Goal: Task Accomplishment & Management: Manage account settings

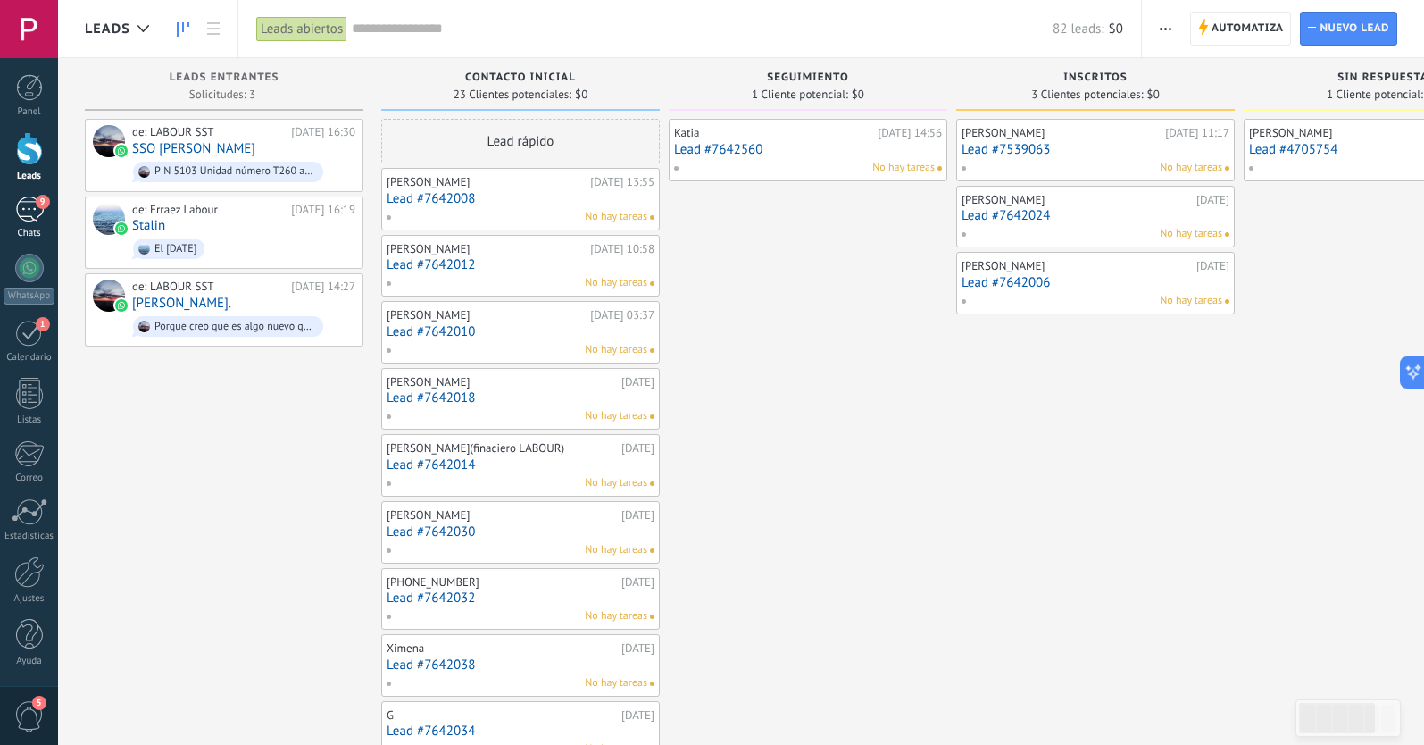
click at [30, 210] on div "9" at bounding box center [29, 209] width 29 height 26
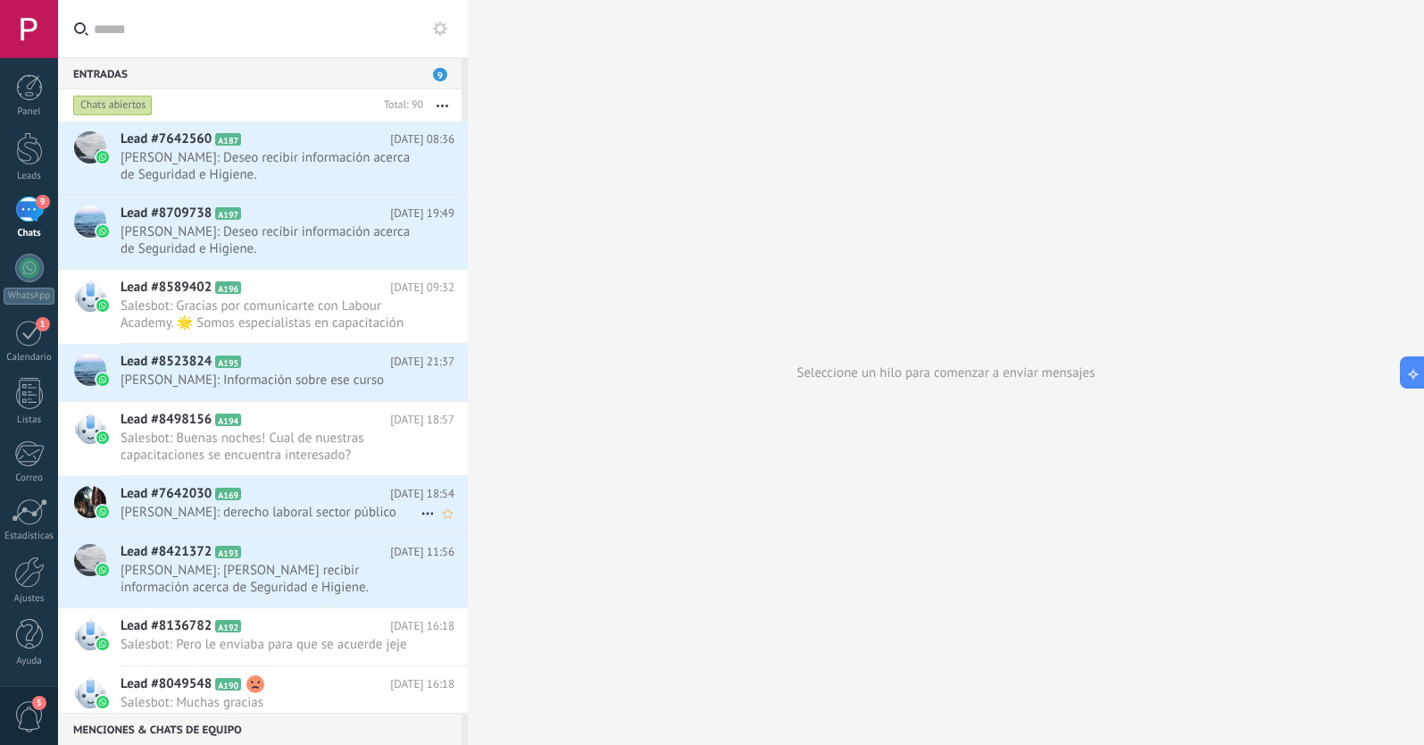
click at [320, 502] on h2 "Lead #7642030 A169" at bounding box center [256, 494] width 270 height 18
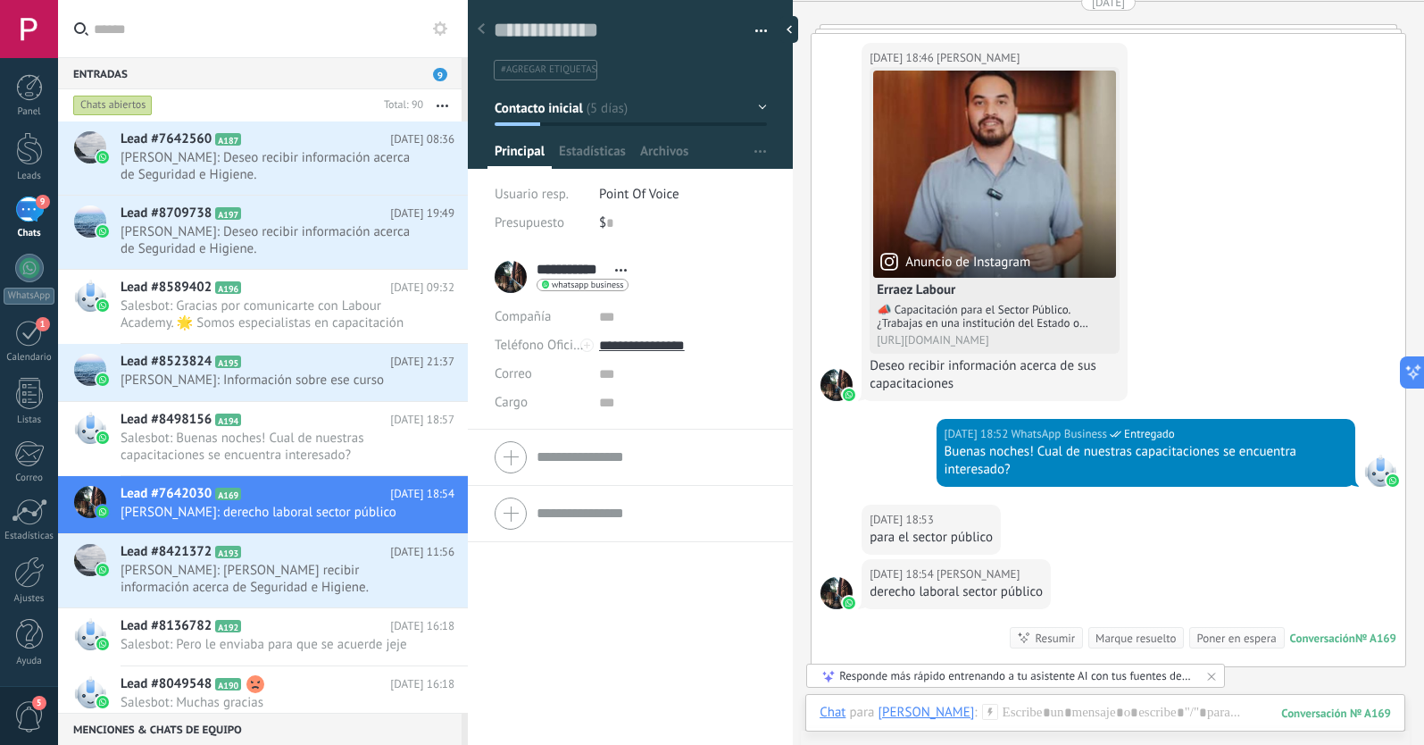
scroll to position [1594, 0]
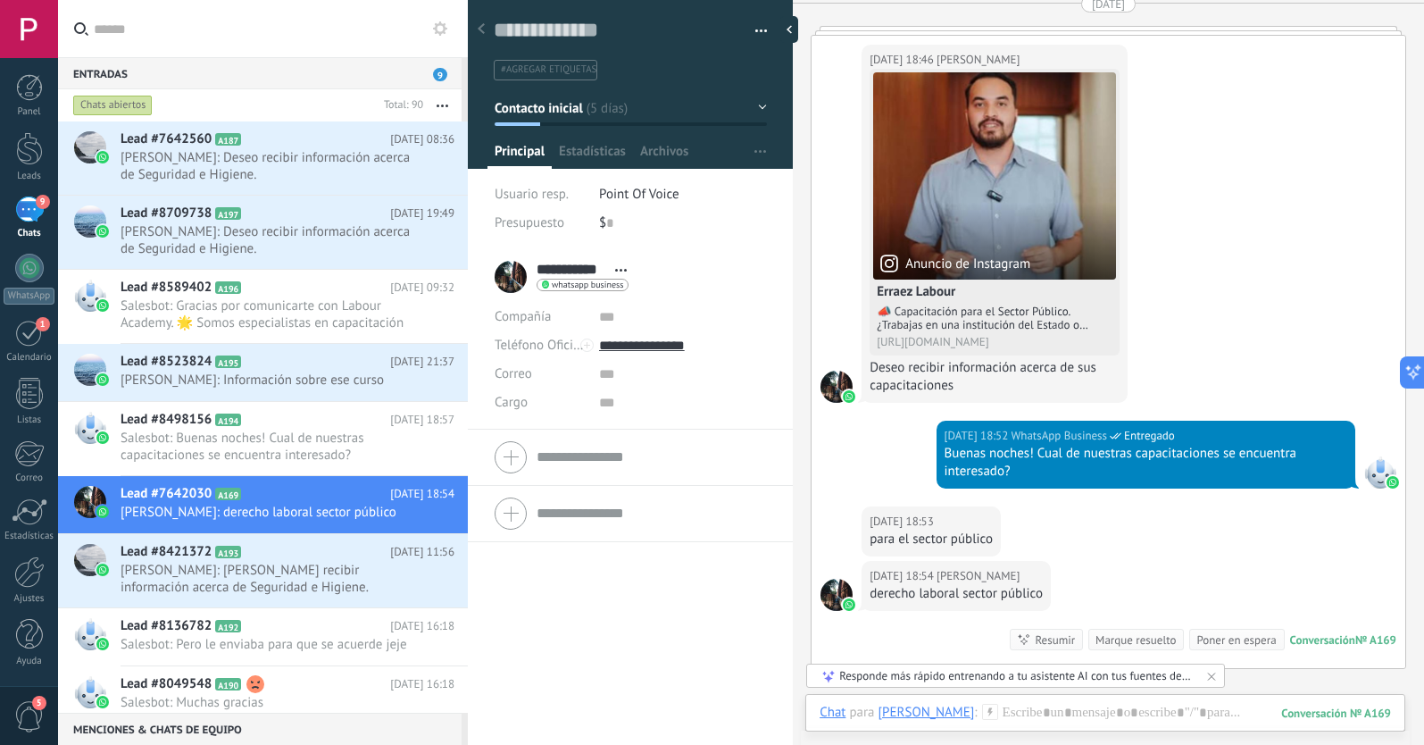
click at [482, 29] on icon at bounding box center [481, 28] width 7 height 11
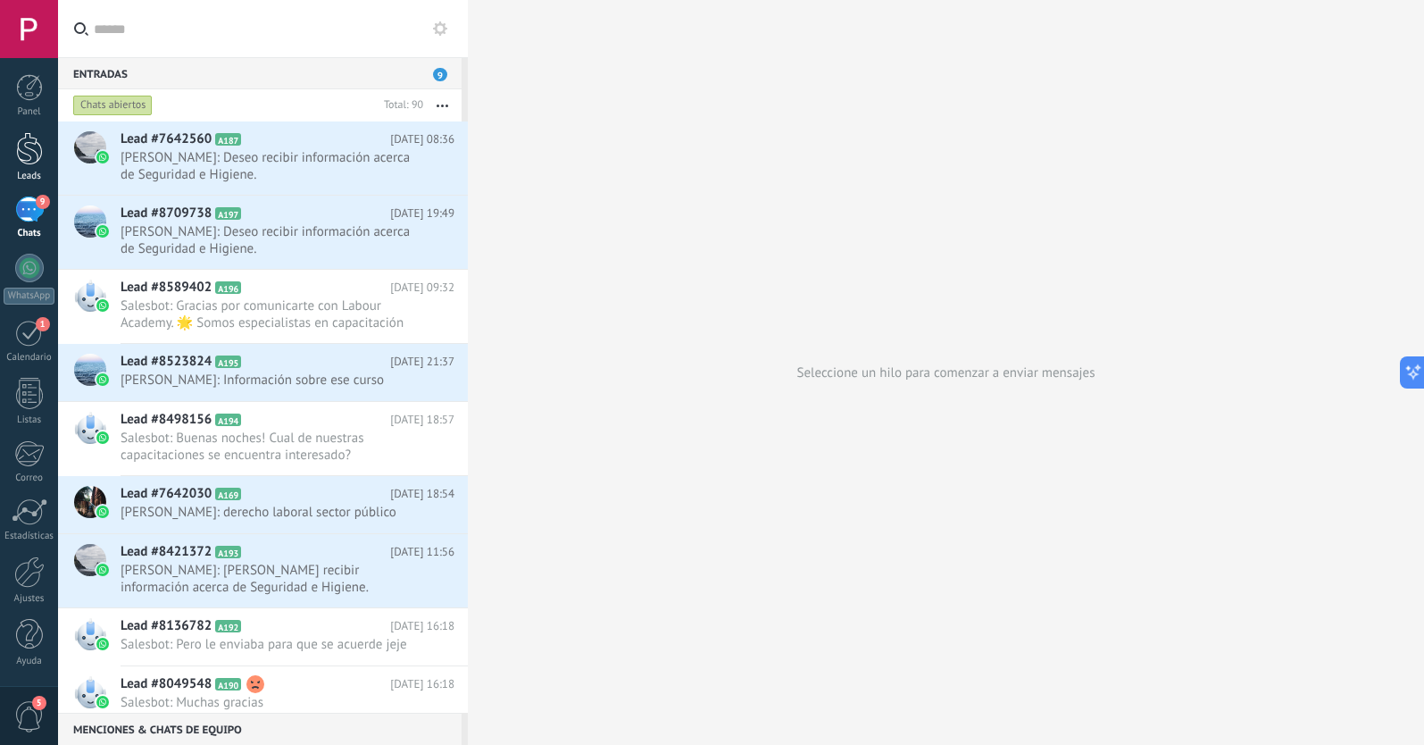
click at [27, 161] on div at bounding box center [29, 148] width 27 height 33
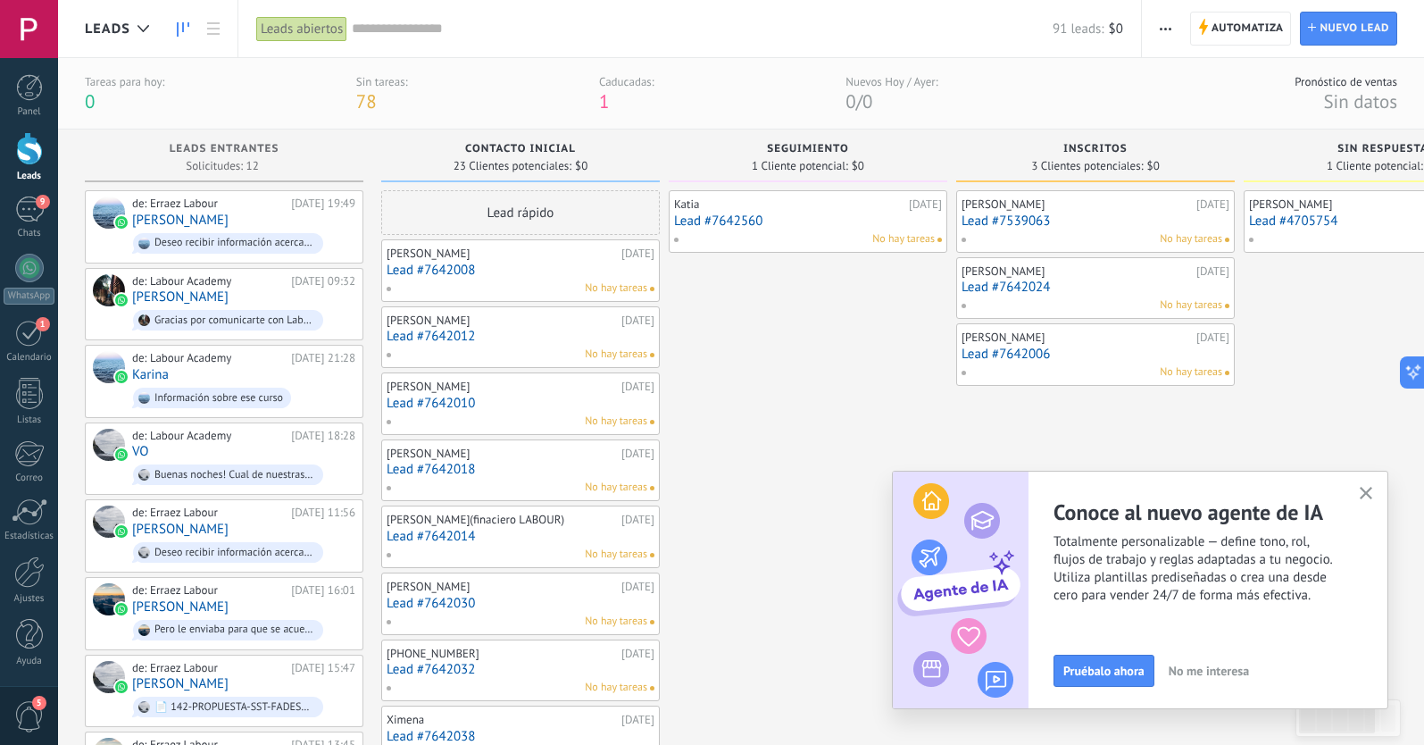
click at [1366, 491] on icon "button" at bounding box center [1366, 493] width 13 height 13
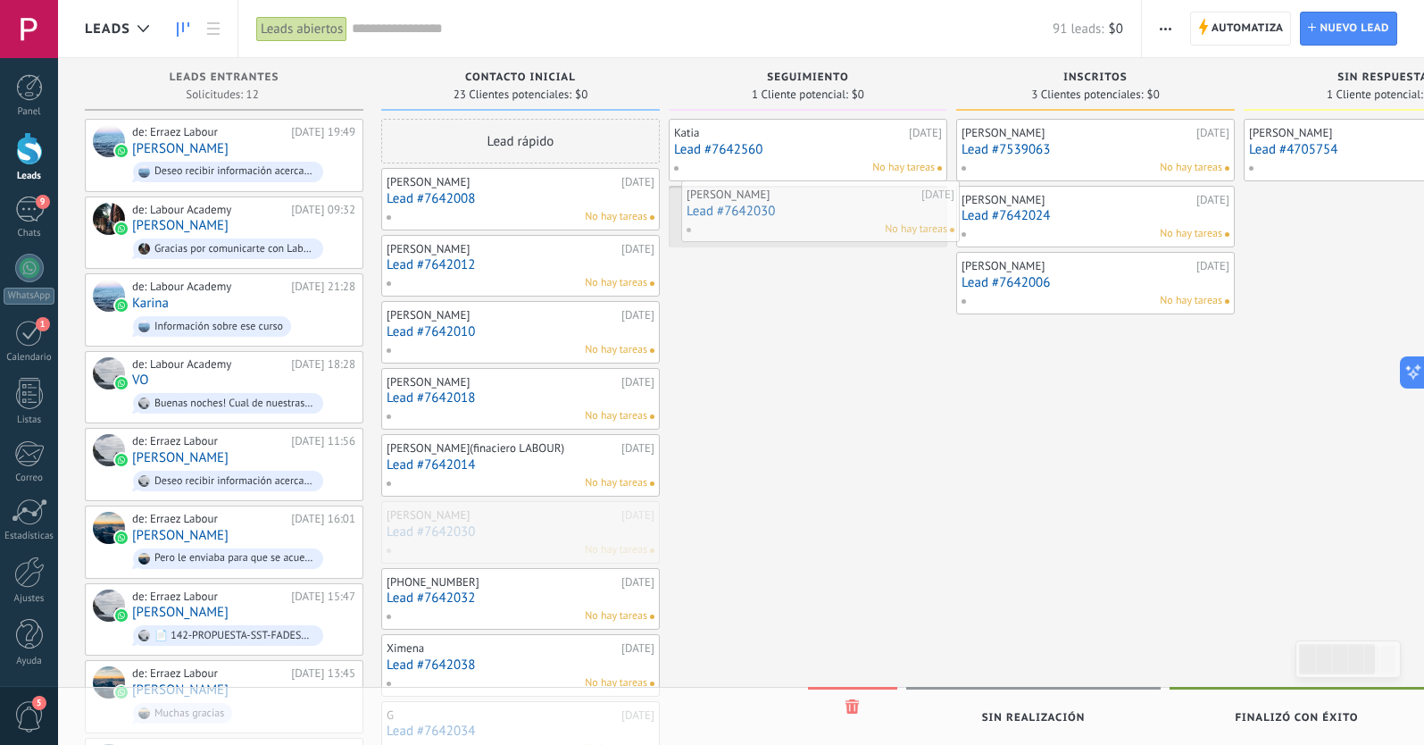
drag, startPoint x: 486, startPoint y: 521, endPoint x: 779, endPoint y: 205, distance: 431.5
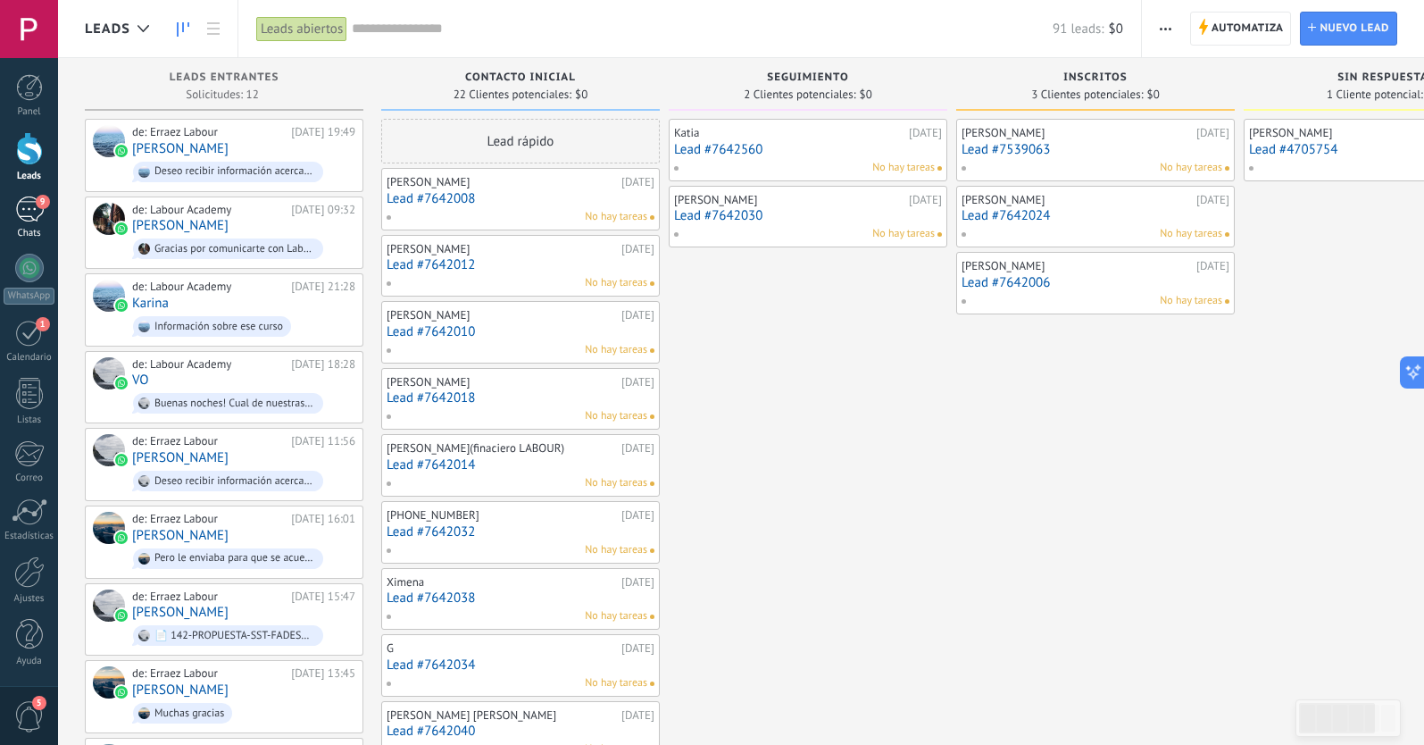
click at [23, 221] on div "9" at bounding box center [29, 209] width 29 height 26
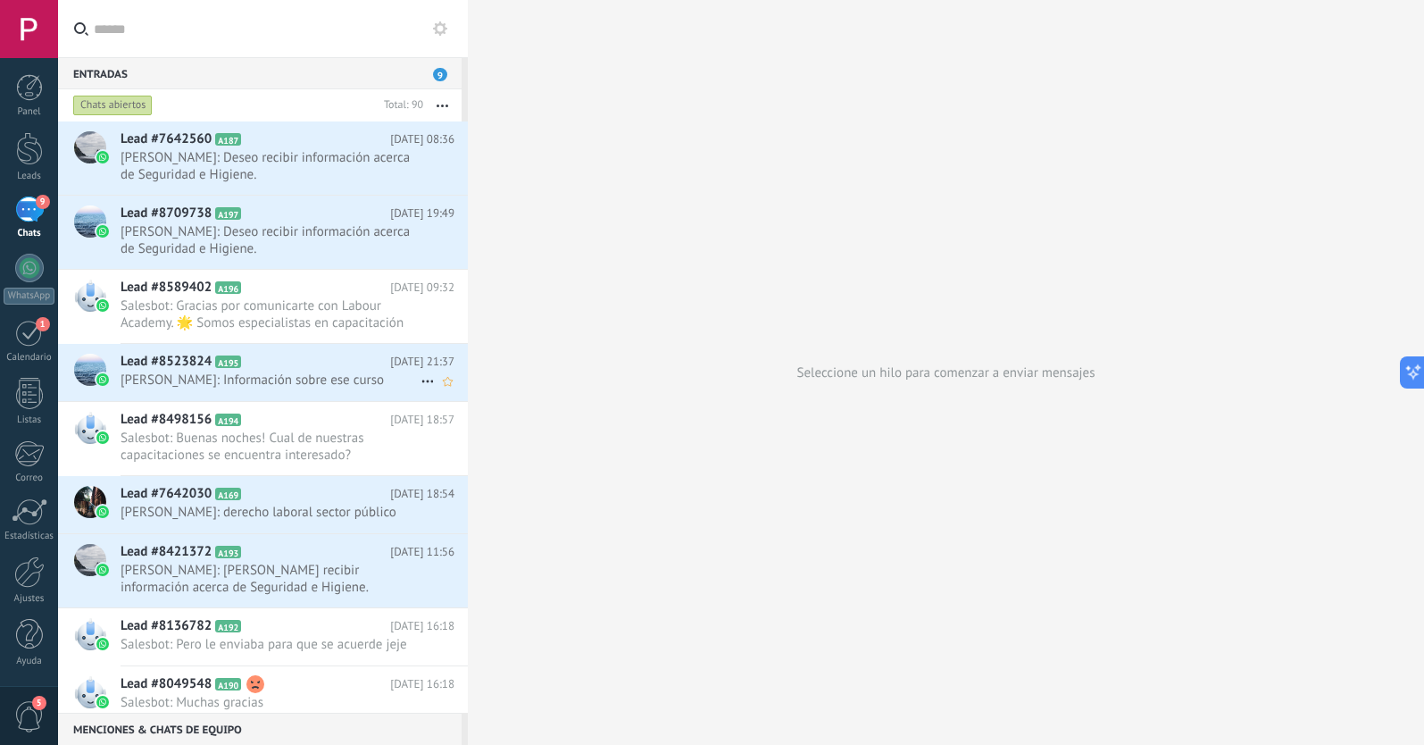
click at [298, 385] on span "[PERSON_NAME]: Información sobre ese curso" at bounding box center [271, 379] width 300 height 17
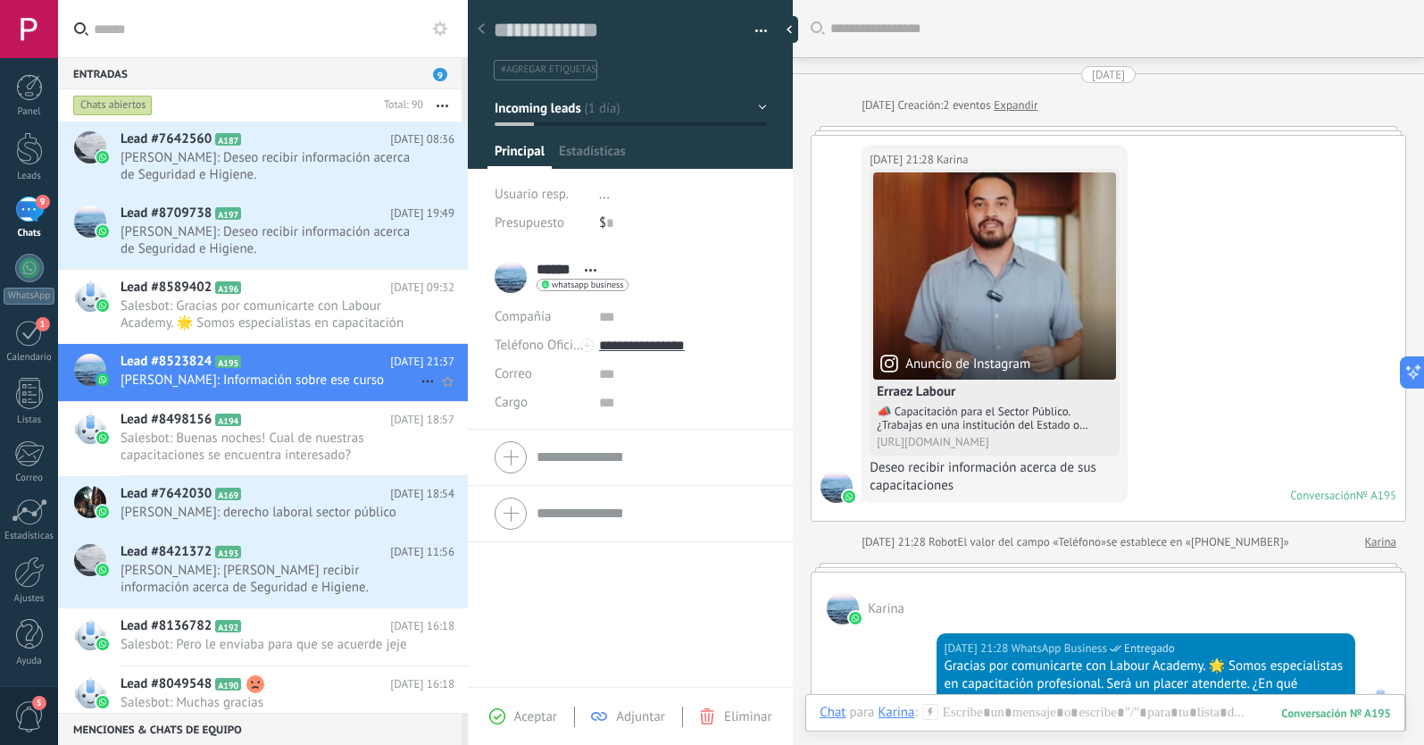
scroll to position [446, 0]
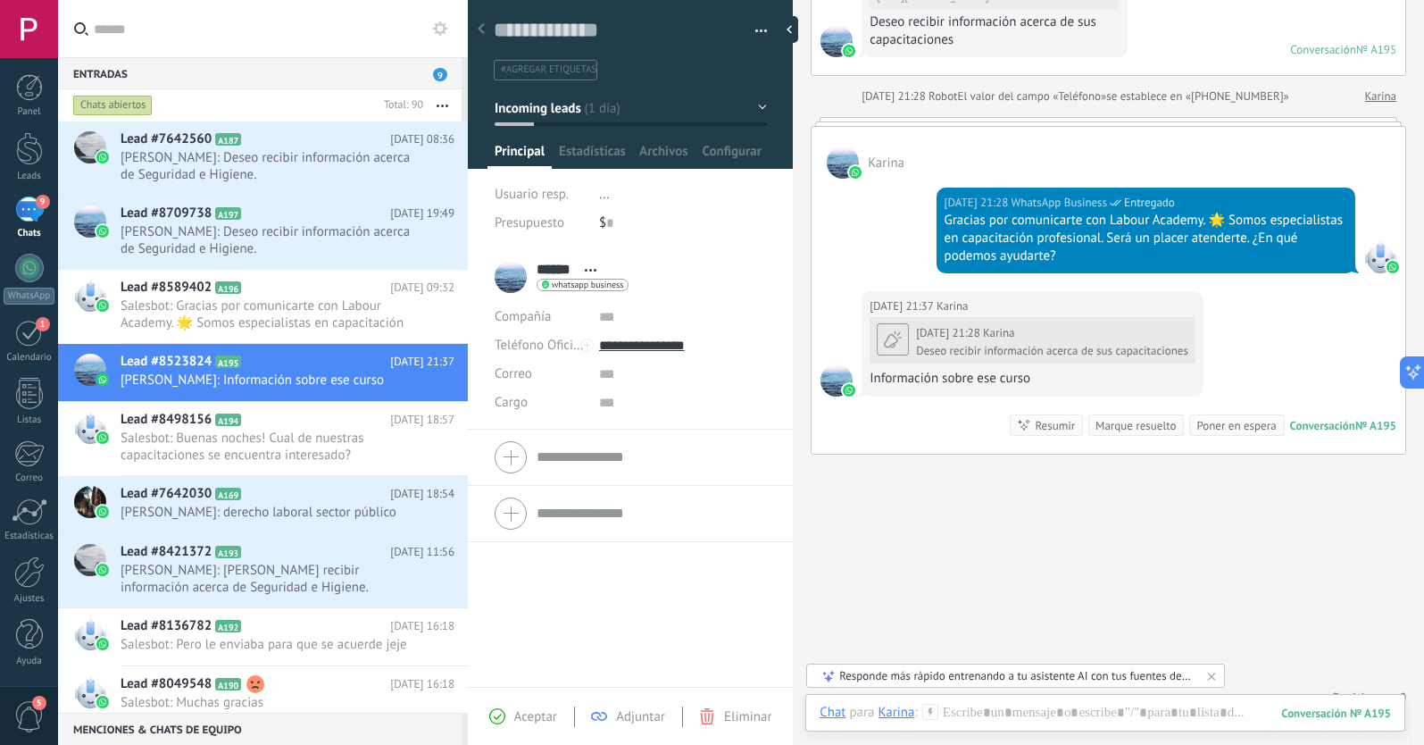
click at [894, 339] on icon at bounding box center [893, 339] width 32 height 32
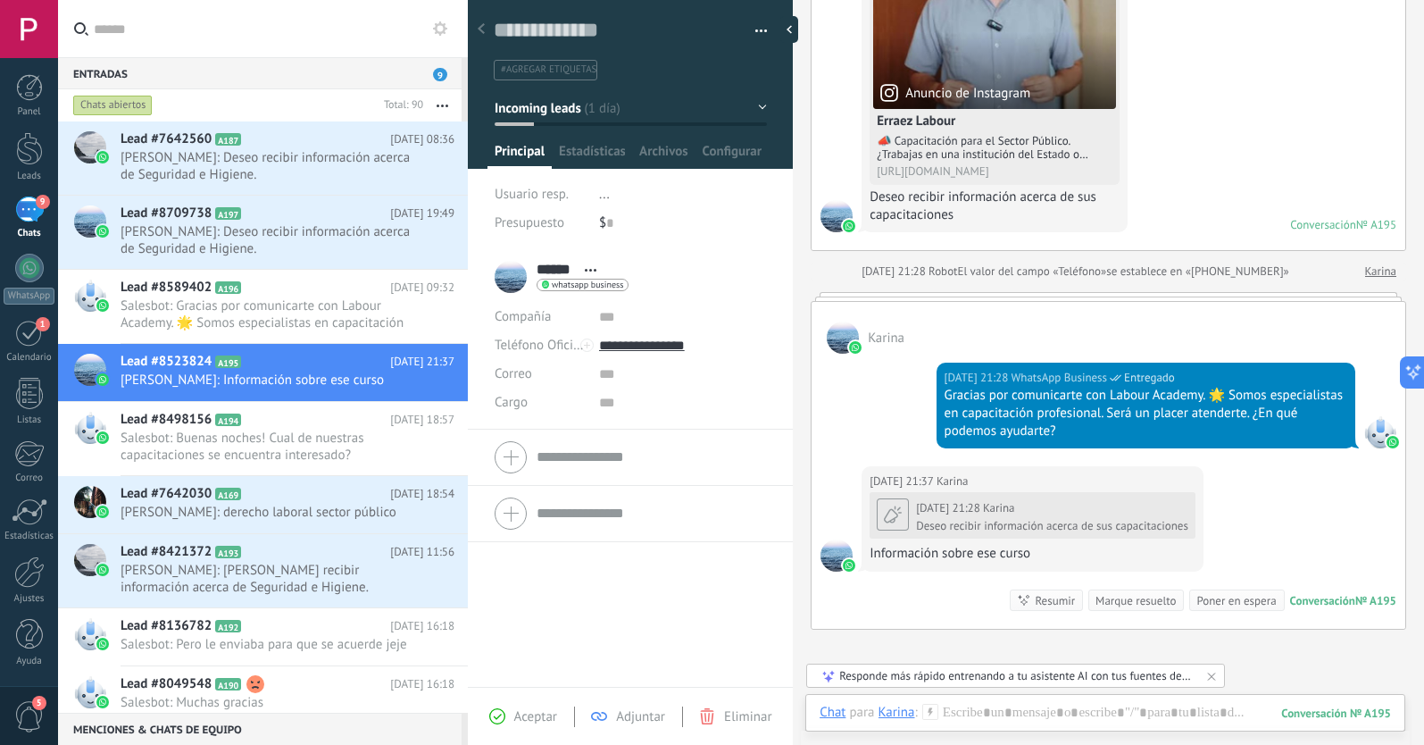
scroll to position [273, 0]
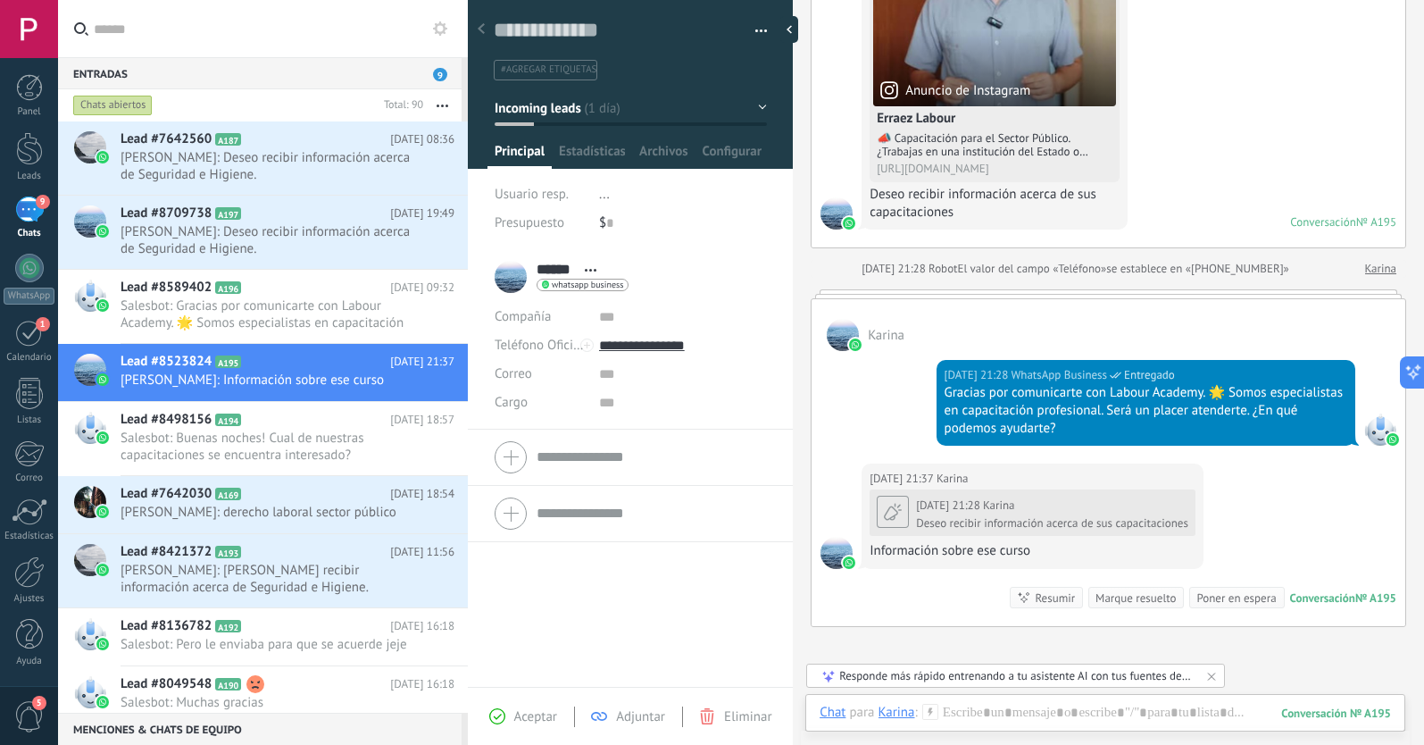
click at [894, 517] on icon at bounding box center [893, 512] width 32 height 32
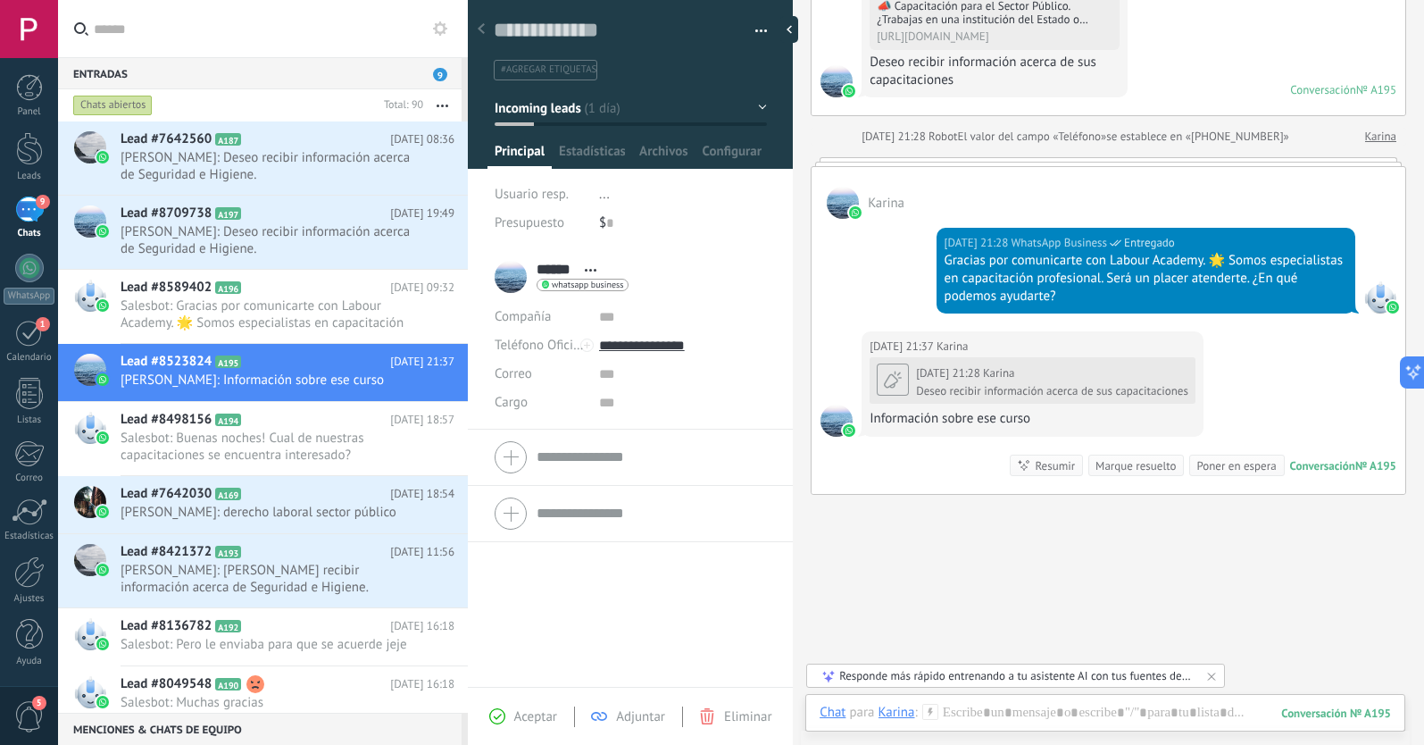
scroll to position [435, 0]
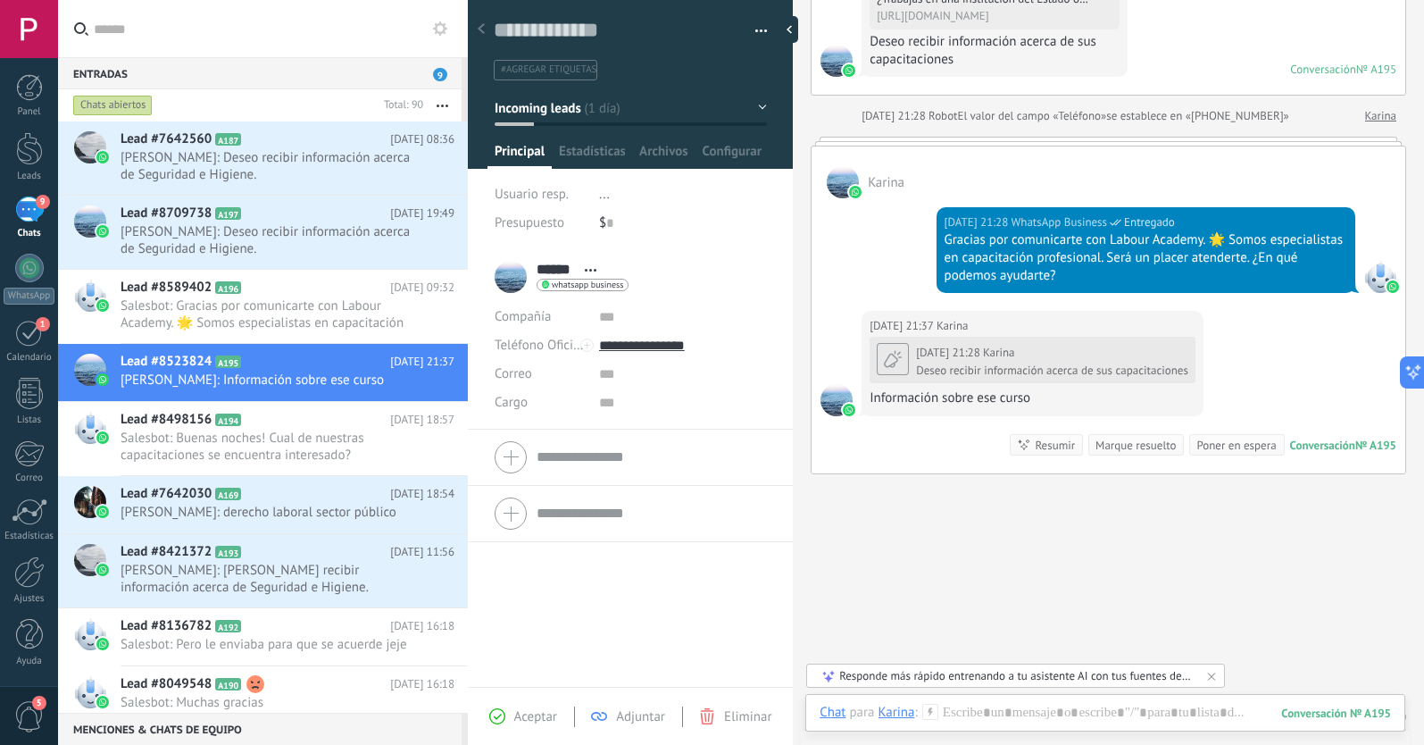
click at [895, 353] on use at bounding box center [893, 359] width 32 height 32
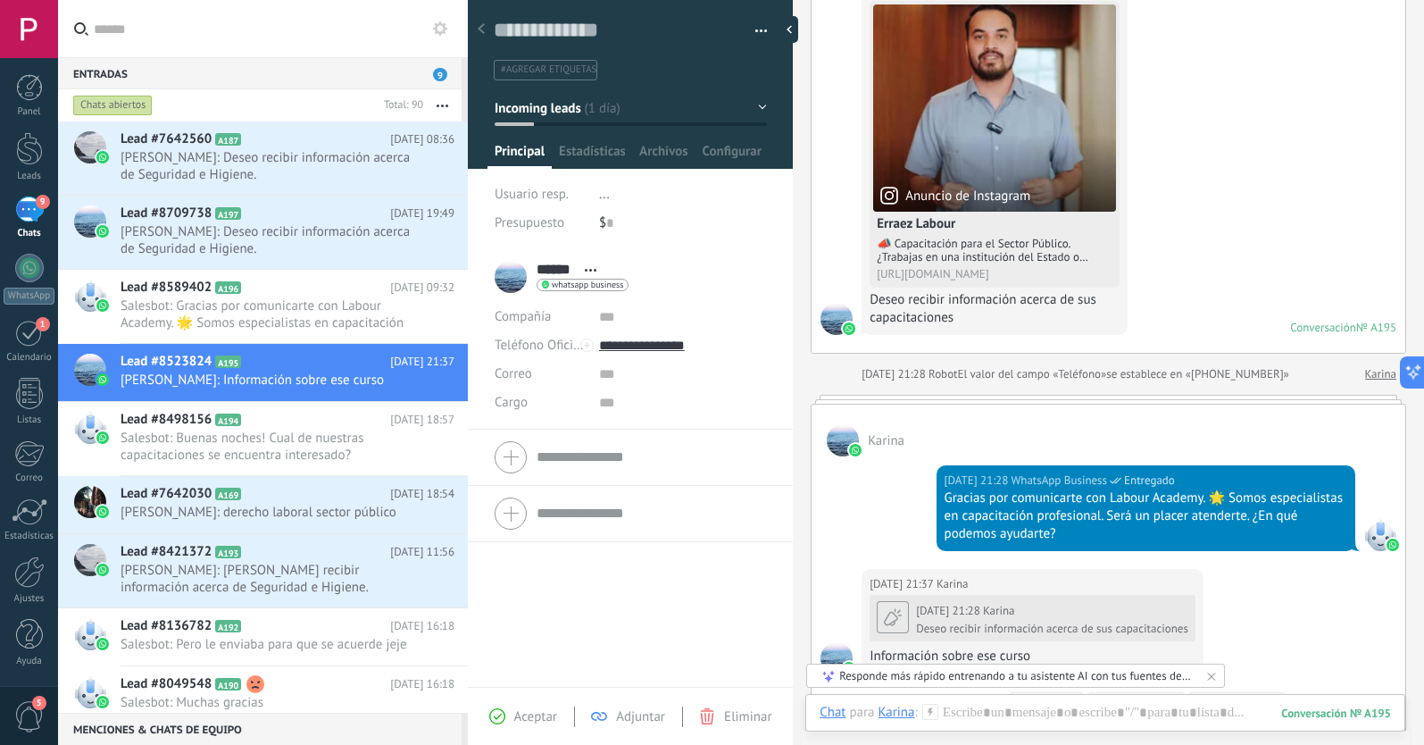
scroll to position [180, 0]
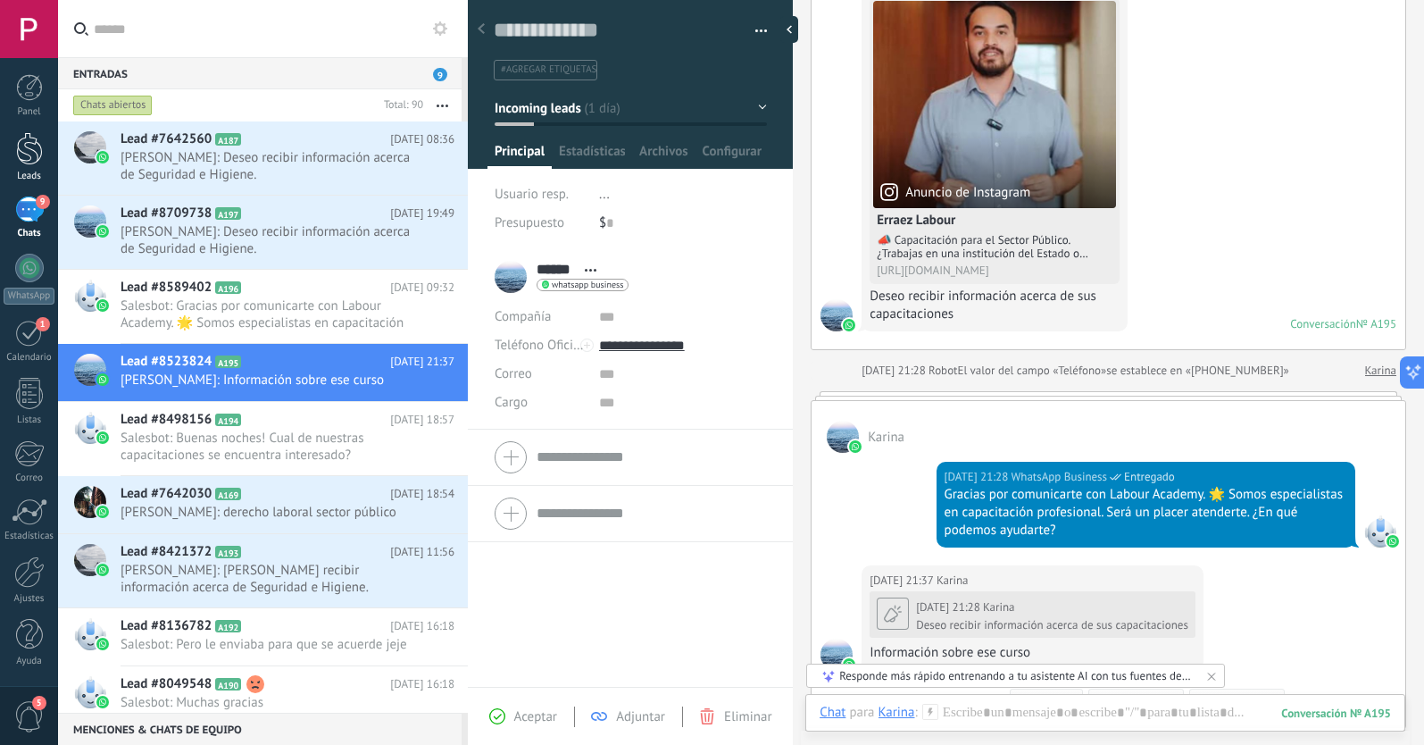
click at [29, 153] on div at bounding box center [29, 148] width 27 height 33
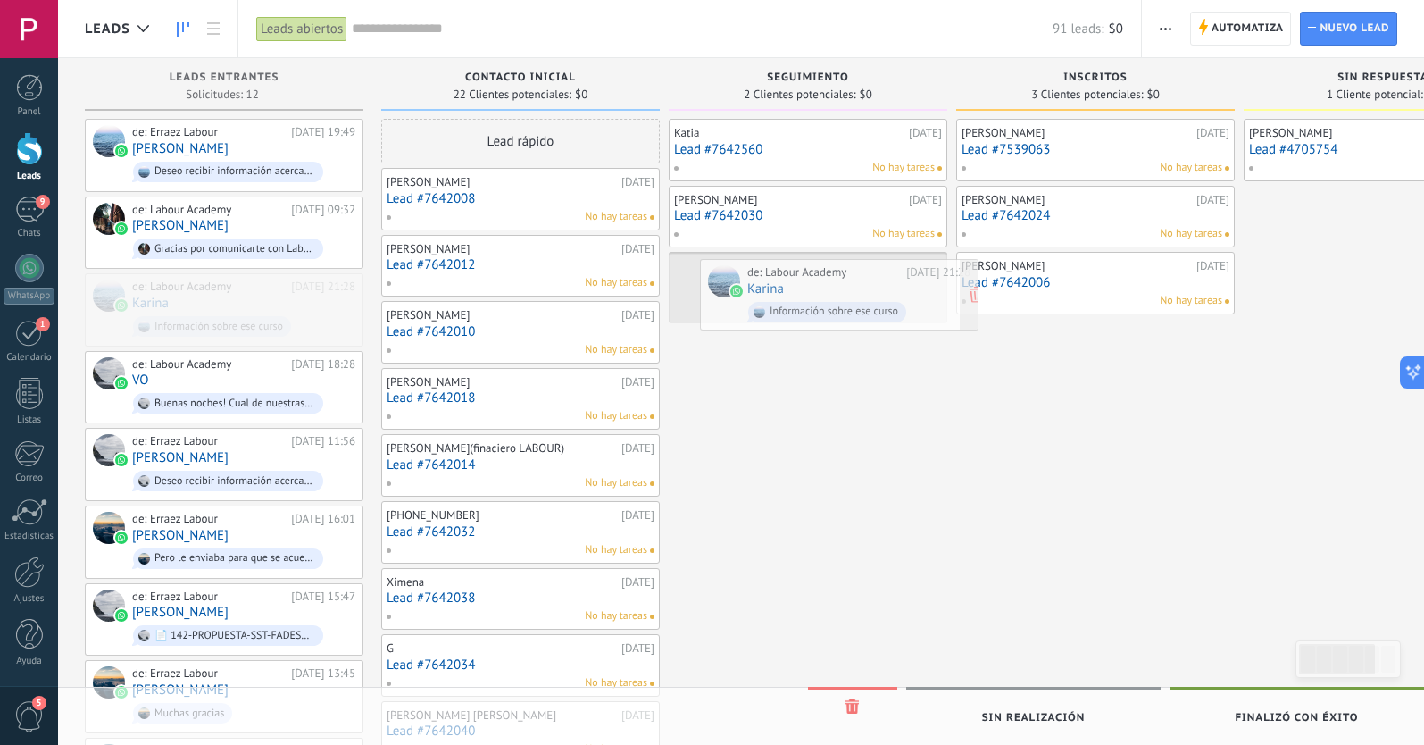
drag, startPoint x: 193, startPoint y: 295, endPoint x: 795, endPoint y: 276, distance: 602.0
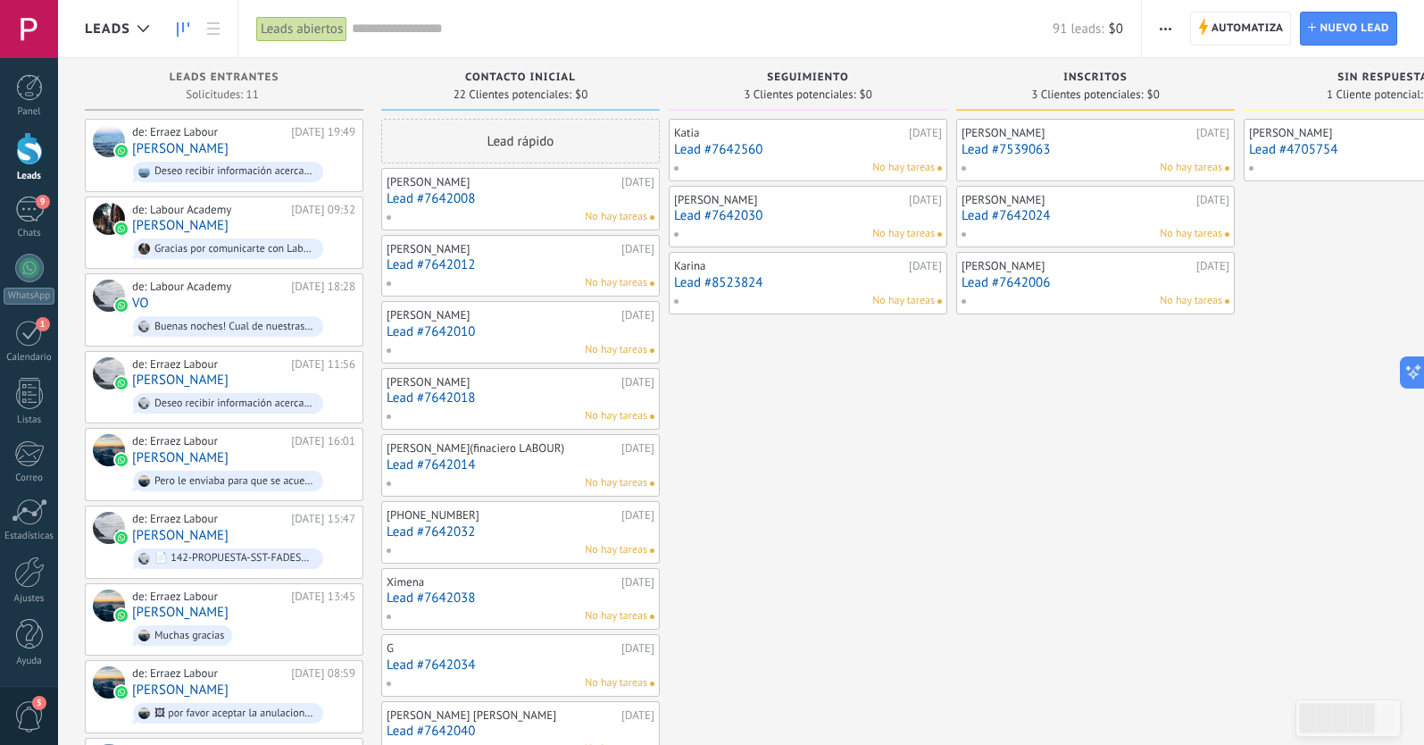
click at [806, 284] on link "Lead #8523824" at bounding box center [808, 282] width 268 height 15
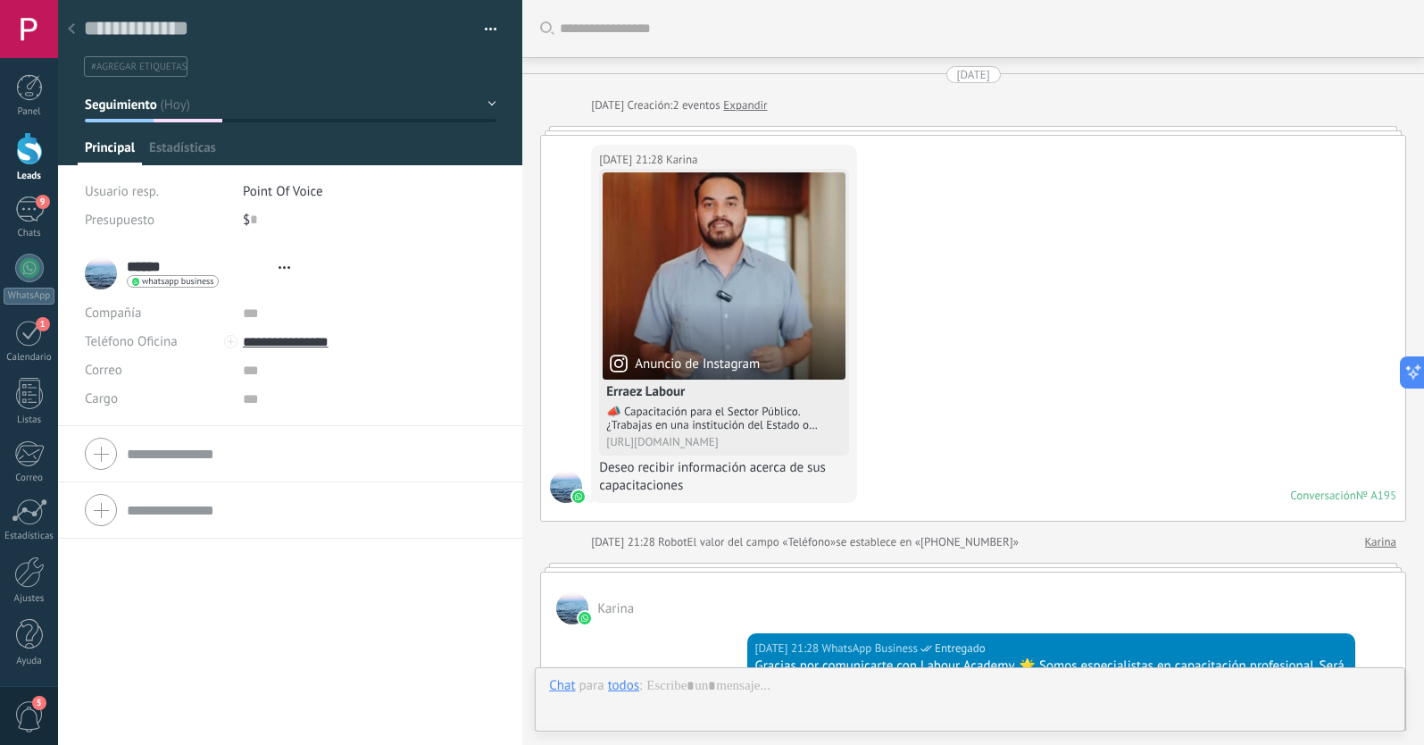
type textarea "**********"
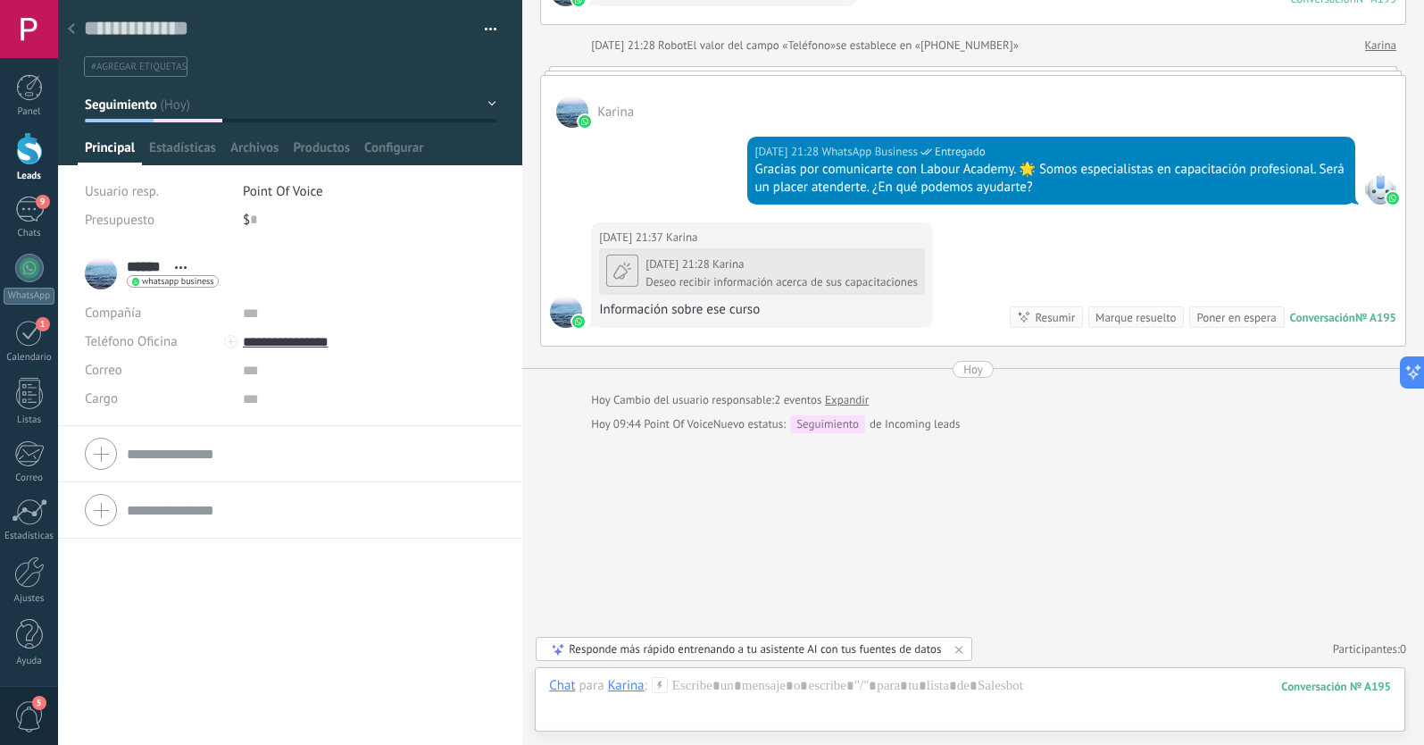
click at [228, 341] on div at bounding box center [230, 341] width 13 height 13
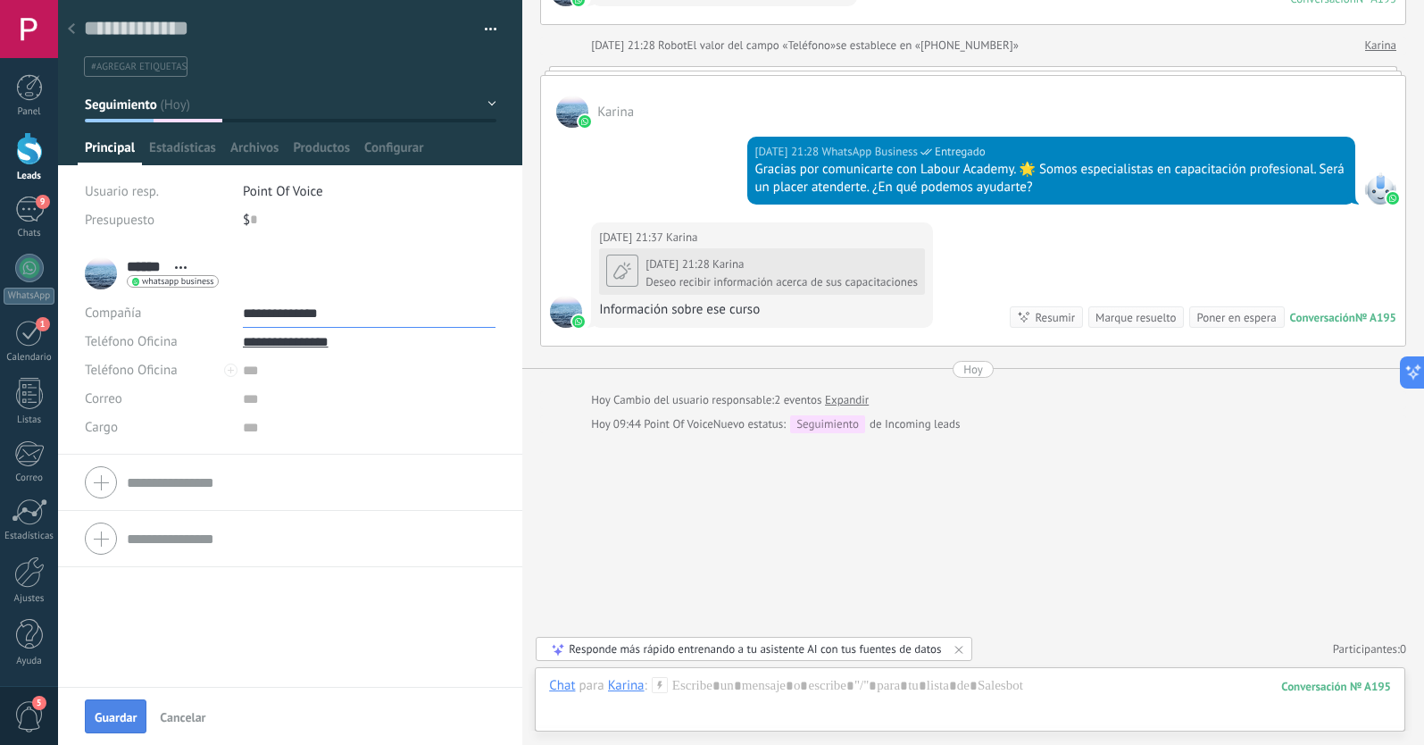
type input "**********"
click at [128, 712] on span "Guardar" at bounding box center [116, 717] width 42 height 12
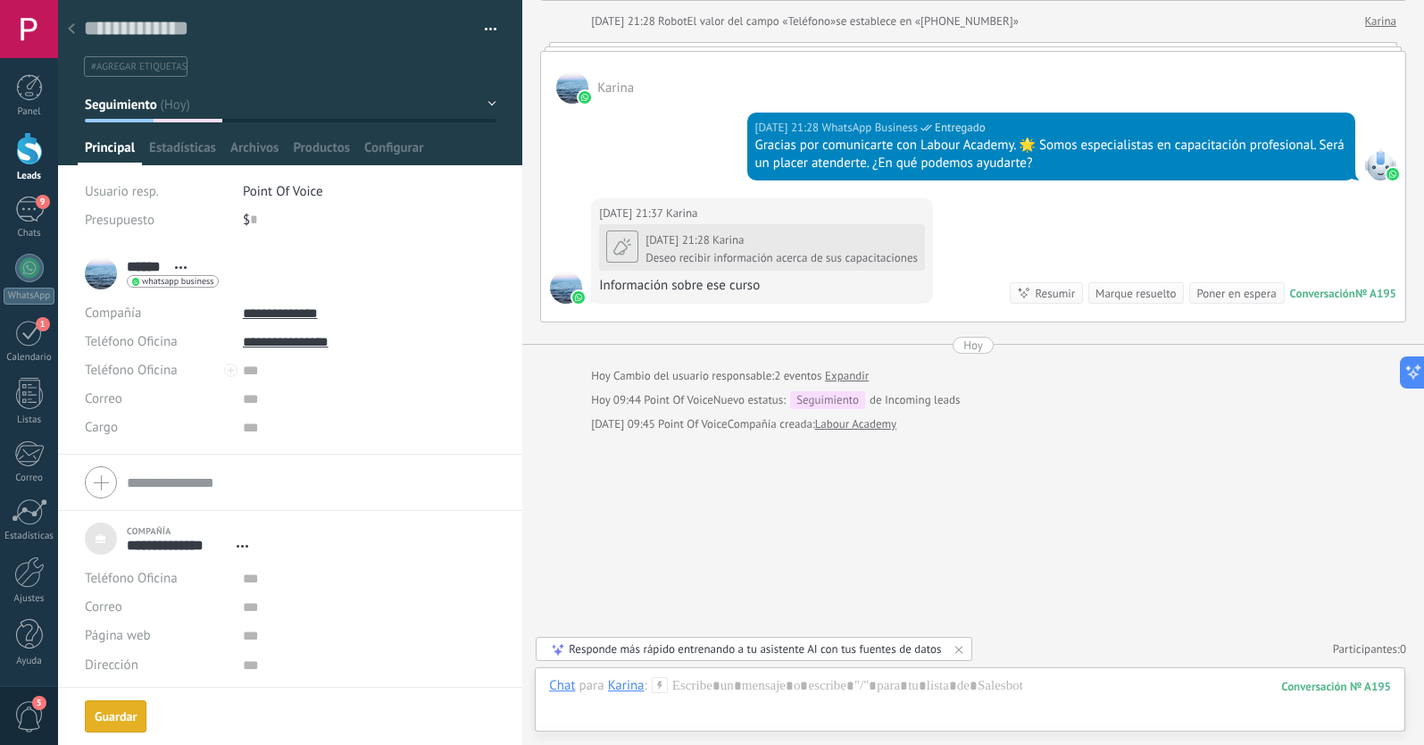
click at [73, 33] on use at bounding box center [71, 28] width 7 height 11
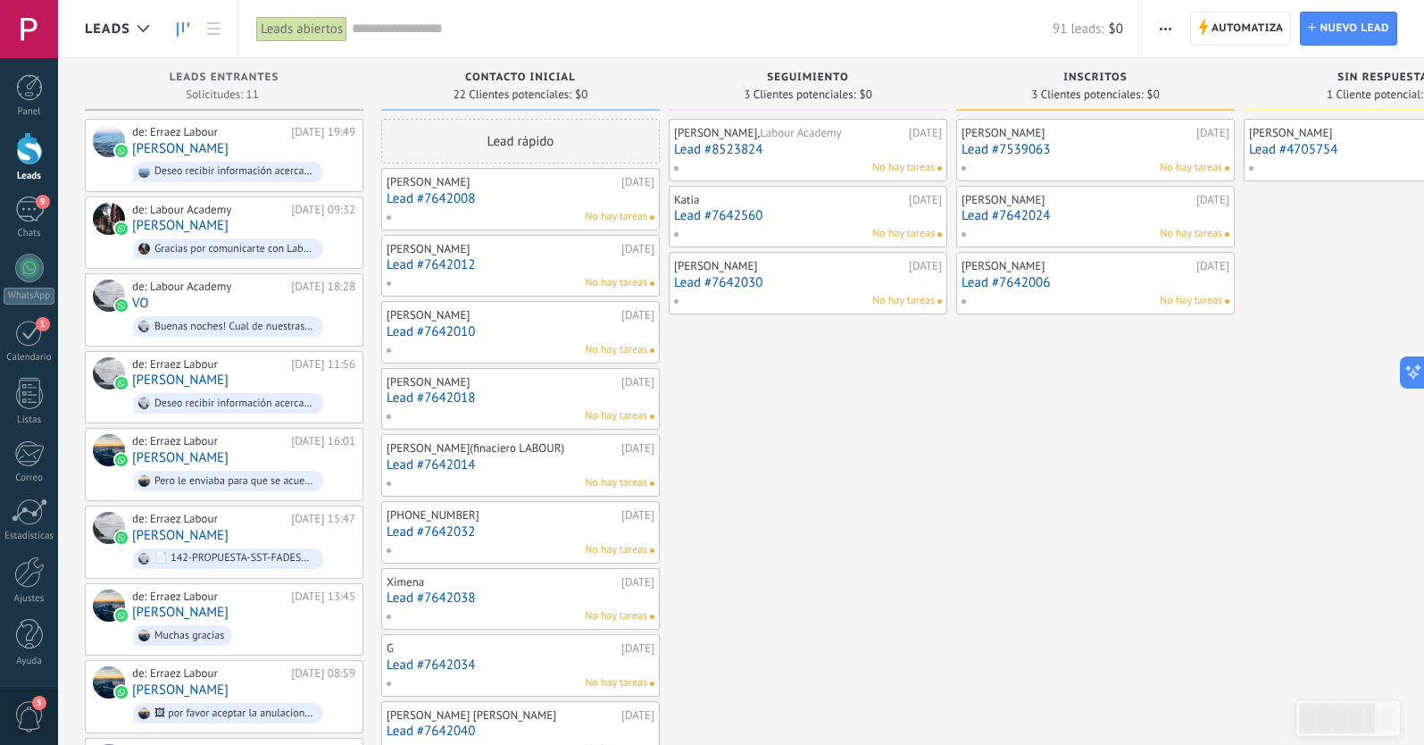
click at [823, 301] on div "No hay tareas" at bounding box center [804, 301] width 262 height 16
click at [812, 284] on link "Lead #7642030" at bounding box center [808, 282] width 268 height 15
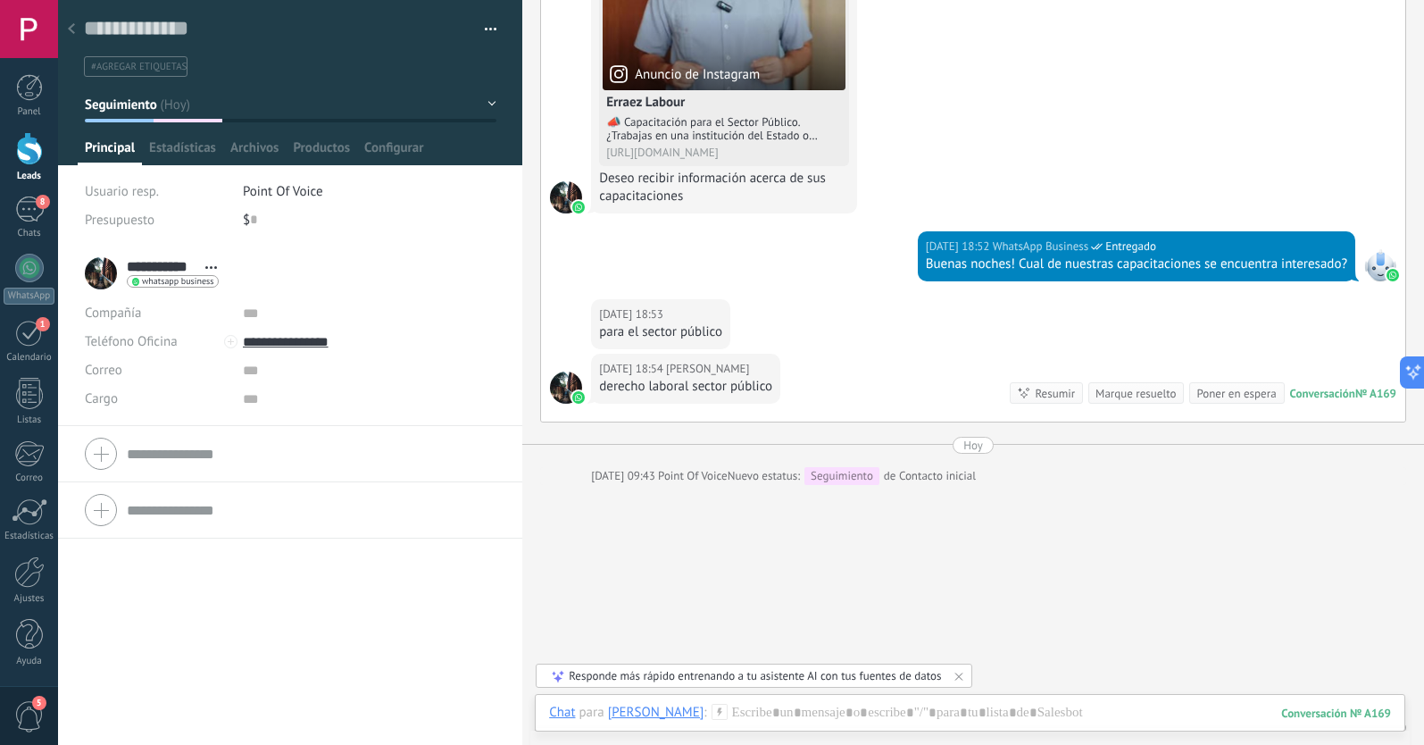
scroll to position [1766, 0]
click at [70, 29] on use at bounding box center [71, 28] width 7 height 11
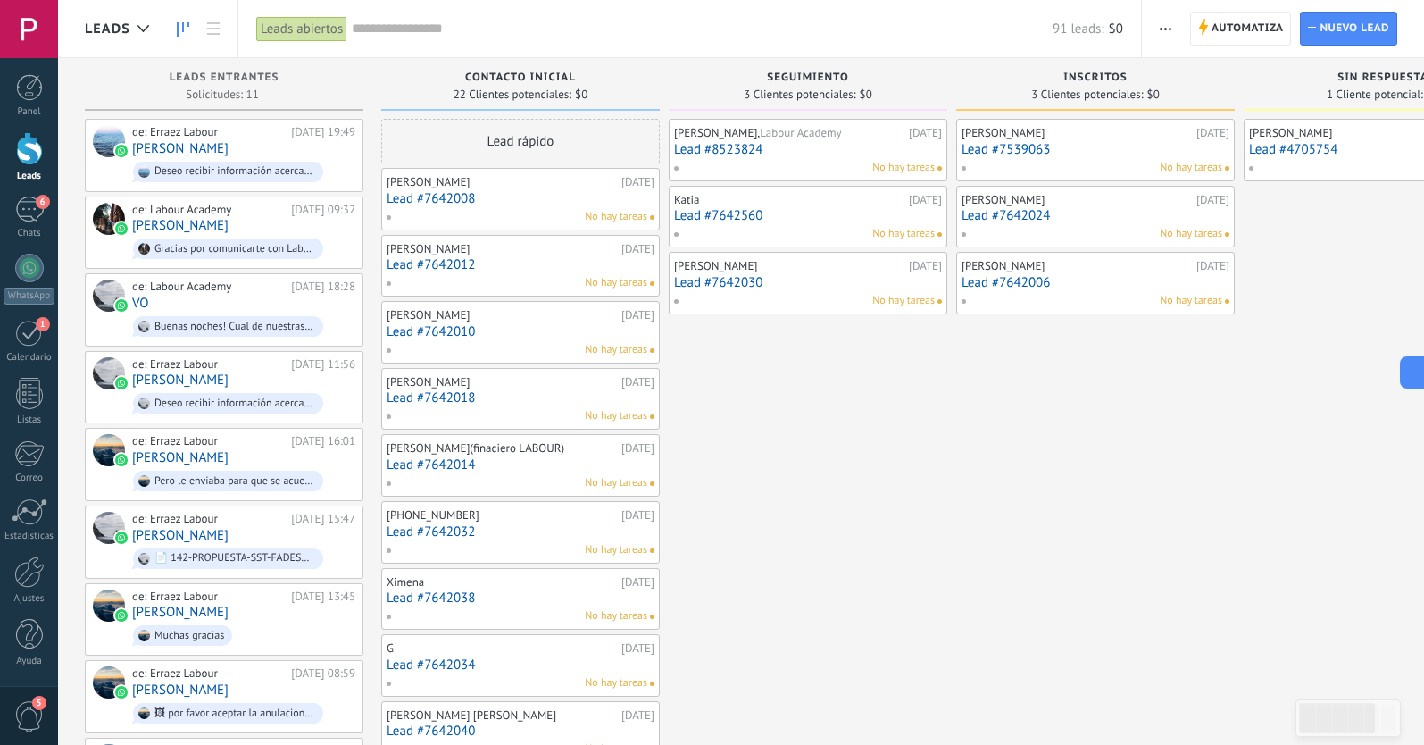
click at [796, 219] on link "Lead #7642560" at bounding box center [808, 215] width 268 height 15
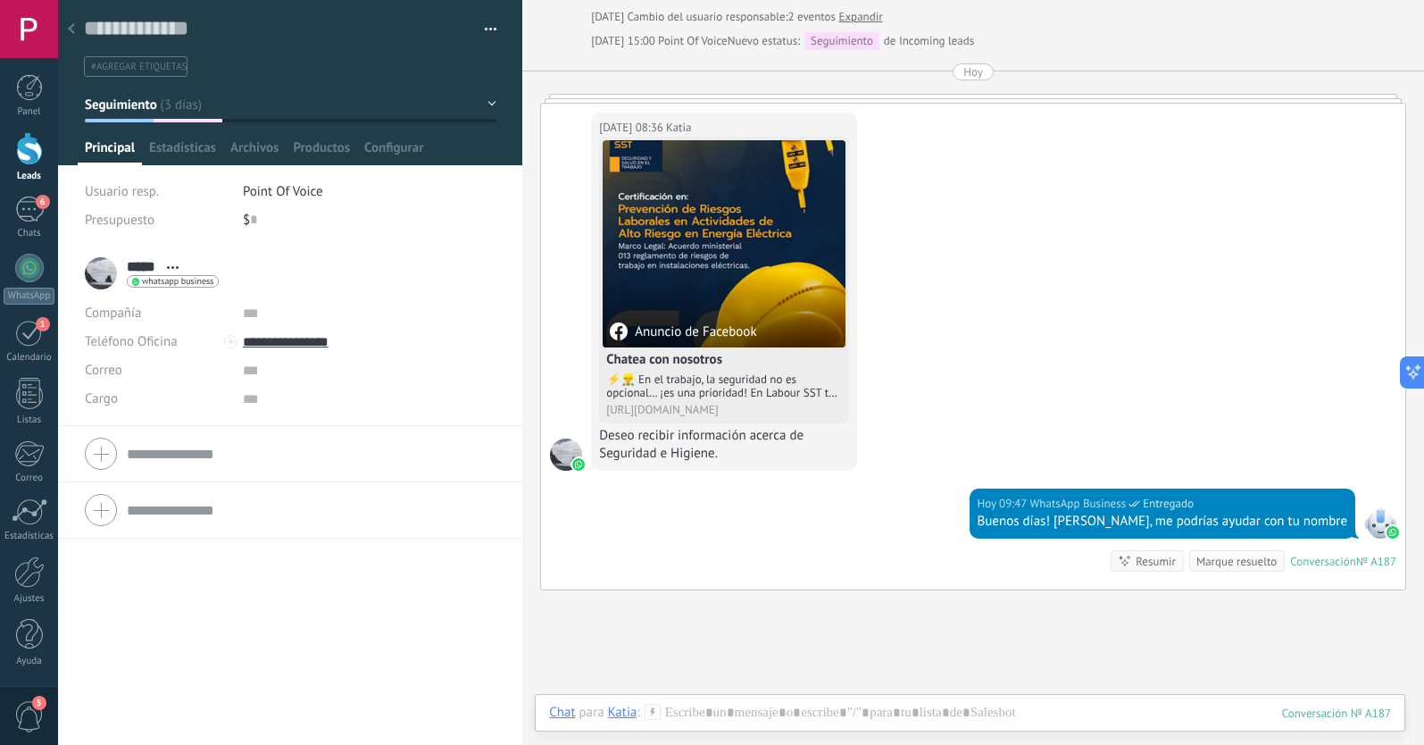
scroll to position [553, 0]
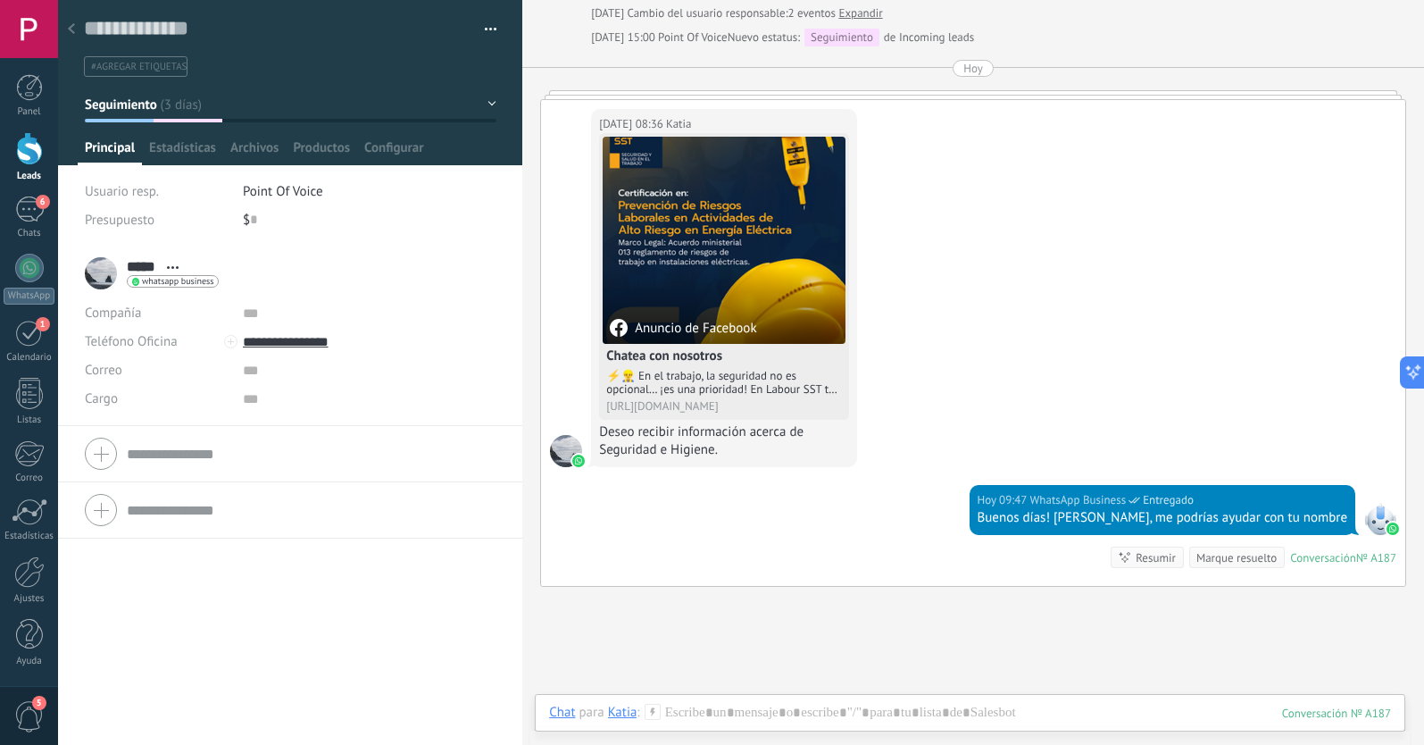
click at [72, 29] on icon at bounding box center [71, 28] width 7 height 11
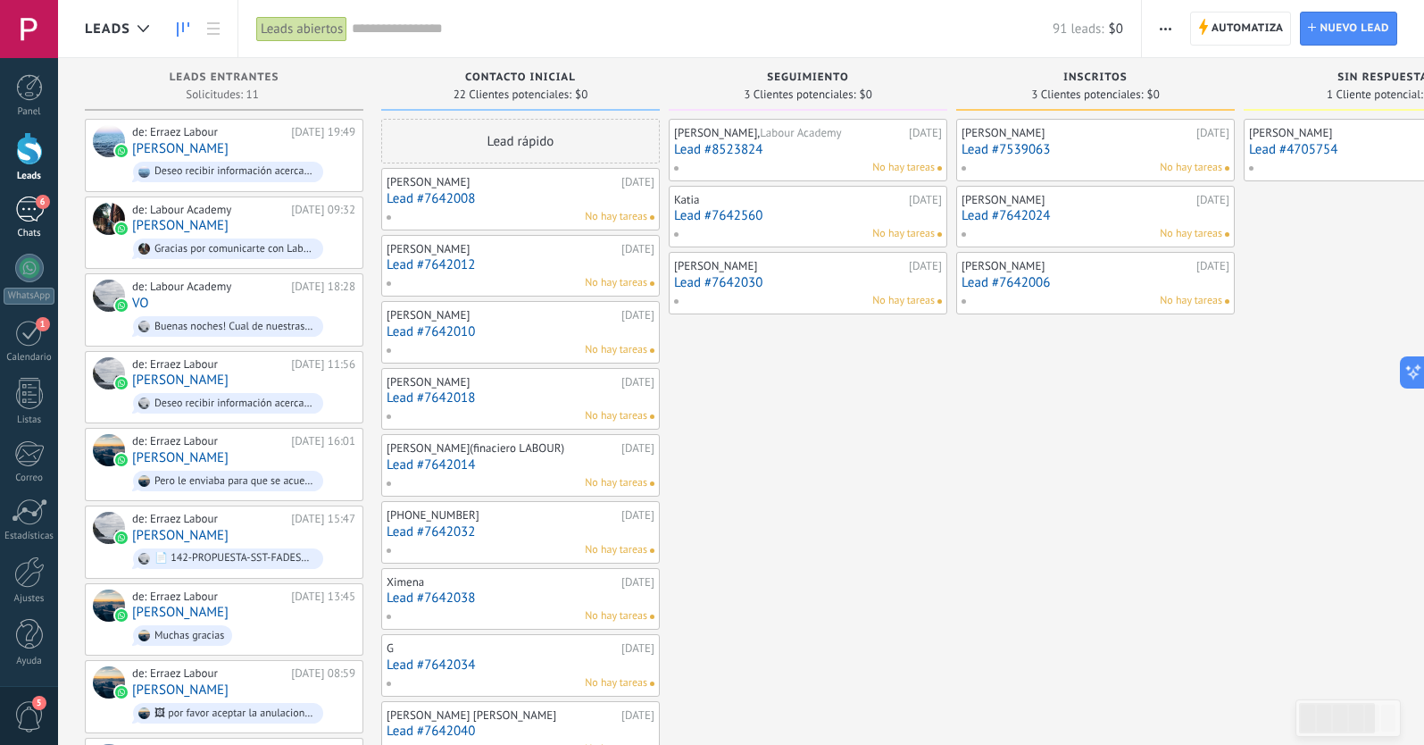
click at [36, 201] on span "6" at bounding box center [43, 202] width 14 height 14
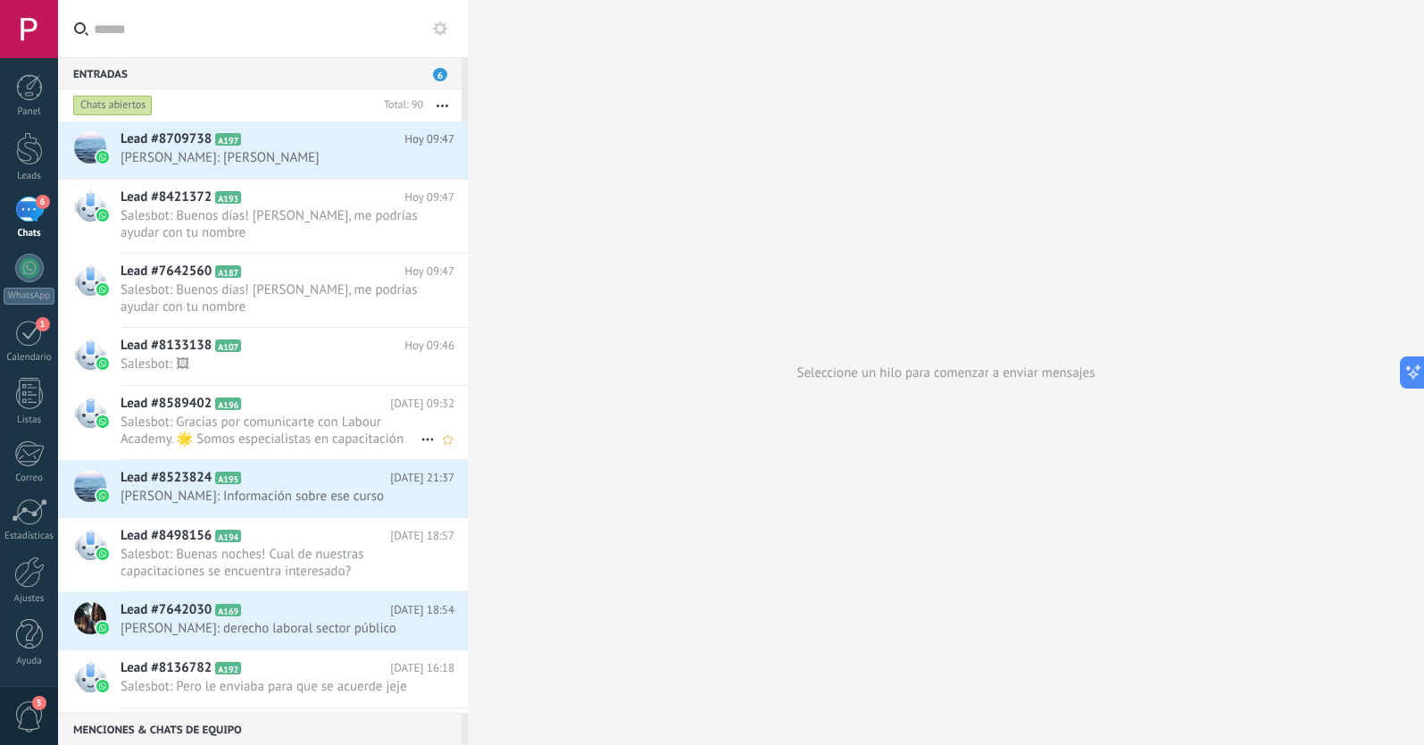
click at [285, 424] on span "Salesbot: Gracias por comunicarte con Labour Academy. 🌟 Somos especialistas en …" at bounding box center [271, 430] width 300 height 34
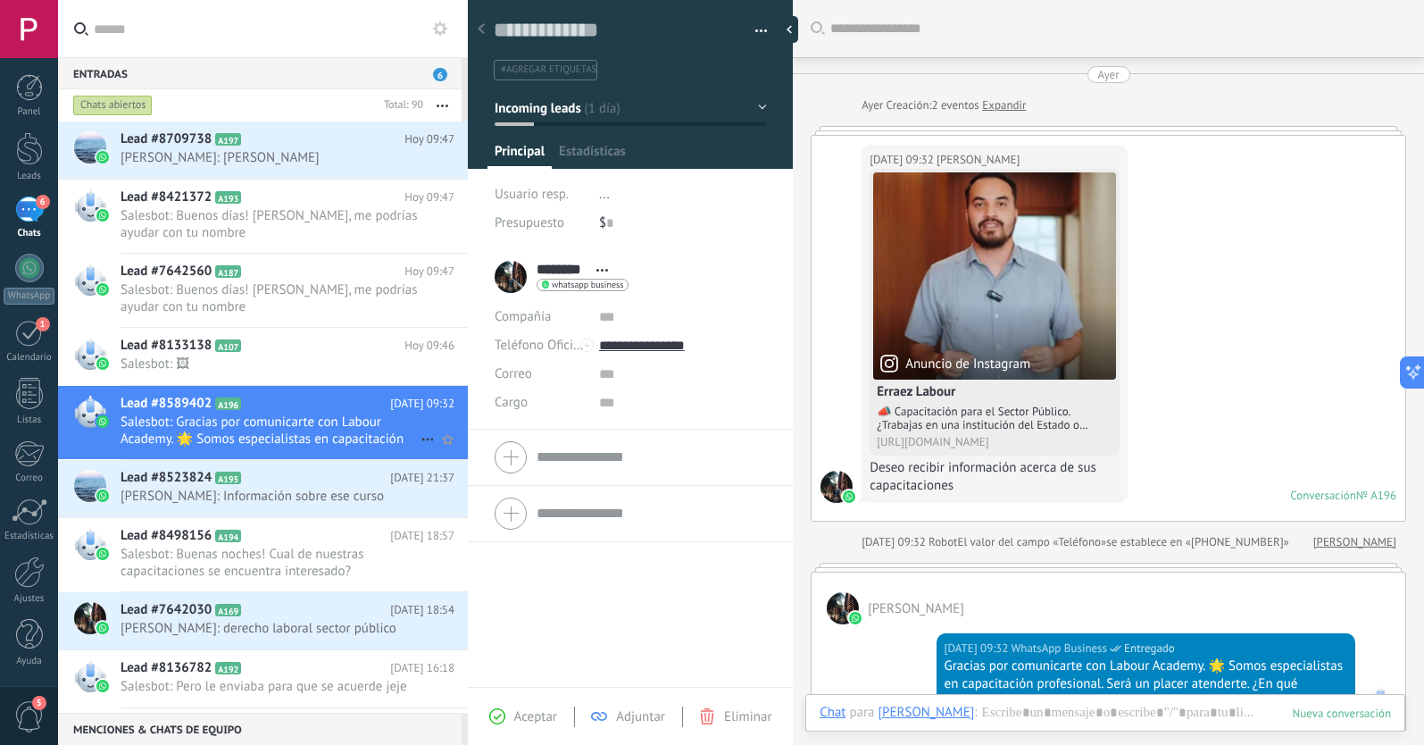
scroll to position [27, 0]
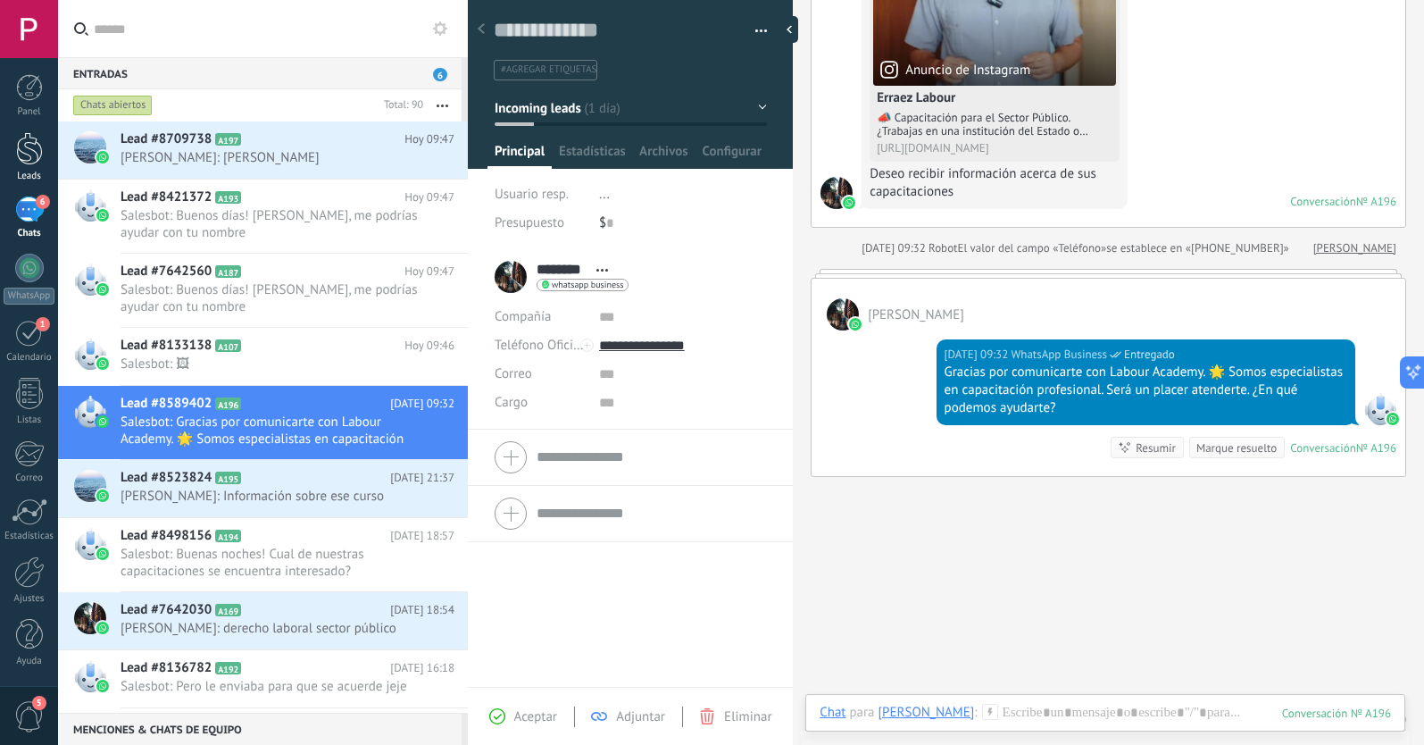
click at [34, 148] on div at bounding box center [29, 148] width 27 height 33
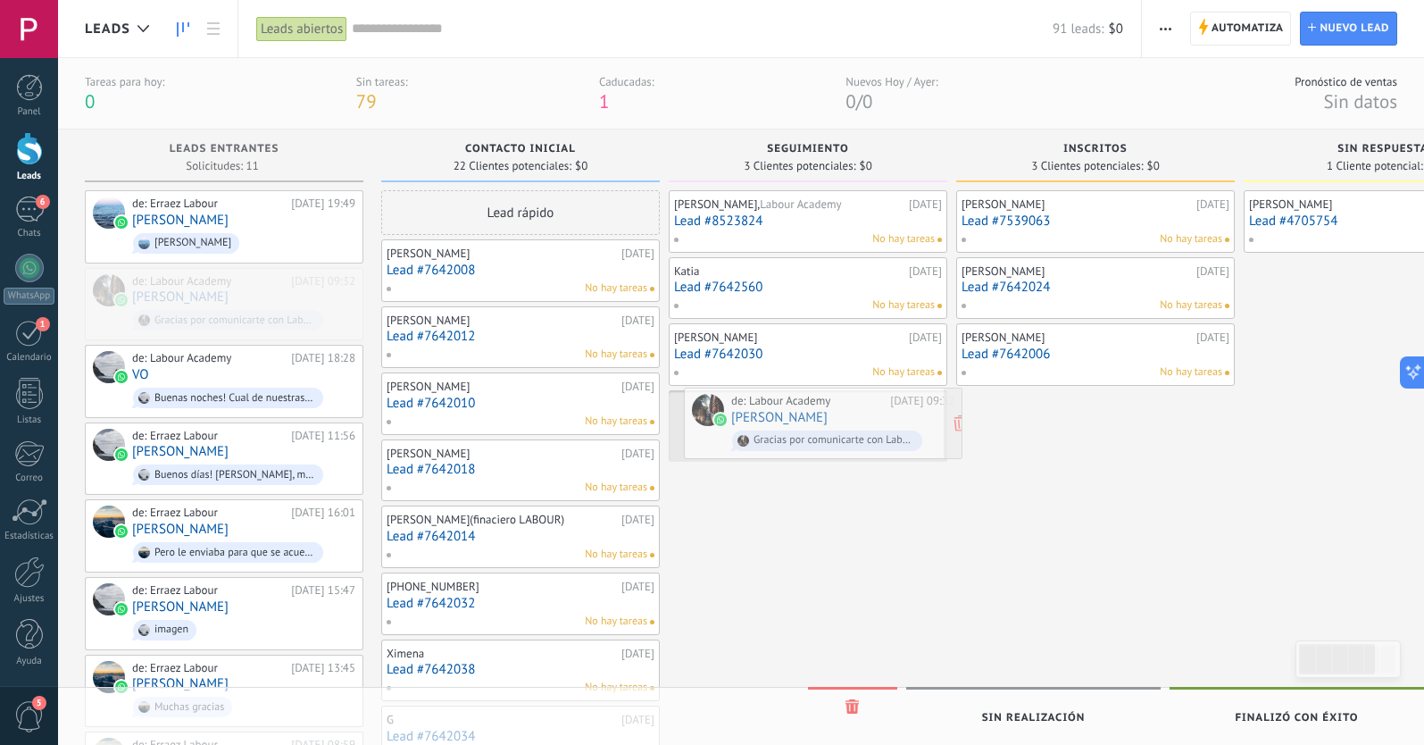
drag, startPoint x: 196, startPoint y: 278, endPoint x: 795, endPoint y: 399, distance: 612.1
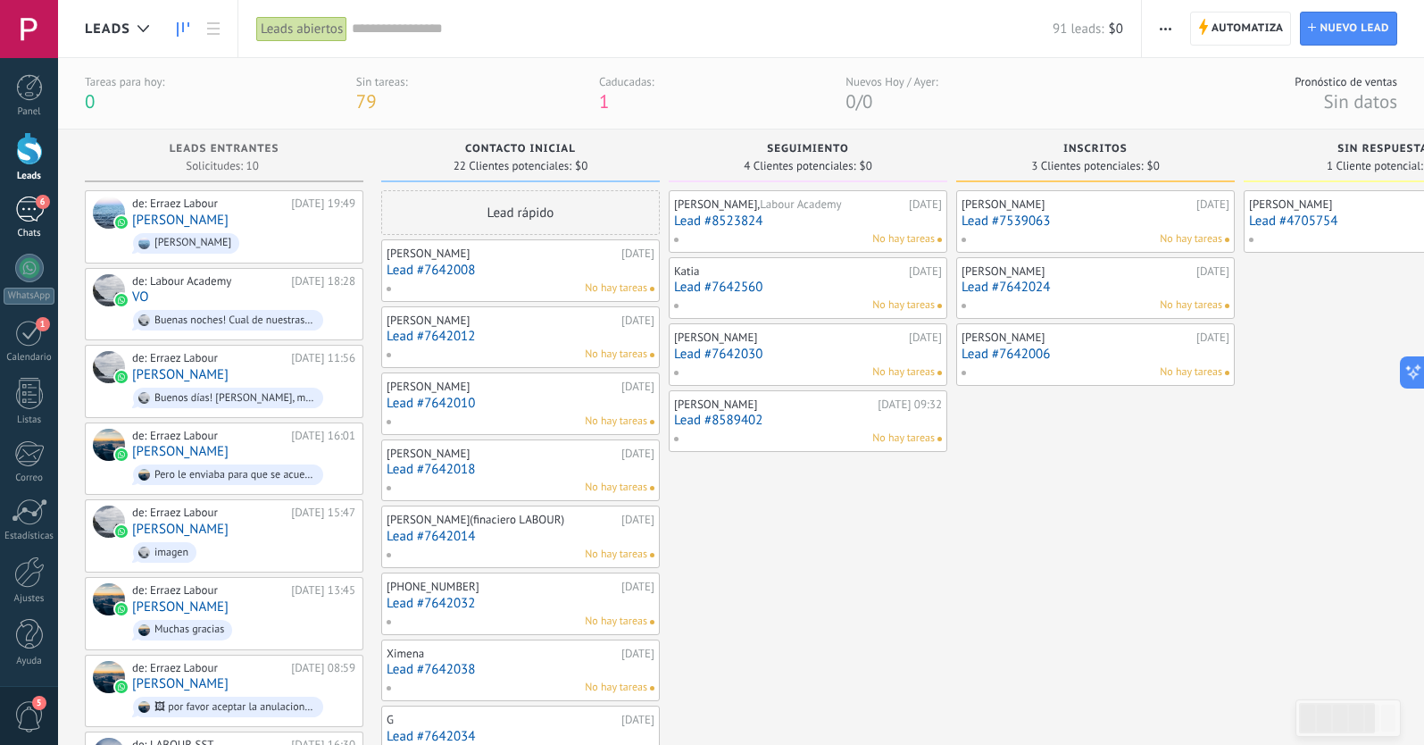
click at [29, 212] on div "6" at bounding box center [29, 209] width 29 height 26
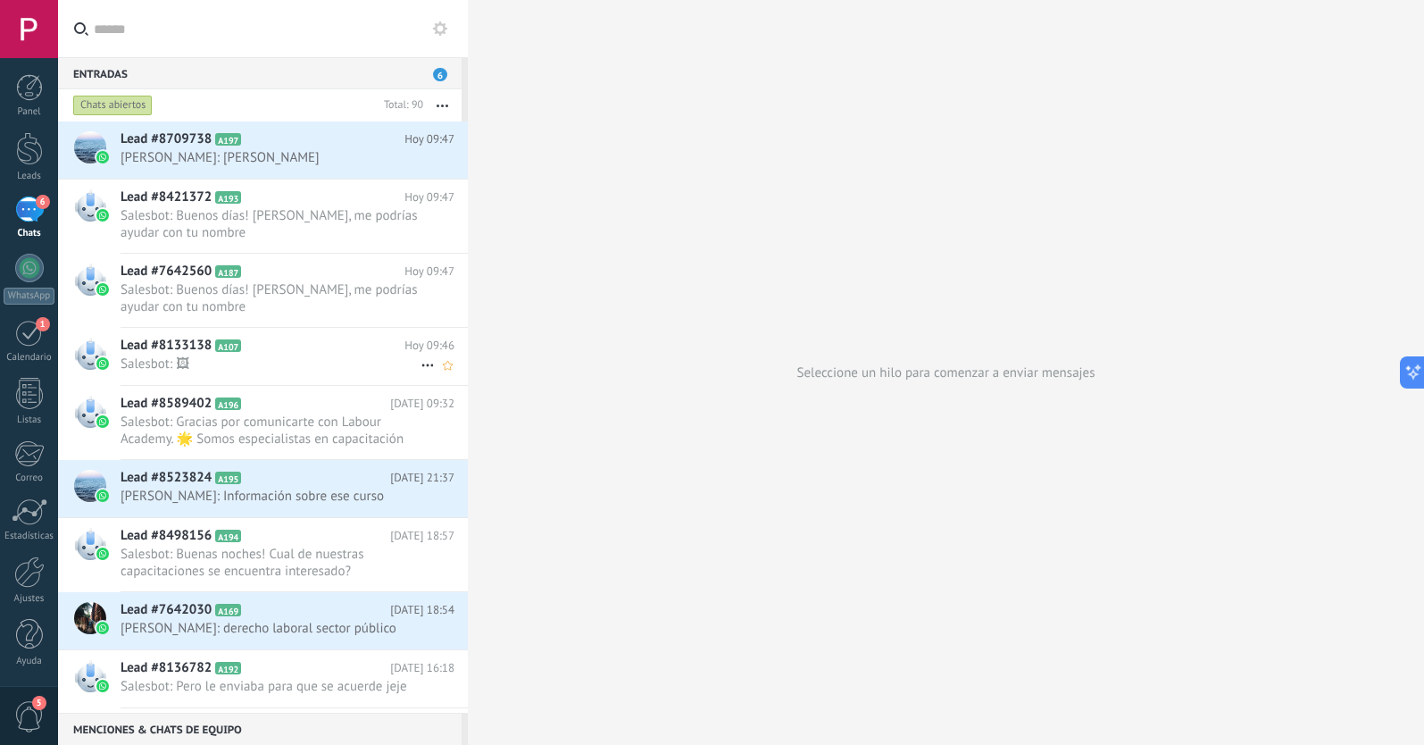
click at [264, 355] on span "Salesbot: 🖼" at bounding box center [271, 363] width 300 height 17
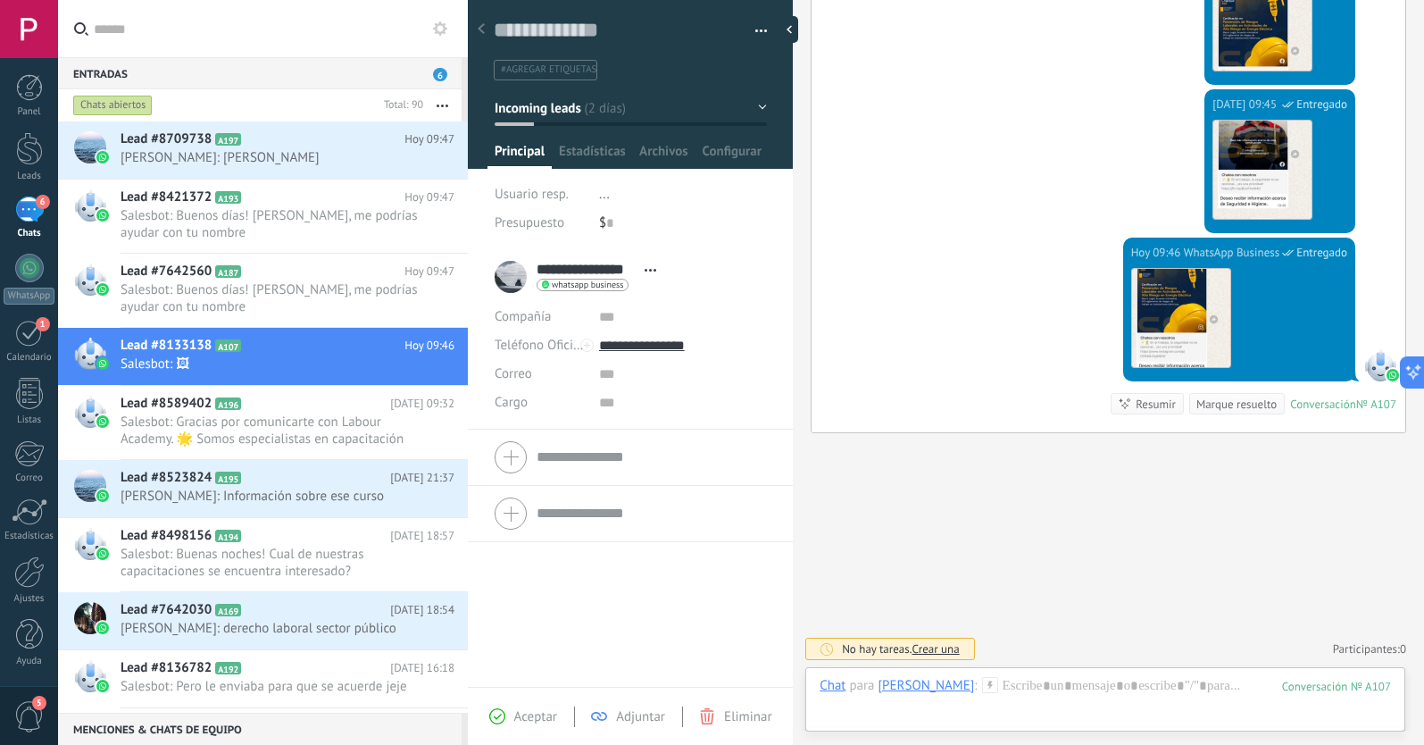
scroll to position [1104, 0]
click at [1191, 315] on img at bounding box center [1181, 318] width 98 height 98
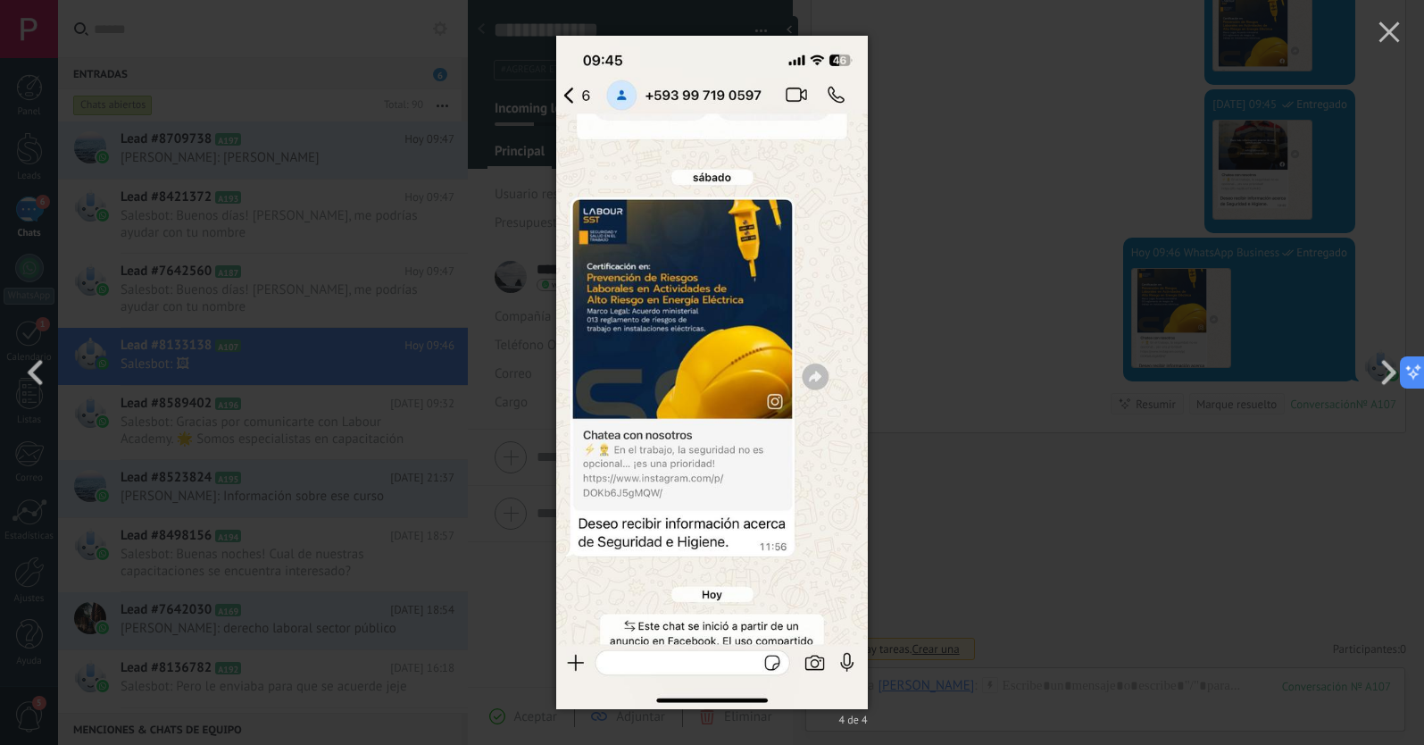
click at [978, 172] on div "4 de 4" at bounding box center [712, 372] width 1424 height 745
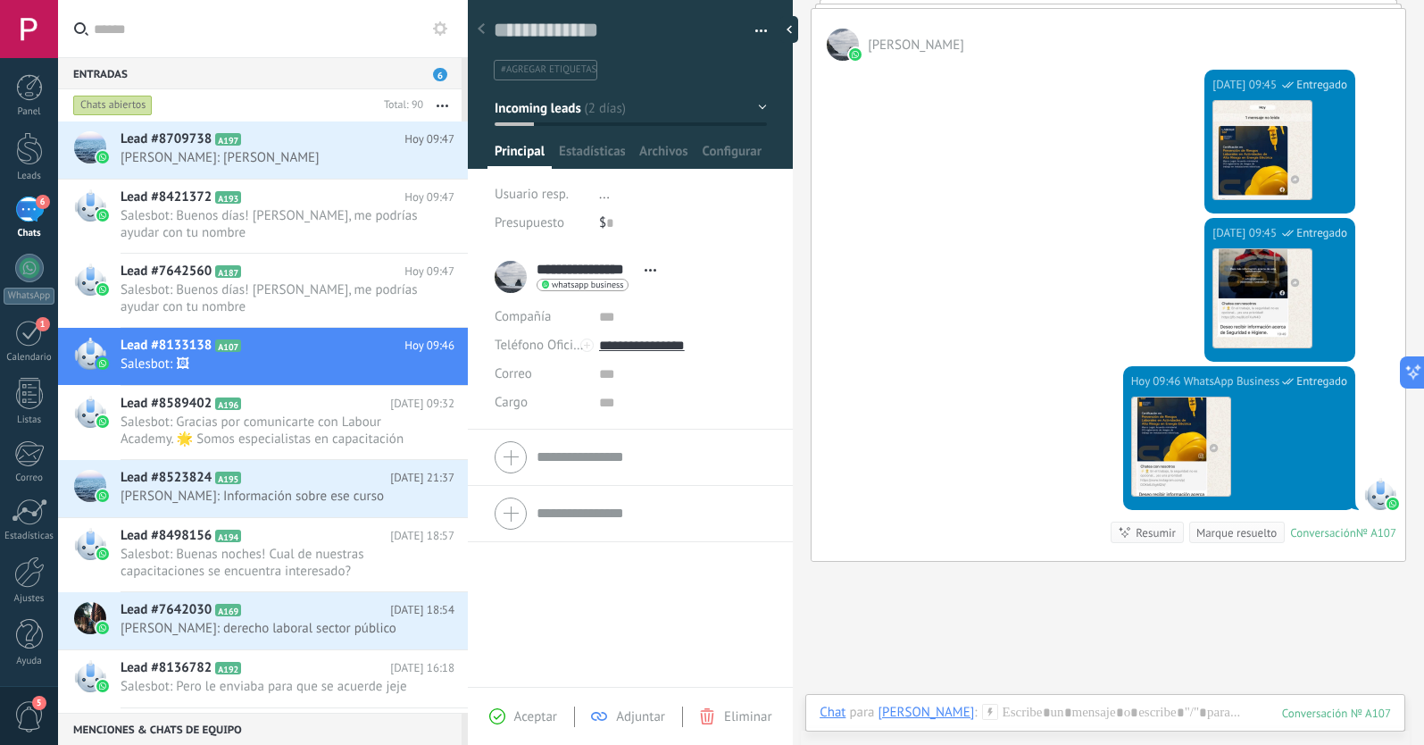
scroll to position [972, 0]
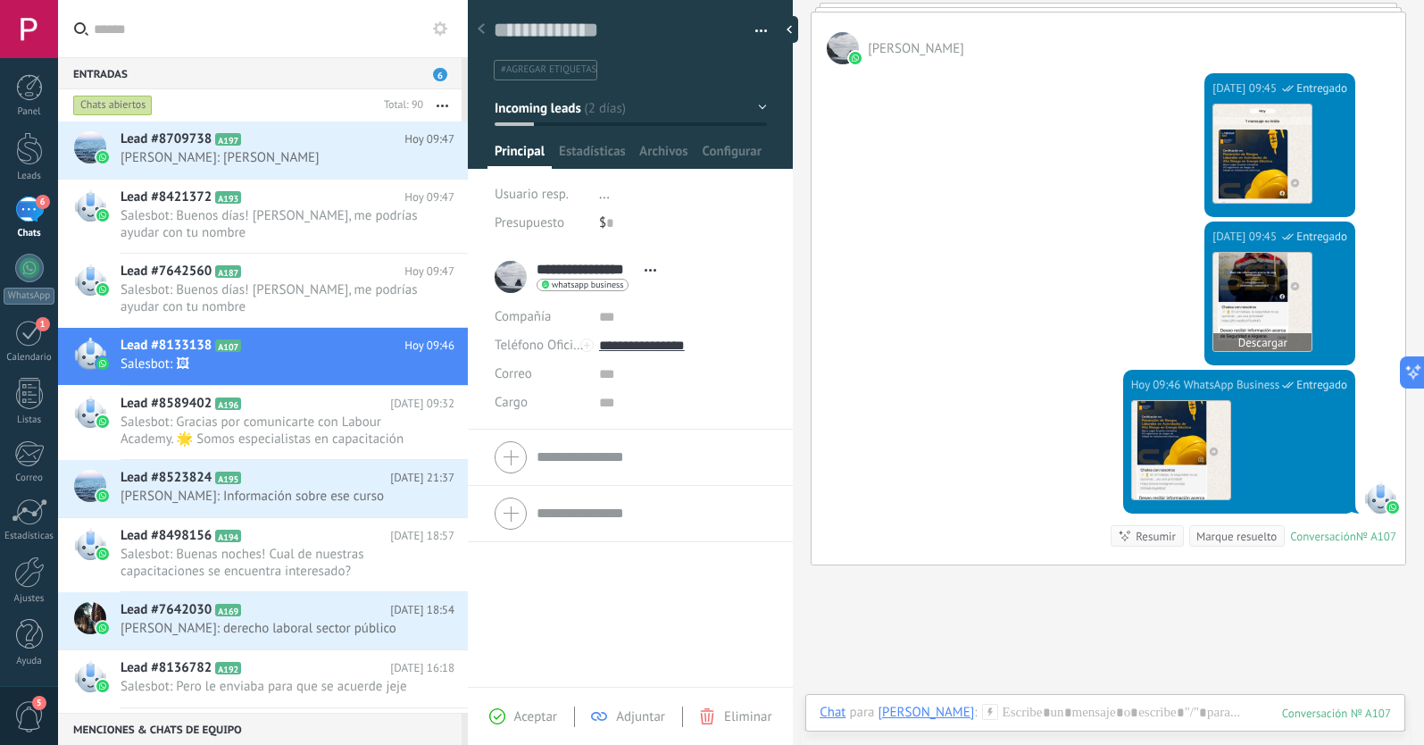
click at [1252, 281] on img at bounding box center [1262, 302] width 98 height 98
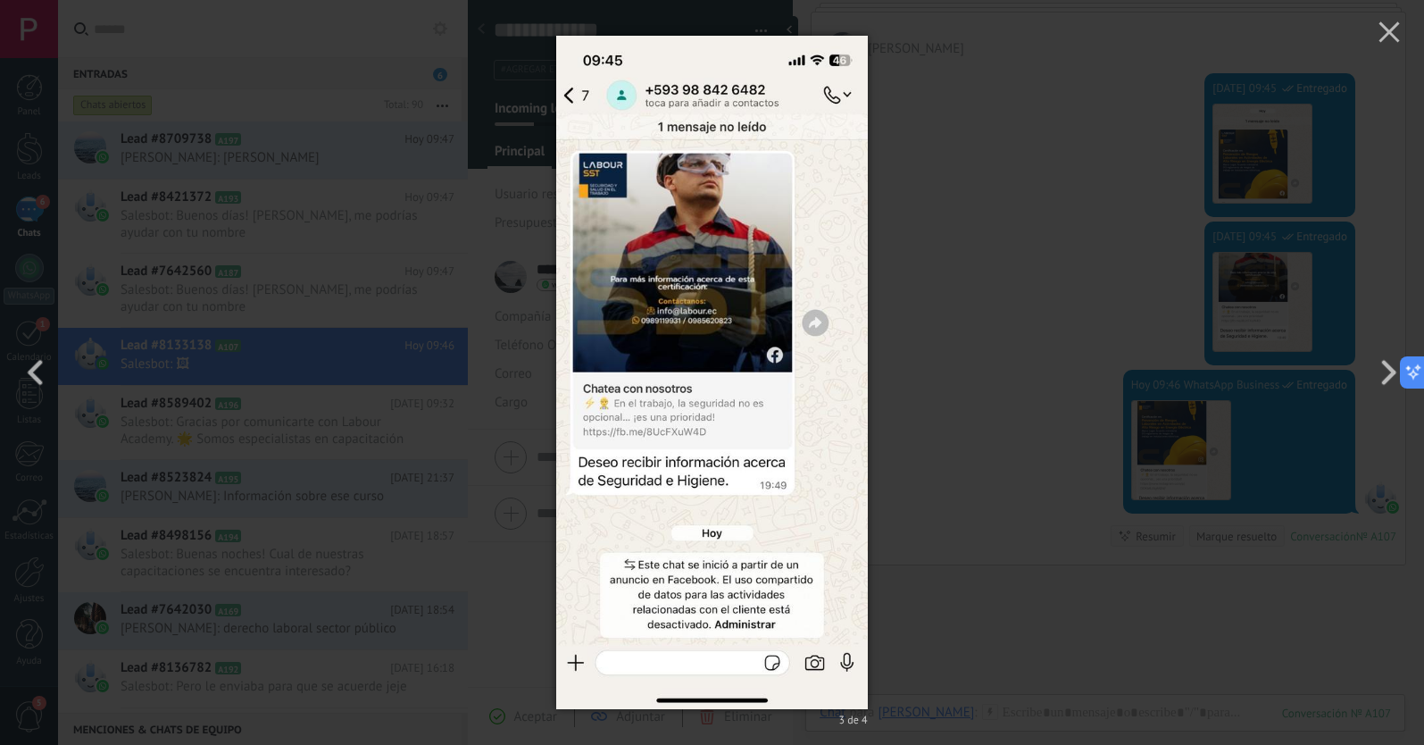
click at [1021, 311] on div "3 de 4" at bounding box center [712, 372] width 1424 height 745
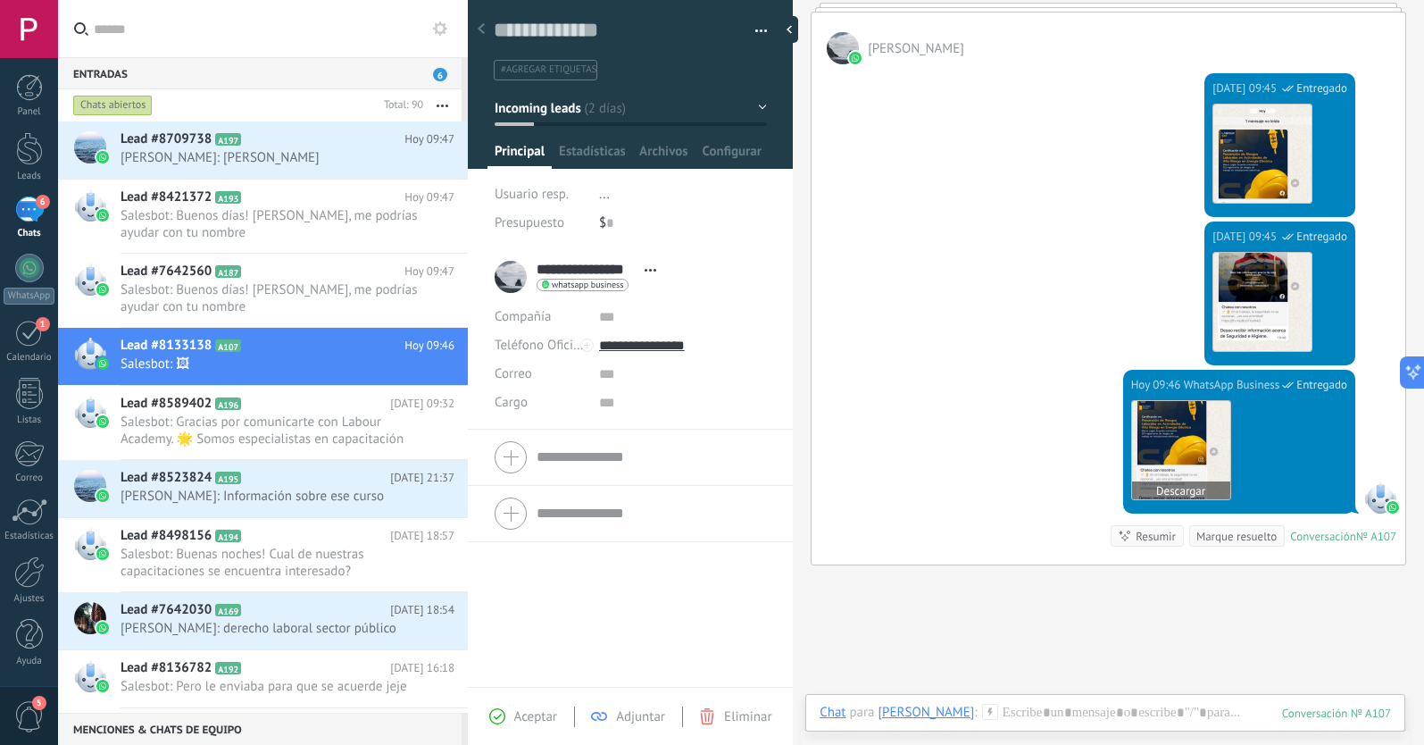
click at [1215, 464] on img at bounding box center [1181, 450] width 98 height 98
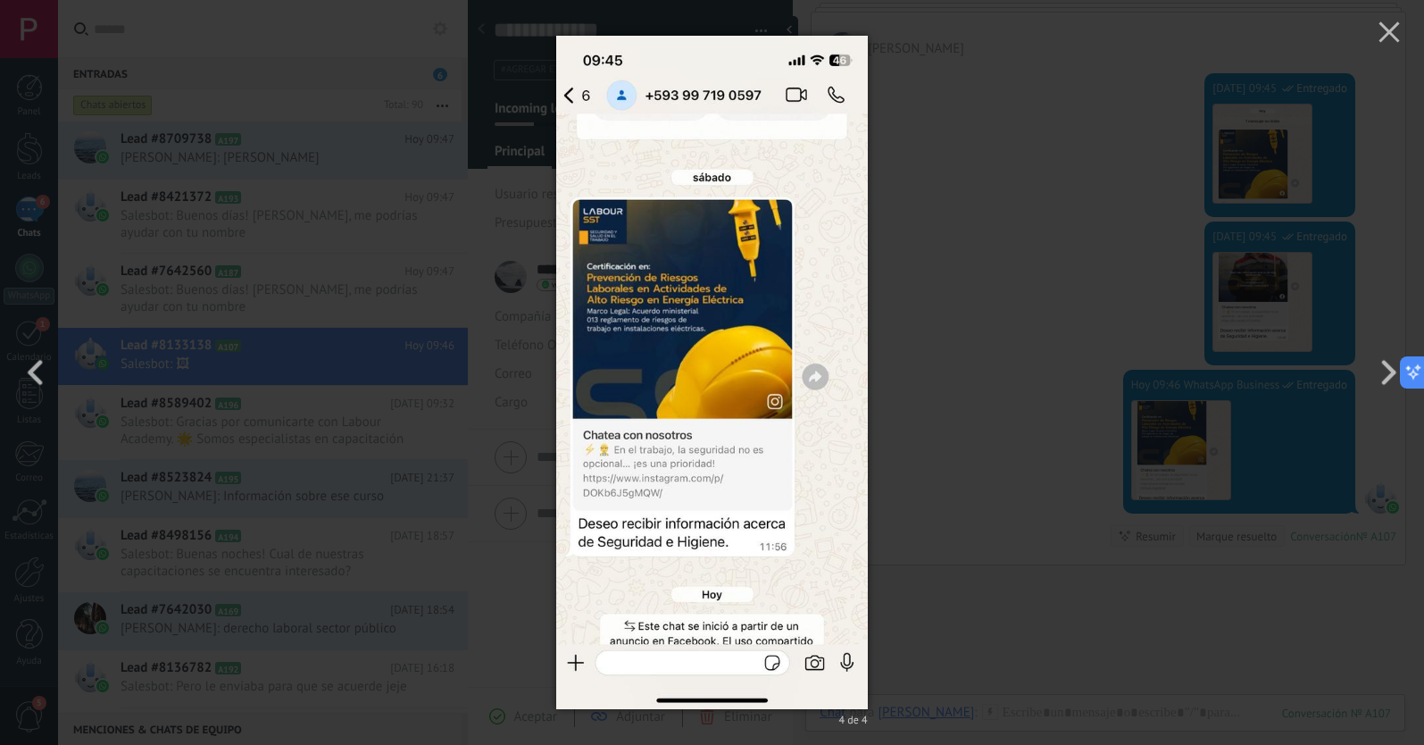
click at [1057, 308] on div "4 de 4" at bounding box center [712, 372] width 1424 height 745
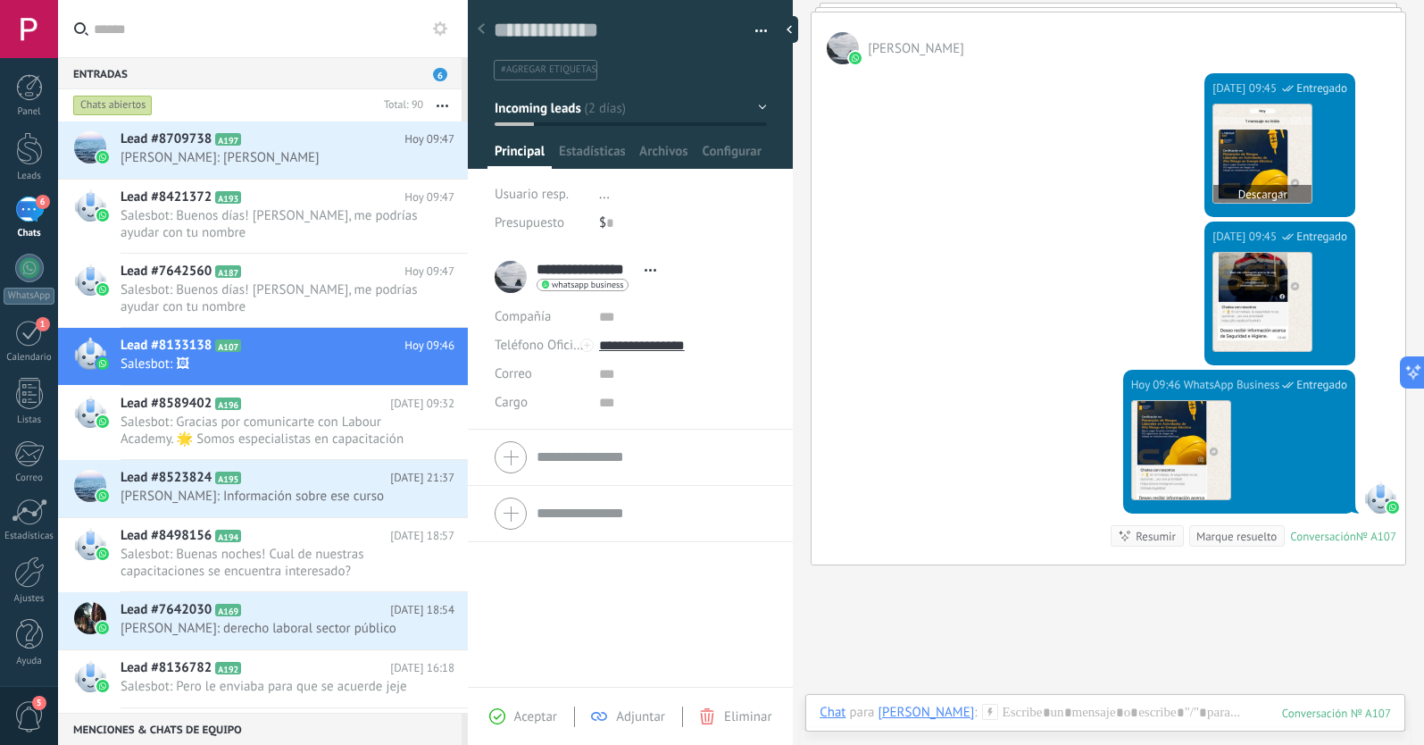
click at [1312, 175] on img at bounding box center [1262, 153] width 98 height 98
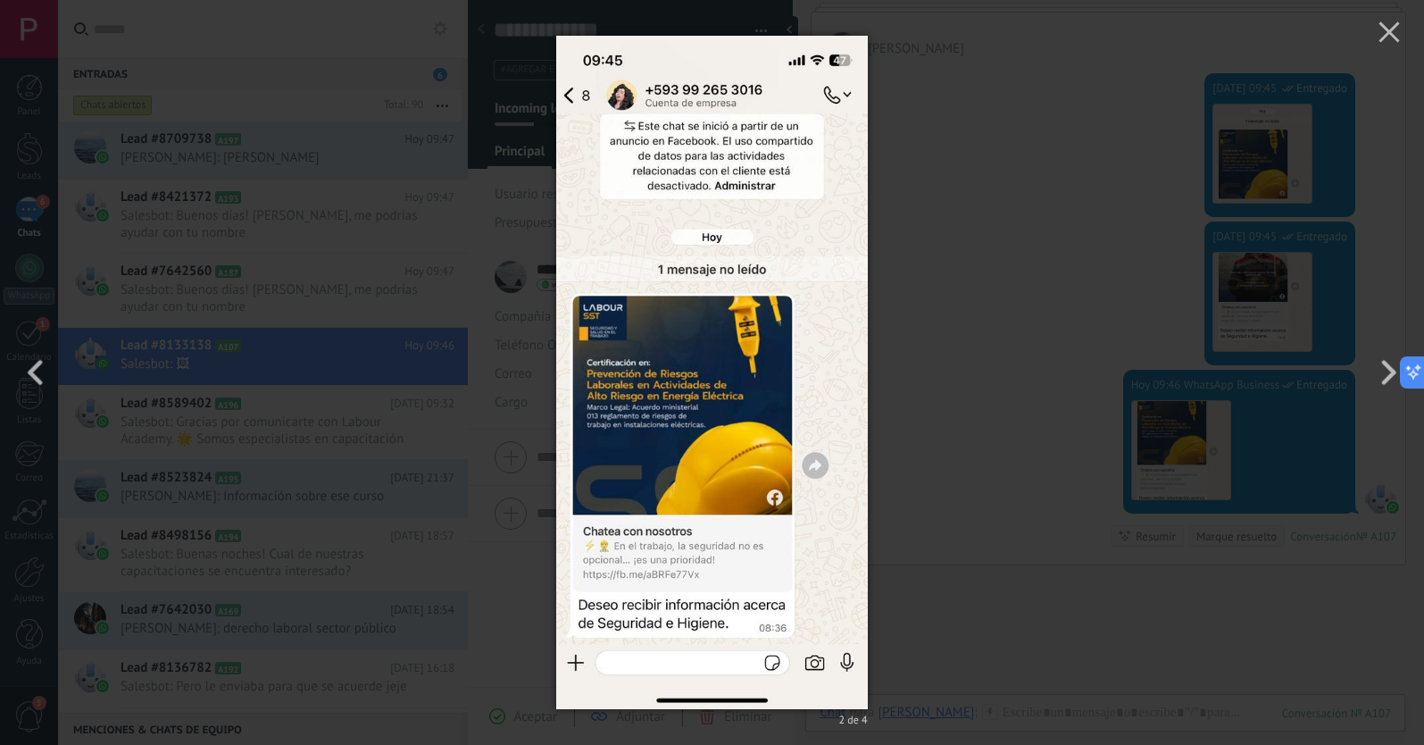
click at [1129, 216] on div "2 de 4" at bounding box center [712, 372] width 1424 height 745
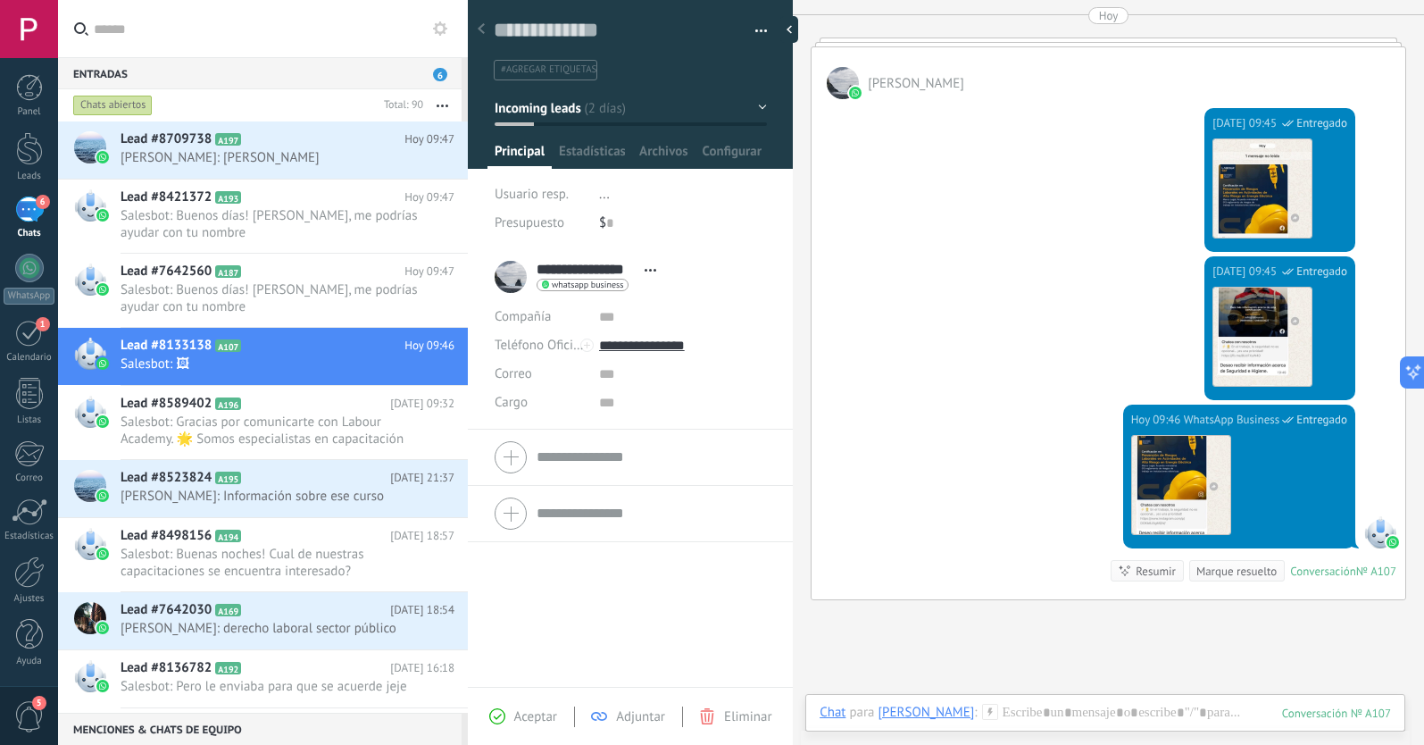
scroll to position [904, 0]
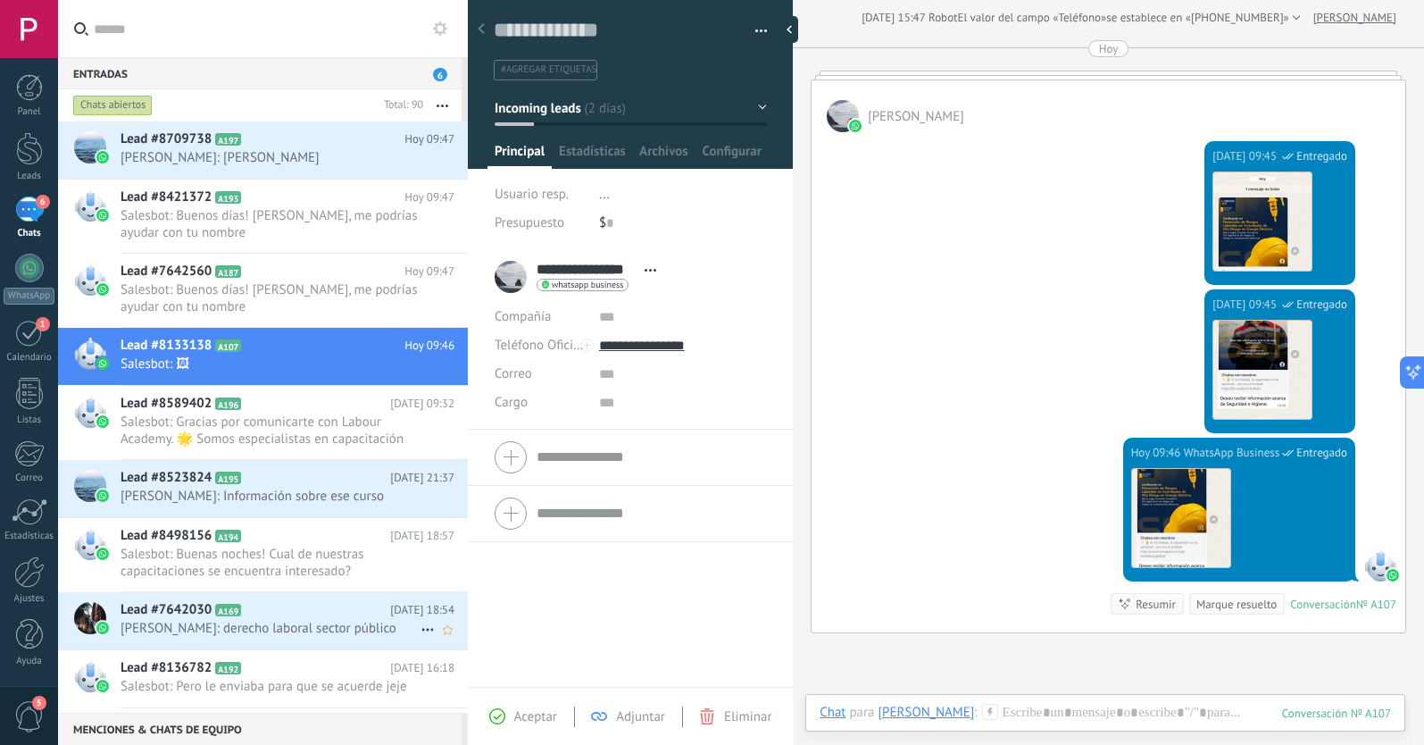
click at [304, 617] on h2 "Lead #7642030 A169" at bounding box center [256, 610] width 270 height 18
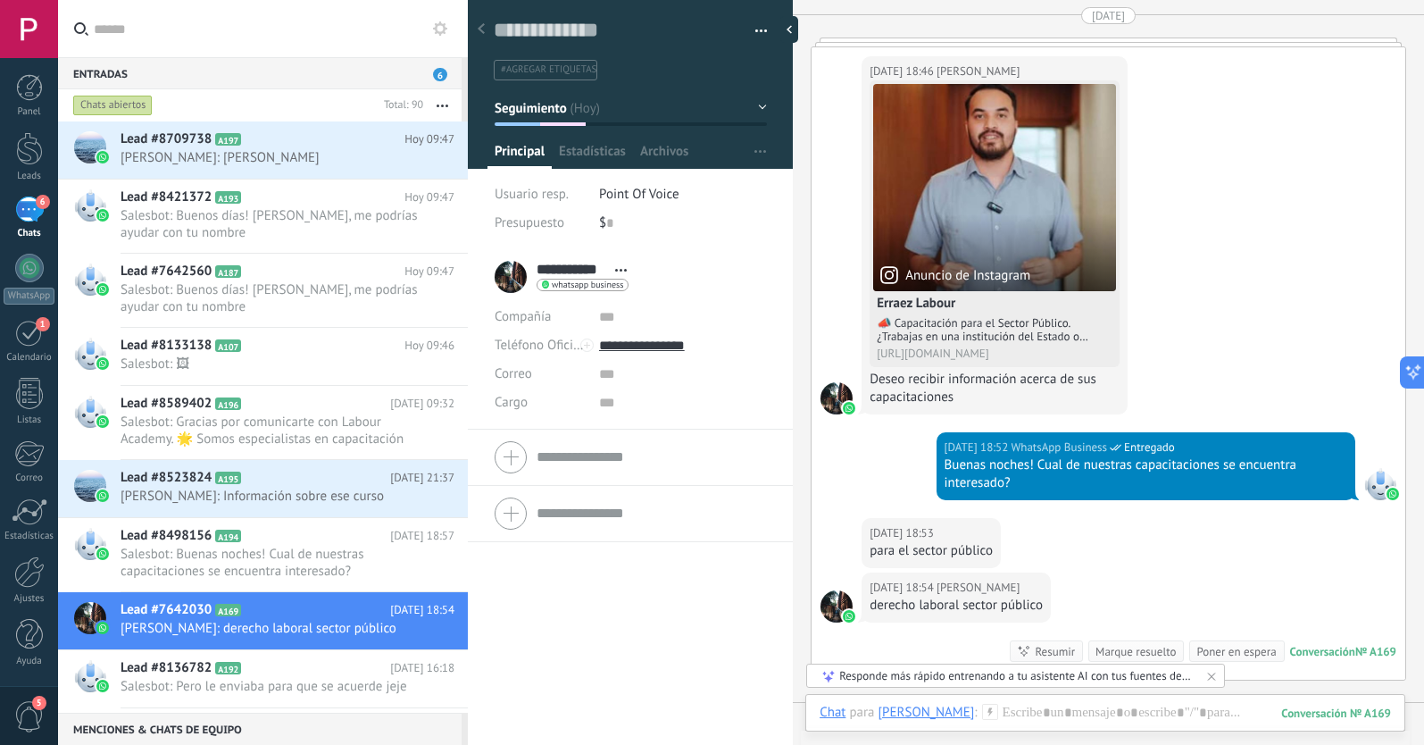
scroll to position [1667, 0]
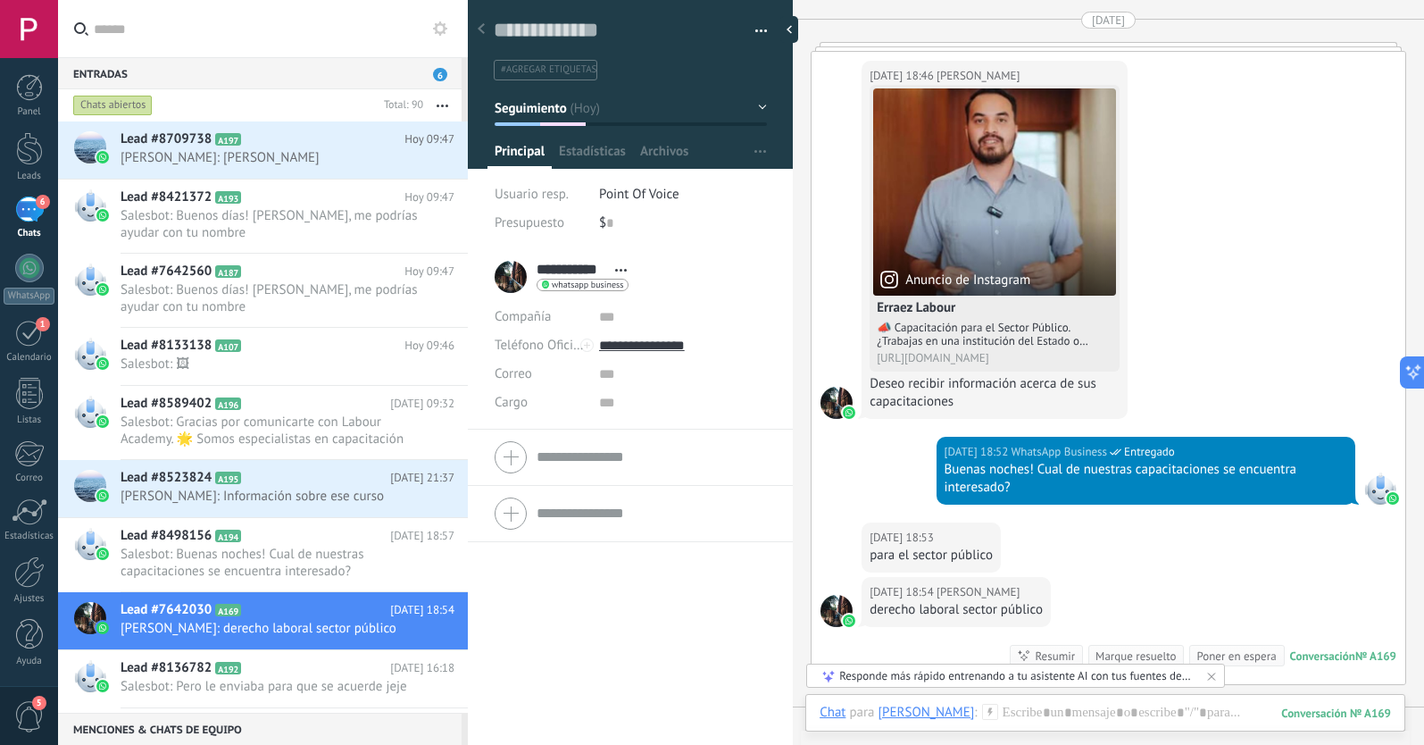
click at [621, 267] on span "Abrir detalle Copie el nombre Desatar Contacto principal" at bounding box center [620, 269] width 29 height 13
click at [760, 231] on div "$ 0" at bounding box center [683, 223] width 168 height 29
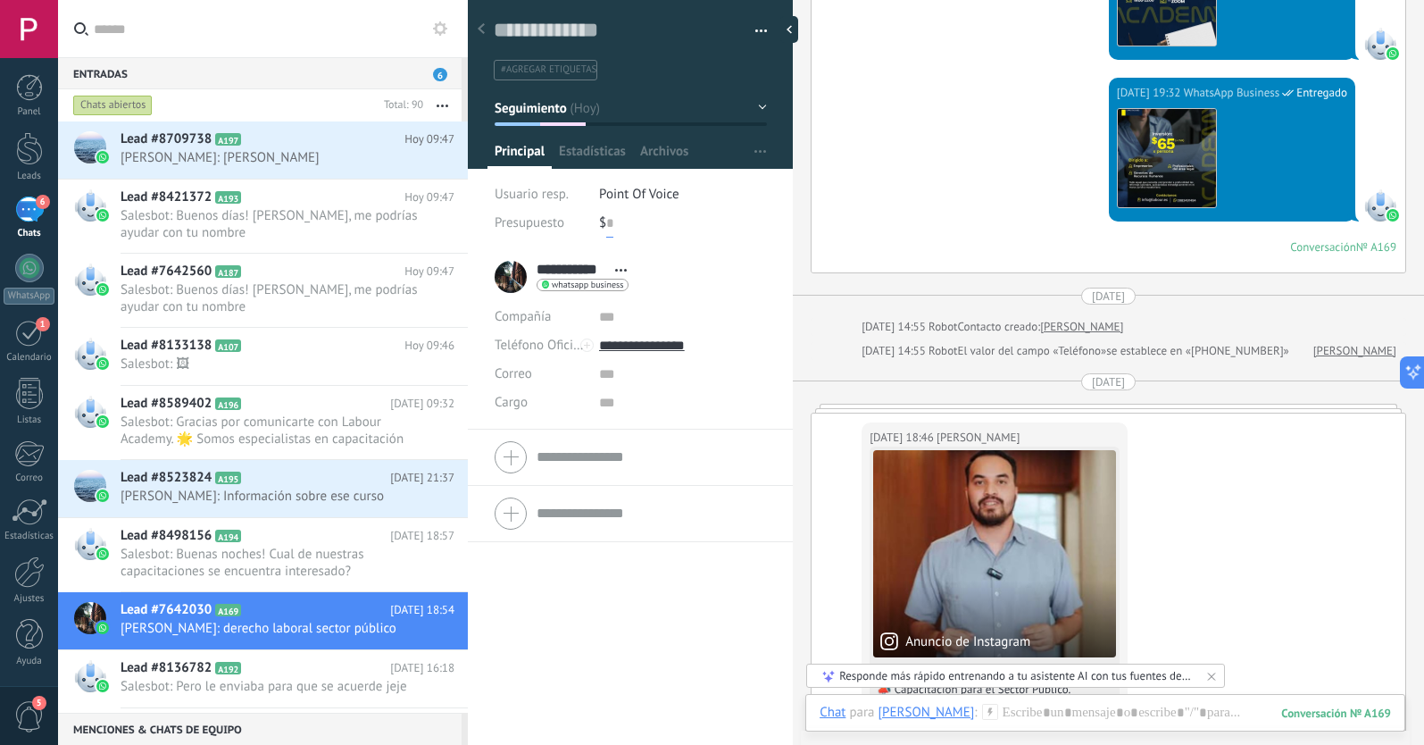
scroll to position [1306, 0]
click at [756, 32] on span "button" at bounding box center [761, 34] width 12 height 4
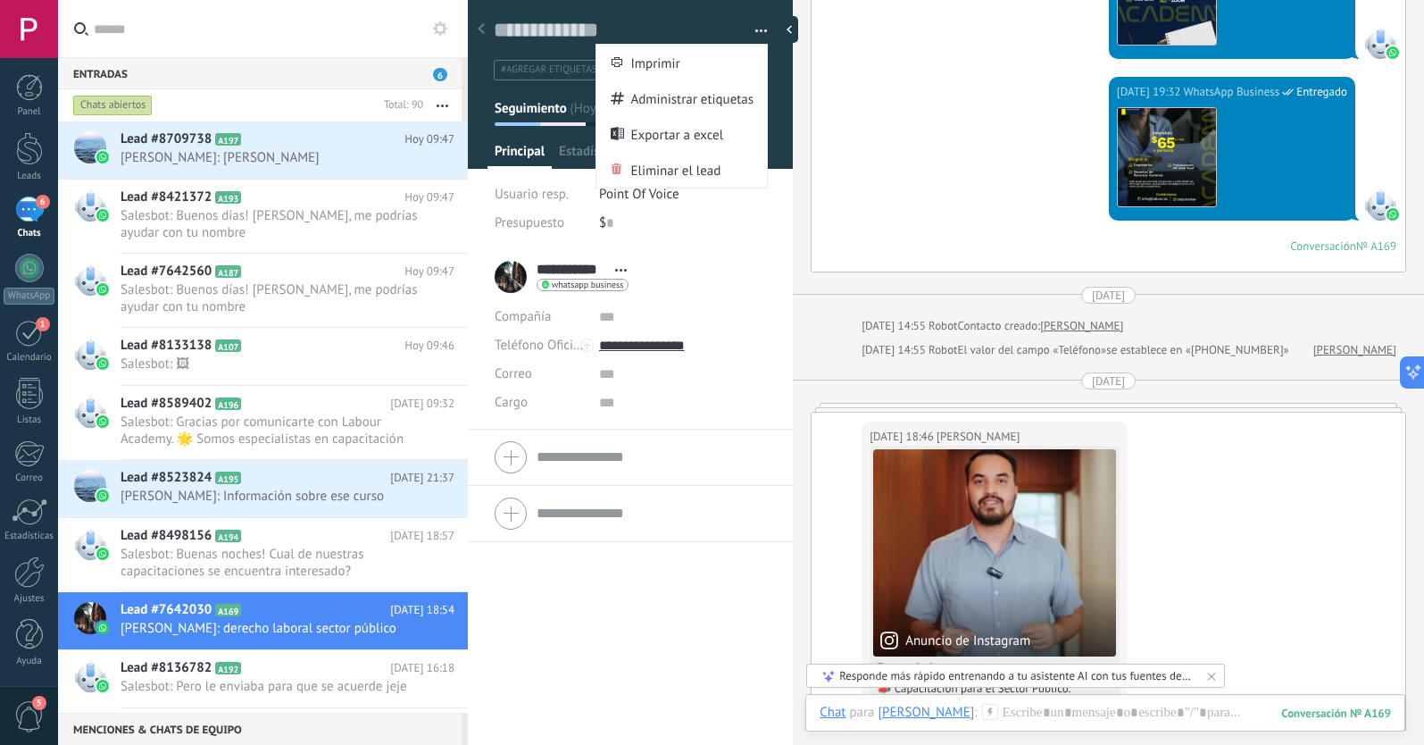
click at [765, 647] on div "**********" at bounding box center [630, 497] width 325 height 496
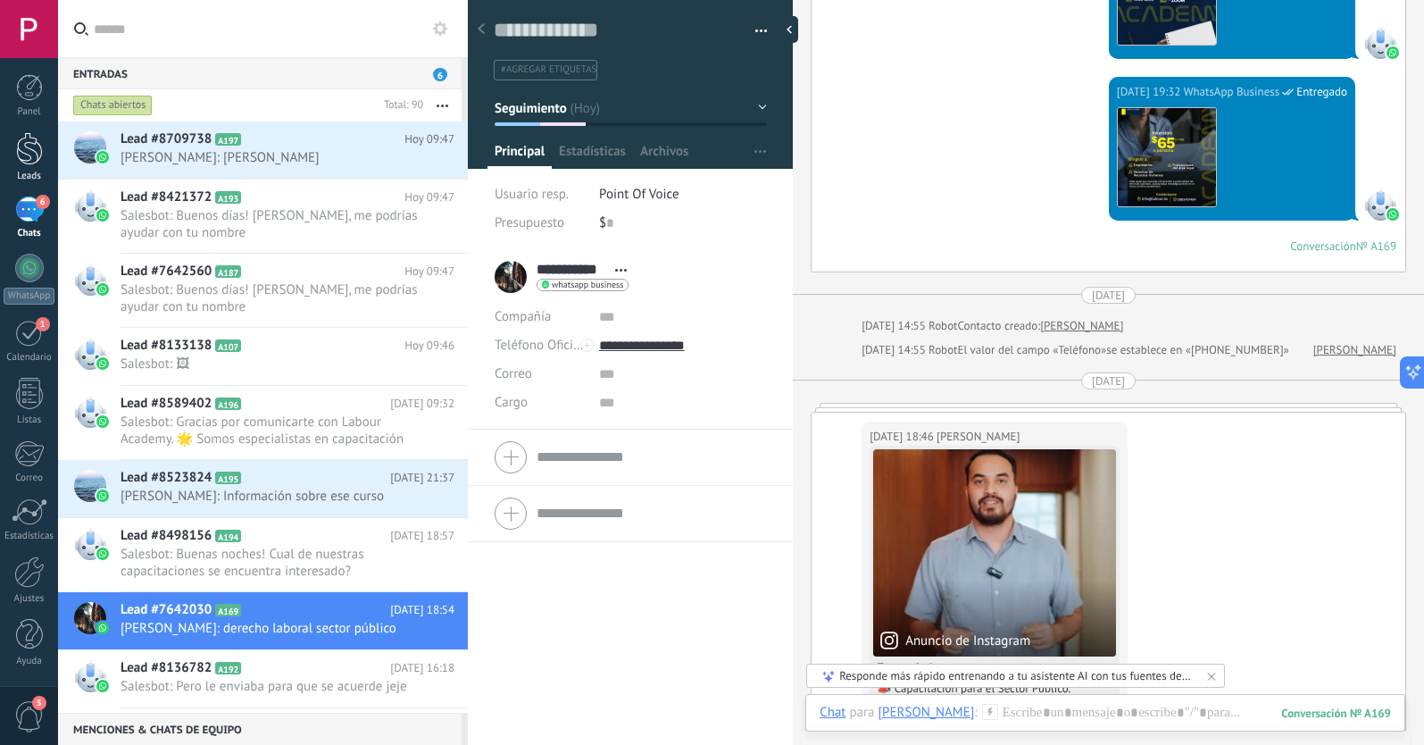
click at [27, 161] on div at bounding box center [29, 148] width 27 height 33
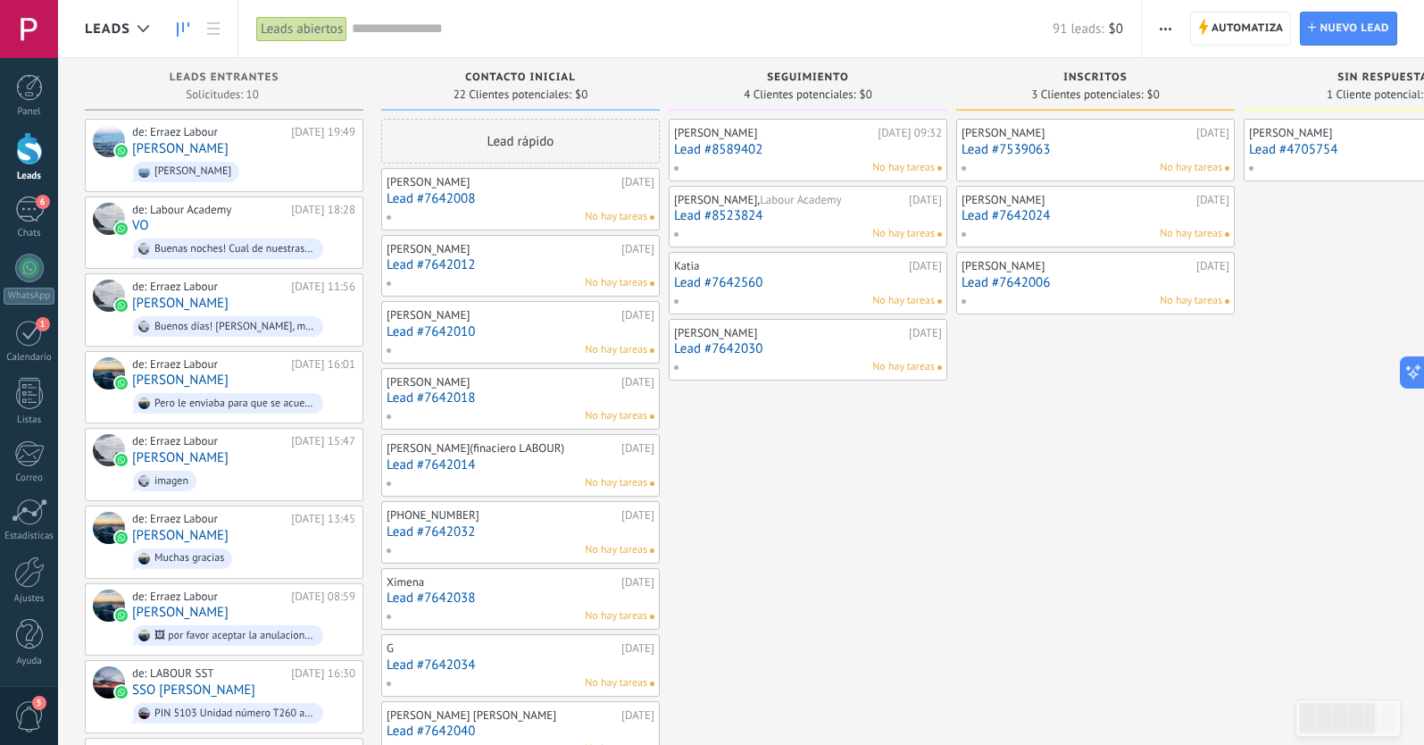
click at [786, 349] on link "Lead #7642030" at bounding box center [808, 348] width 268 height 15
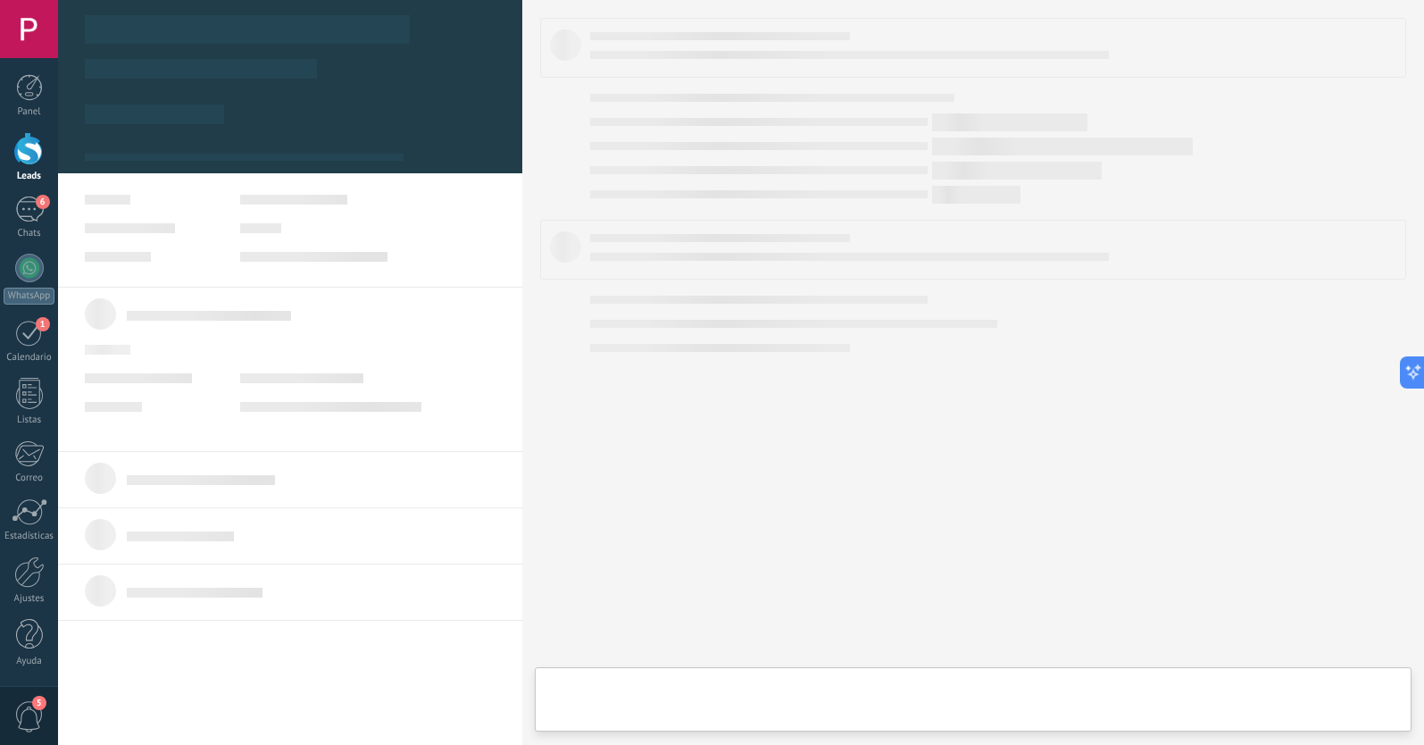
type textarea "**********"
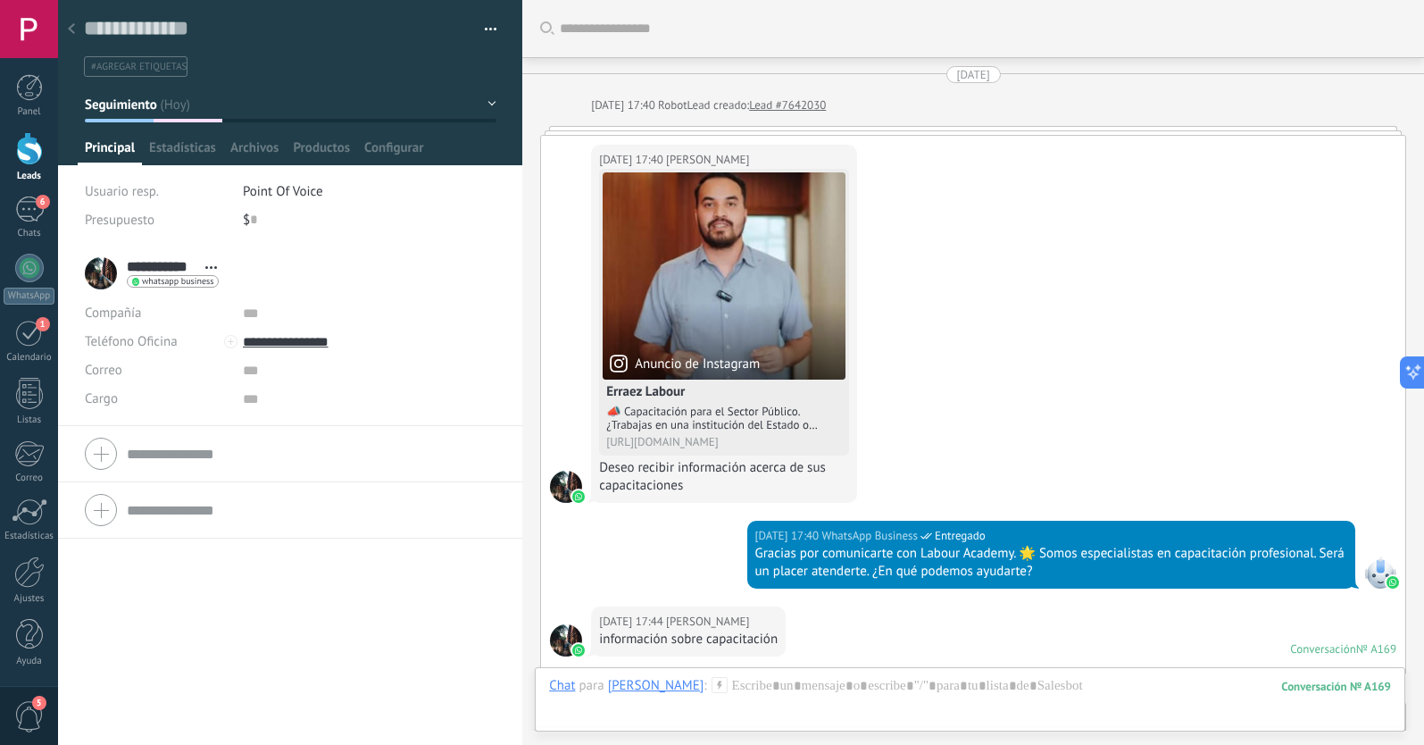
scroll to position [1817, 0]
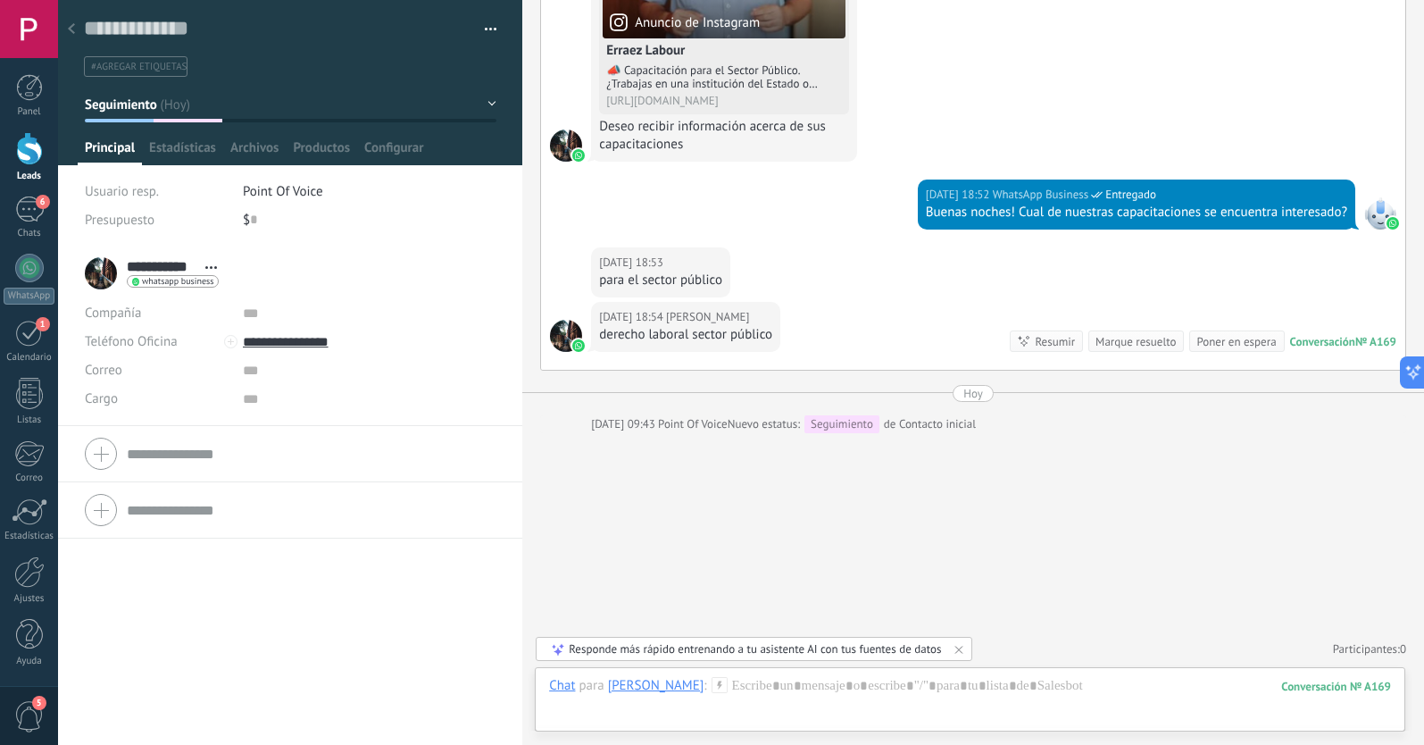
click at [170, 69] on span "#agregar etiquetas" at bounding box center [139, 67] width 96 height 12
type input "*"
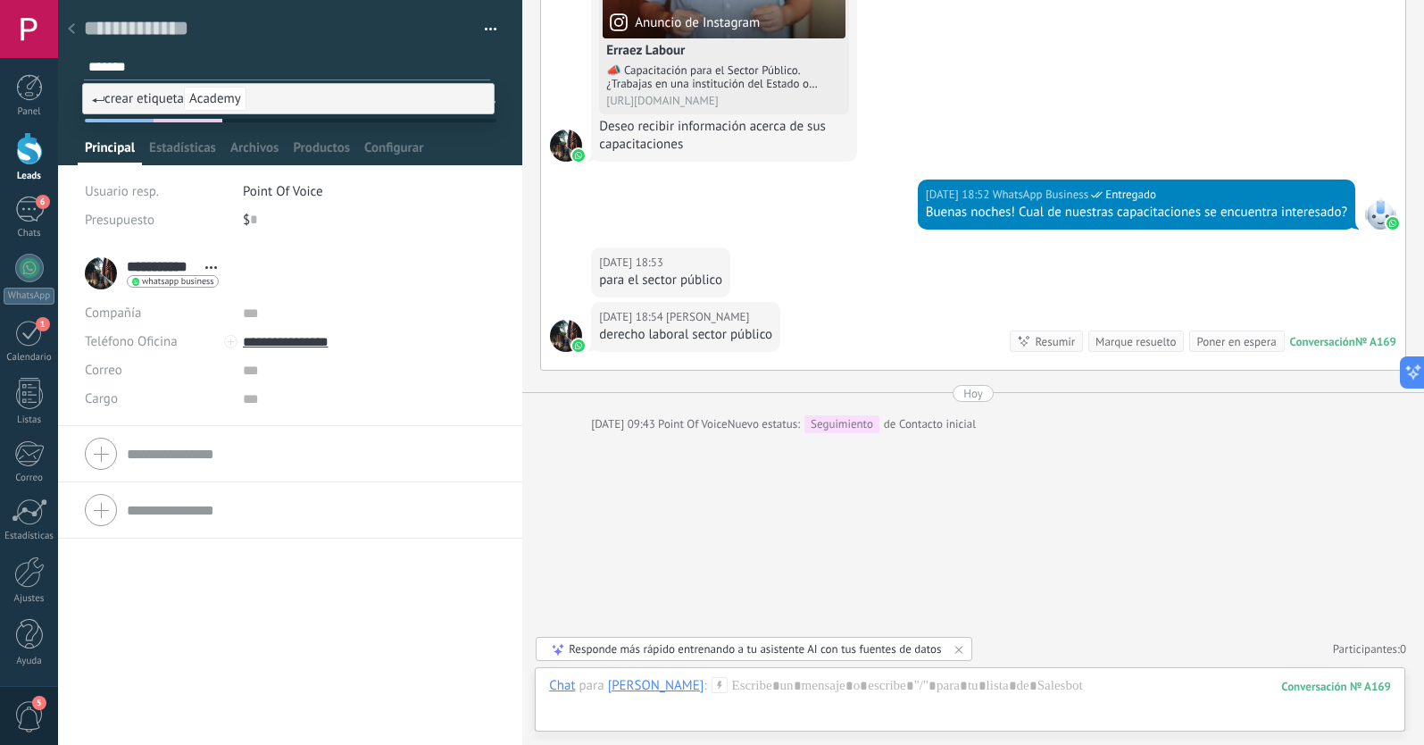
type input "*******"
click at [222, 104] on span "Academy" at bounding box center [215, 99] width 62 height 24
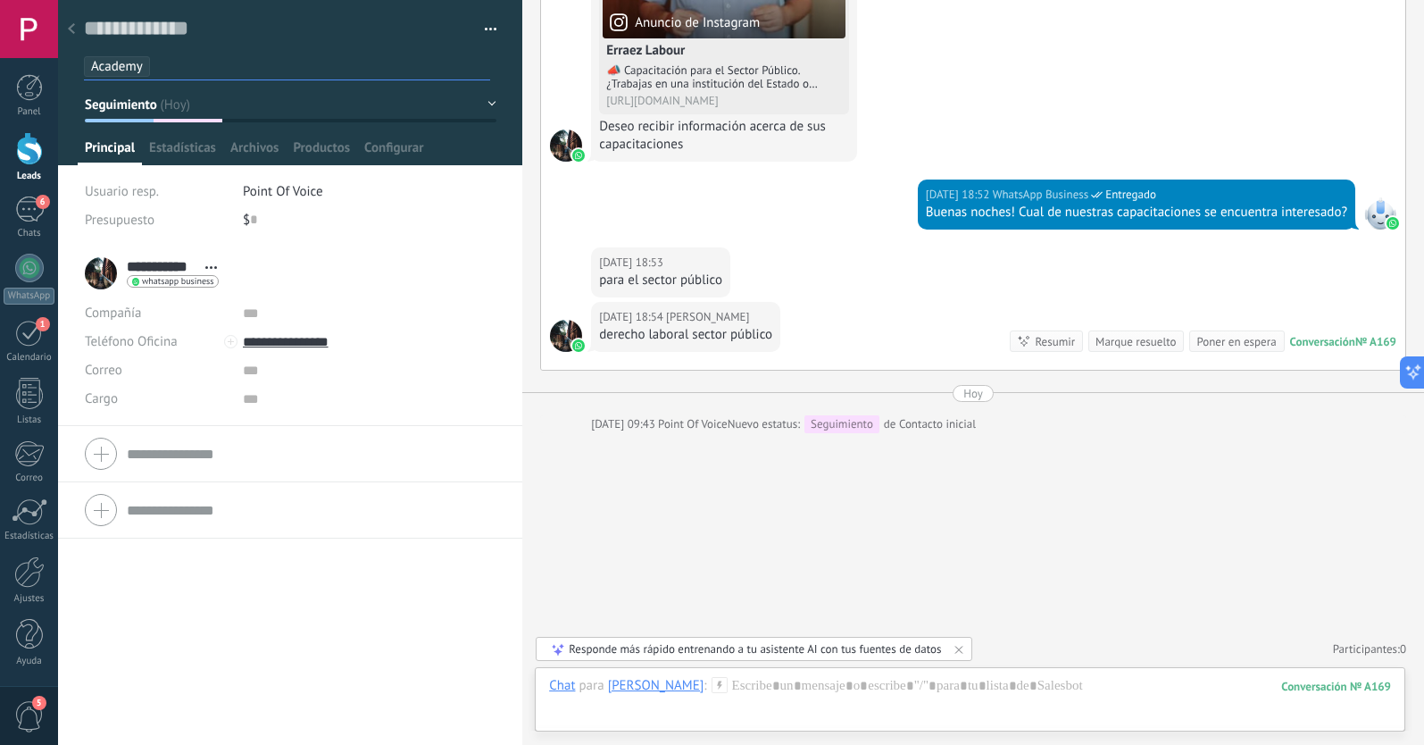
click at [446, 689] on div "**********" at bounding box center [290, 495] width 464 height 499
click at [207, 72] on ul "Academy" at bounding box center [287, 66] width 410 height 24
click at [225, 615] on div "**********" at bounding box center [290, 495] width 464 height 499
click at [107, 720] on div "**********" at bounding box center [290, 495] width 464 height 499
click at [71, 28] on use at bounding box center [71, 28] width 7 height 11
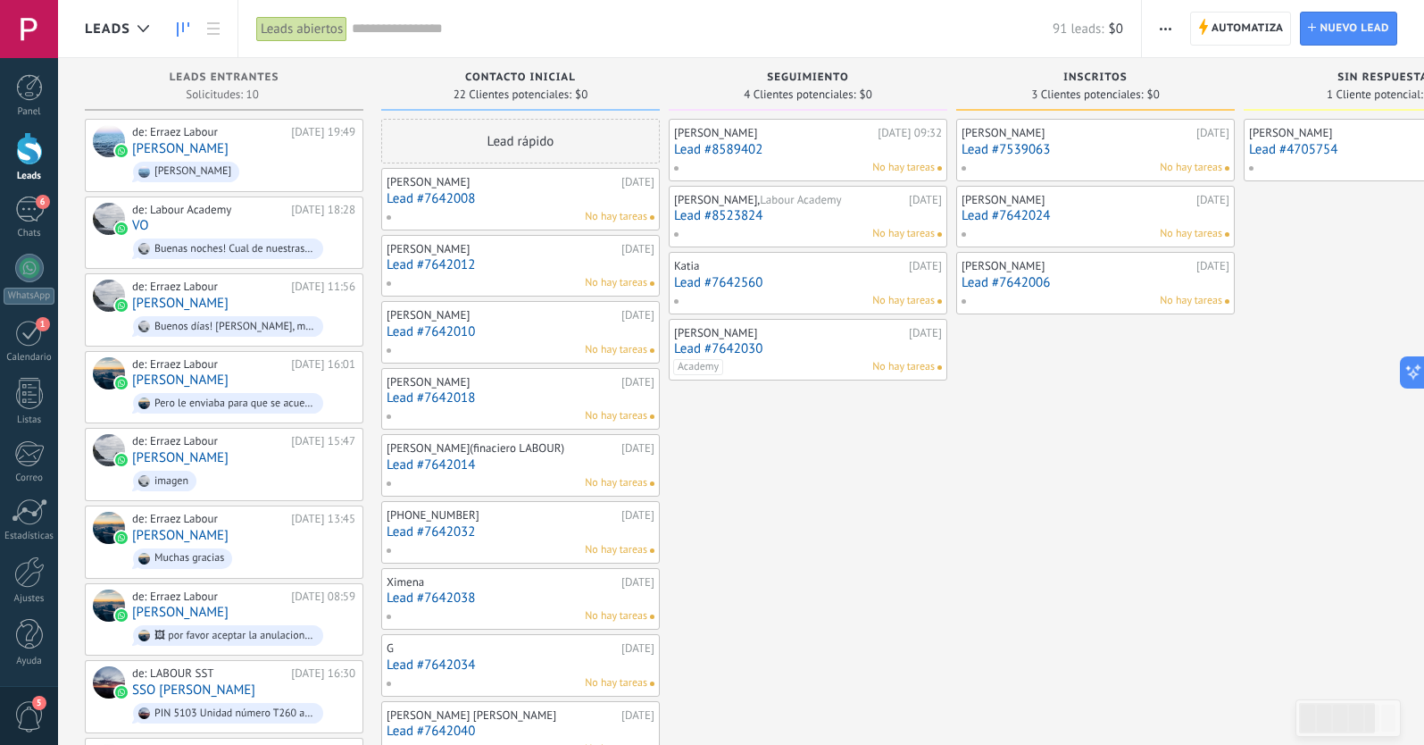
click at [805, 284] on link "Lead #7642560" at bounding box center [808, 282] width 268 height 15
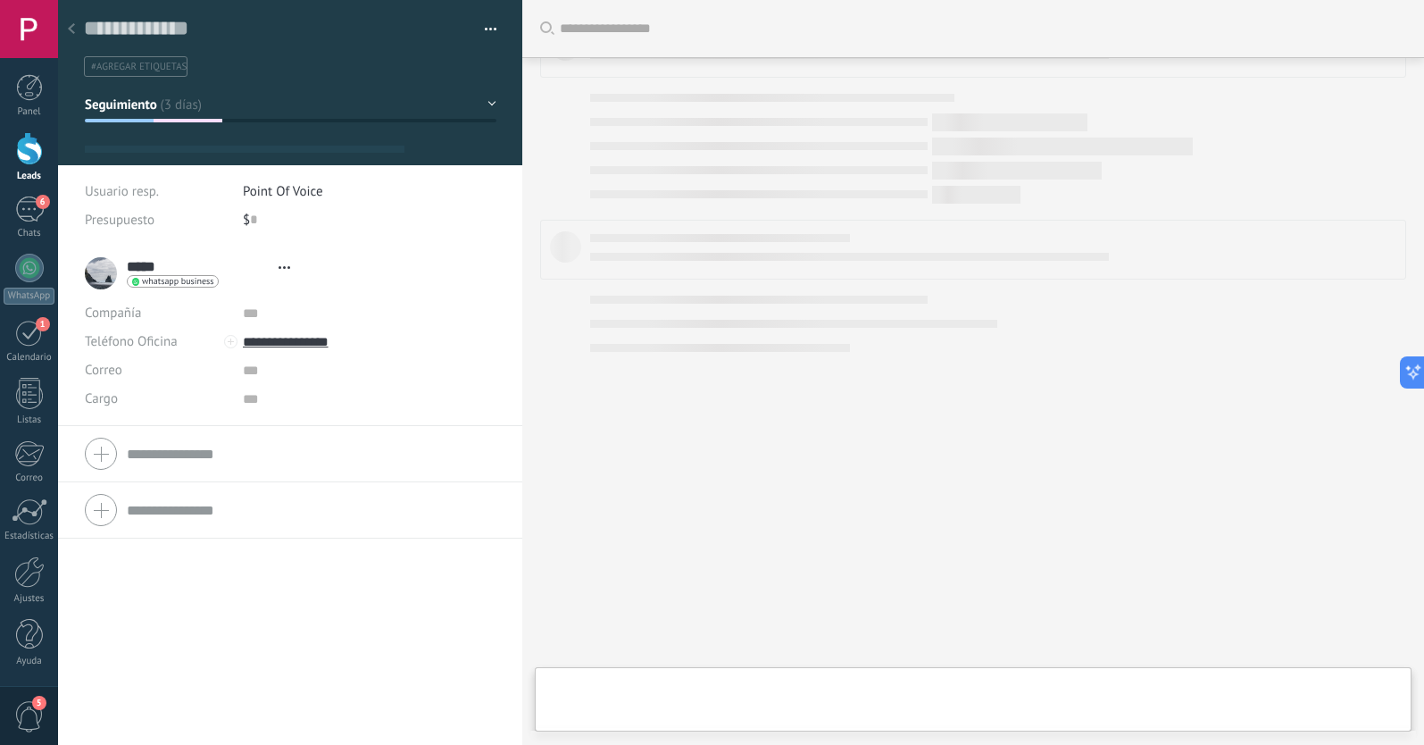
type textarea "**********"
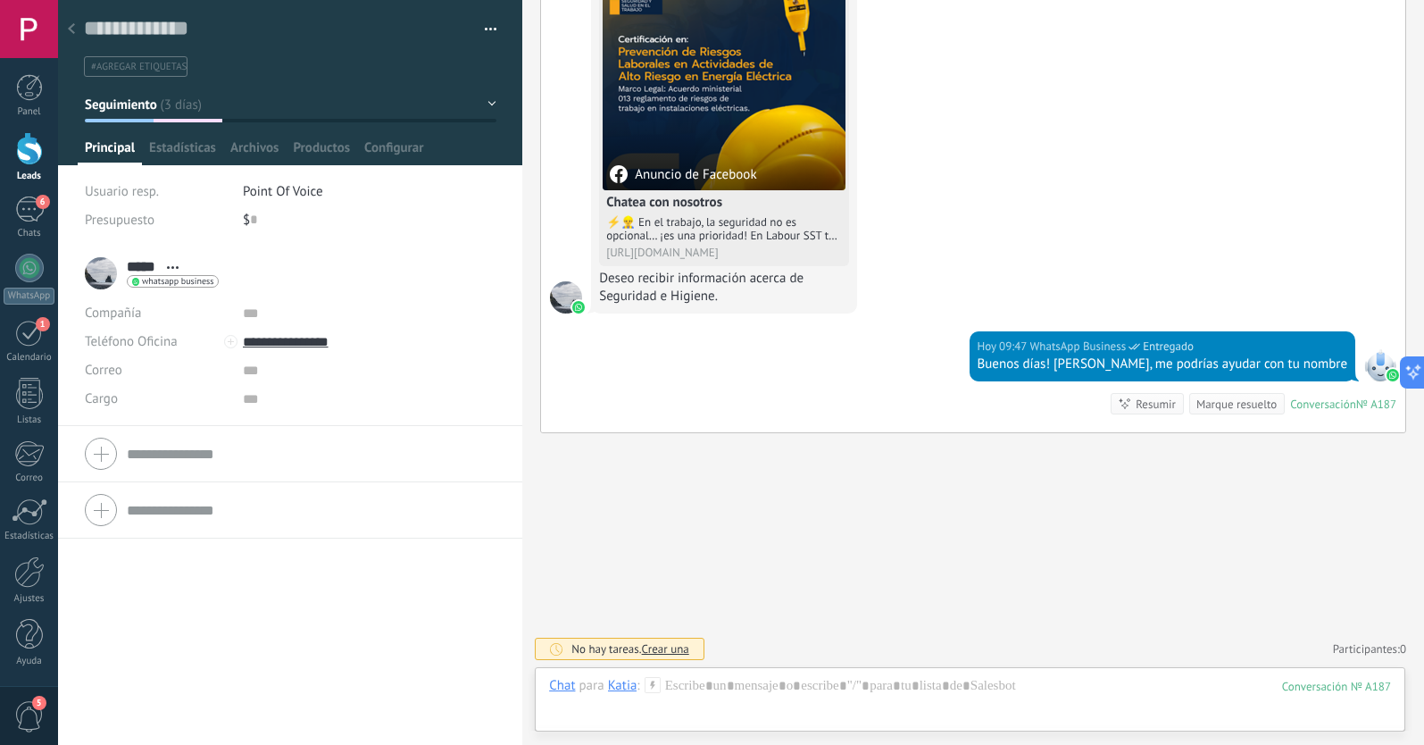
click at [154, 70] on span "#agregar etiquetas" at bounding box center [139, 67] width 96 height 12
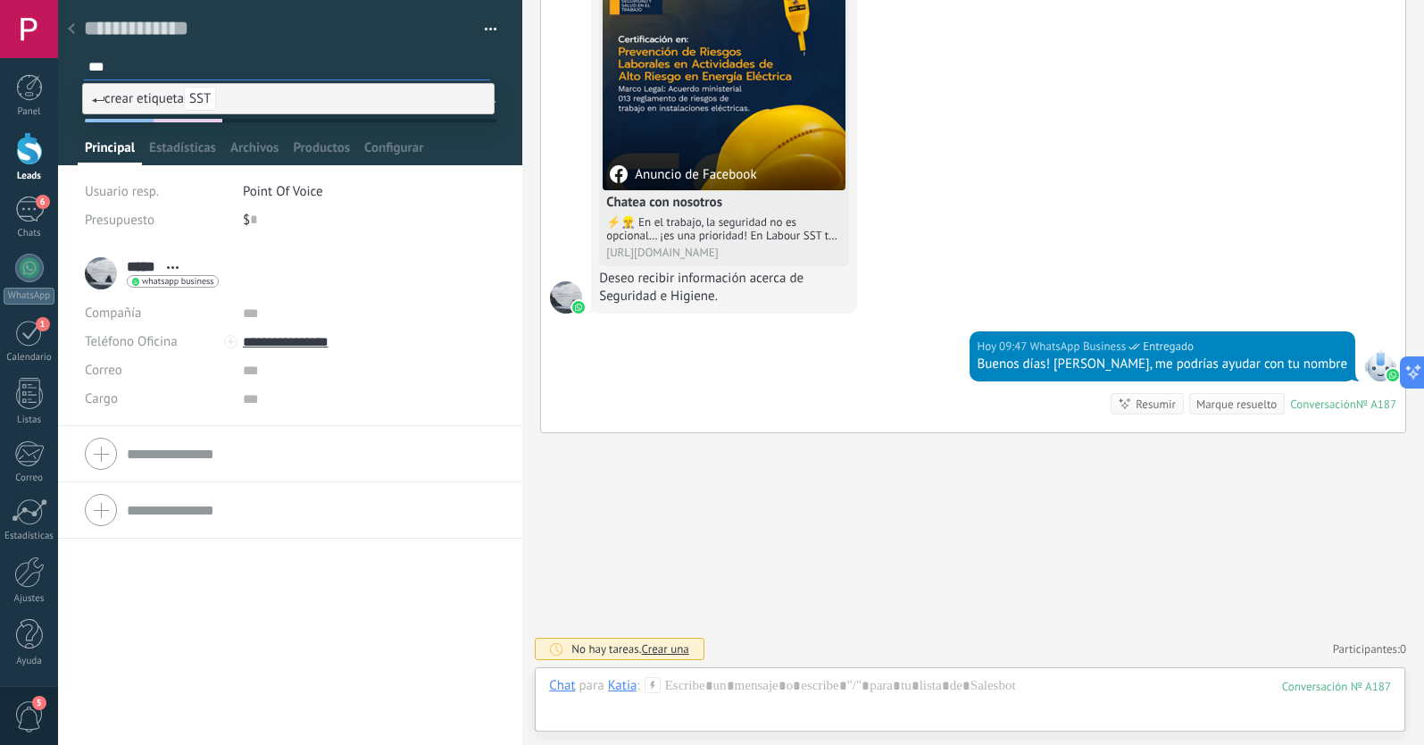
type input "***"
click at [186, 601] on div "***** Katia ***** Katia Apellido Abrir detalle Copie el nombre" at bounding box center [290, 495] width 464 height 499
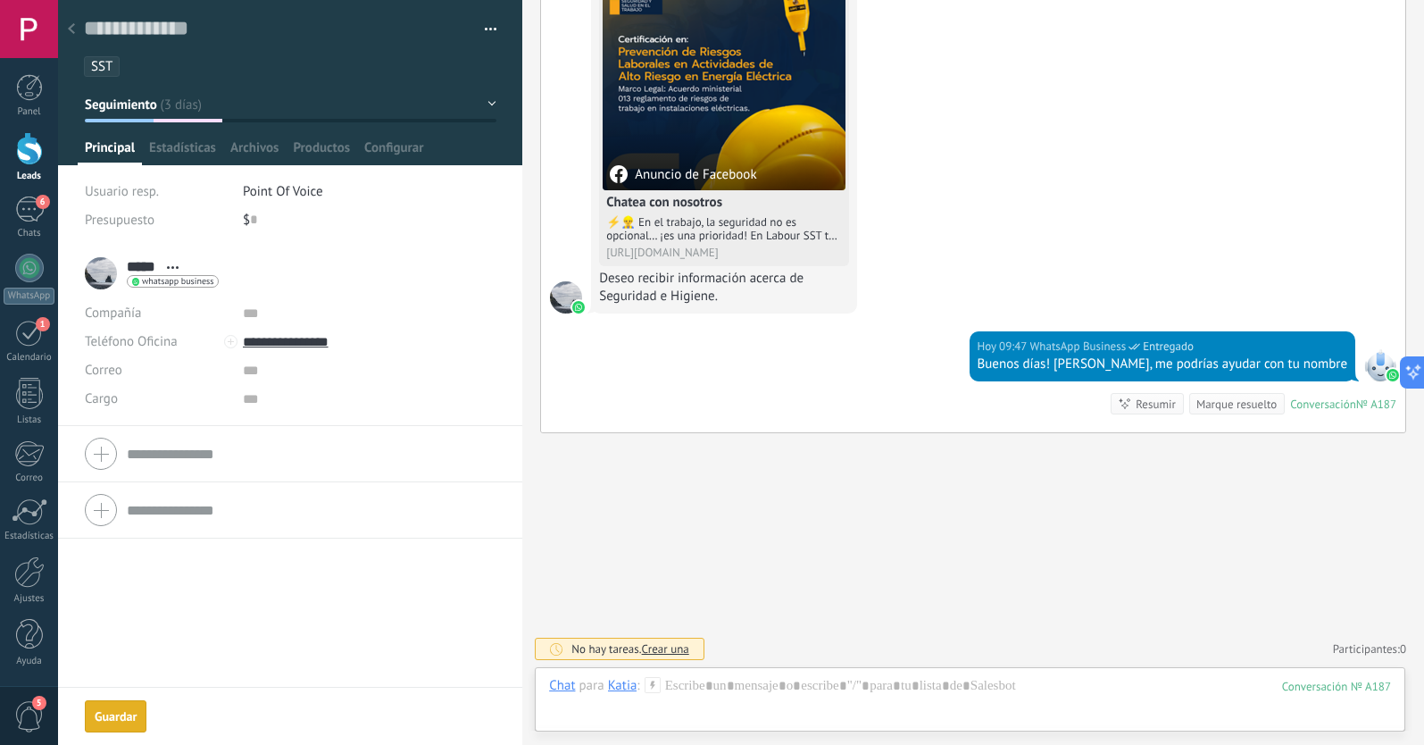
click at [101, 717] on div "Guardar" at bounding box center [116, 716] width 42 height 12
click at [75, 29] on div at bounding box center [71, 29] width 25 height 35
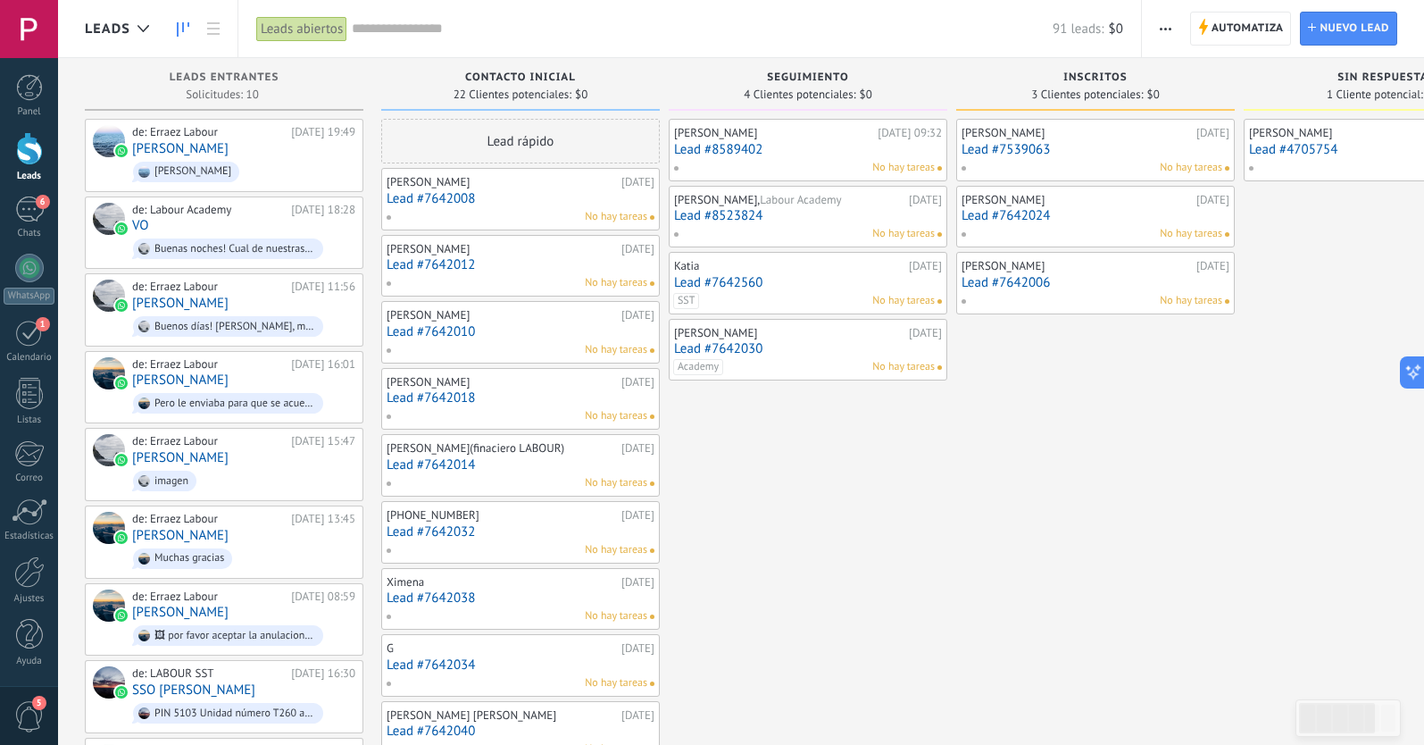
click at [801, 218] on link "Lead #8523824" at bounding box center [808, 215] width 268 height 15
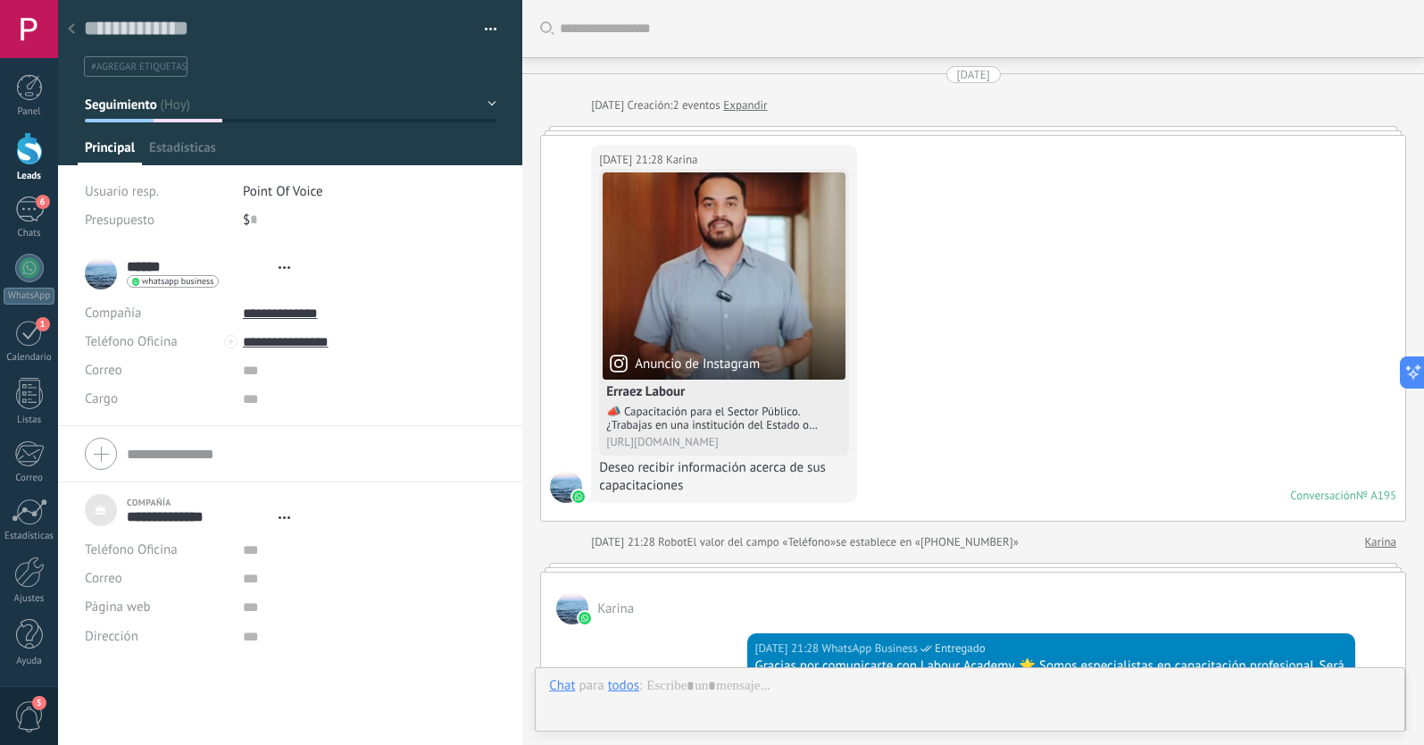
type textarea "***"
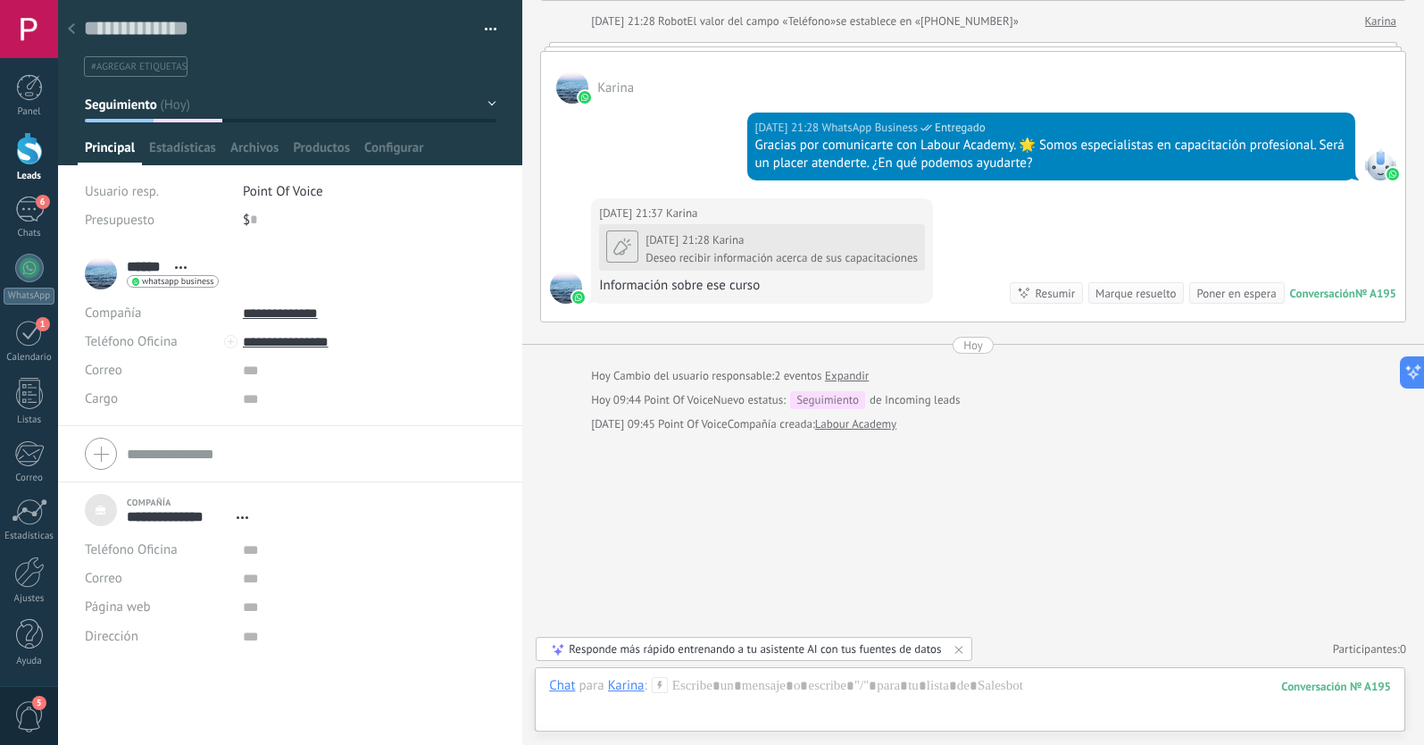
click at [147, 69] on span "#agregar etiquetas" at bounding box center [139, 67] width 96 height 12
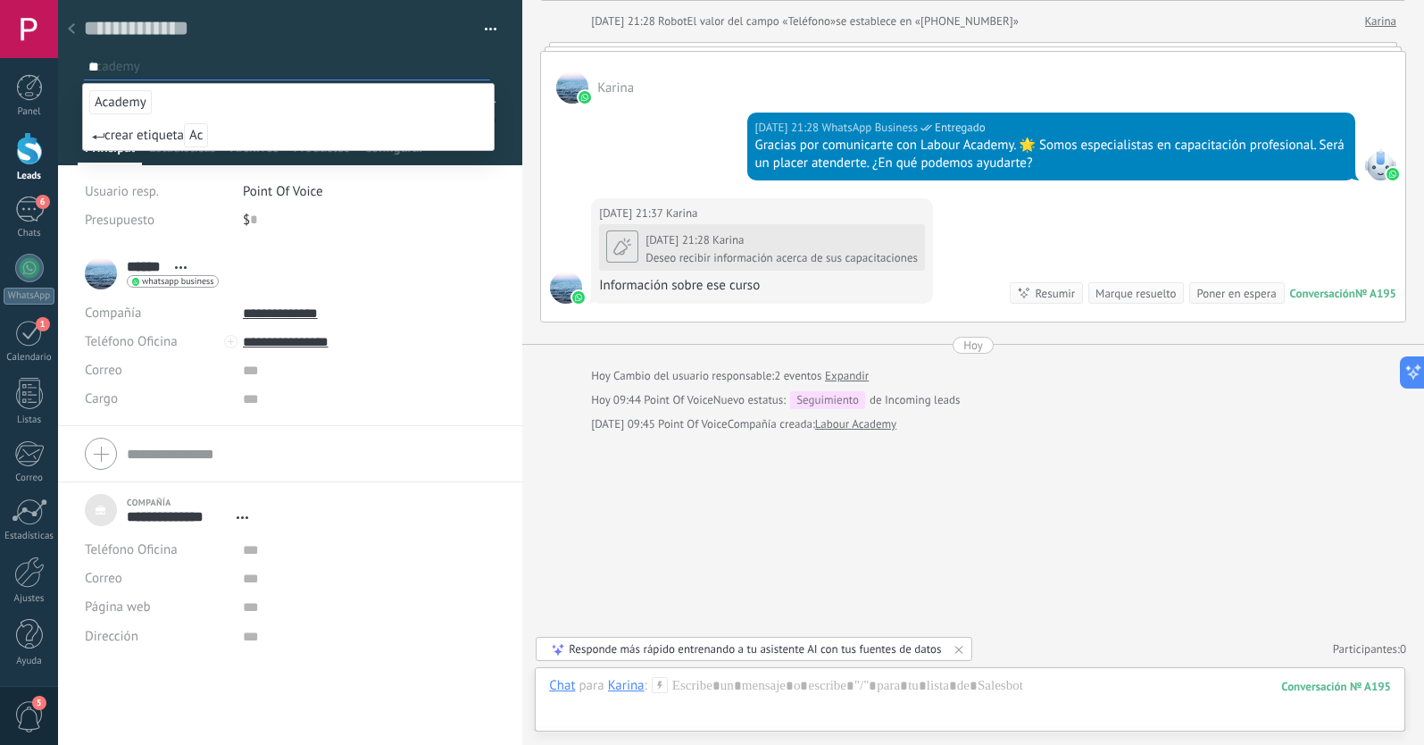
type input "**"
click at [117, 104] on span "Academy" at bounding box center [120, 102] width 62 height 24
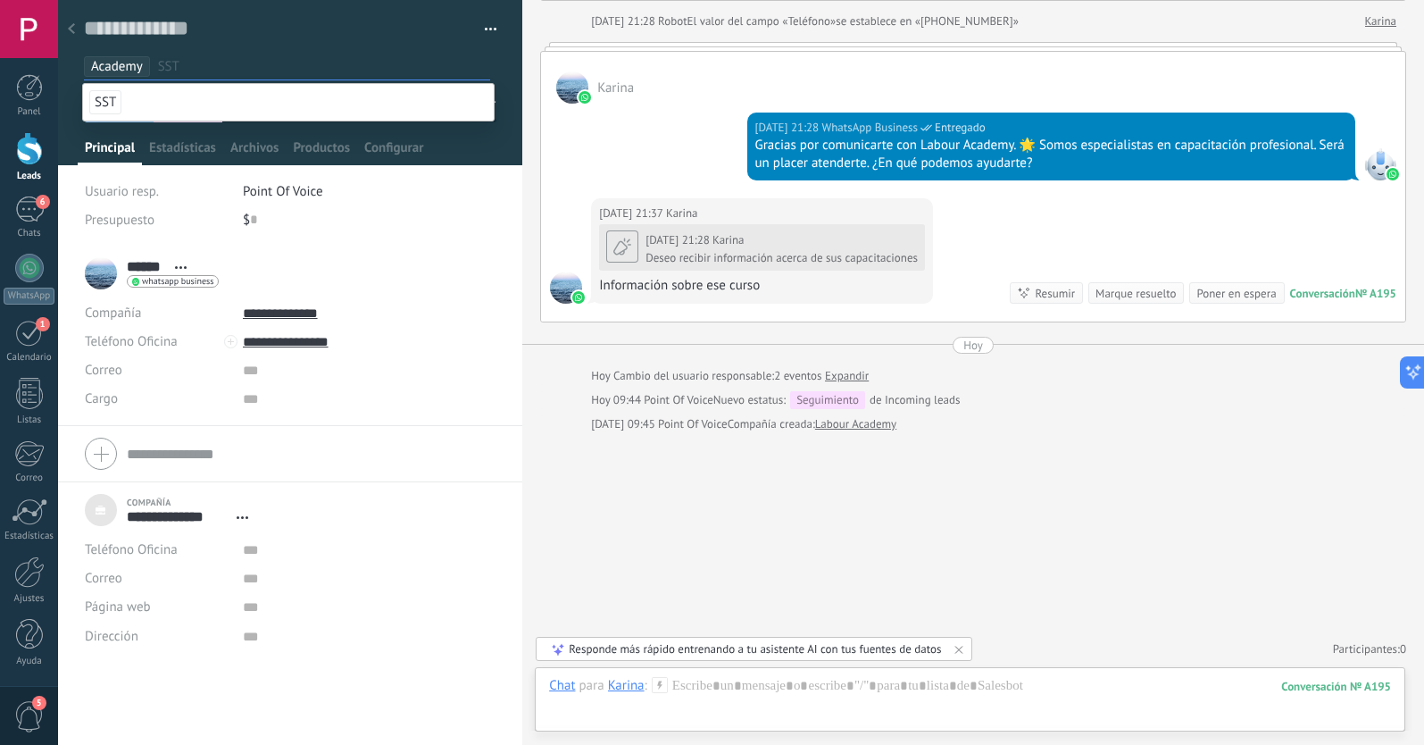
click at [73, 25] on use at bounding box center [71, 28] width 7 height 11
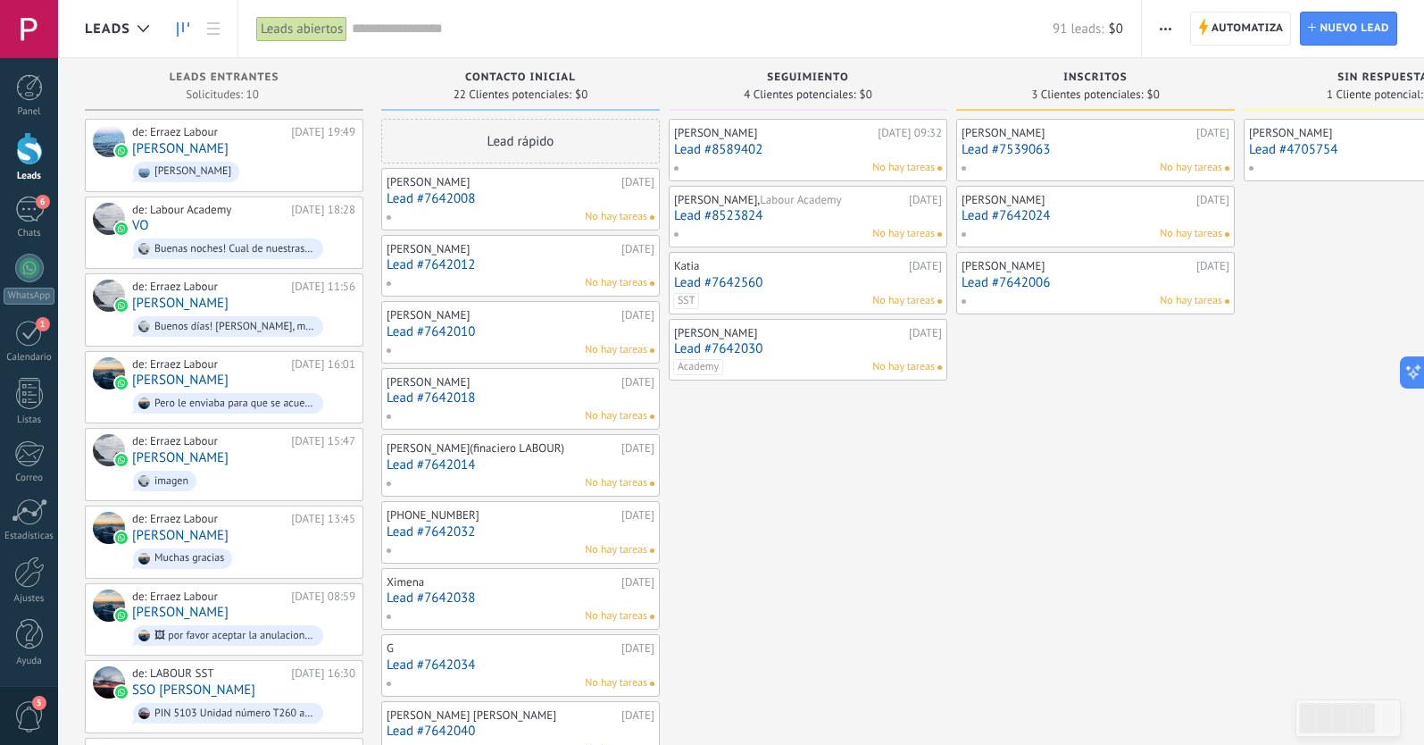
click at [799, 218] on link "Lead #8523824" at bounding box center [808, 215] width 268 height 15
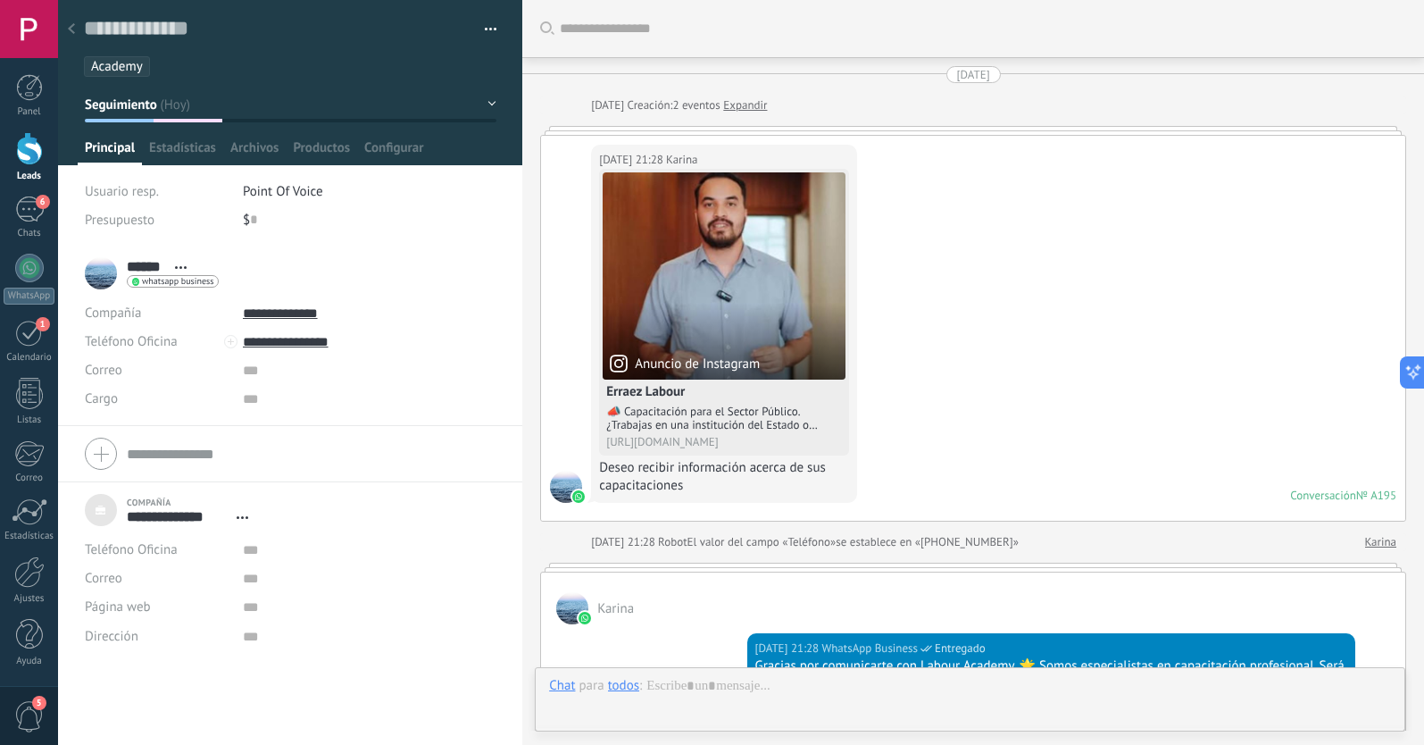
scroll to position [521, 0]
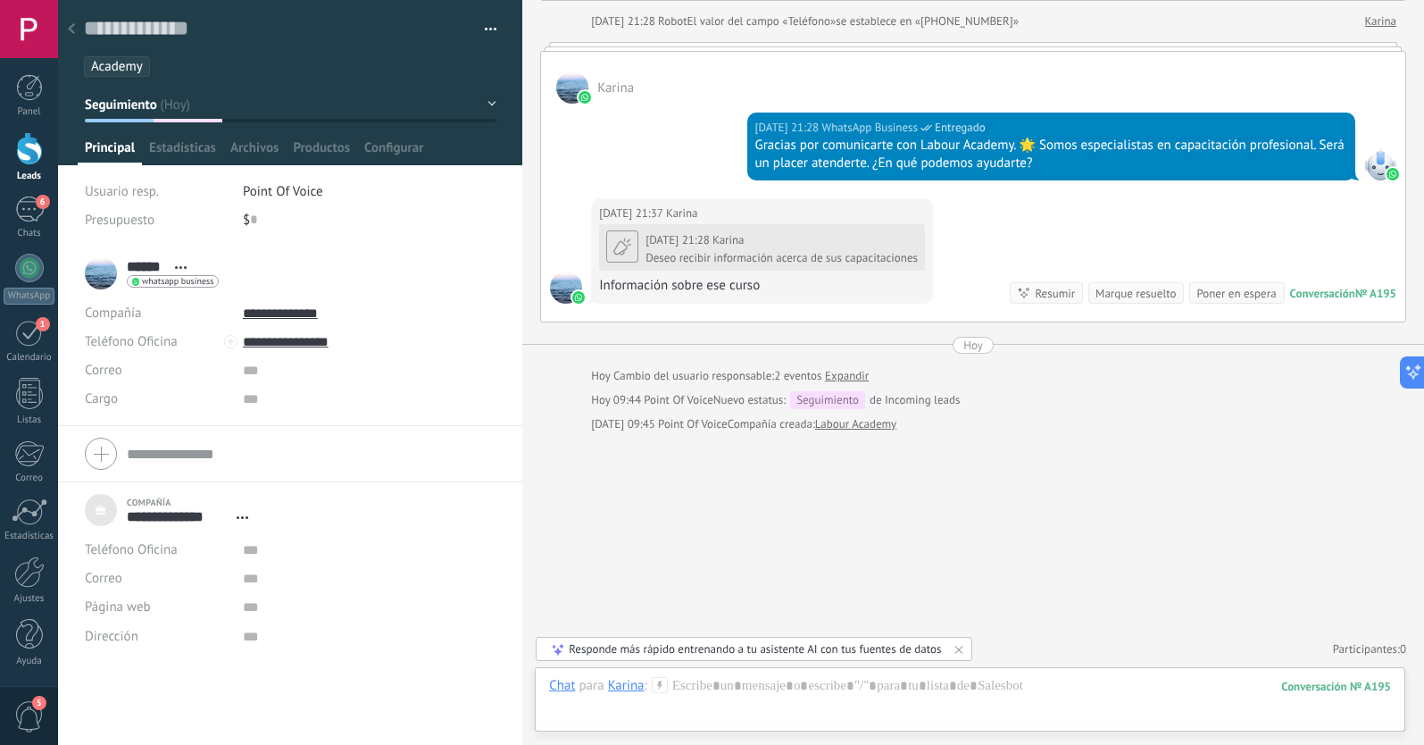
click at [76, 31] on div at bounding box center [71, 29] width 25 height 35
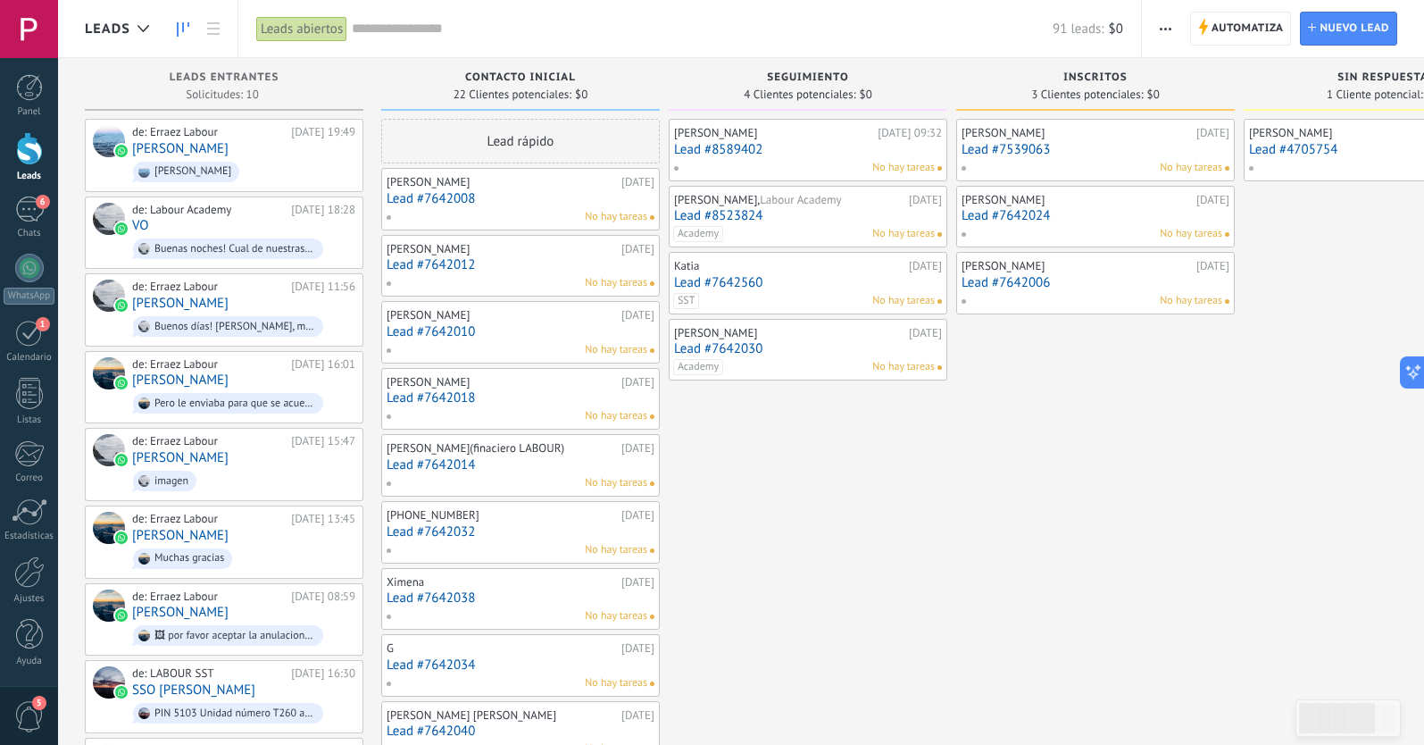
click at [784, 144] on link "Lead #8589402" at bounding box center [808, 149] width 268 height 15
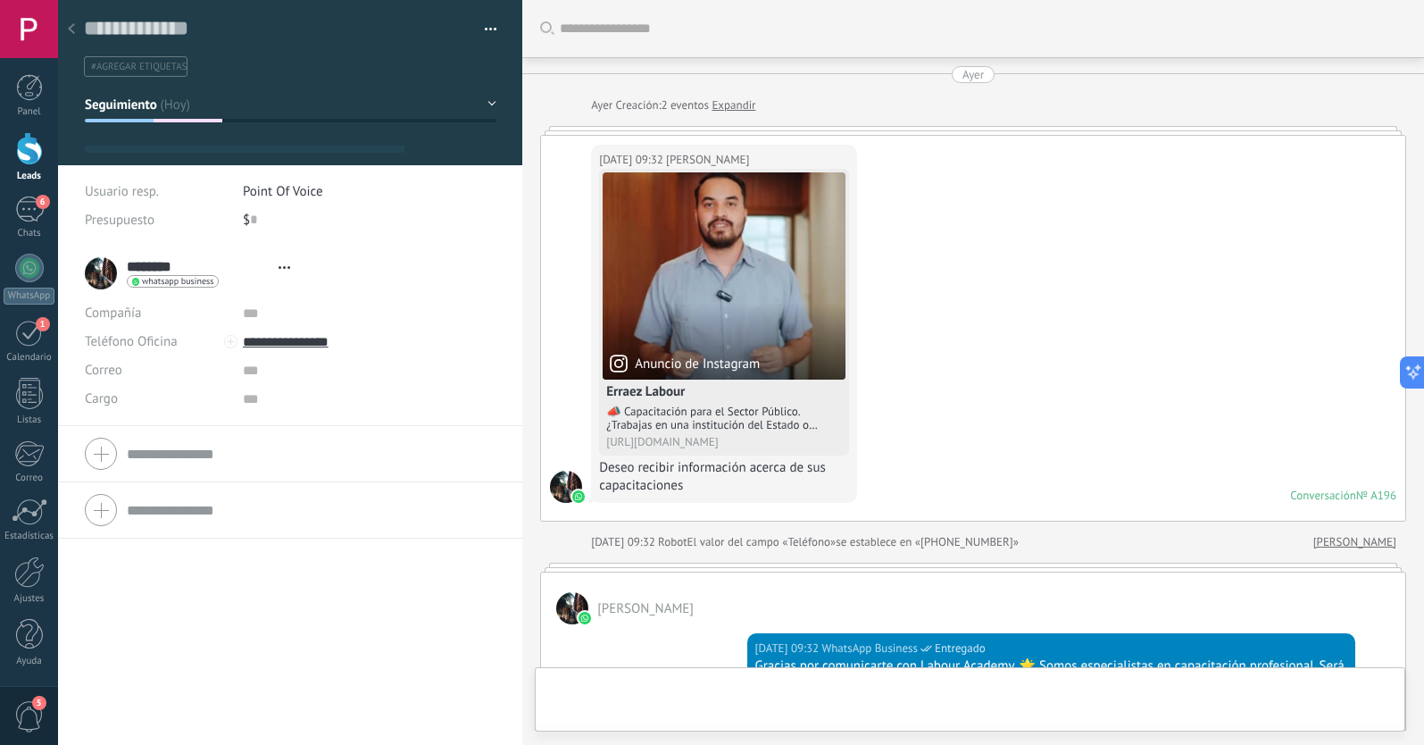
type textarea "**********"
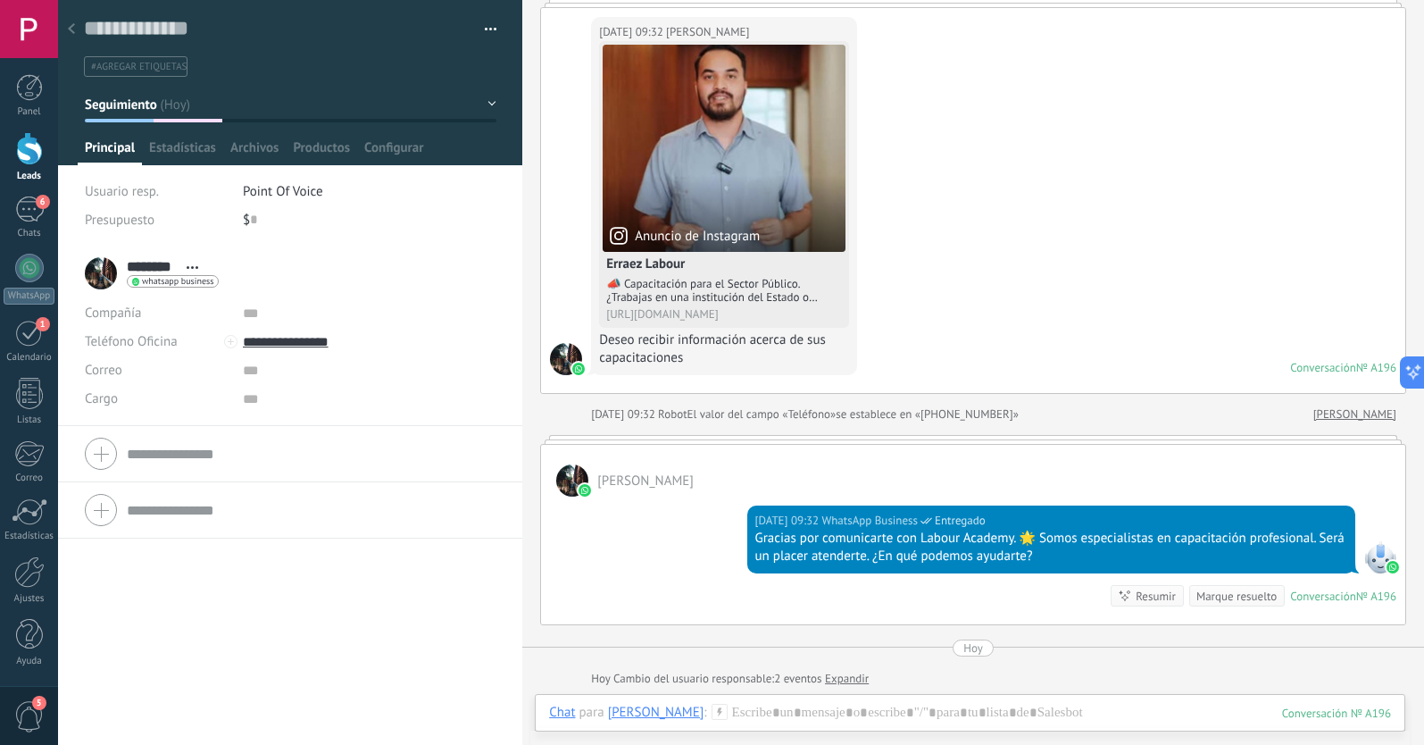
scroll to position [123, 0]
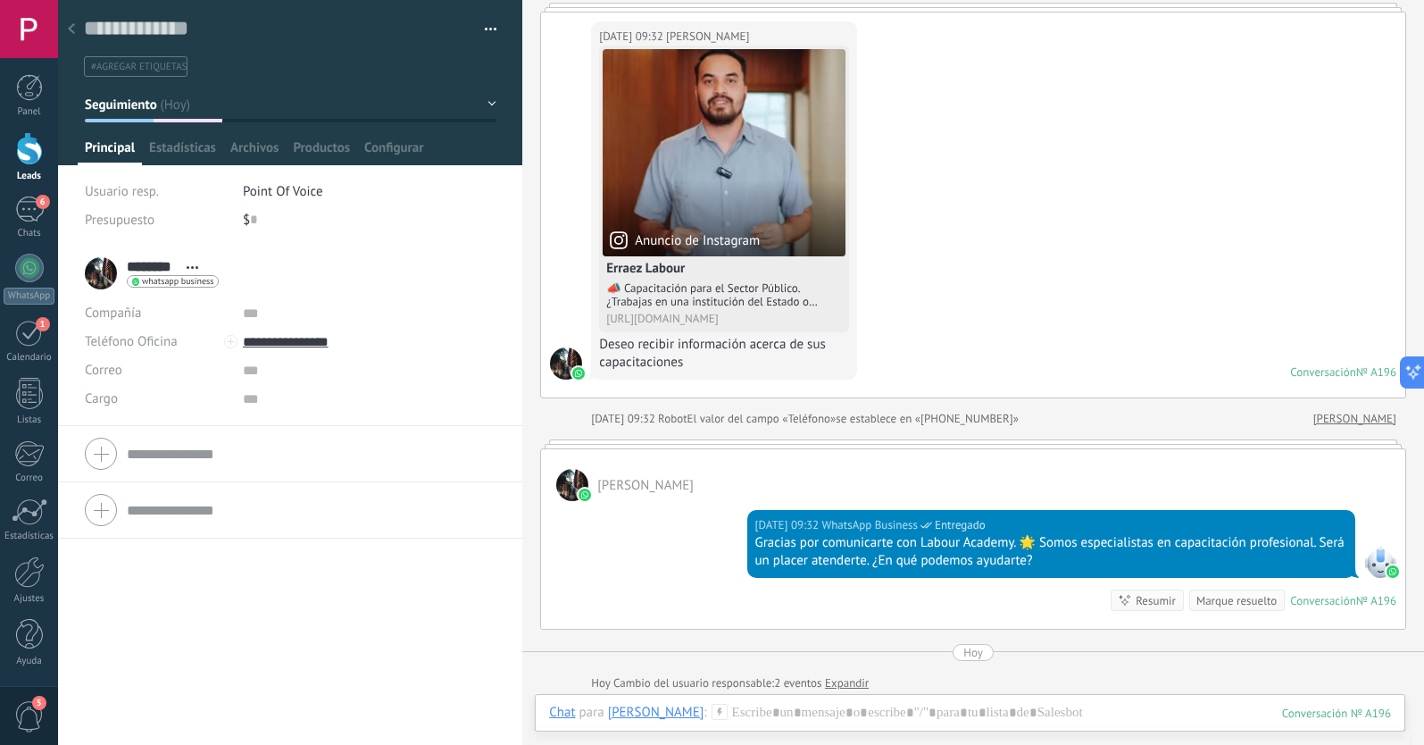
click at [161, 67] on span "#agregar etiquetas" at bounding box center [139, 67] width 96 height 12
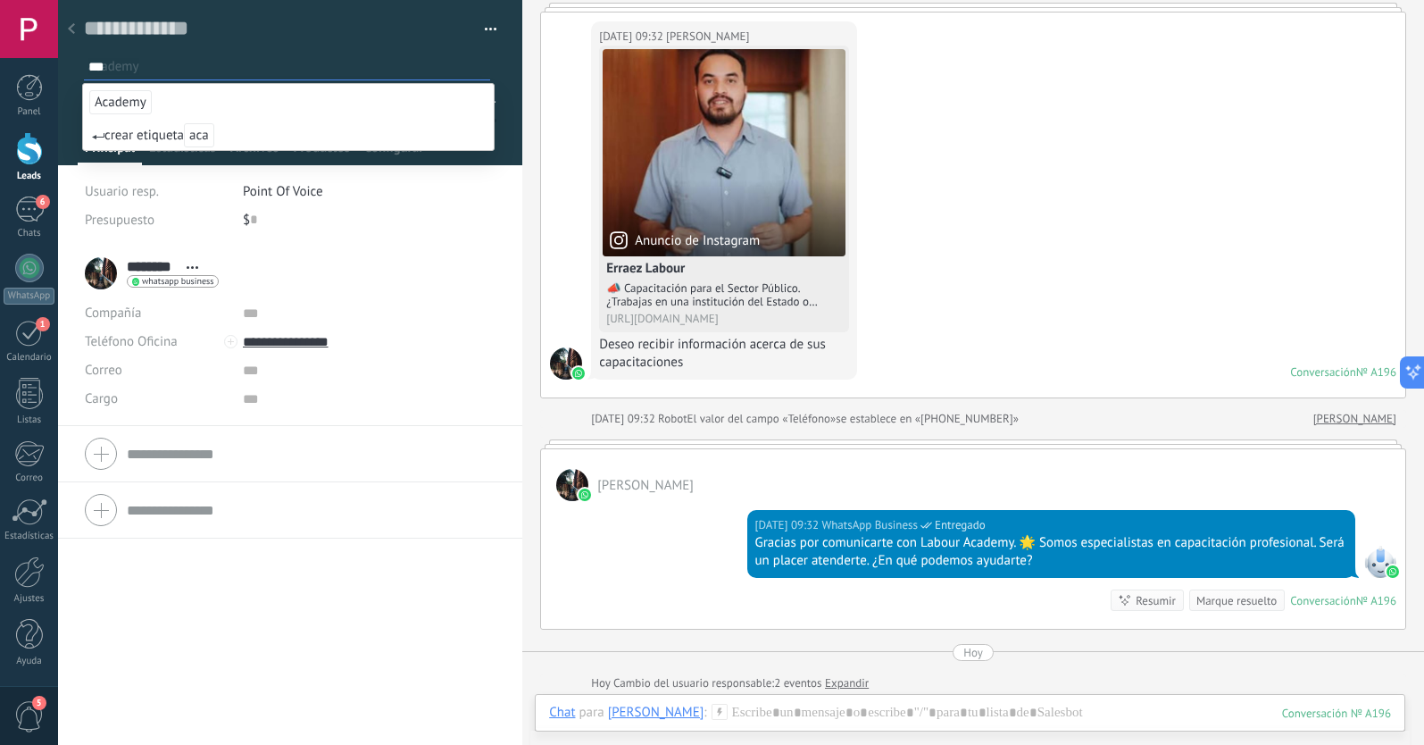
type input "***"
click at [124, 98] on span "Academy" at bounding box center [120, 102] width 62 height 24
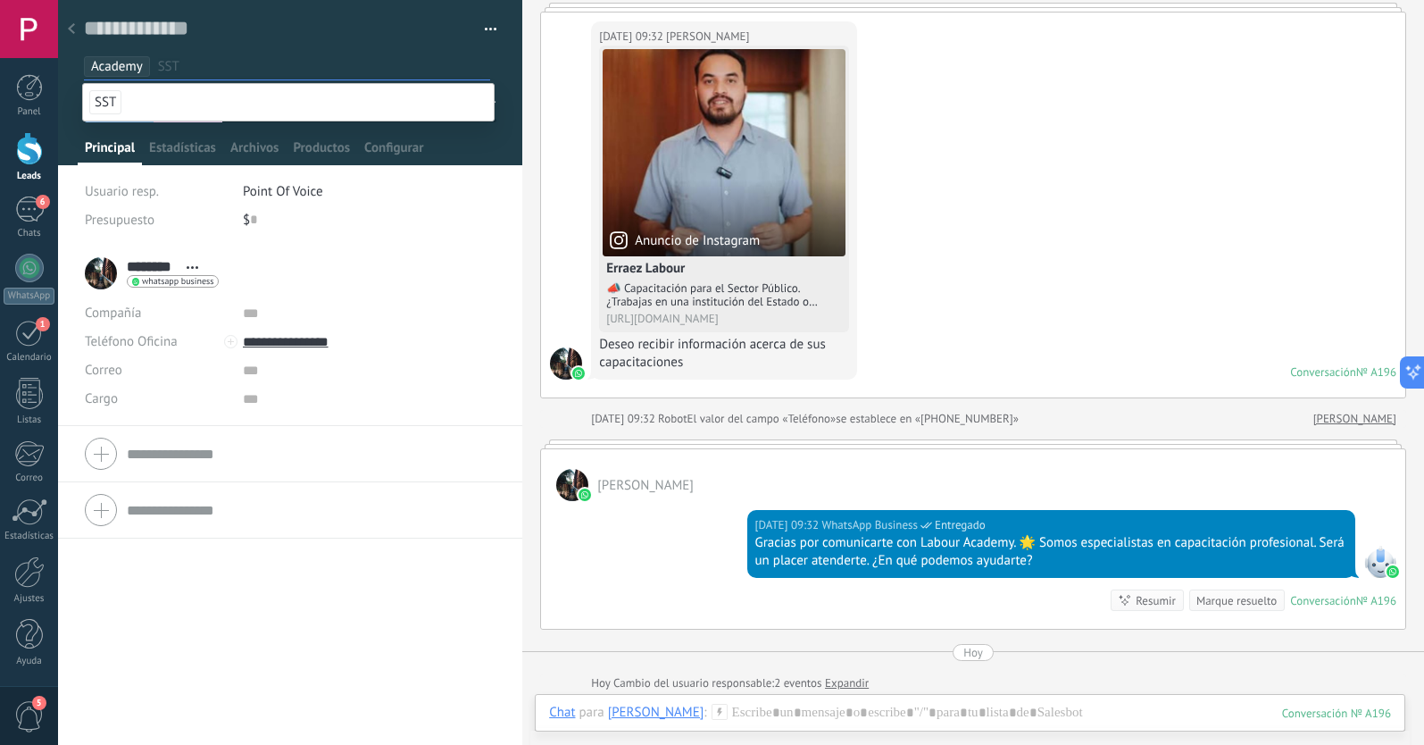
click at [229, 607] on div "******** [PERSON_NAME] ******** [PERSON_NAME] Abrir detalle Copie el nombre" at bounding box center [290, 495] width 464 height 499
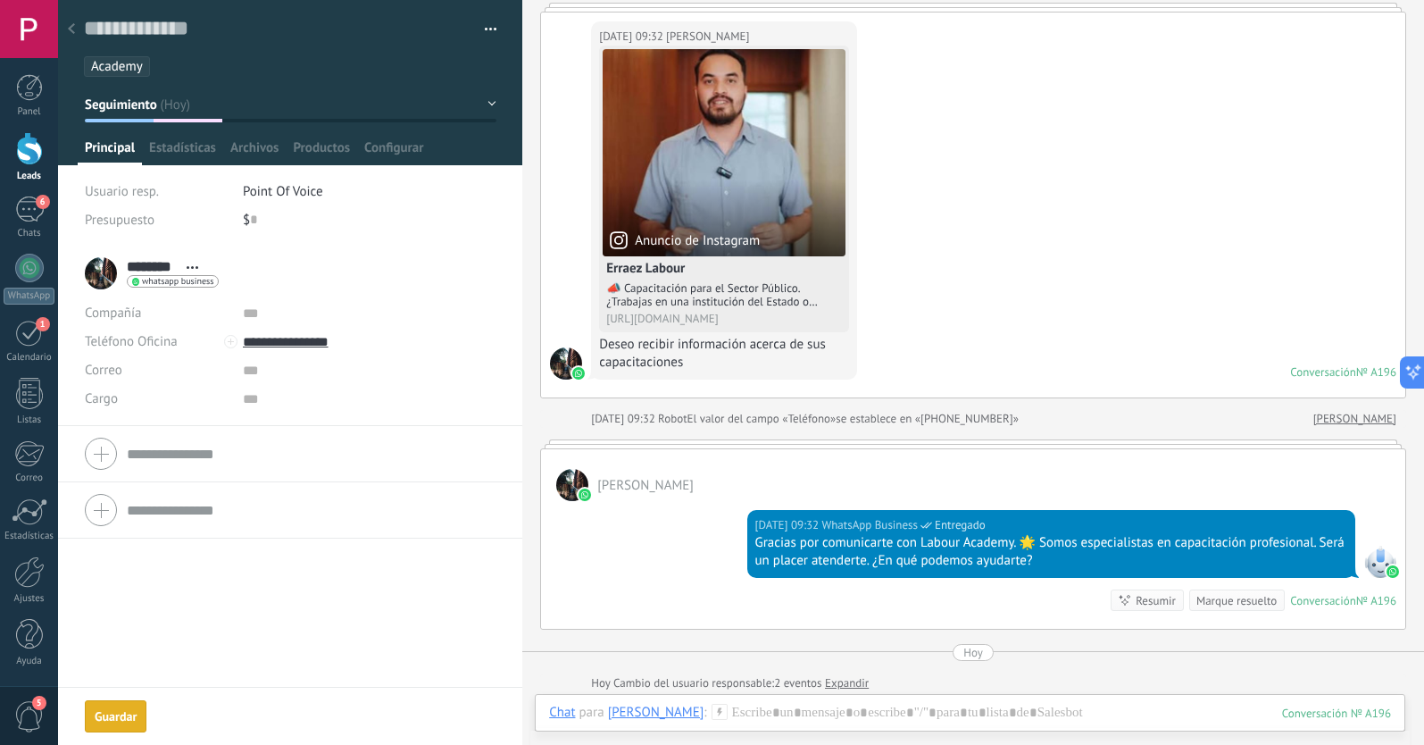
click at [71, 26] on icon at bounding box center [71, 28] width 7 height 11
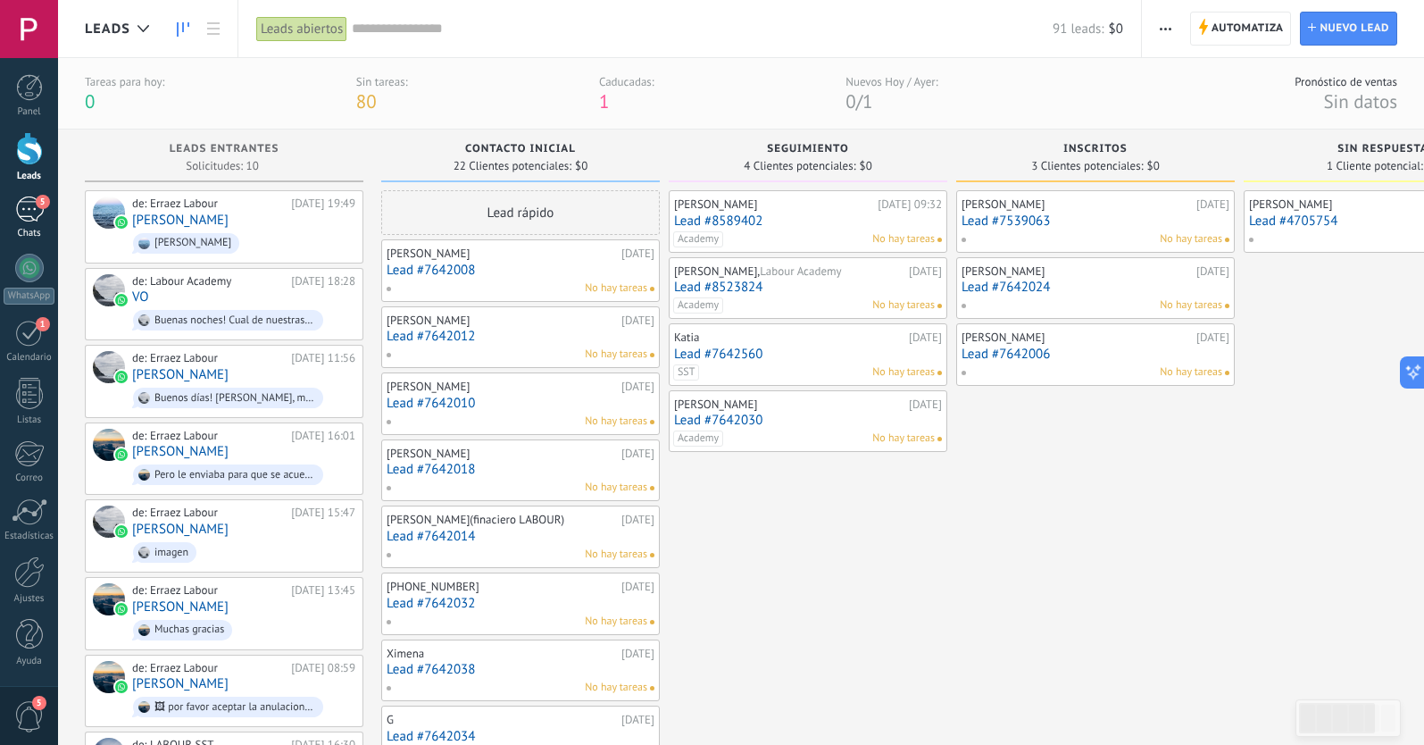
click at [24, 213] on div "5" at bounding box center [29, 209] width 29 height 26
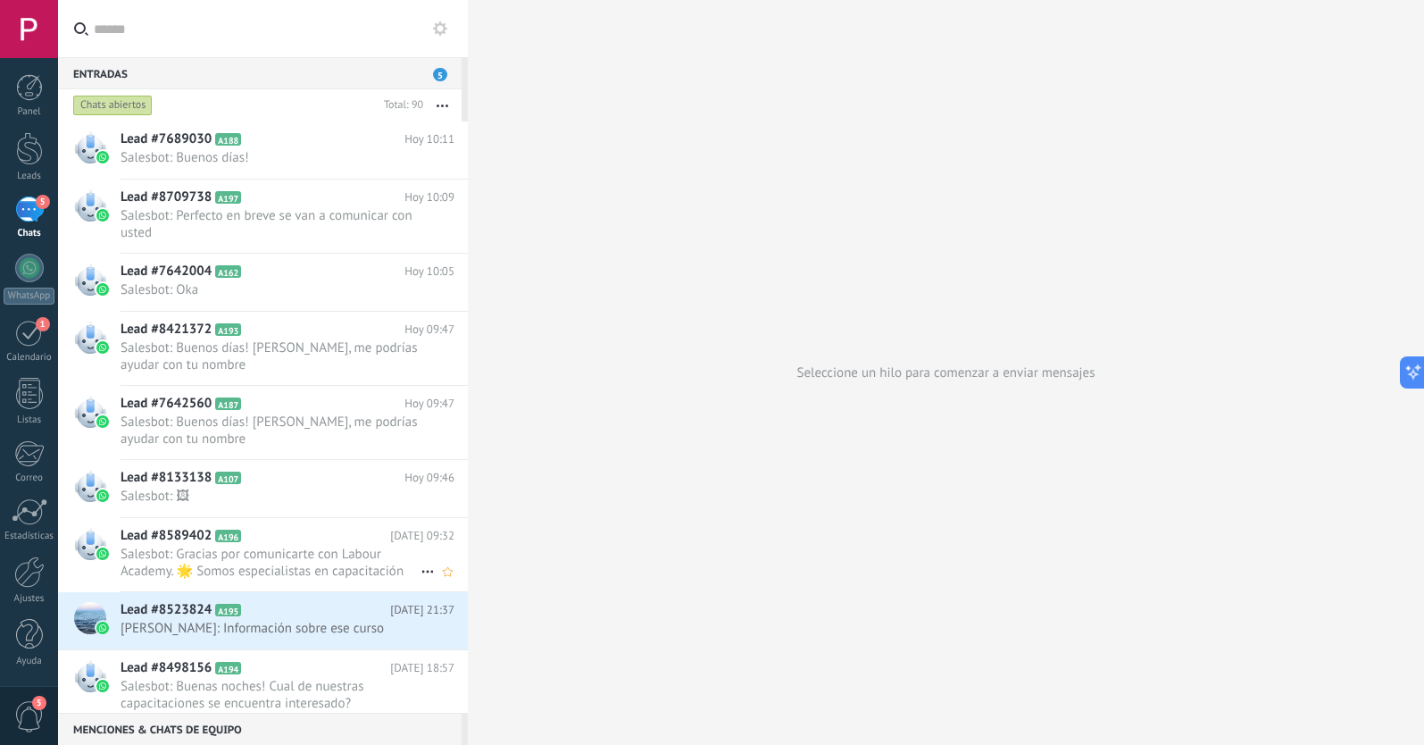
click at [282, 548] on span "Salesbot: Gracias por comunicarte con Labour Academy. 🌟 Somos especialistas en …" at bounding box center [271, 563] width 300 height 34
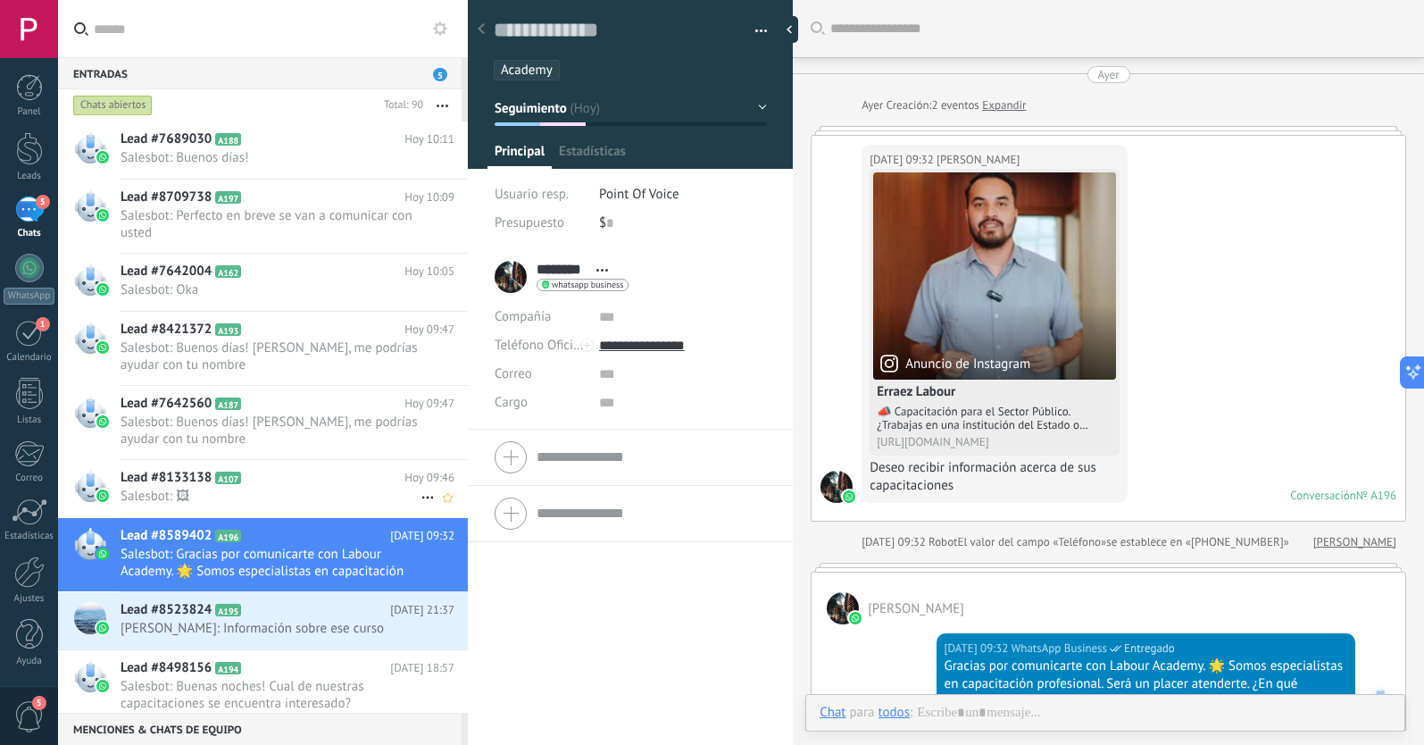
scroll to position [294, 0]
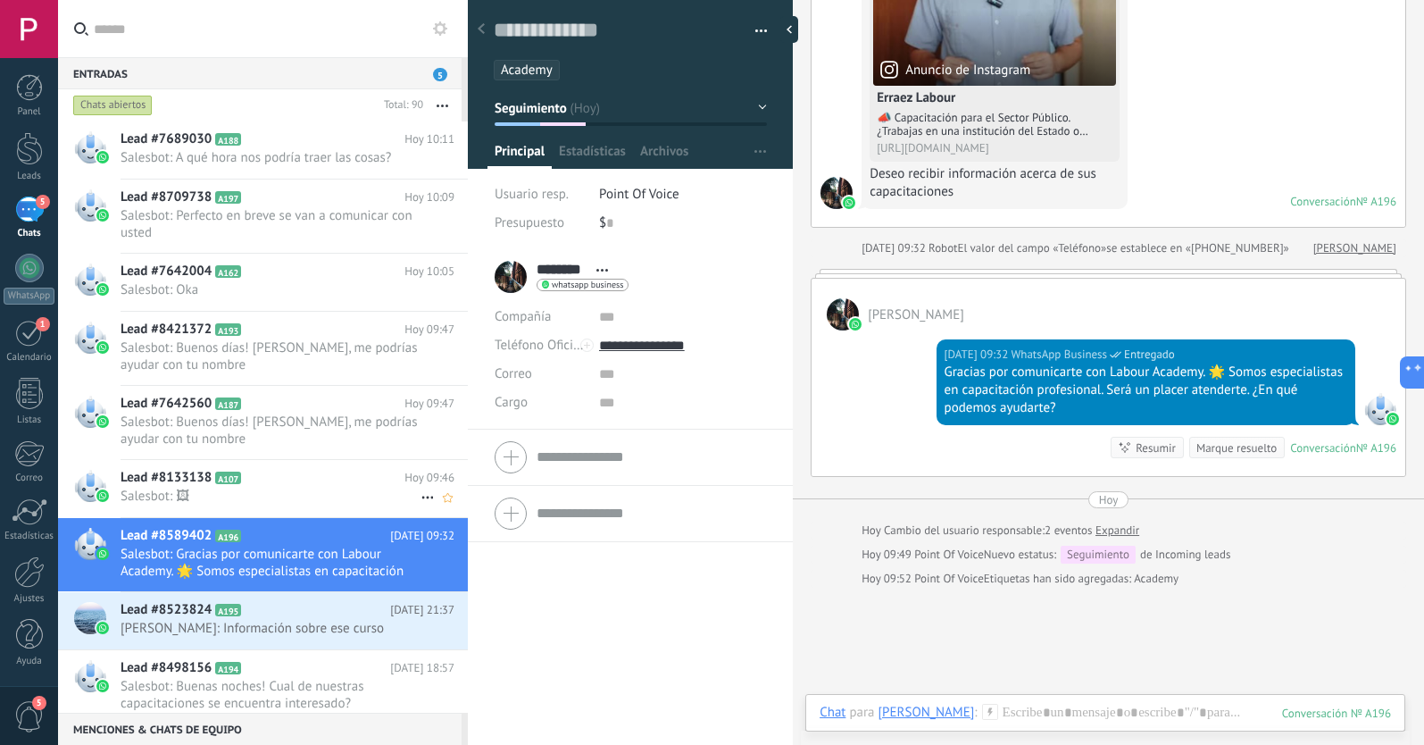
click at [269, 489] on span "Salesbot: 🖼" at bounding box center [271, 495] width 300 height 17
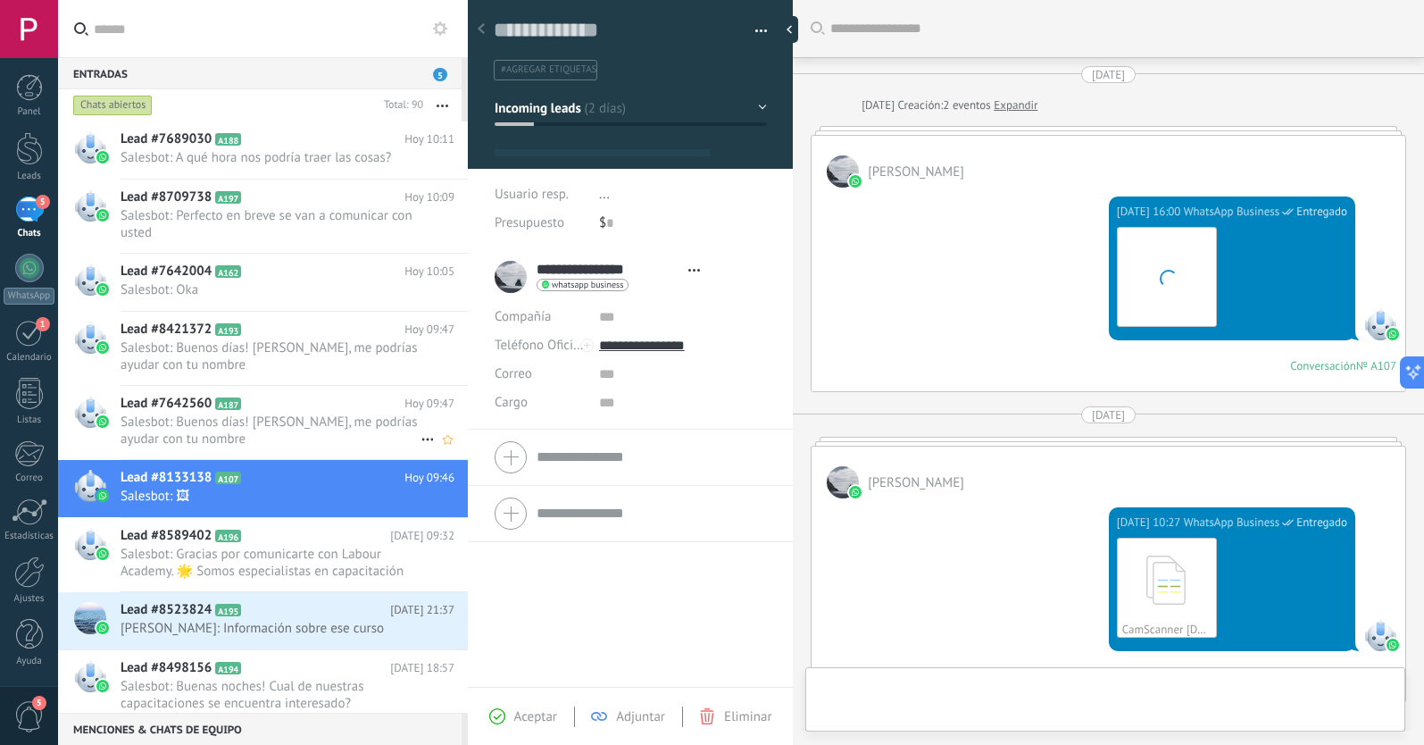
type textarea "**********"
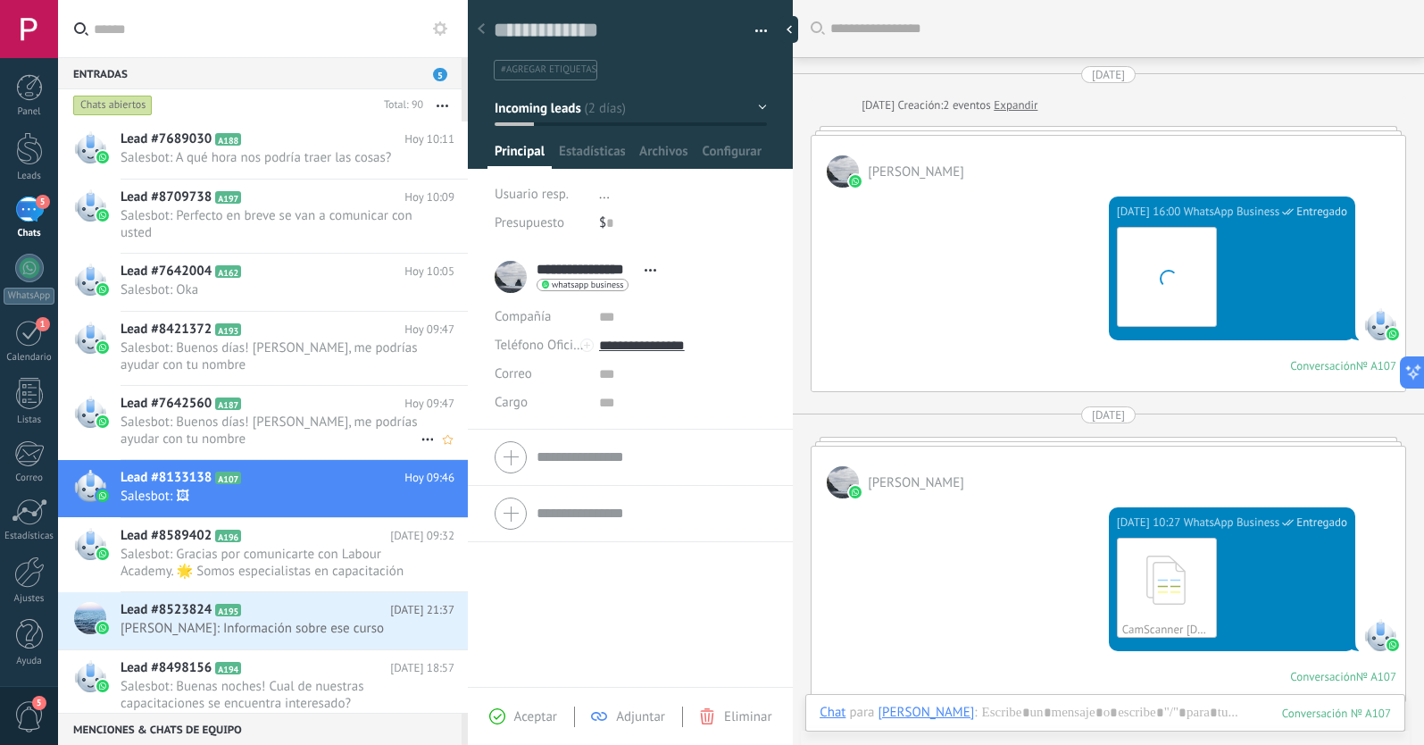
scroll to position [1067, 0]
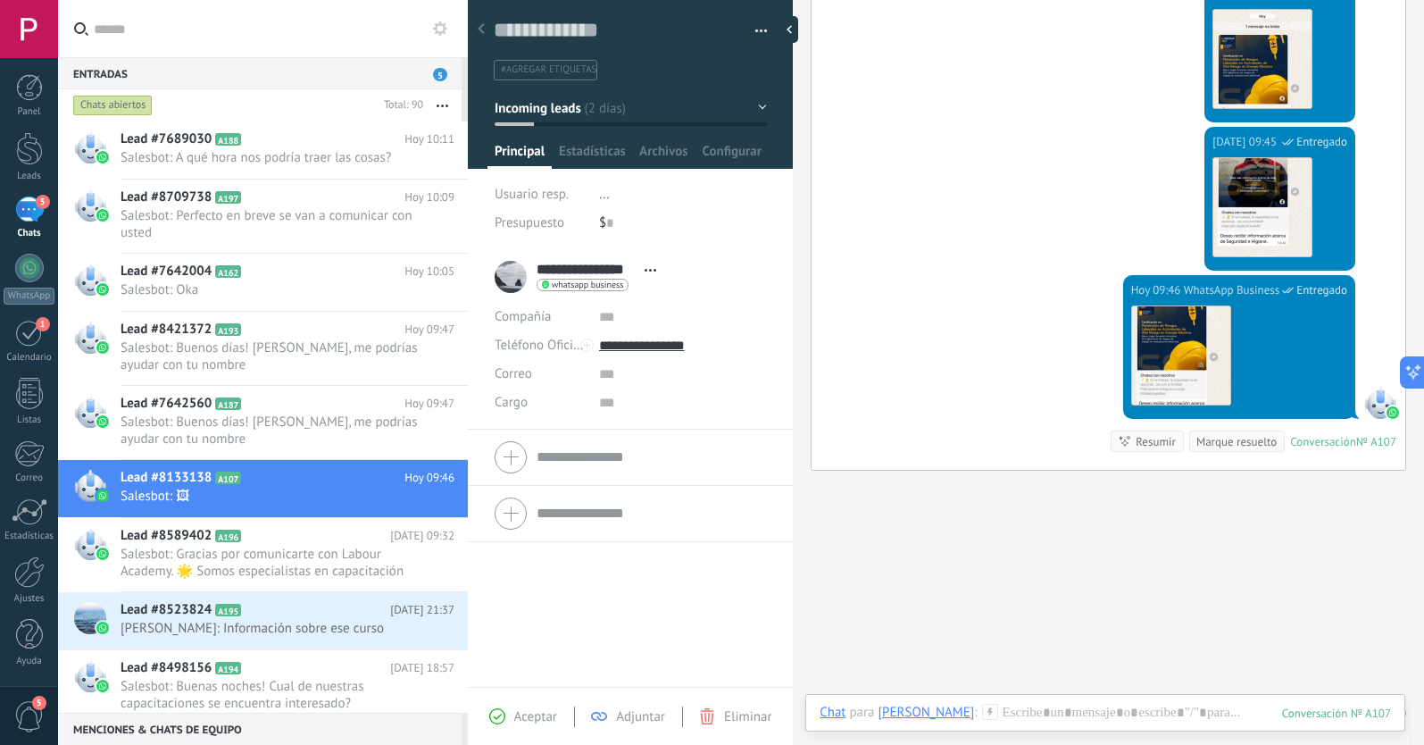
click at [561, 66] on span "#agregar etiquetas" at bounding box center [549, 69] width 96 height 12
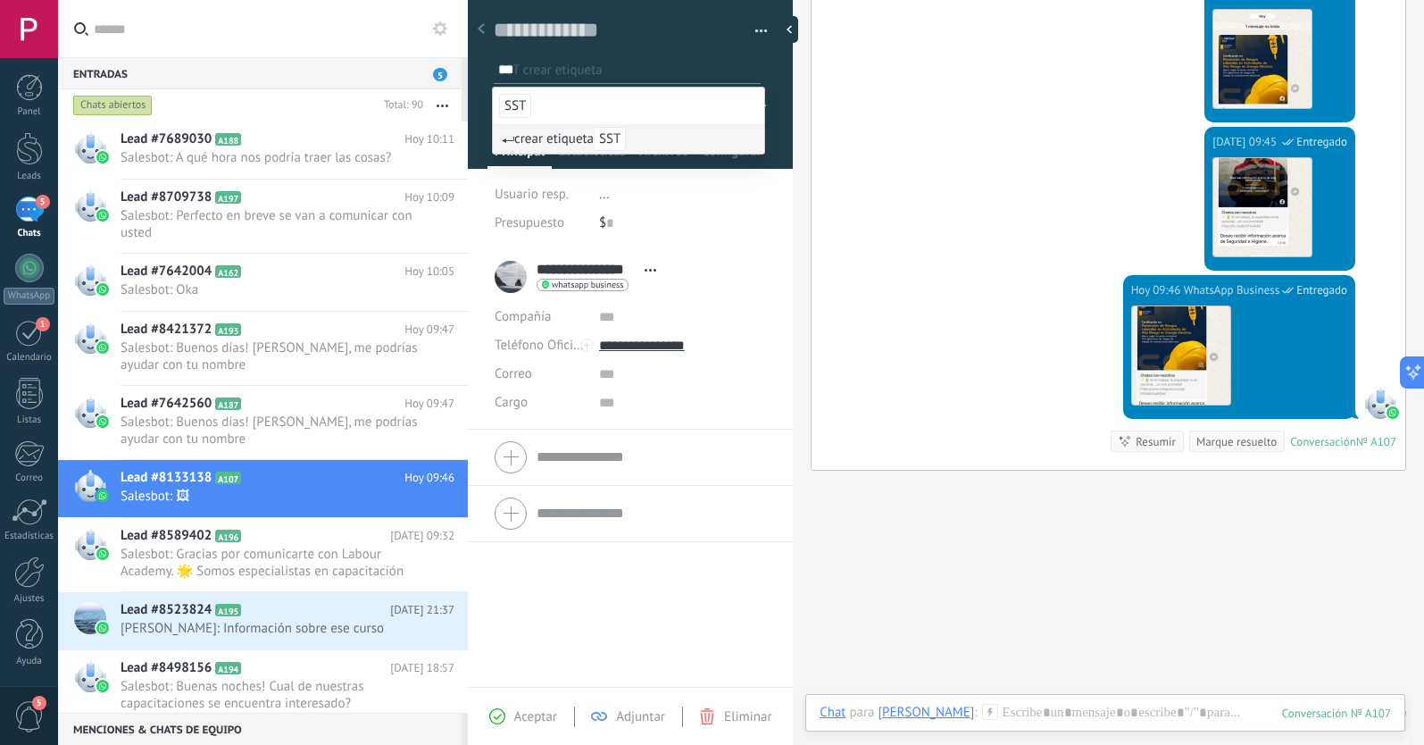
type input "***"
click at [870, 209] on div "Hoy 09:45 WhatsApp Business Entregado Descargar" at bounding box center [1109, 201] width 594 height 148
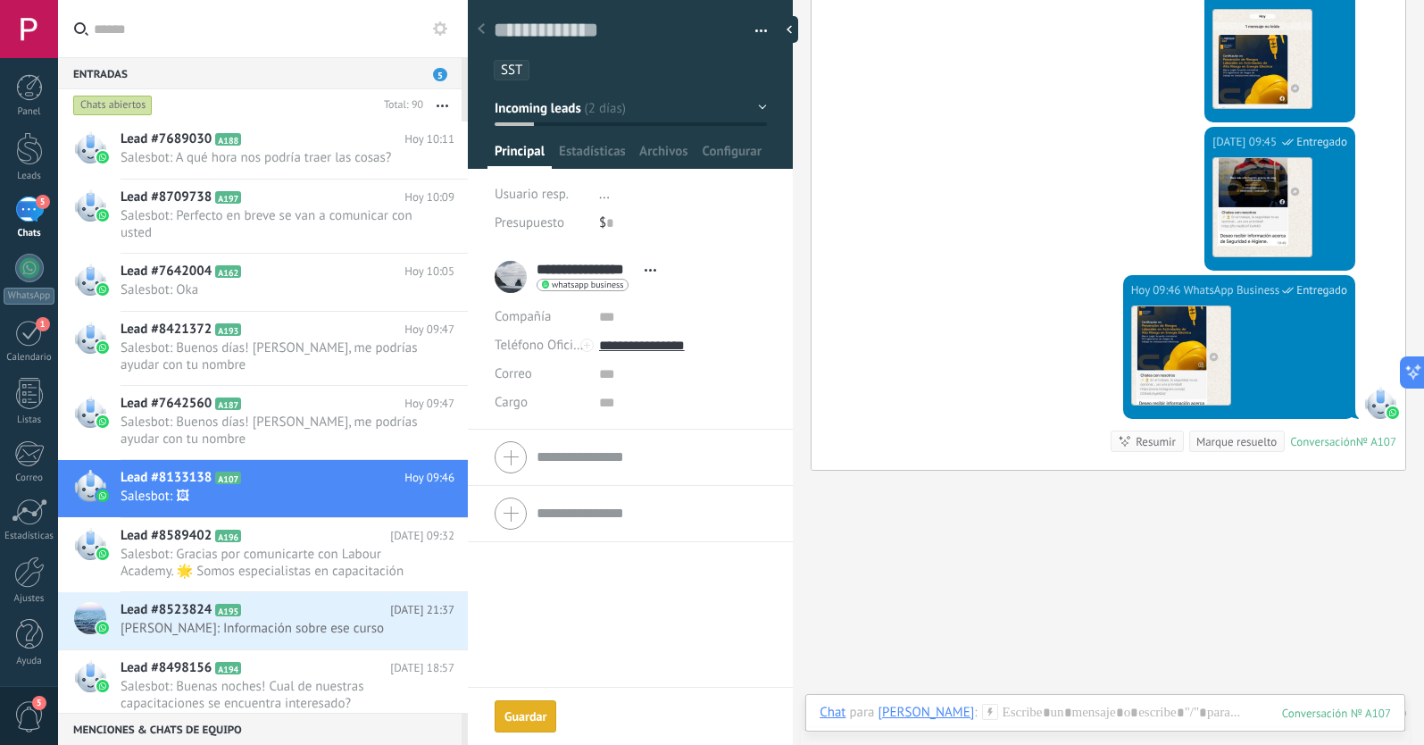
click at [756, 106] on button "Incoming leads" at bounding box center [631, 108] width 272 height 32
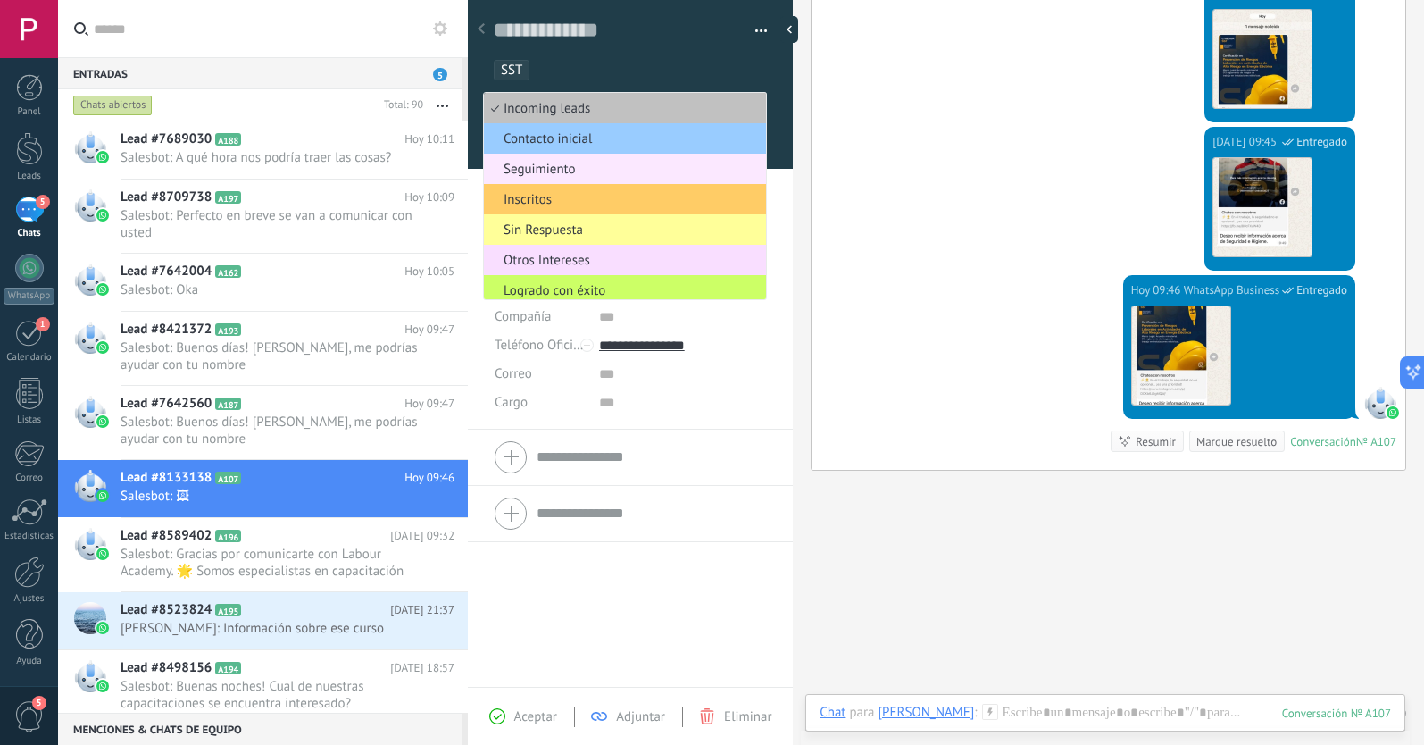
click at [555, 171] on span "Seguimiento" at bounding box center [622, 169] width 277 height 17
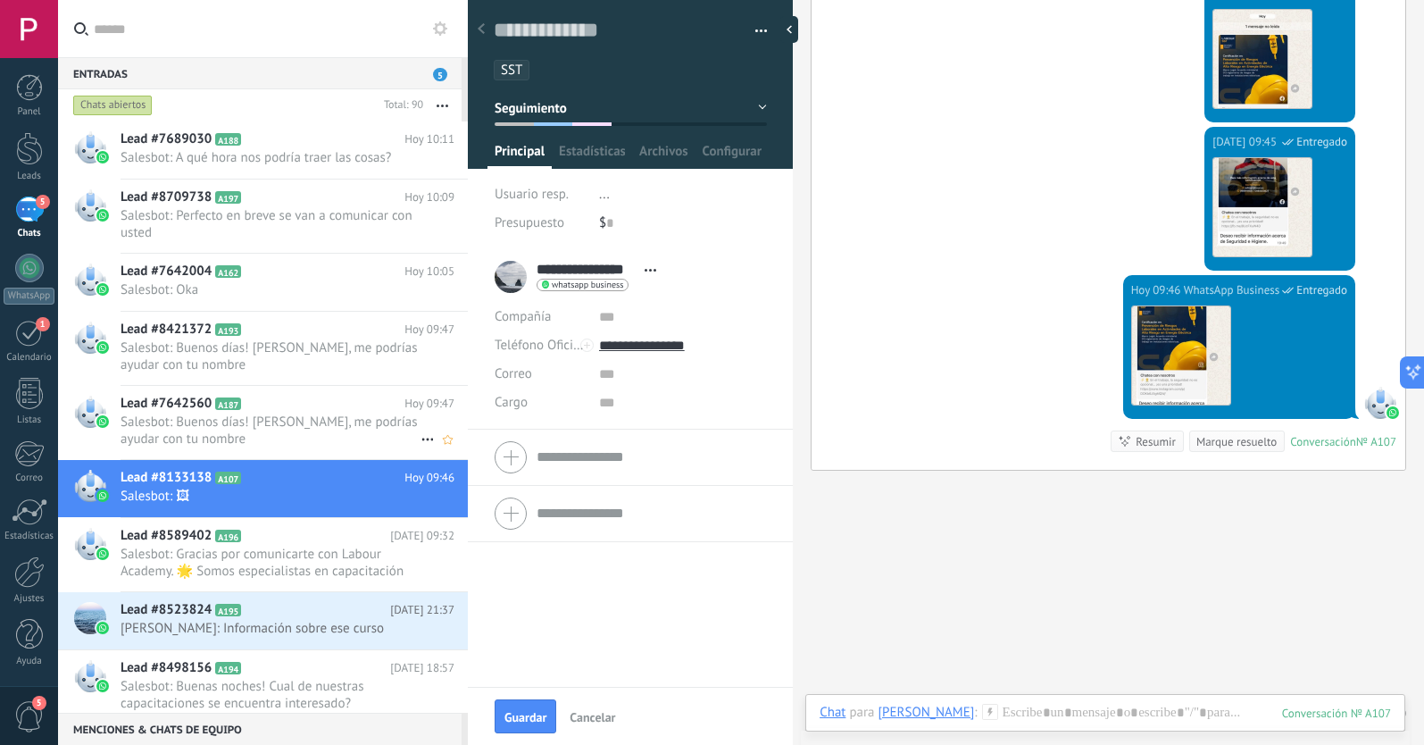
click at [287, 425] on span "Salesbot: Buenos [PERSON_NAME]! [PERSON_NAME], me podrías ayudar con tu nombre" at bounding box center [271, 430] width 300 height 34
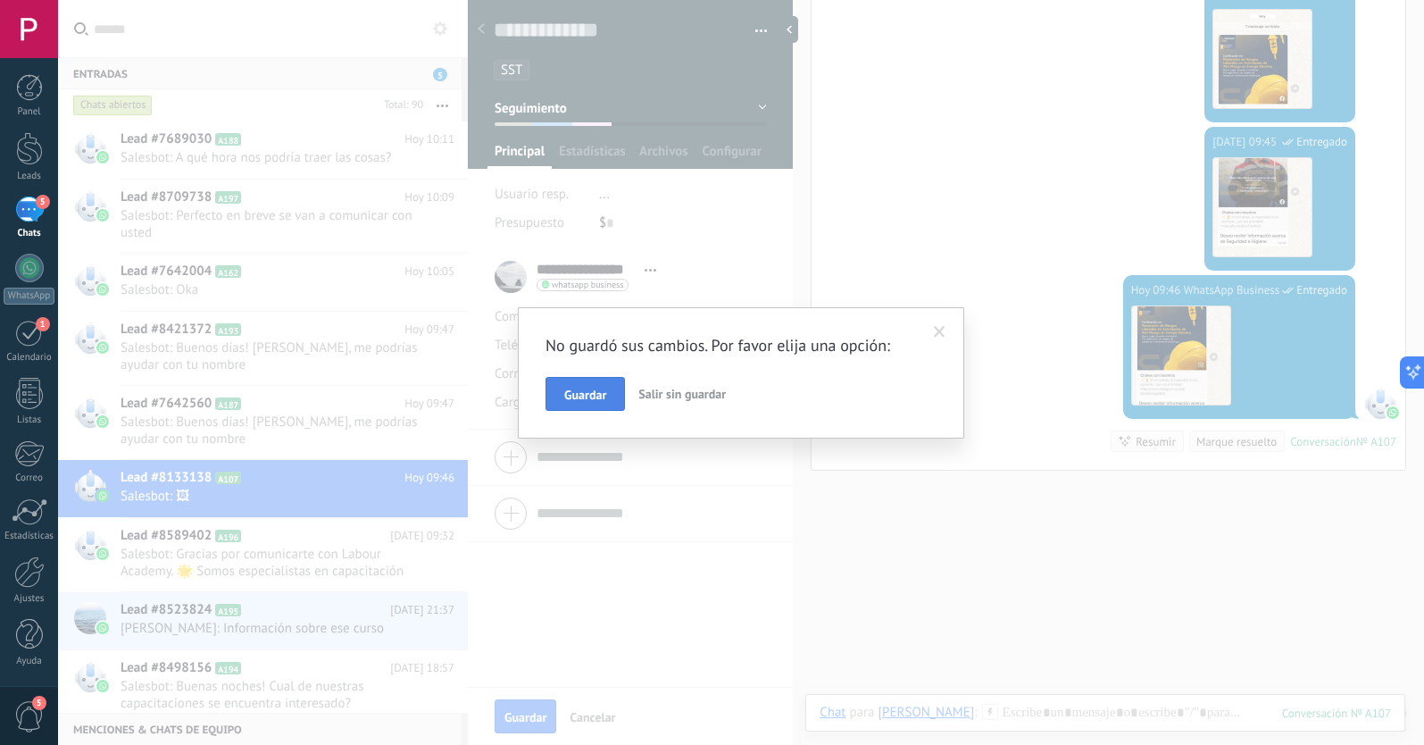
click at [572, 404] on button "Guardar" at bounding box center [585, 394] width 79 height 34
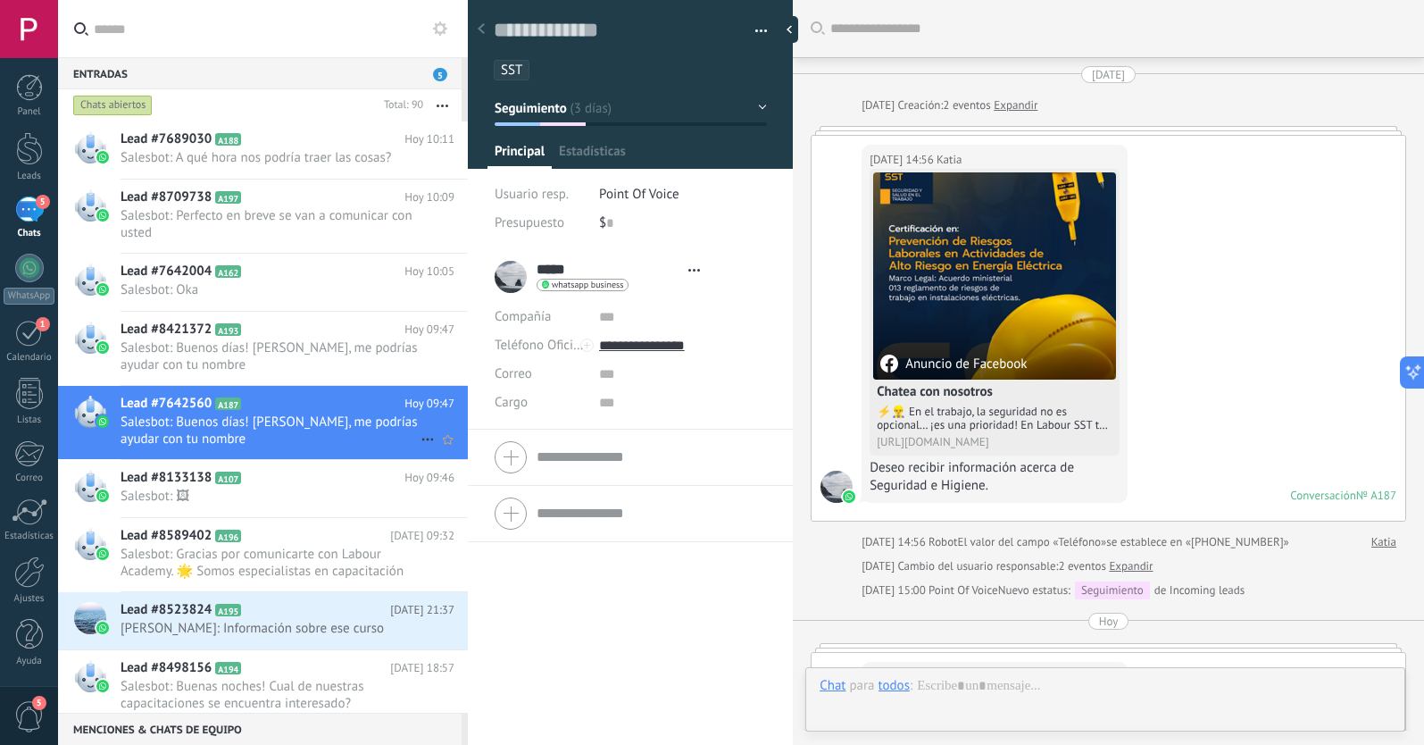
scroll to position [715, 0]
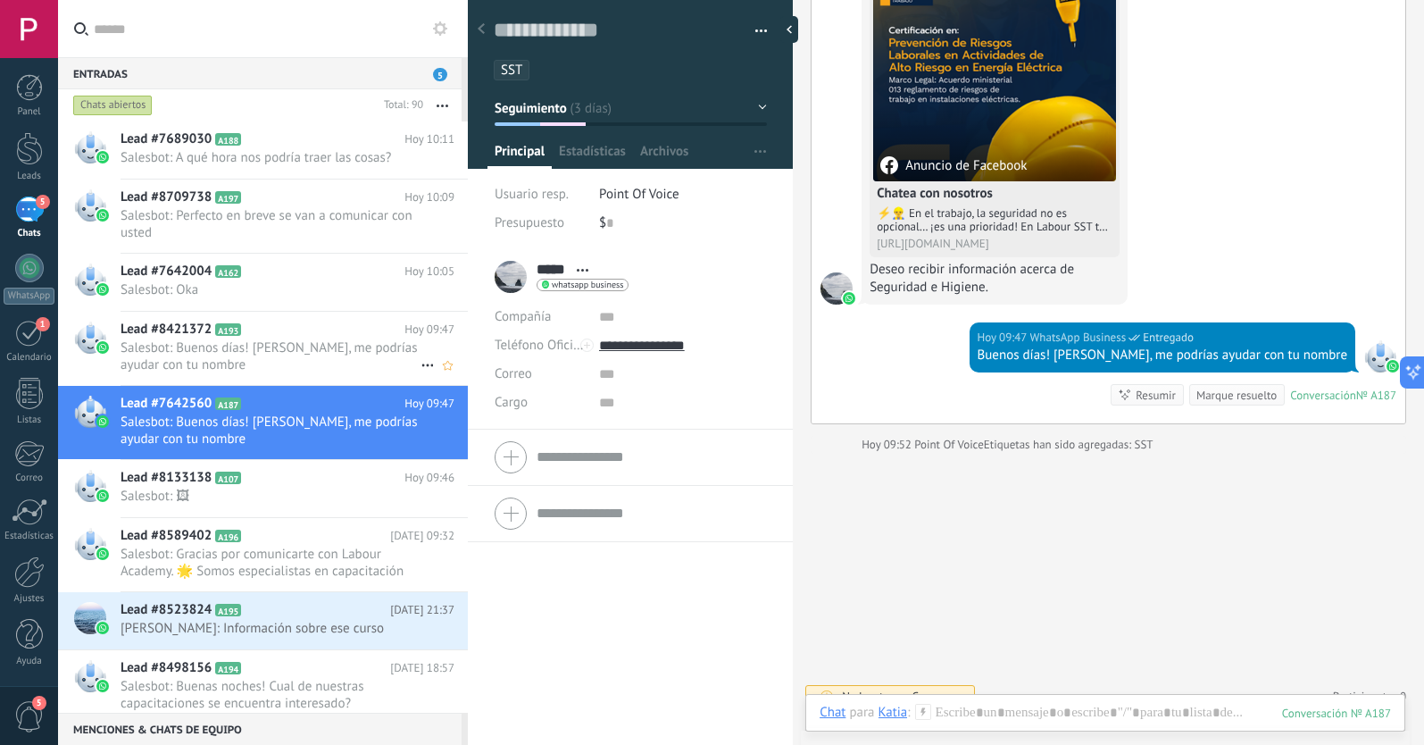
click at [281, 344] on span "Salesbot: Buenos [PERSON_NAME]! [PERSON_NAME], me podrías ayudar con tu nombre" at bounding box center [271, 356] width 300 height 34
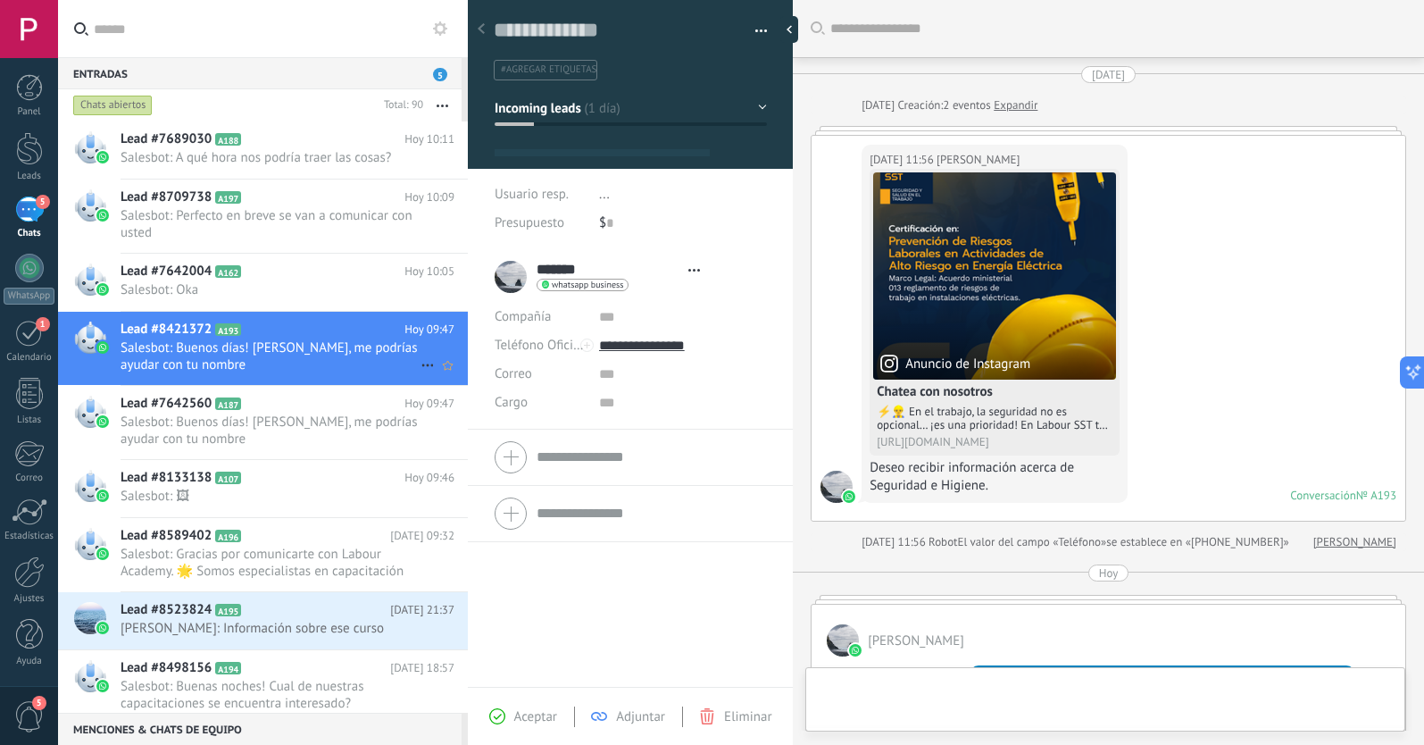
type textarea "**********"
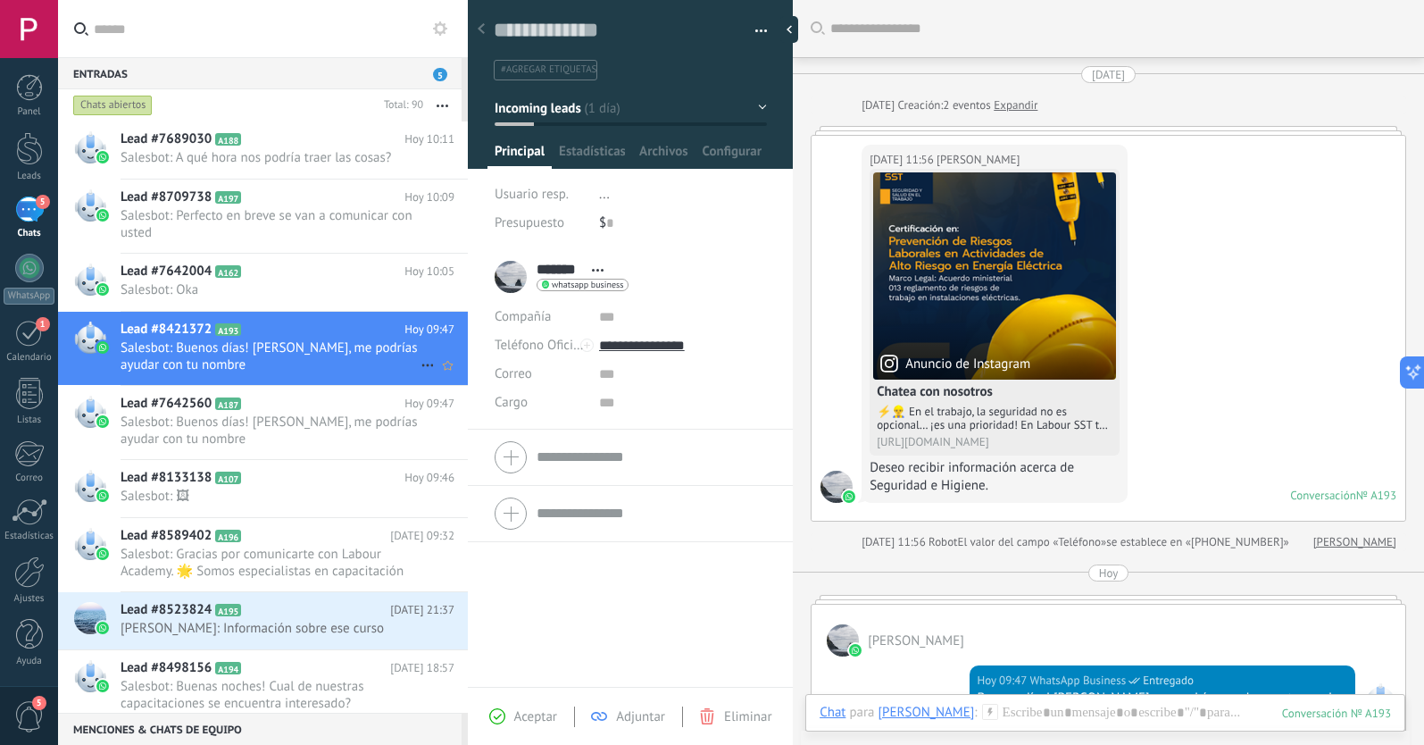
scroll to position [308, 0]
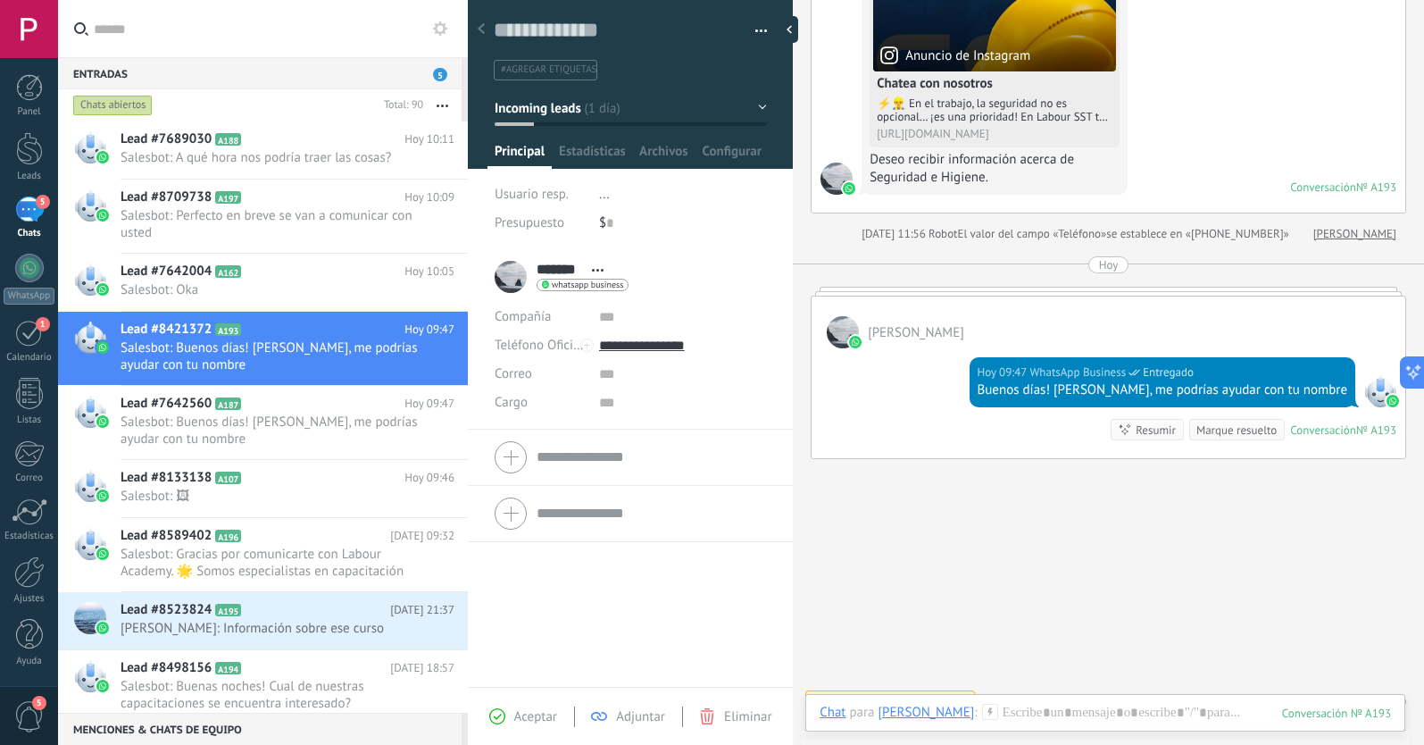
click at [545, 68] on span "#agregar etiquetas" at bounding box center [549, 69] width 96 height 12
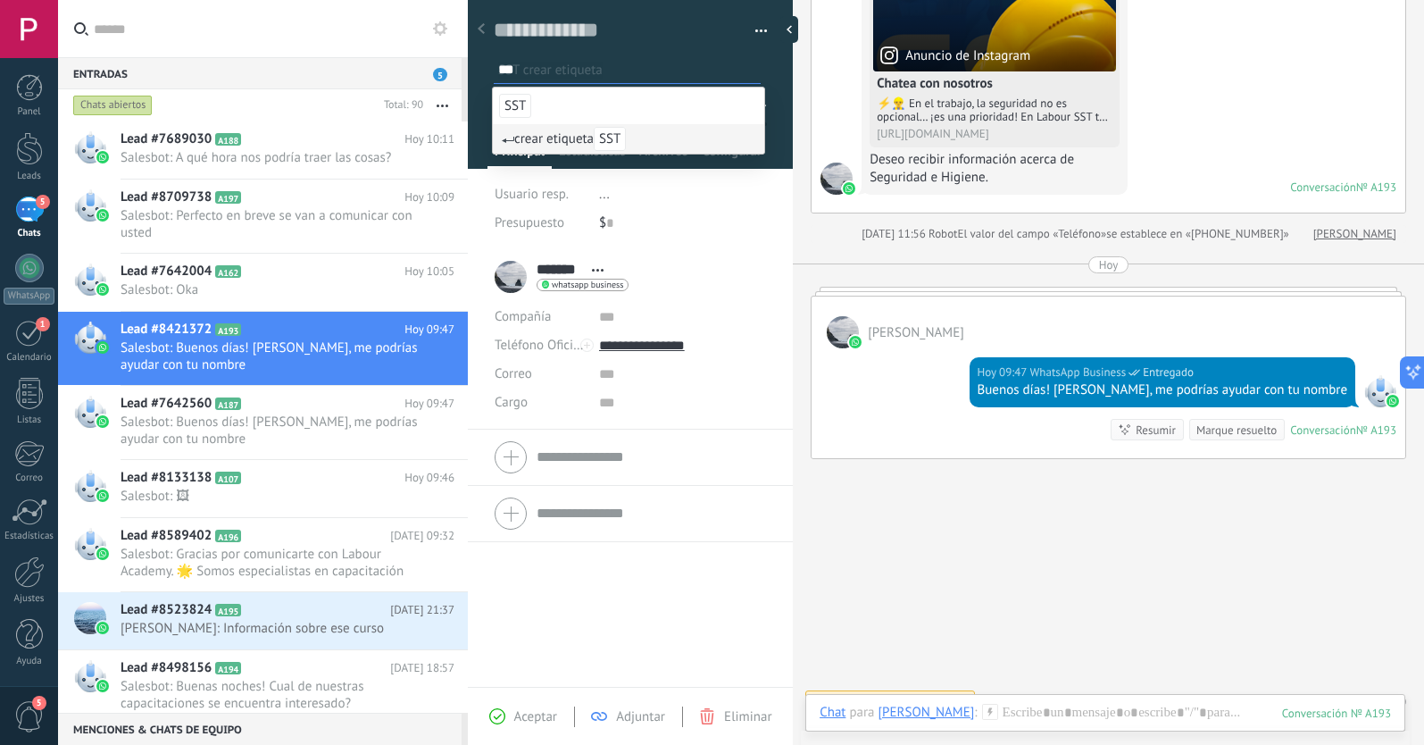
type input "***"
click at [619, 142] on span "SST" at bounding box center [610, 139] width 32 height 24
click at [526, 712] on span "Aceptar" at bounding box center [535, 716] width 43 height 17
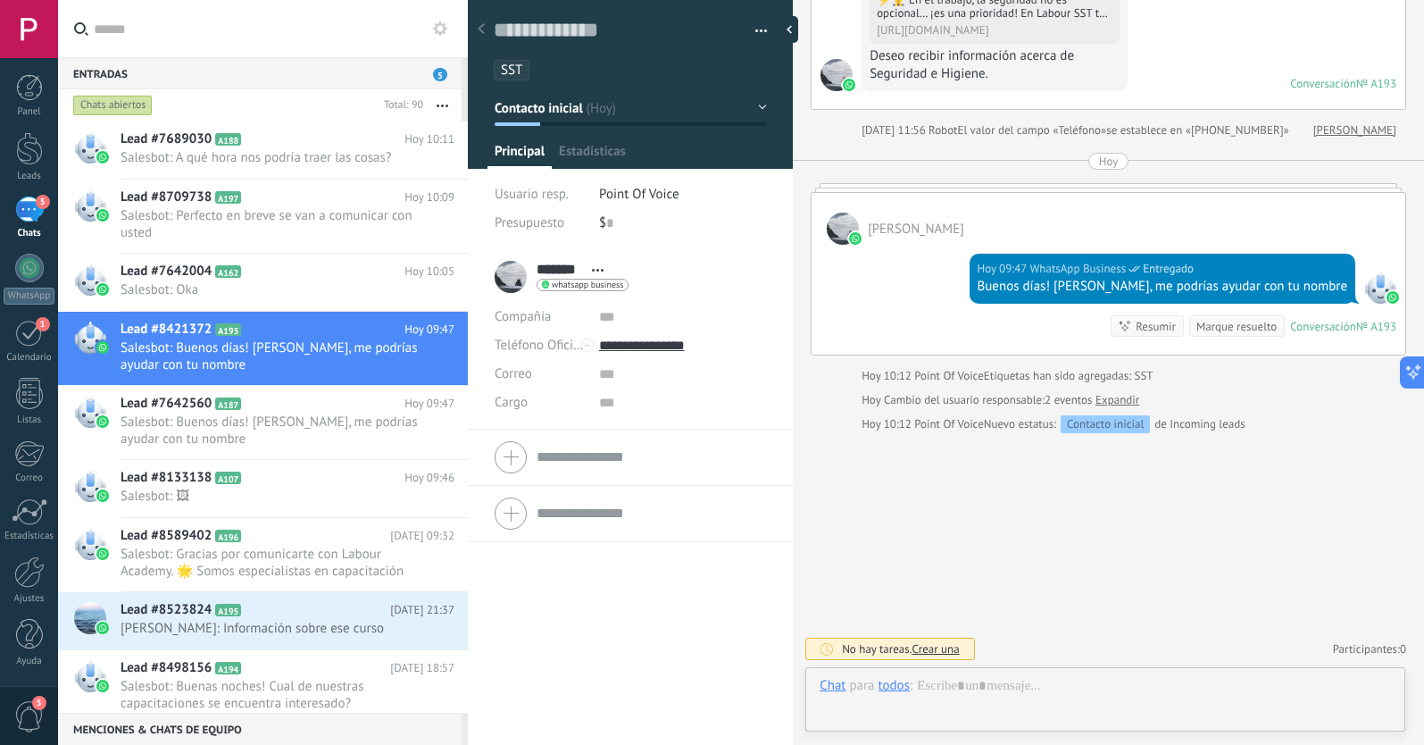
scroll to position [27, 0]
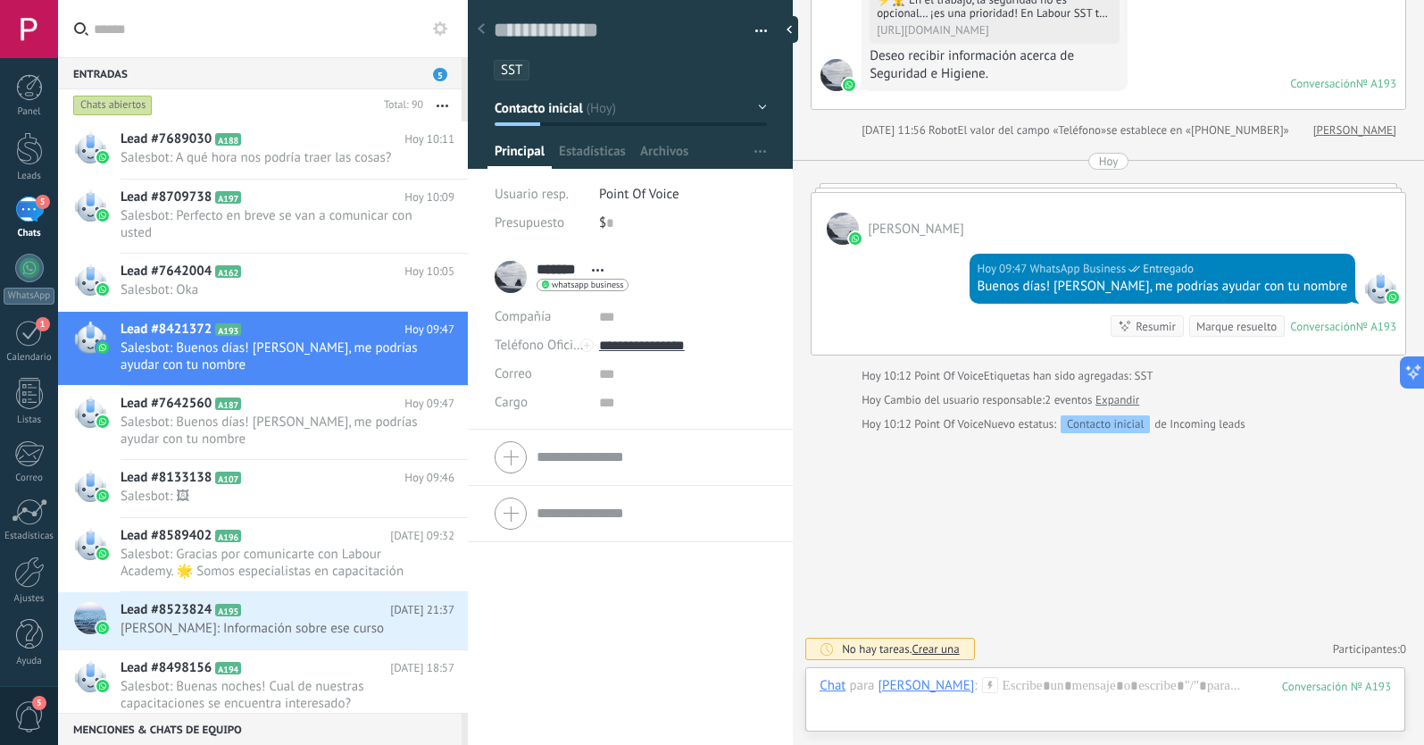
click at [615, 112] on button "Contacto inicial" at bounding box center [631, 108] width 272 height 32
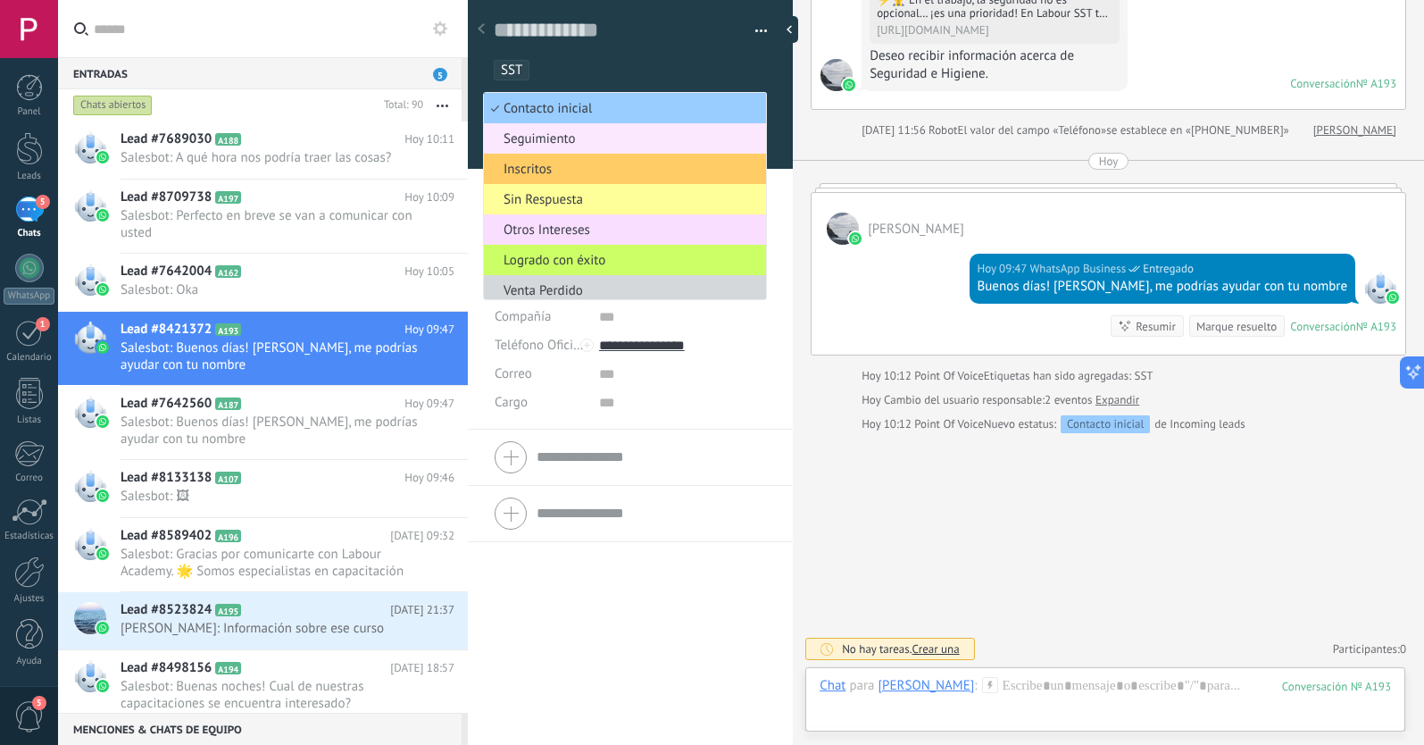
click at [548, 141] on span "Seguimiento" at bounding box center [622, 138] width 277 height 17
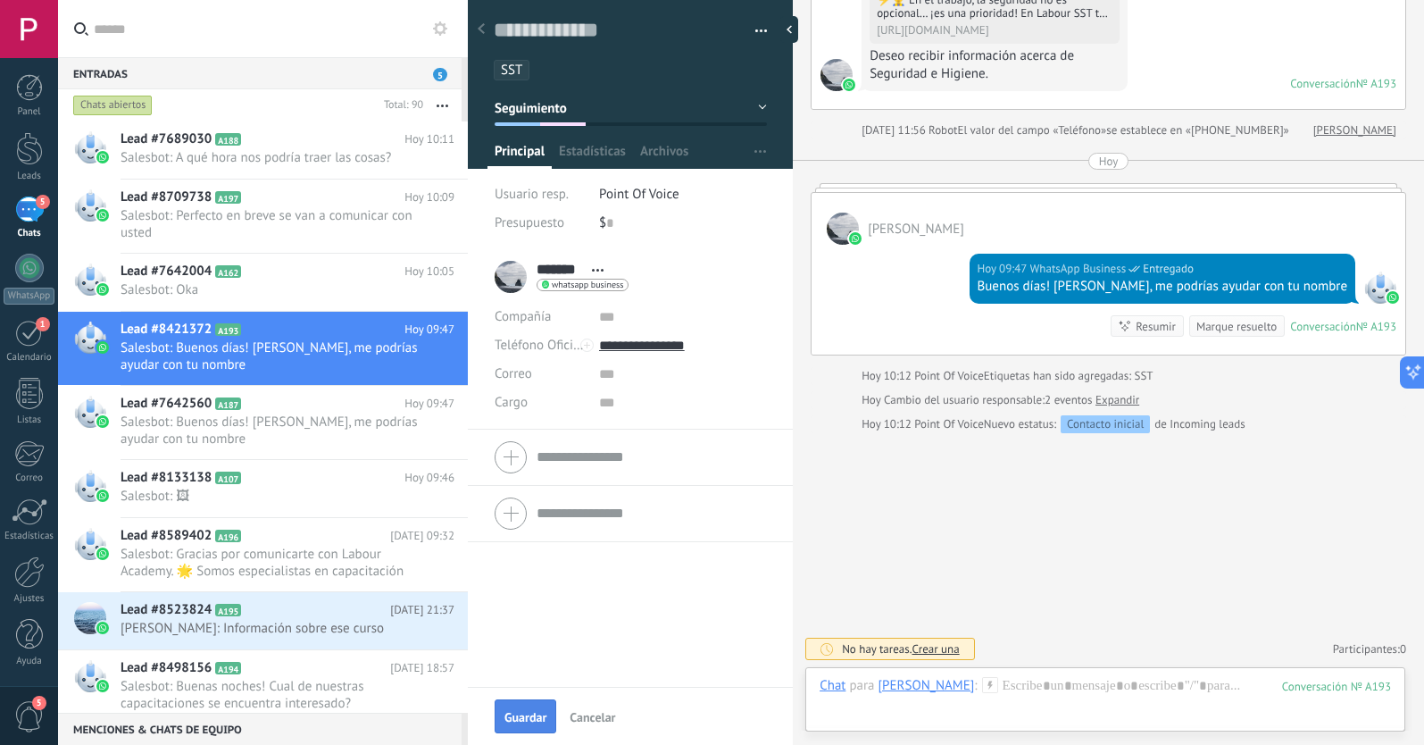
click at [524, 713] on span "Guardar" at bounding box center [525, 717] width 42 height 12
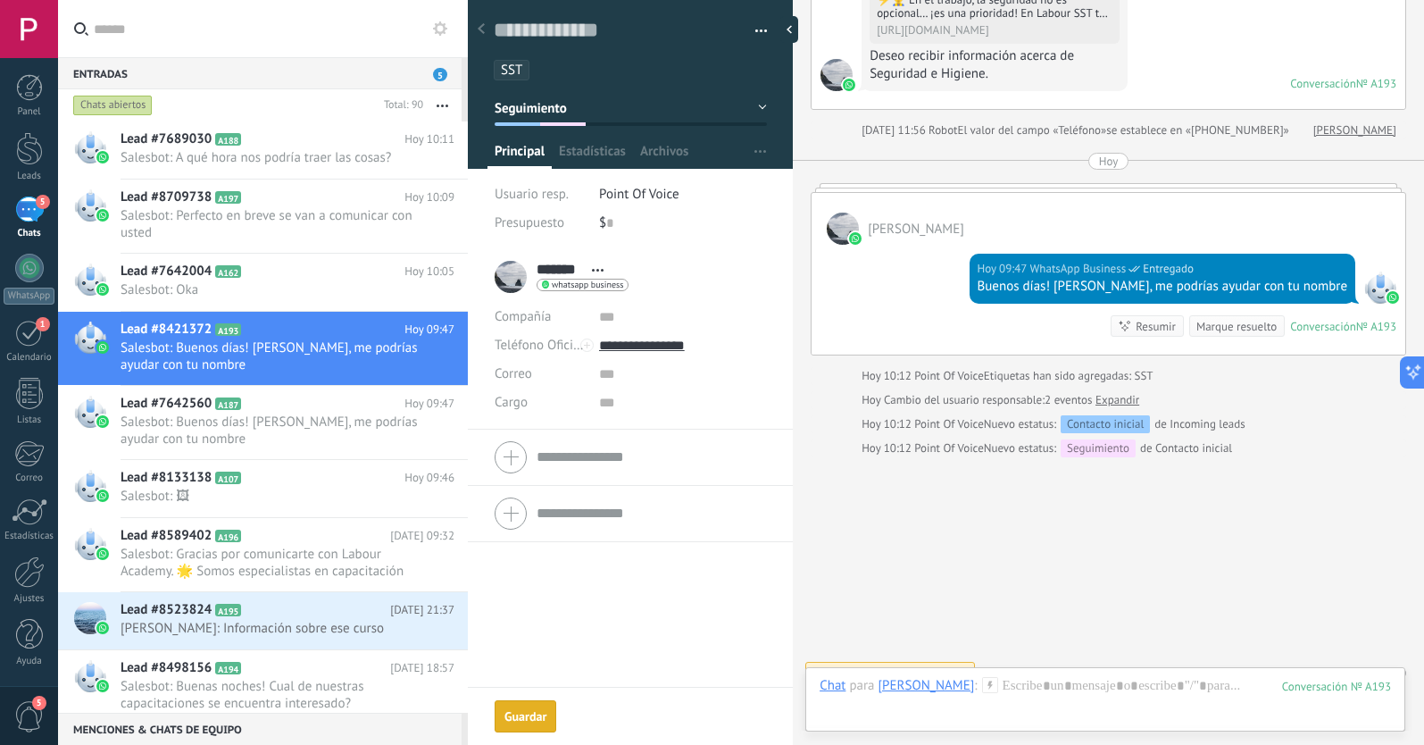
scroll to position [436, 0]
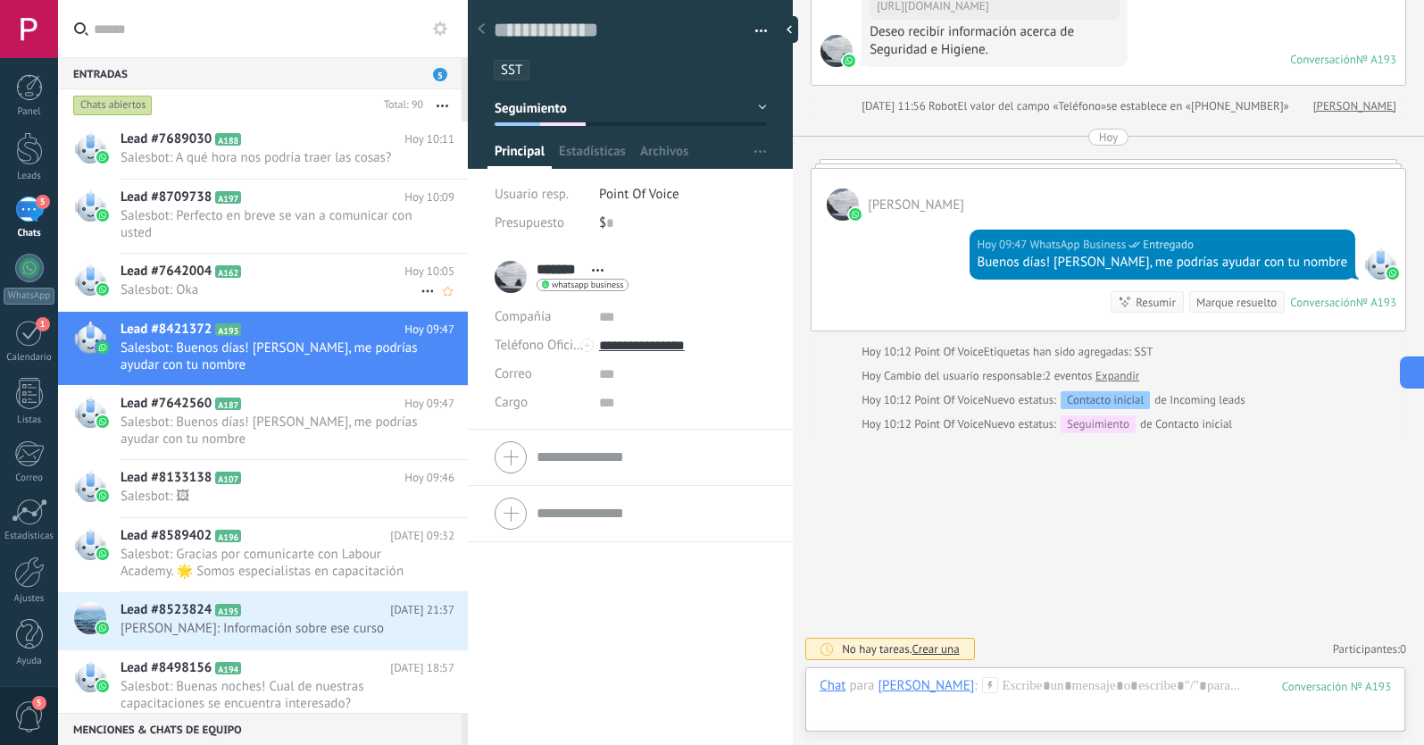
click at [279, 288] on span "Salesbot: Oka" at bounding box center [271, 289] width 300 height 17
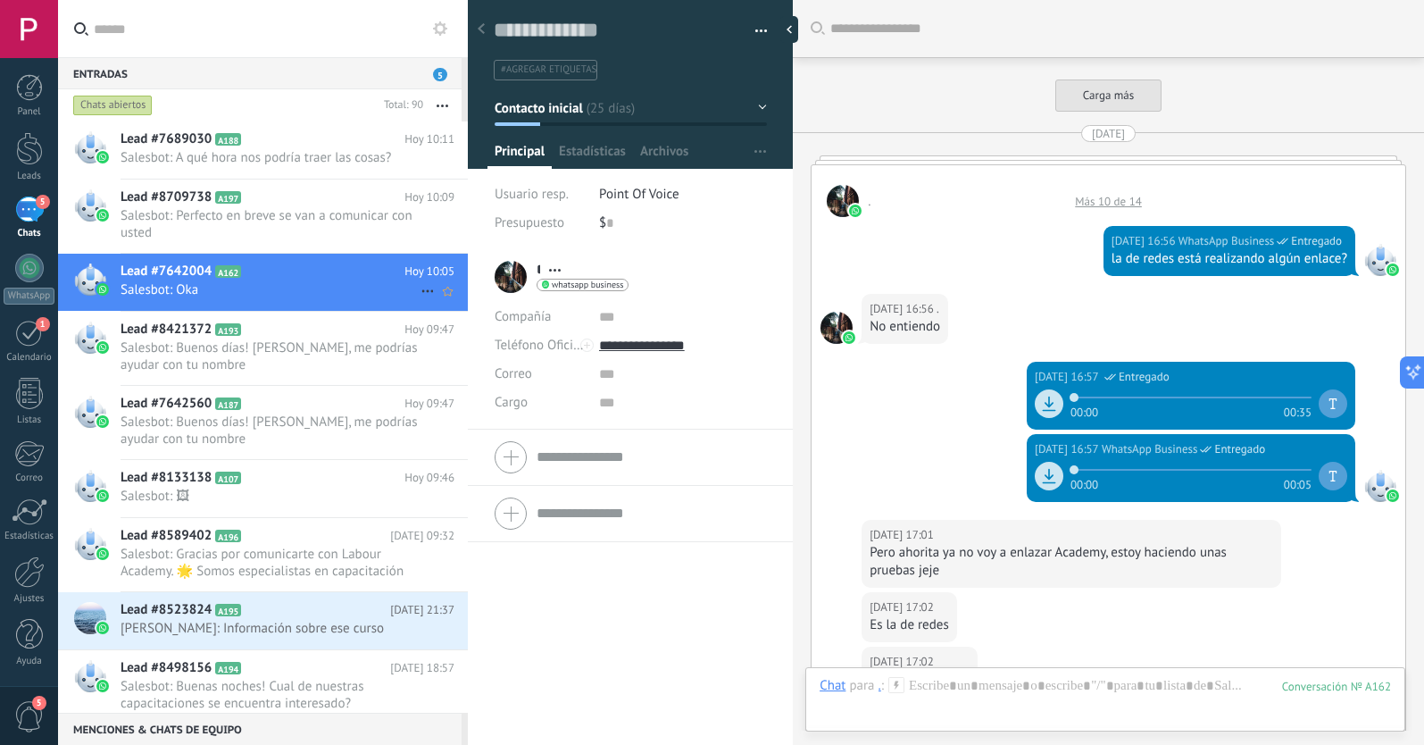
scroll to position [2665, 0]
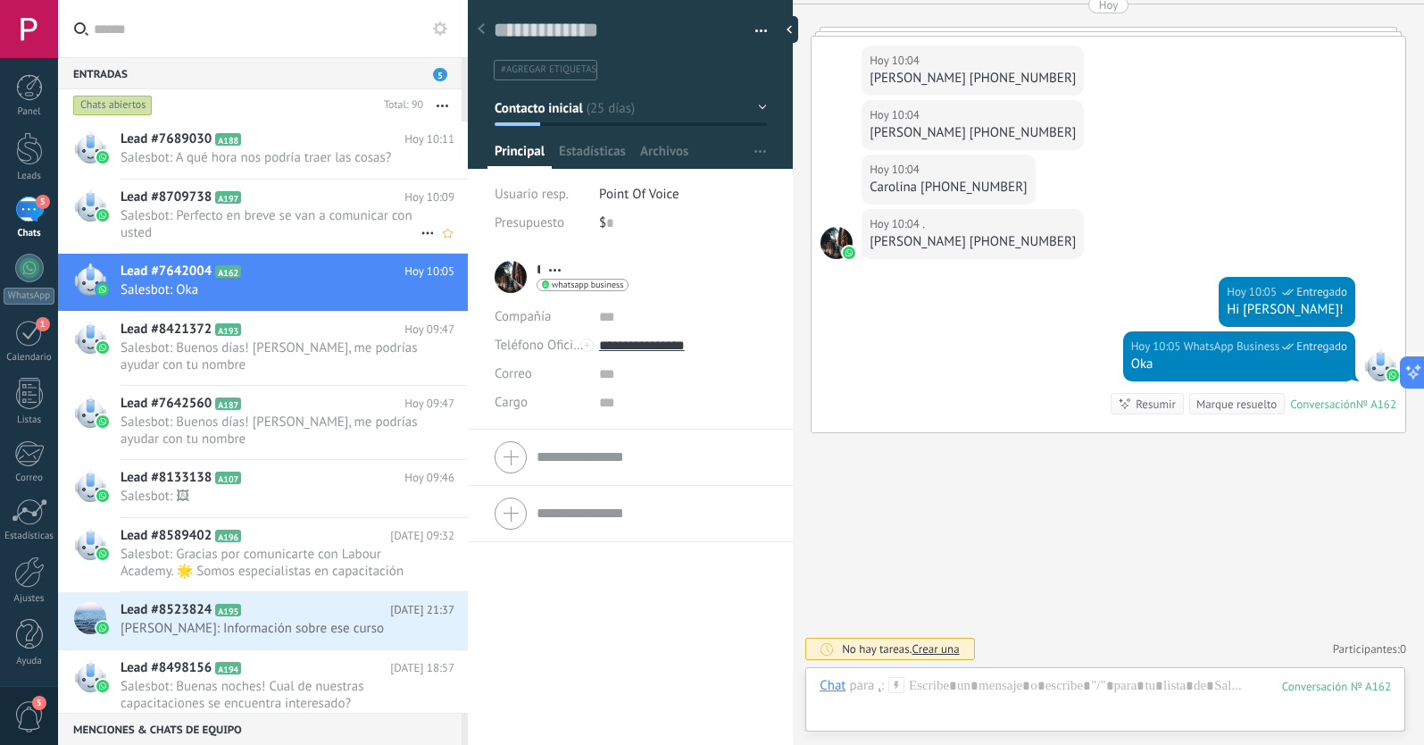
click at [320, 218] on span "Salesbot: Perfecto en breve se van a comunicar con usted" at bounding box center [271, 224] width 300 height 34
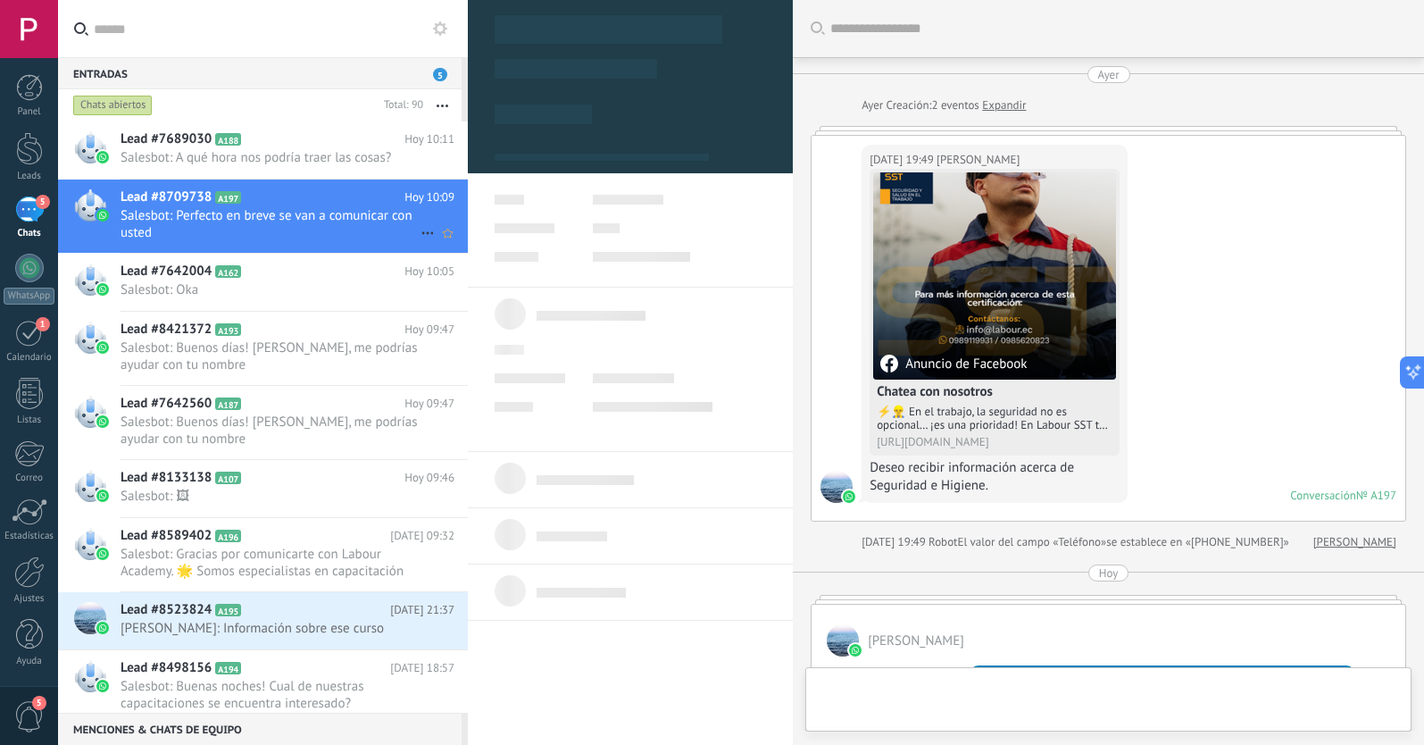
type textarea "**********"
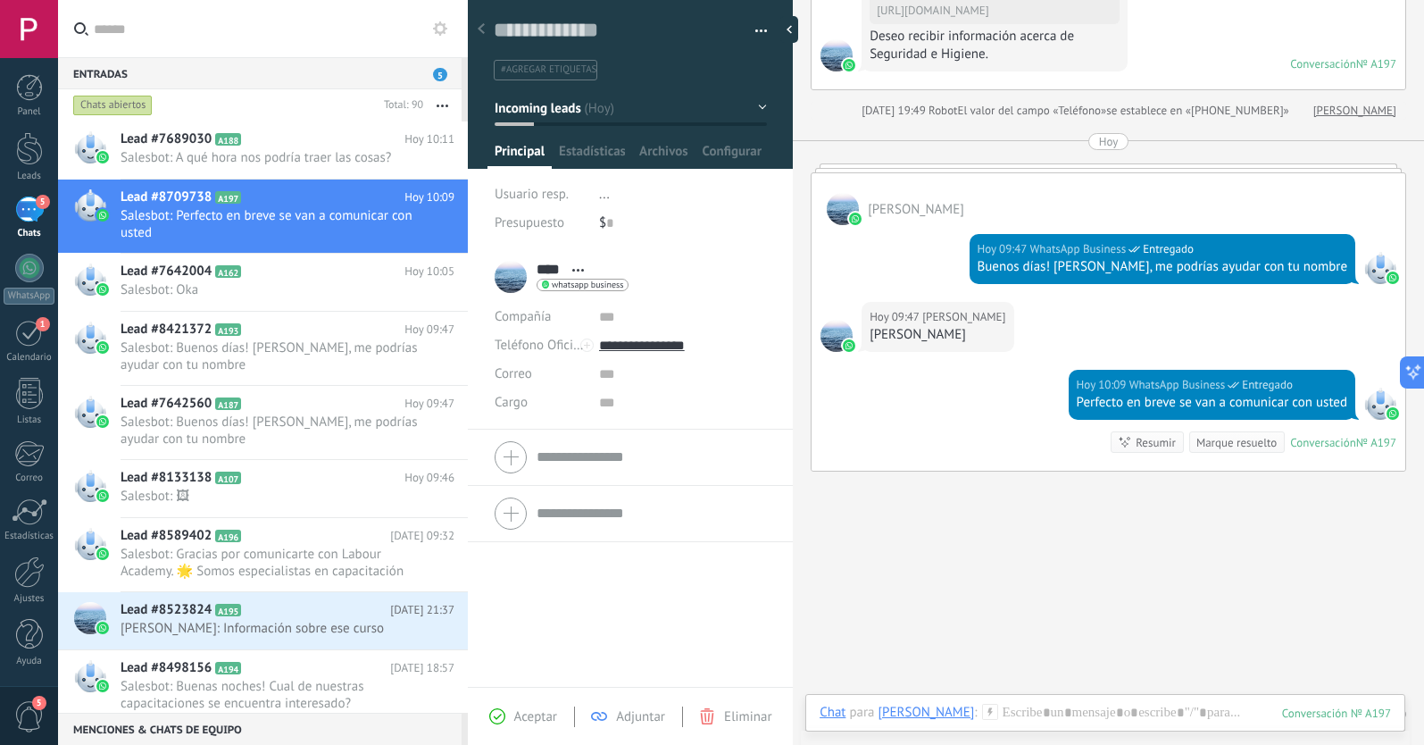
scroll to position [458, 0]
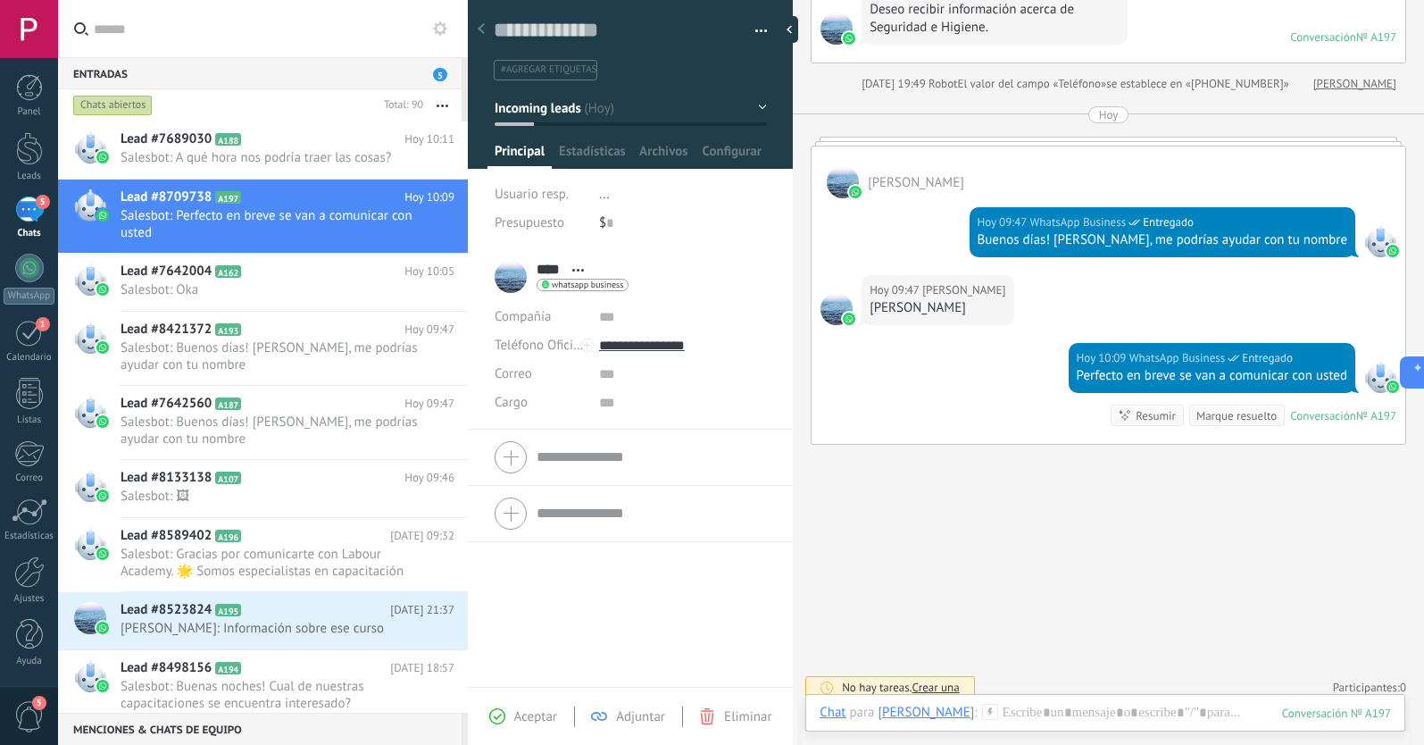
click at [555, 68] on span "#agregar etiquetas" at bounding box center [549, 69] width 96 height 12
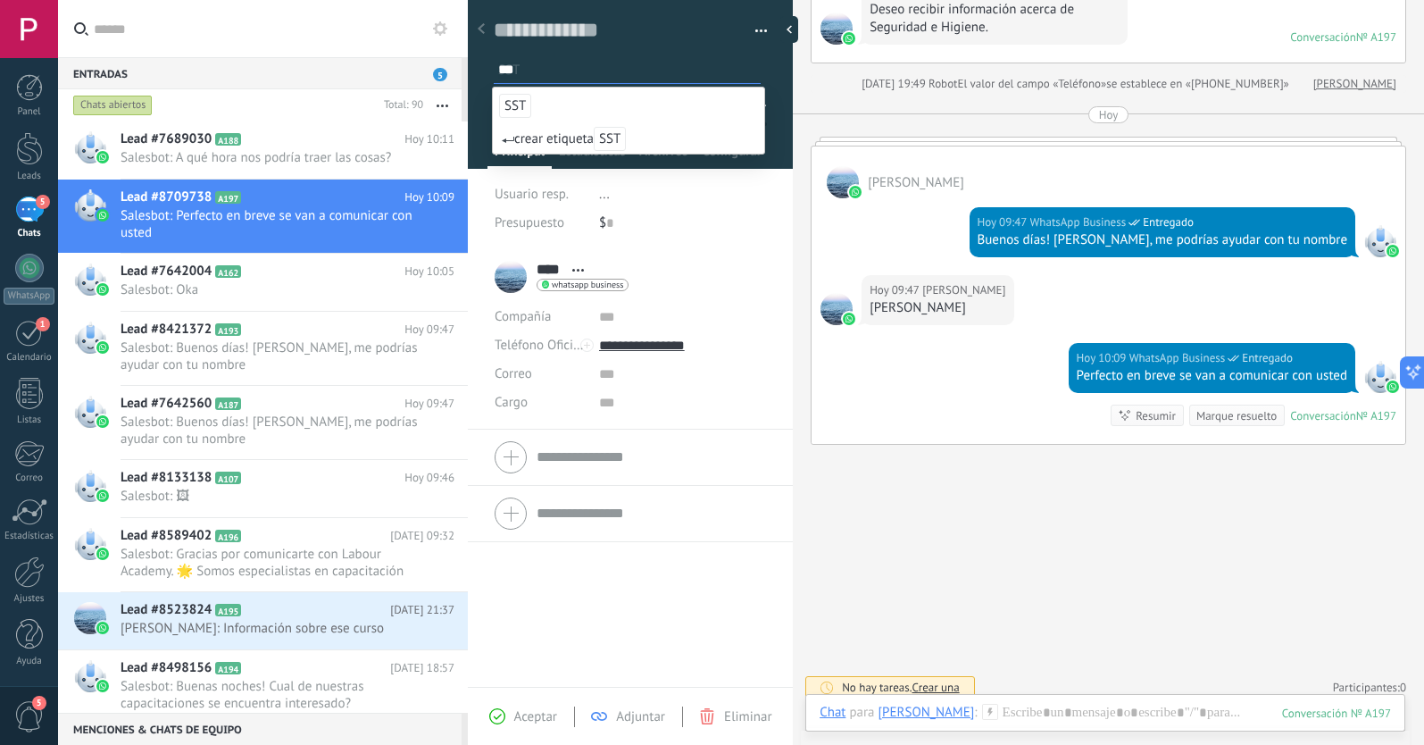
type input "***"
click at [525, 104] on span "SST" at bounding box center [515, 106] width 32 height 24
click at [614, 572] on div "**** Saul **** Saul Apellido Abrir detalle Copie el nombre" at bounding box center [630, 468] width 325 height 438
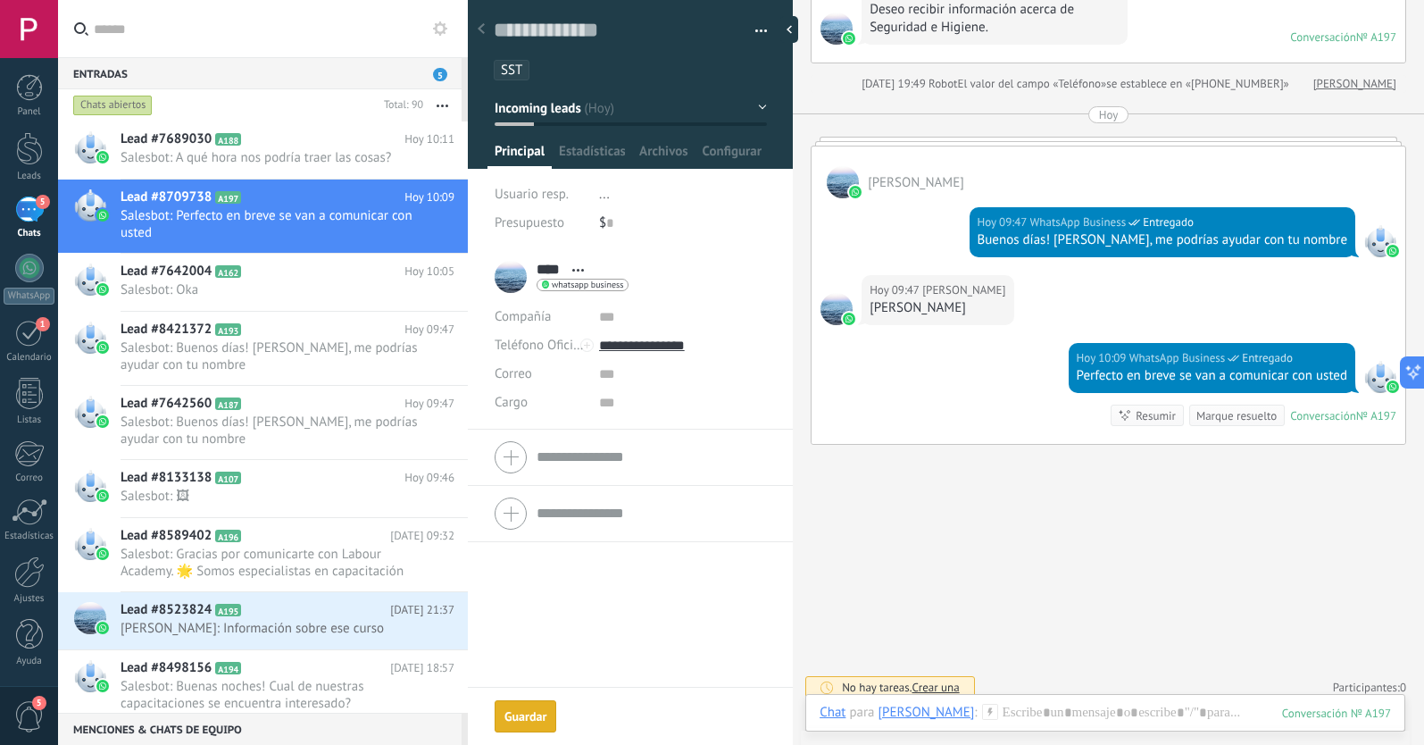
click at [671, 113] on button "Incoming leads" at bounding box center [631, 108] width 272 height 32
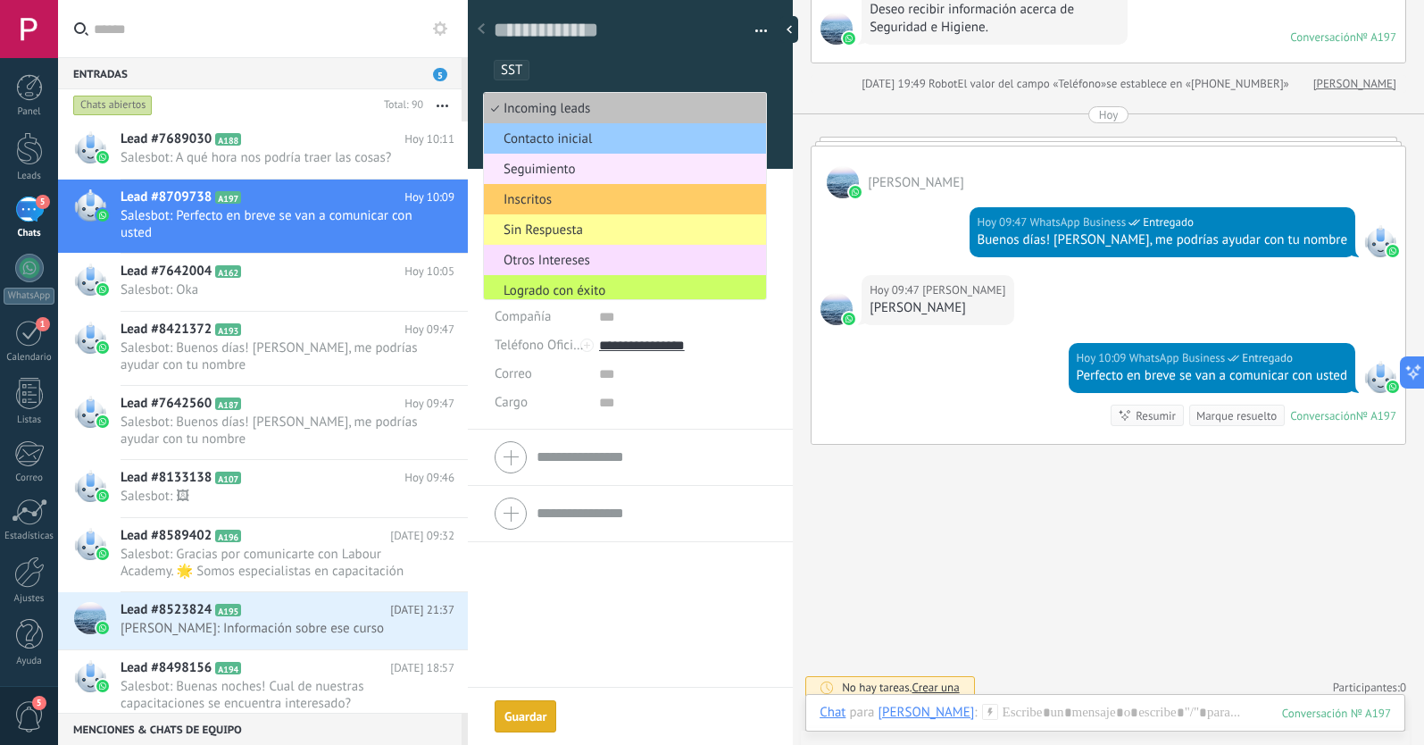
click at [546, 169] on span "Seguimiento" at bounding box center [622, 169] width 277 height 17
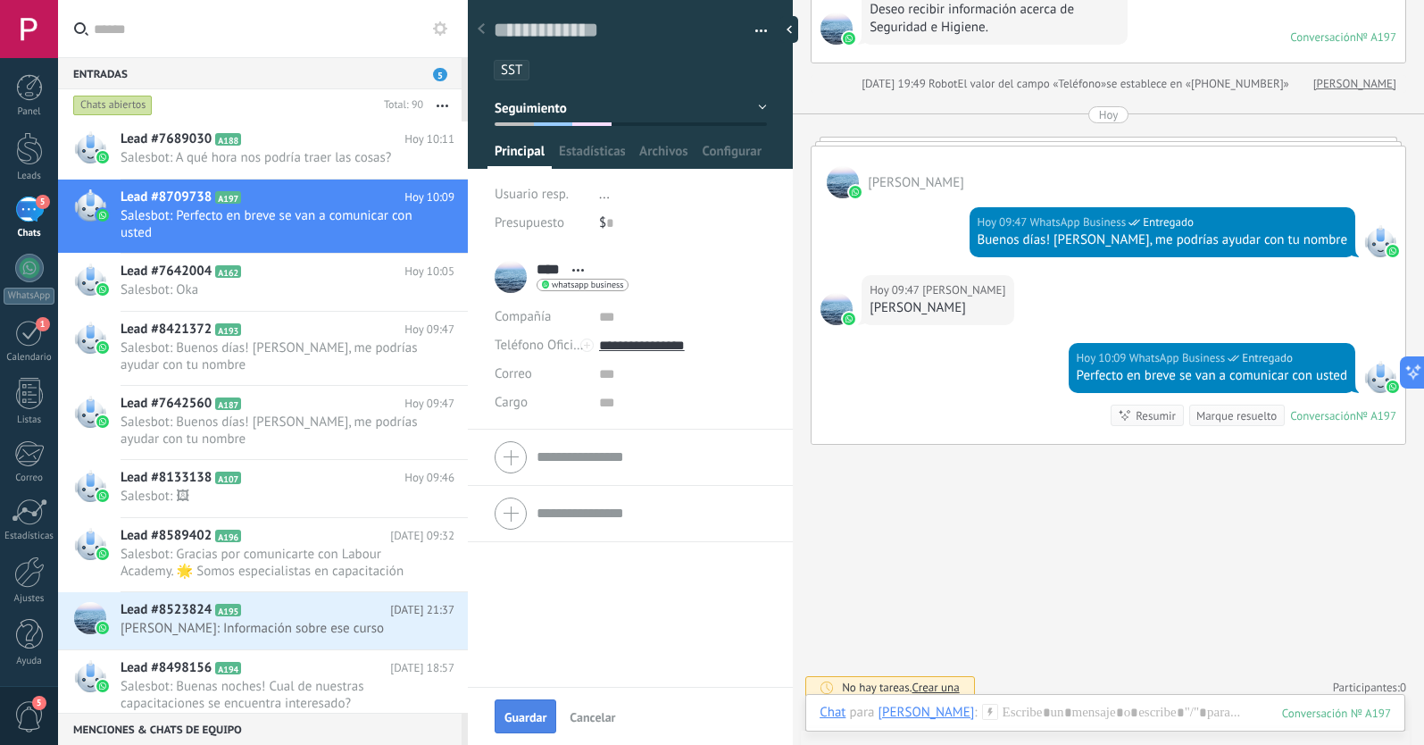
click at [517, 716] on span "Guardar" at bounding box center [525, 717] width 42 height 12
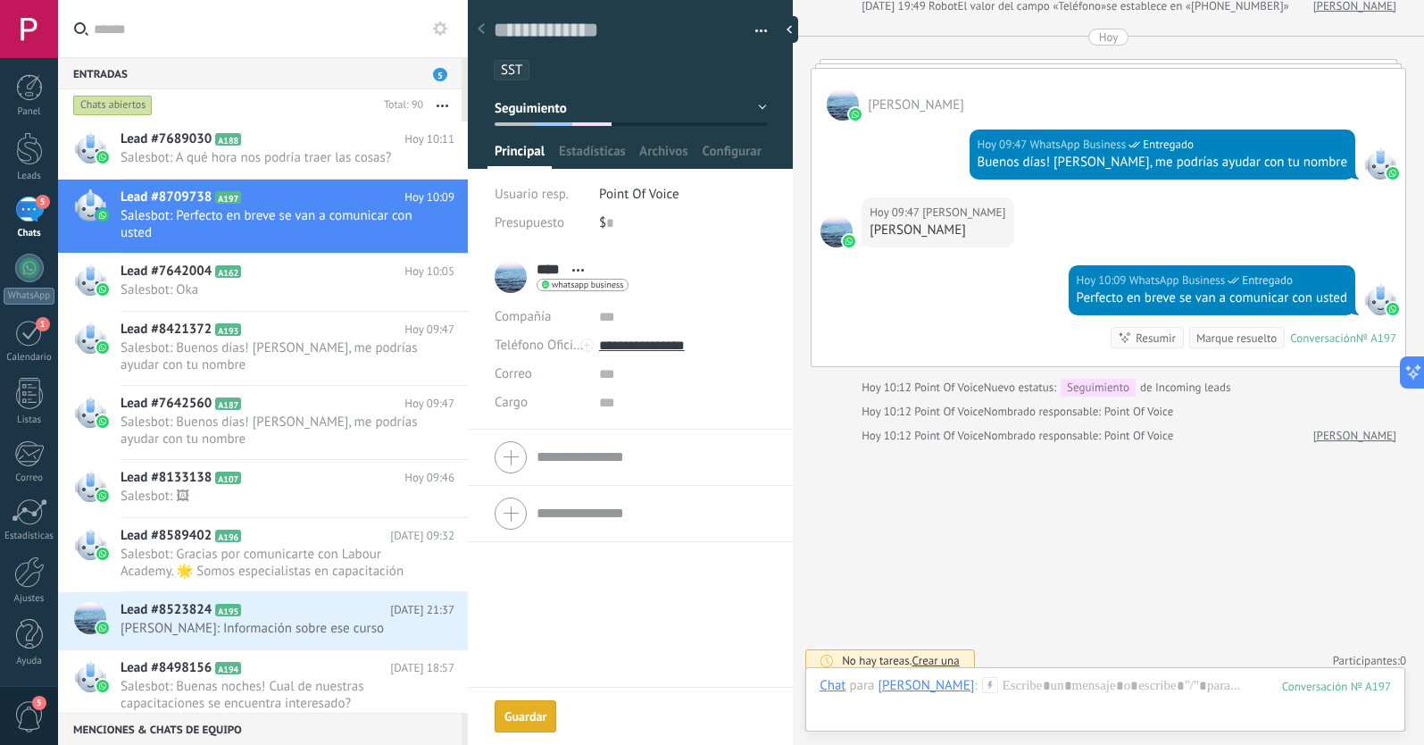
click at [518, 715] on div "Guardar" at bounding box center [525, 716] width 42 height 12
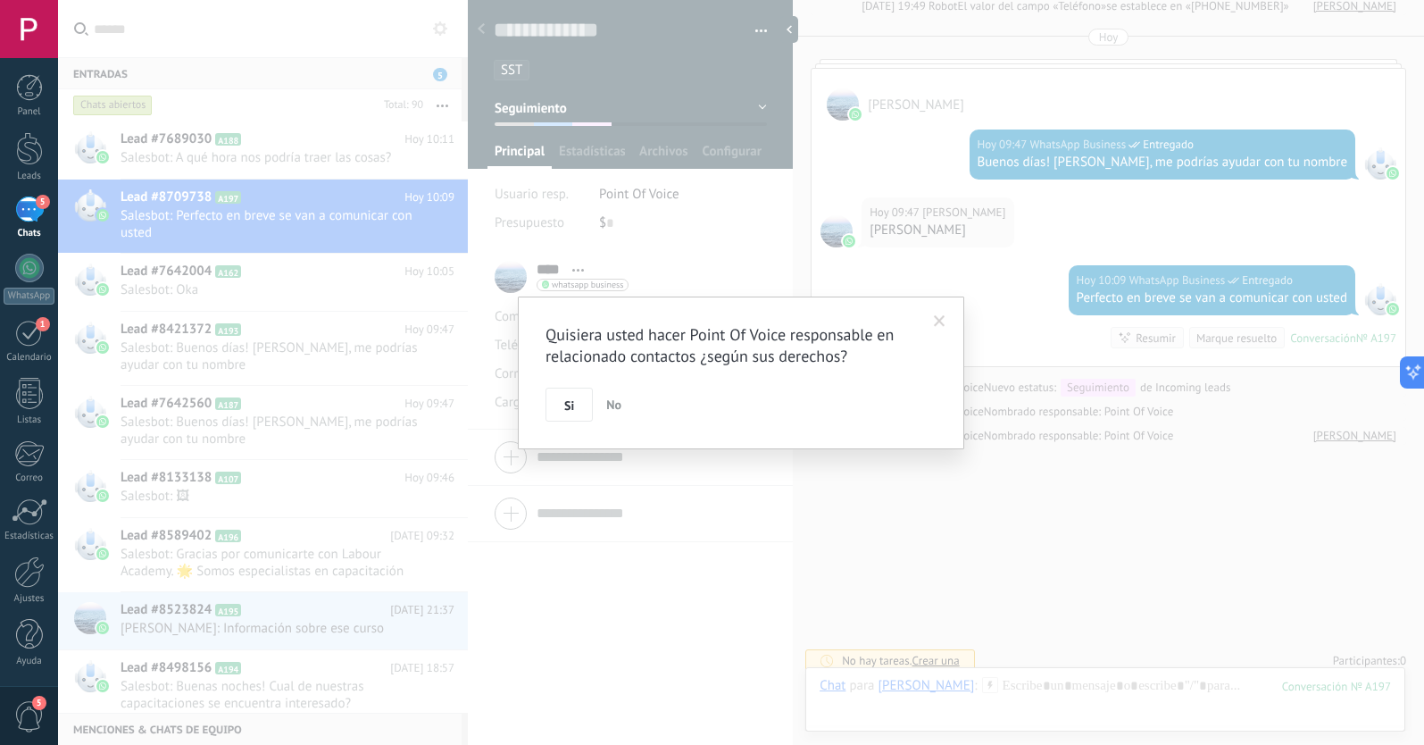
click at [939, 321] on span at bounding box center [940, 321] width 12 height 12
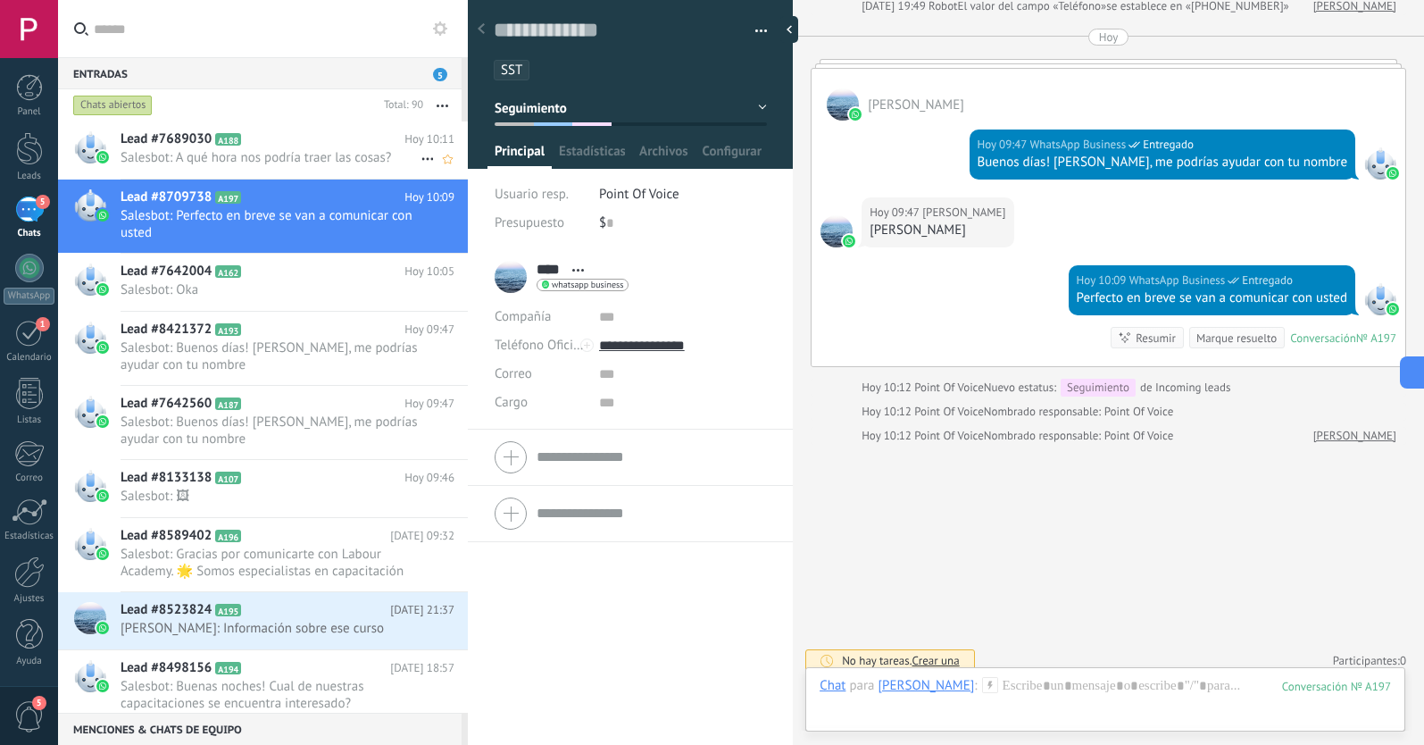
click at [296, 149] on span "Salesbot: A qué hora nos podría traer las cosas?" at bounding box center [271, 157] width 300 height 17
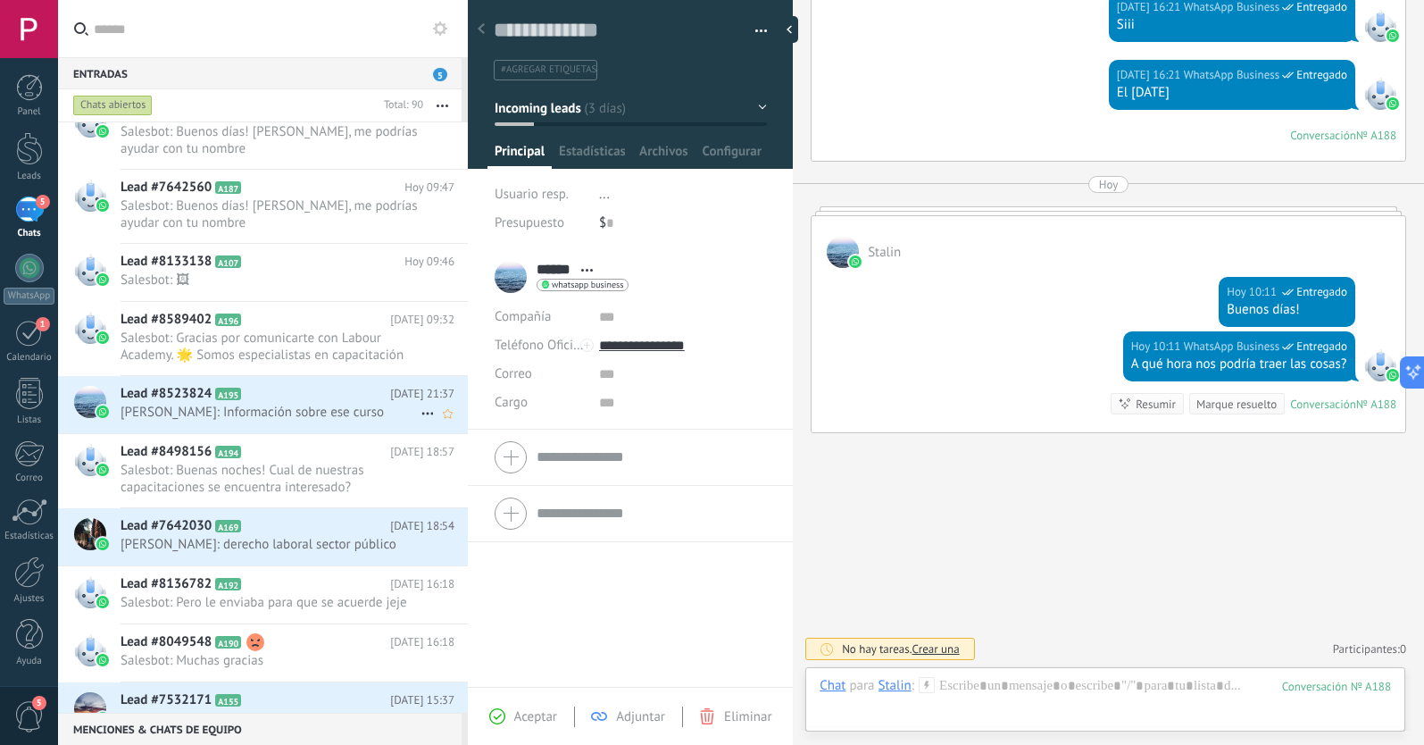
scroll to position [215, 0]
click at [283, 477] on span "Salesbot: Buenas noches! Cual de nuestras capacitaciones se encuentra interesad…" at bounding box center [271, 480] width 300 height 34
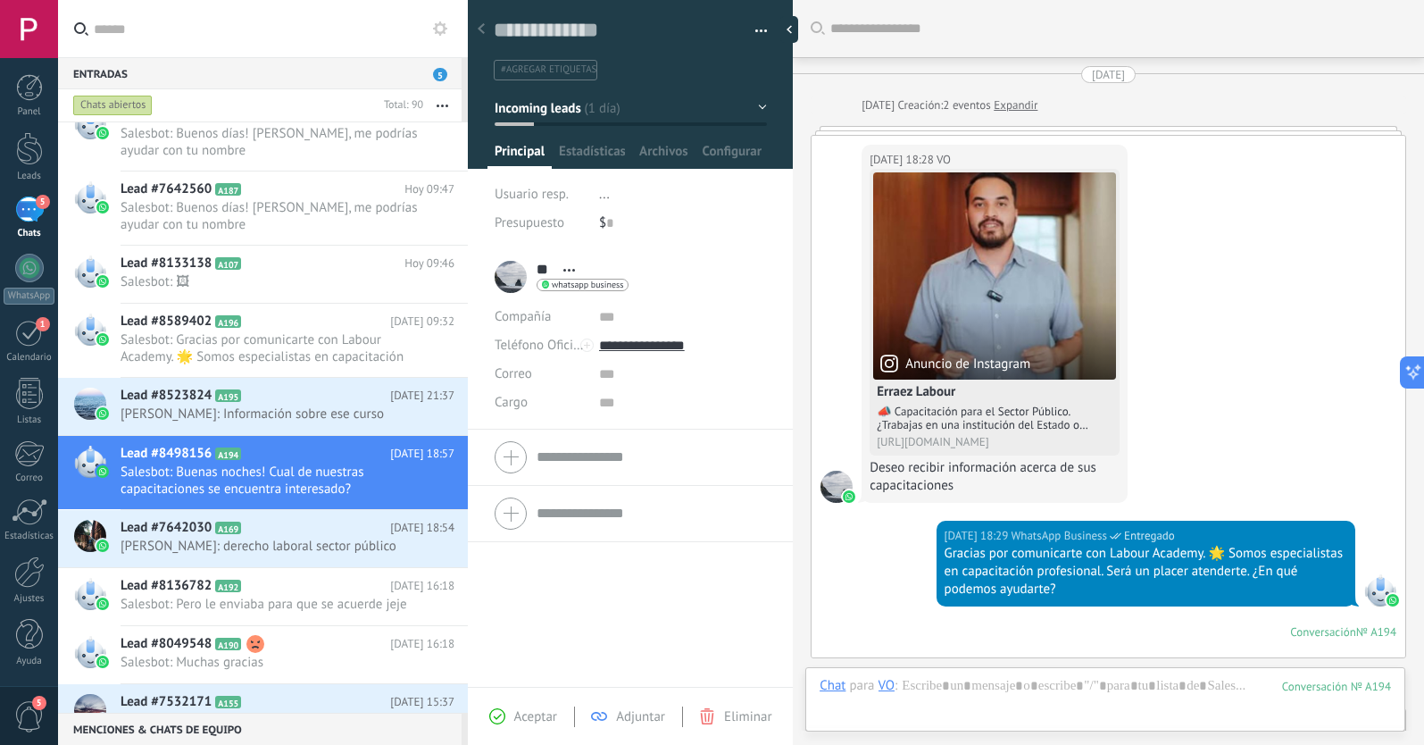
scroll to position [27, 0]
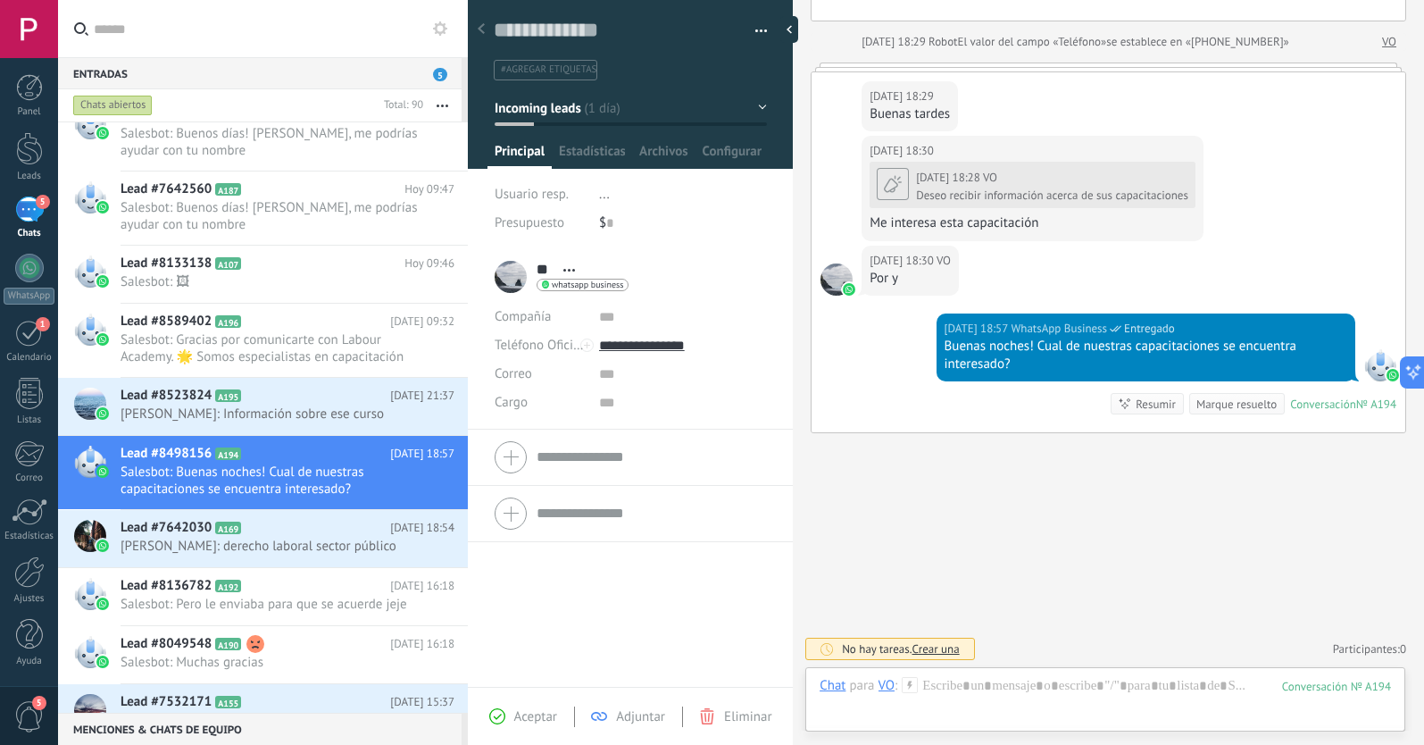
click at [887, 195] on icon at bounding box center [893, 184] width 32 height 32
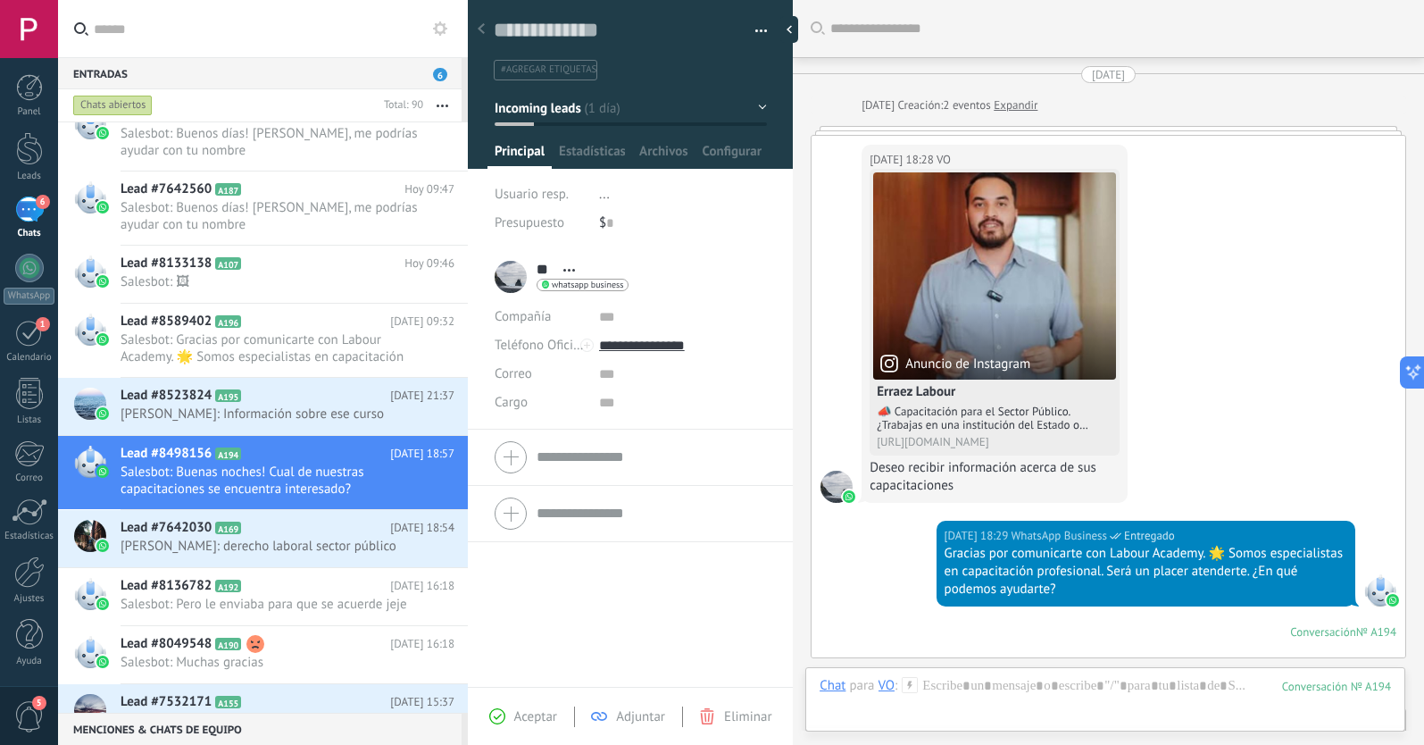
click at [534, 72] on span "#agregar etiquetas" at bounding box center [549, 69] width 96 height 12
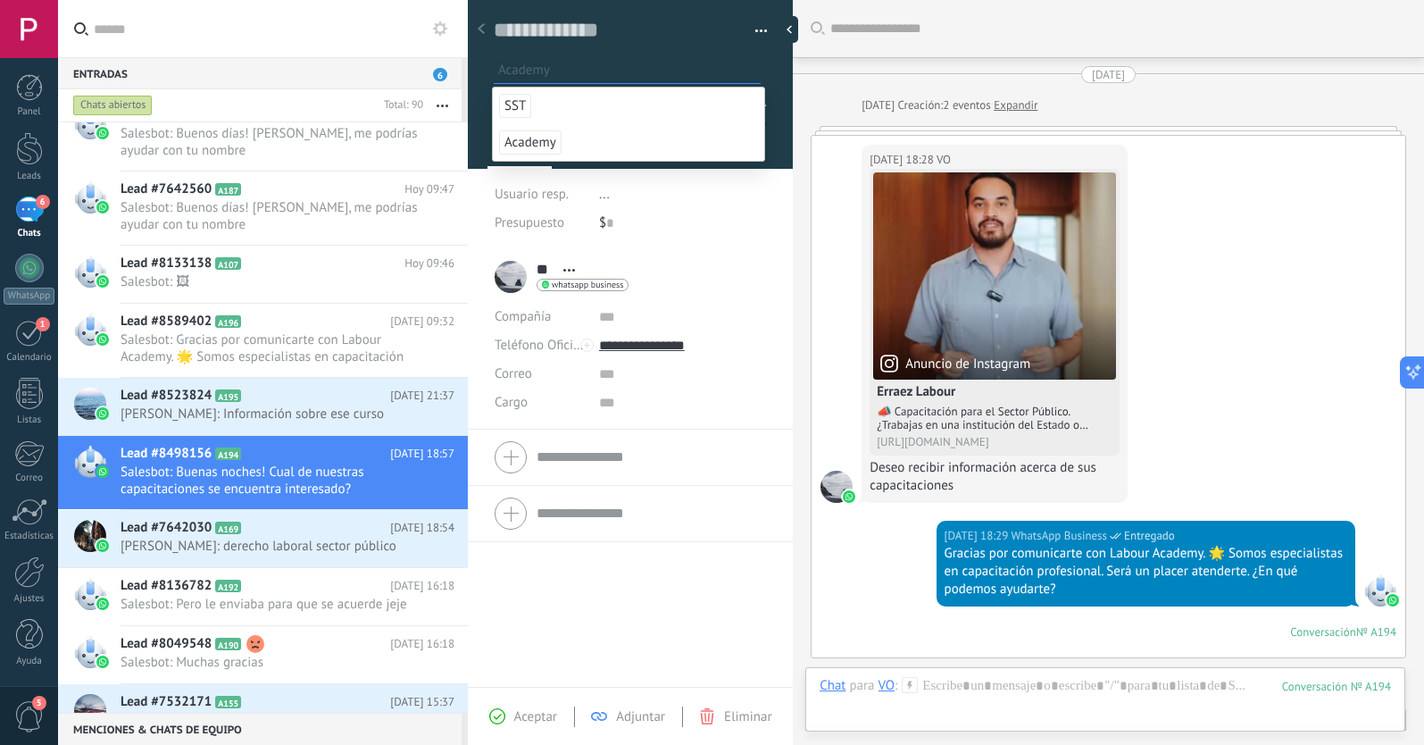
click at [541, 141] on span "Academy" at bounding box center [530, 142] width 62 height 24
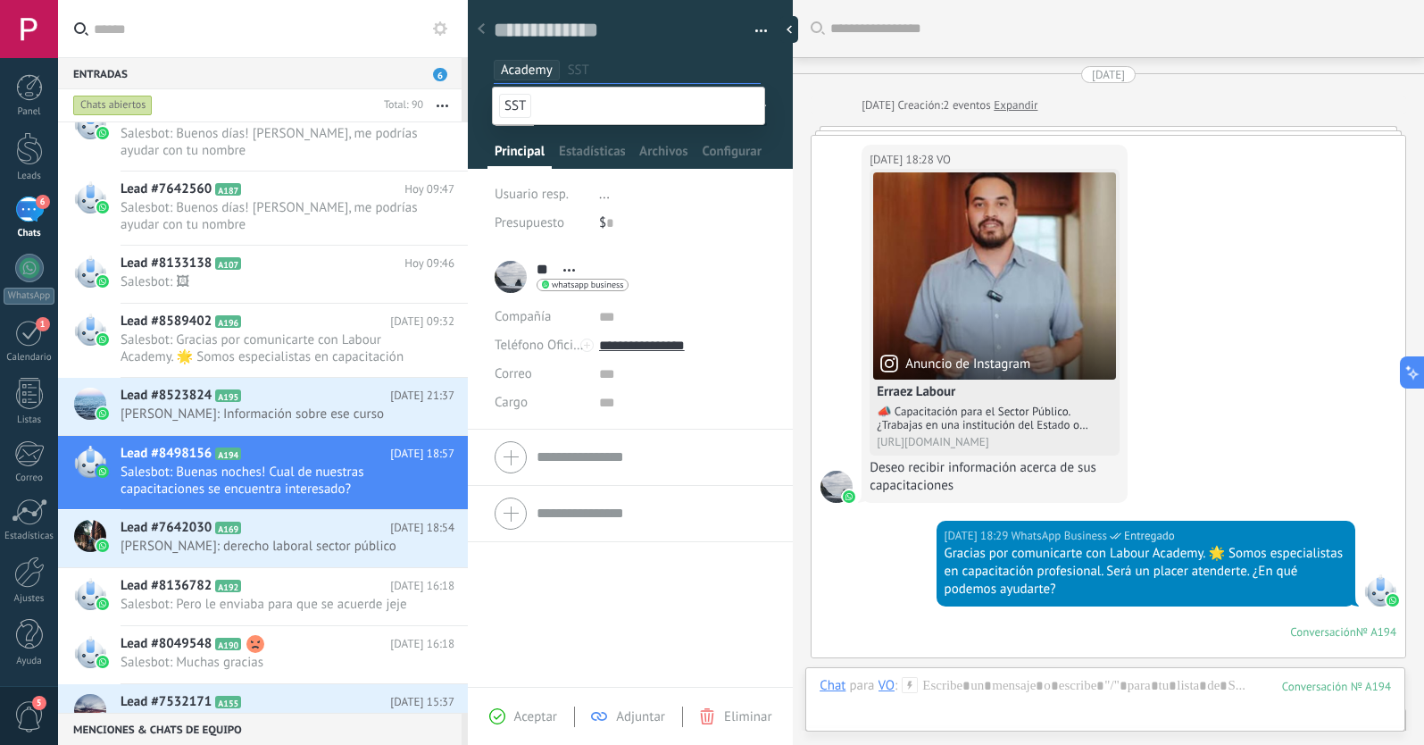
click at [570, 587] on div "** VO ** VO Apellido Abrir detalle Copie el nombre" at bounding box center [630, 468] width 325 height 438
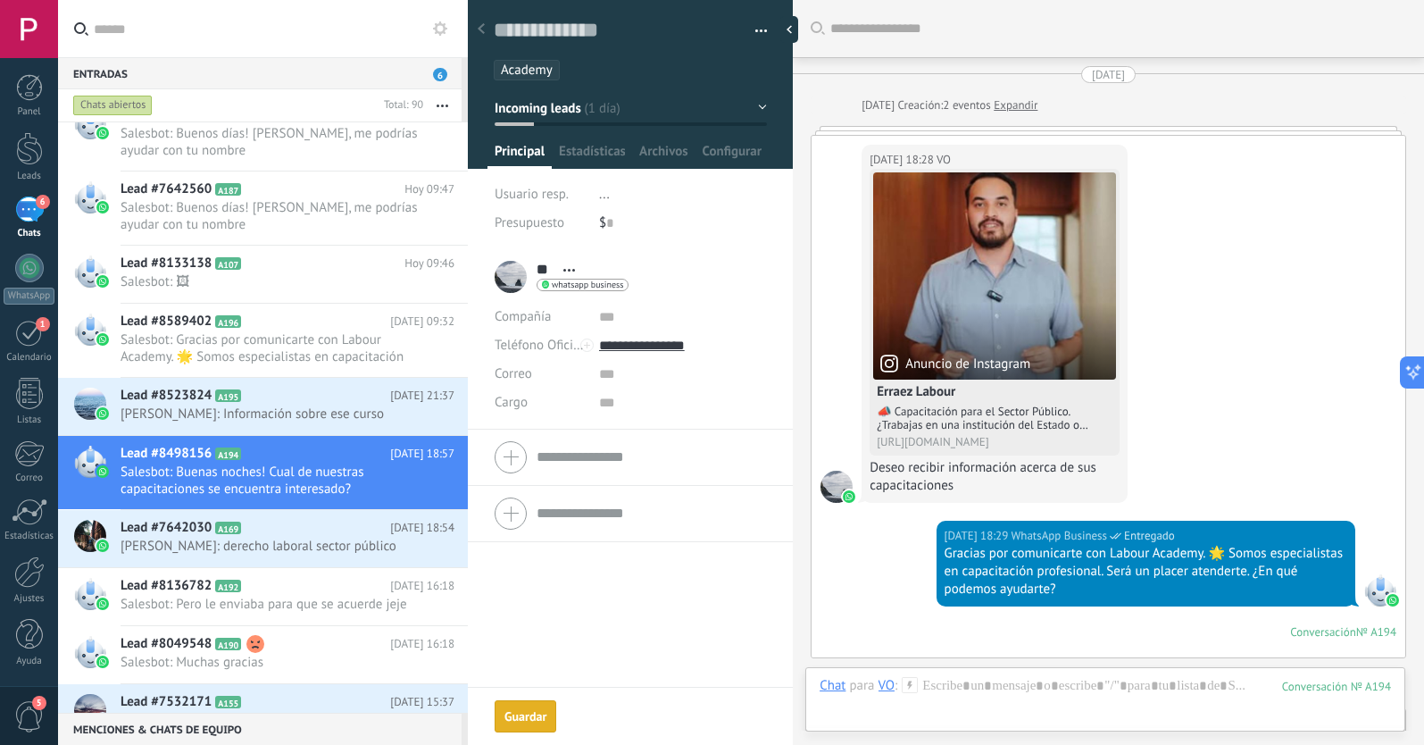
click at [550, 113] on span "Incoming leads" at bounding box center [538, 107] width 87 height 17
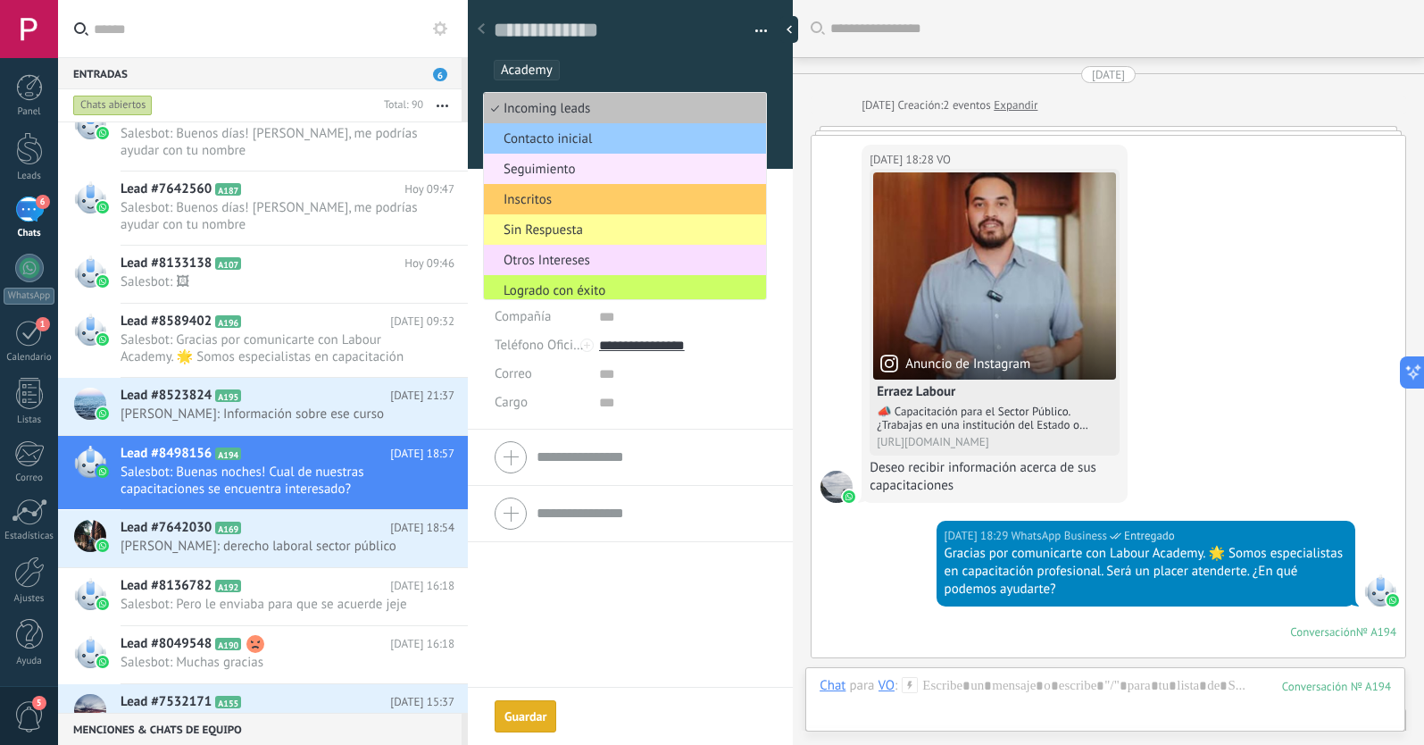
click at [537, 177] on span "Seguimiento" at bounding box center [622, 169] width 277 height 17
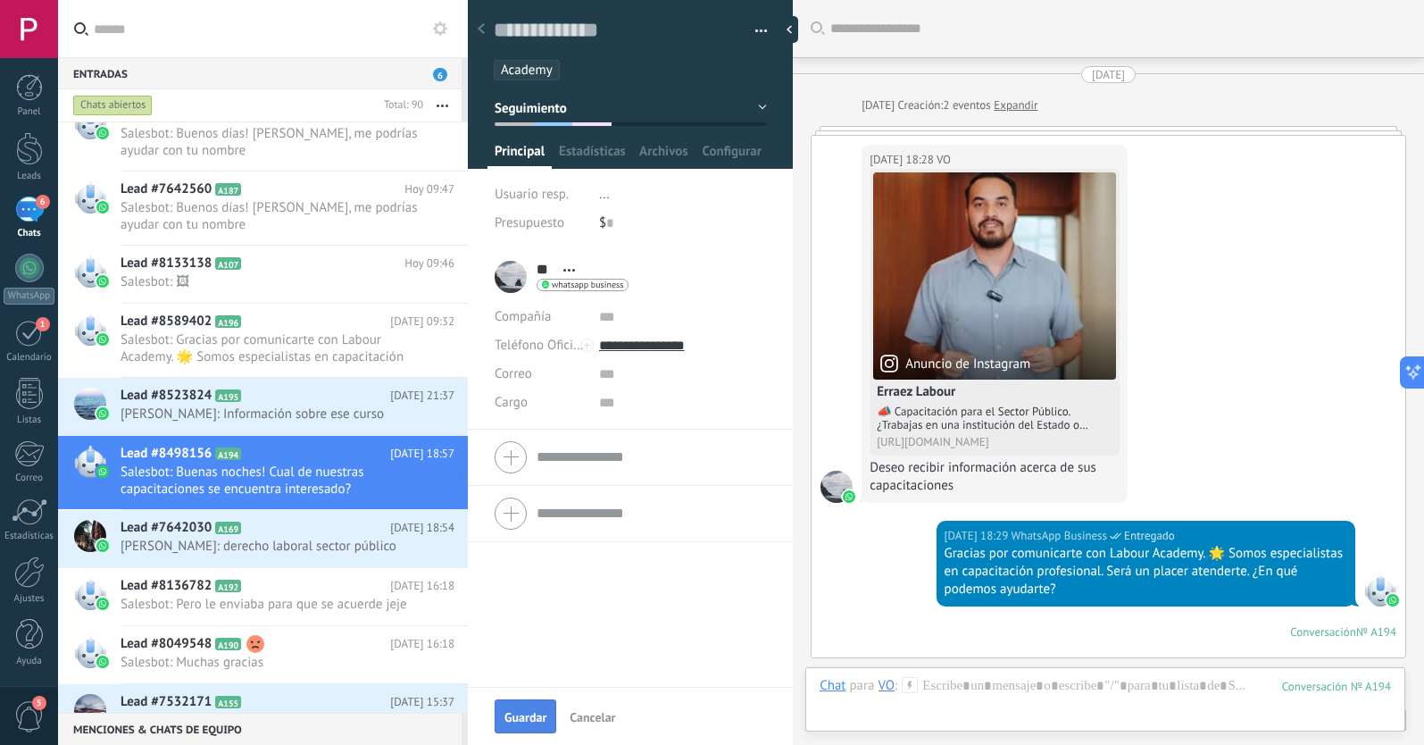
click at [529, 714] on span "Guardar" at bounding box center [525, 717] width 42 height 12
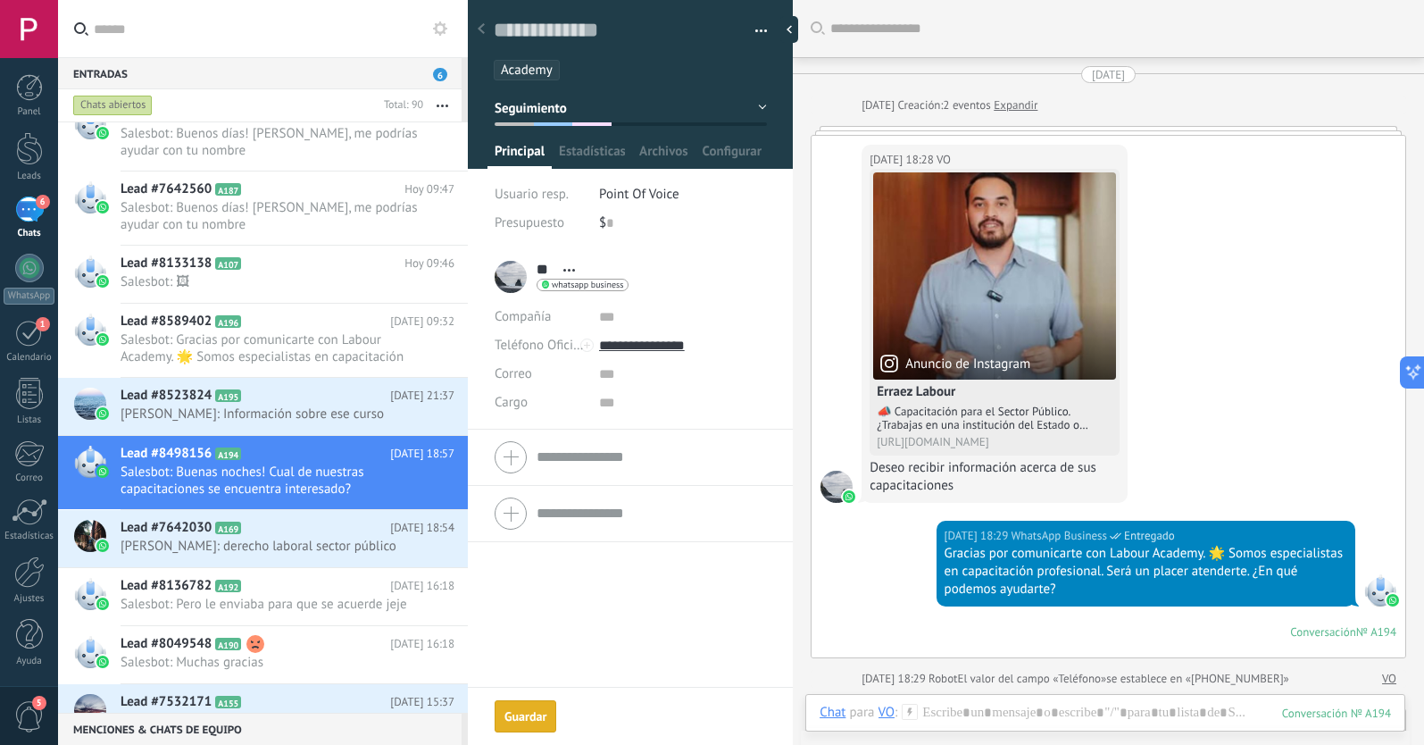
scroll to position [111, 0]
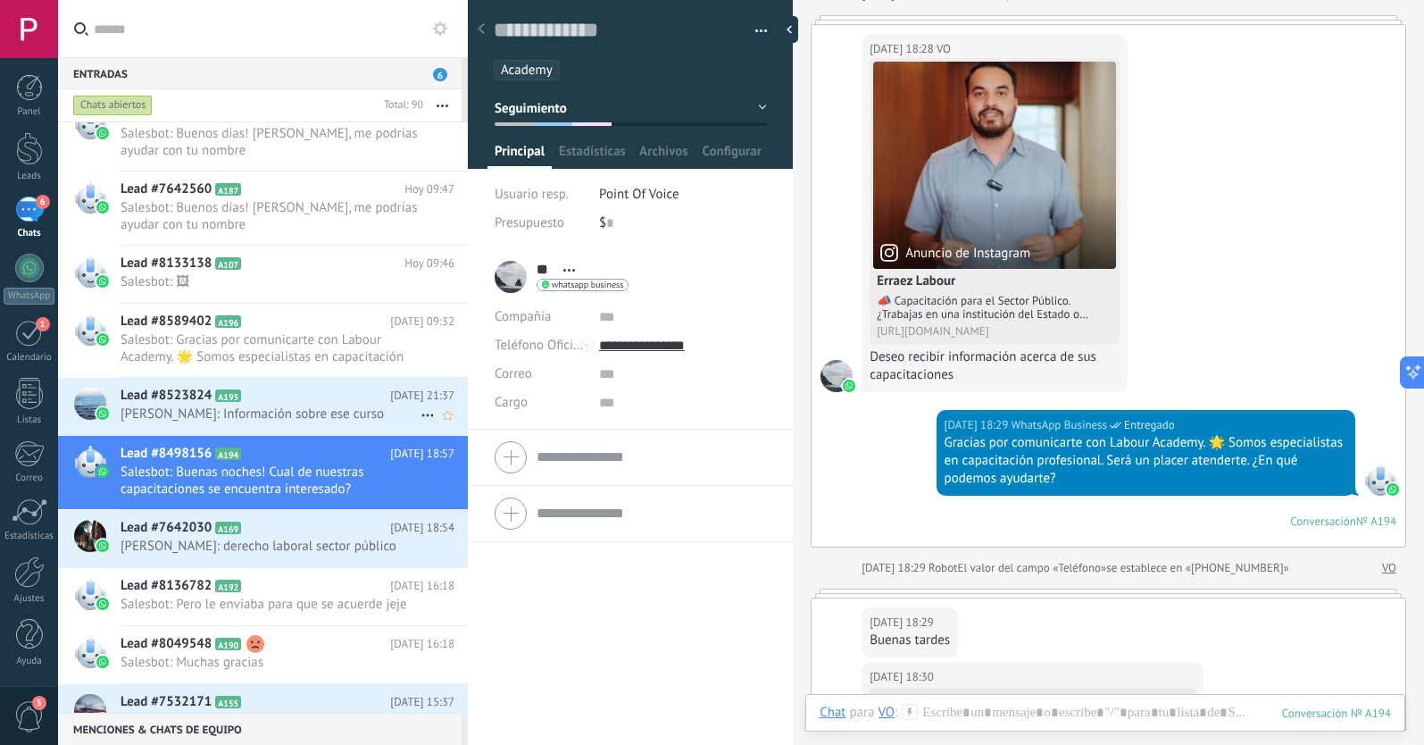
click at [312, 411] on span "[PERSON_NAME]: Información sobre ese curso" at bounding box center [271, 413] width 300 height 17
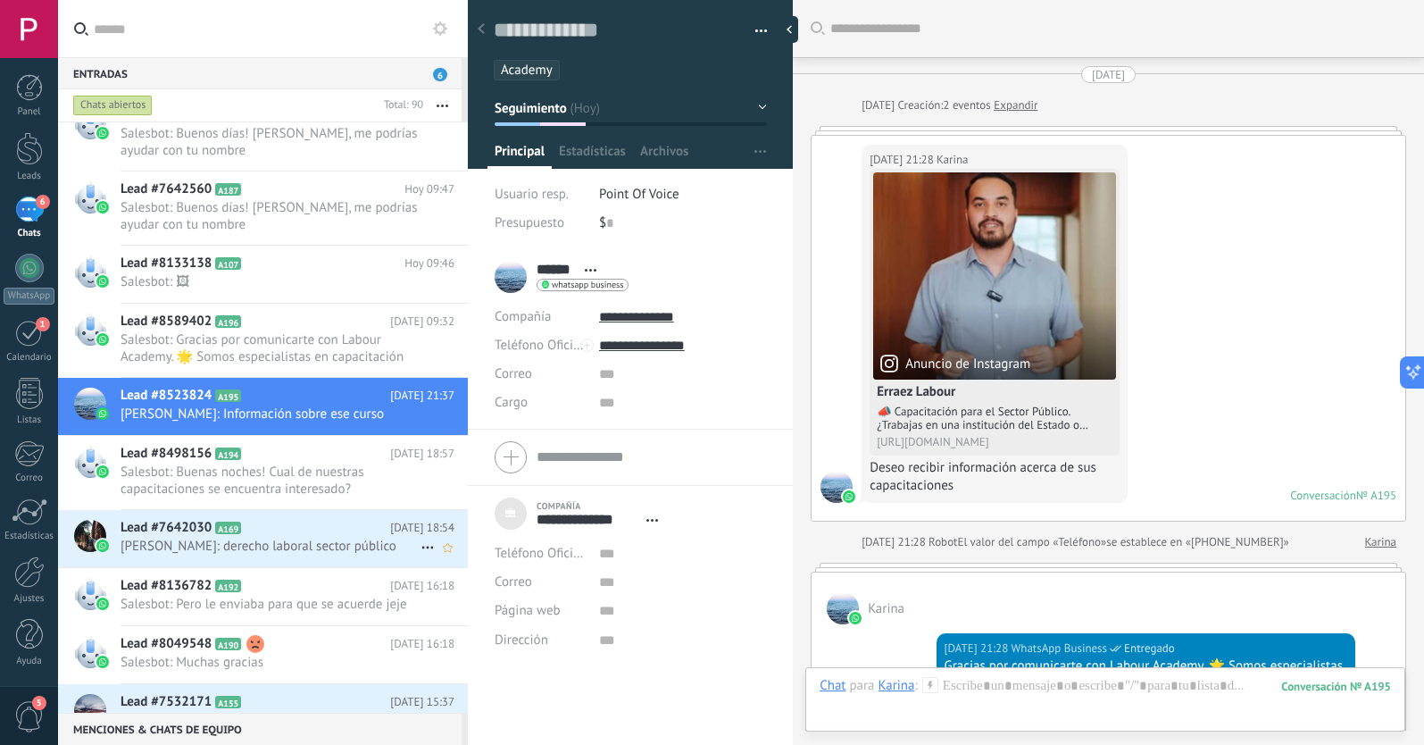
scroll to position [602, 0]
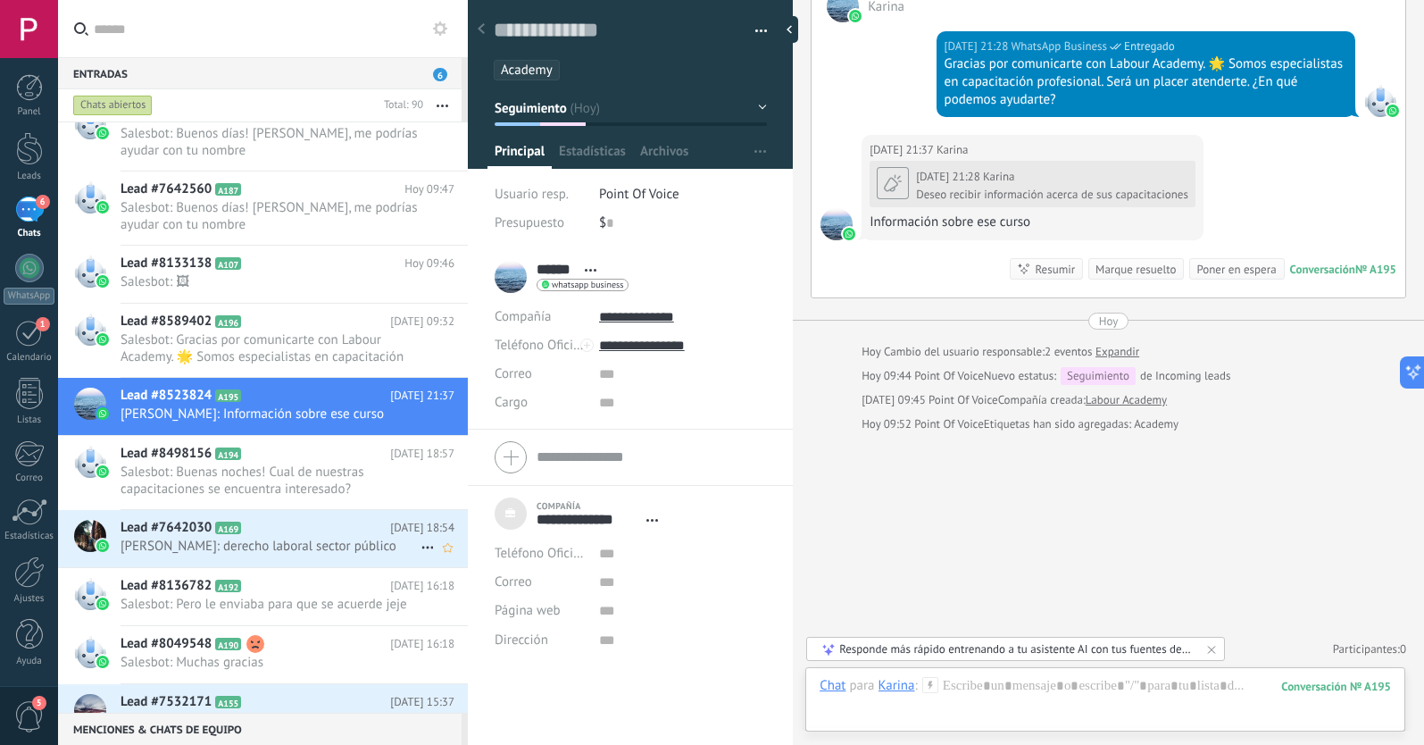
click at [306, 530] on h2 "Lead #7642030 A169" at bounding box center [256, 528] width 270 height 18
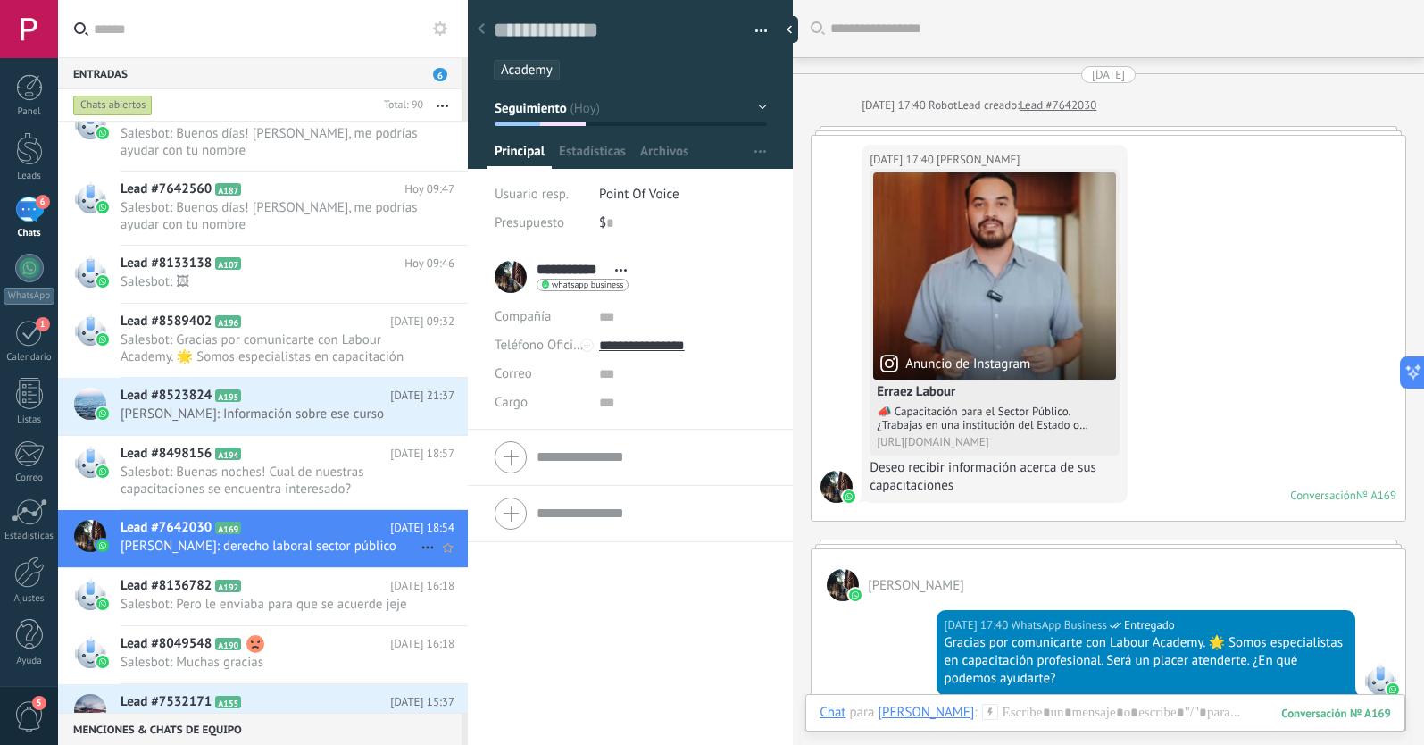
scroll to position [27, 0]
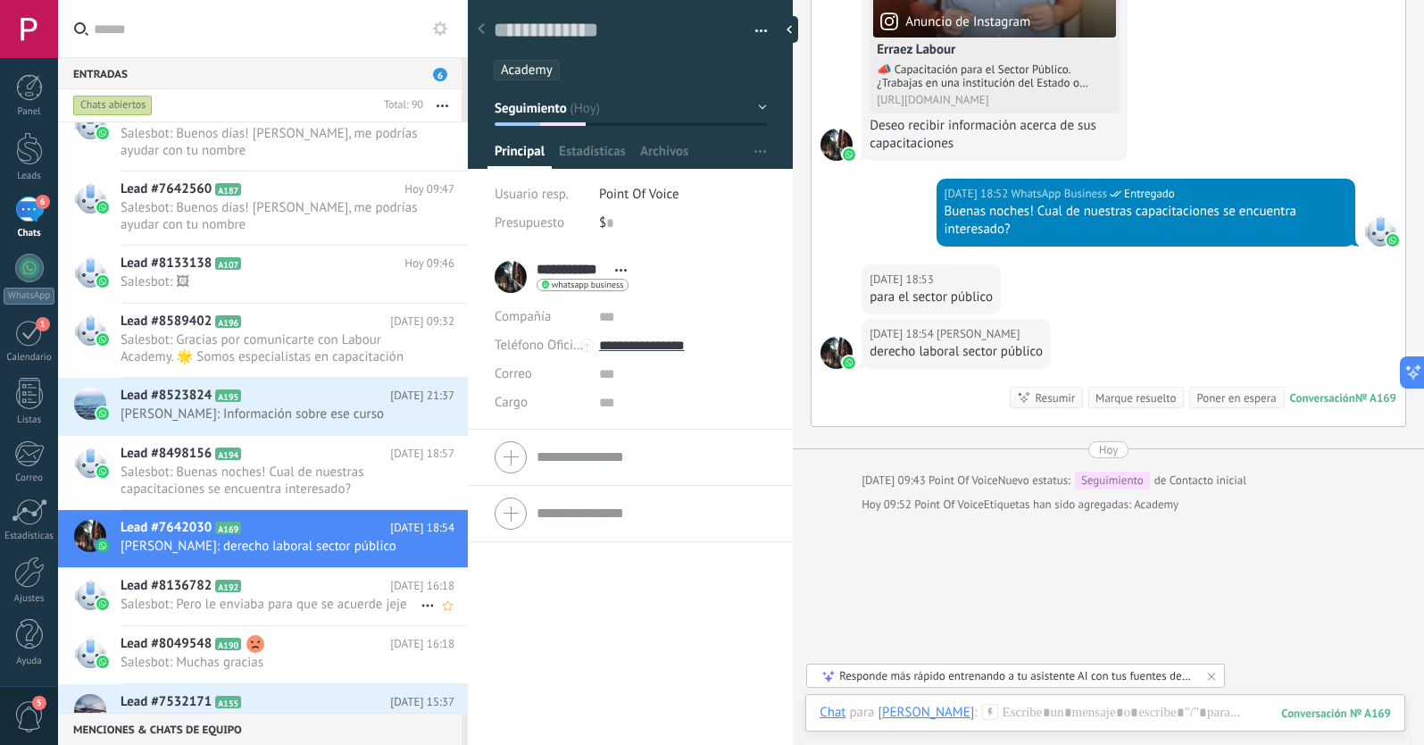
click at [301, 600] on span "Salesbot: Pero le enviaba para que se acuerde jeje" at bounding box center [271, 604] width 300 height 17
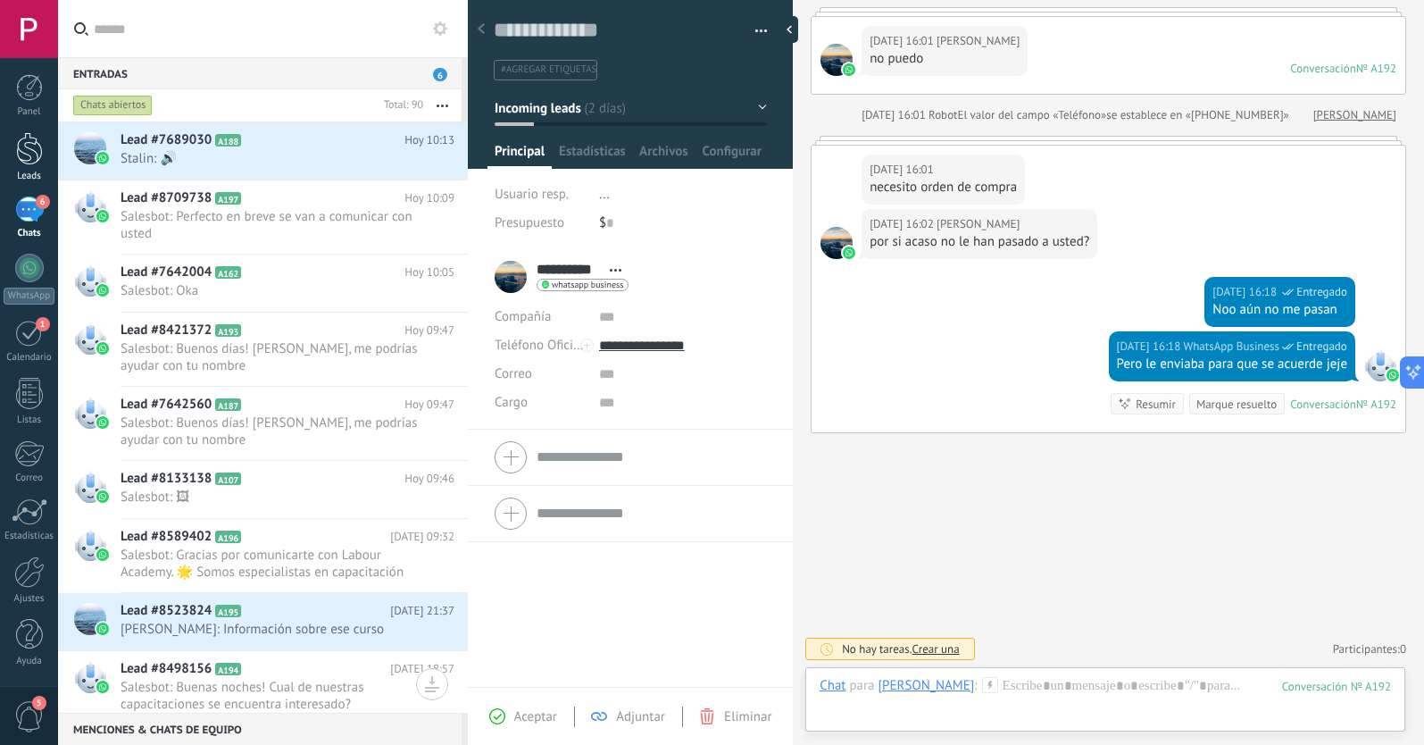
click at [37, 158] on div at bounding box center [29, 148] width 27 height 33
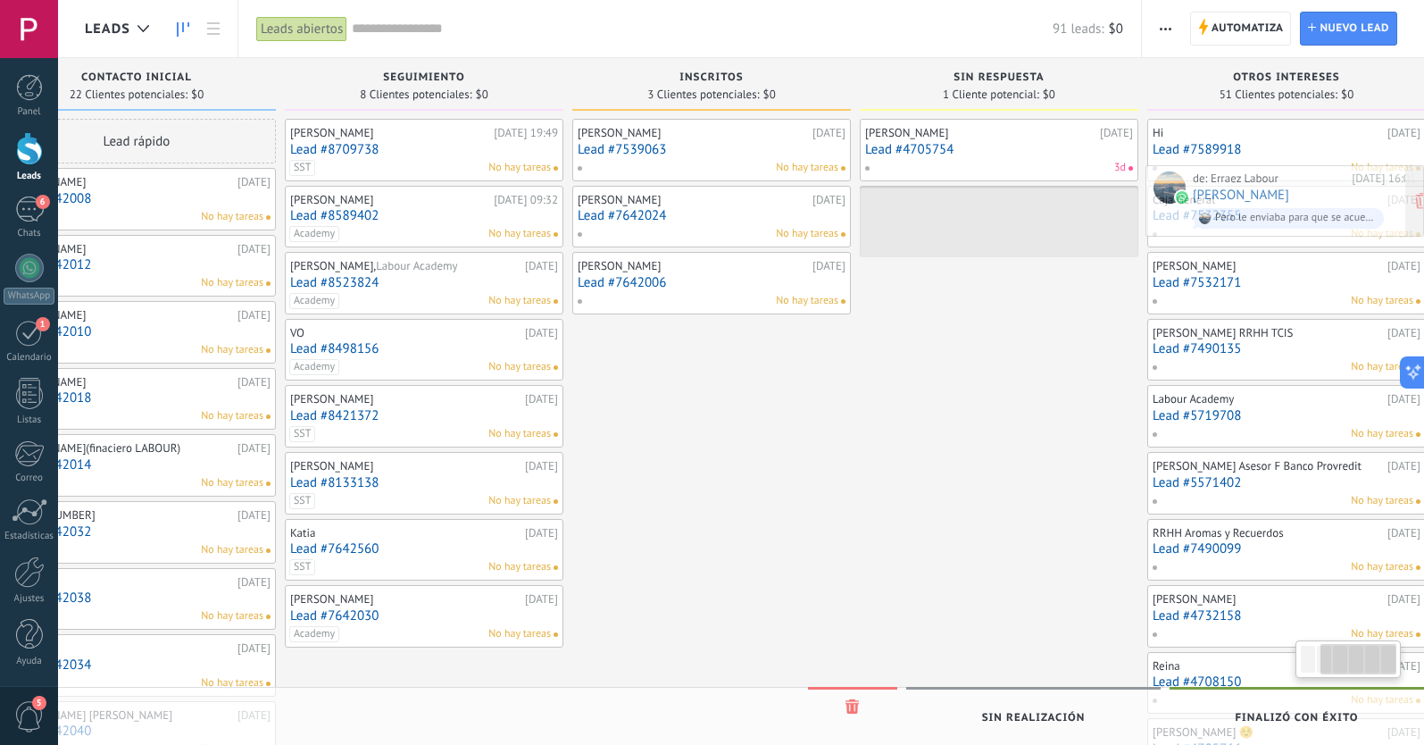
scroll to position [0, 412]
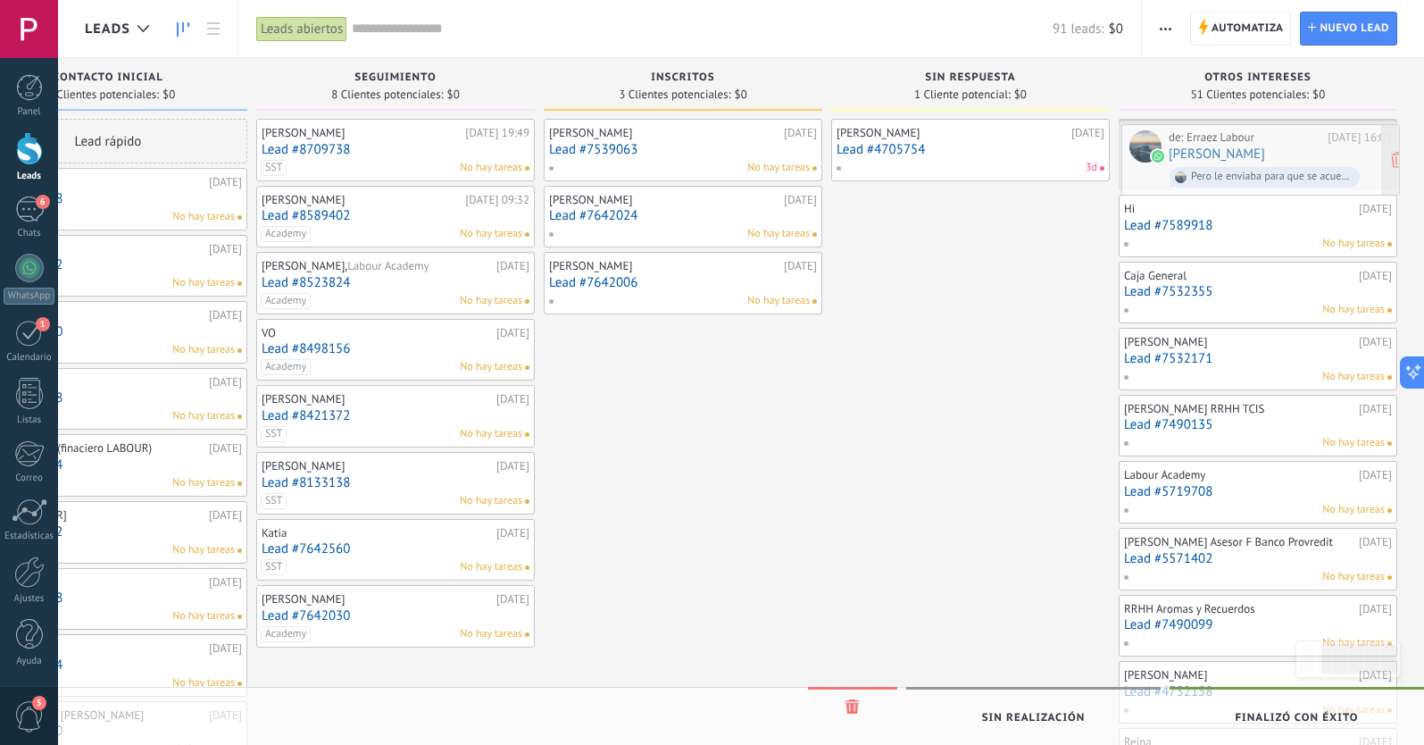
drag, startPoint x: 219, startPoint y: 139, endPoint x: 1282, endPoint y: 145, distance: 1063.4
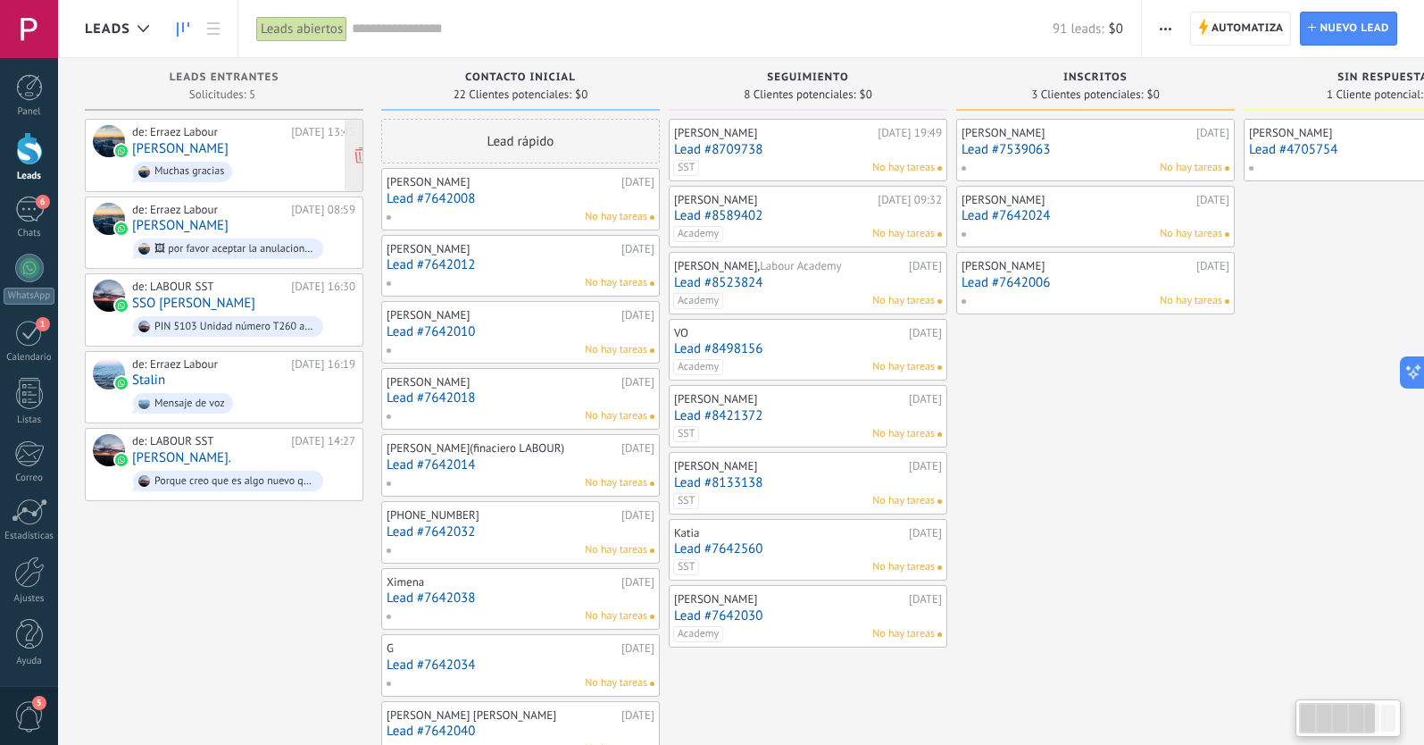
scroll to position [0, 0]
click at [255, 160] on span "Muchas gracias" at bounding box center [243, 172] width 223 height 28
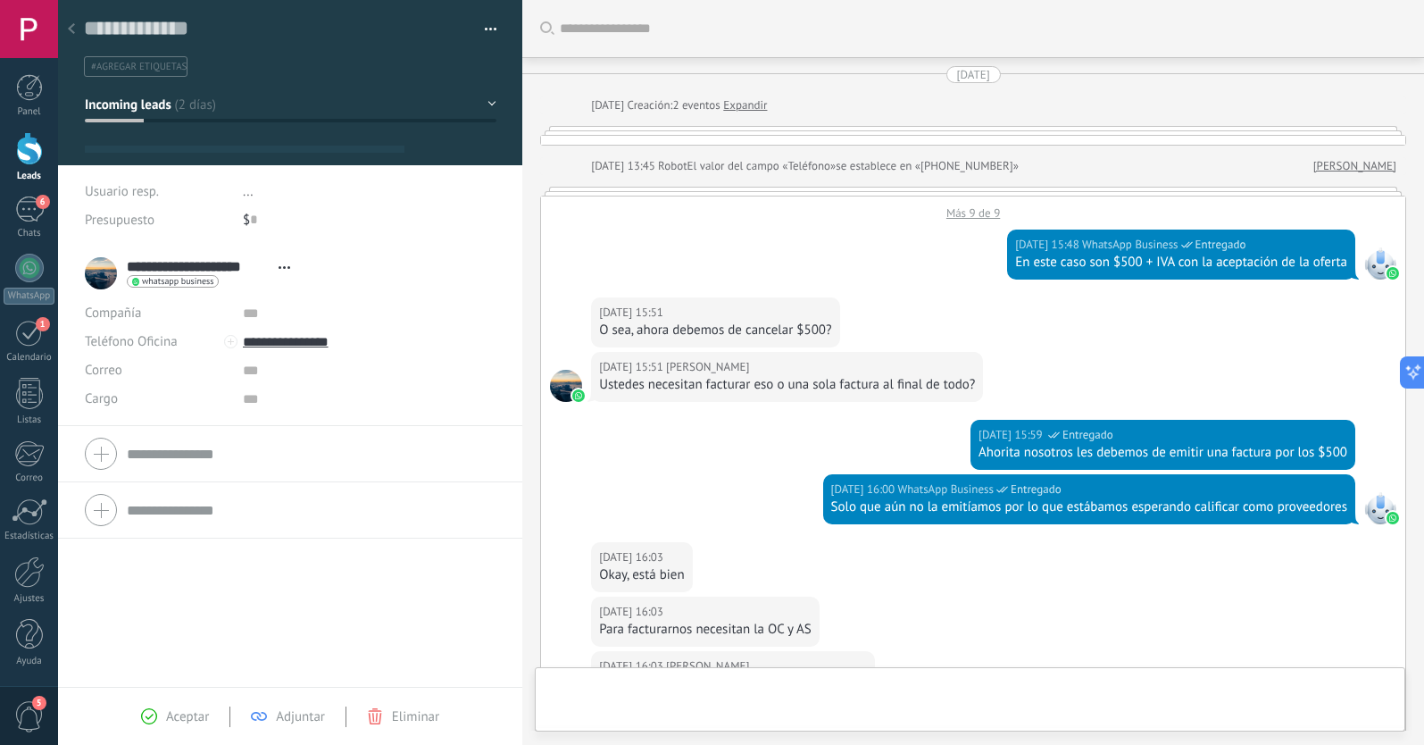
scroll to position [27, 0]
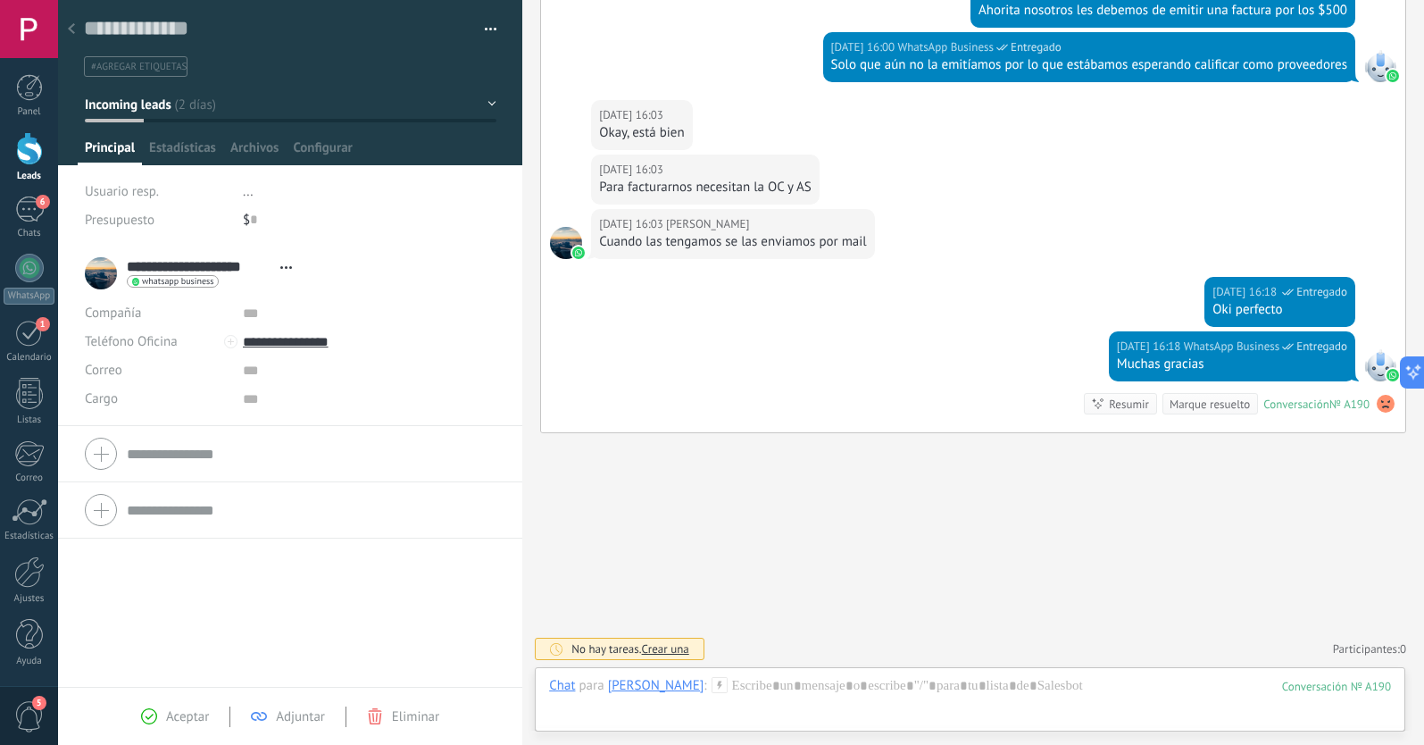
click at [74, 29] on icon at bounding box center [71, 28] width 7 height 11
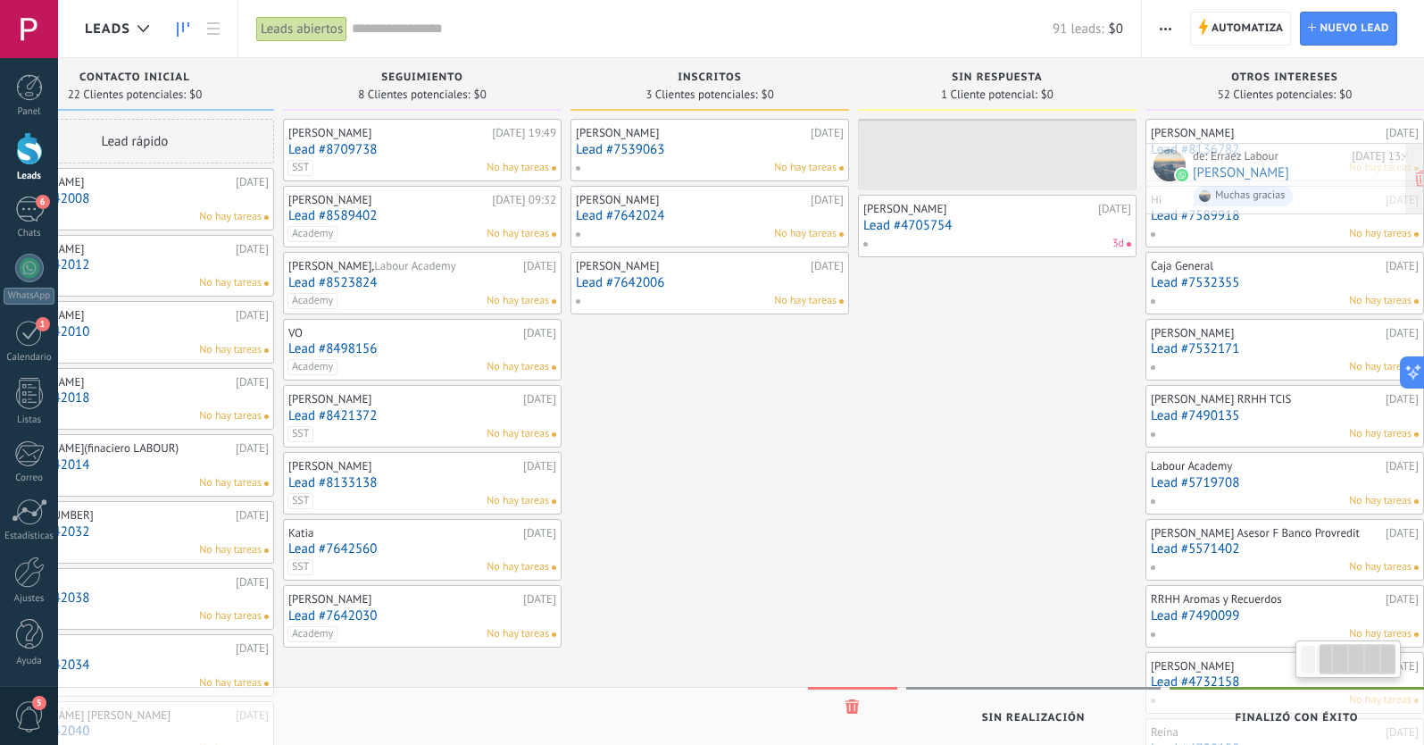
scroll to position [0, 412]
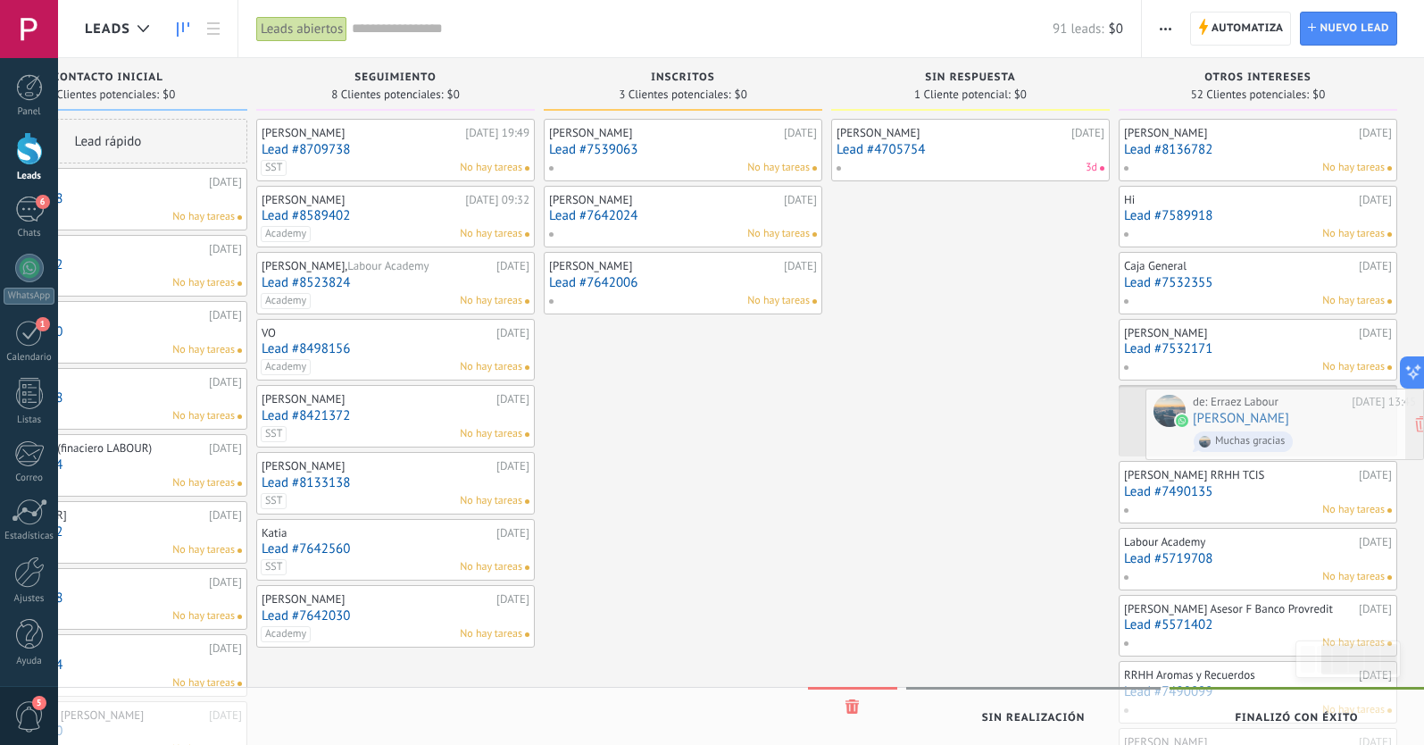
drag, startPoint x: 194, startPoint y: 146, endPoint x: 1322, endPoint y: 414, distance: 1159.9
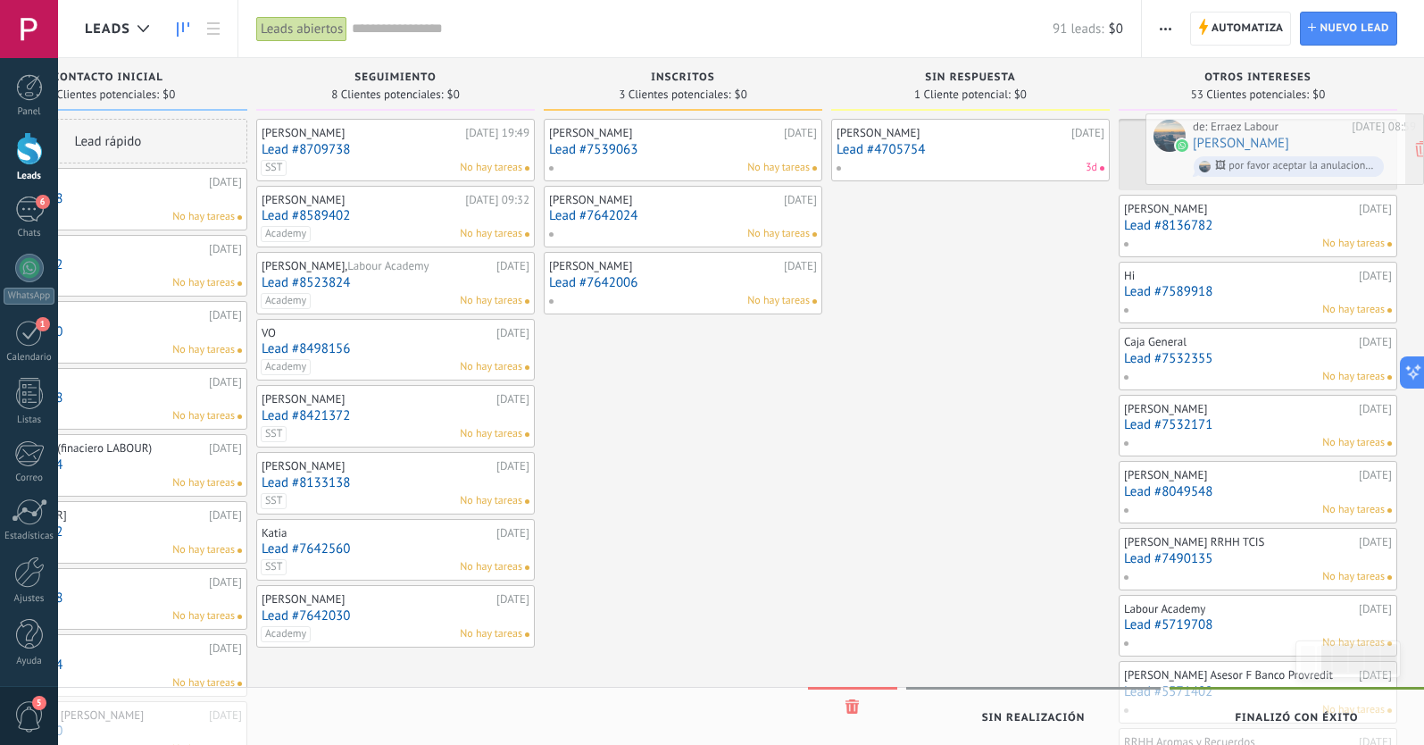
drag, startPoint x: 228, startPoint y: 146, endPoint x: 1363, endPoint y: 147, distance: 1135.7
drag, startPoint x: 240, startPoint y: 144, endPoint x: 1294, endPoint y: 148, distance: 1053.5
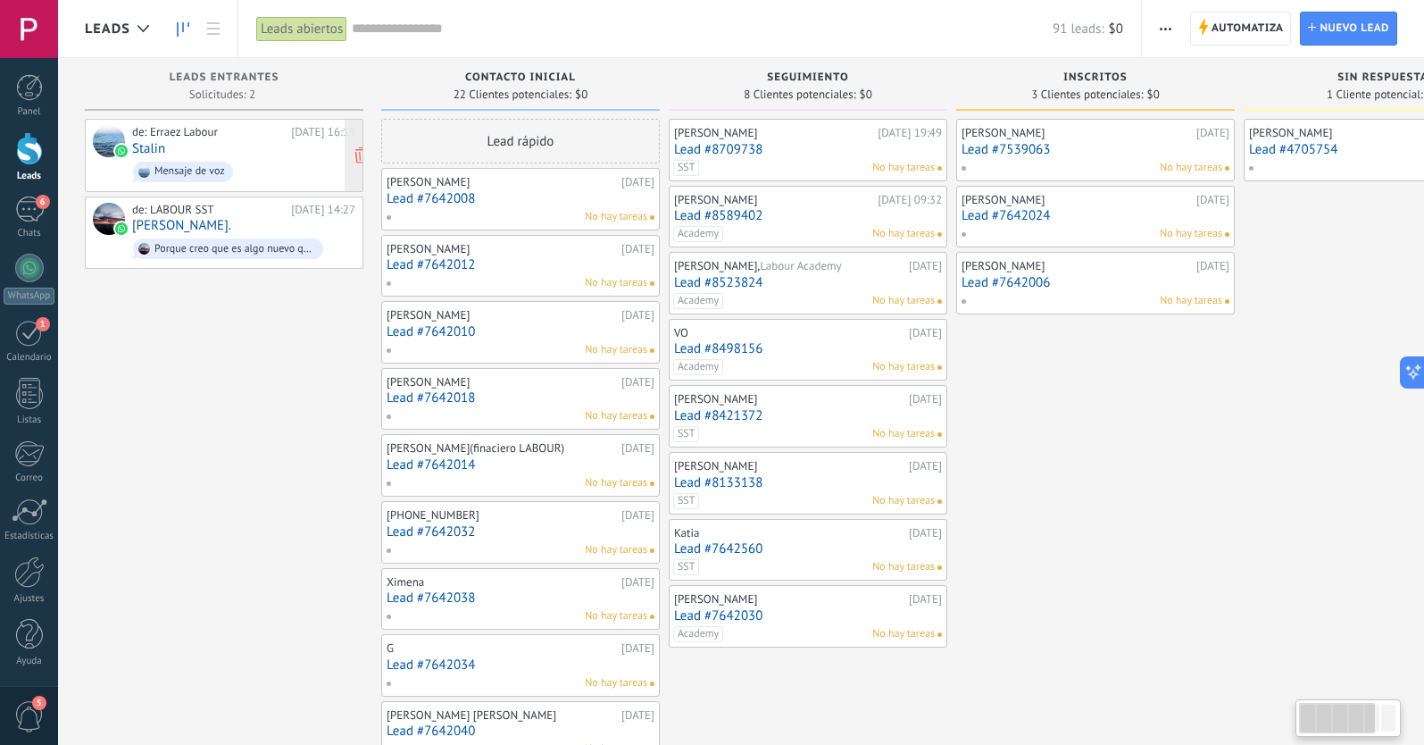
scroll to position [0, 0]
click at [257, 153] on div "de: Erraez Labour 04.09.2025 16:19 Stalin Mensaje de voz" at bounding box center [243, 155] width 223 height 61
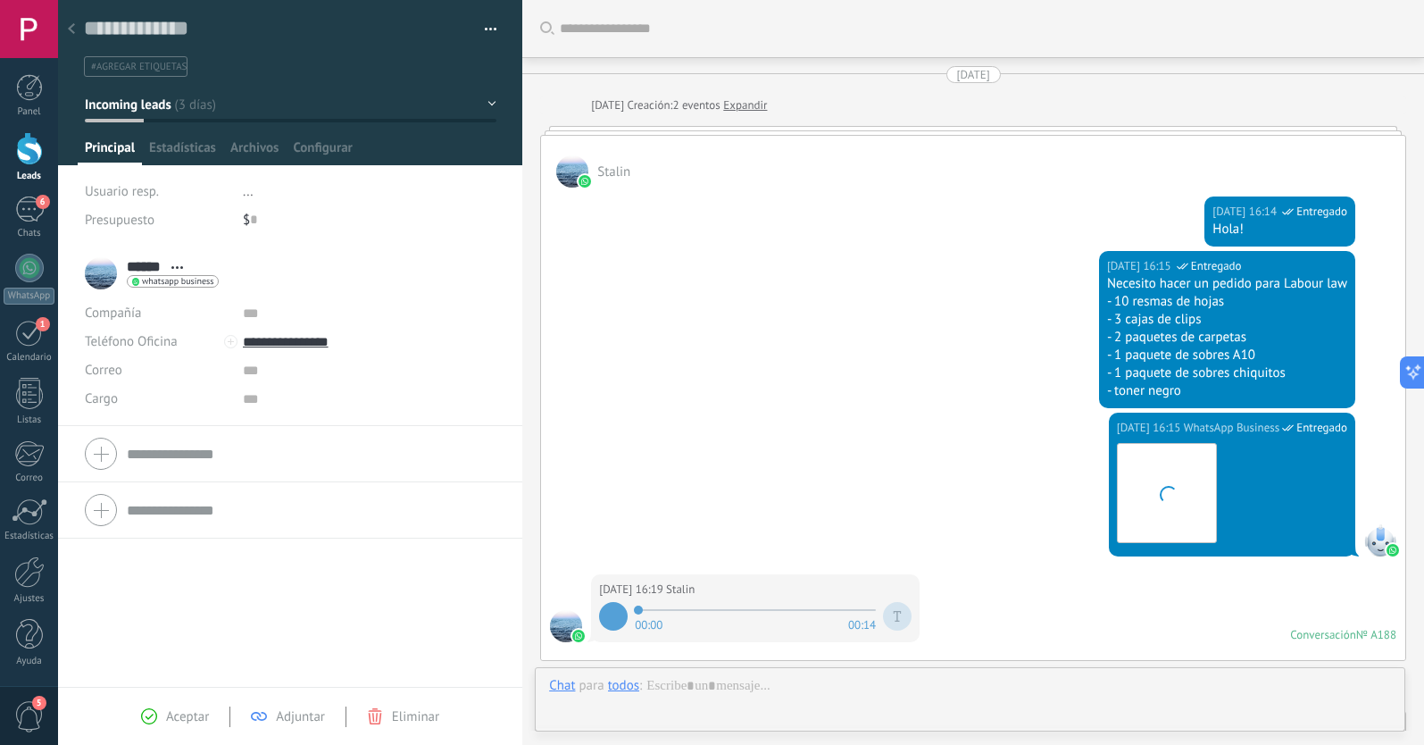
scroll to position [27, 0]
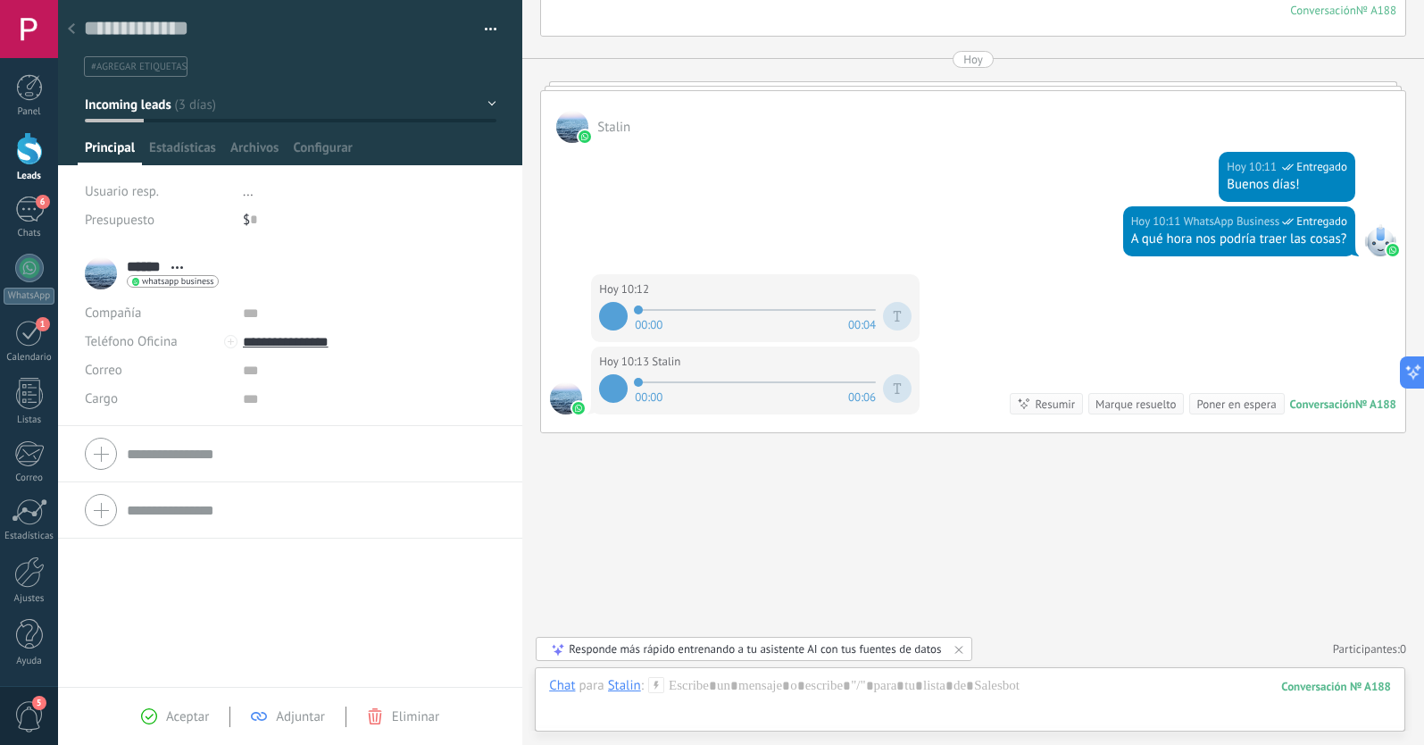
click at [73, 33] on use at bounding box center [71, 28] width 7 height 11
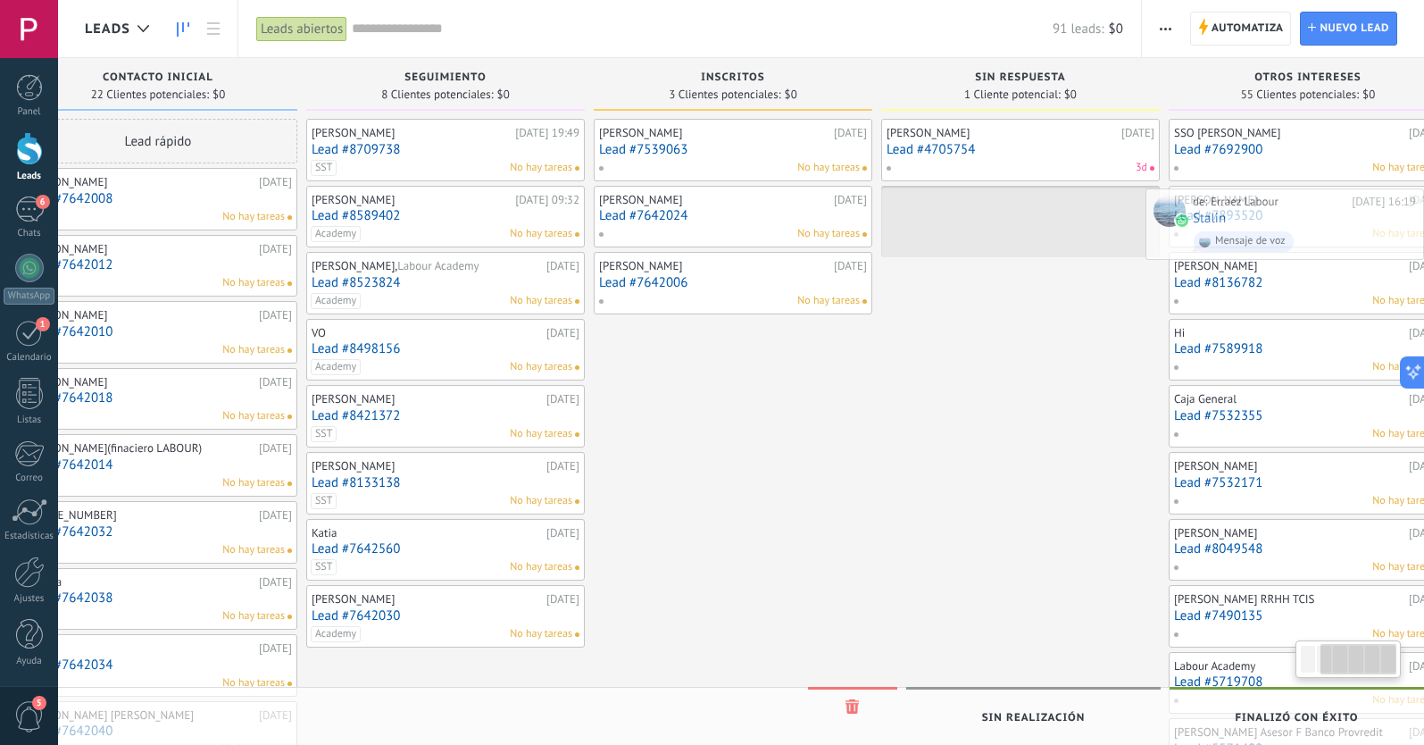
scroll to position [0, 412]
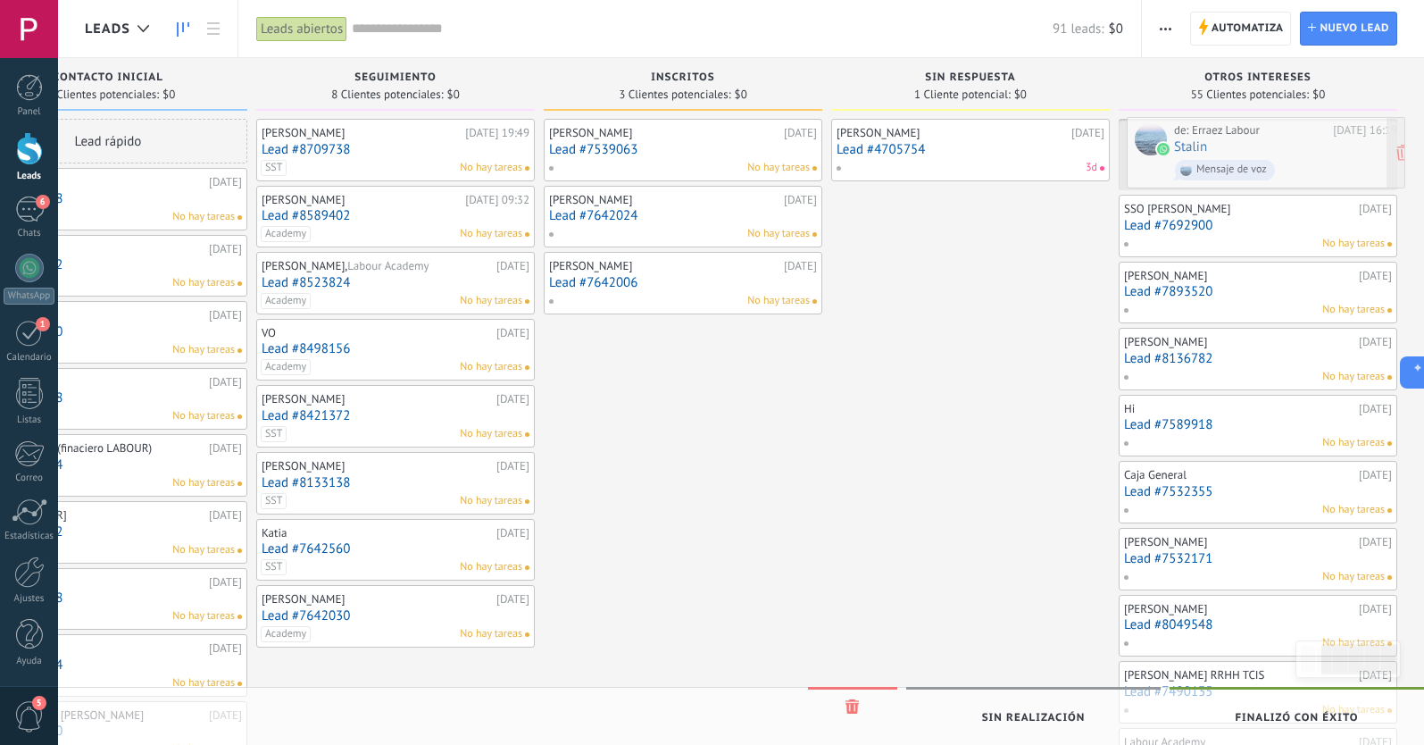
drag, startPoint x: 232, startPoint y: 150, endPoint x: 1274, endPoint y: 149, distance: 1041.9
drag, startPoint x: 180, startPoint y: 143, endPoint x: 1212, endPoint y: 135, distance: 1031.2
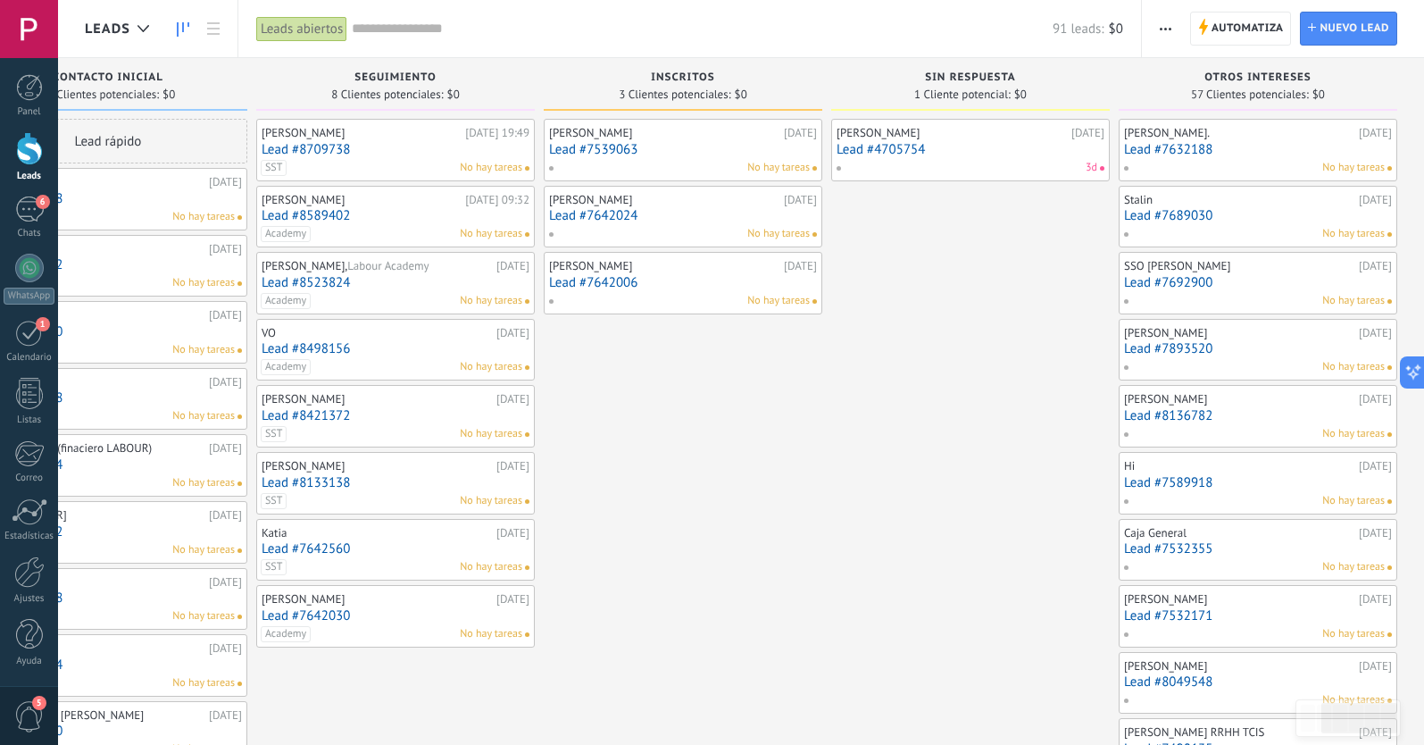
click at [1245, 146] on link "Lead #7632188" at bounding box center [1258, 149] width 268 height 15
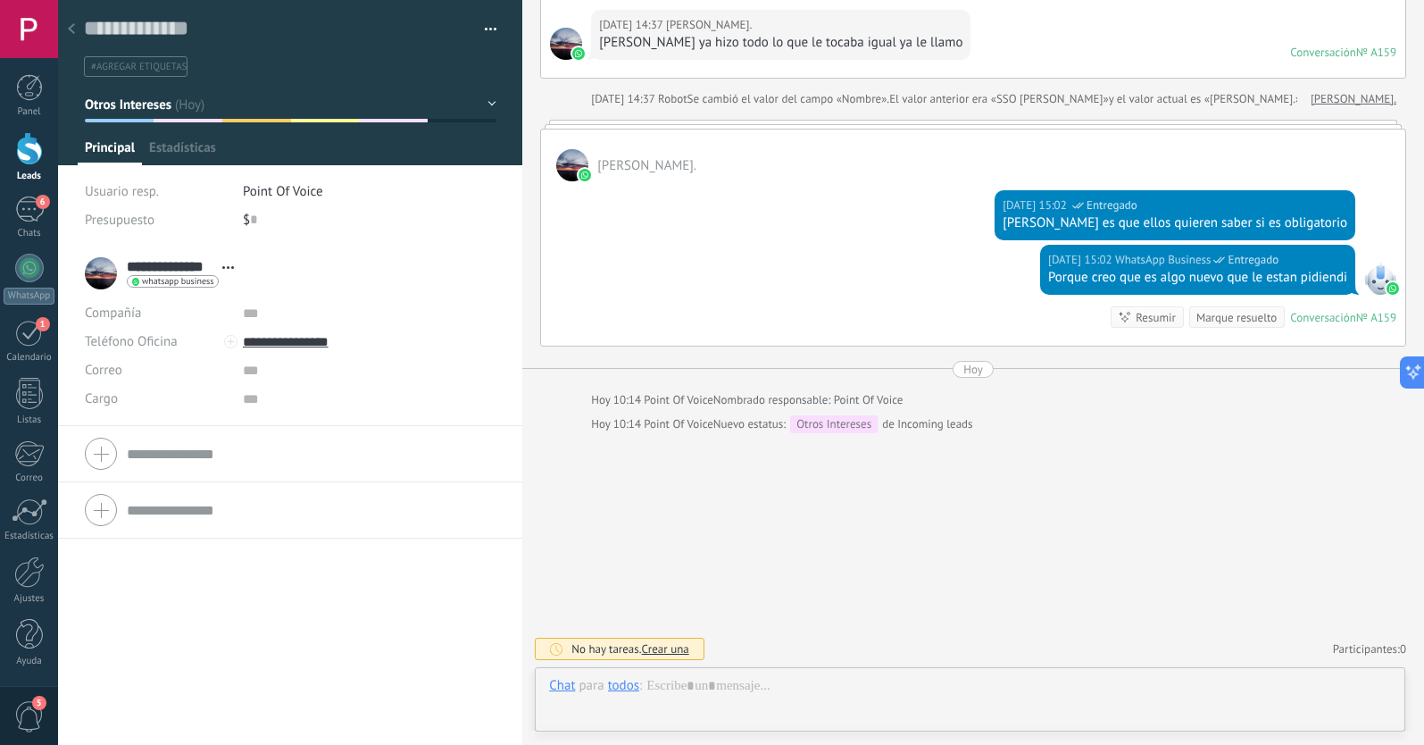
scroll to position [27, 0]
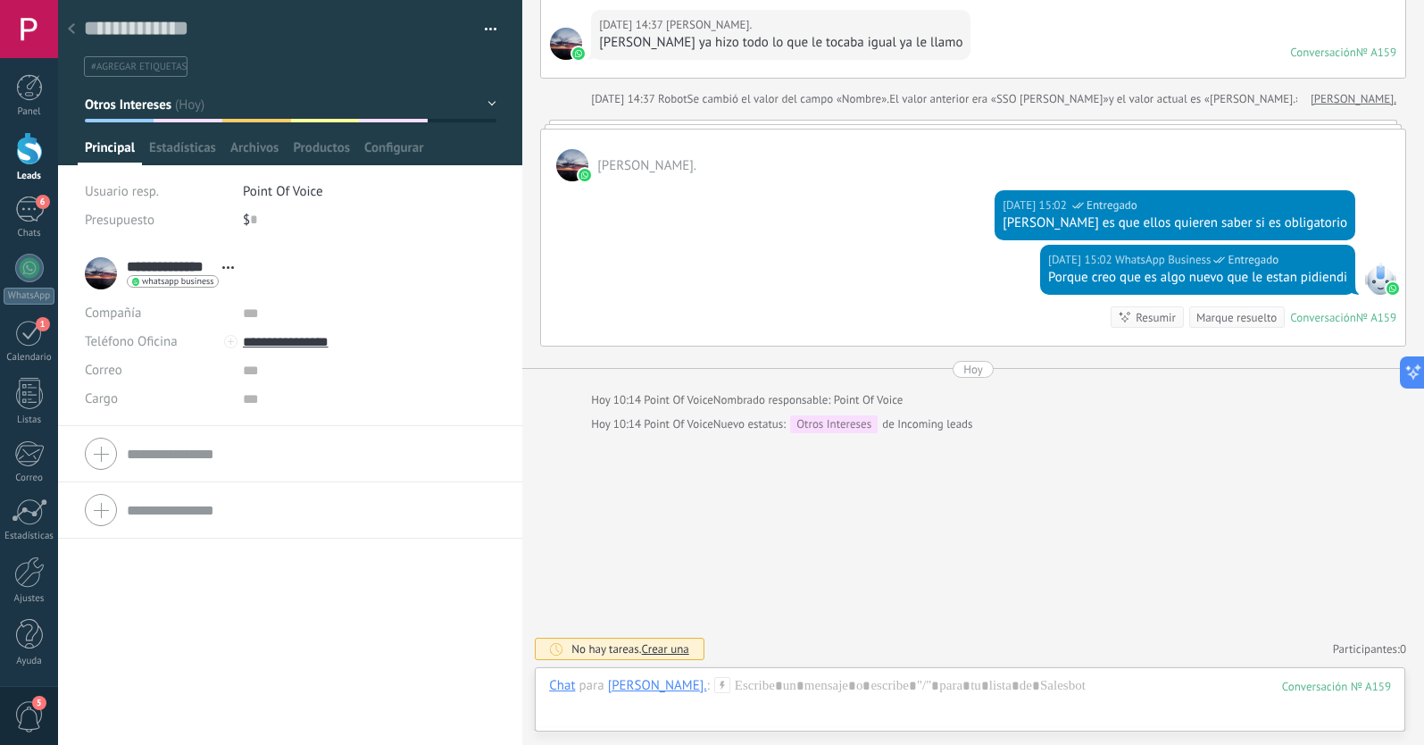
click at [72, 29] on icon at bounding box center [71, 28] width 7 height 11
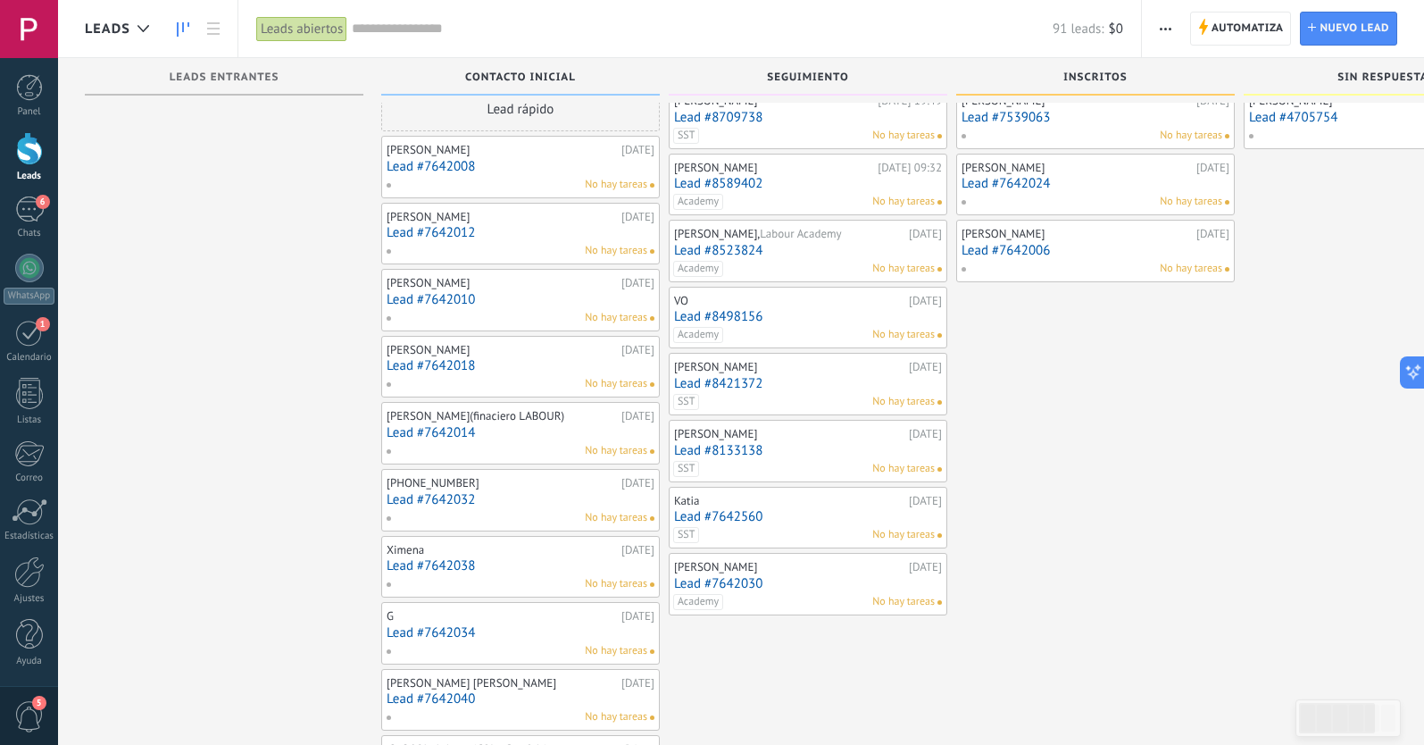
scroll to position [40, 0]
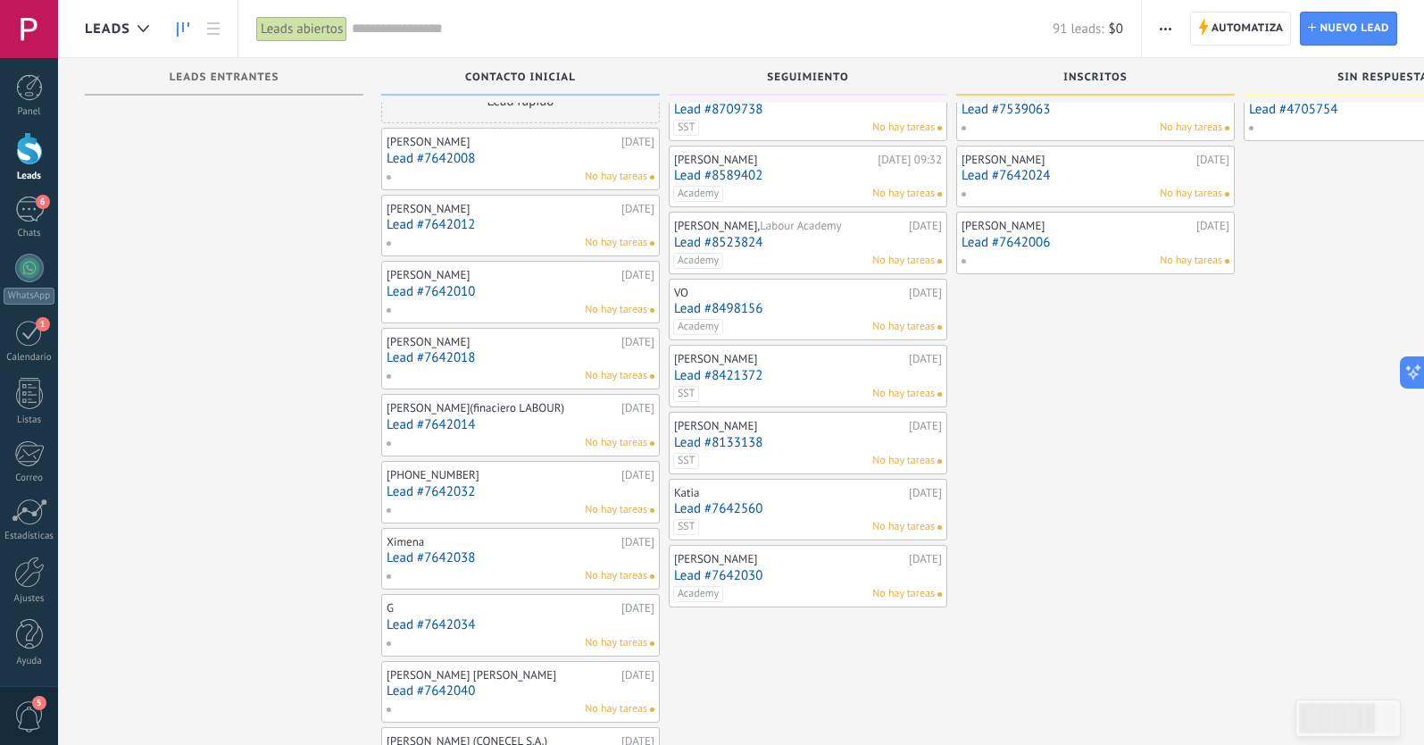
click at [521, 224] on link "Lead #7642012" at bounding box center [521, 224] width 268 height 15
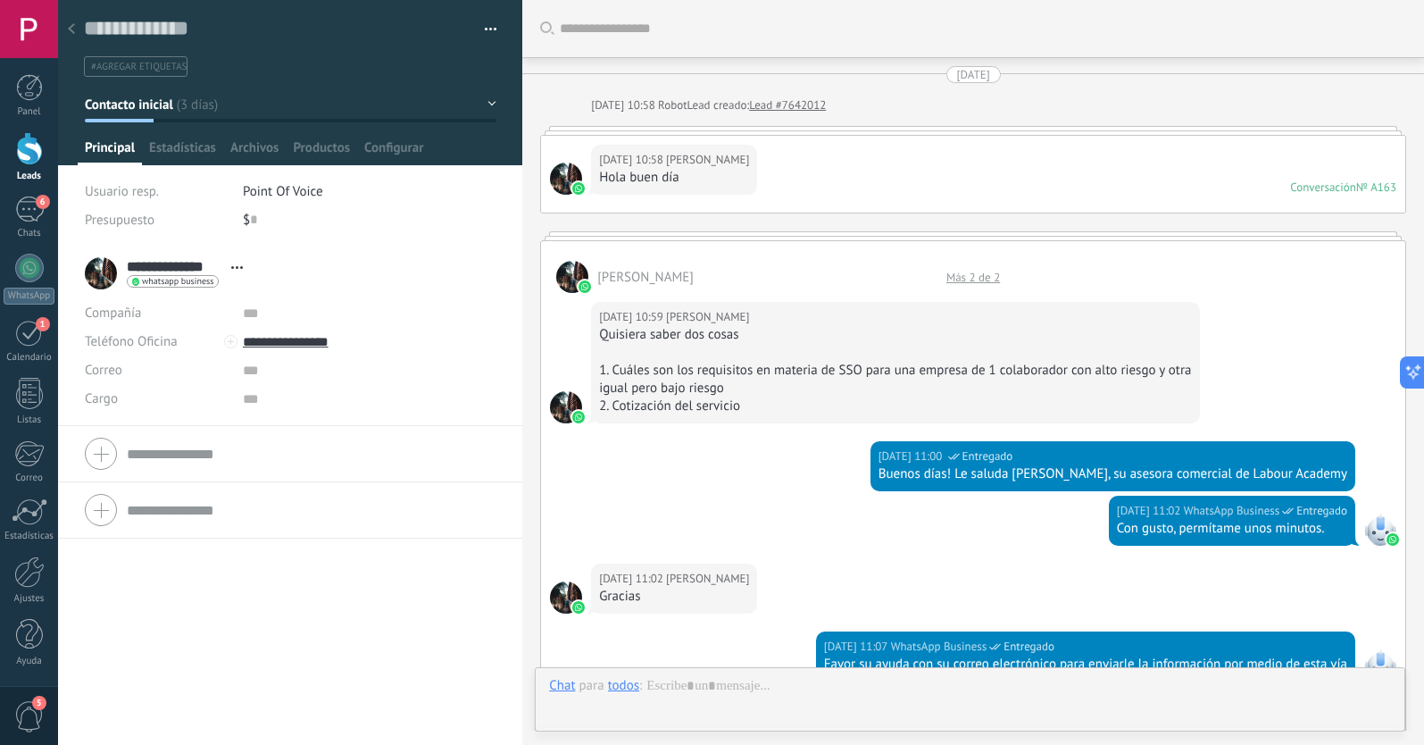
scroll to position [27, 0]
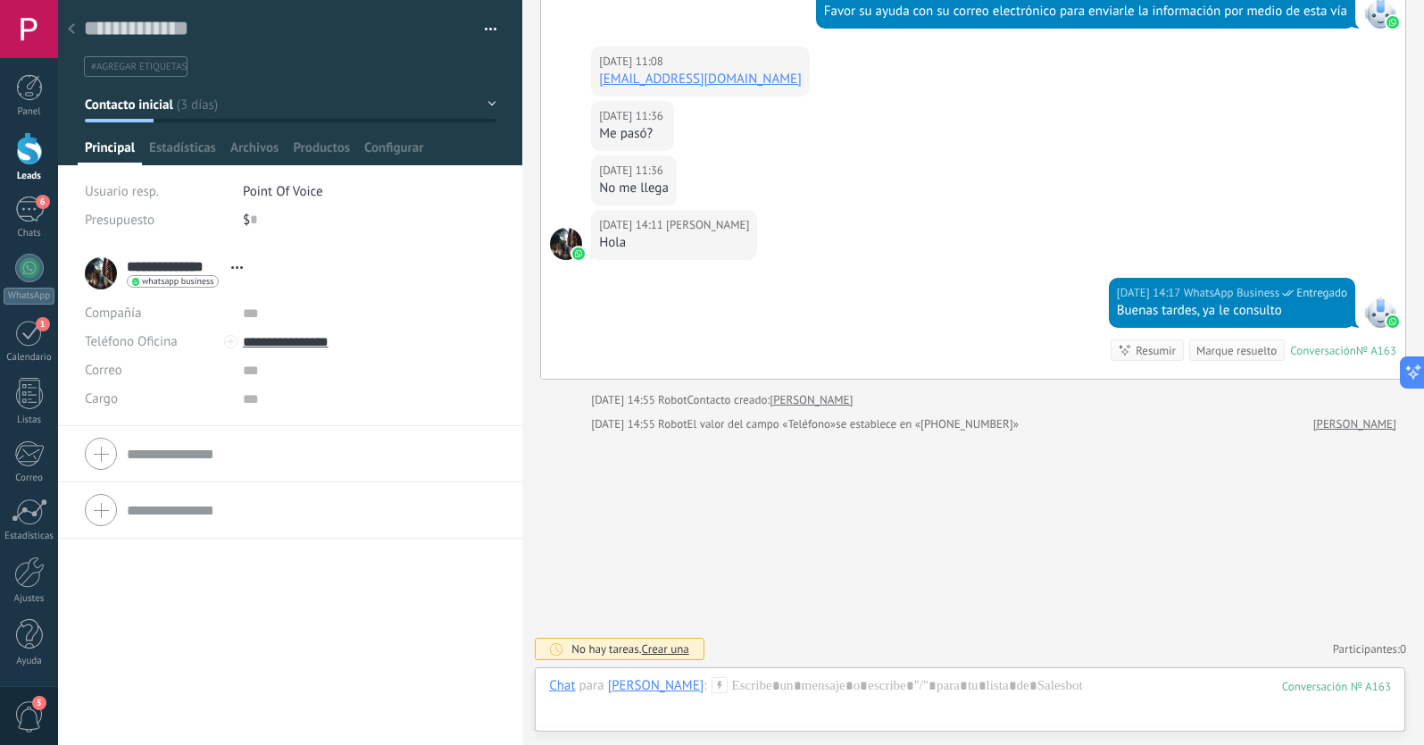
click at [197, 109] on button "Contacto inicial" at bounding box center [291, 104] width 412 height 32
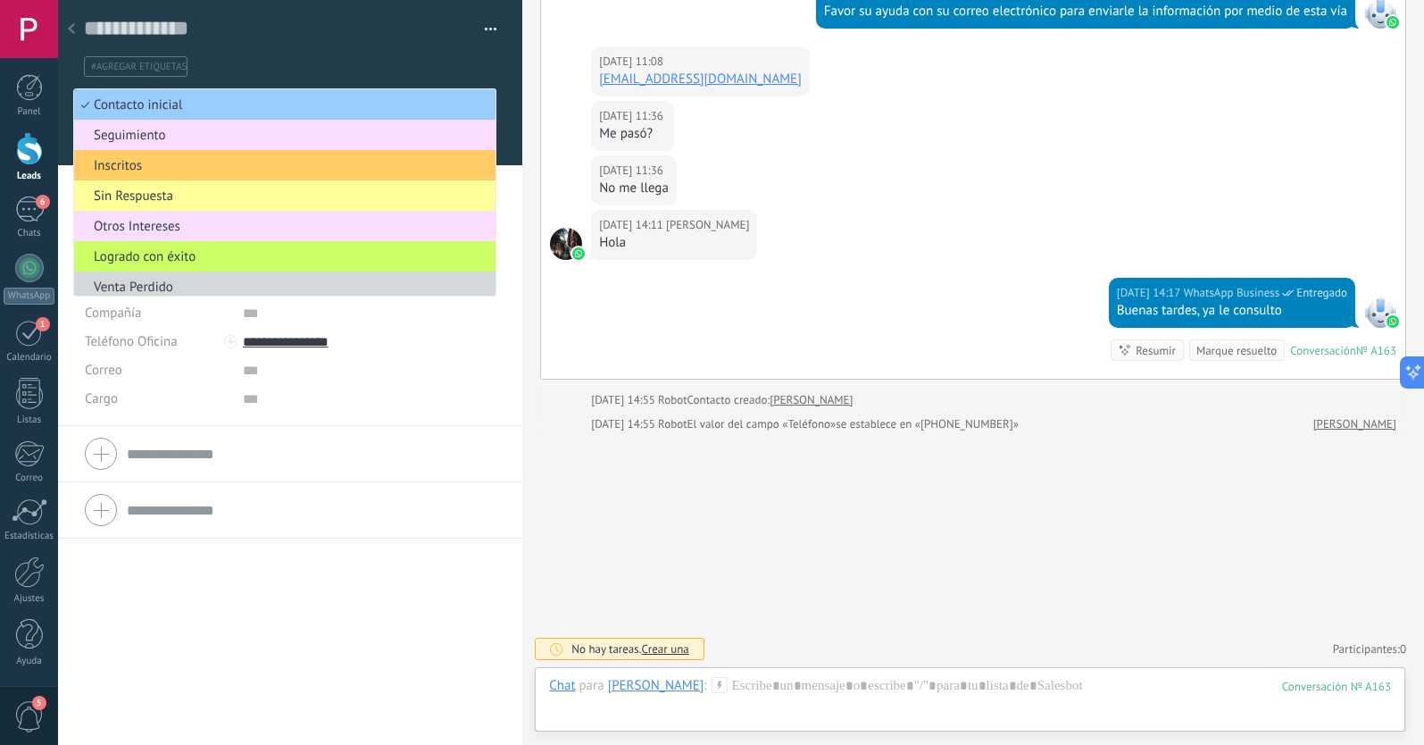
click at [875, 182] on div "04.09.2025 11:36 Daniella Muñoz No me llega" at bounding box center [973, 182] width 864 height 54
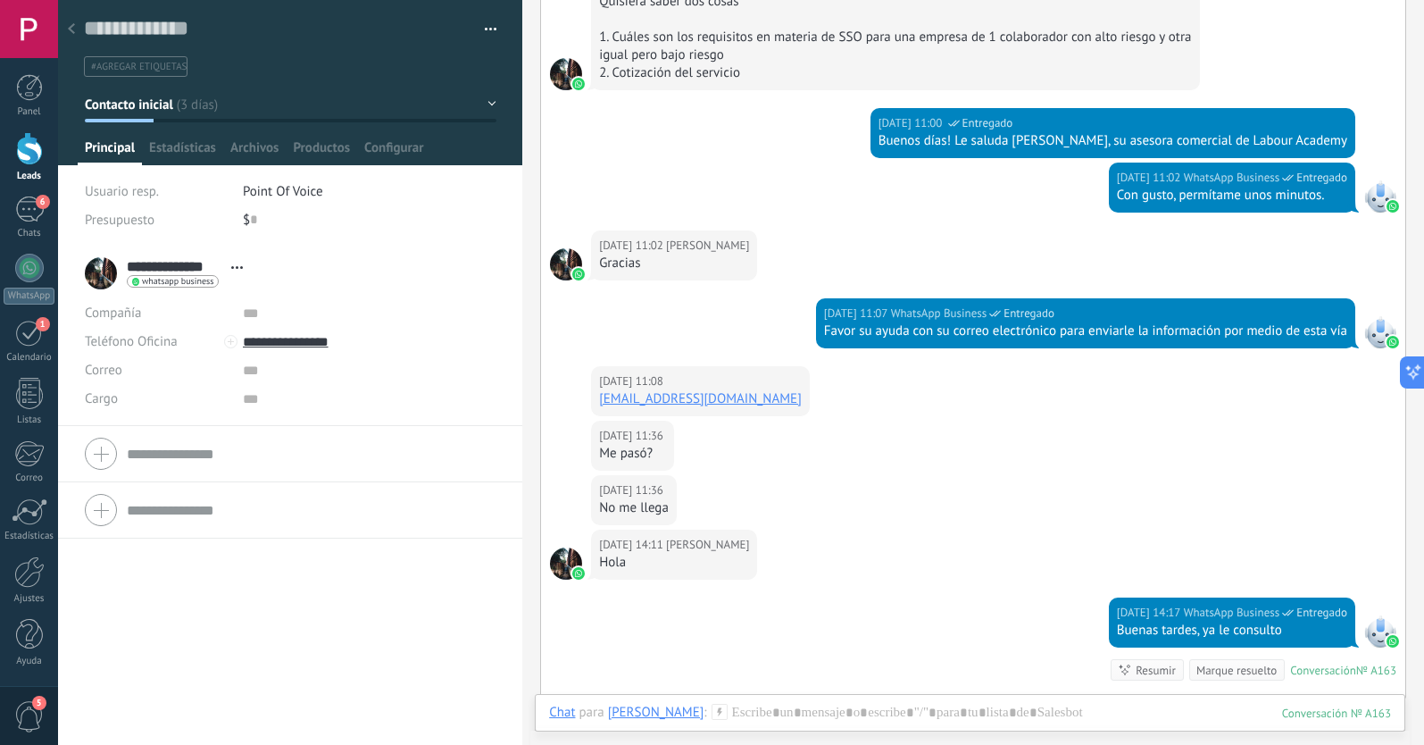
scroll to position [336, 0]
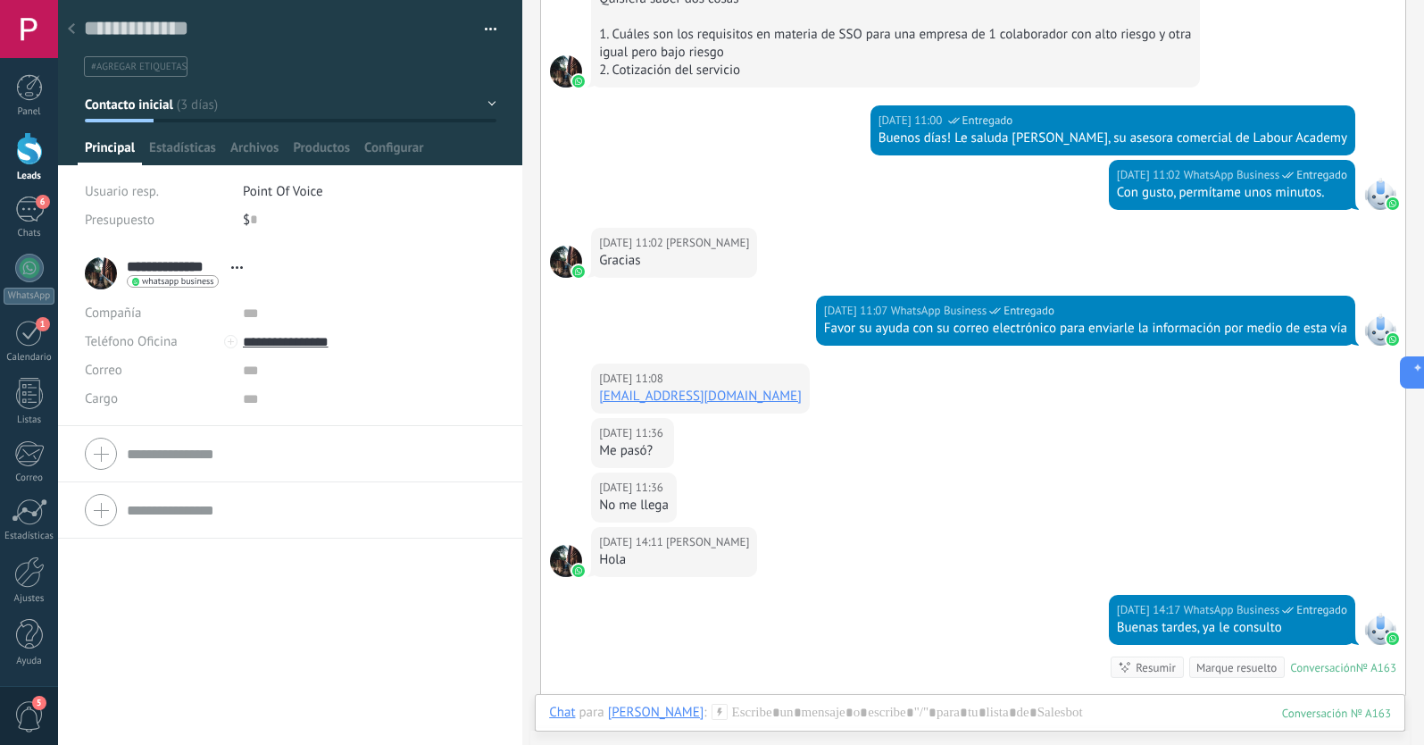
click at [175, 104] on button "Contacto inicial" at bounding box center [291, 104] width 412 height 32
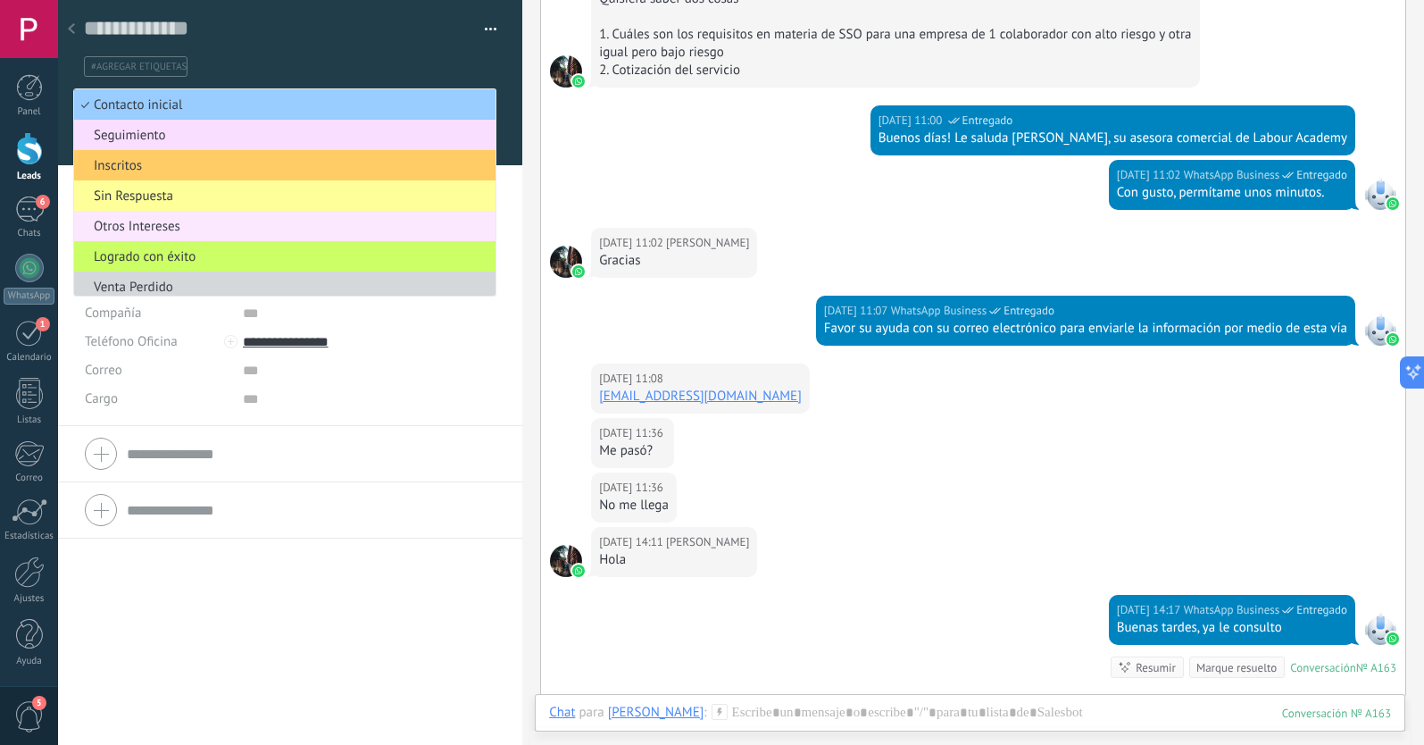
click at [178, 229] on span "Otros Intereses" at bounding box center [282, 226] width 416 height 17
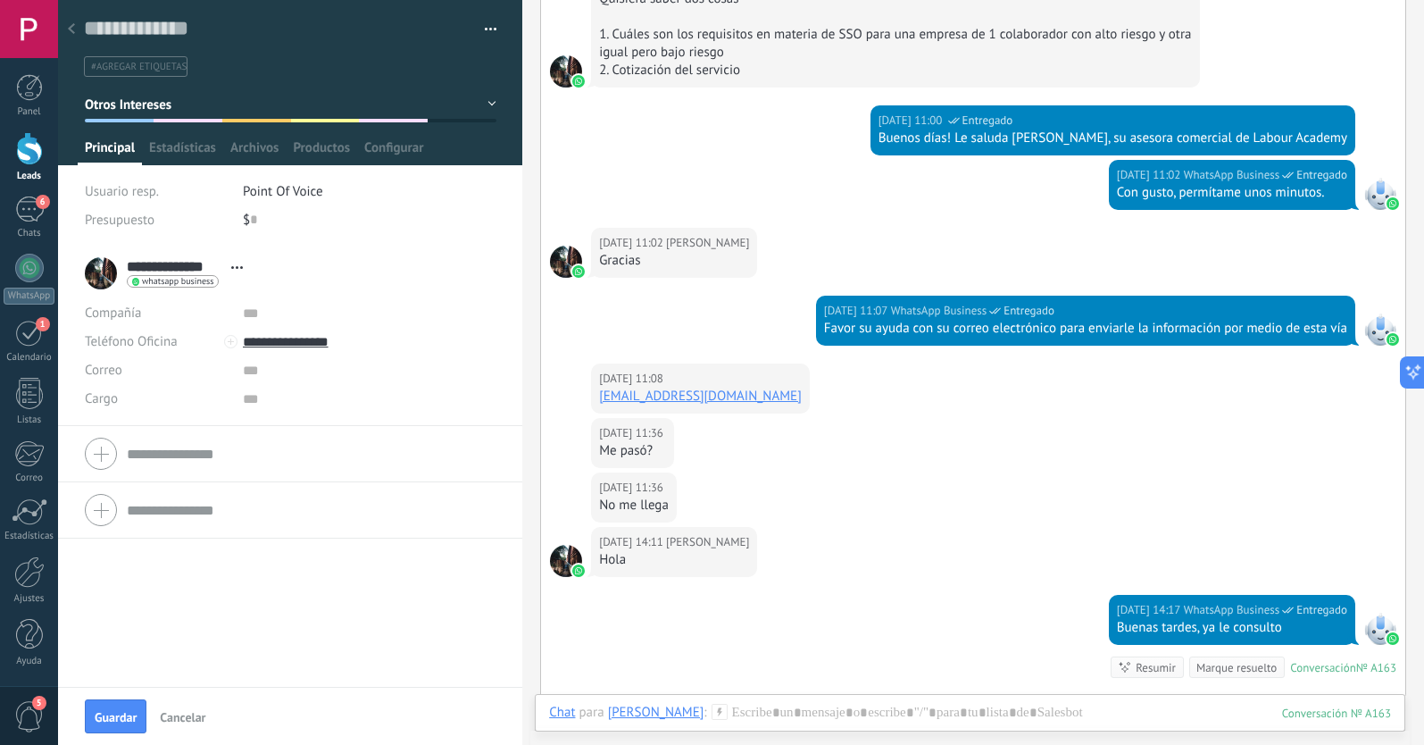
click at [75, 30] on div at bounding box center [71, 29] width 25 height 35
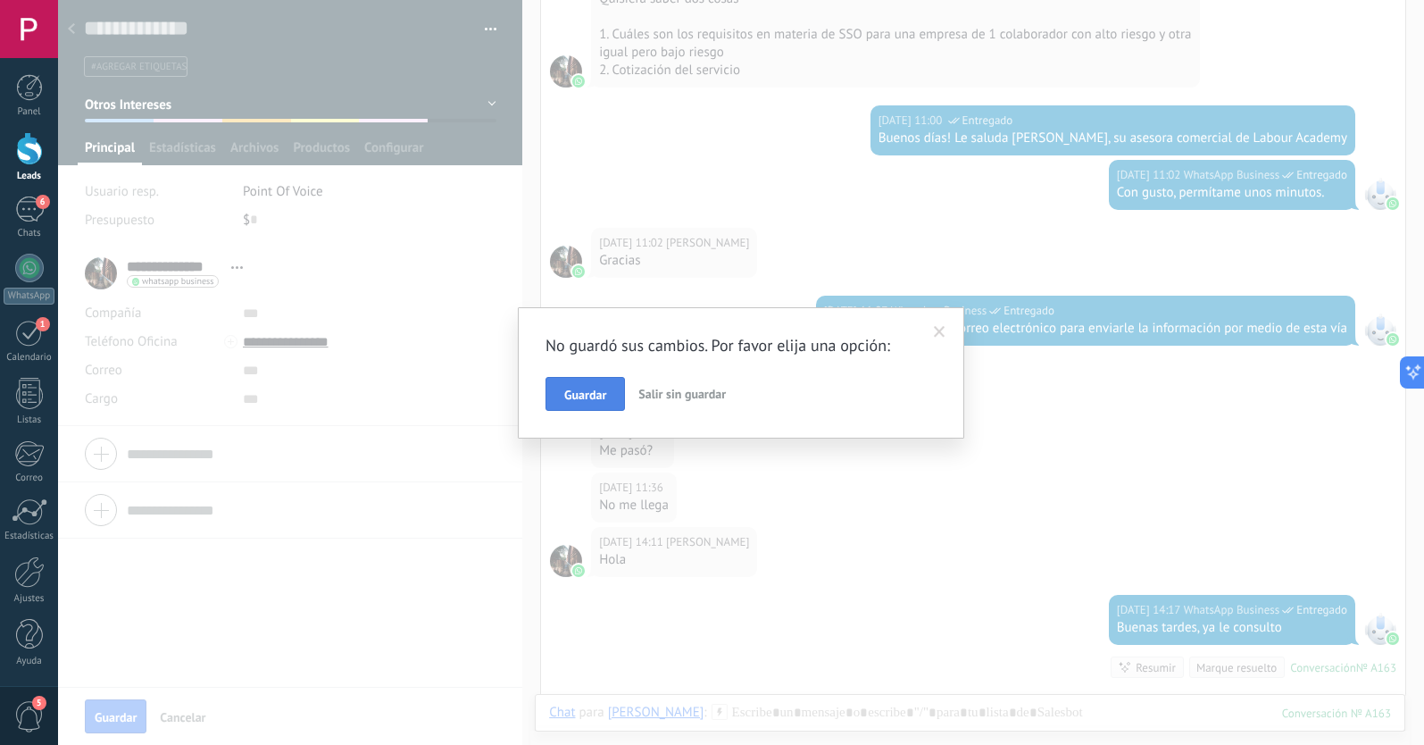
click at [591, 393] on span "Guardar" at bounding box center [585, 394] width 42 height 12
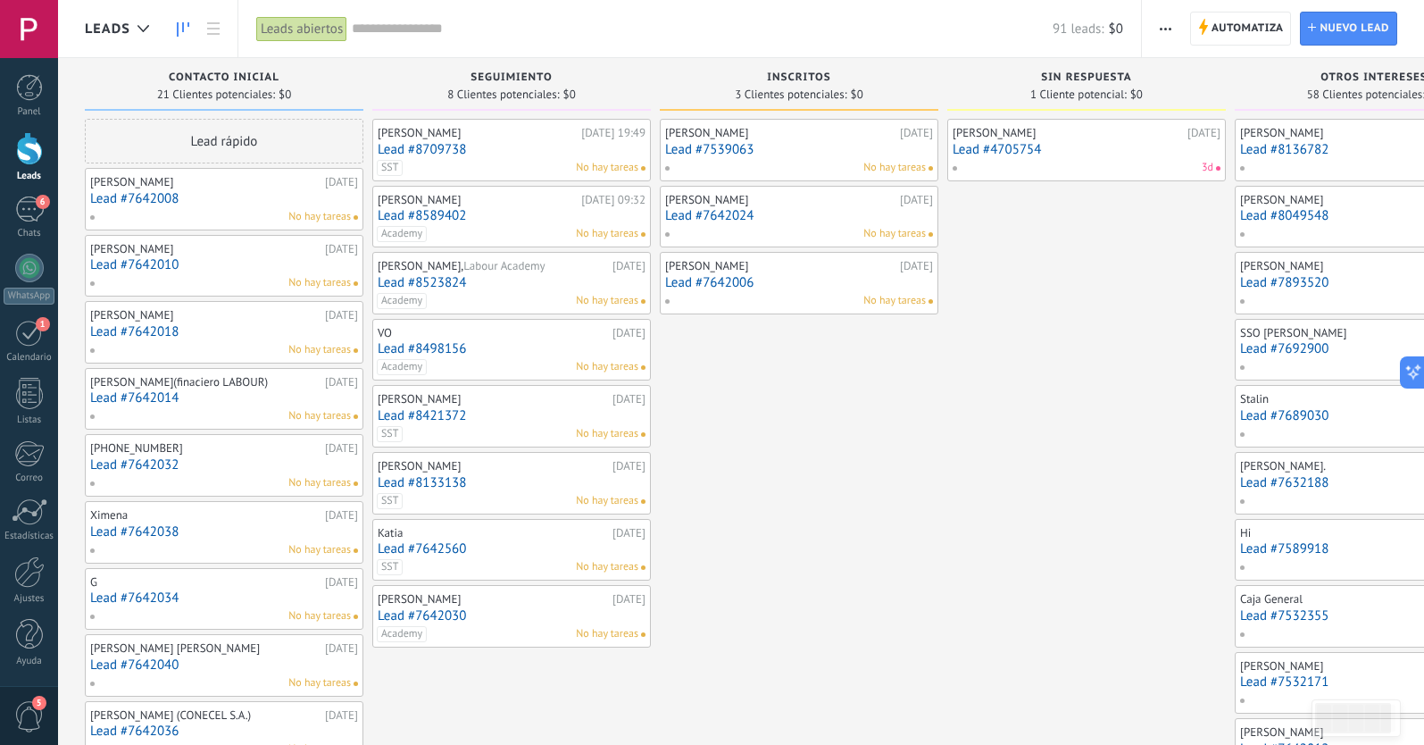
click at [231, 264] on link "Lead #7642010" at bounding box center [224, 264] width 268 height 15
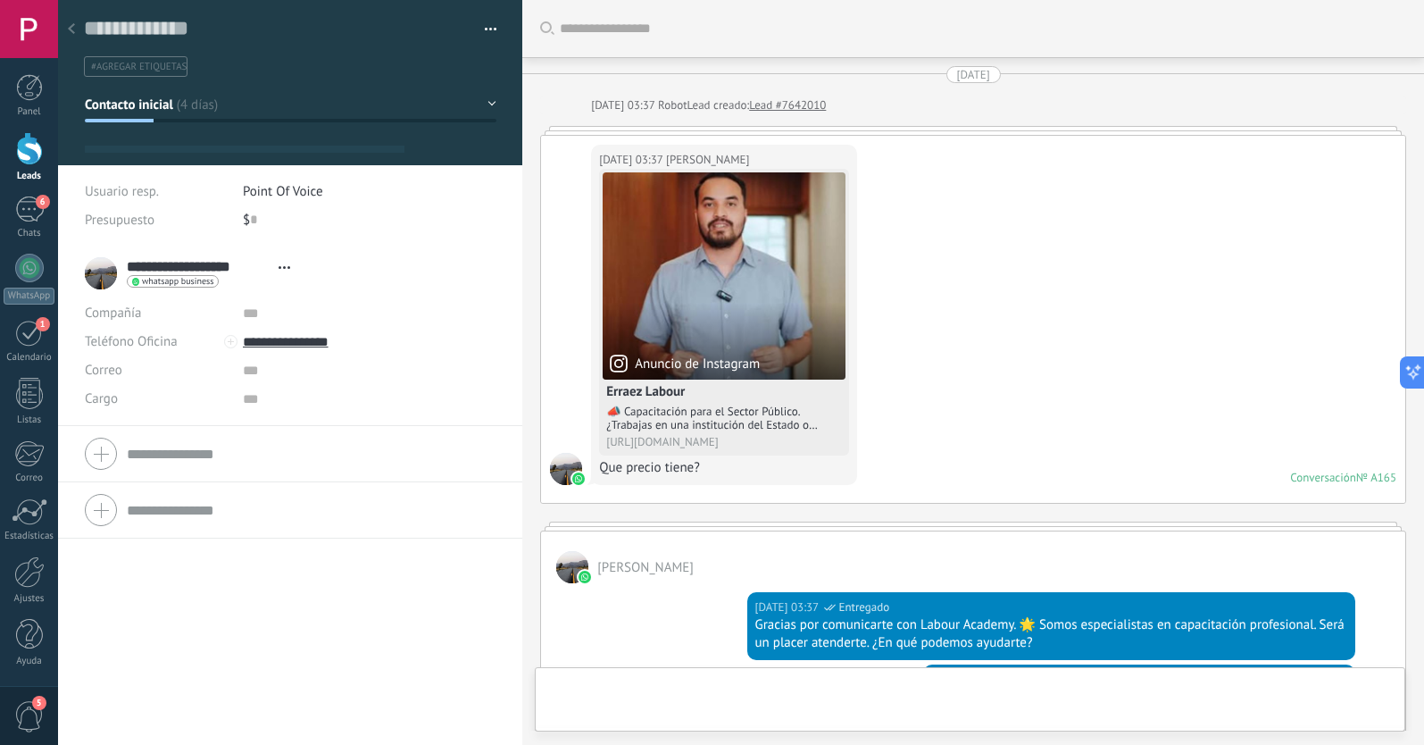
type textarea "**********"
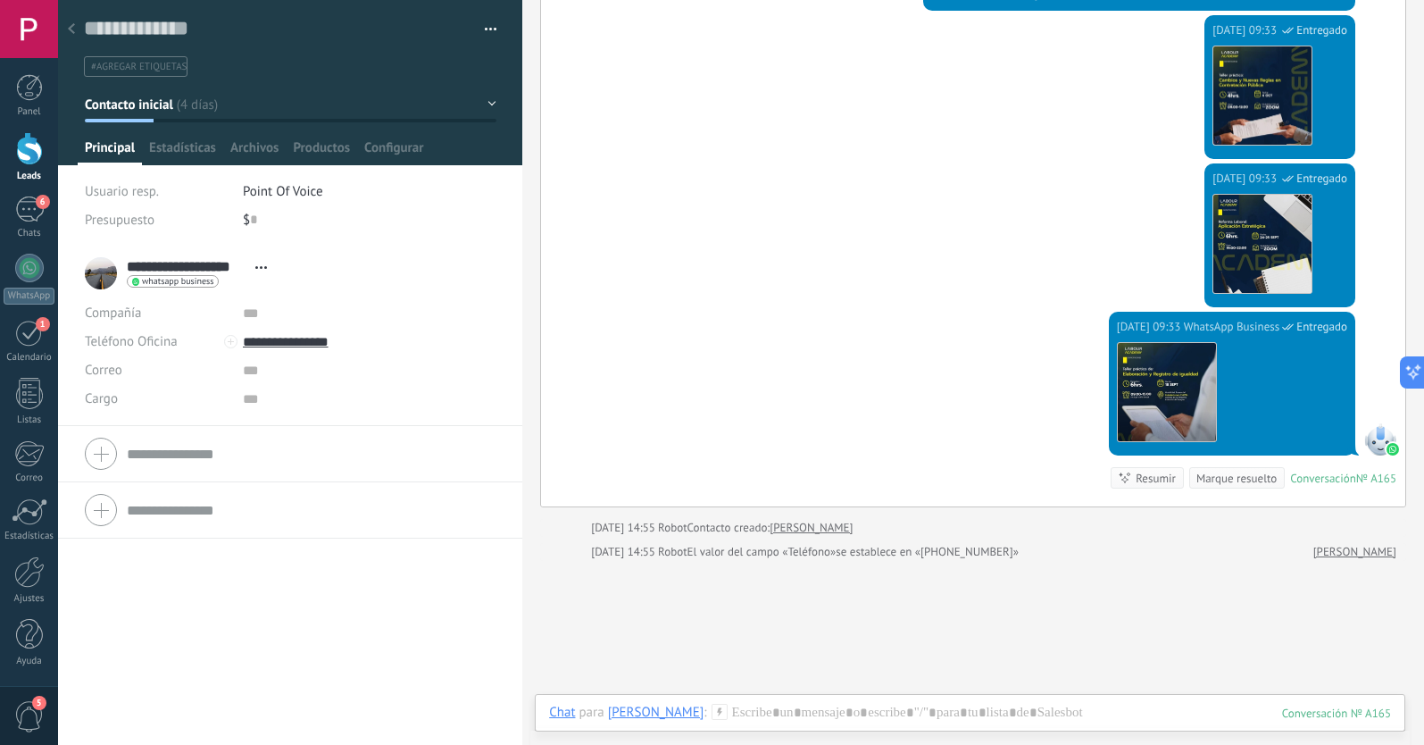
scroll to position [704, 0]
click at [154, 63] on span "#agregar etiquetas" at bounding box center [139, 67] width 96 height 12
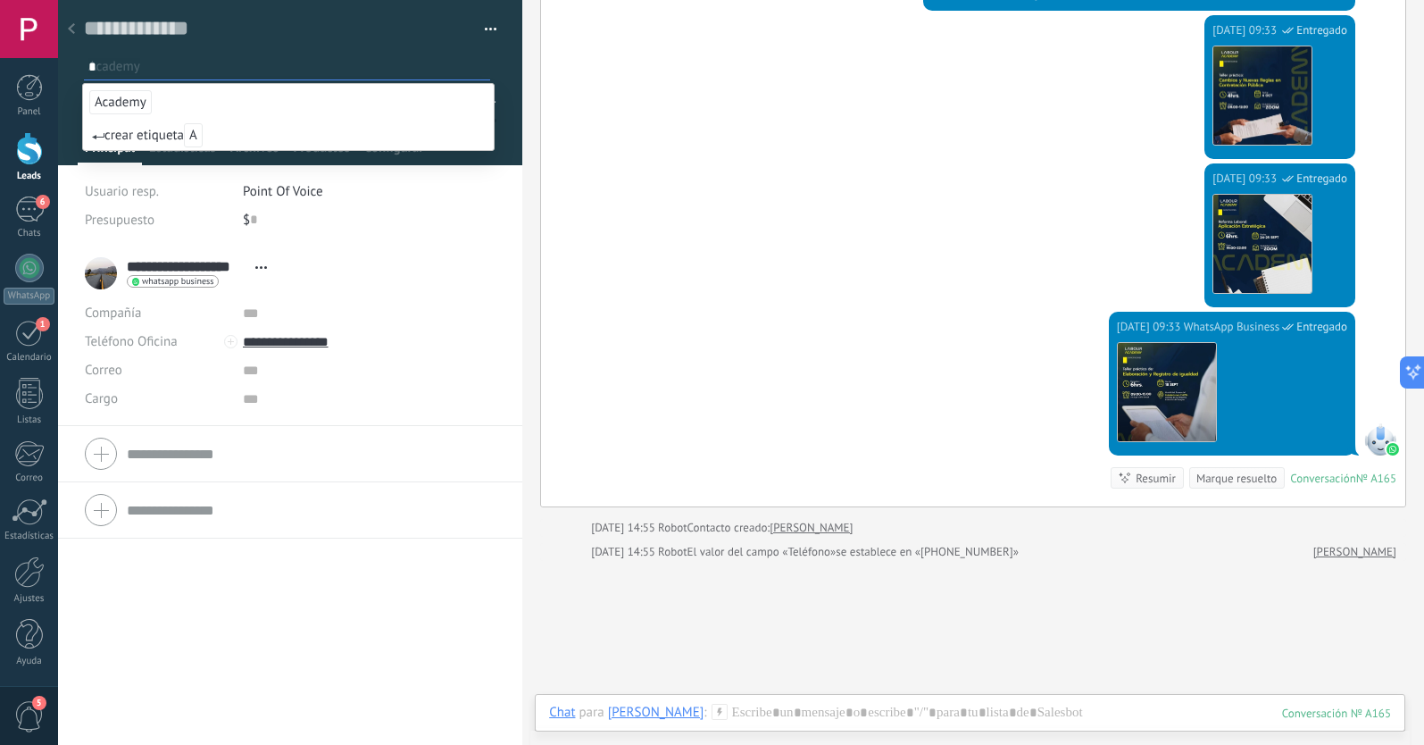
type input "*"
click at [119, 103] on span "Academy" at bounding box center [120, 102] width 62 height 24
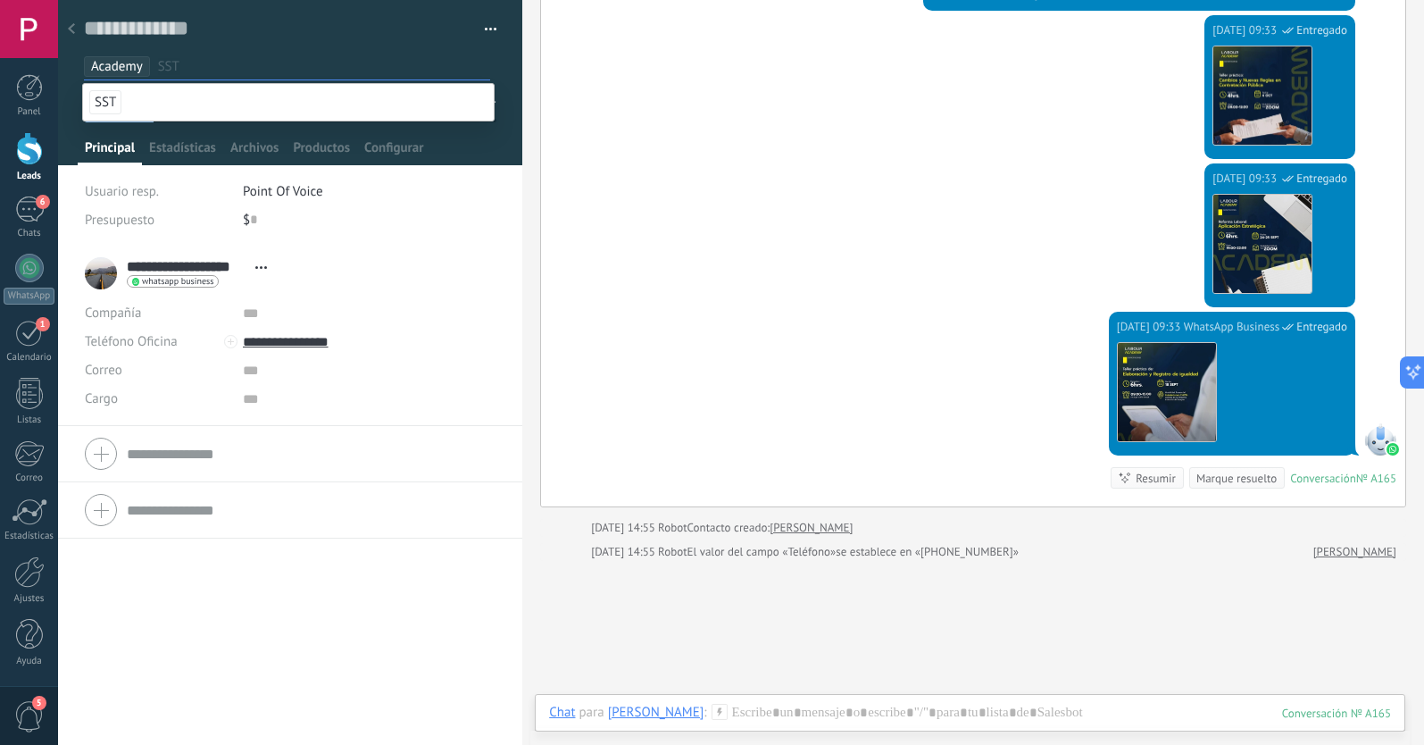
click at [288, 598] on div "**********" at bounding box center [290, 495] width 464 height 499
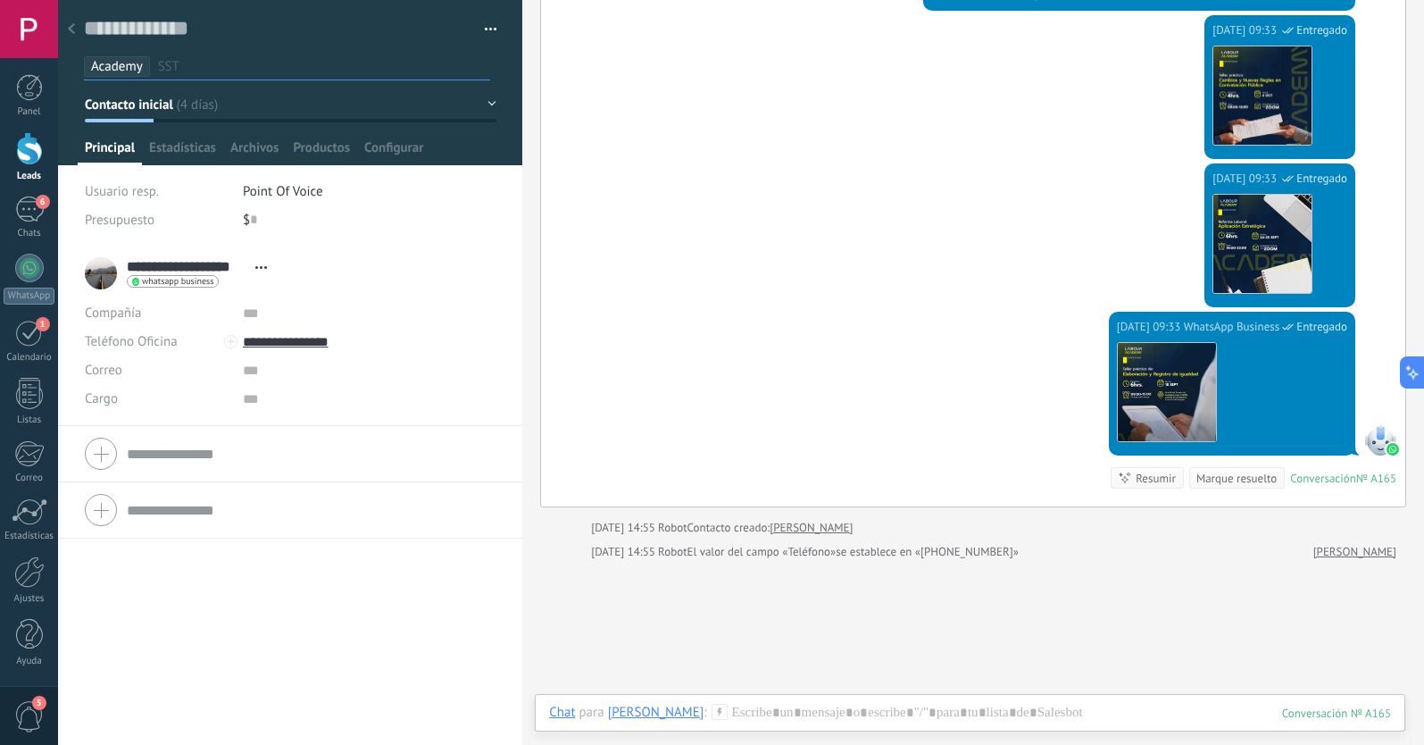
click at [110, 101] on span "Contacto inicial" at bounding box center [129, 104] width 88 height 17
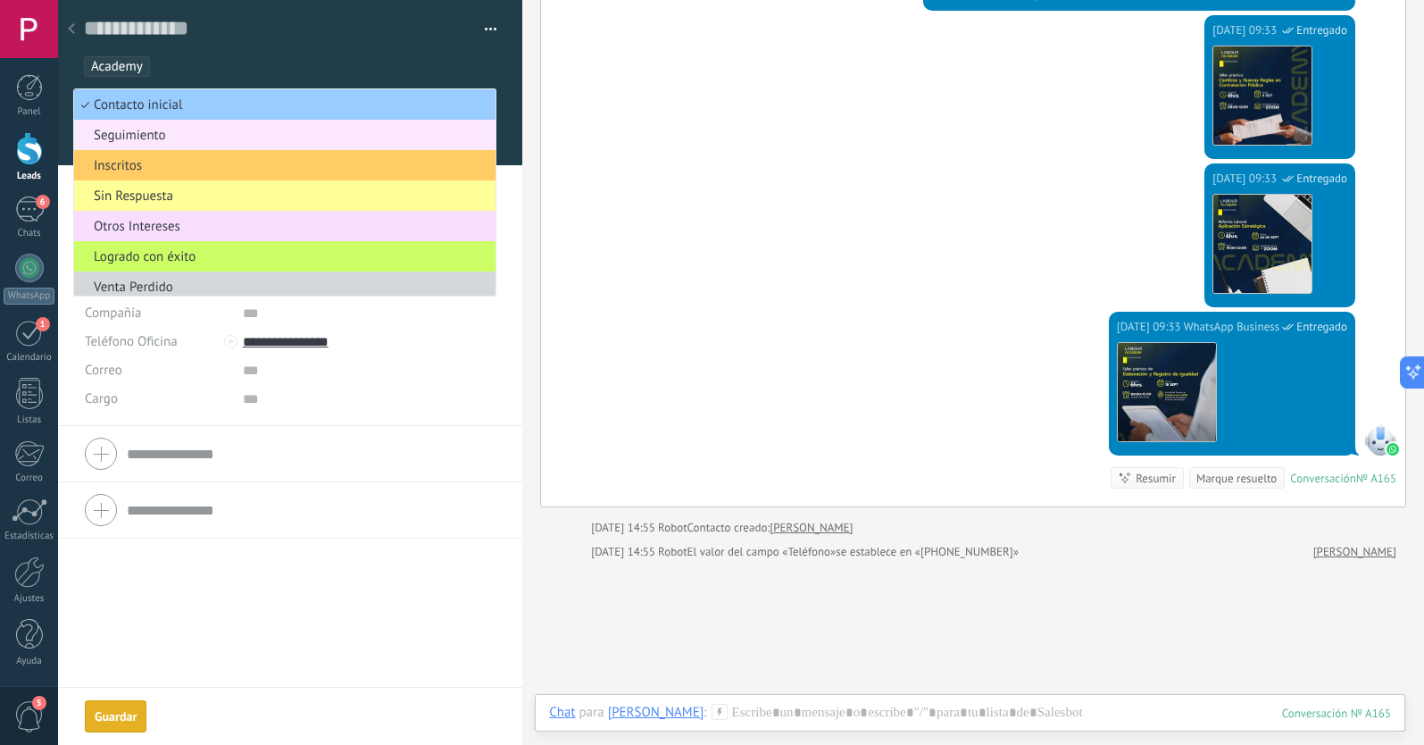
click at [135, 138] on span "Seguimiento" at bounding box center [282, 135] width 416 height 17
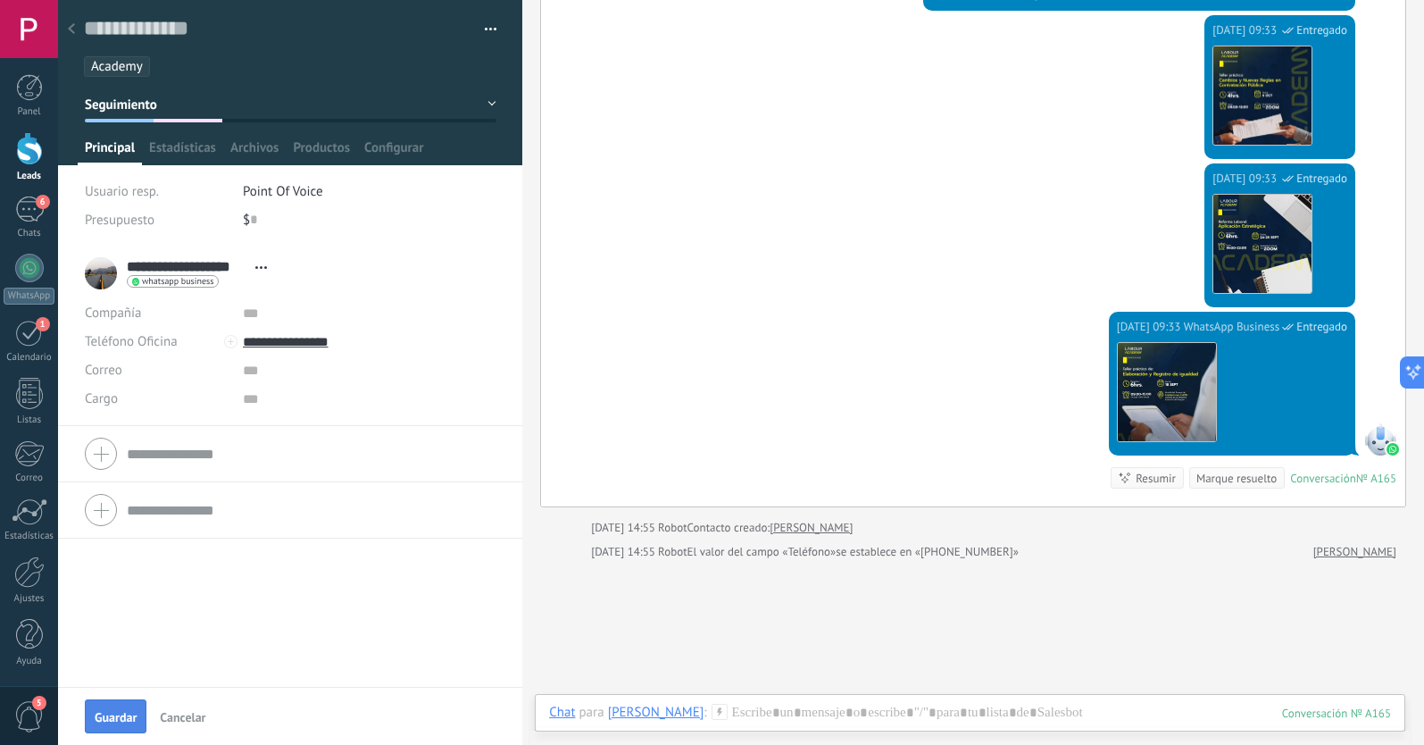
click at [112, 717] on span "Guardar" at bounding box center [116, 717] width 42 height 12
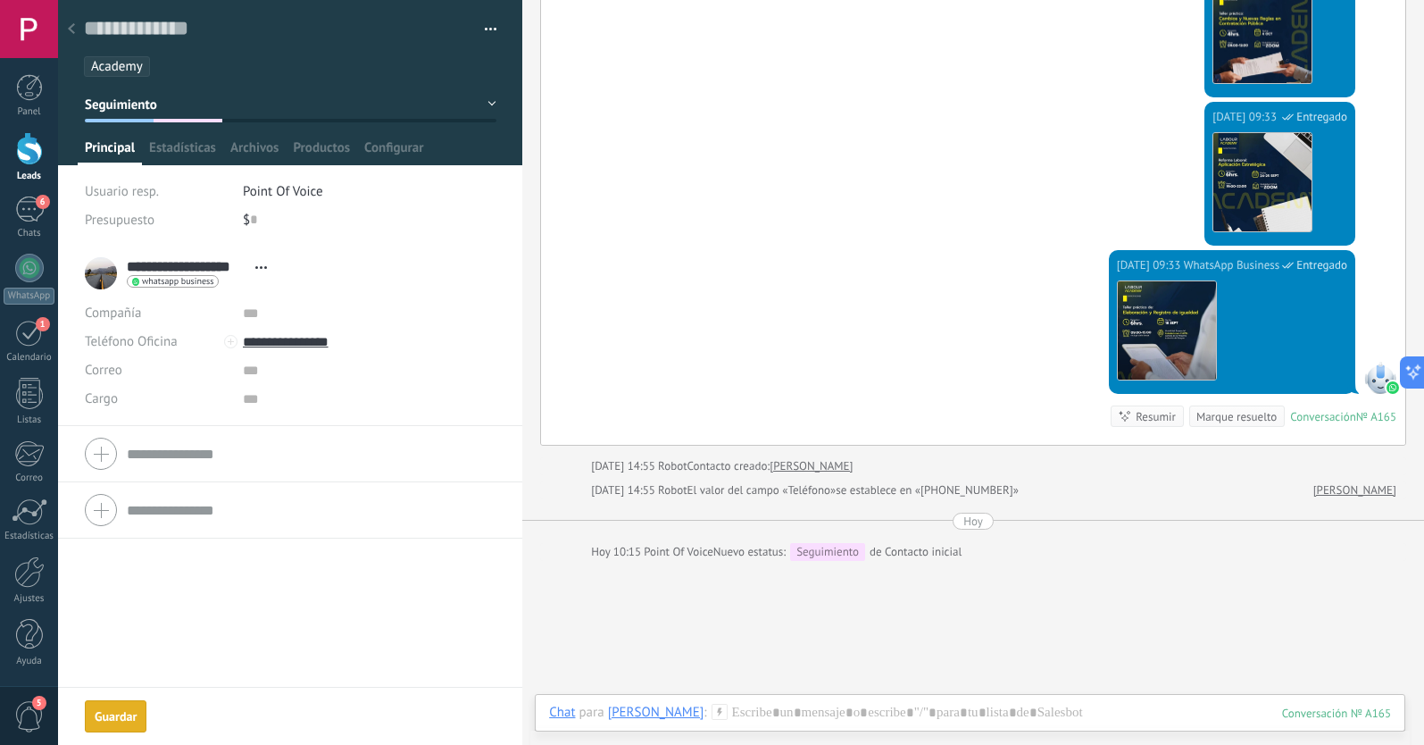
click at [71, 27] on use at bounding box center [71, 28] width 7 height 11
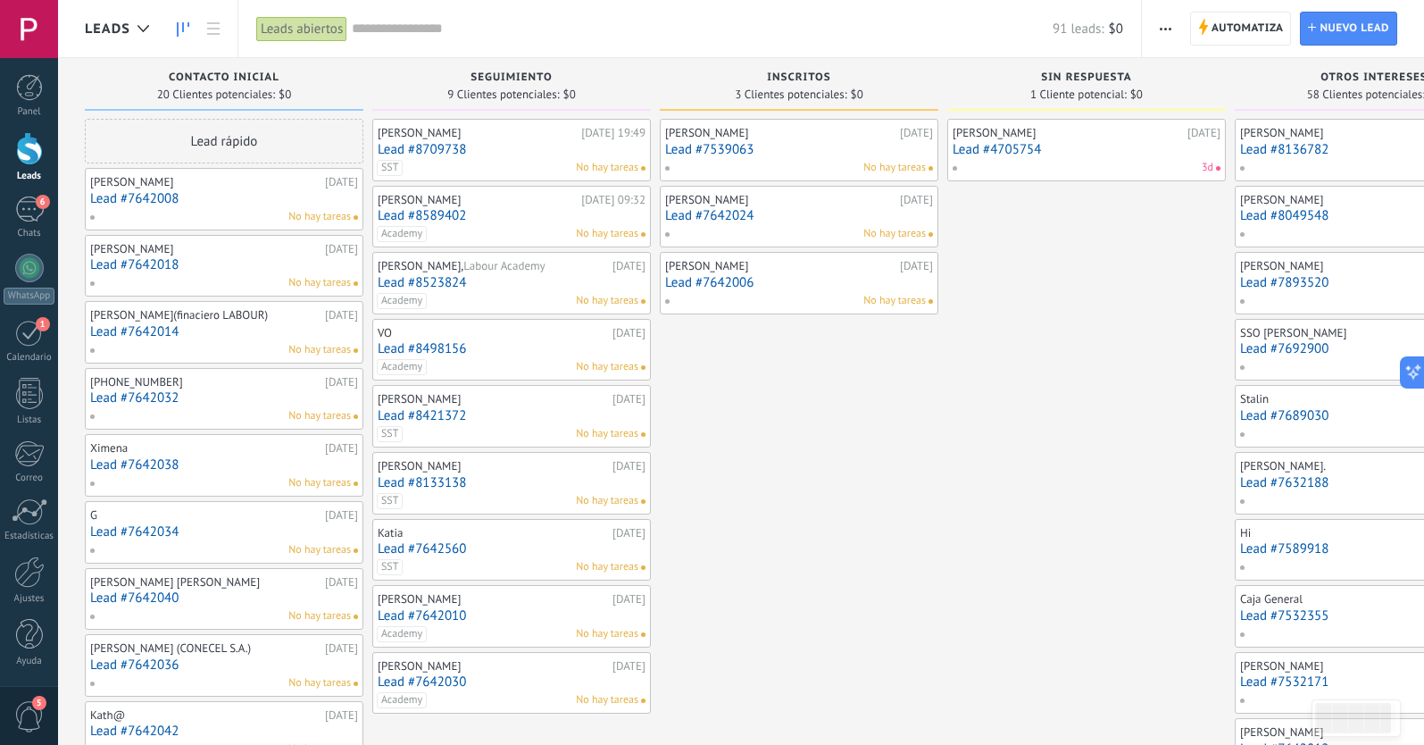
click at [206, 262] on link "Lead #7642018" at bounding box center [224, 264] width 268 height 15
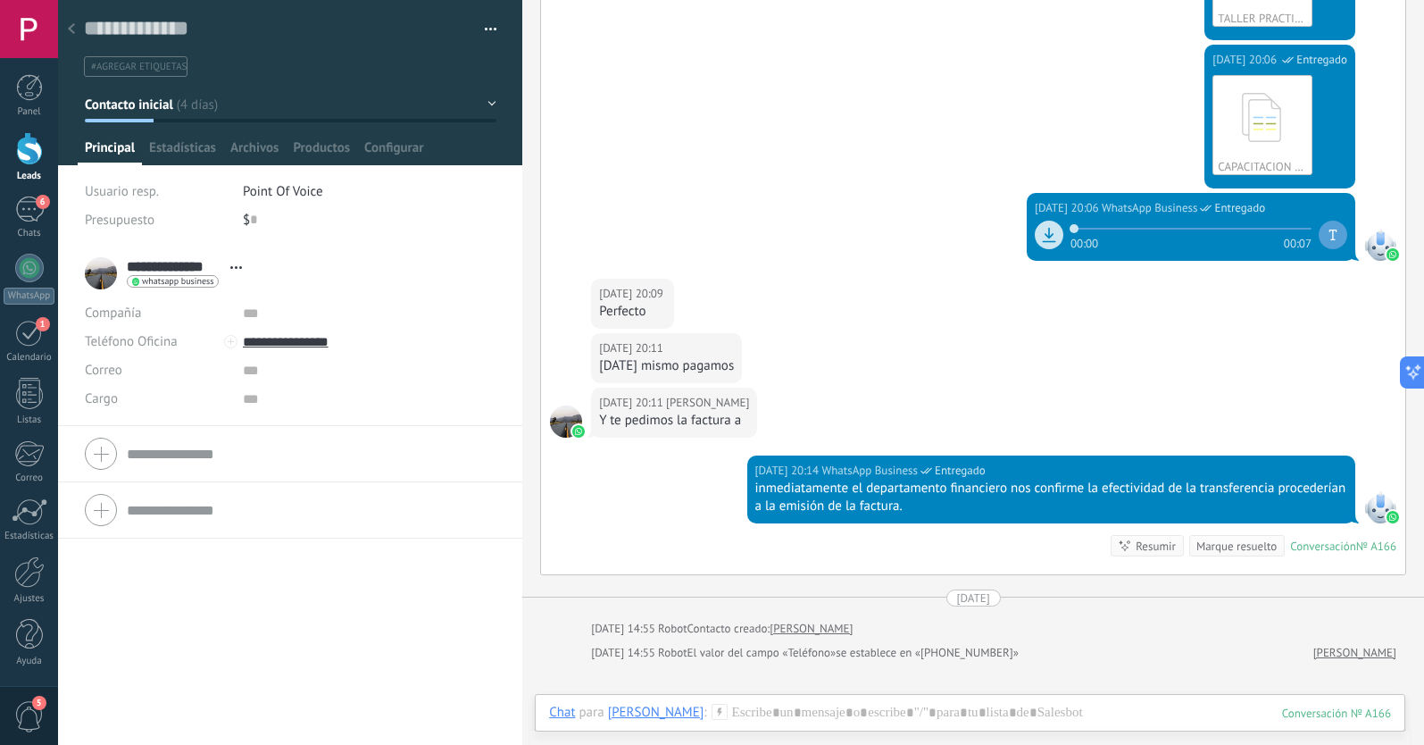
scroll to position [664, 0]
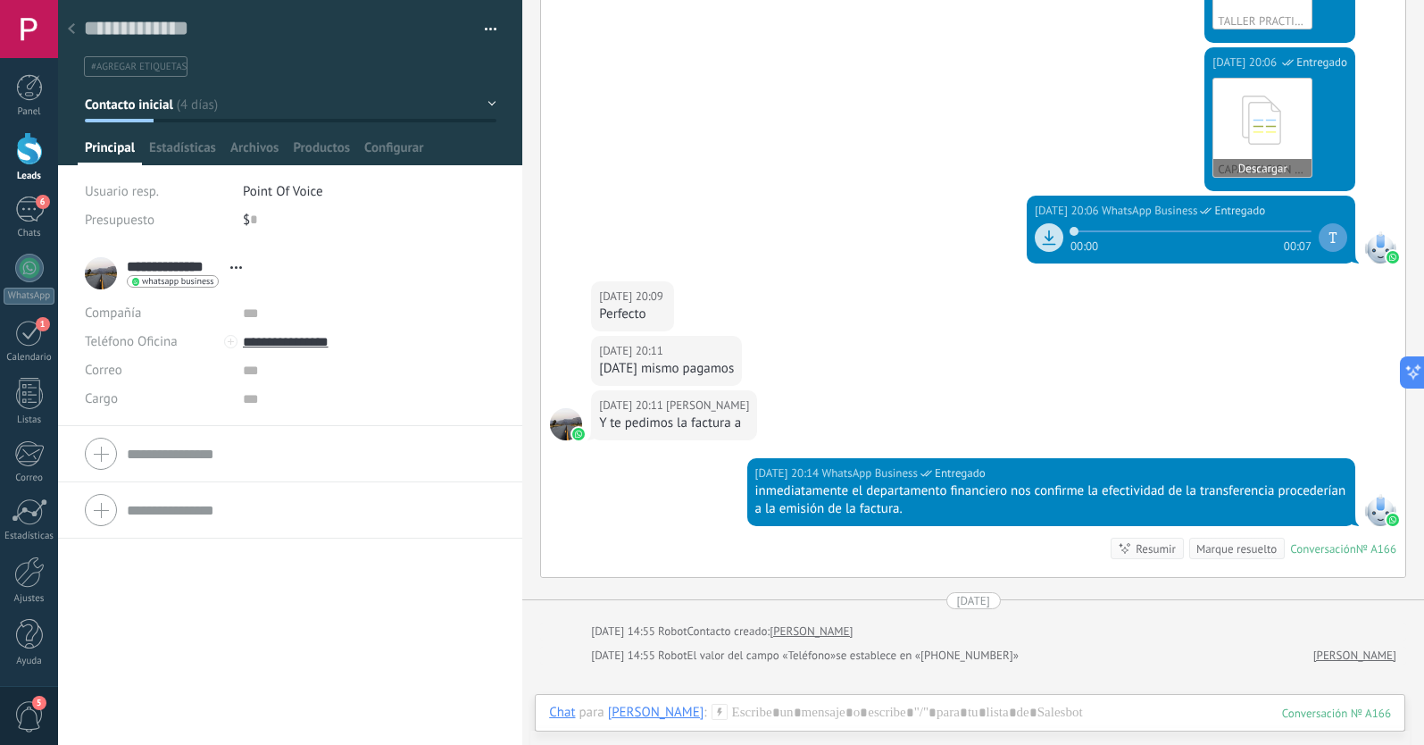
click at [1228, 109] on icon at bounding box center [1263, 120] width 70 height 74
click at [161, 110] on span "Contacto inicial" at bounding box center [129, 104] width 88 height 17
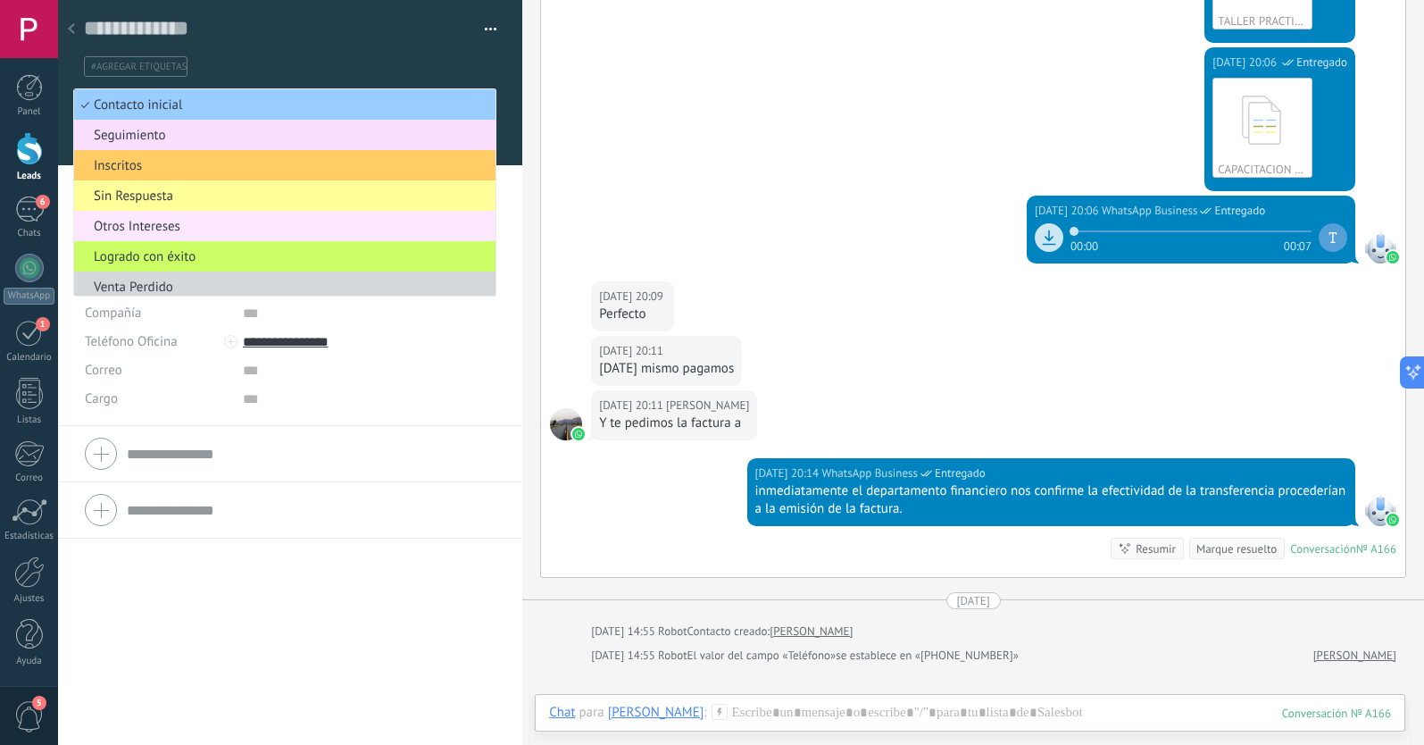
click at [187, 229] on span "Otros Intereses" at bounding box center [282, 226] width 416 height 17
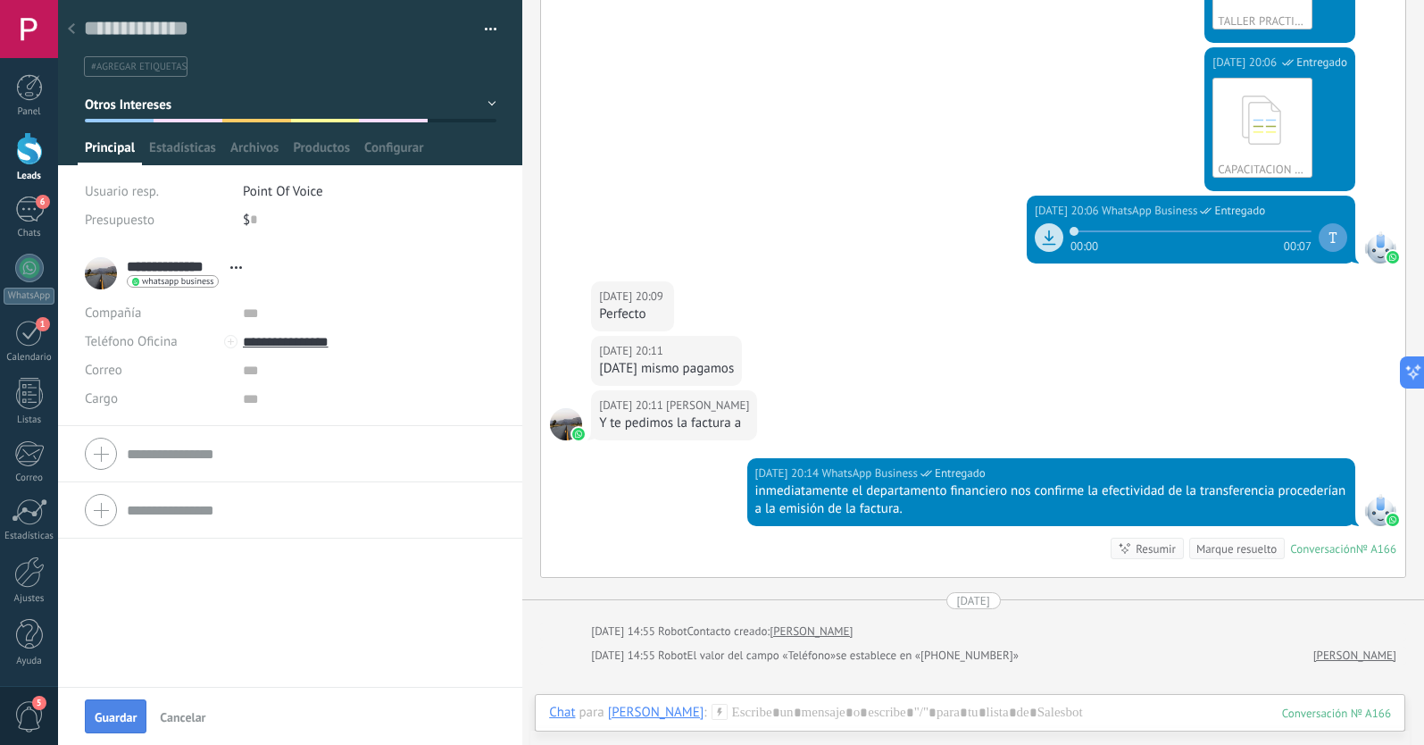
click at [112, 721] on span "Guardar" at bounding box center [116, 717] width 42 height 12
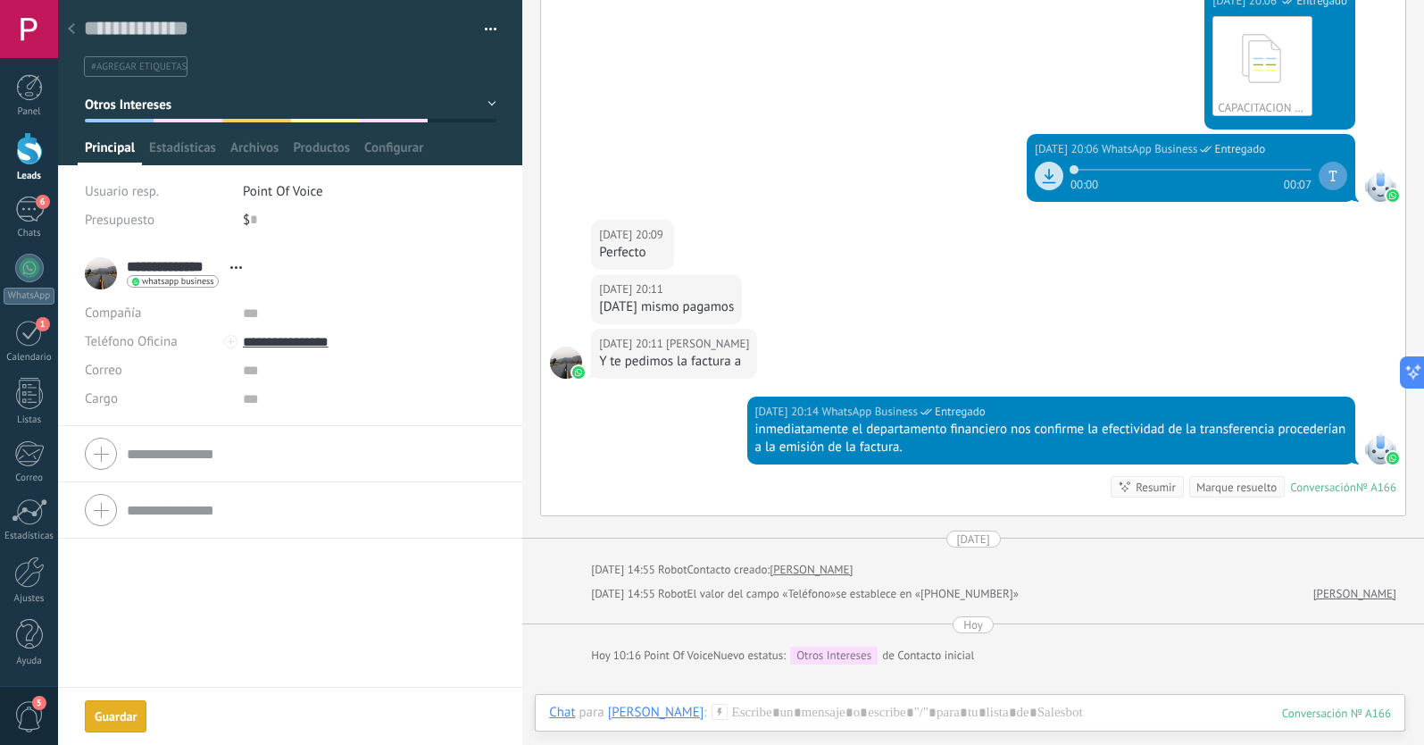
click at [71, 24] on icon at bounding box center [71, 28] width 7 height 11
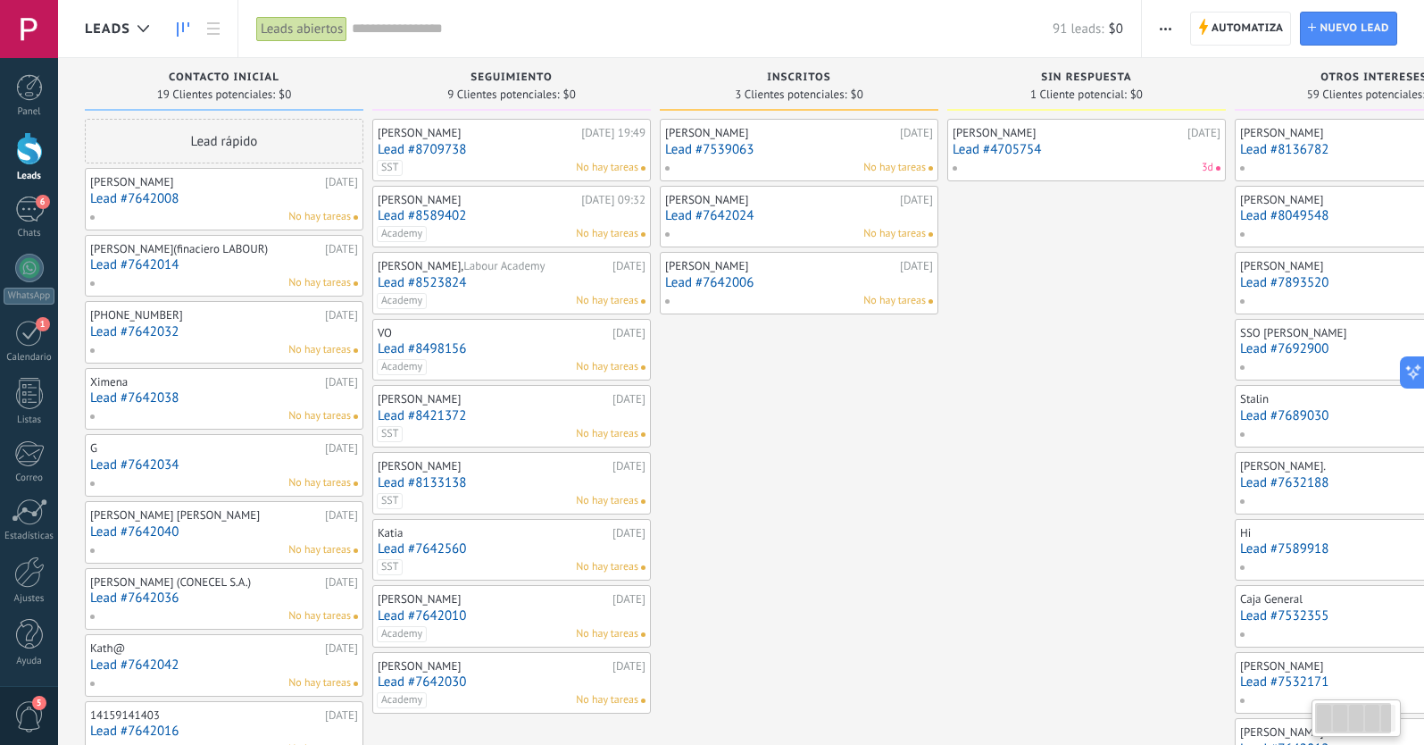
scroll to position [0, 9]
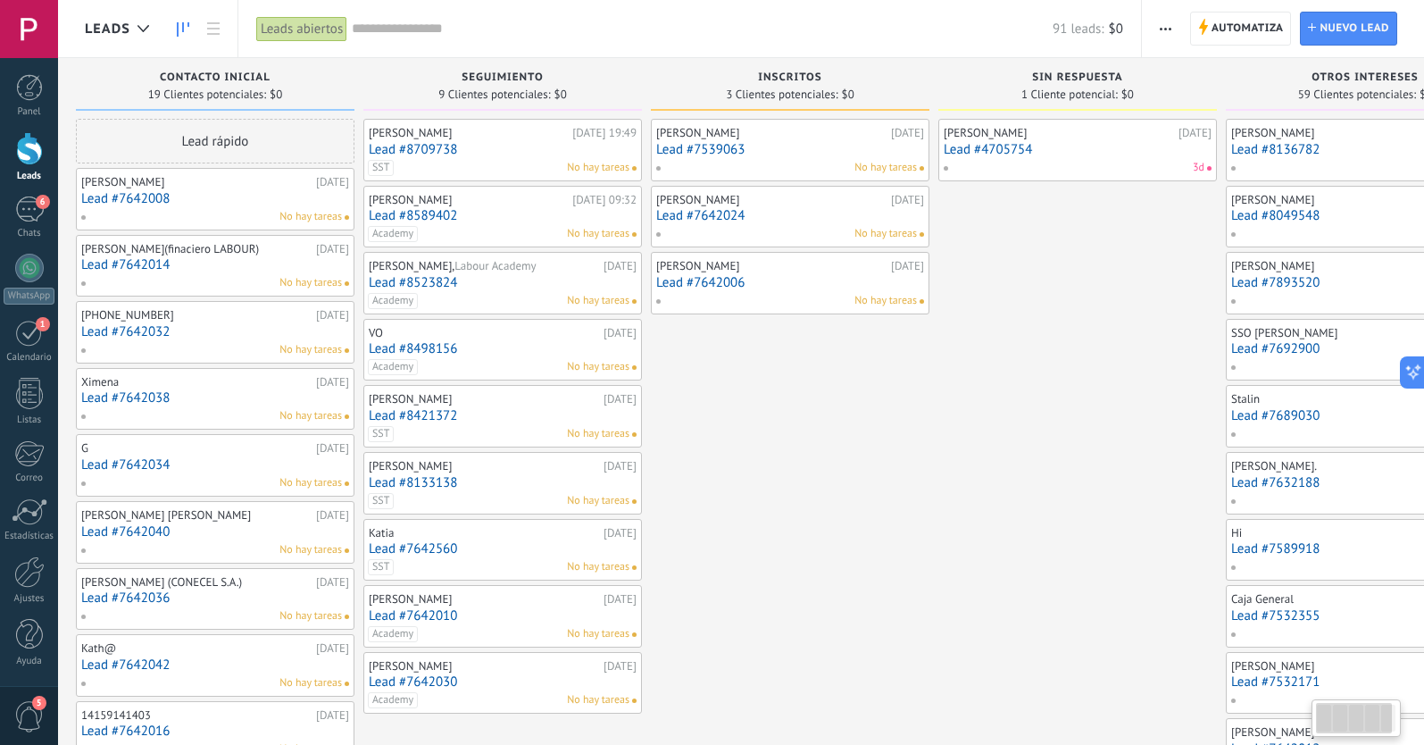
click at [221, 265] on link "Lead #7642014" at bounding box center [215, 264] width 268 height 15
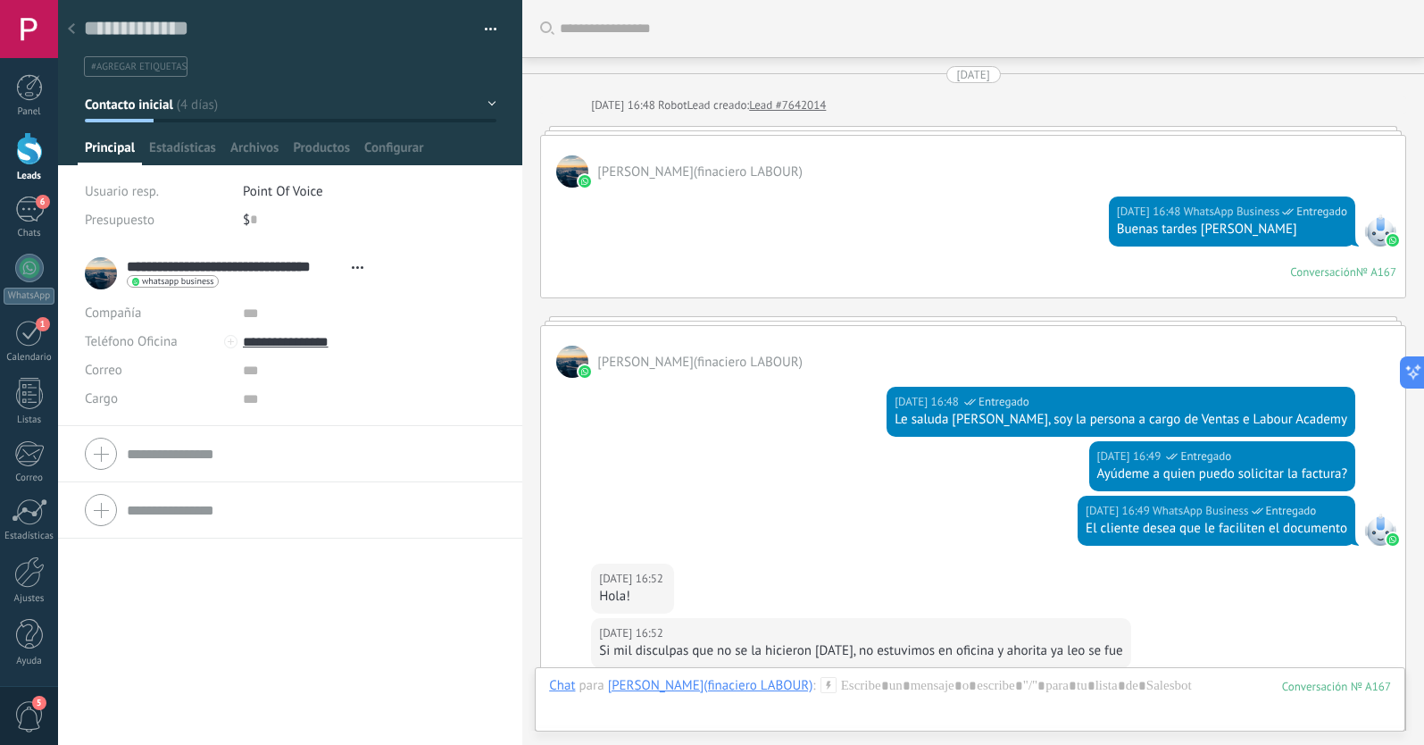
scroll to position [629, 0]
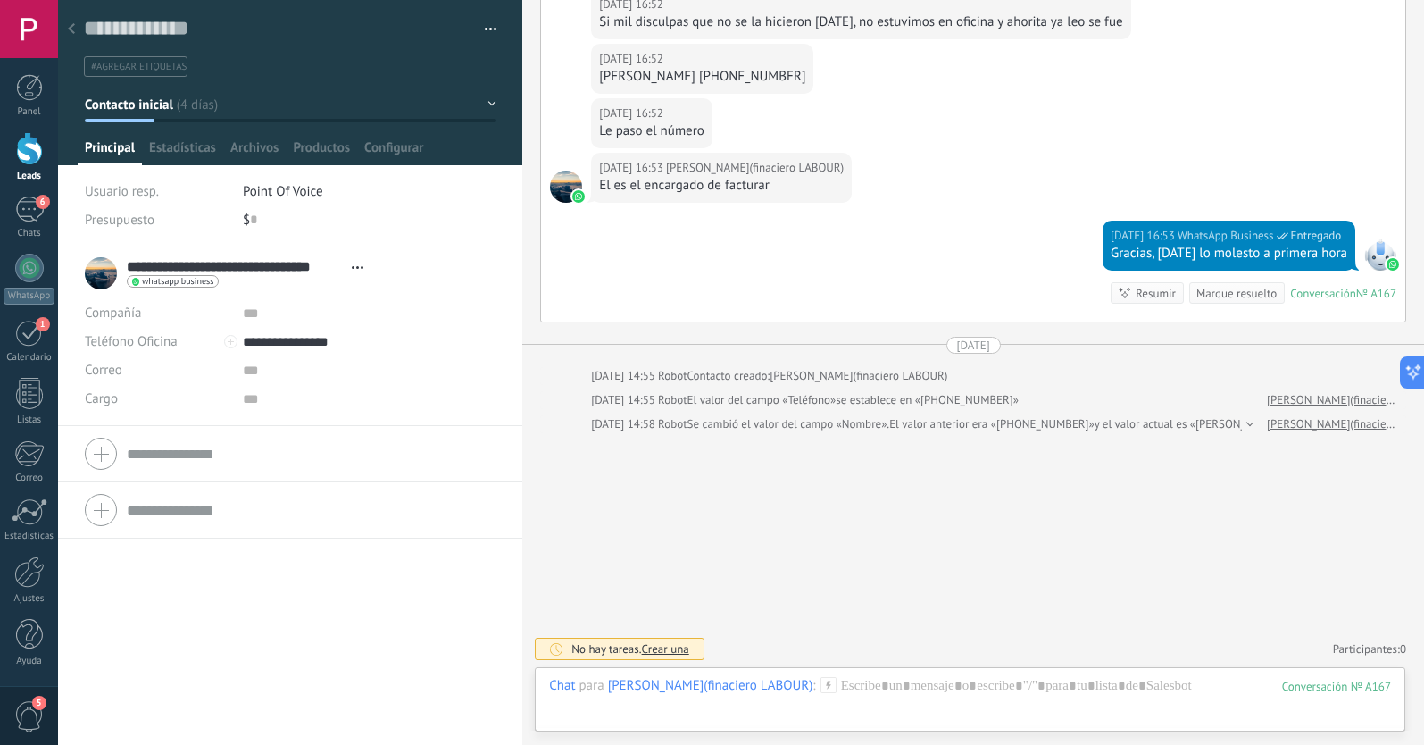
click at [73, 21] on div at bounding box center [71, 29] width 25 height 35
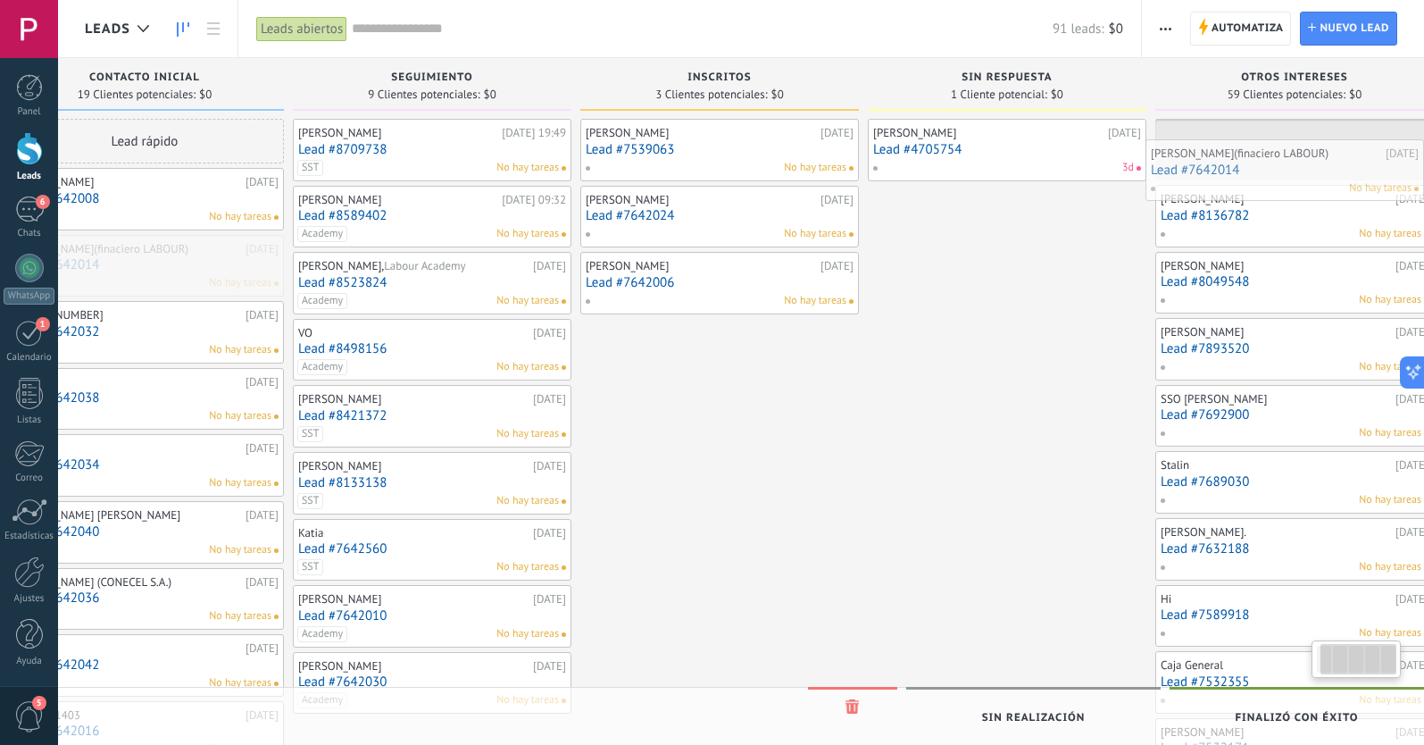
scroll to position [0, 116]
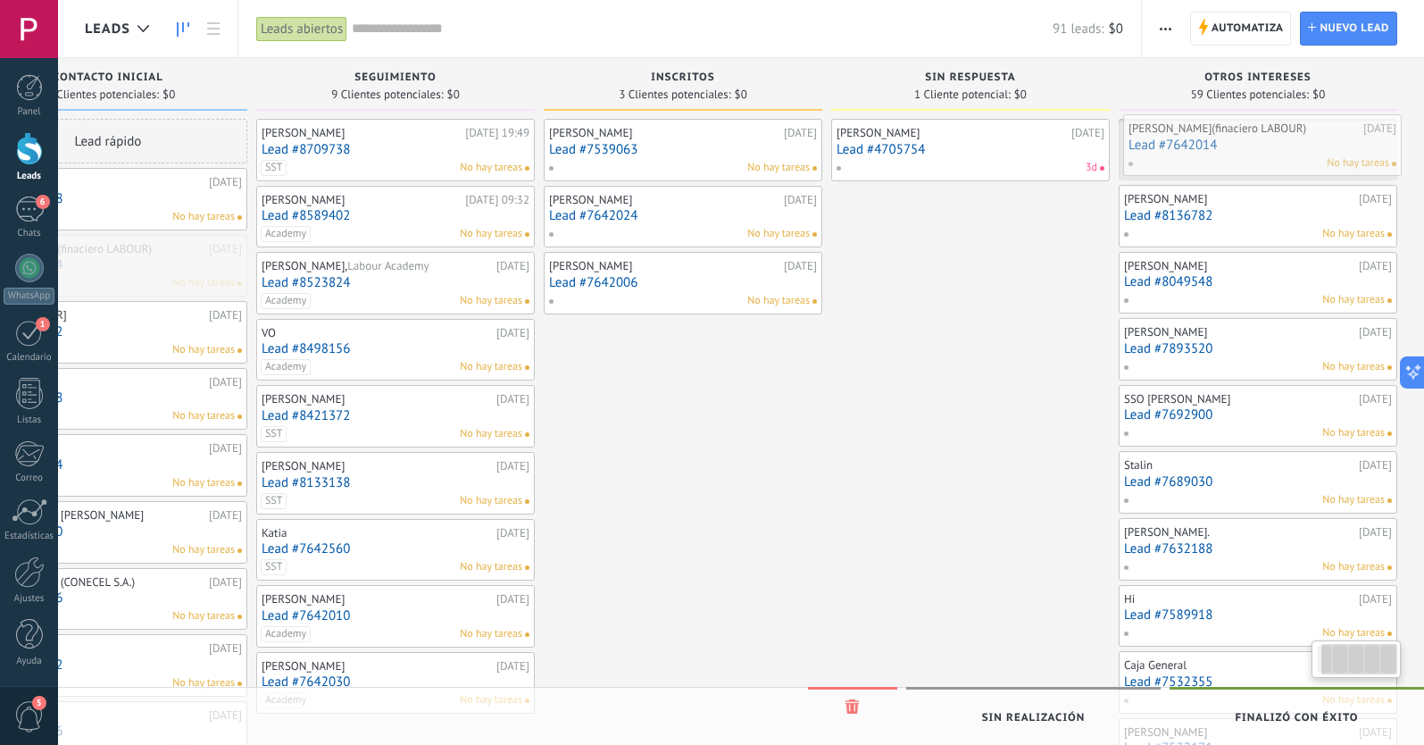
drag, startPoint x: 180, startPoint y: 254, endPoint x: 1228, endPoint y: 134, distance: 1054.1
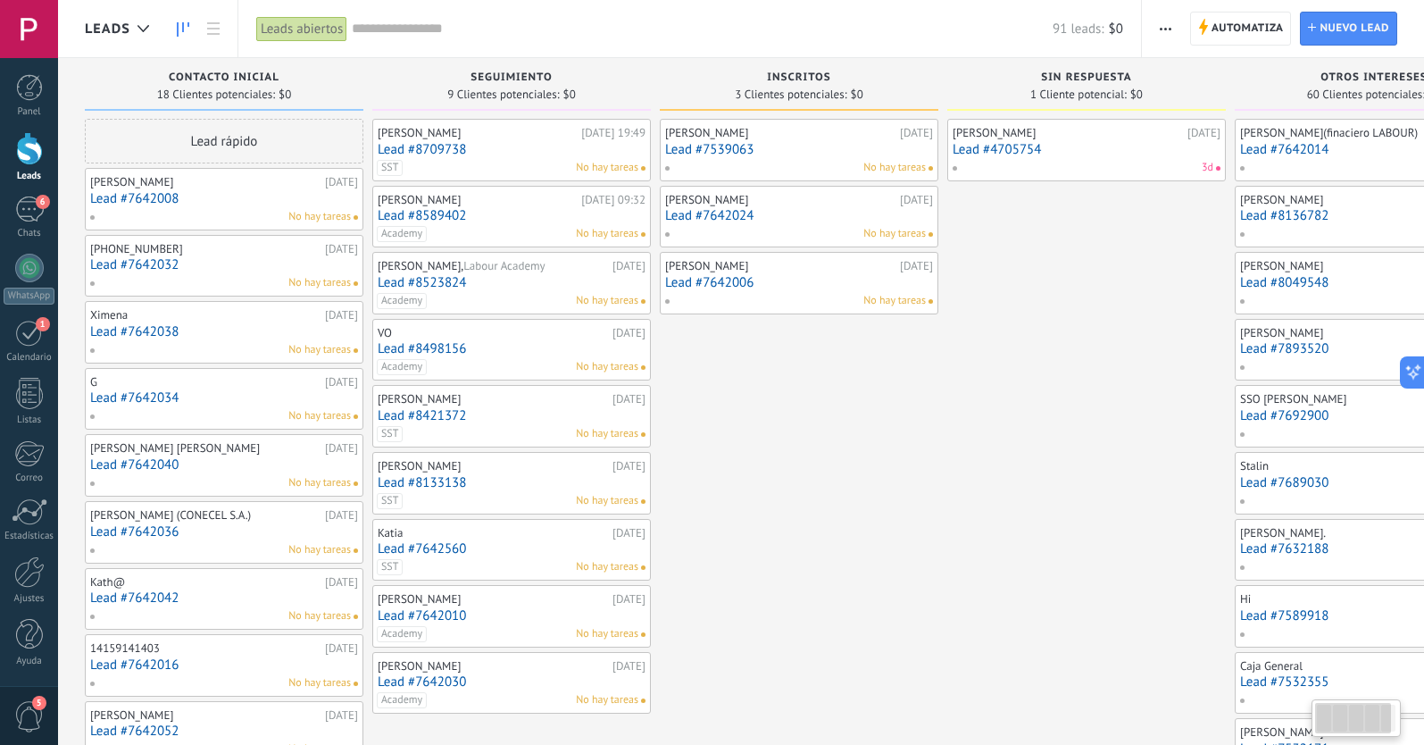
scroll to position [0, 0]
click at [229, 266] on link "Lead #7642032" at bounding box center [224, 264] width 268 height 15
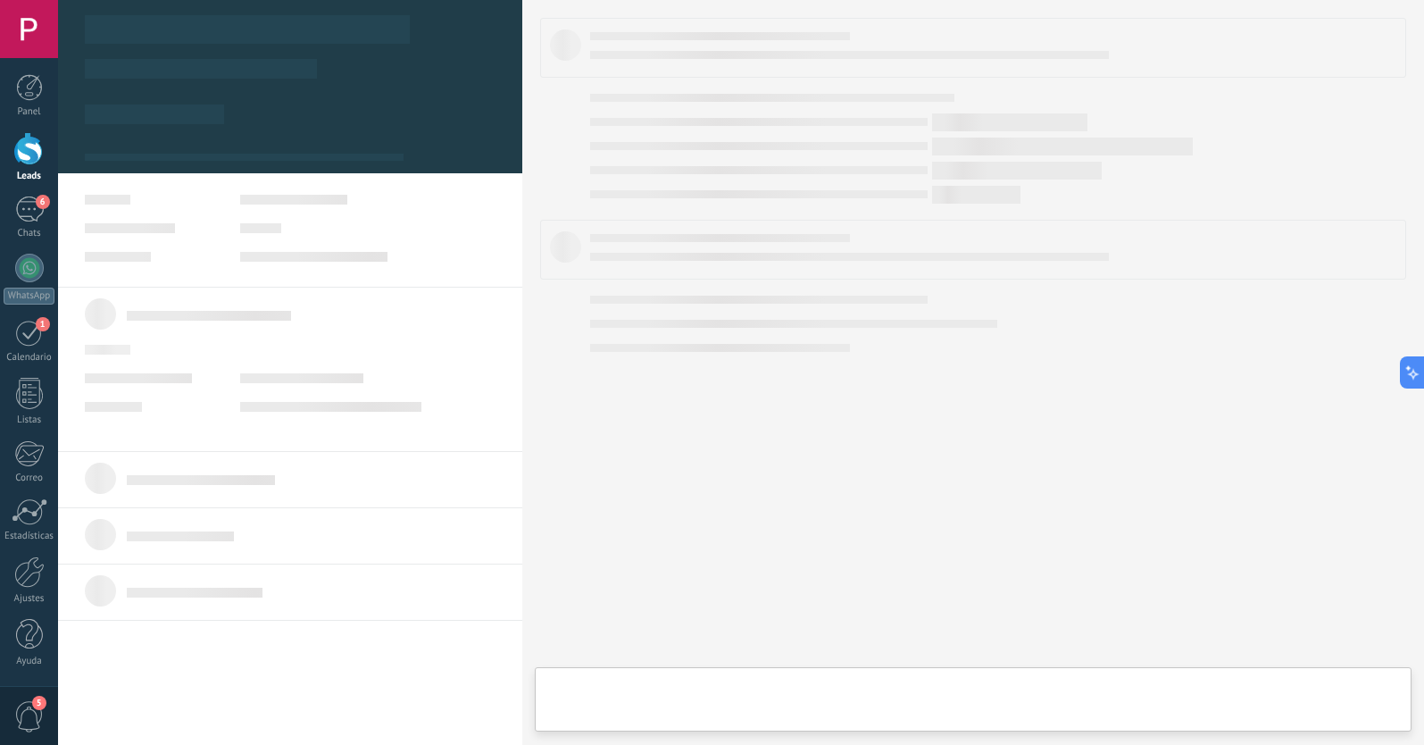
type textarea "**********"
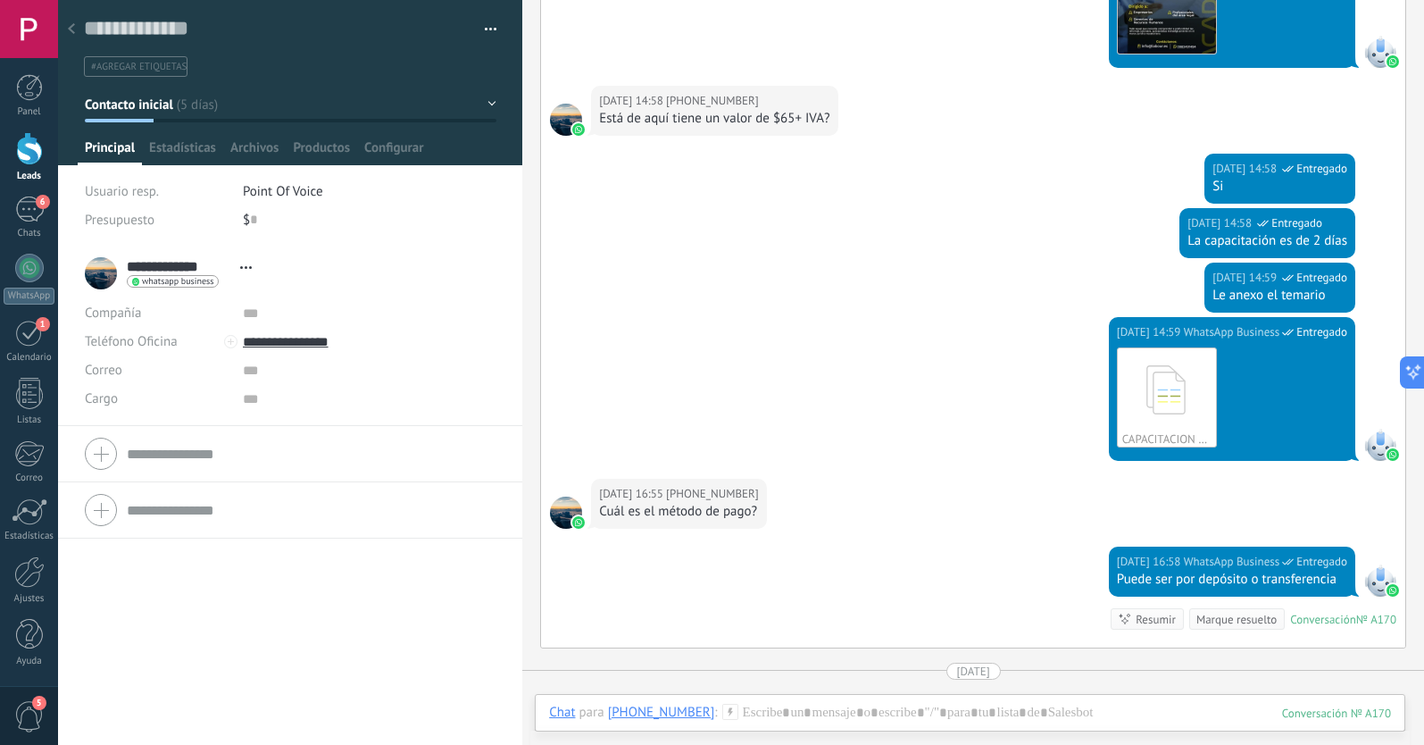
scroll to position [691, 0]
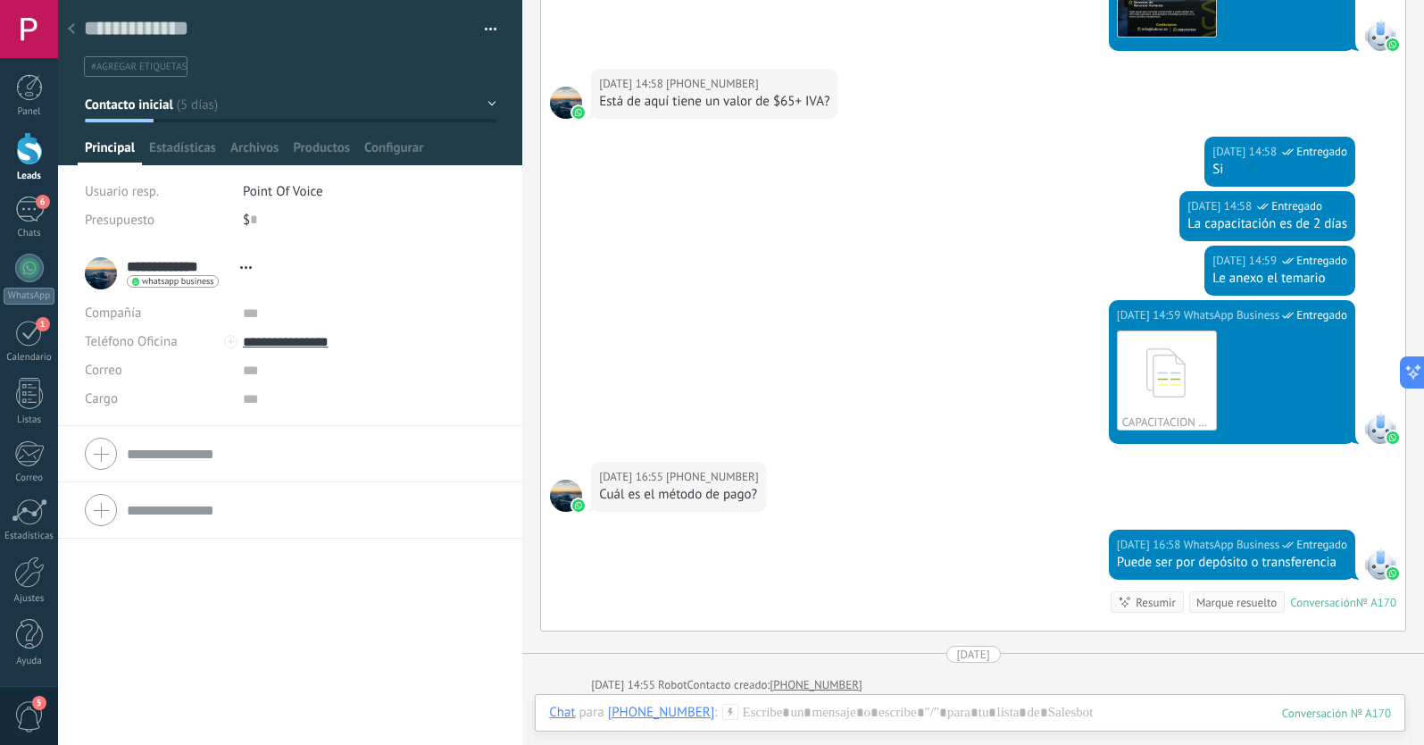
click at [104, 69] on span "#agregar etiquetas" at bounding box center [139, 67] width 96 height 12
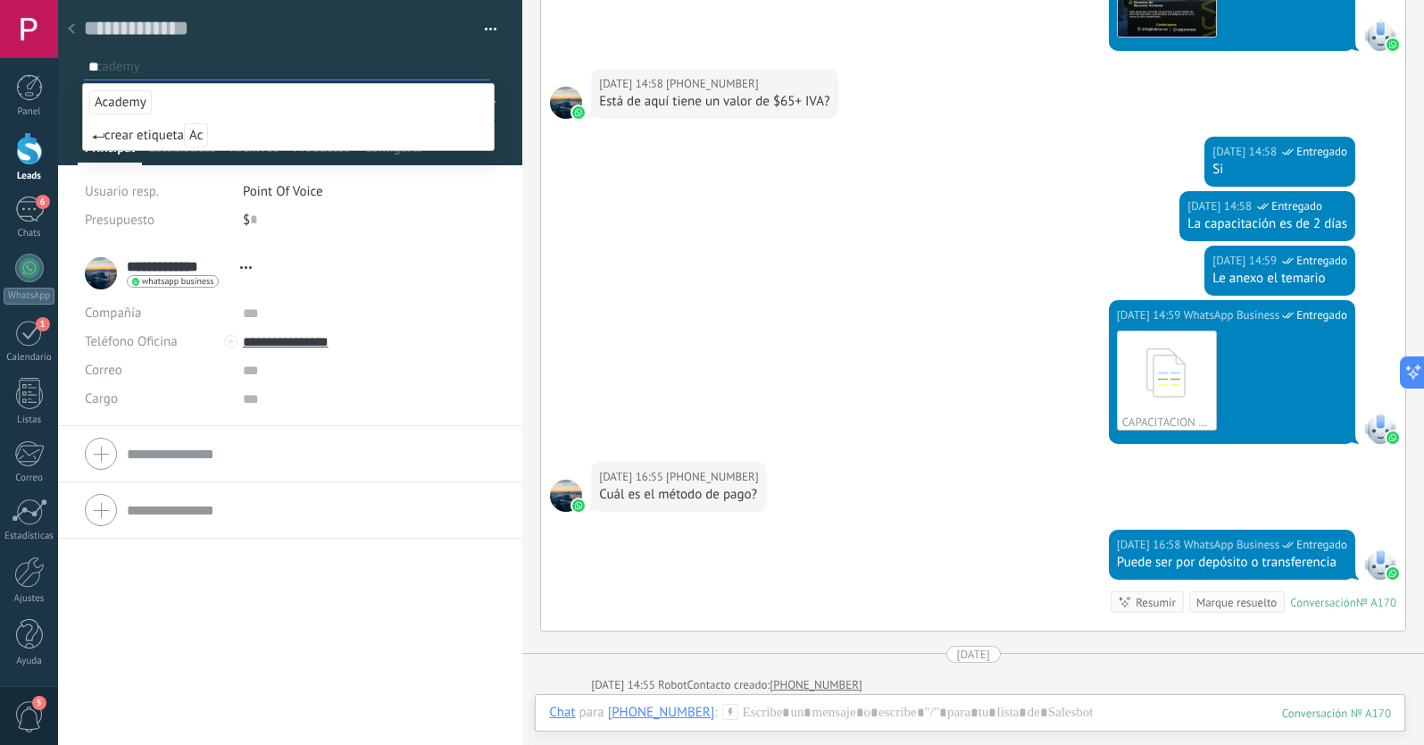
type input "**"
click at [110, 98] on span "Academy" at bounding box center [120, 102] width 62 height 24
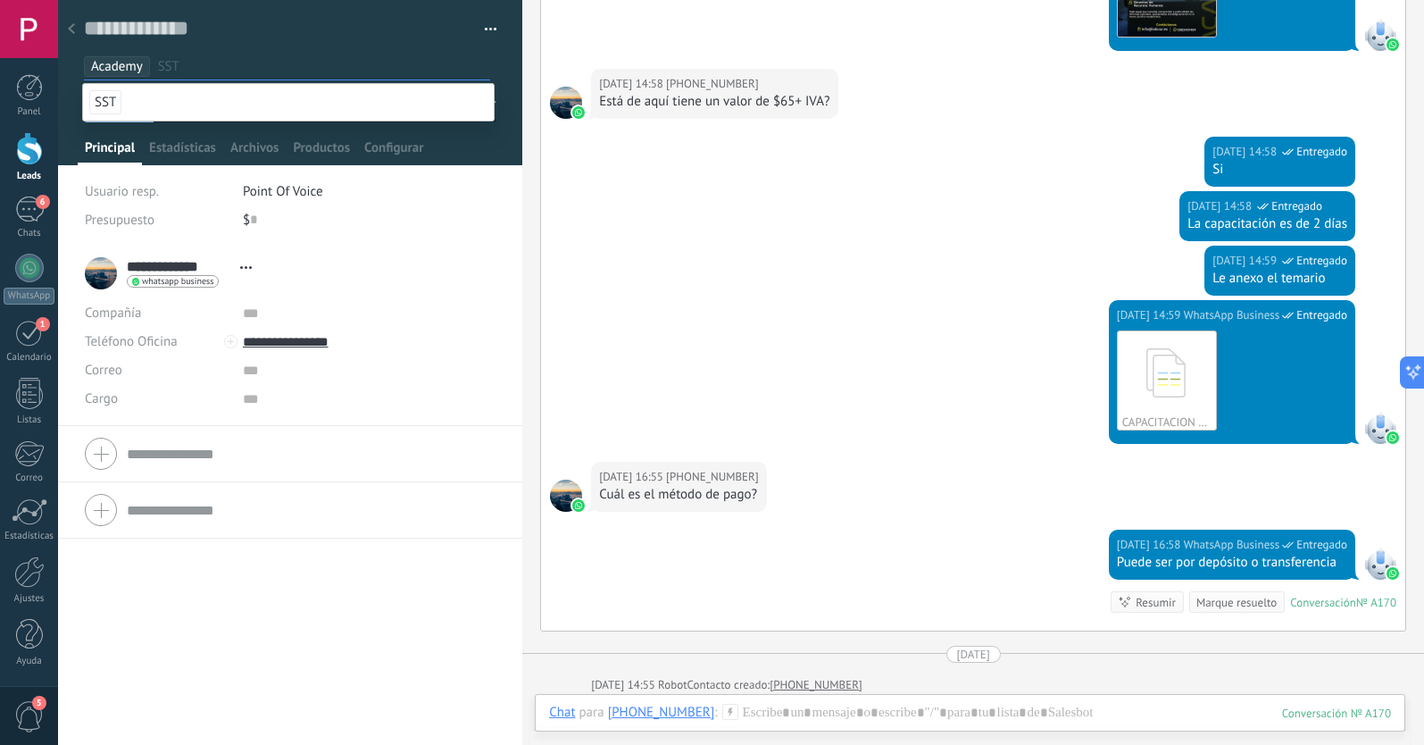
click at [229, 613] on div "**********" at bounding box center [290, 495] width 464 height 499
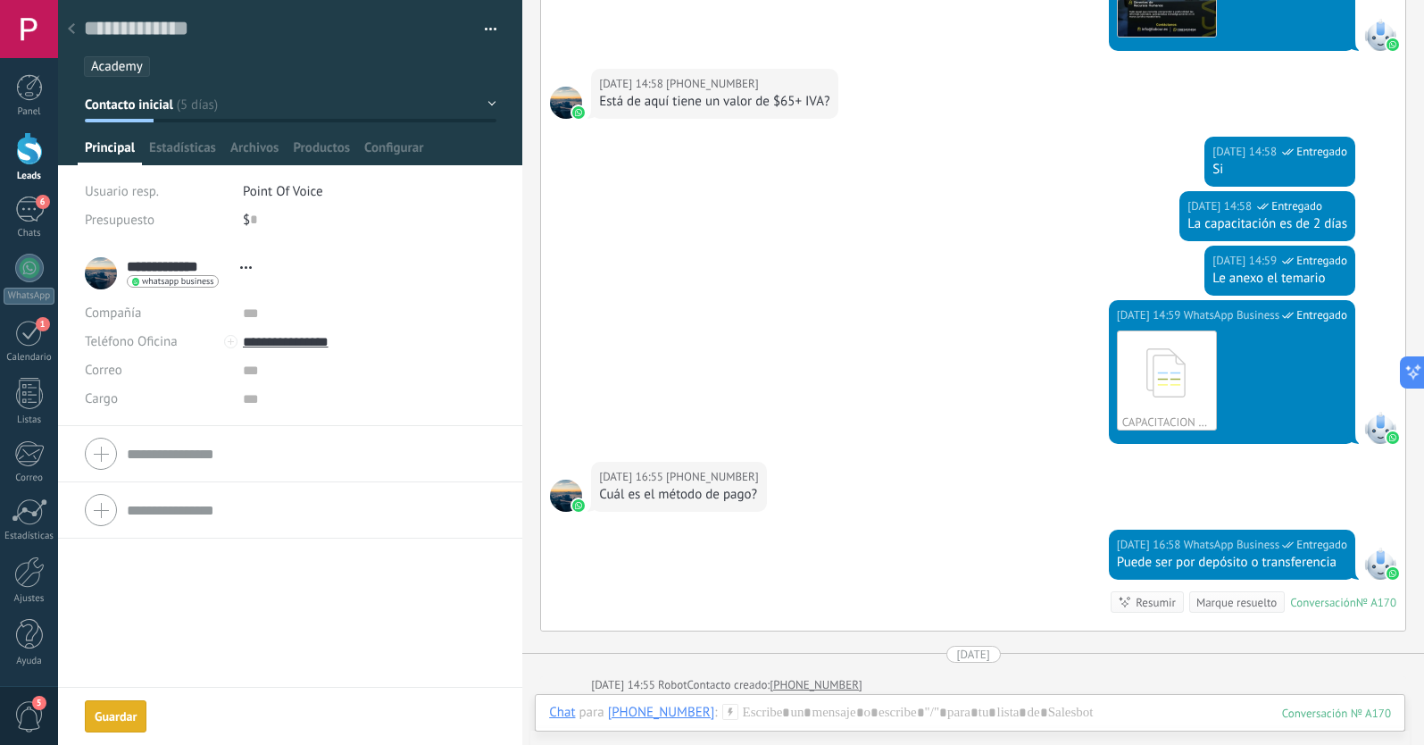
click at [138, 100] on span "Contacto inicial" at bounding box center [129, 104] width 88 height 17
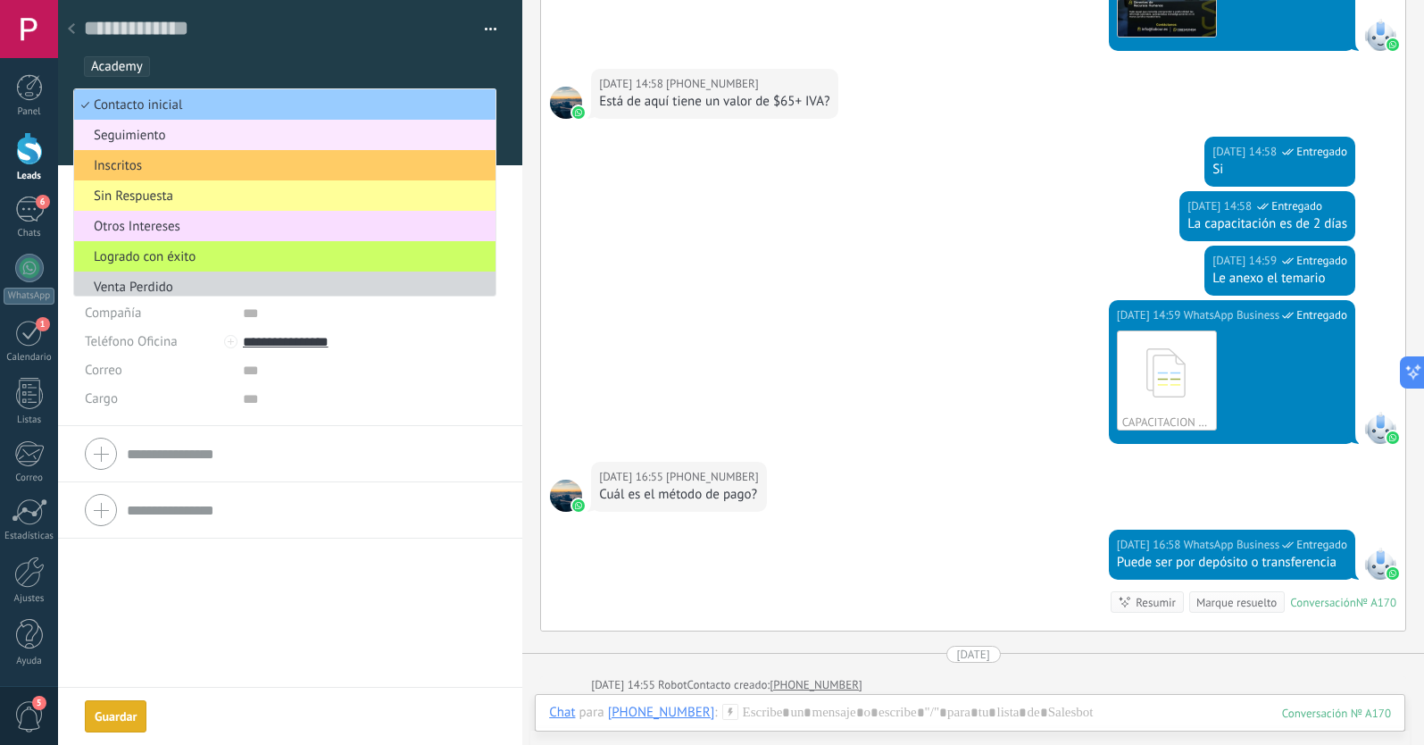
click at [143, 131] on span "Seguimiento" at bounding box center [282, 135] width 416 height 17
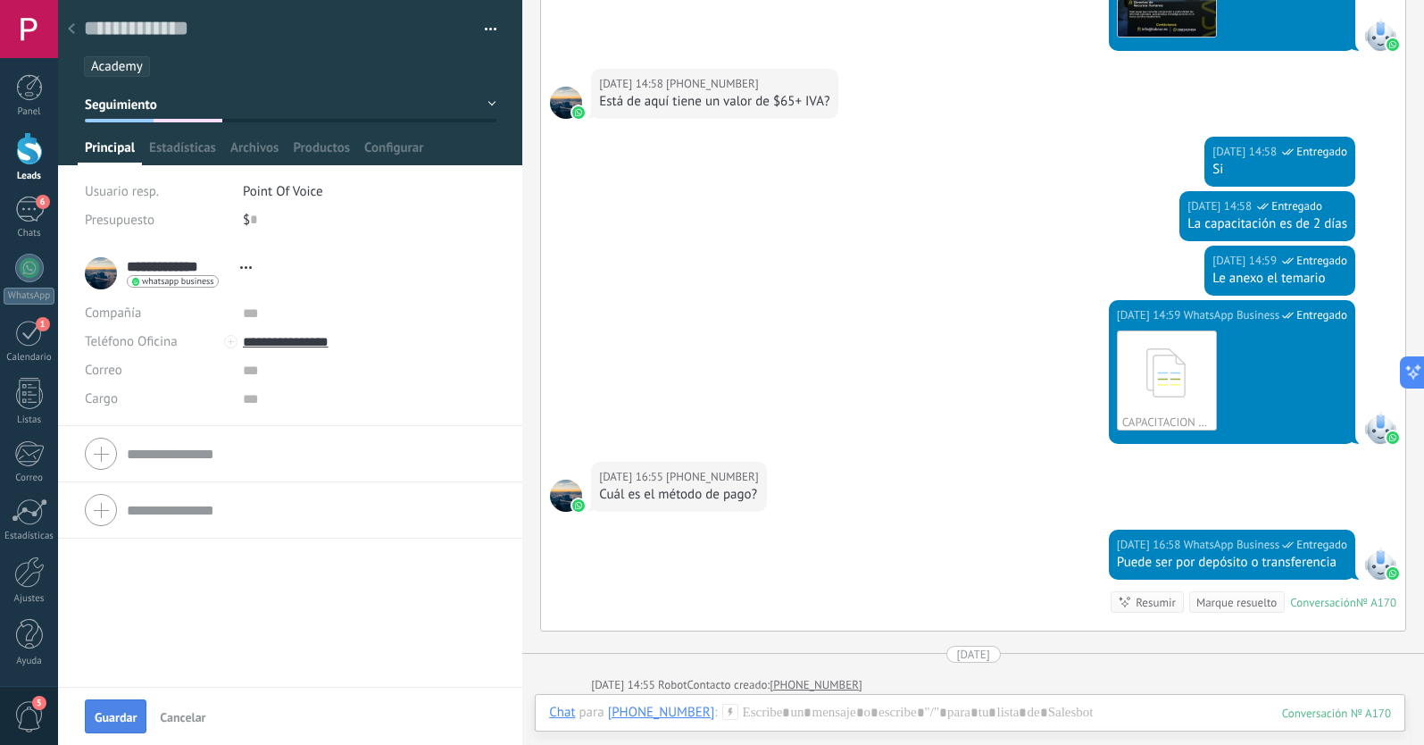
click at [118, 719] on span "Guardar" at bounding box center [116, 717] width 42 height 12
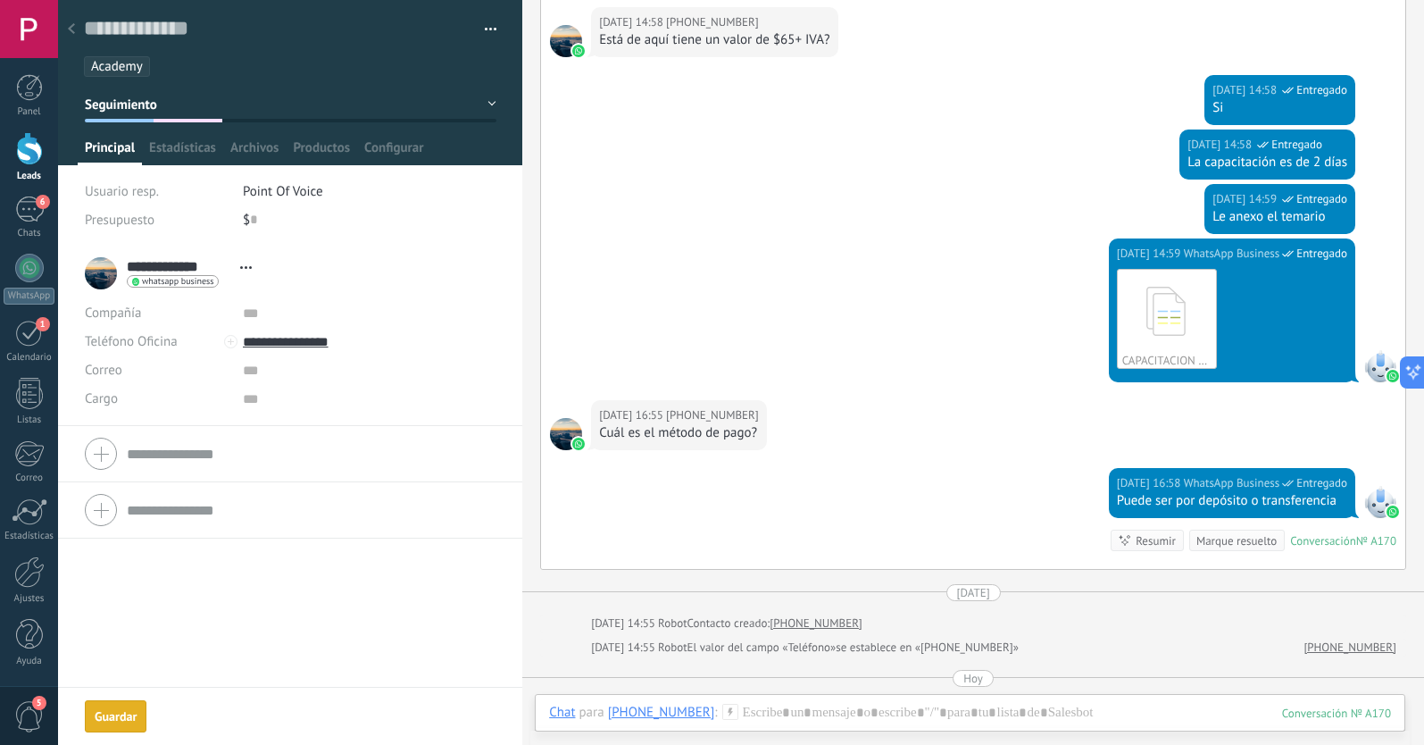
click at [74, 26] on use at bounding box center [71, 28] width 7 height 11
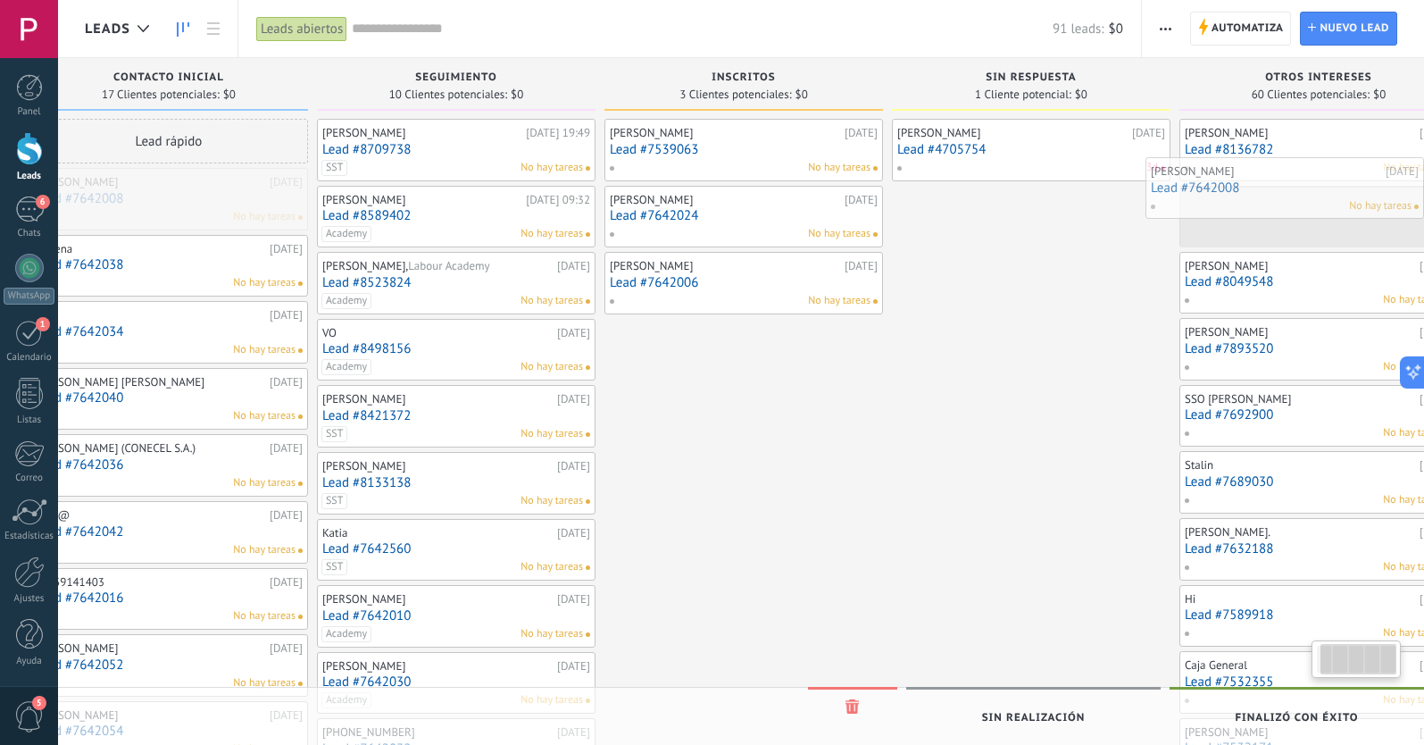
scroll to position [0, 116]
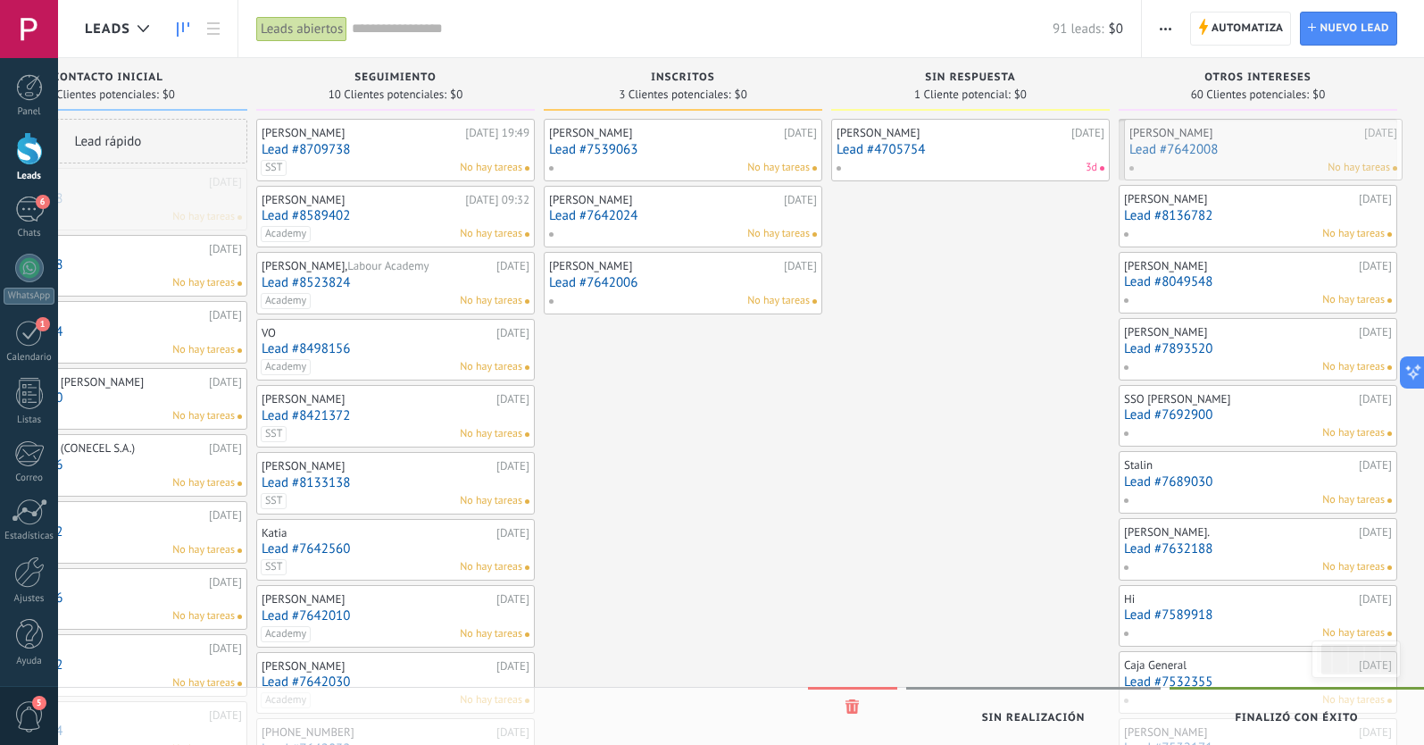
drag, startPoint x: 204, startPoint y: 204, endPoint x: 1243, endPoint y: 155, distance: 1040.4
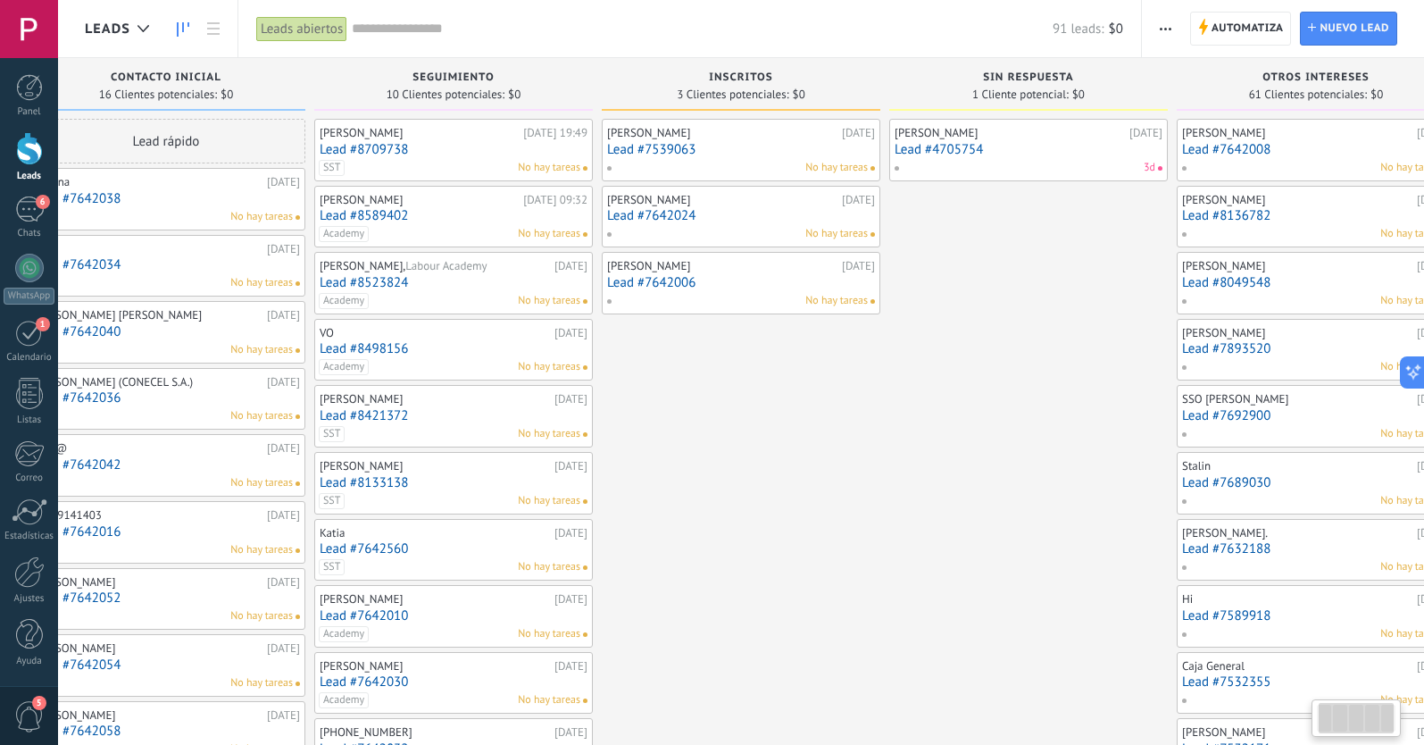
scroll to position [0, 37]
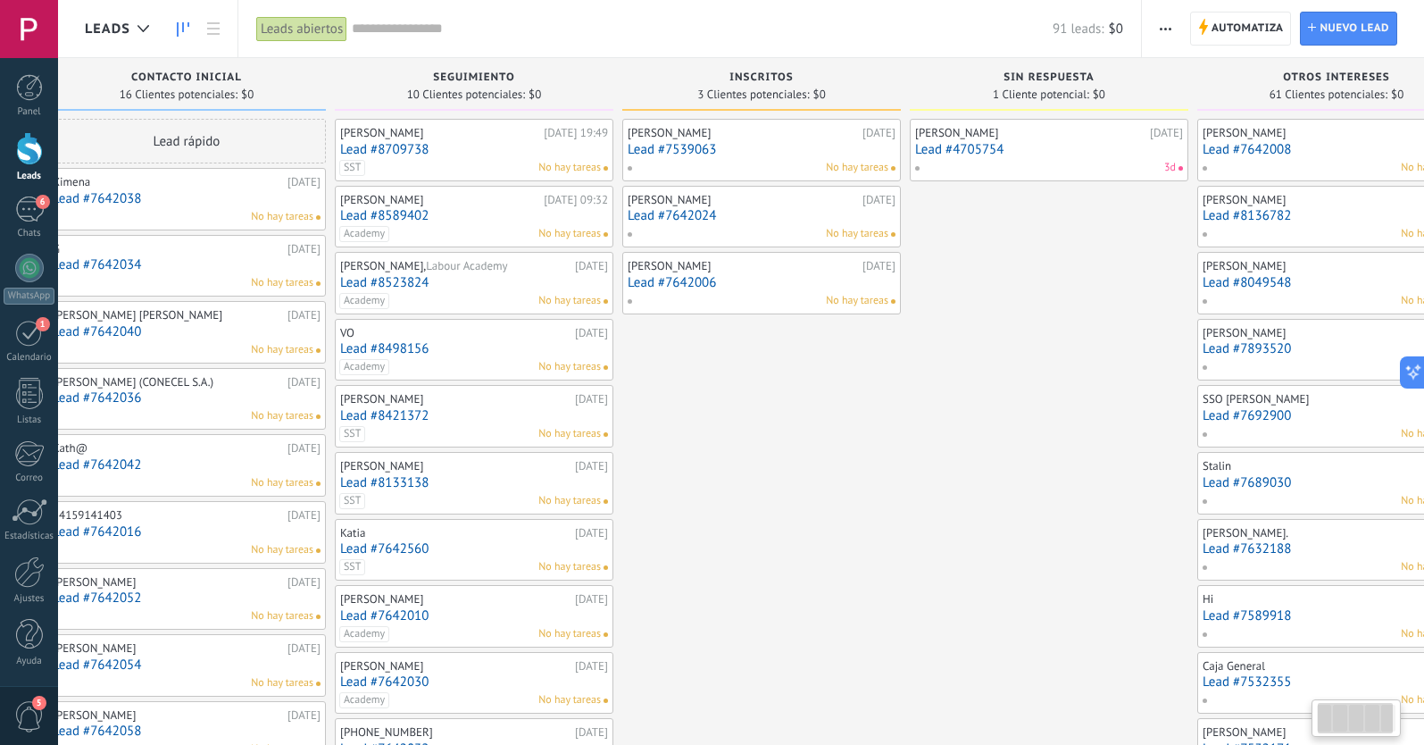
click at [215, 210] on div "No hay tareas" at bounding box center [183, 217] width 262 height 16
click at [166, 188] on div "Ximena 02.09.2025 Lead #7642038 No hay tareas" at bounding box center [187, 199] width 268 height 52
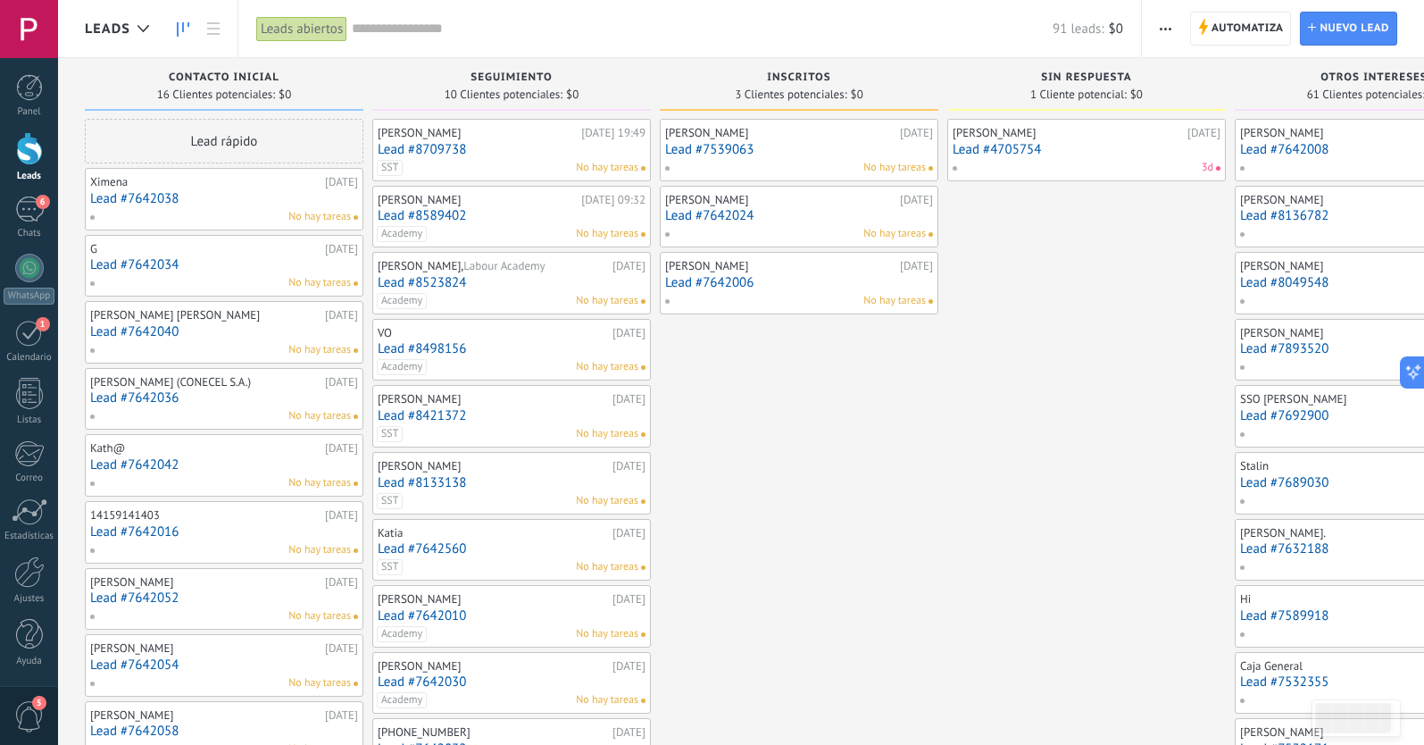
click at [127, 198] on link "Lead #7642038" at bounding box center [224, 198] width 268 height 15
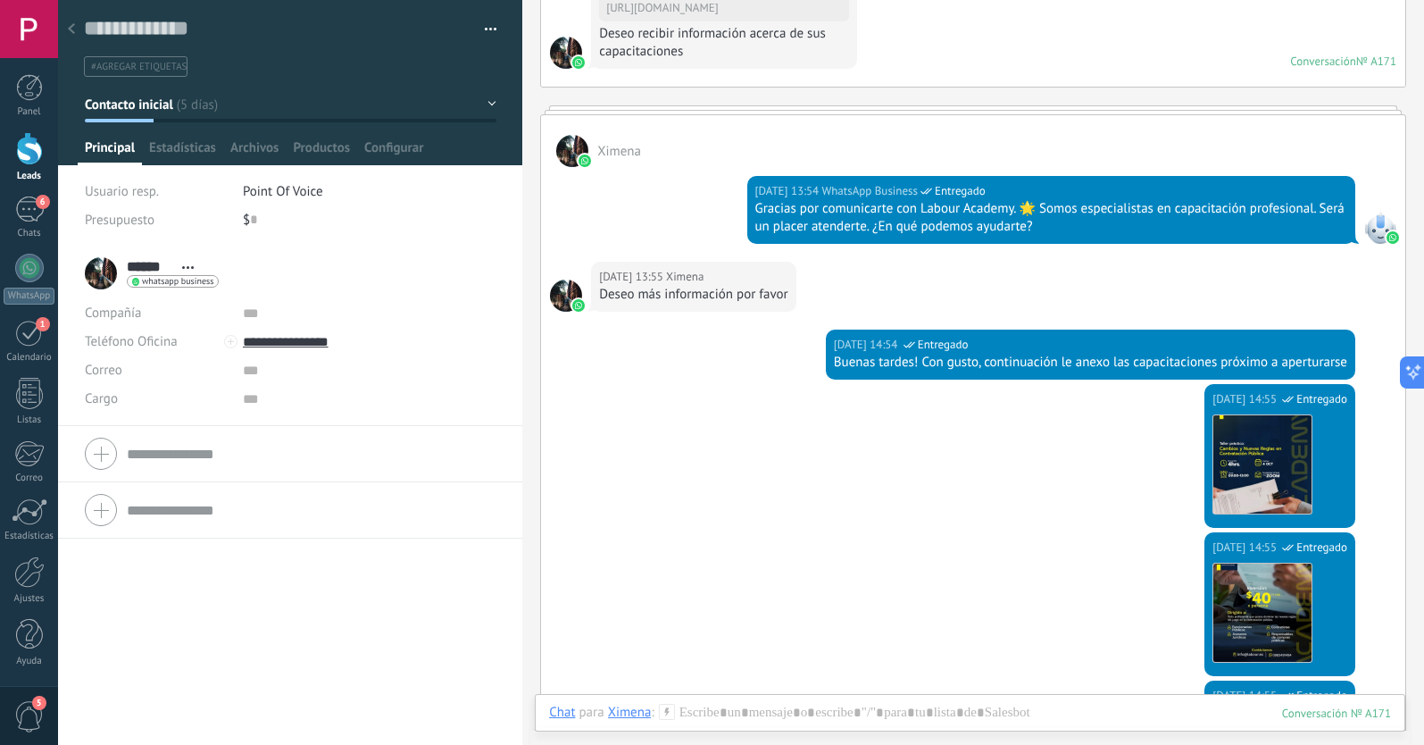
scroll to position [429, 0]
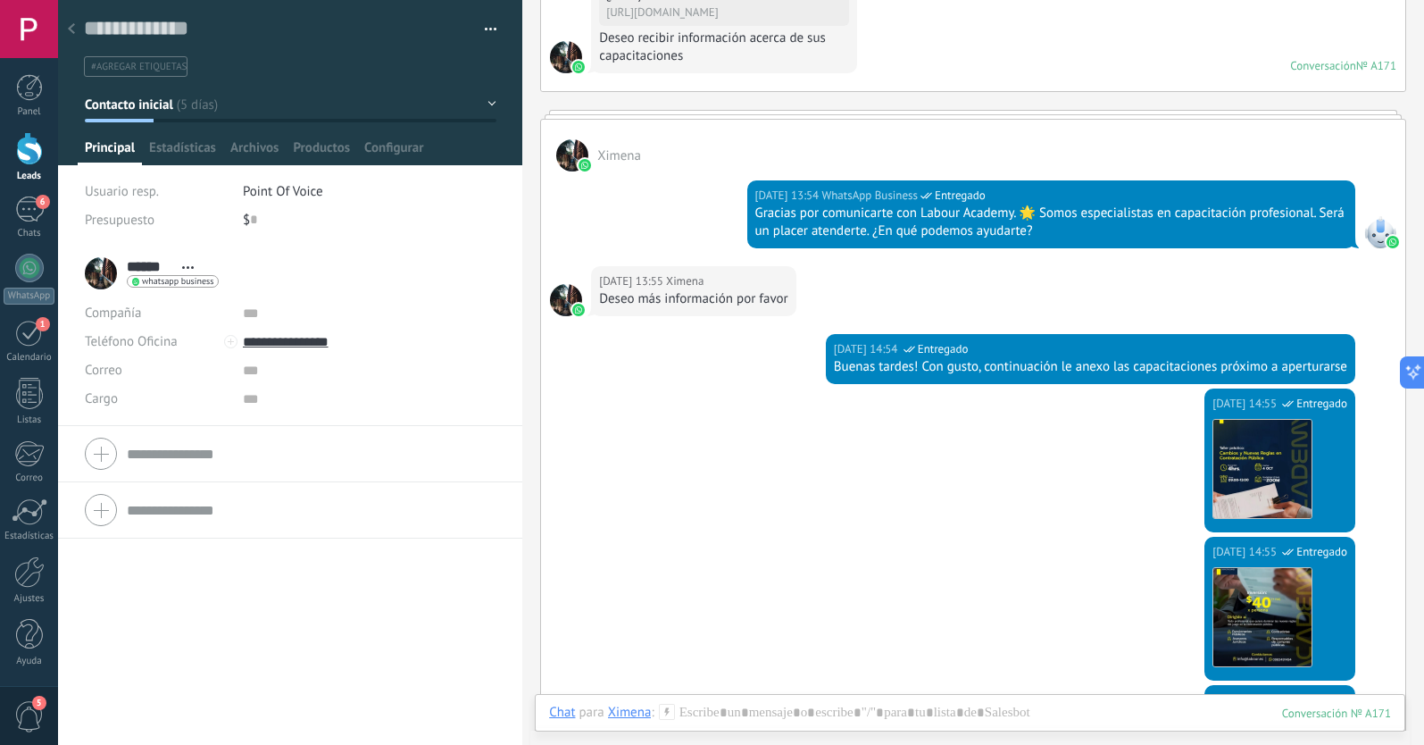
click at [115, 73] on li "#agregar etiquetas" at bounding box center [136, 66] width 104 height 21
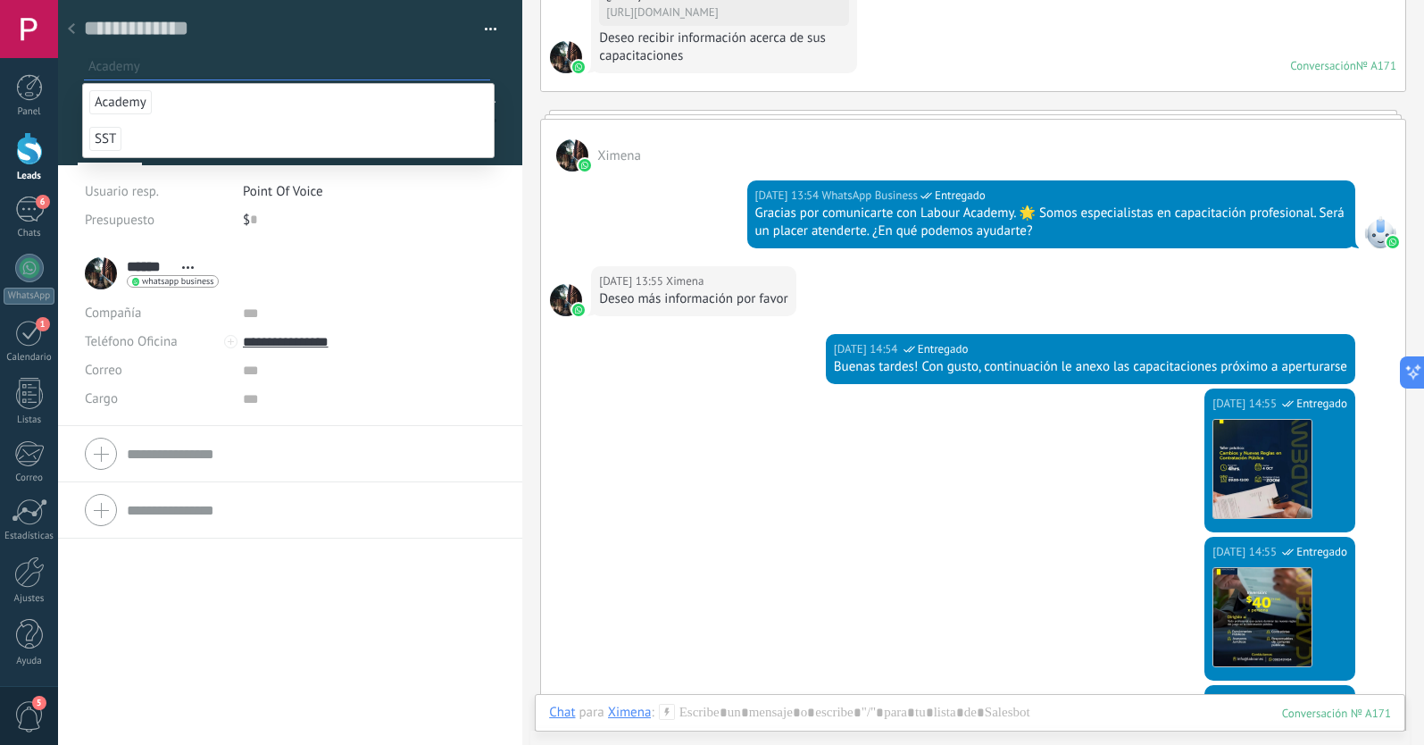
click at [128, 96] on span "Academy" at bounding box center [120, 102] width 62 height 24
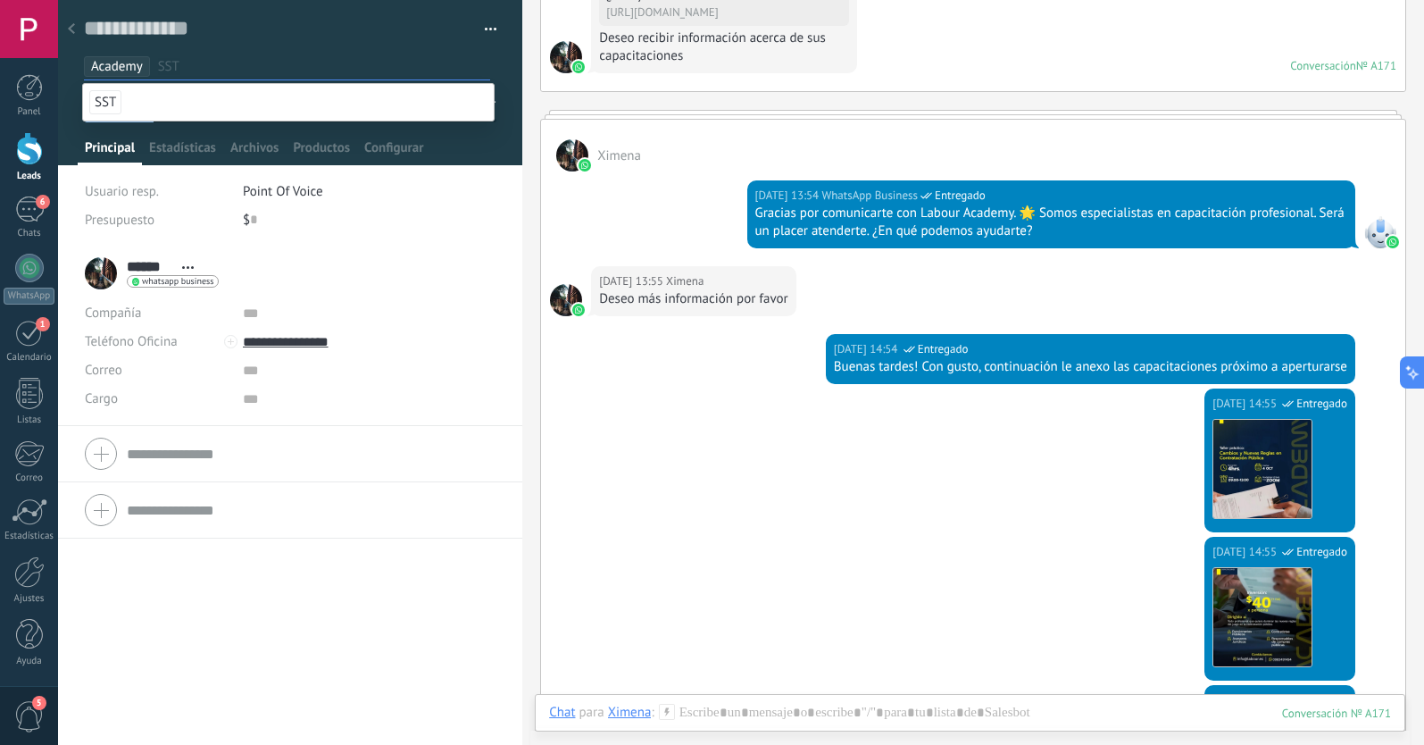
click at [177, 620] on div "****** Ximena ****** Ximena Apellido Abrir detalle Copie el nombre" at bounding box center [290, 495] width 464 height 499
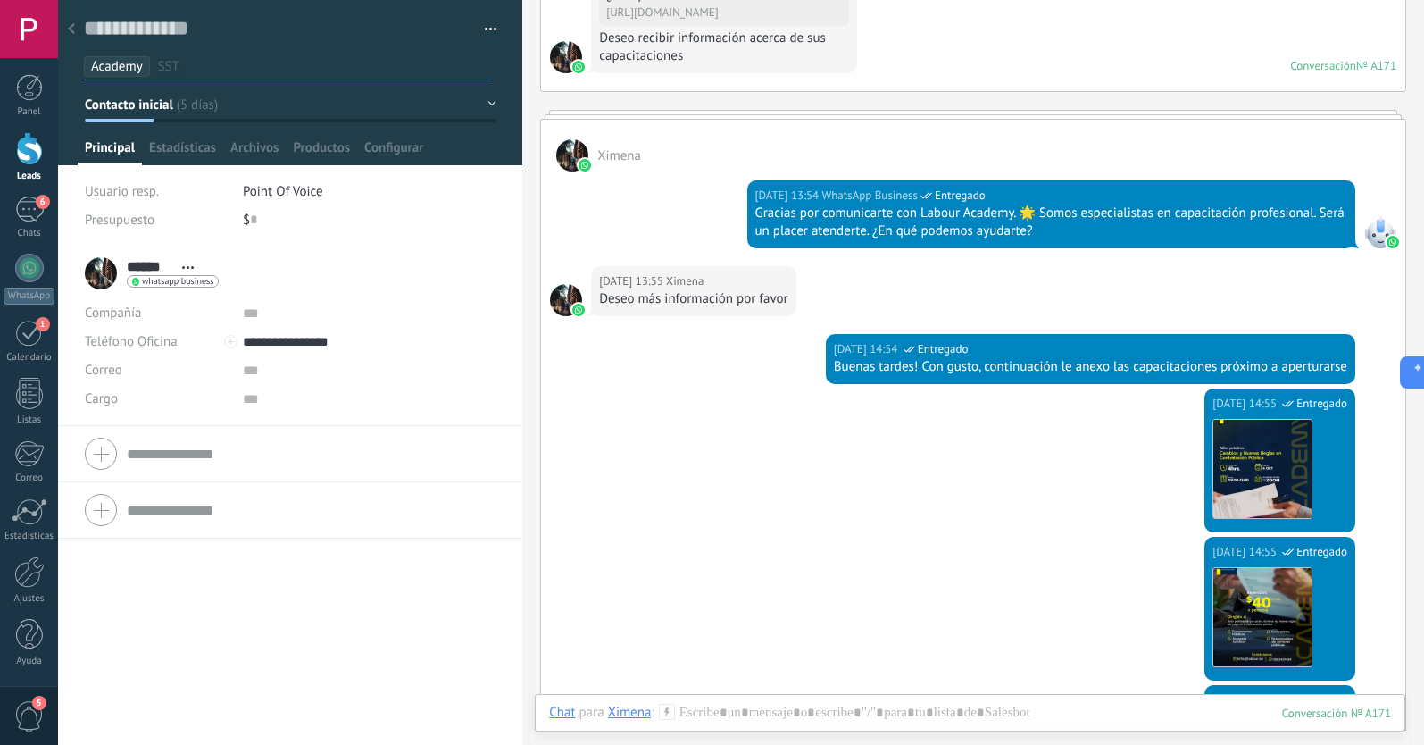
click at [128, 105] on span "Contacto inicial" at bounding box center [129, 104] width 88 height 17
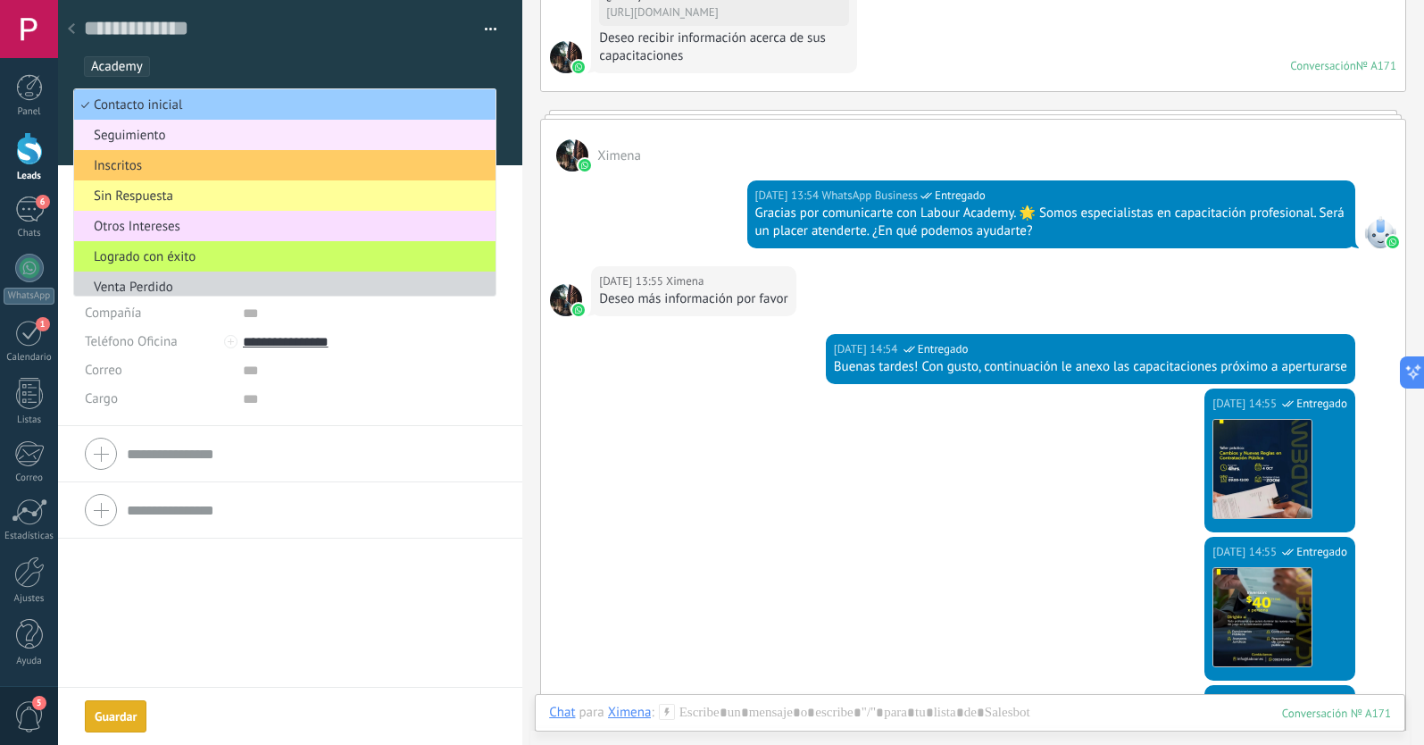
click at [138, 140] on span "Seguimiento" at bounding box center [282, 135] width 416 height 17
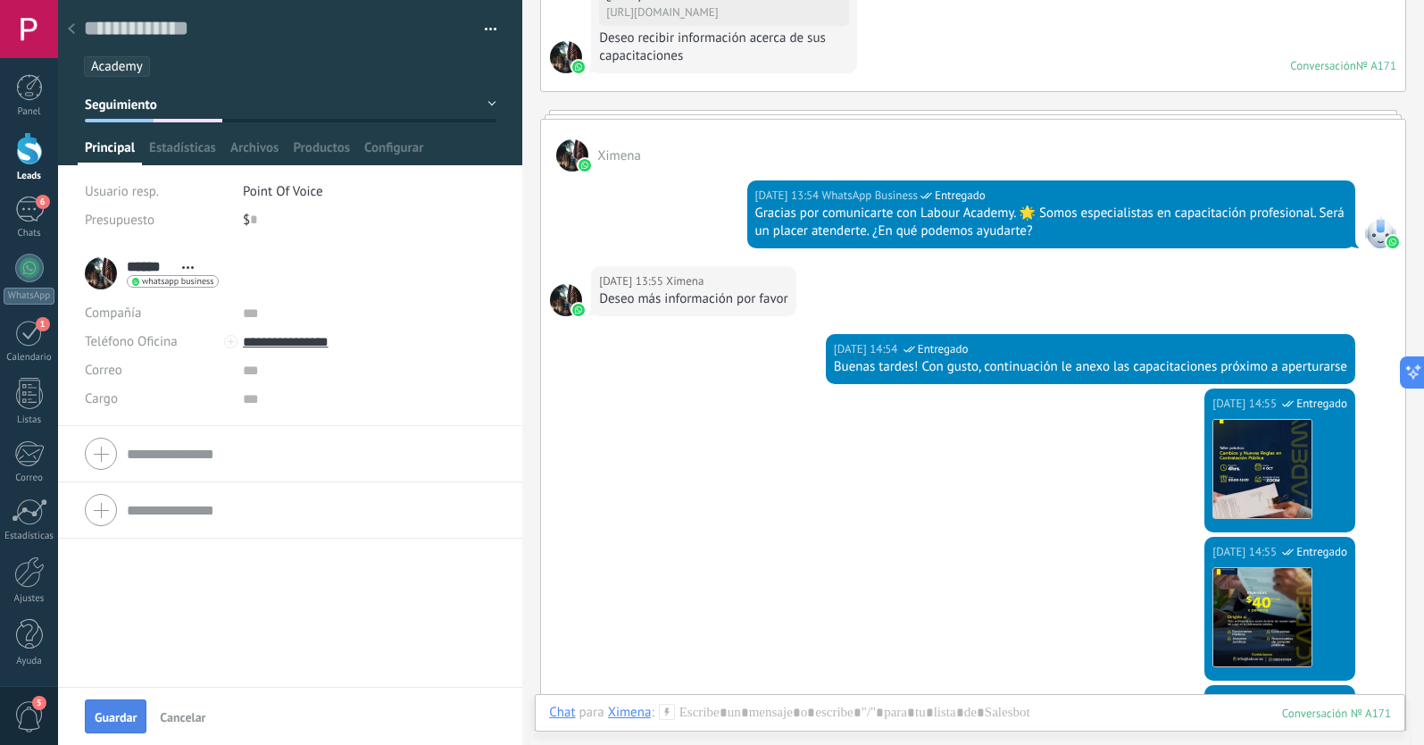
click at [116, 715] on span "Guardar" at bounding box center [116, 717] width 42 height 12
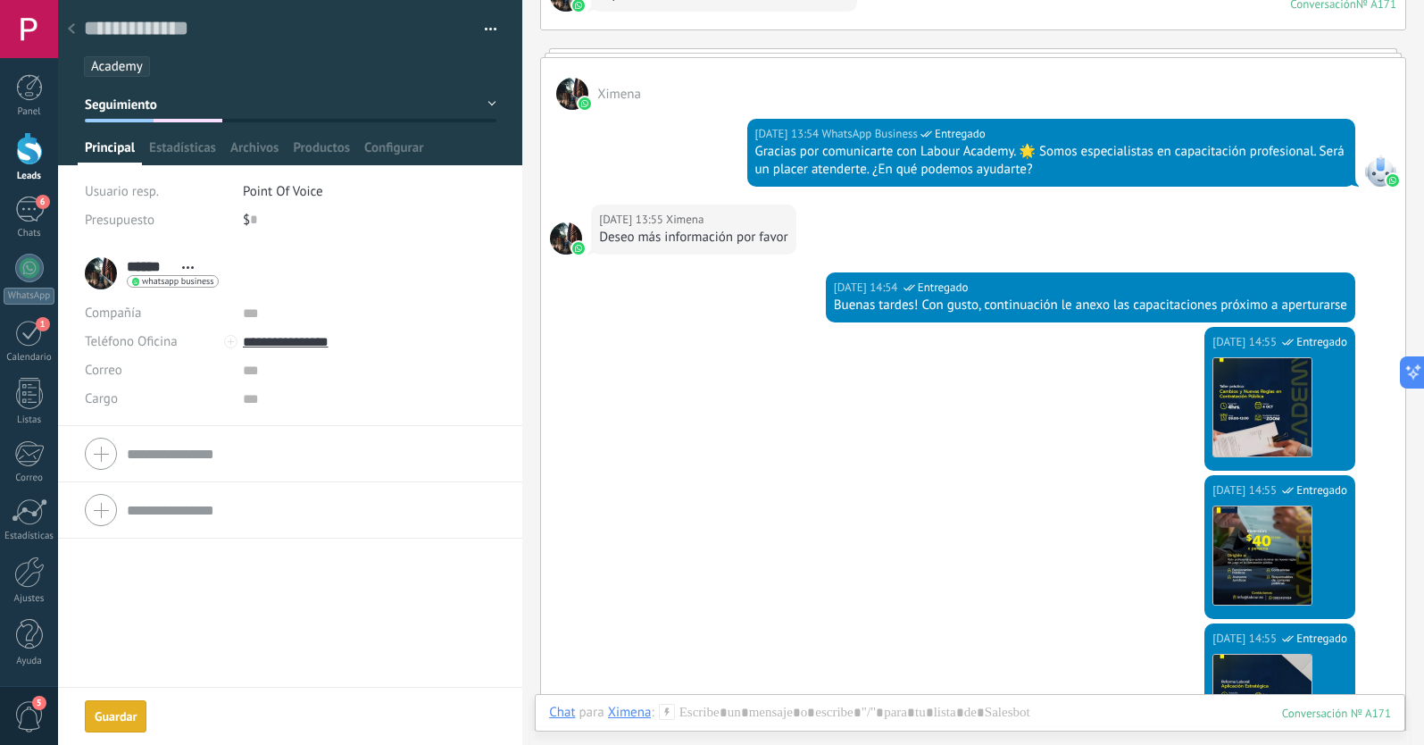
click at [69, 27] on icon at bounding box center [71, 28] width 7 height 11
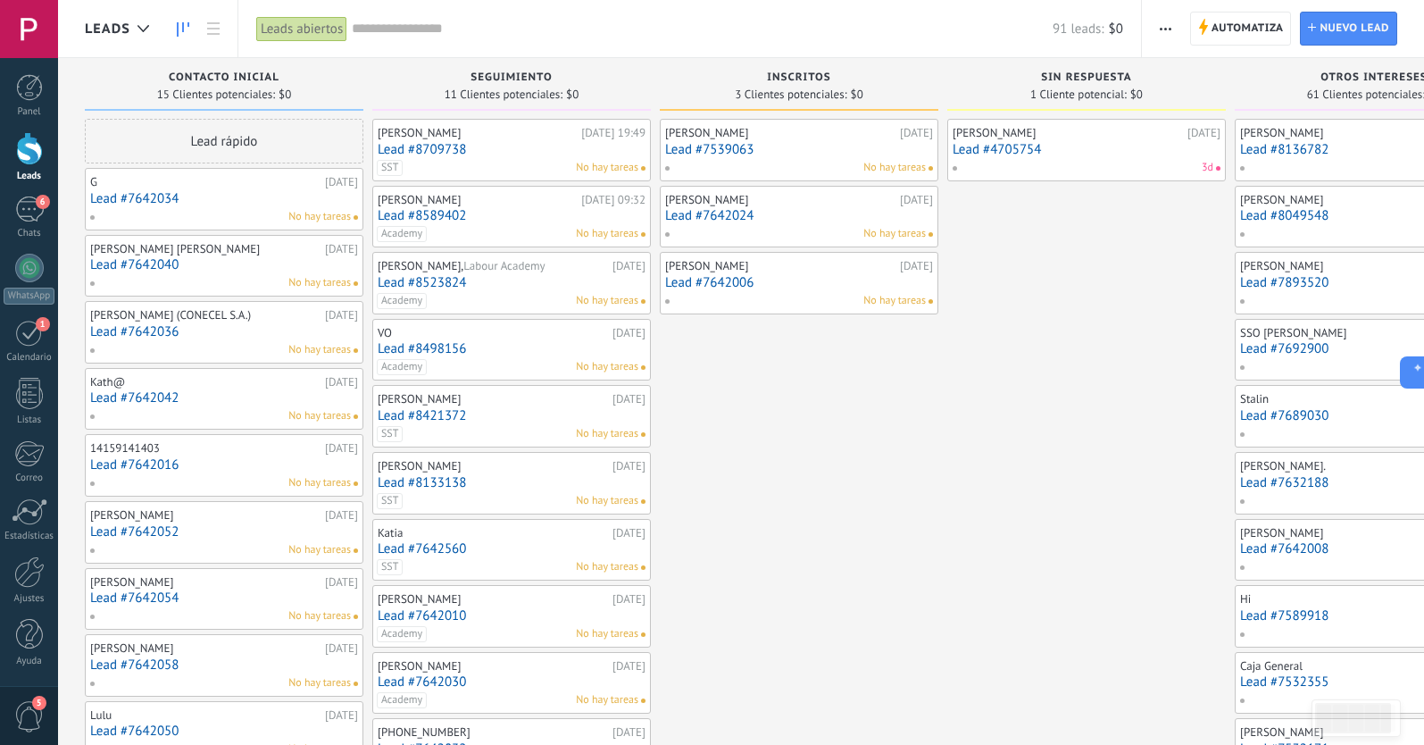
click at [230, 264] on link "Lead #7642040" at bounding box center [224, 264] width 268 height 15
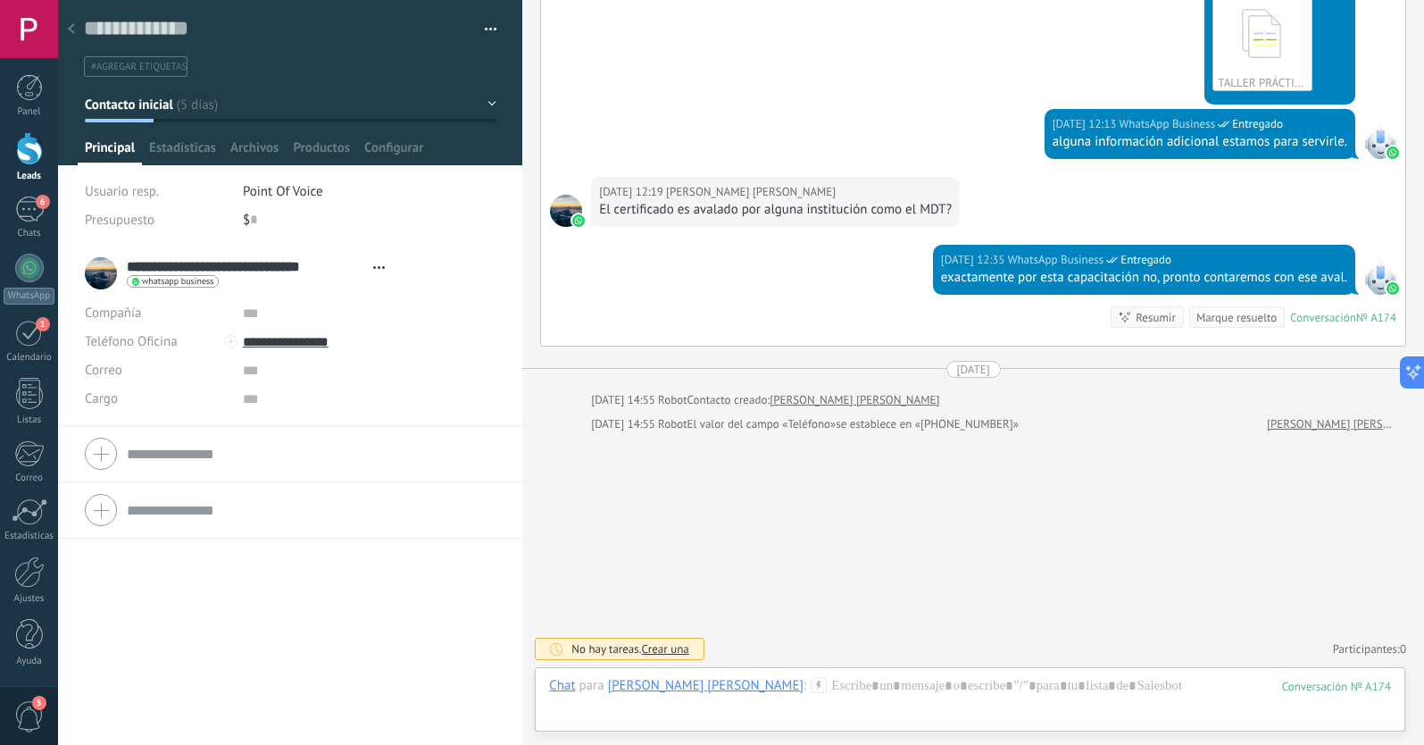
scroll to position [875, 0]
click at [129, 69] on span "#agregar etiquetas" at bounding box center [139, 67] width 96 height 12
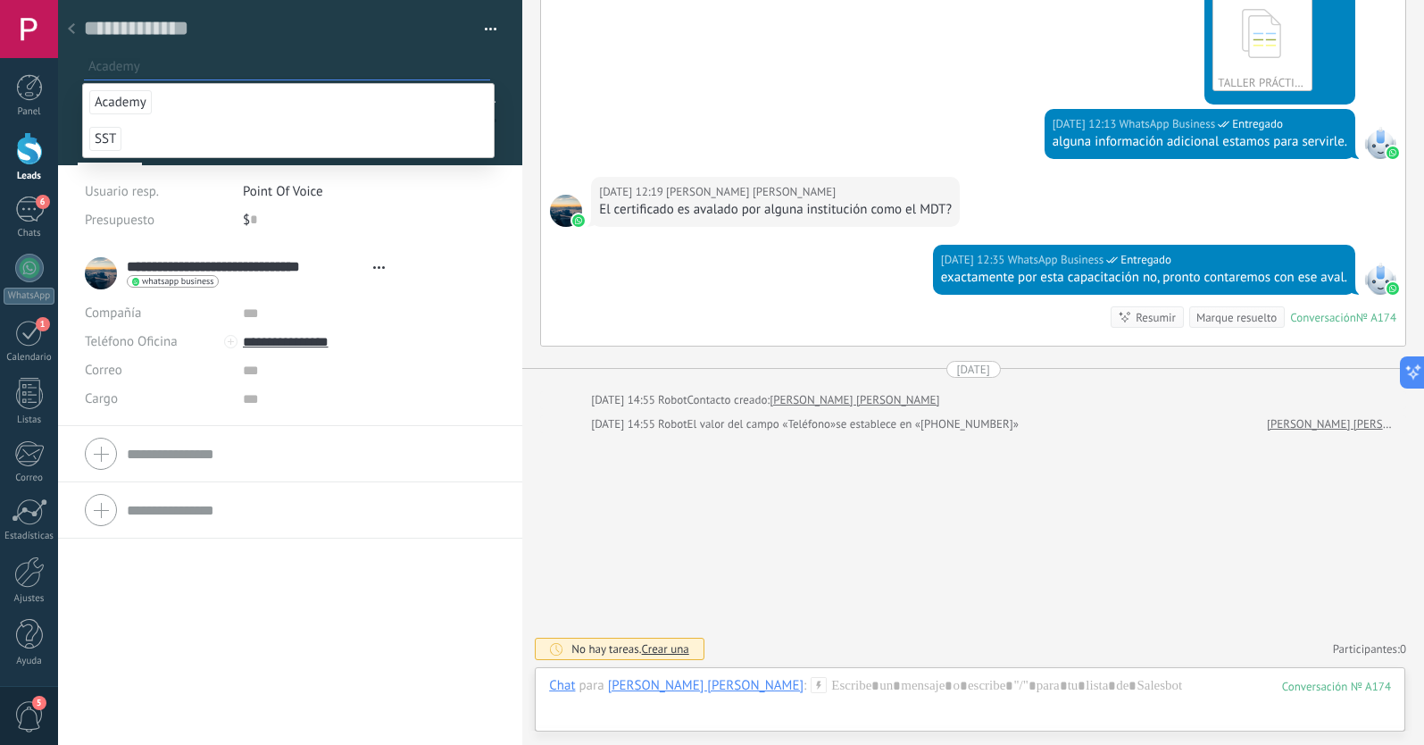
click at [129, 105] on span "Academy" at bounding box center [120, 102] width 62 height 24
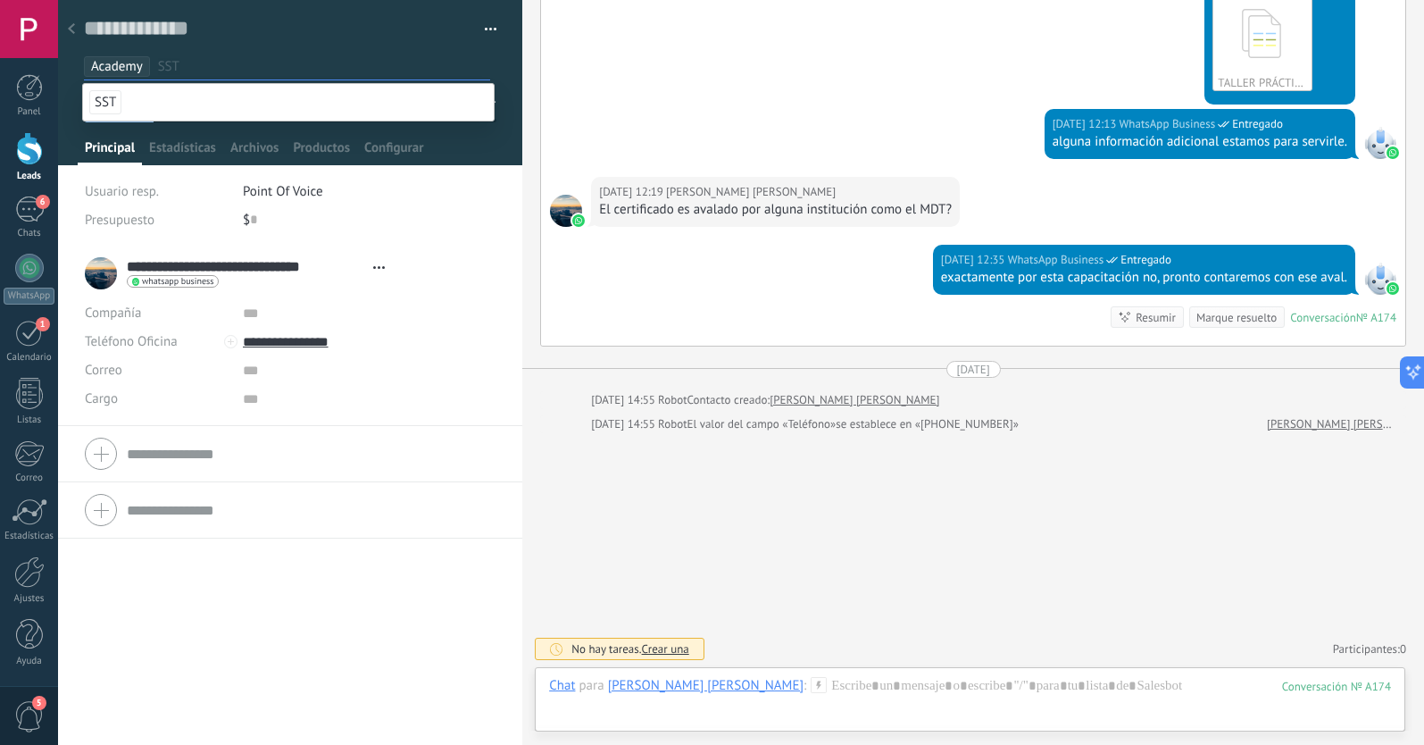
click at [223, 582] on div "**********" at bounding box center [290, 495] width 464 height 499
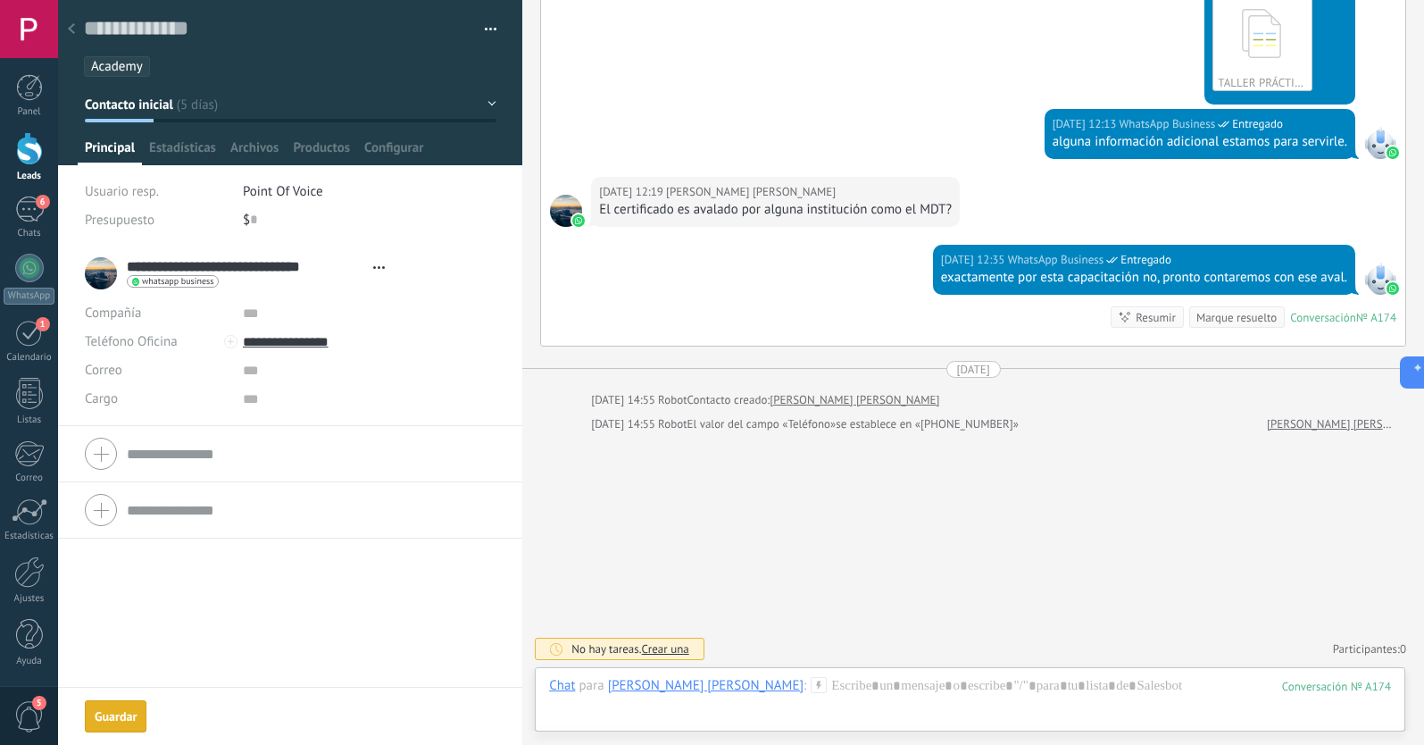
click at [173, 111] on span "Contacto inicial" at bounding box center [129, 104] width 88 height 17
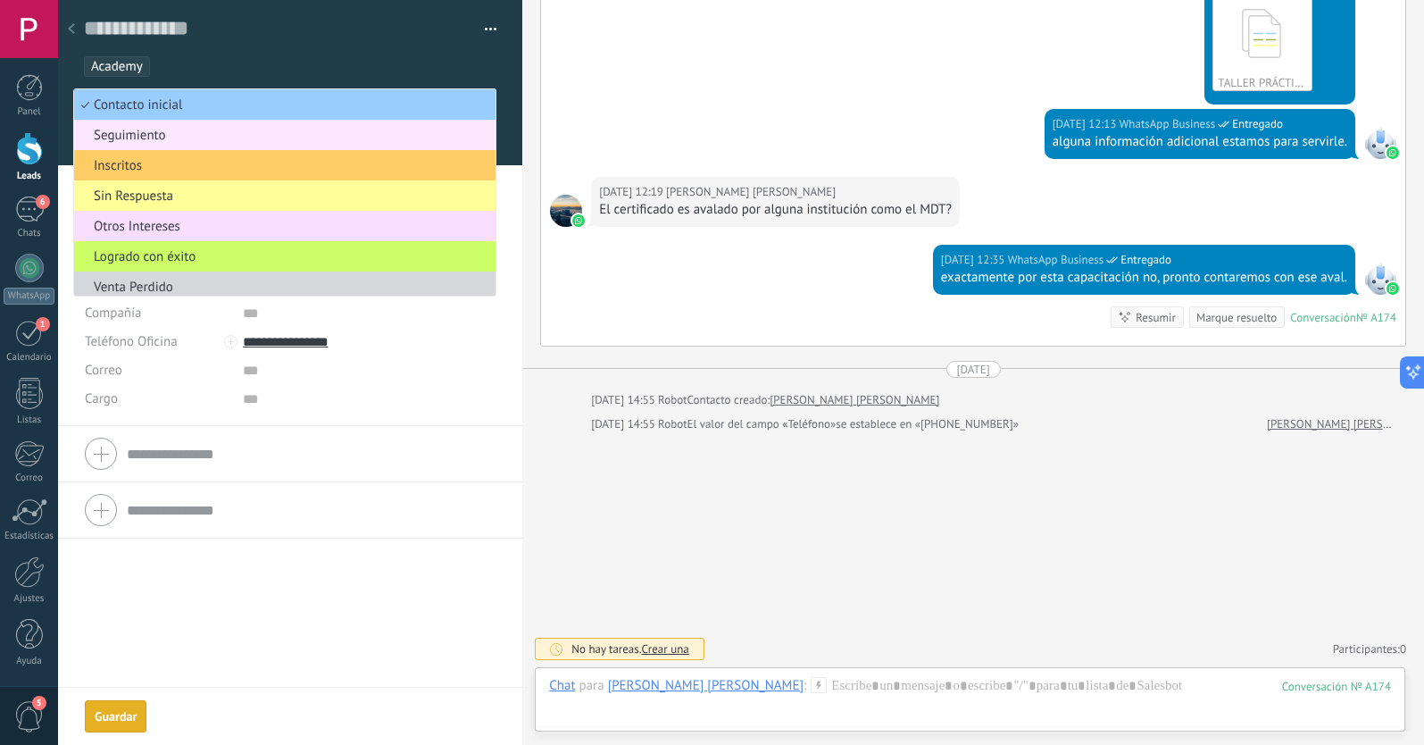
click at [140, 137] on span "Seguimiento" at bounding box center [282, 135] width 416 height 17
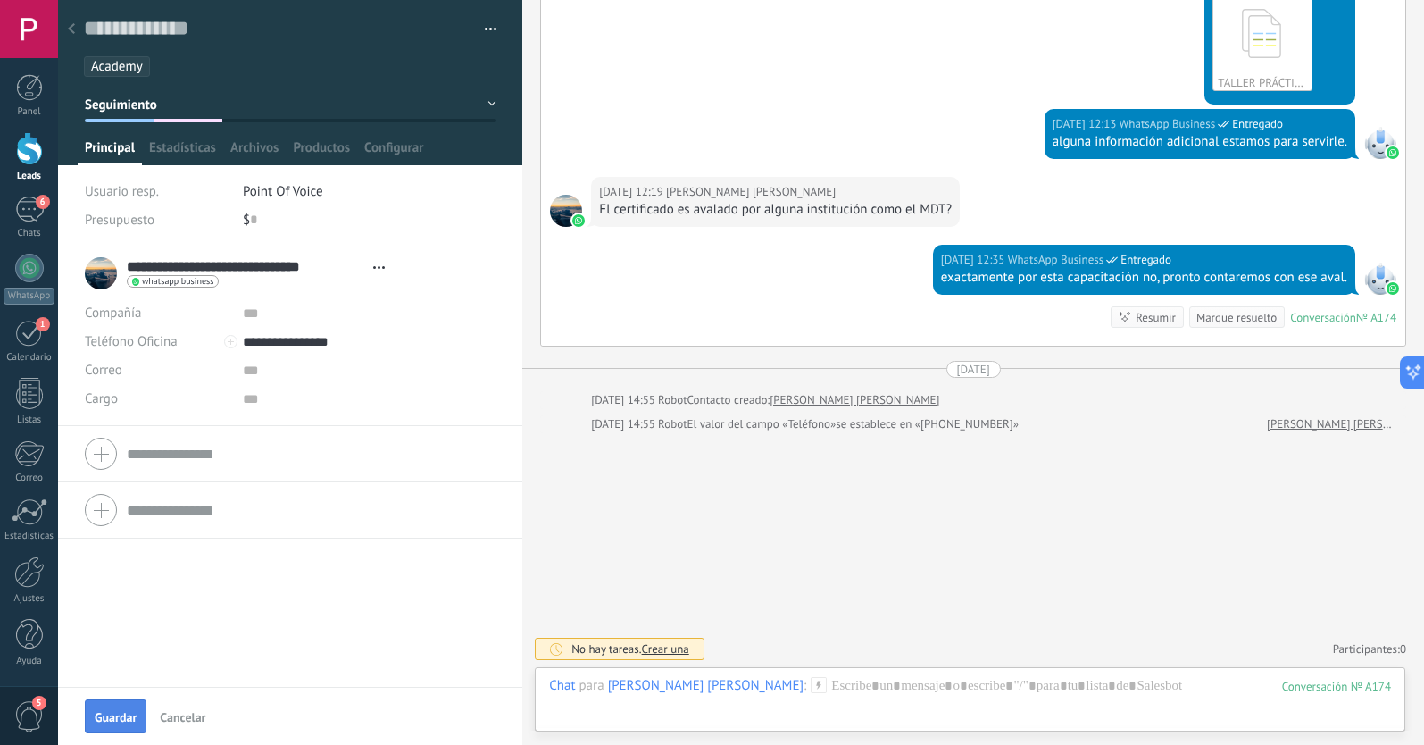
click at [124, 708] on button "Guardar" at bounding box center [116, 716] width 62 height 34
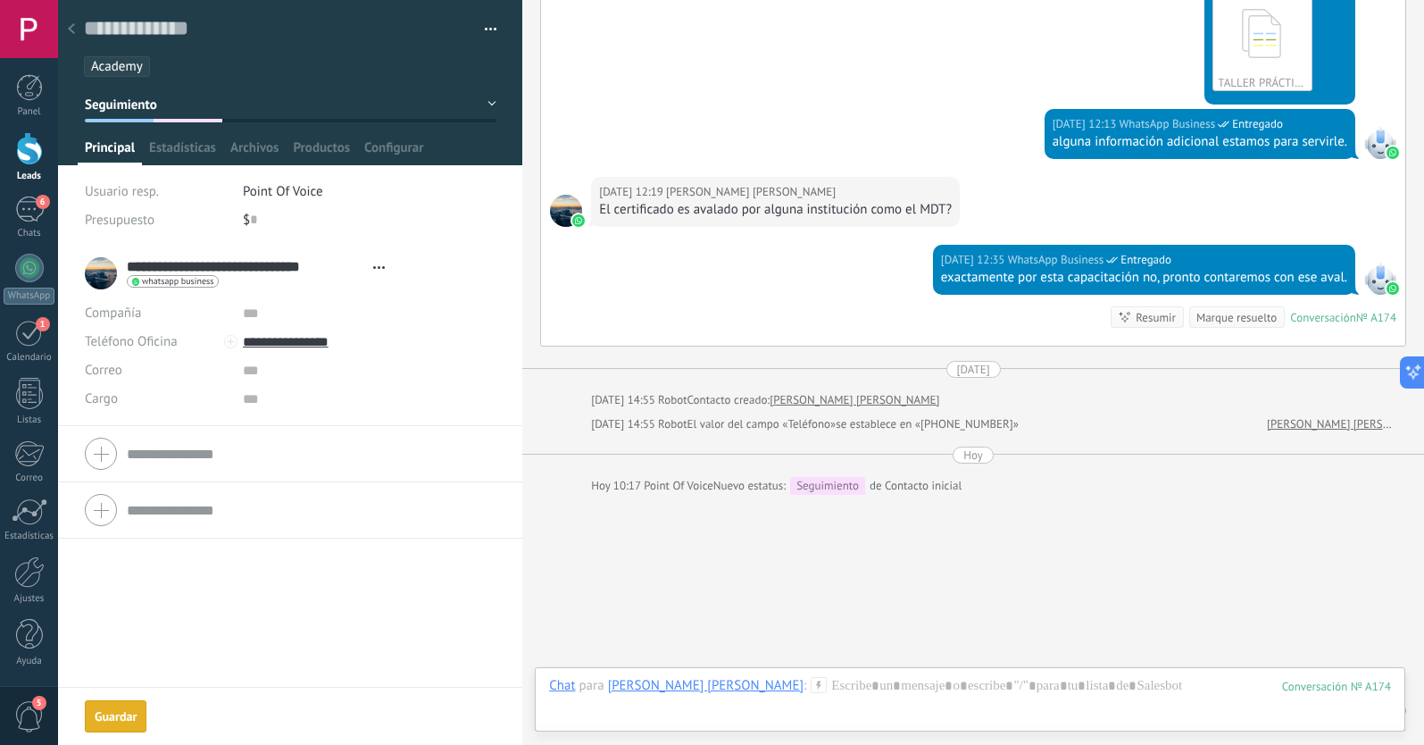
scroll to position [937, 0]
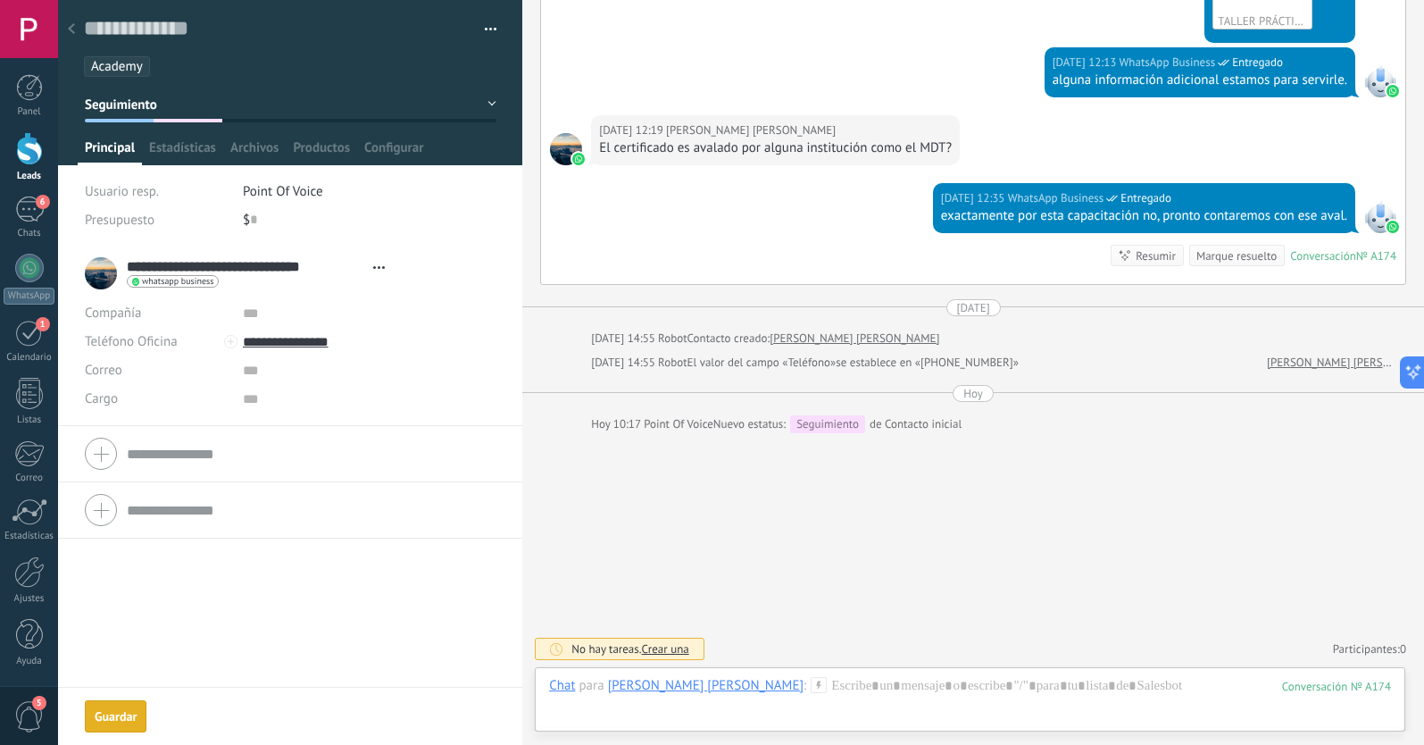
click at [71, 29] on use at bounding box center [71, 28] width 7 height 11
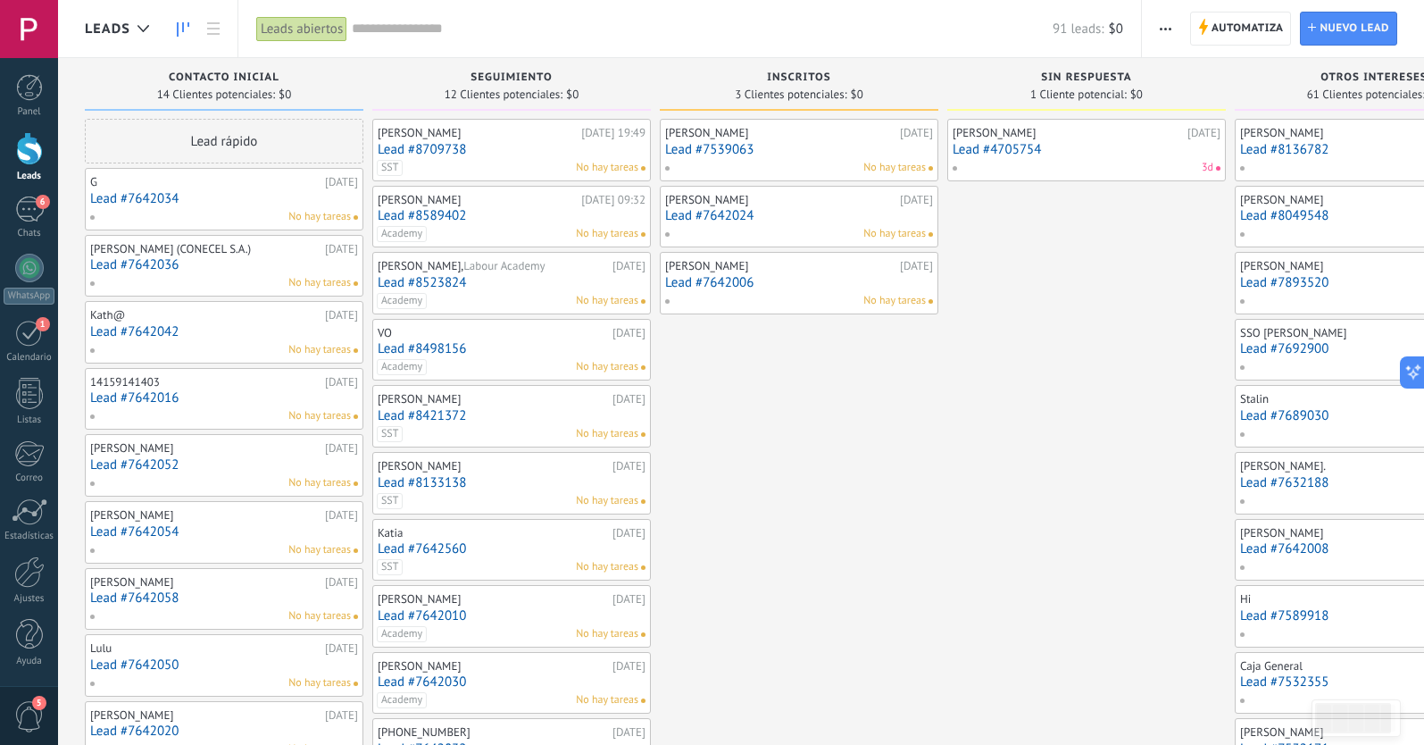
click at [208, 204] on link "Lead #7642034" at bounding box center [224, 198] width 268 height 15
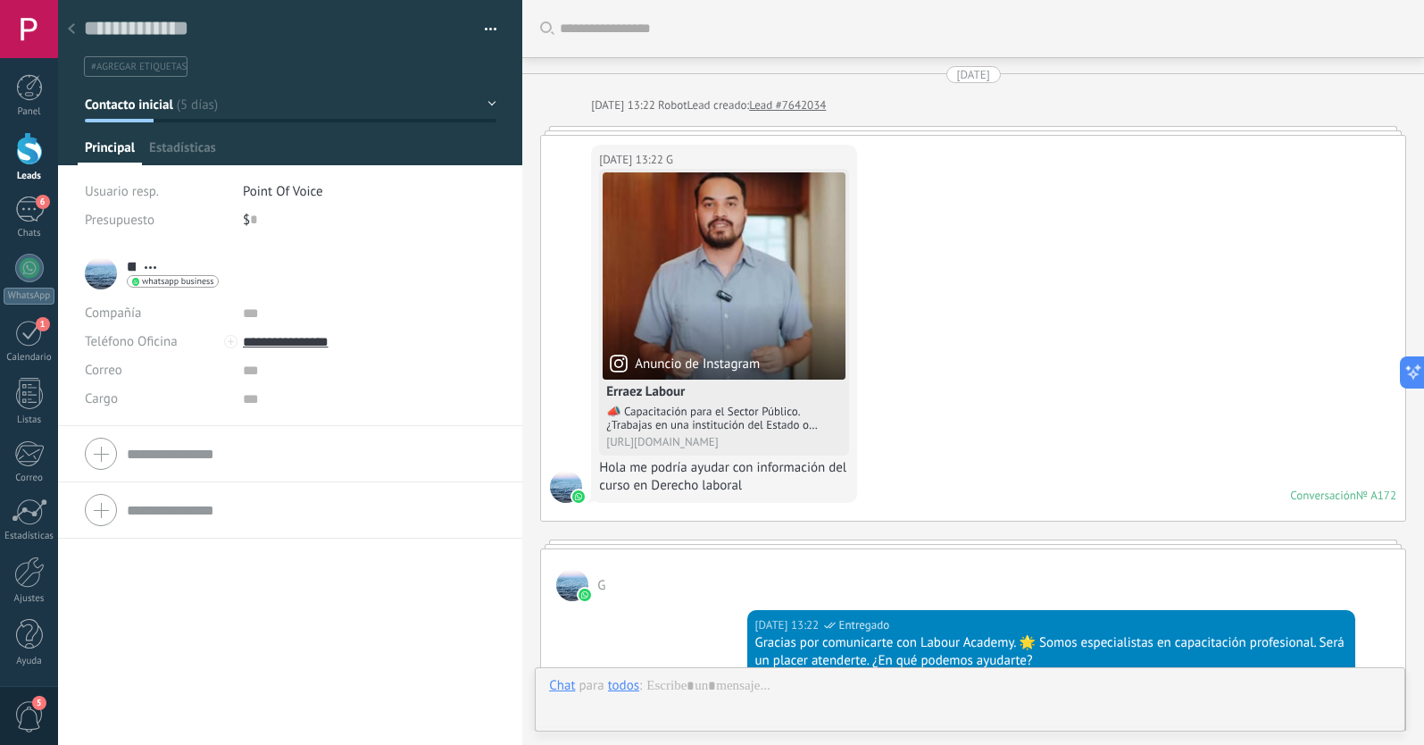
type textarea "**********"
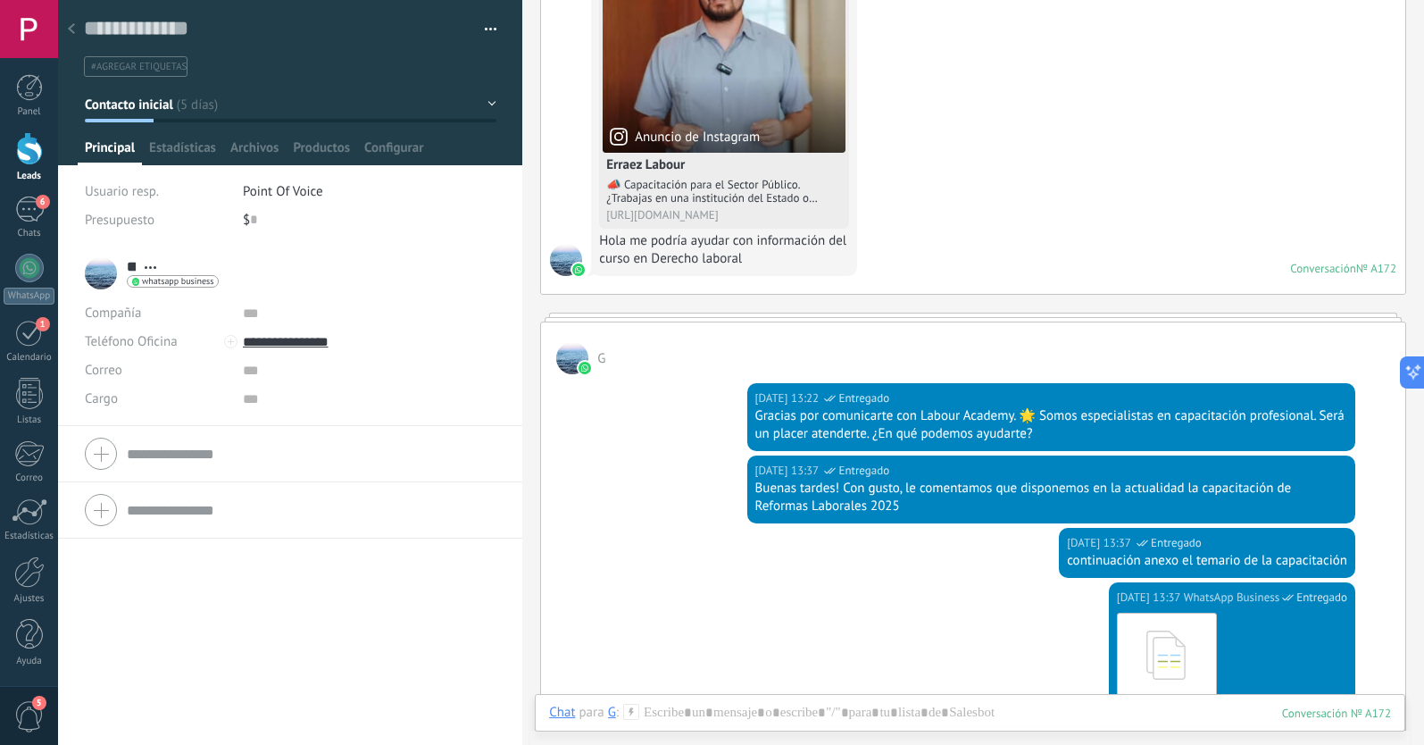
scroll to position [220, 0]
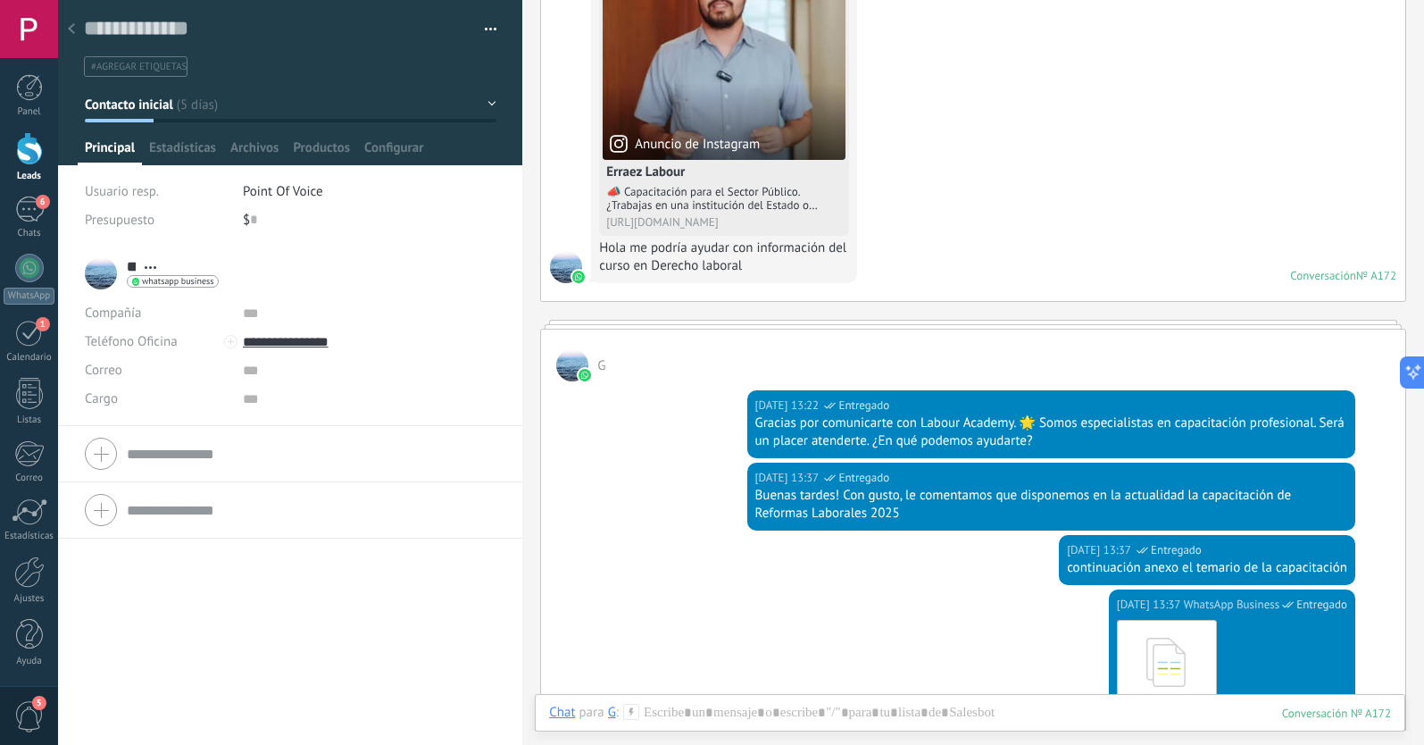
click at [157, 66] on span "#agregar etiquetas" at bounding box center [139, 67] width 96 height 12
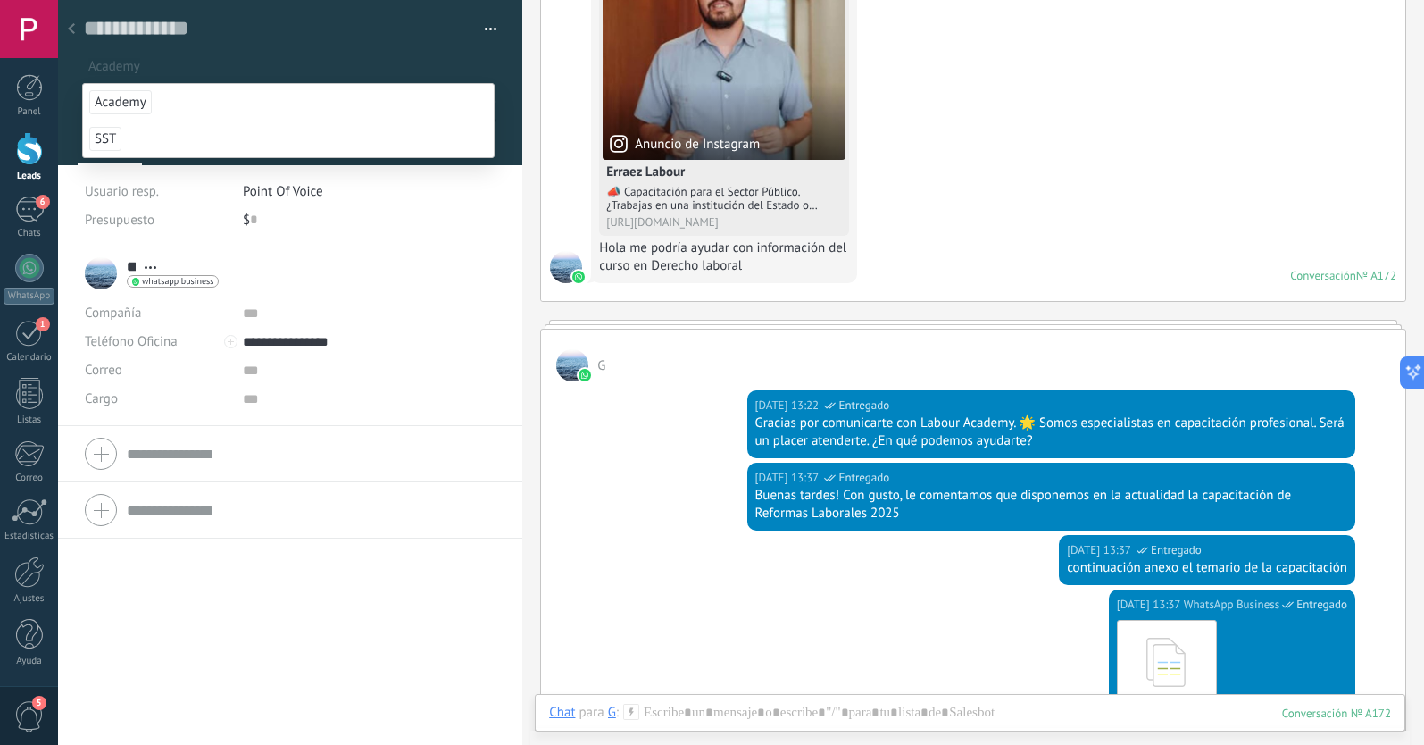
click at [128, 107] on span "Academy" at bounding box center [120, 102] width 62 height 24
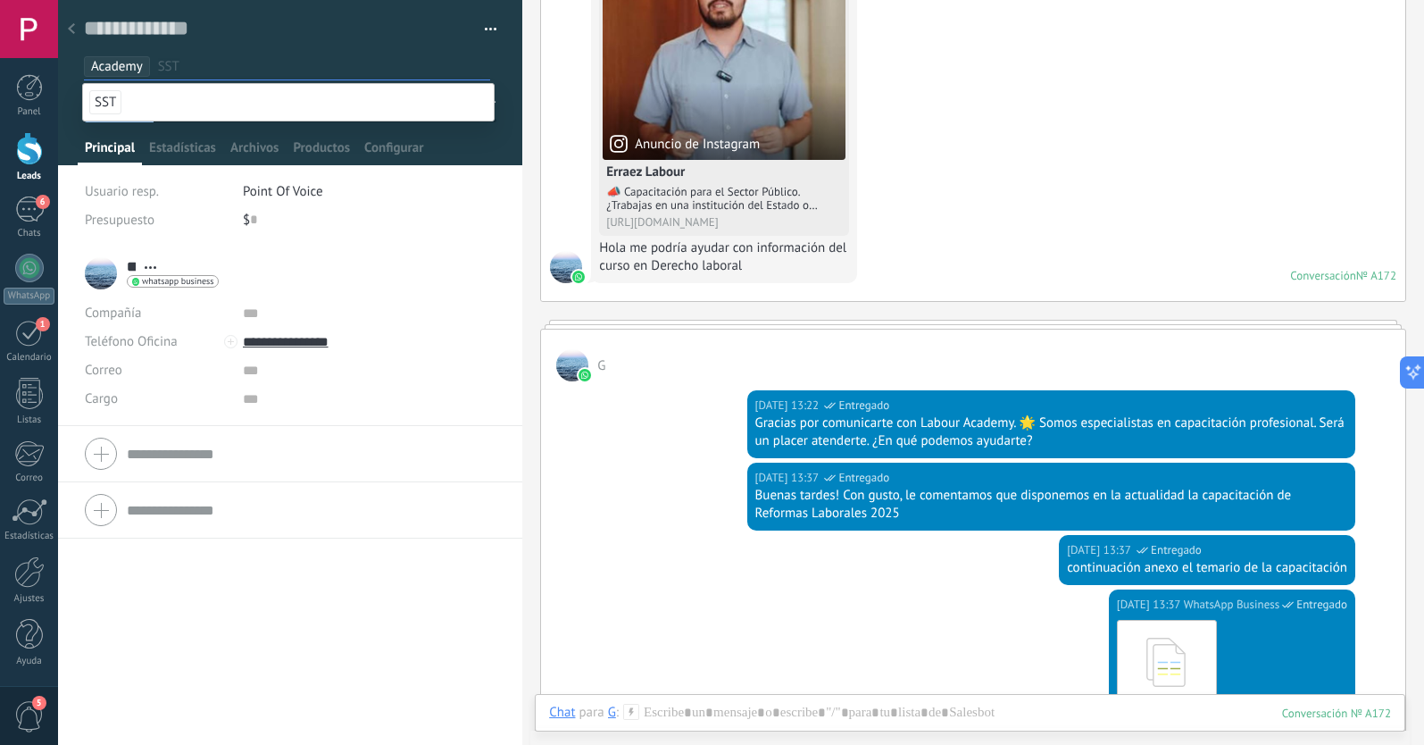
click at [170, 629] on div "** ‍G ** ‍G Apellido Abrir detalle Copie el nombre" at bounding box center [290, 495] width 464 height 499
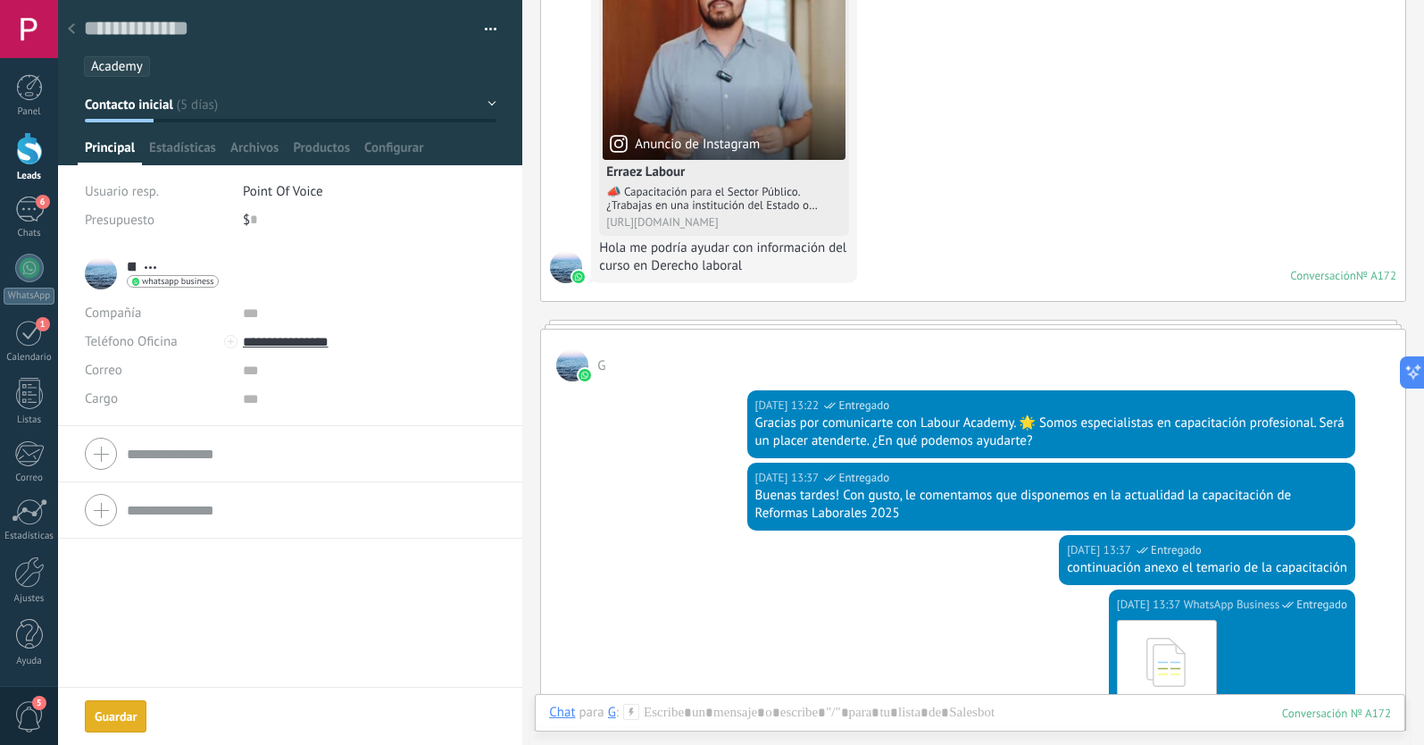
click at [154, 99] on span "Contacto inicial" at bounding box center [129, 104] width 88 height 17
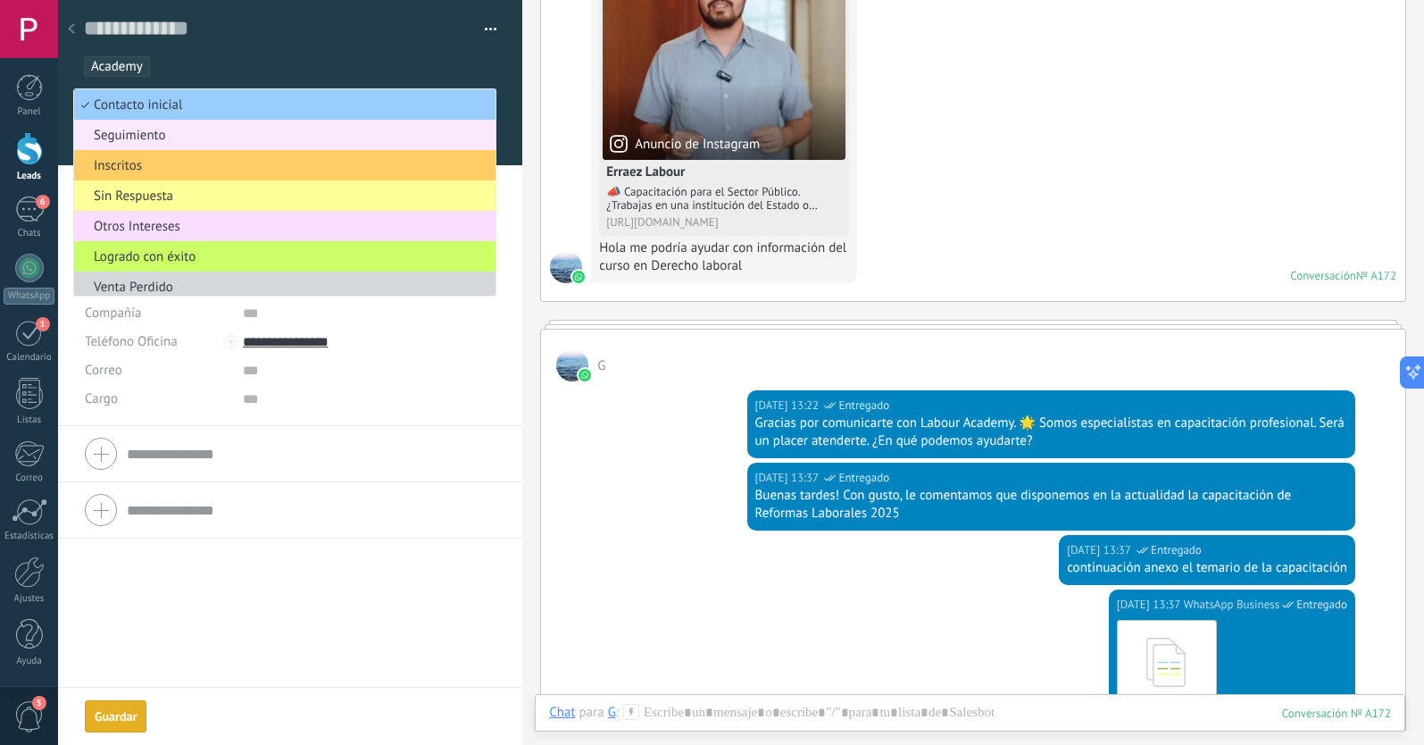
click at [145, 137] on span "Seguimiento" at bounding box center [282, 135] width 416 height 17
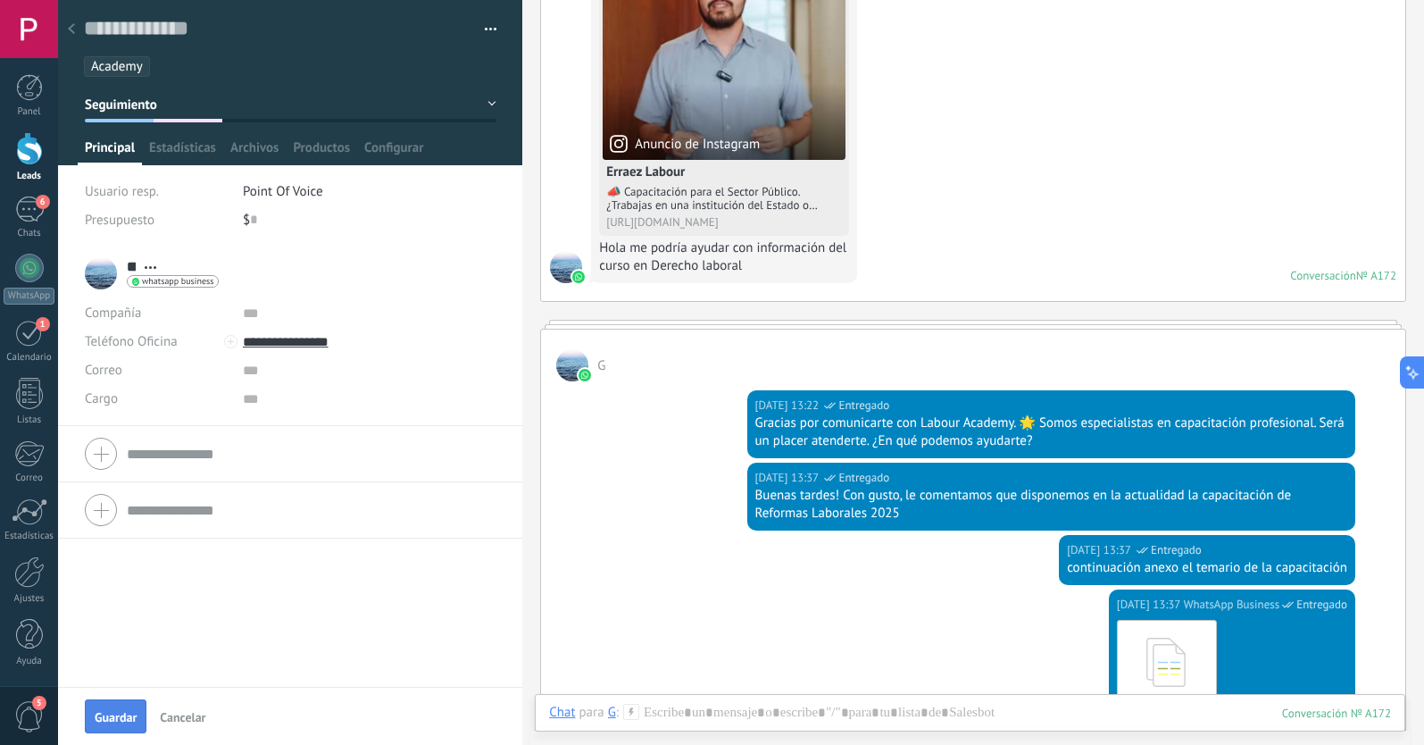
click at [125, 714] on span "Guardar" at bounding box center [116, 717] width 42 height 12
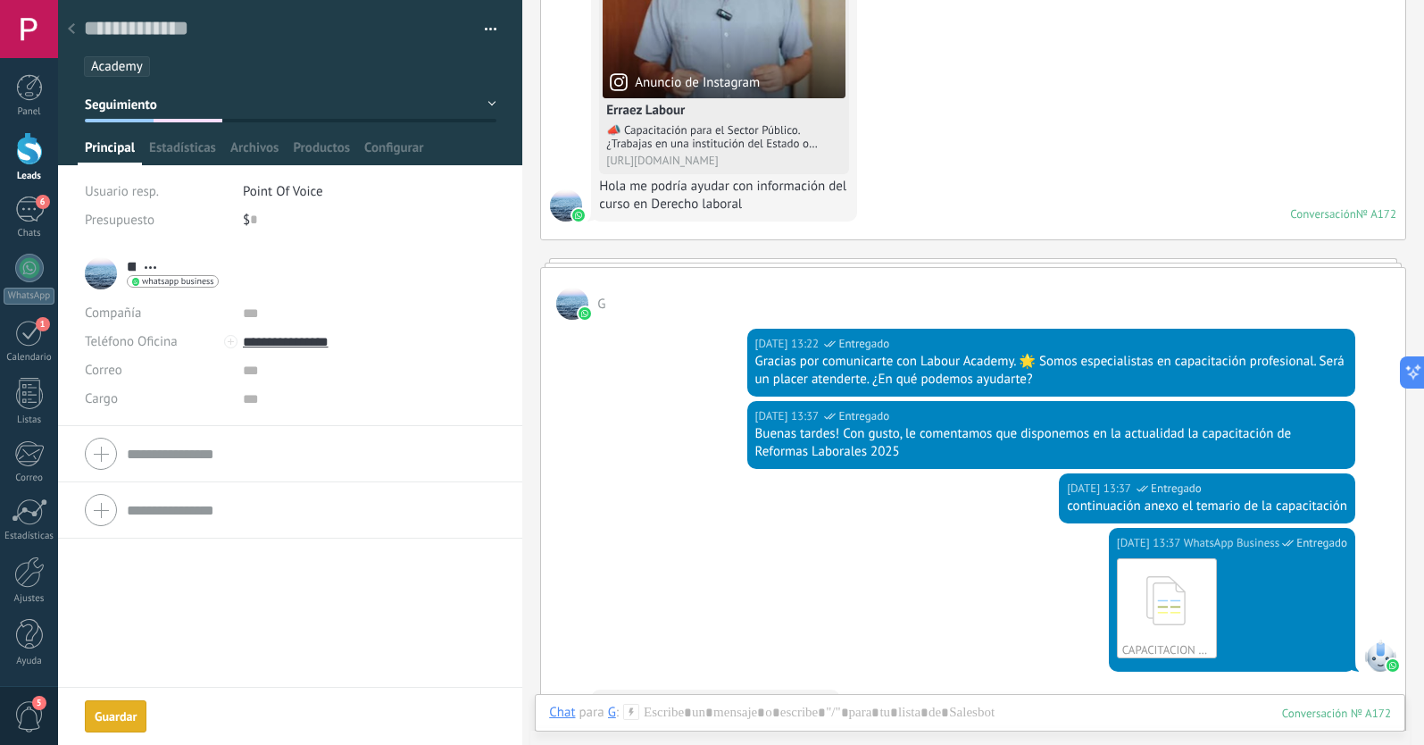
click at [74, 24] on icon at bounding box center [71, 28] width 7 height 11
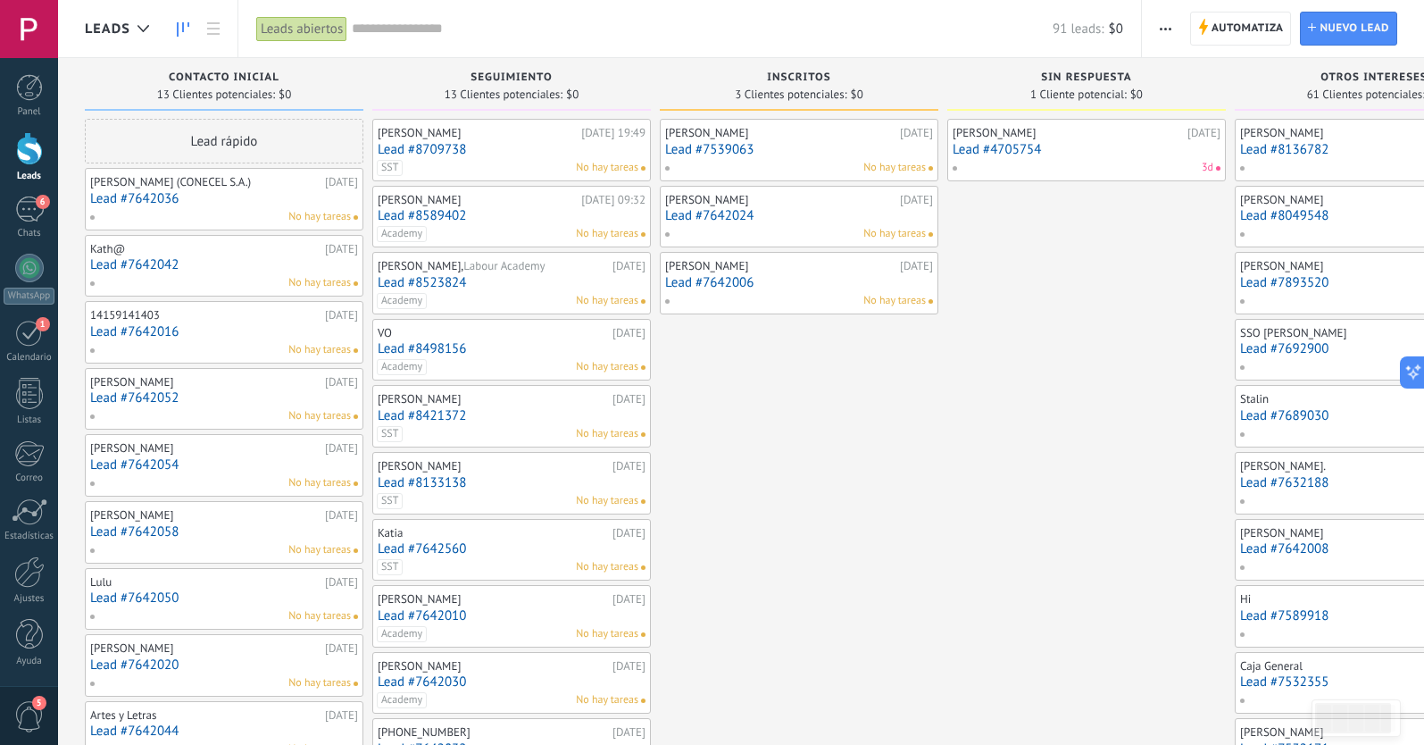
click at [207, 203] on link "Lead #7642036" at bounding box center [224, 198] width 268 height 15
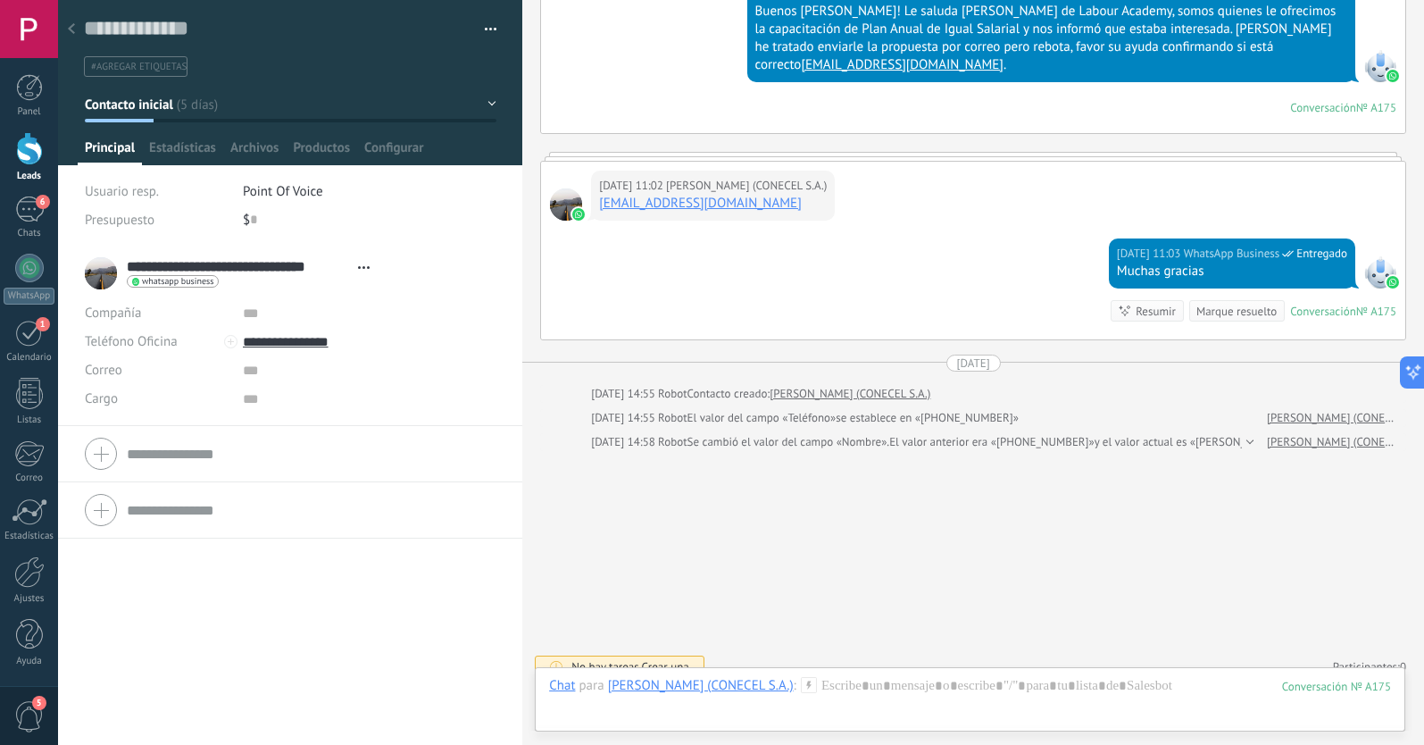
click at [74, 32] on icon at bounding box center [71, 28] width 7 height 11
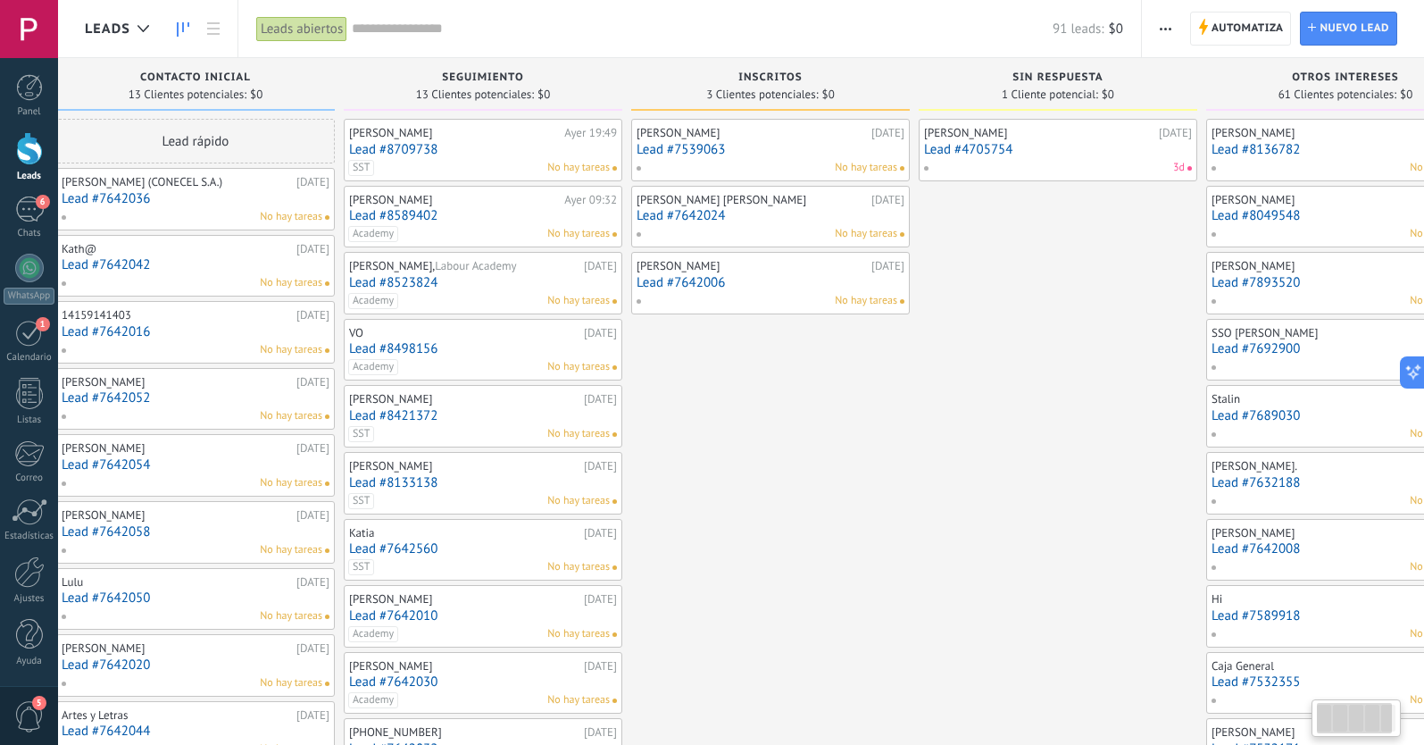
scroll to position [0, 31]
click at [169, 207] on div "[PERSON_NAME] (CONECEL S.A.) [DATE] Lead #7642036 No hay tareas" at bounding box center [193, 199] width 268 height 52
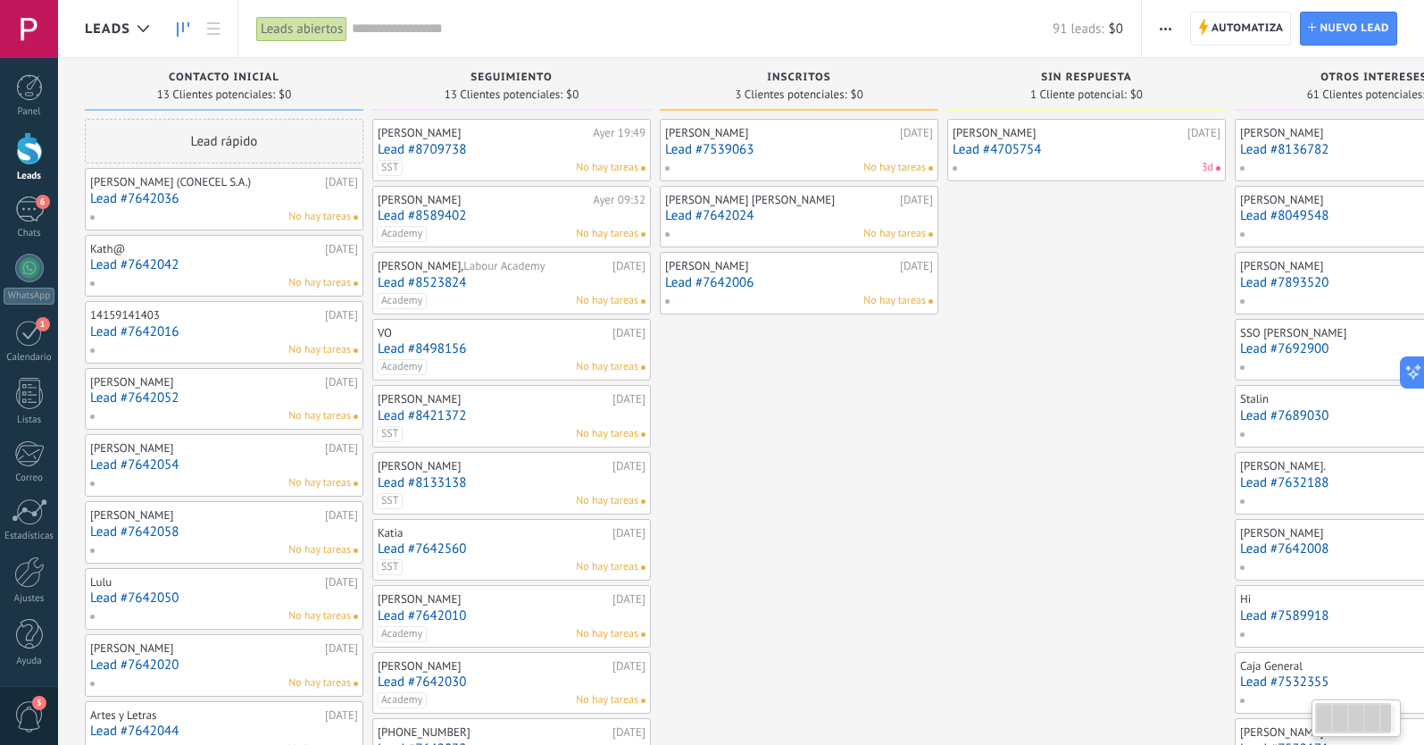
scroll to position [0, -1]
click at [189, 199] on link "Lead #7642036" at bounding box center [224, 198] width 268 height 15
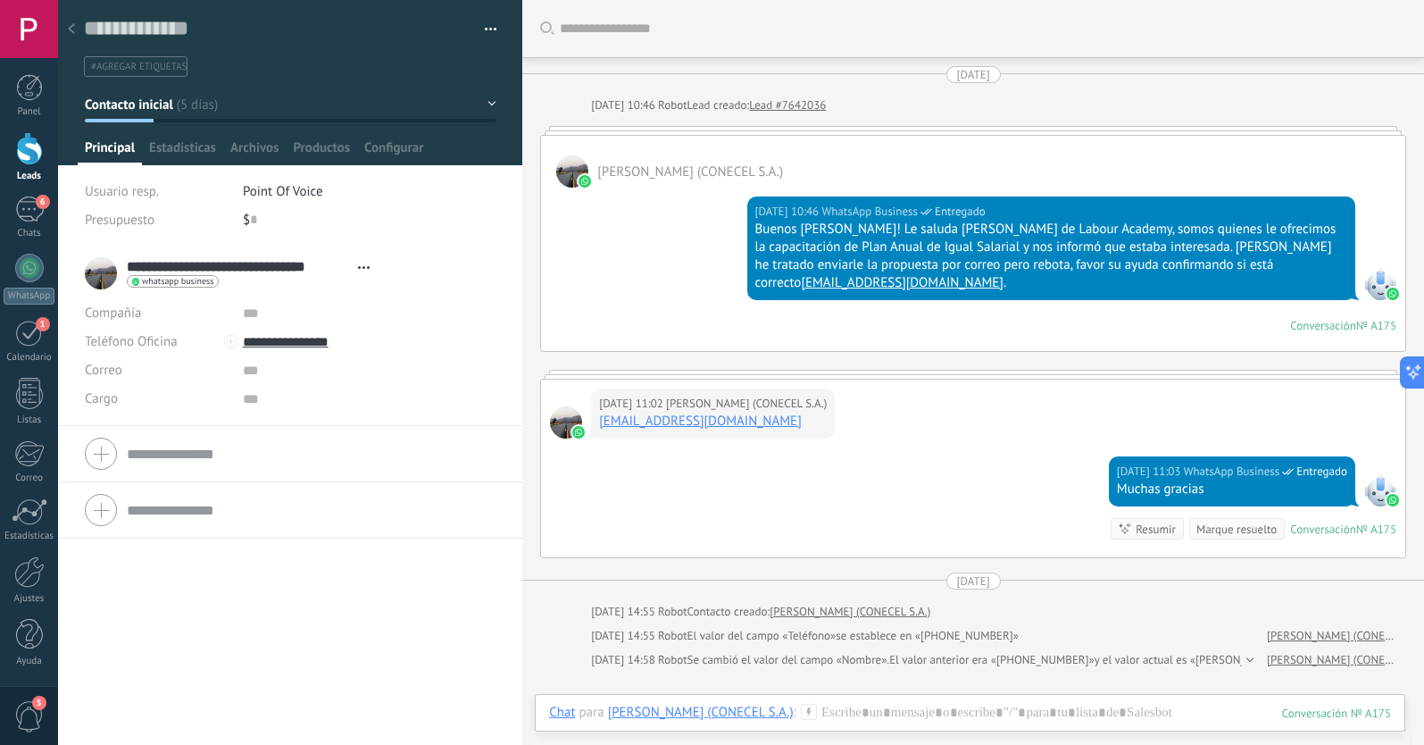
click at [74, 30] on icon at bounding box center [71, 28] width 7 height 11
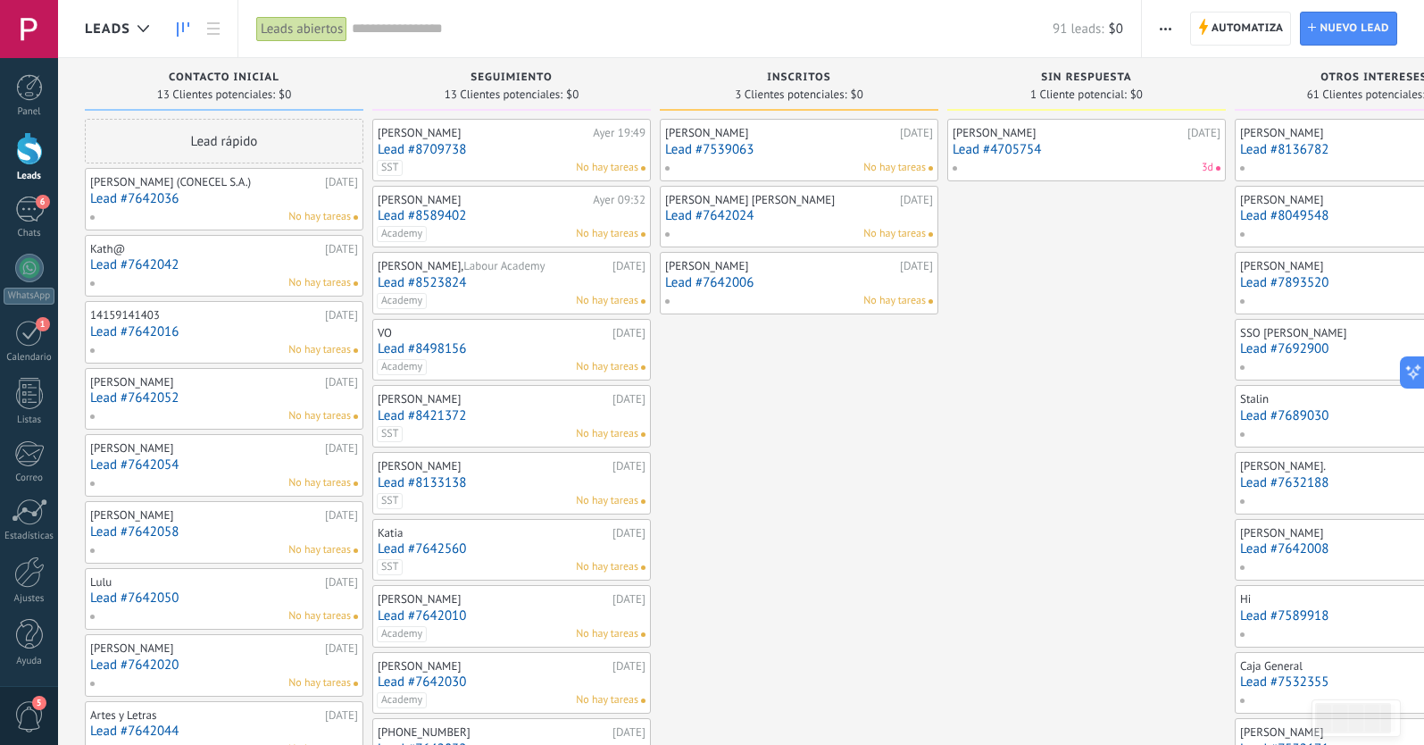
click at [202, 204] on link "Lead #7642036" at bounding box center [224, 198] width 268 height 15
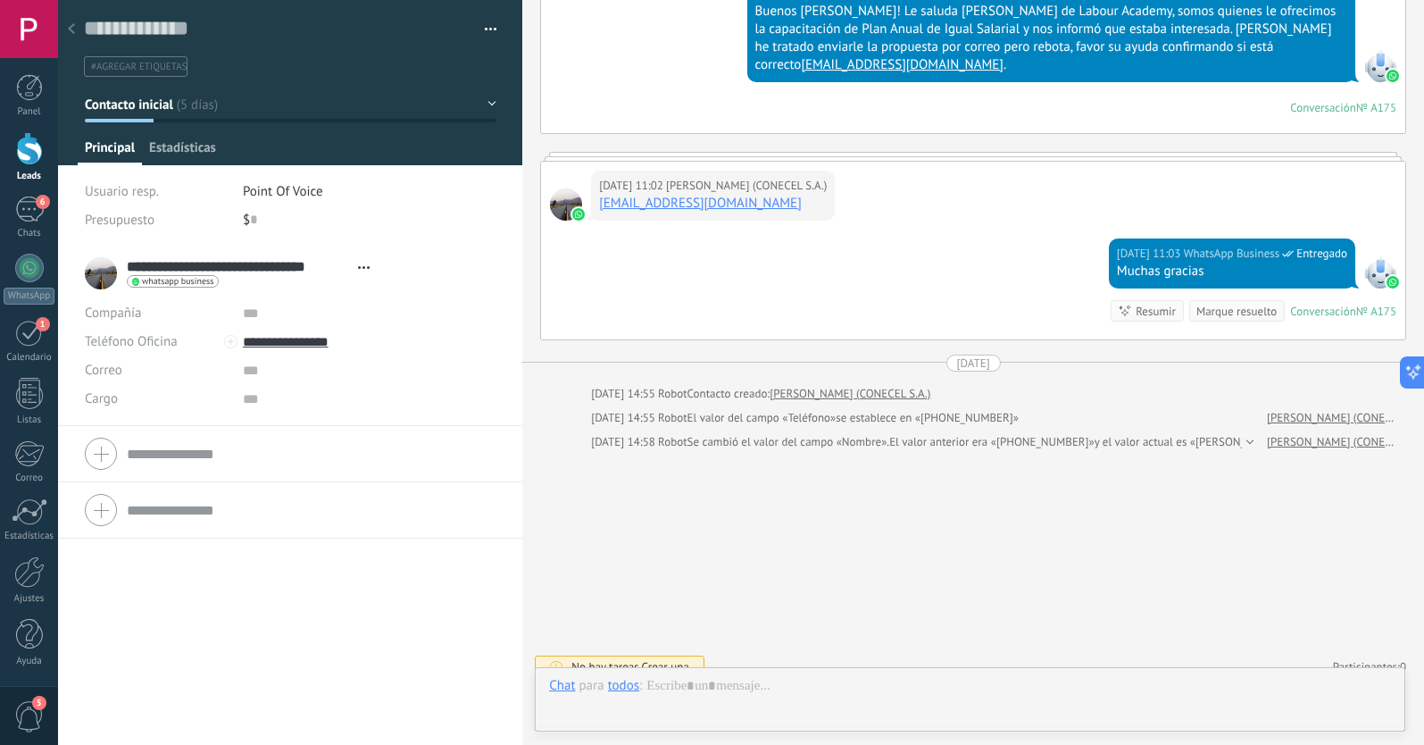
scroll to position [27, 0]
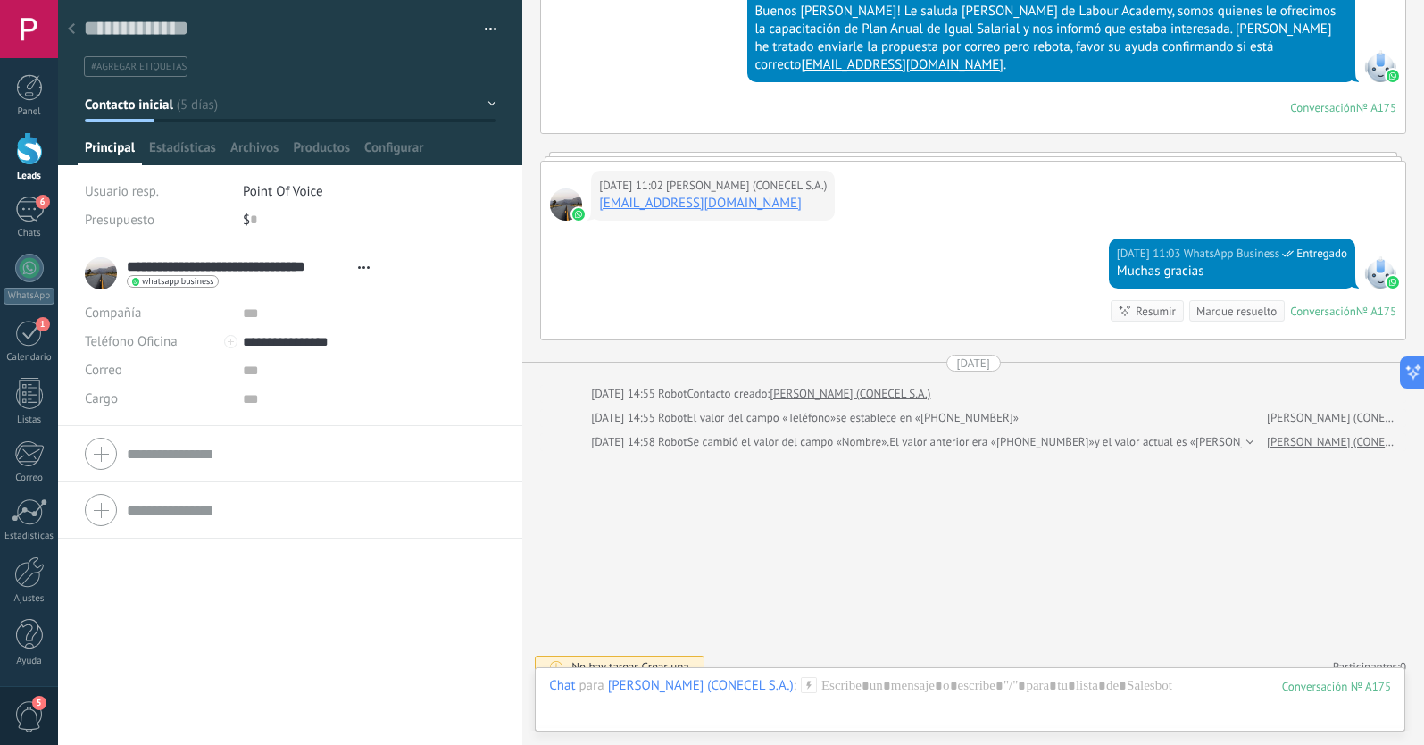
click at [122, 65] on span "#agregar etiquetas" at bounding box center [139, 67] width 96 height 12
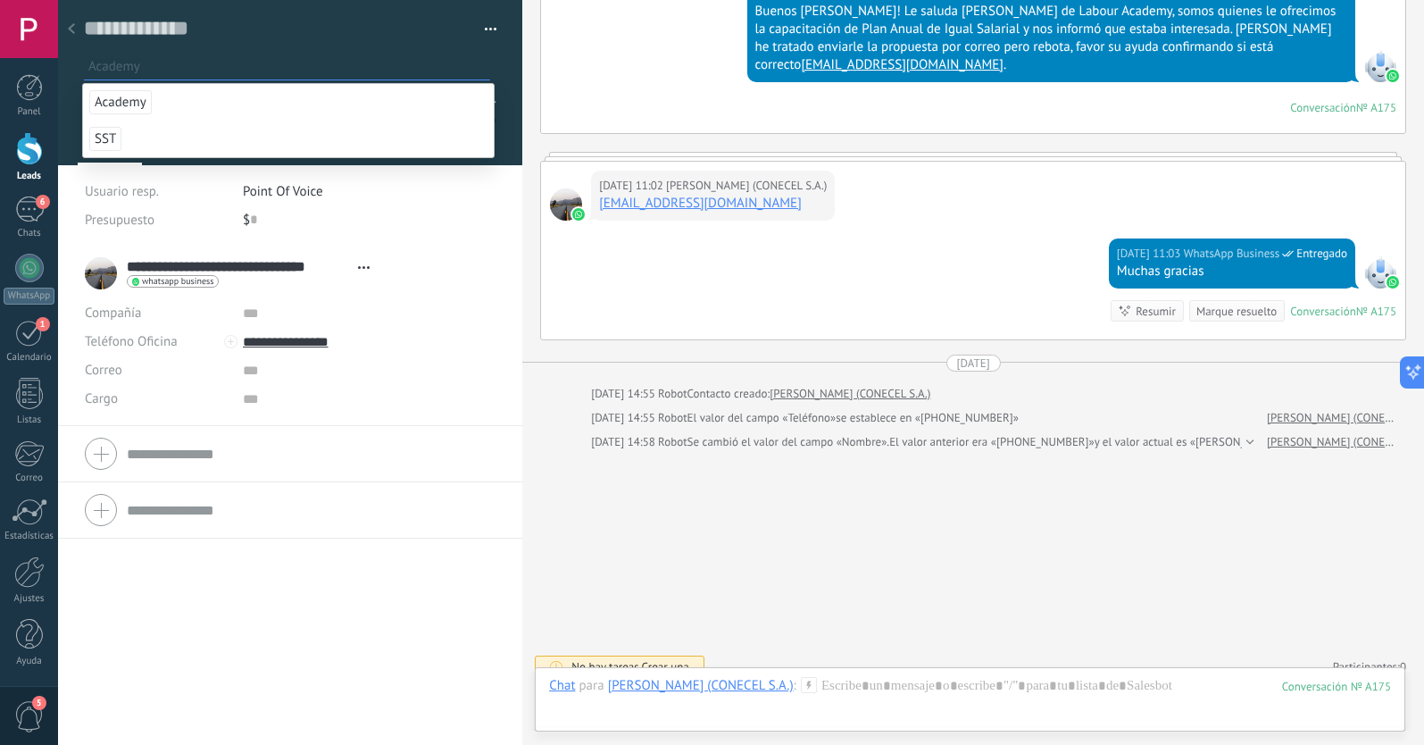
click at [132, 104] on span "Academy" at bounding box center [120, 102] width 62 height 24
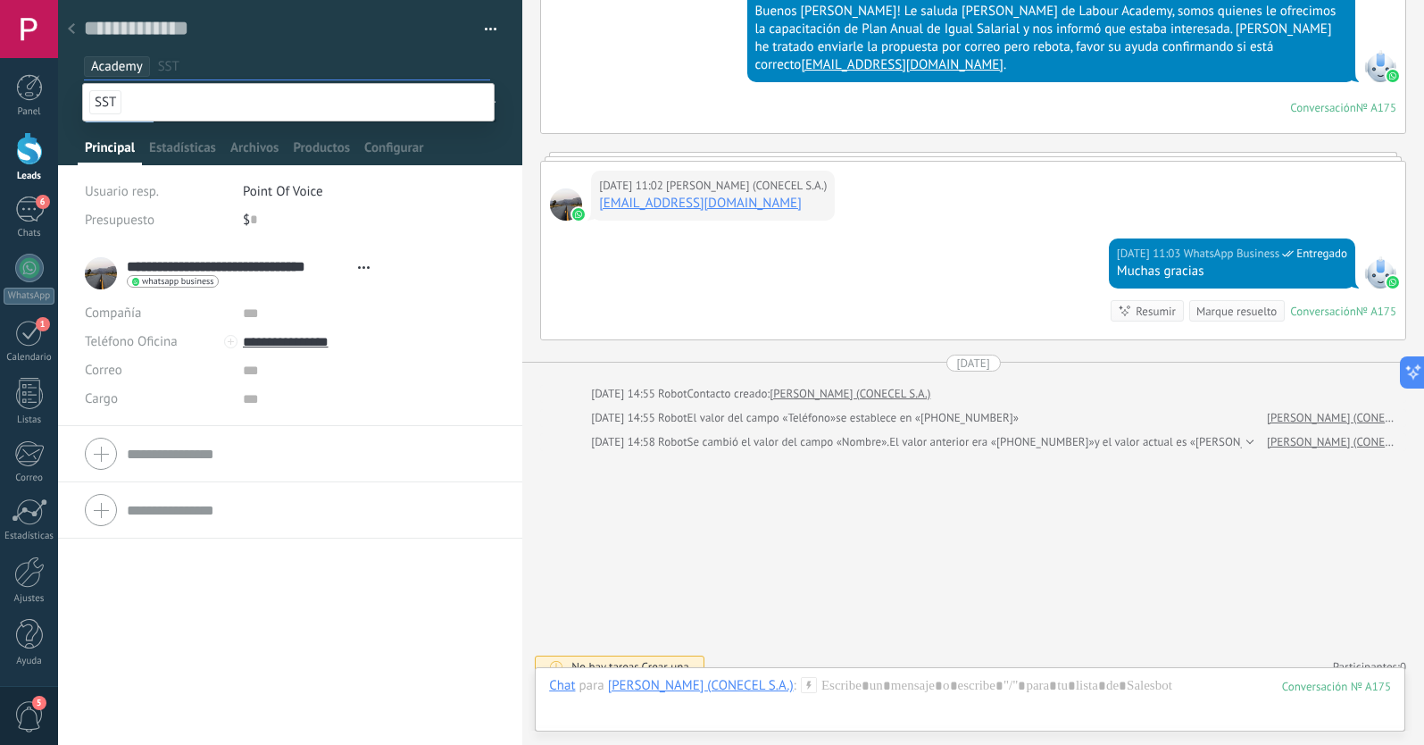
click at [163, 631] on div "**********" at bounding box center [290, 495] width 464 height 499
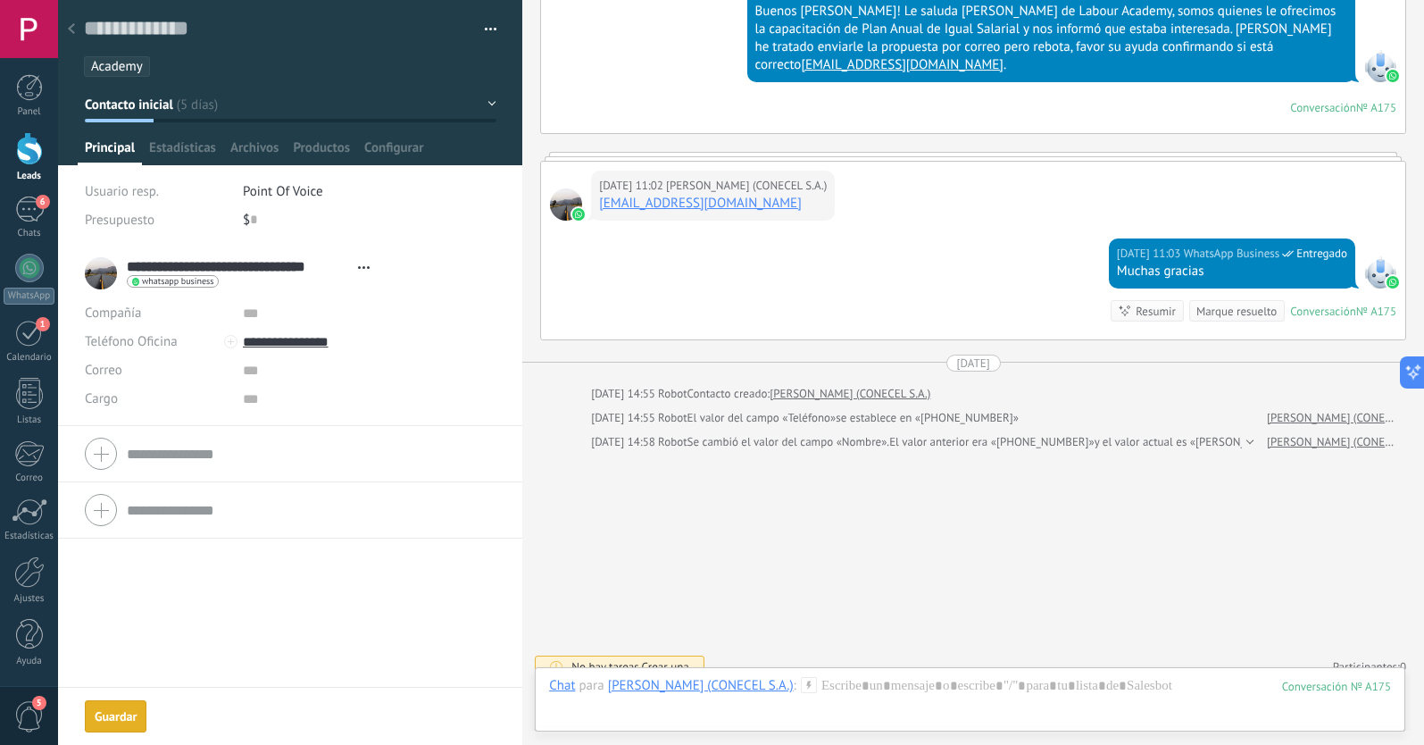
click at [141, 106] on span "Contacto inicial" at bounding box center [129, 104] width 88 height 17
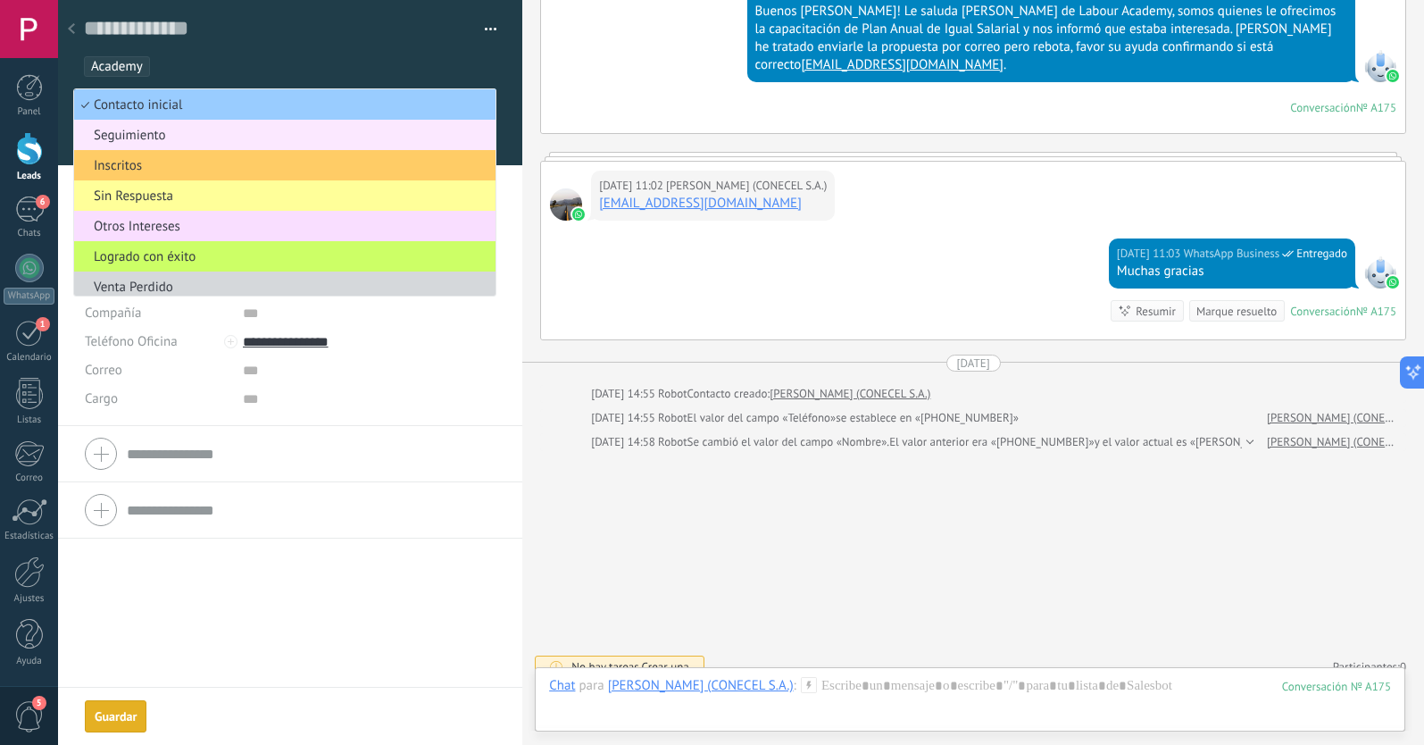
click at [144, 133] on span "Seguimiento" at bounding box center [282, 135] width 416 height 17
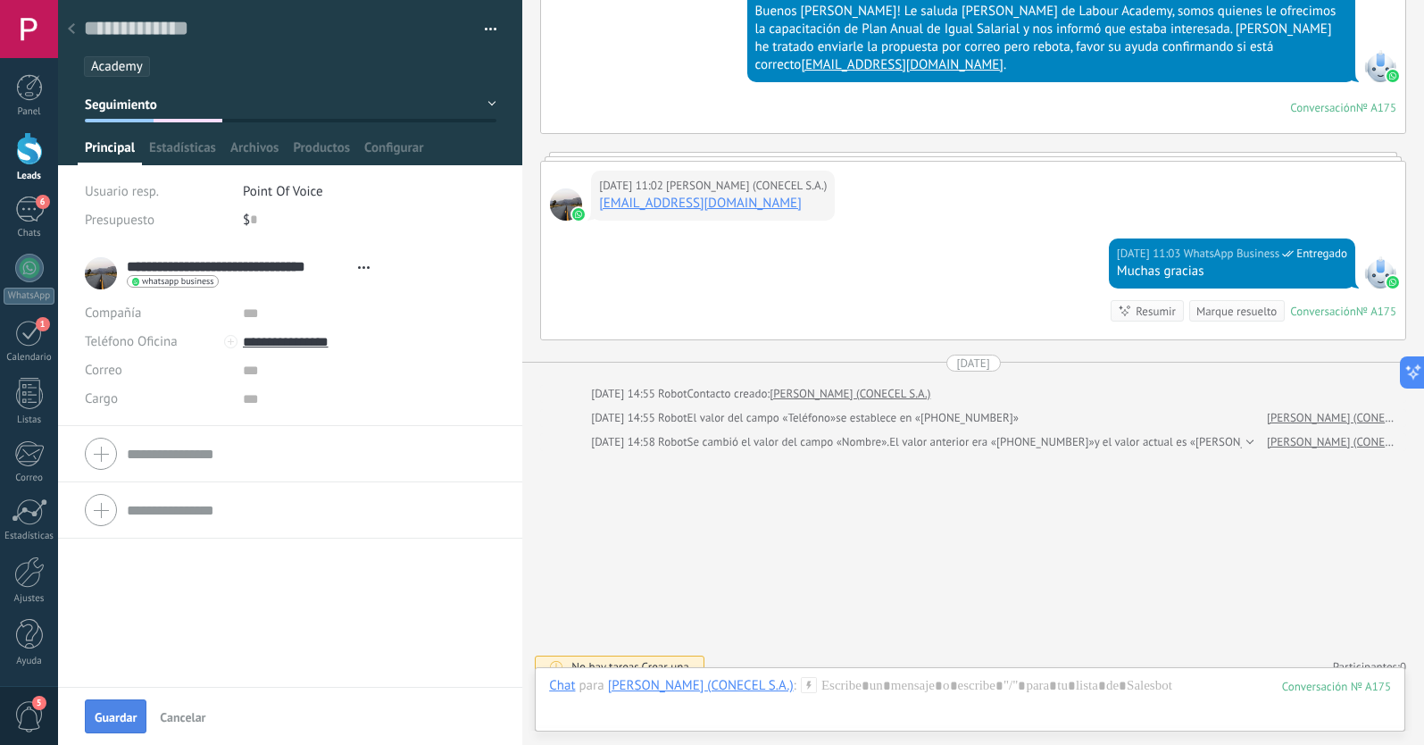
click at [119, 716] on span "Guardar" at bounding box center [116, 717] width 42 height 12
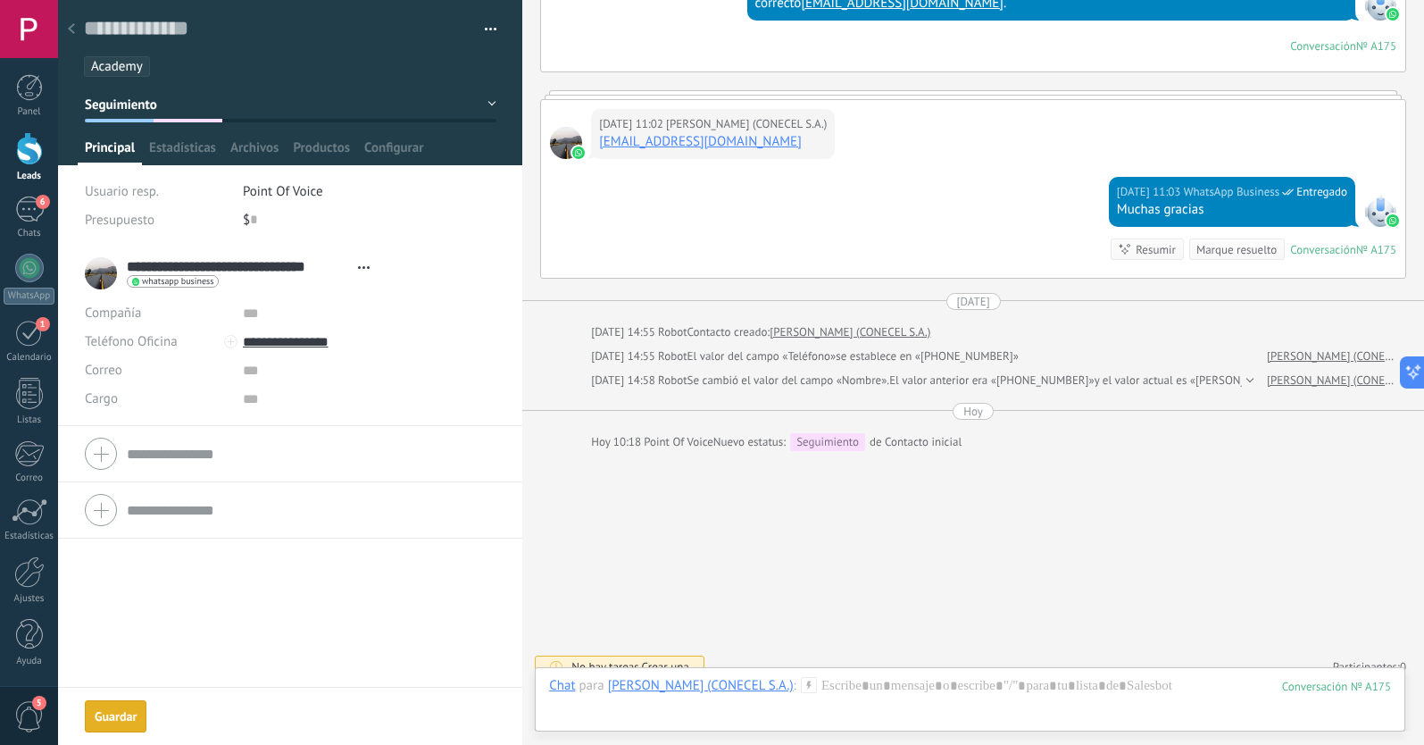
click at [71, 25] on icon at bounding box center [71, 28] width 7 height 11
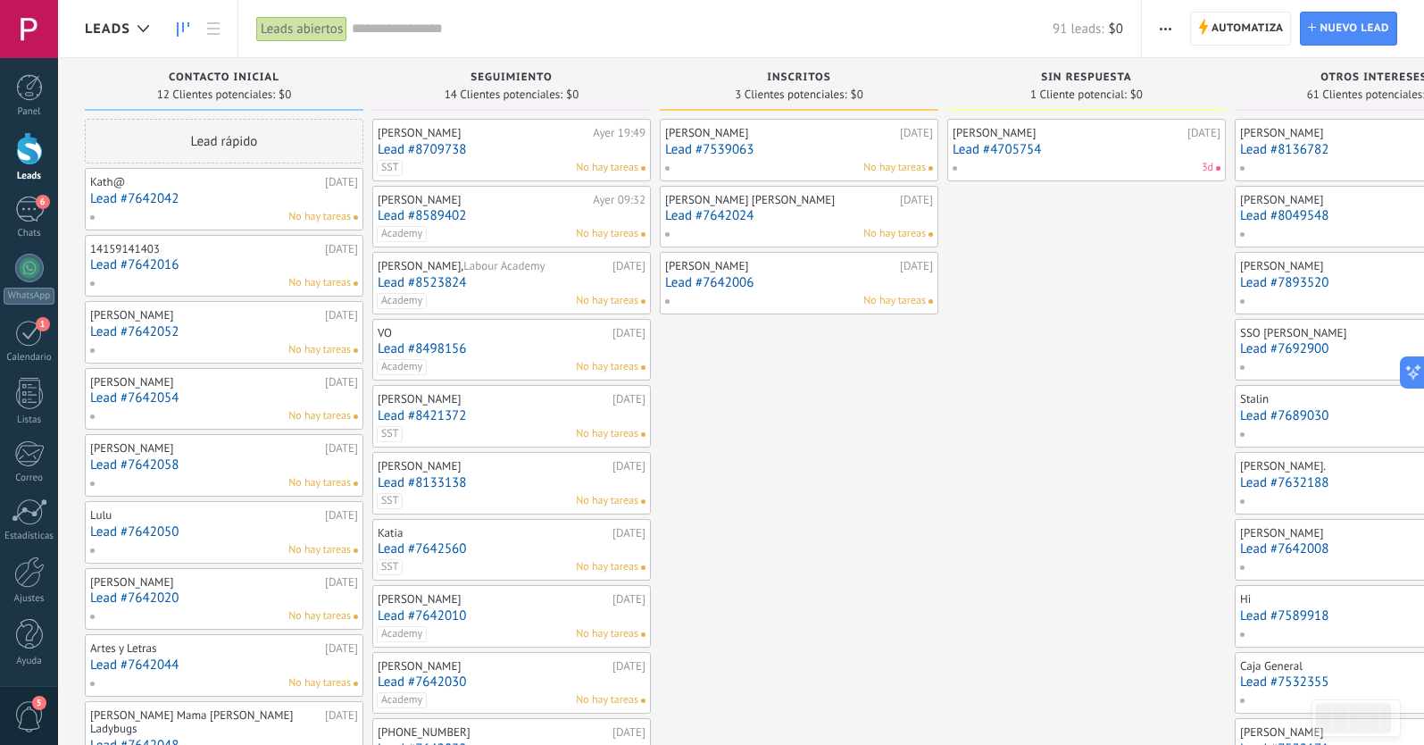
click at [198, 201] on link "Lead #7642042" at bounding box center [224, 198] width 268 height 15
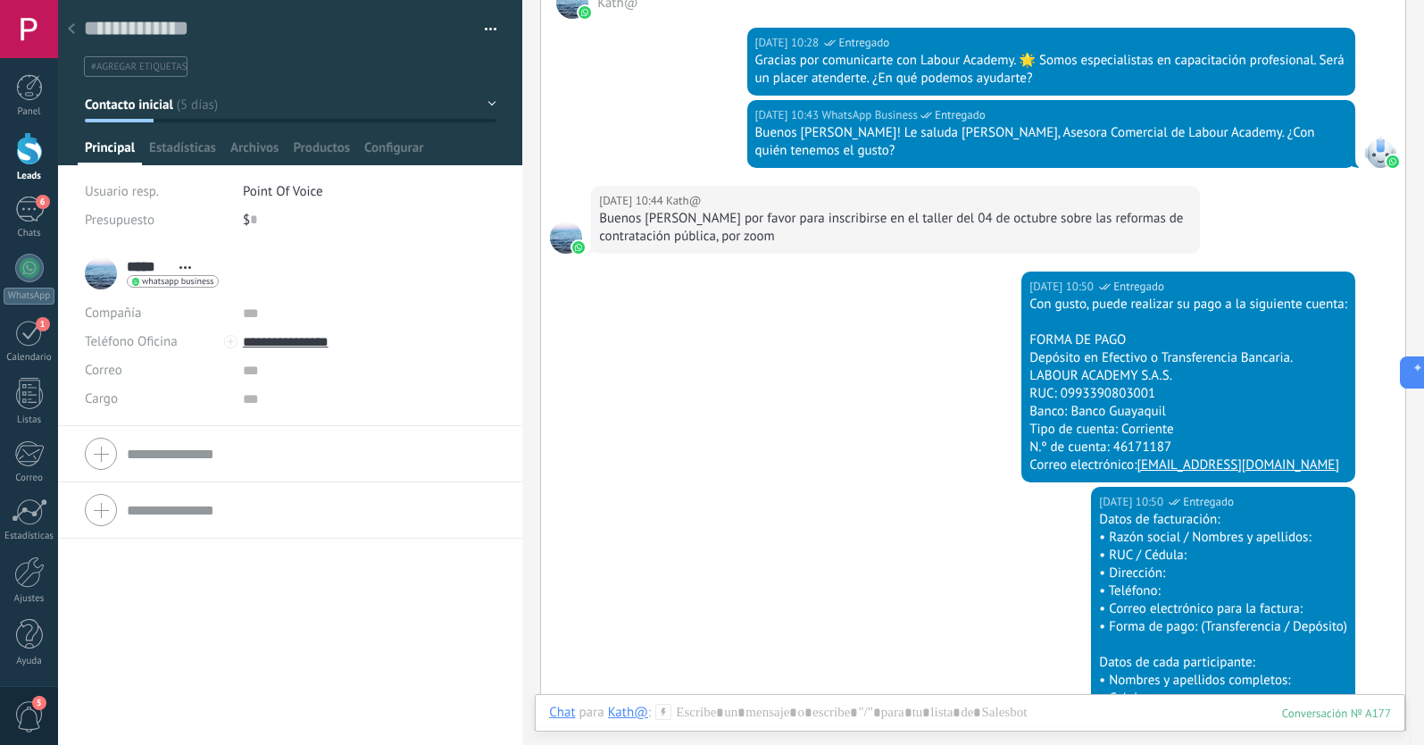
scroll to position [287, 0]
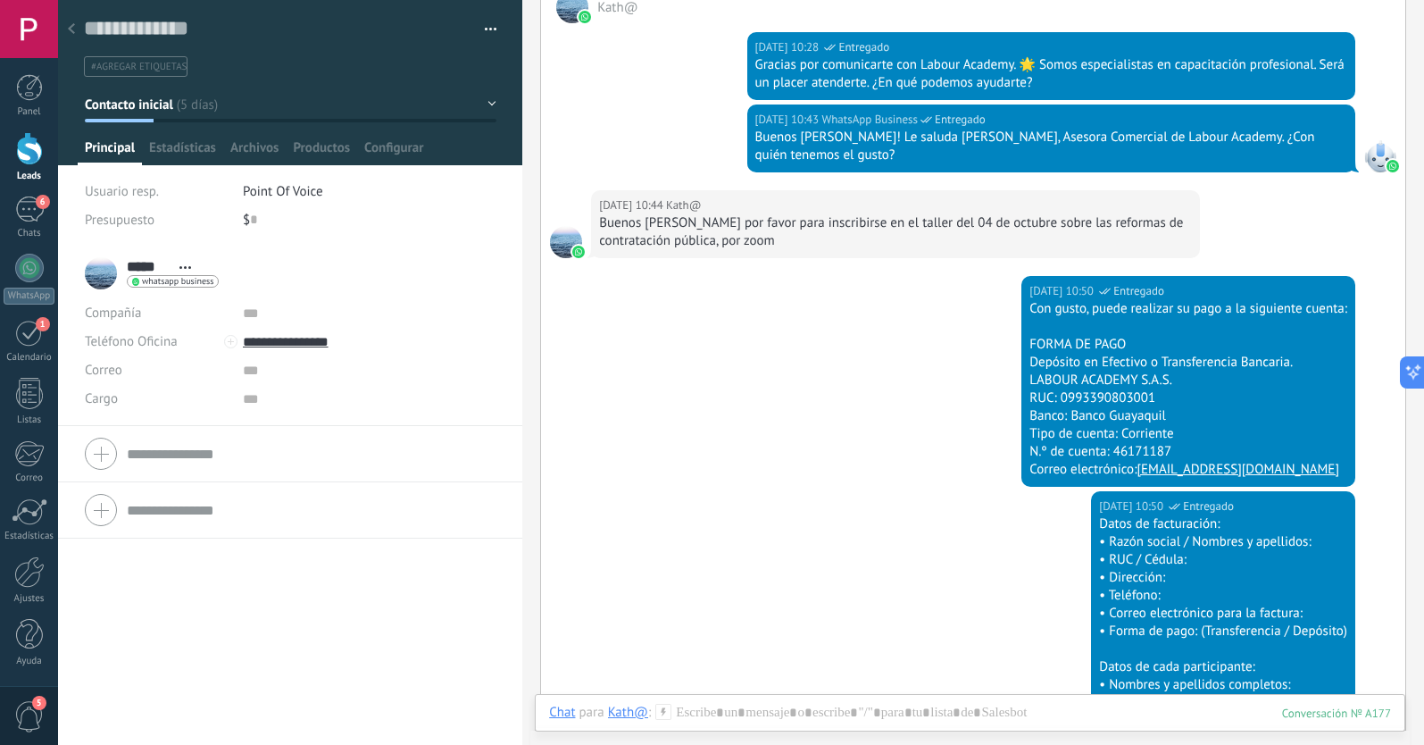
click at [120, 68] on span "#agregar etiquetas" at bounding box center [139, 67] width 96 height 12
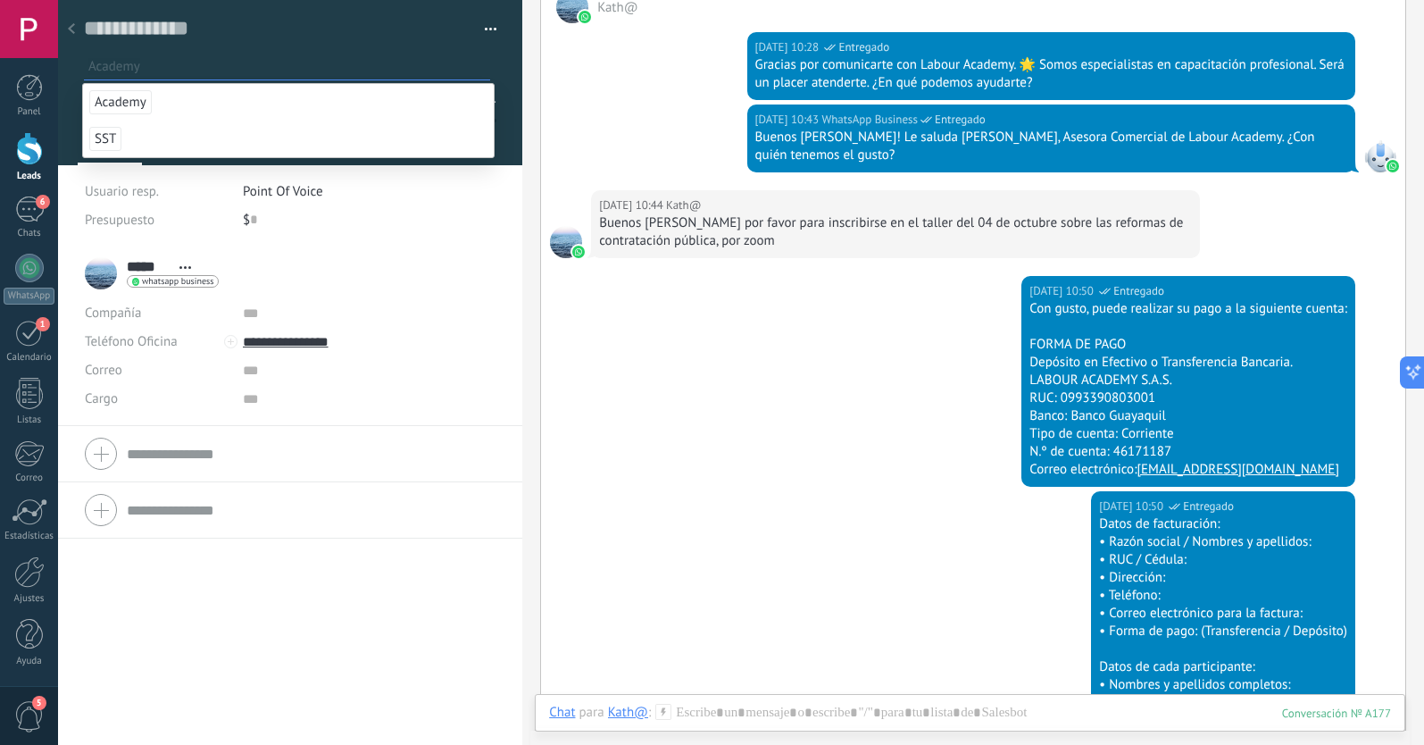
click at [124, 98] on span "Academy" at bounding box center [120, 102] width 62 height 24
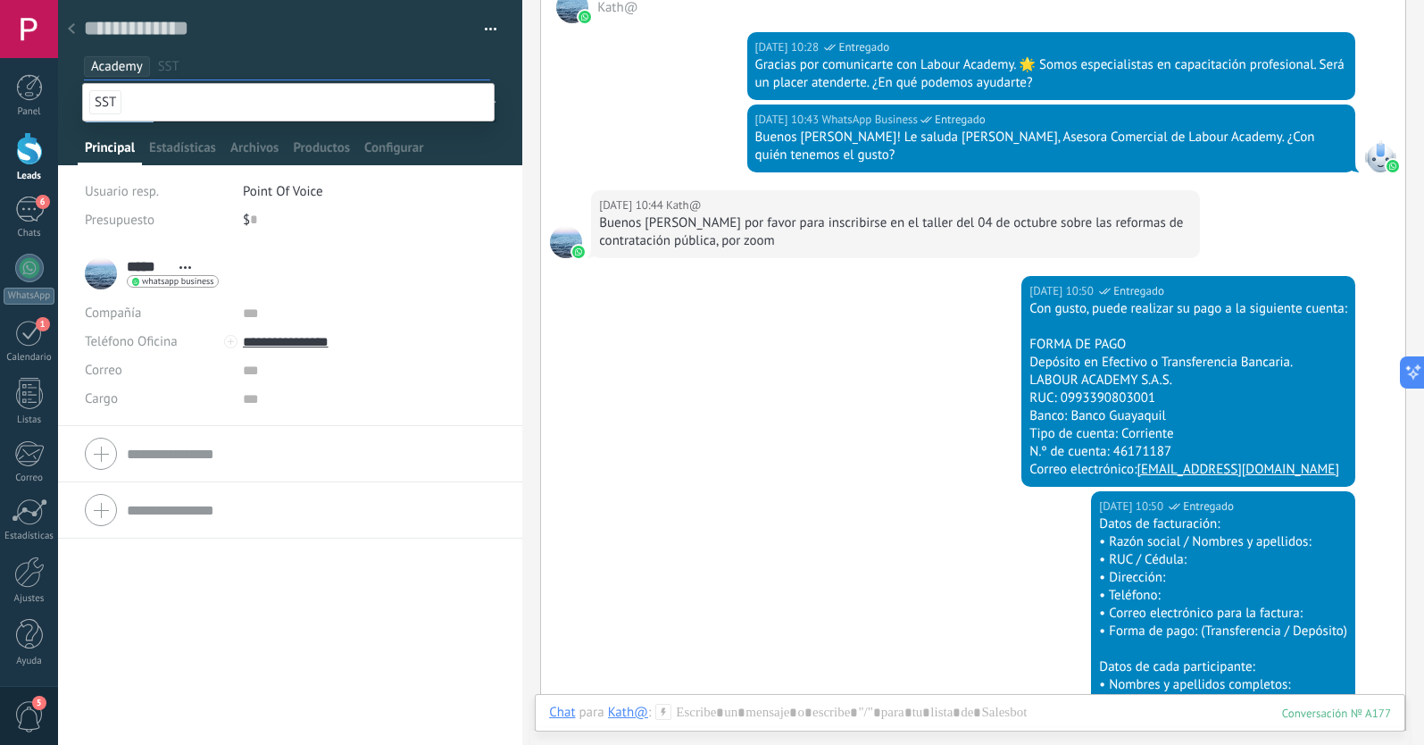
click at [176, 646] on div "***** Kath@ ***** Kath@ Apellido Abrir detalle Copie el nombre" at bounding box center [290, 495] width 464 height 499
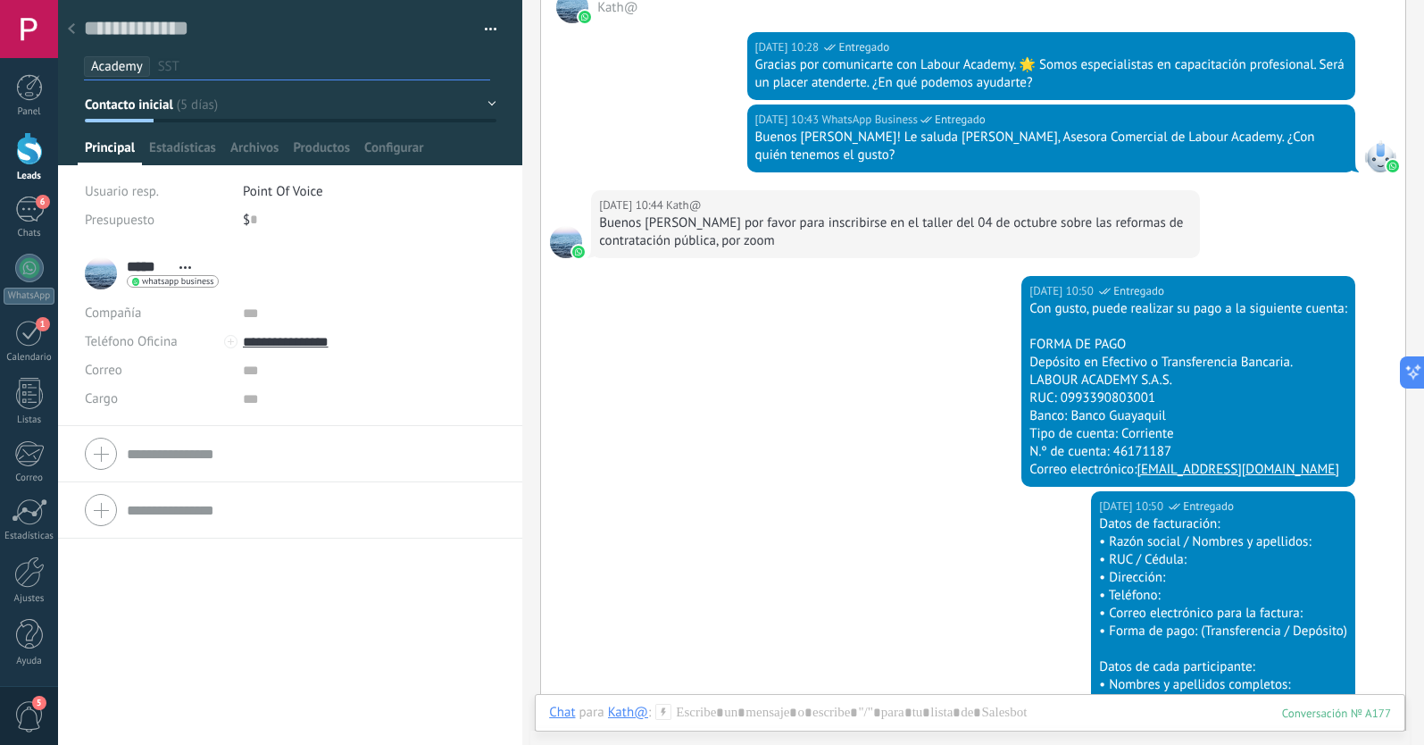
click at [146, 106] on span "Contacto inicial" at bounding box center [129, 104] width 88 height 17
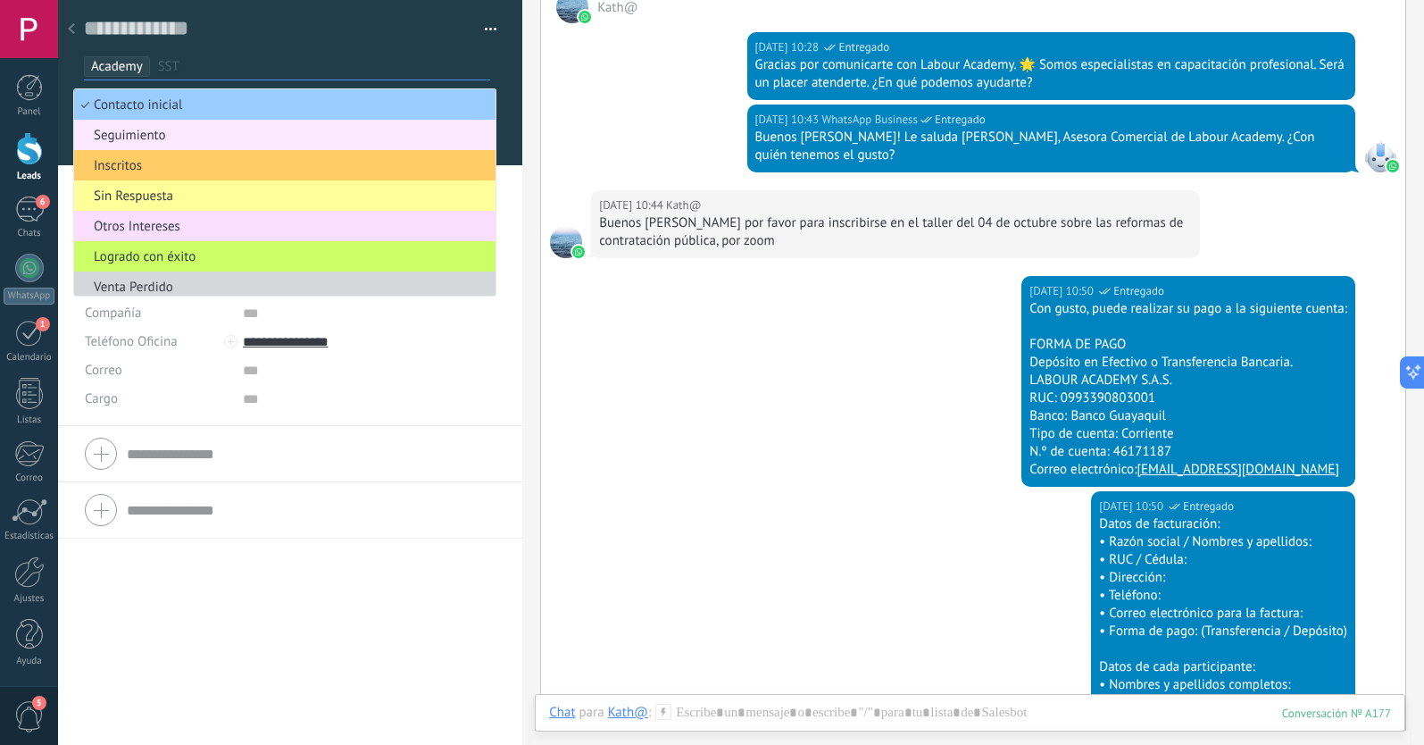
click at [166, 138] on span "Seguimiento" at bounding box center [282, 135] width 416 height 17
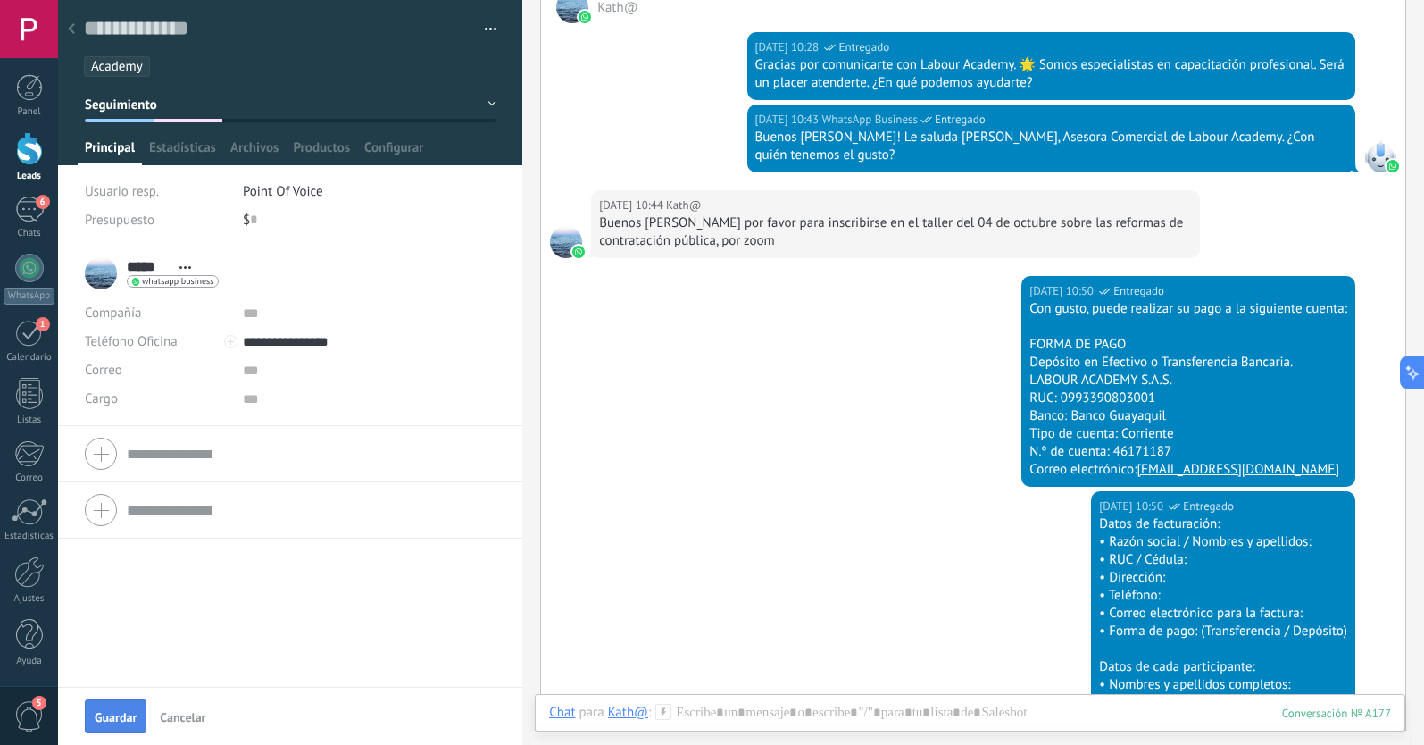
click at [118, 713] on span "Guardar" at bounding box center [116, 717] width 42 height 12
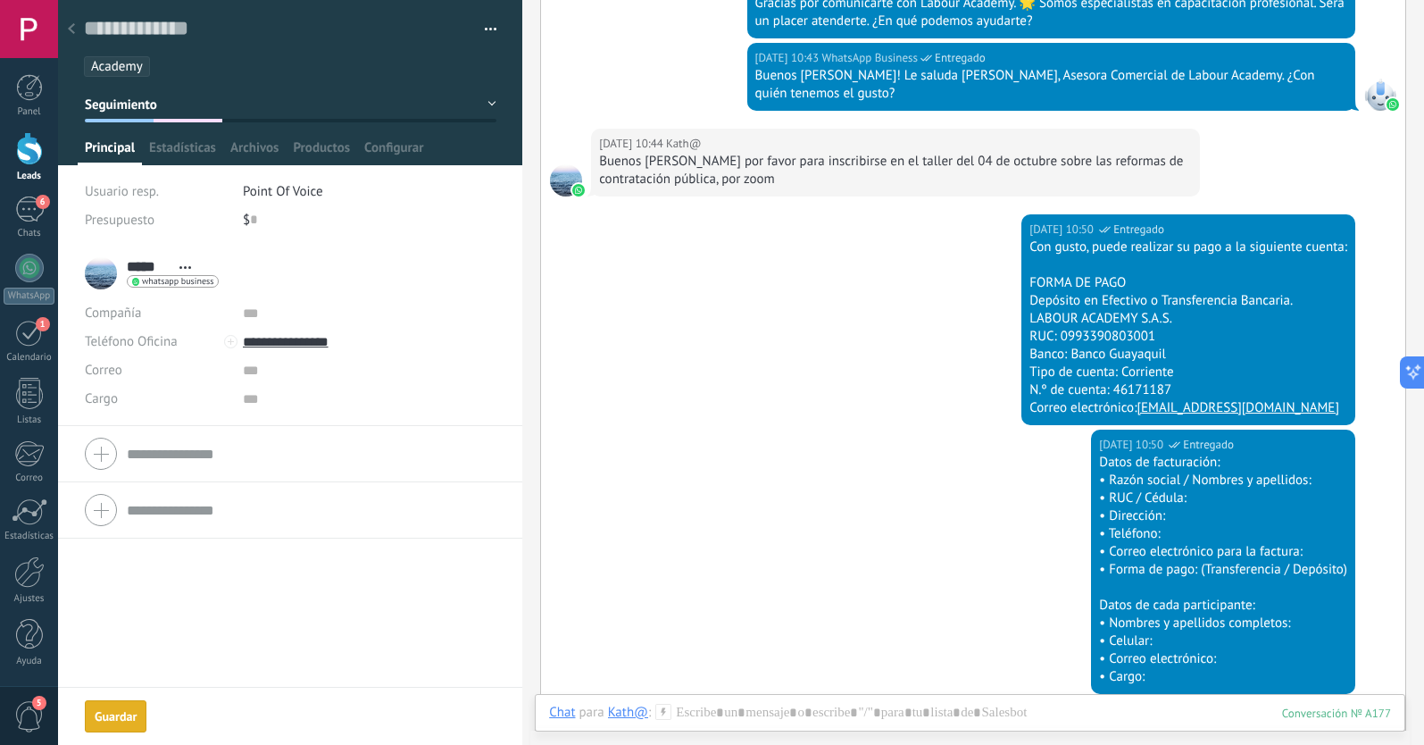
click at [73, 32] on use at bounding box center [71, 28] width 7 height 11
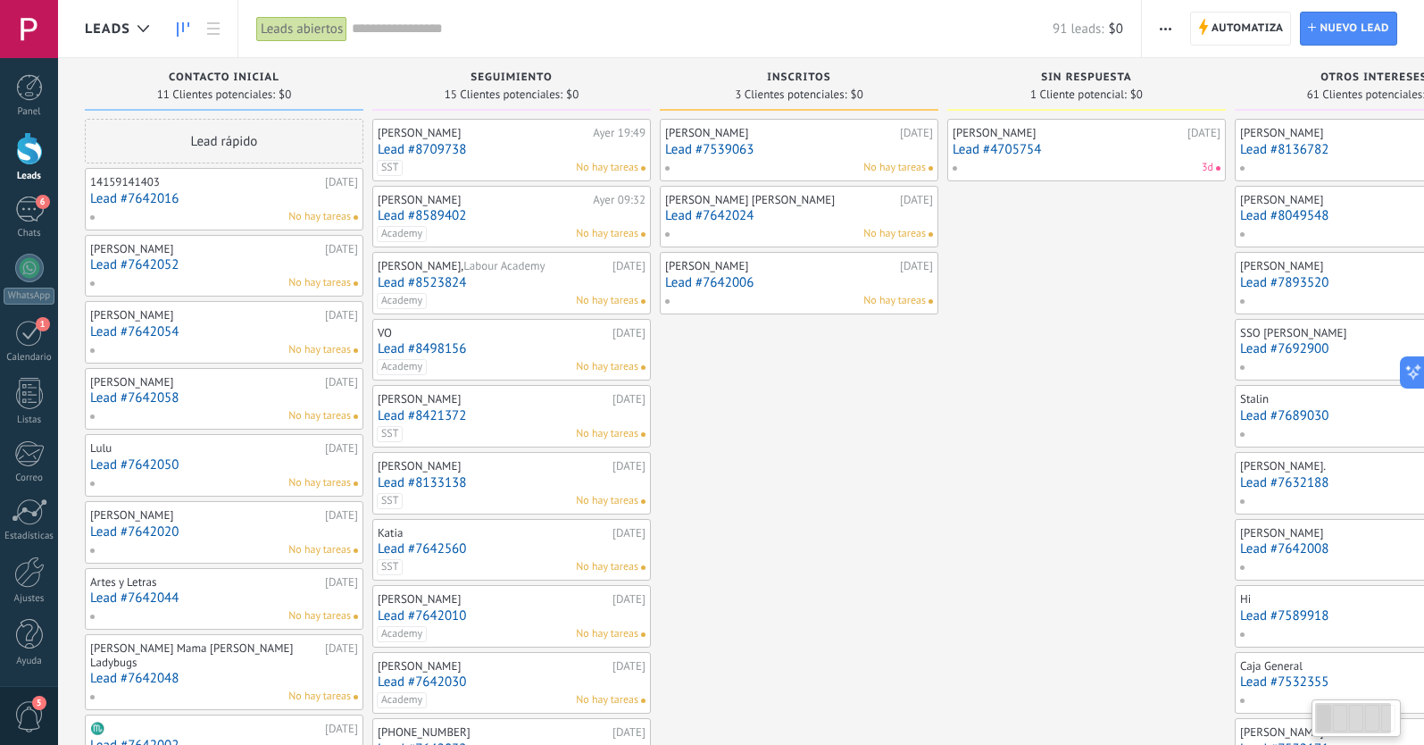
click at [204, 204] on link "Lead #7642016" at bounding box center [224, 198] width 268 height 15
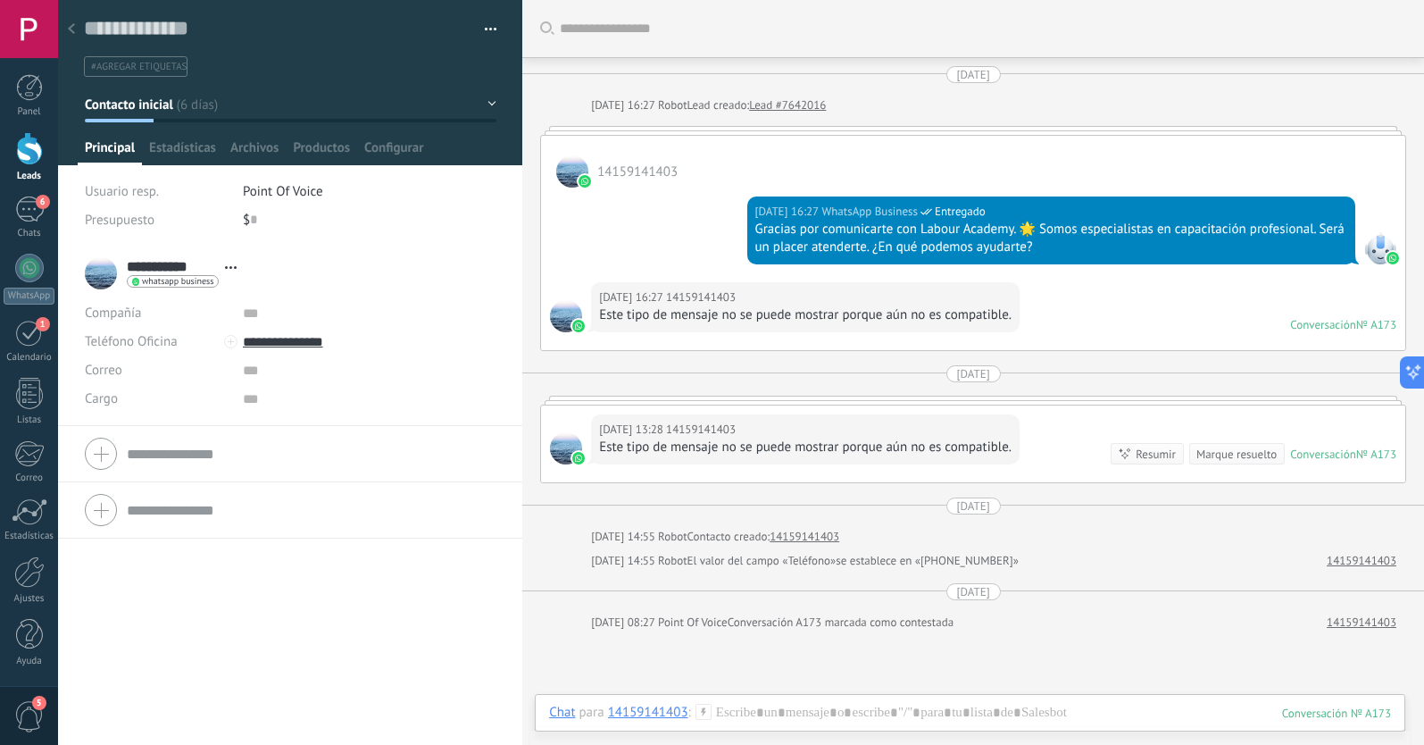
click at [163, 102] on span "Contacto inicial" at bounding box center [129, 104] width 88 height 17
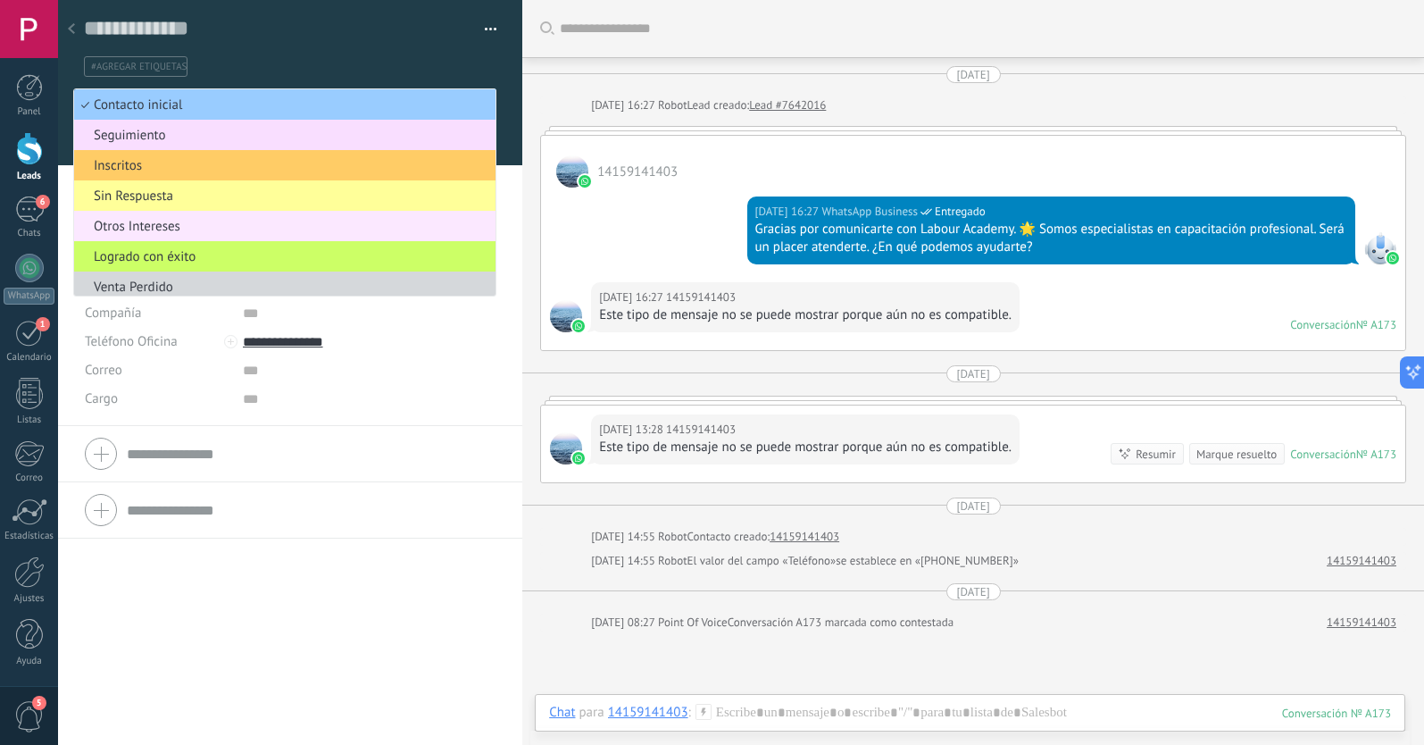
click at [158, 230] on span "Otros Intereses" at bounding box center [282, 226] width 416 height 17
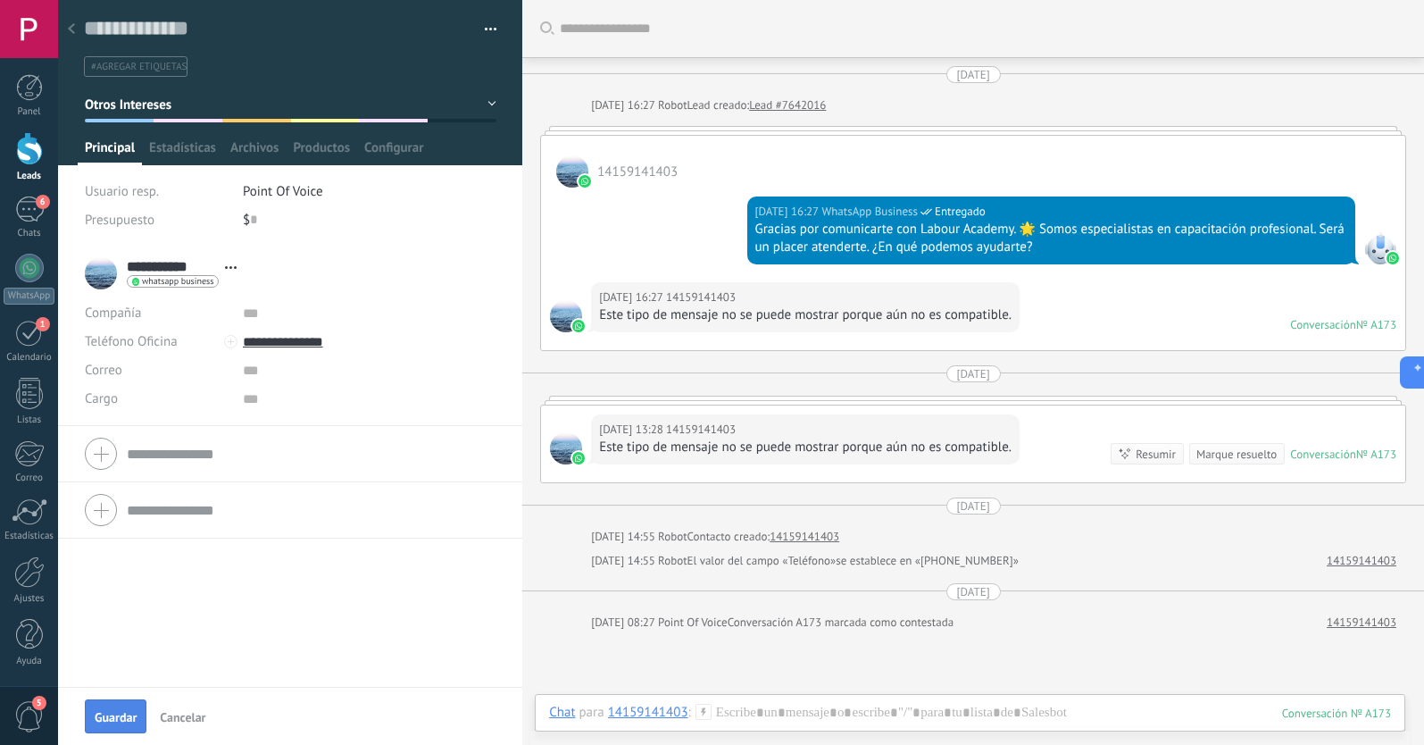
click at [131, 709] on button "Guardar" at bounding box center [116, 716] width 62 height 34
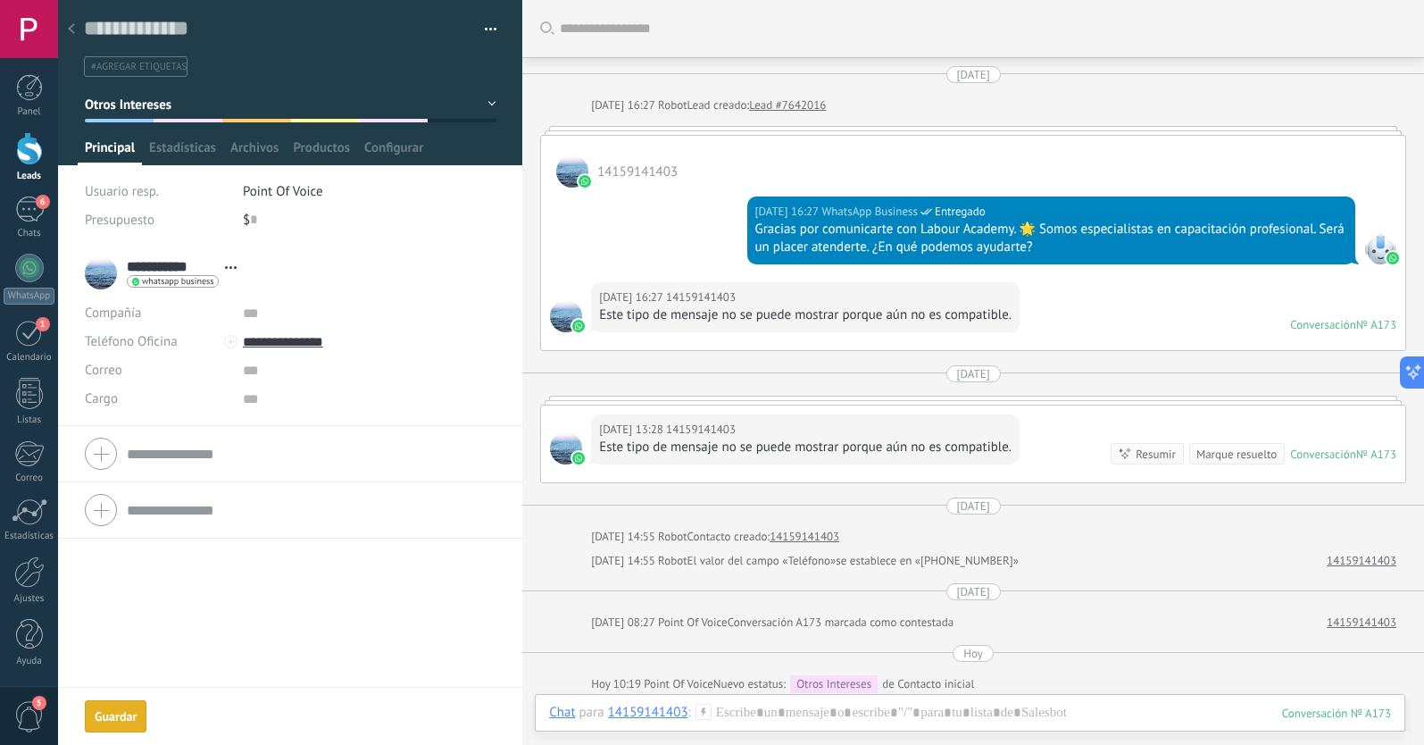
scroll to position [62, 0]
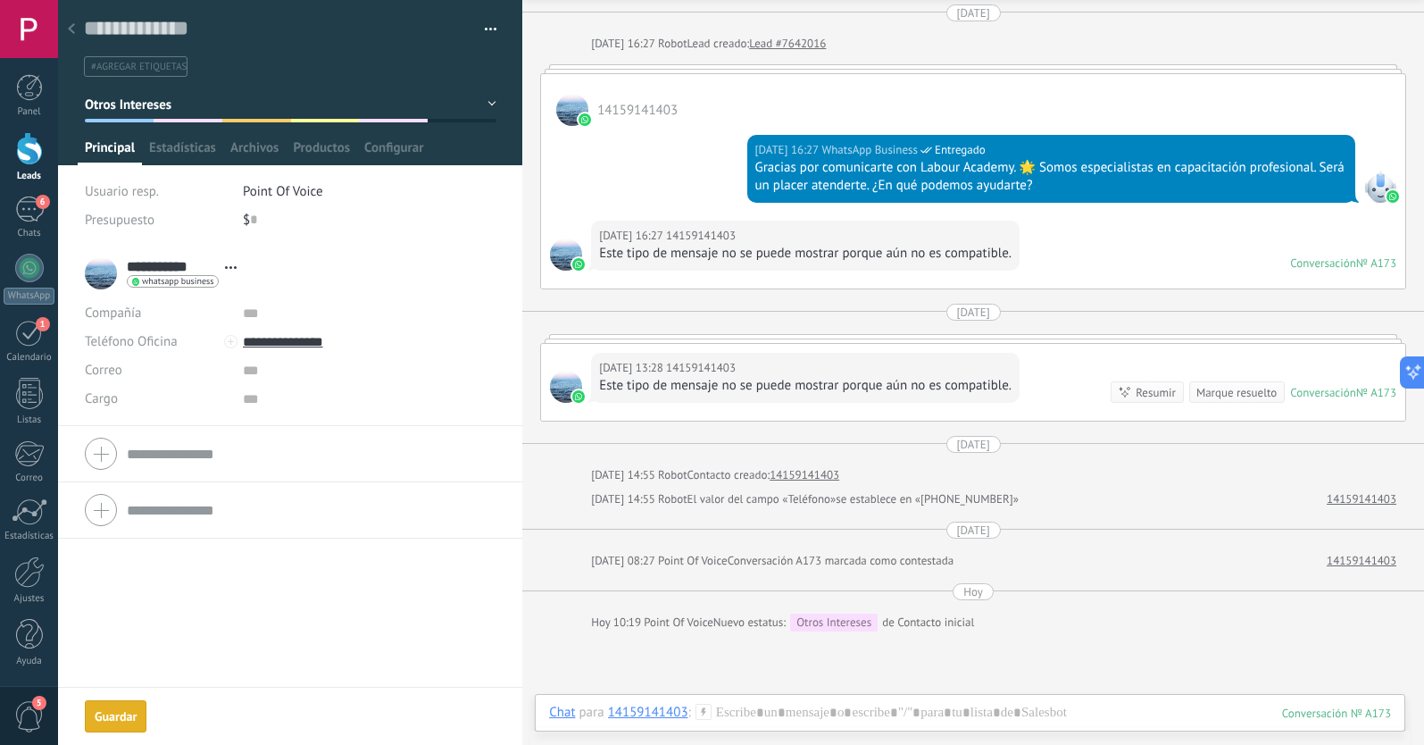
click at [75, 29] on div at bounding box center [71, 29] width 25 height 35
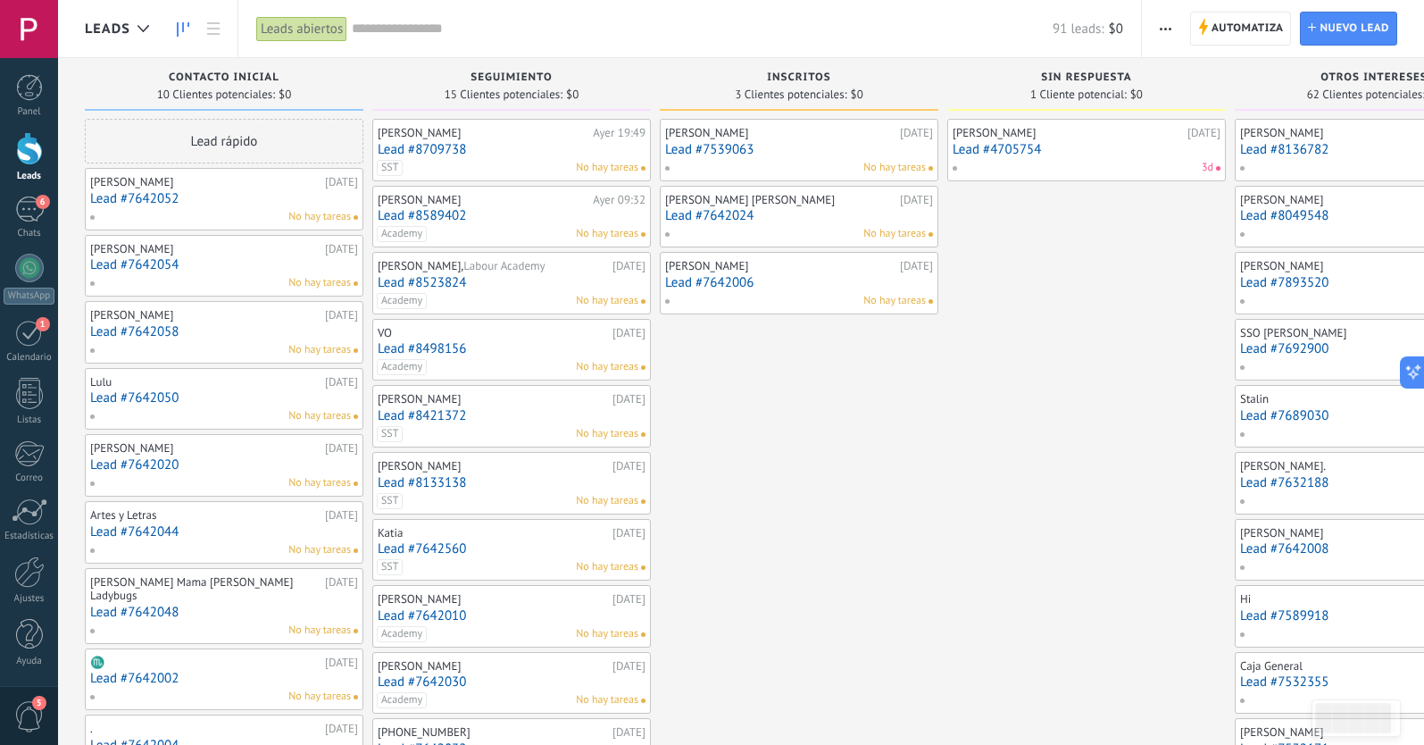
click at [218, 210] on div "No hay tareas" at bounding box center [220, 217] width 262 height 16
click at [181, 189] on div "[PERSON_NAME] [DATE] Lead #7642052 No hay tareas" at bounding box center [224, 199] width 268 height 52
click at [150, 197] on link "Lead #7642052" at bounding box center [224, 198] width 268 height 15
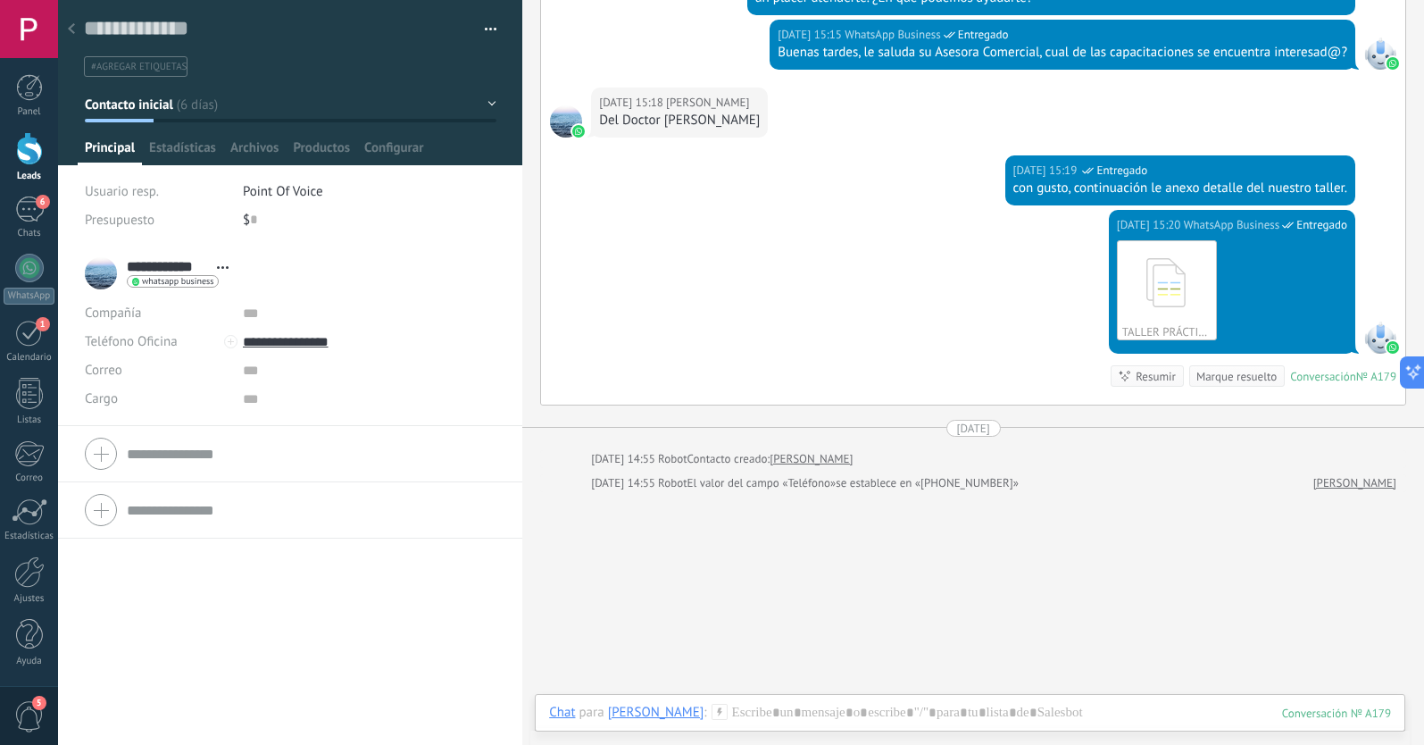
scroll to position [411, 0]
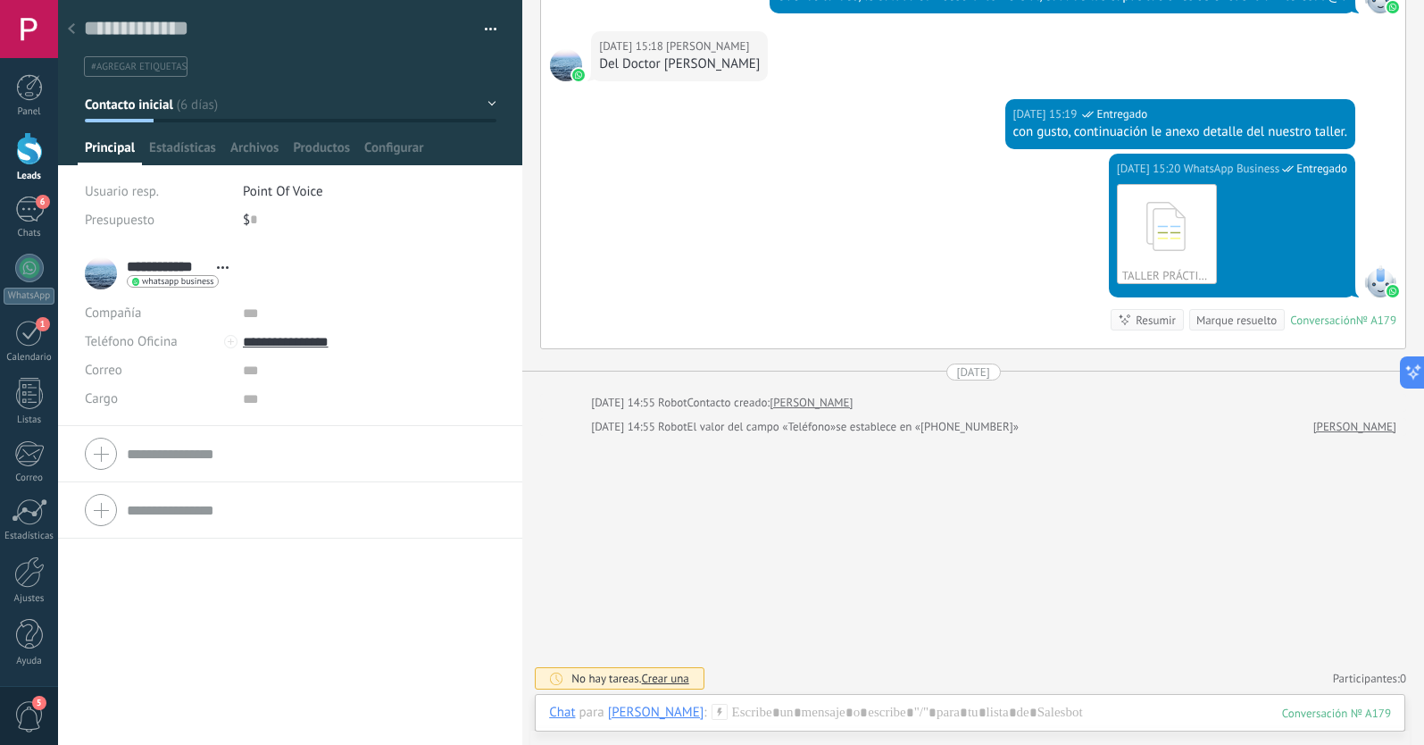
click at [124, 64] on span "#agregar etiquetas" at bounding box center [139, 67] width 96 height 12
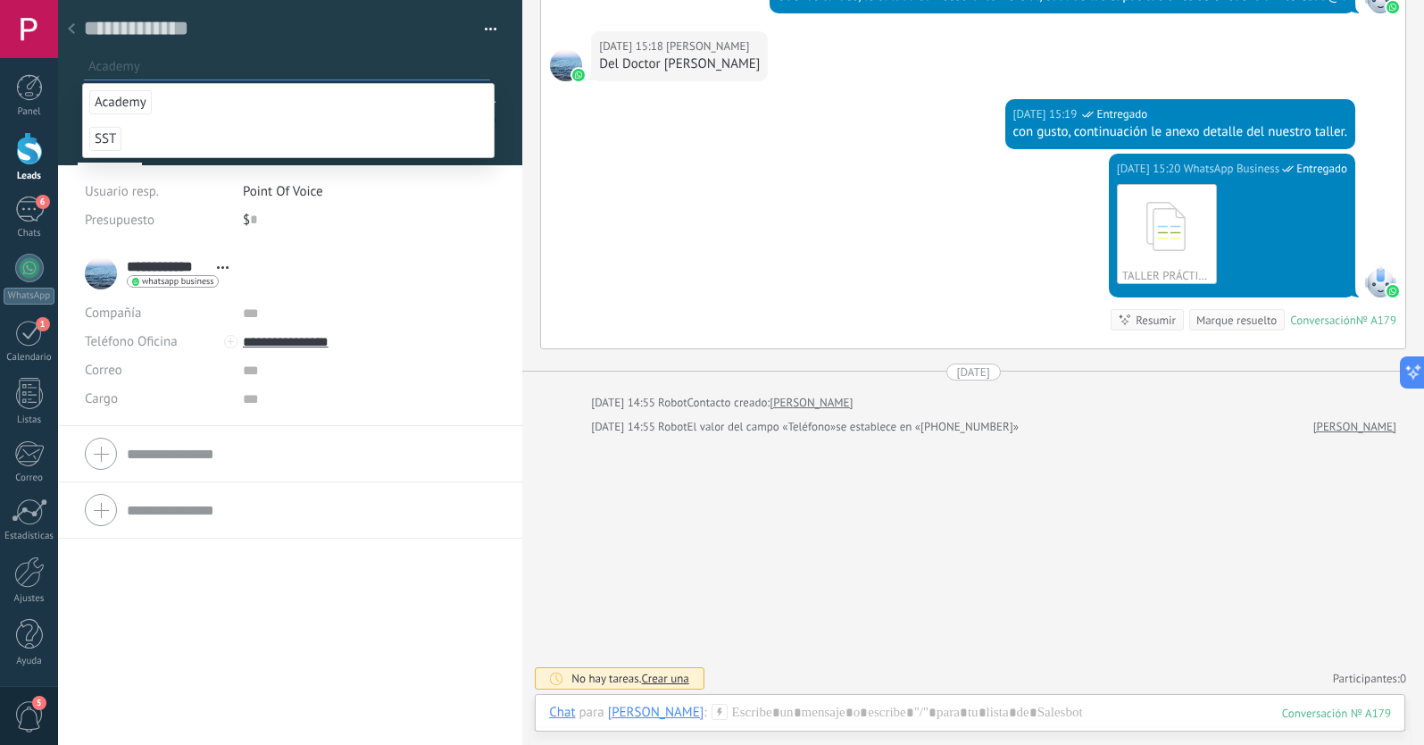
click at [120, 108] on span "Academy" at bounding box center [120, 102] width 62 height 24
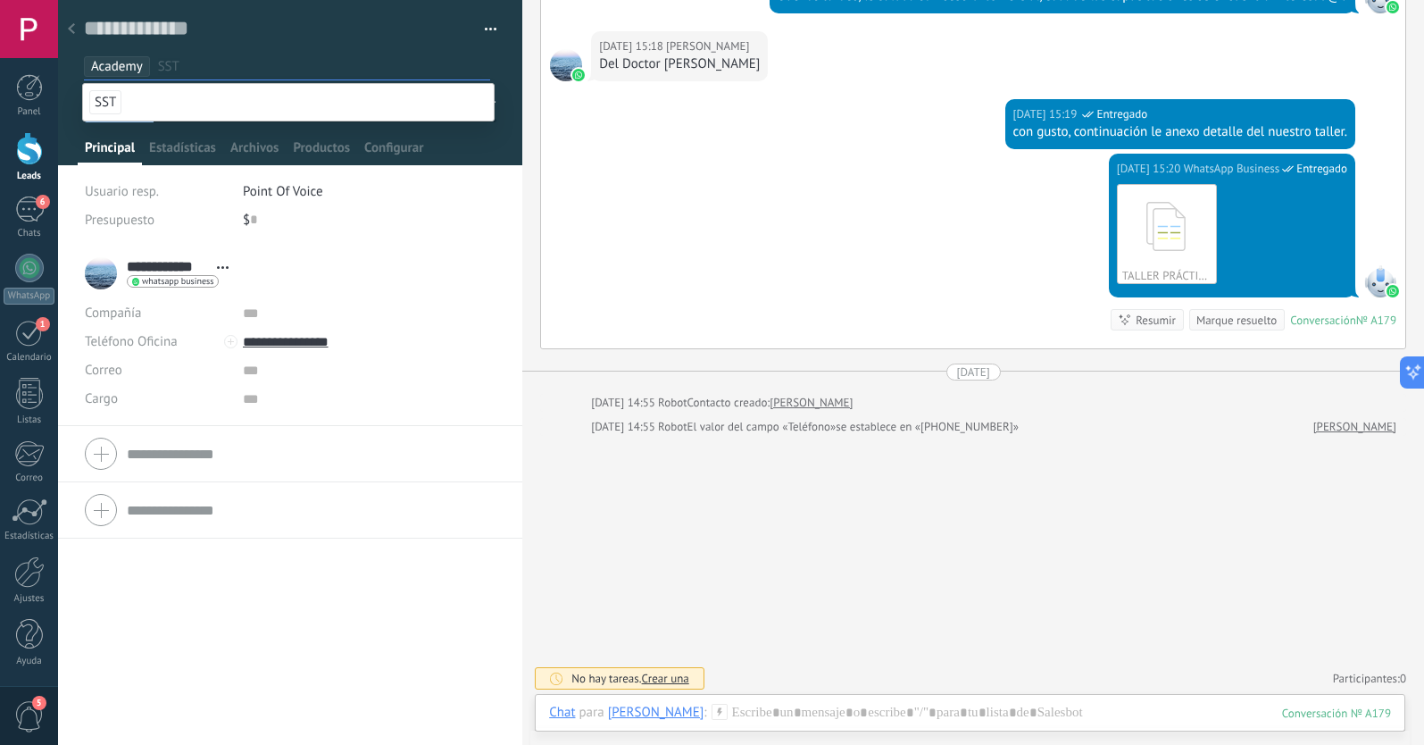
click at [159, 664] on div "**********" at bounding box center [290, 495] width 464 height 499
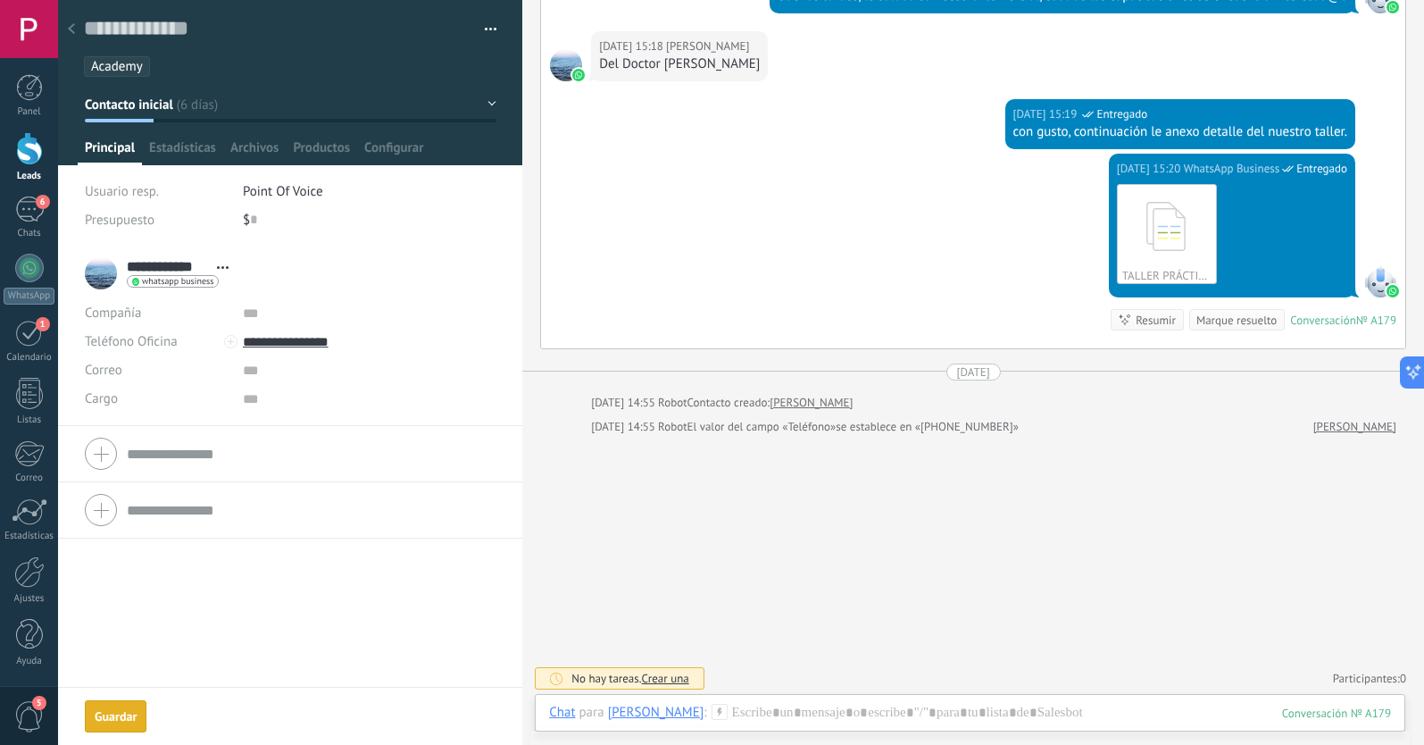
click at [158, 98] on span "Contacto inicial" at bounding box center [129, 104] width 88 height 17
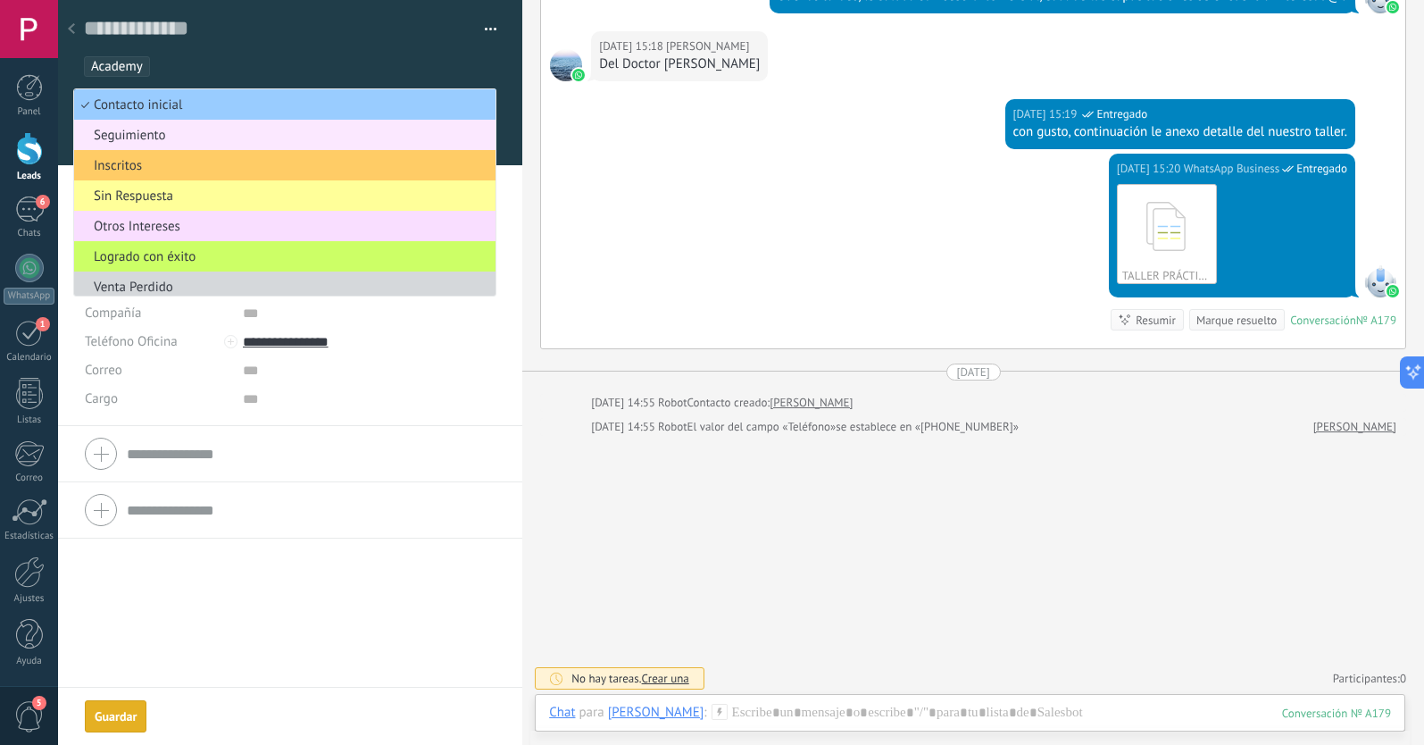
click at [154, 137] on span "Seguimiento" at bounding box center [282, 135] width 416 height 17
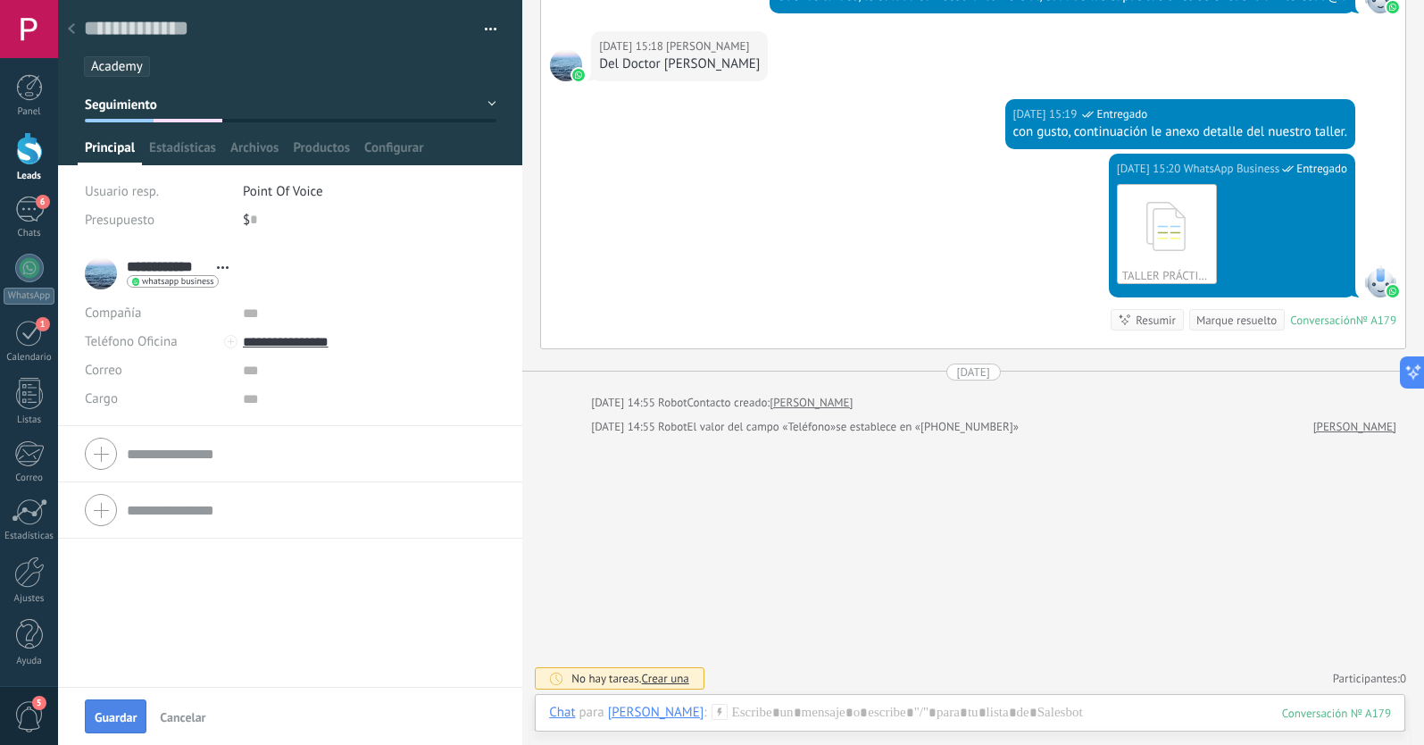
click at [112, 718] on span "Guardar" at bounding box center [116, 717] width 42 height 12
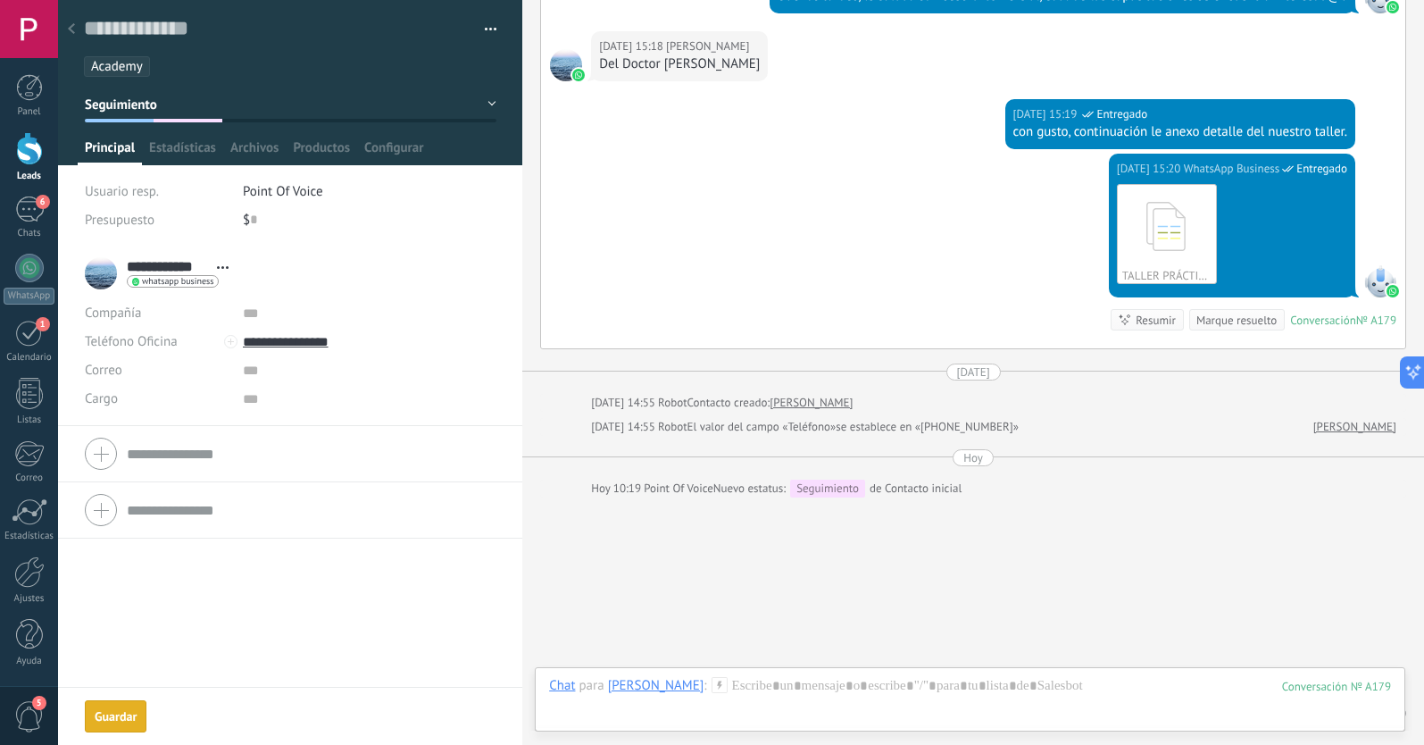
scroll to position [472, 0]
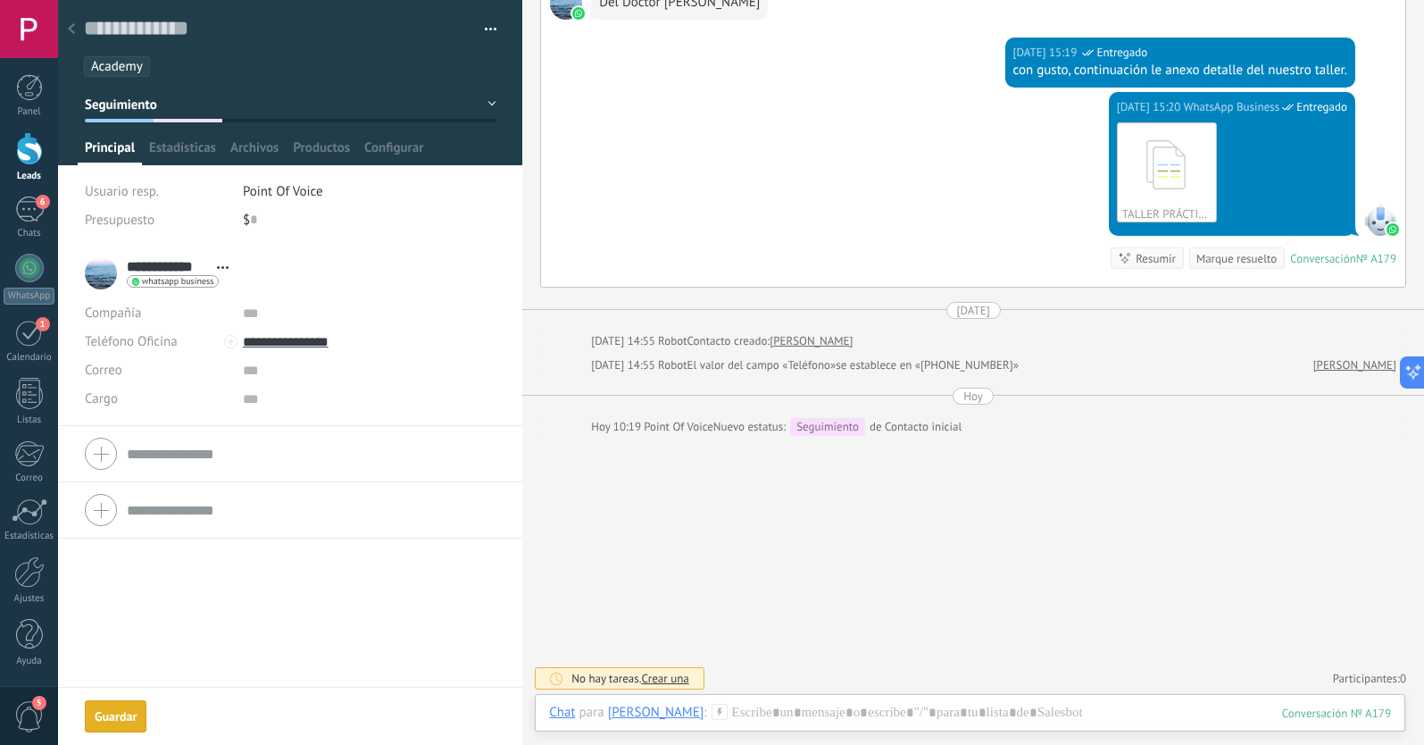
click at [74, 29] on icon at bounding box center [71, 28] width 7 height 11
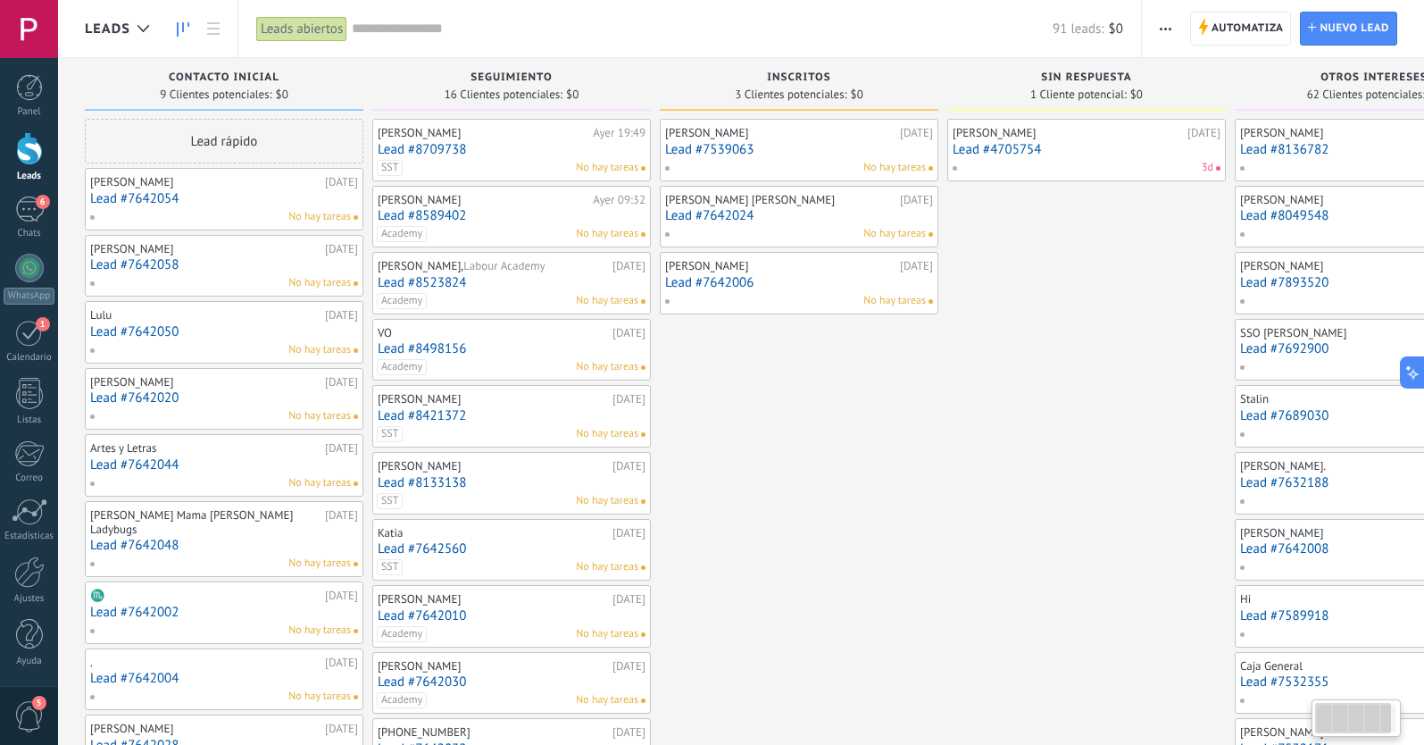
click at [247, 196] on link "Lead #7642054" at bounding box center [224, 198] width 268 height 15
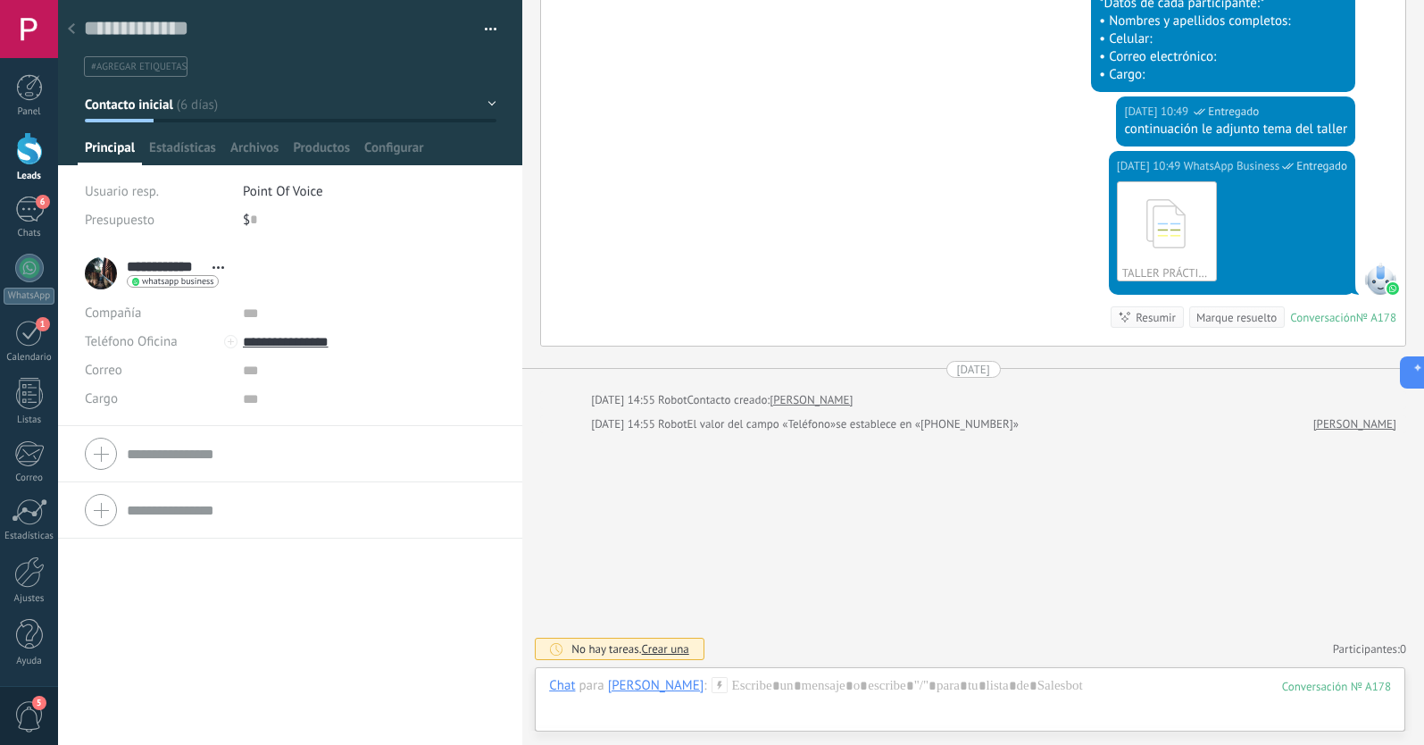
scroll to position [1807, 0]
click at [132, 69] on span "#agregar etiquetas" at bounding box center [139, 67] width 96 height 12
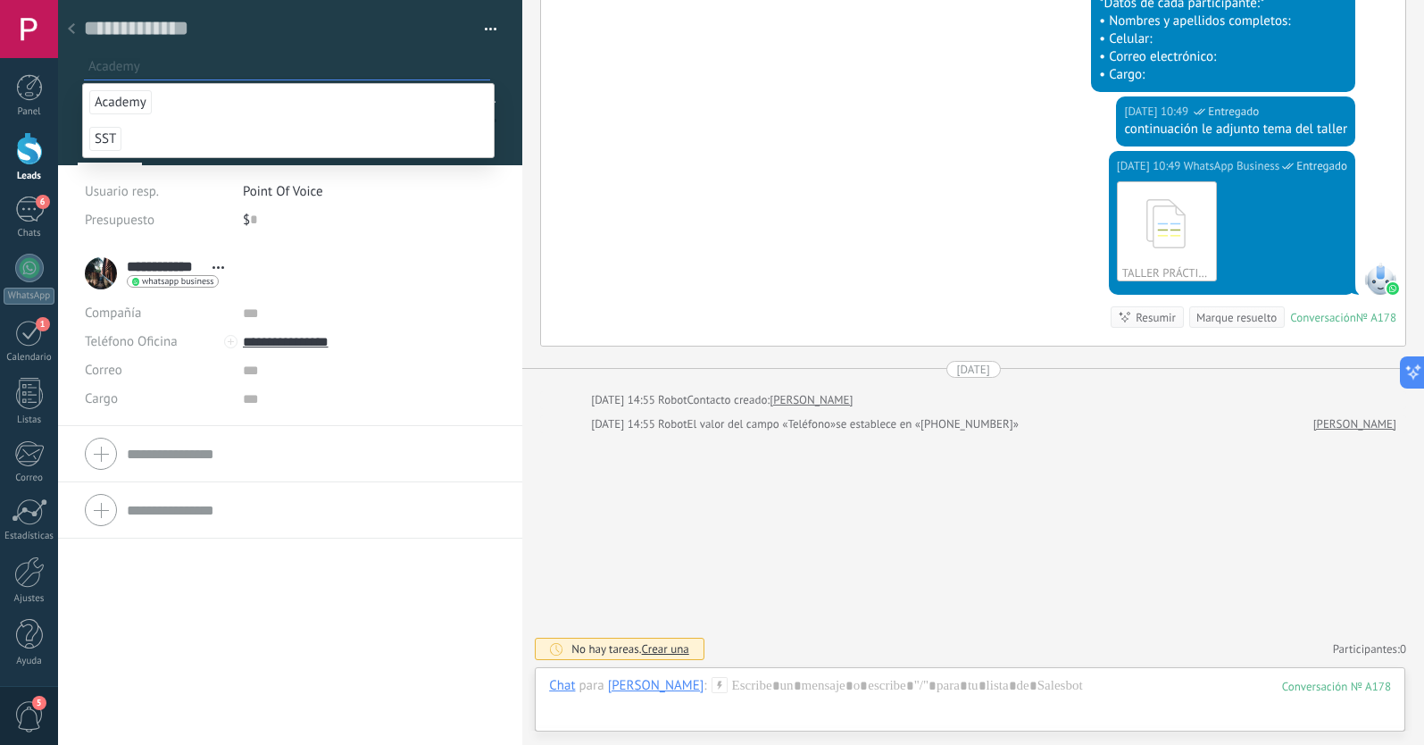
click at [129, 104] on span "Academy" at bounding box center [120, 102] width 62 height 24
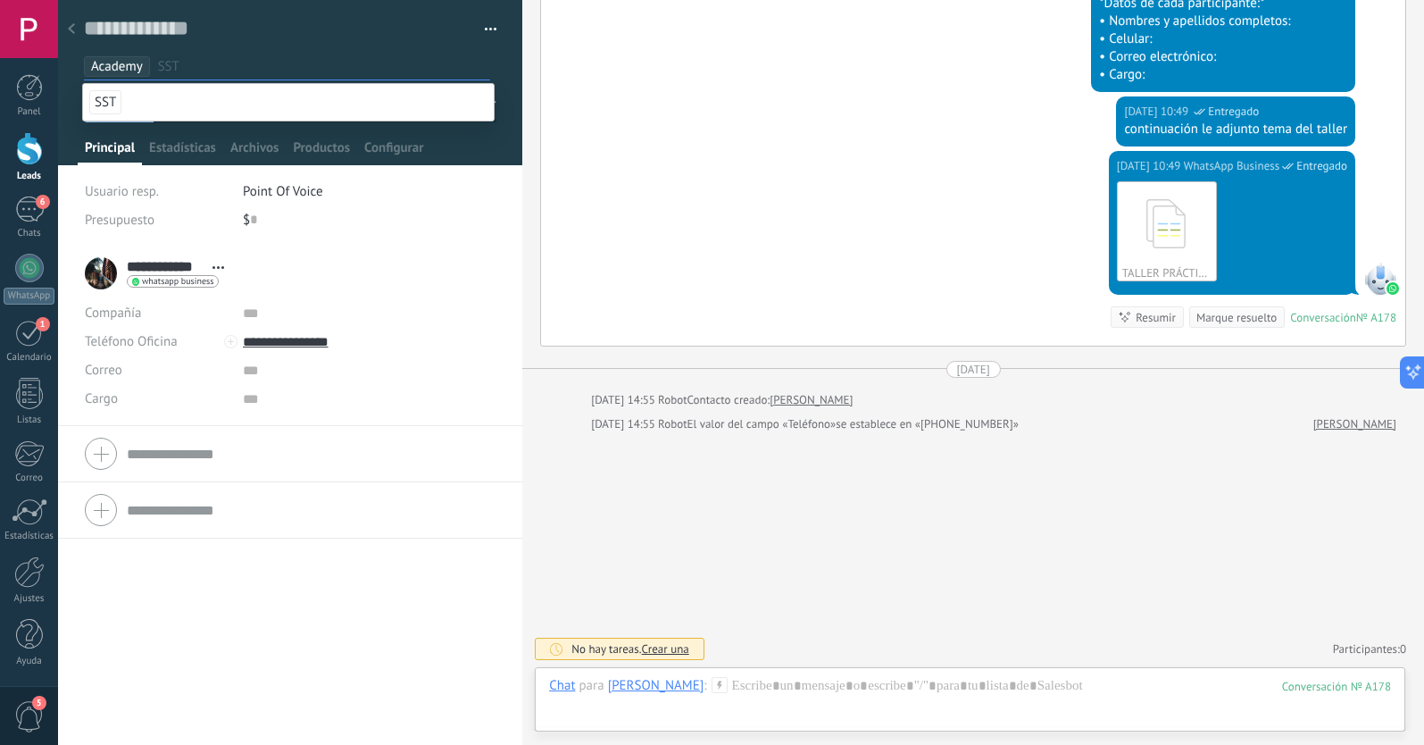
click at [257, 617] on div "**********" at bounding box center [290, 495] width 464 height 499
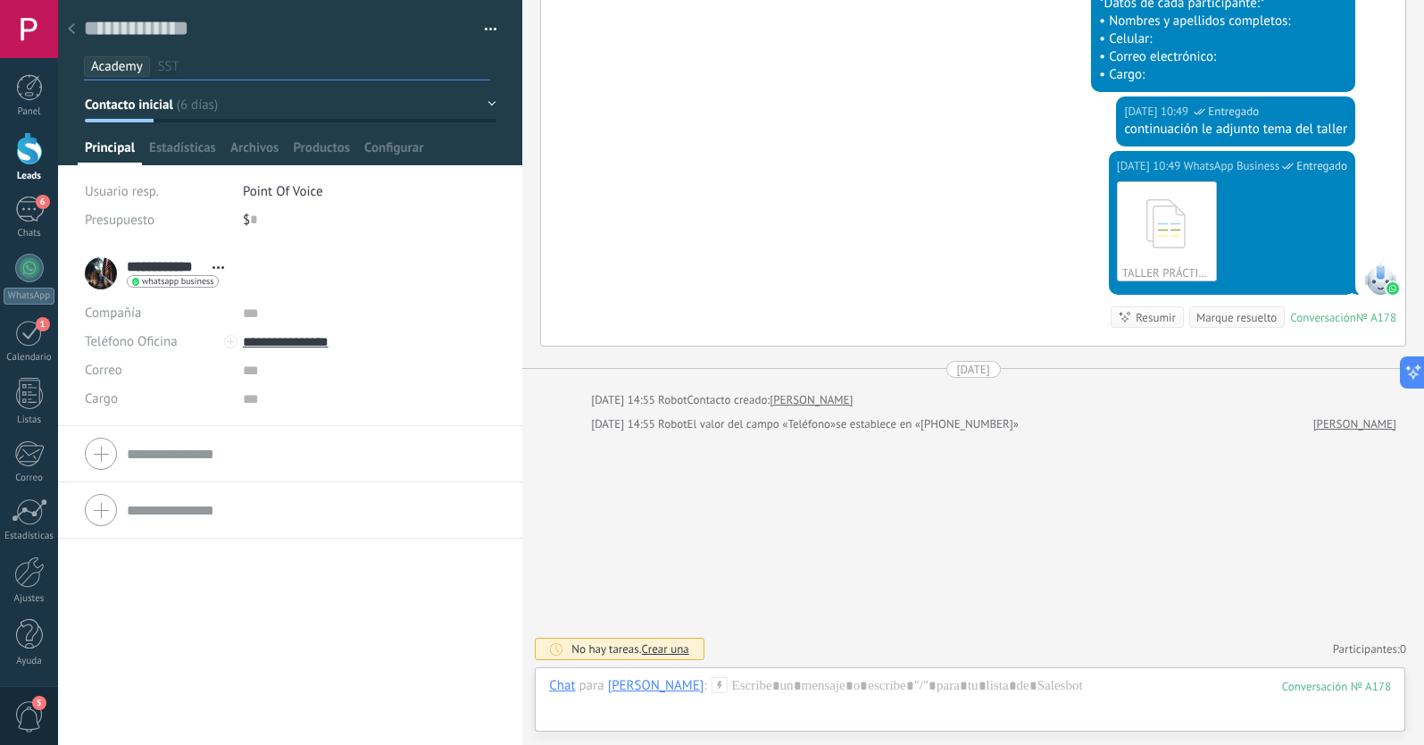
click at [160, 110] on span "Contacto inicial" at bounding box center [129, 104] width 88 height 17
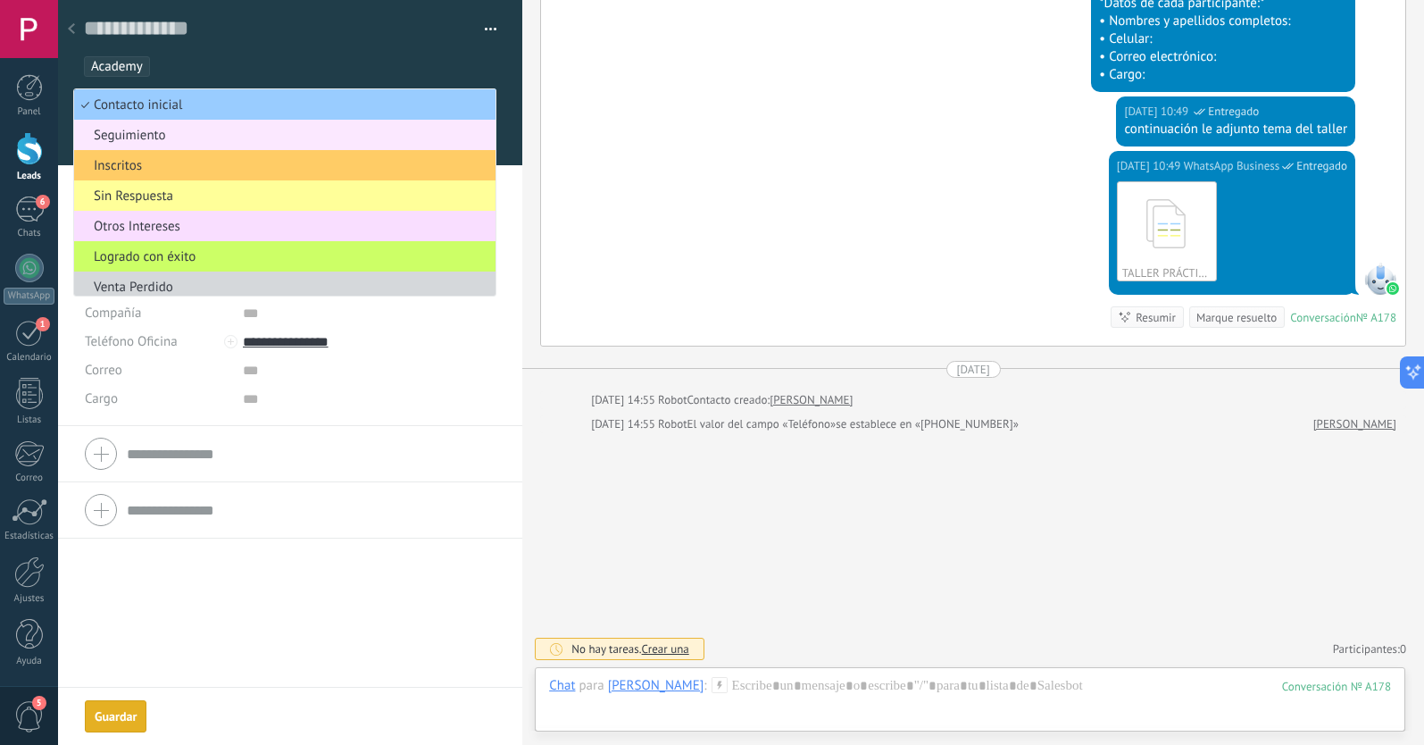
click at [172, 138] on span "Seguimiento" at bounding box center [282, 135] width 416 height 17
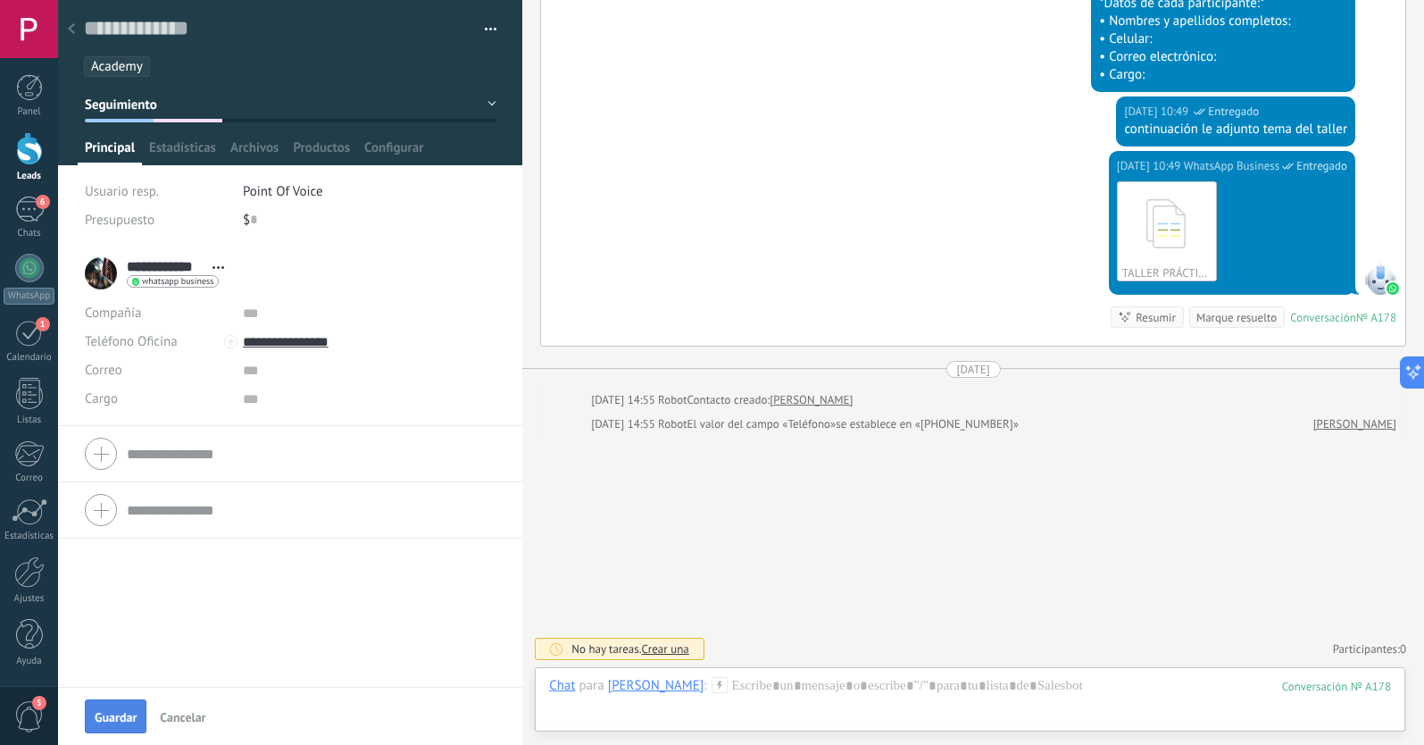
click at [115, 712] on span "Guardar" at bounding box center [116, 717] width 42 height 12
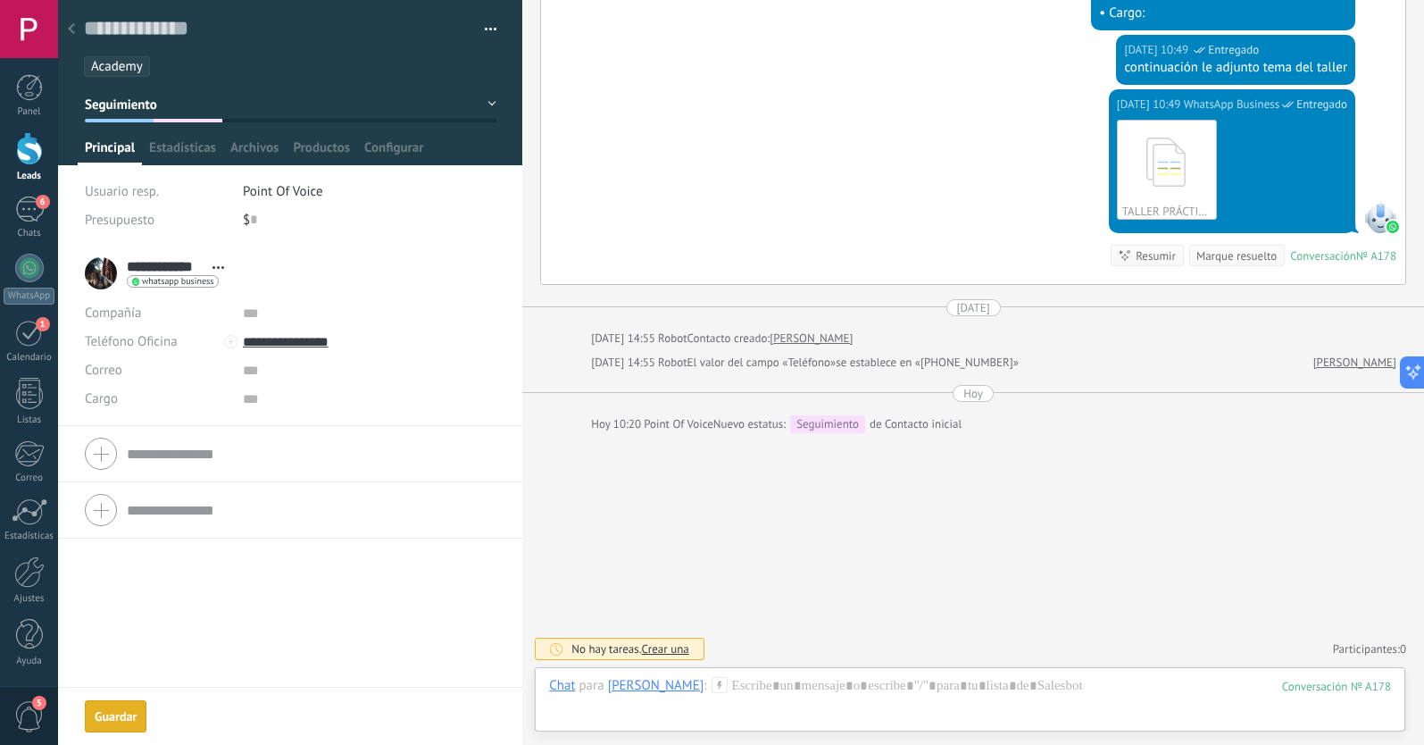
click at [64, 26] on div at bounding box center [71, 29] width 25 height 35
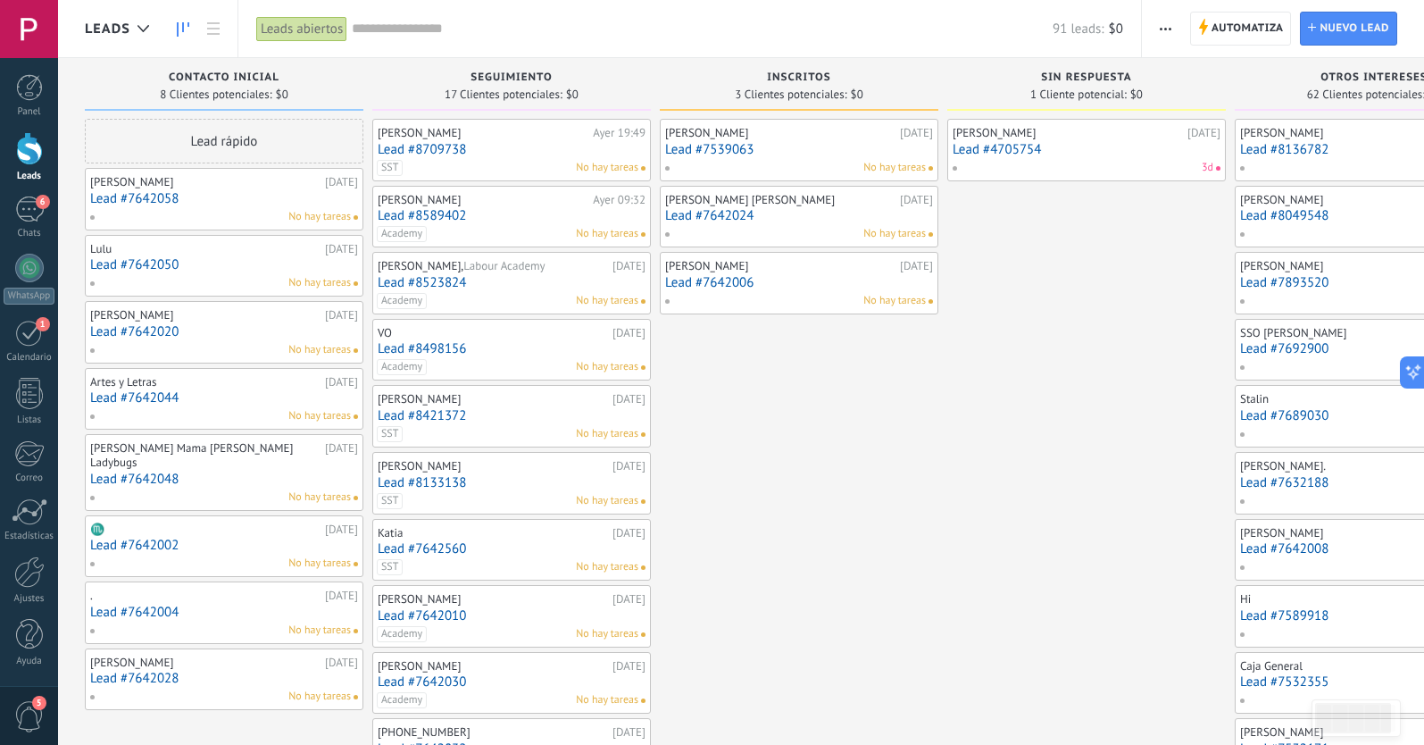
click at [229, 199] on link "Lead #7642058" at bounding box center [224, 198] width 268 height 15
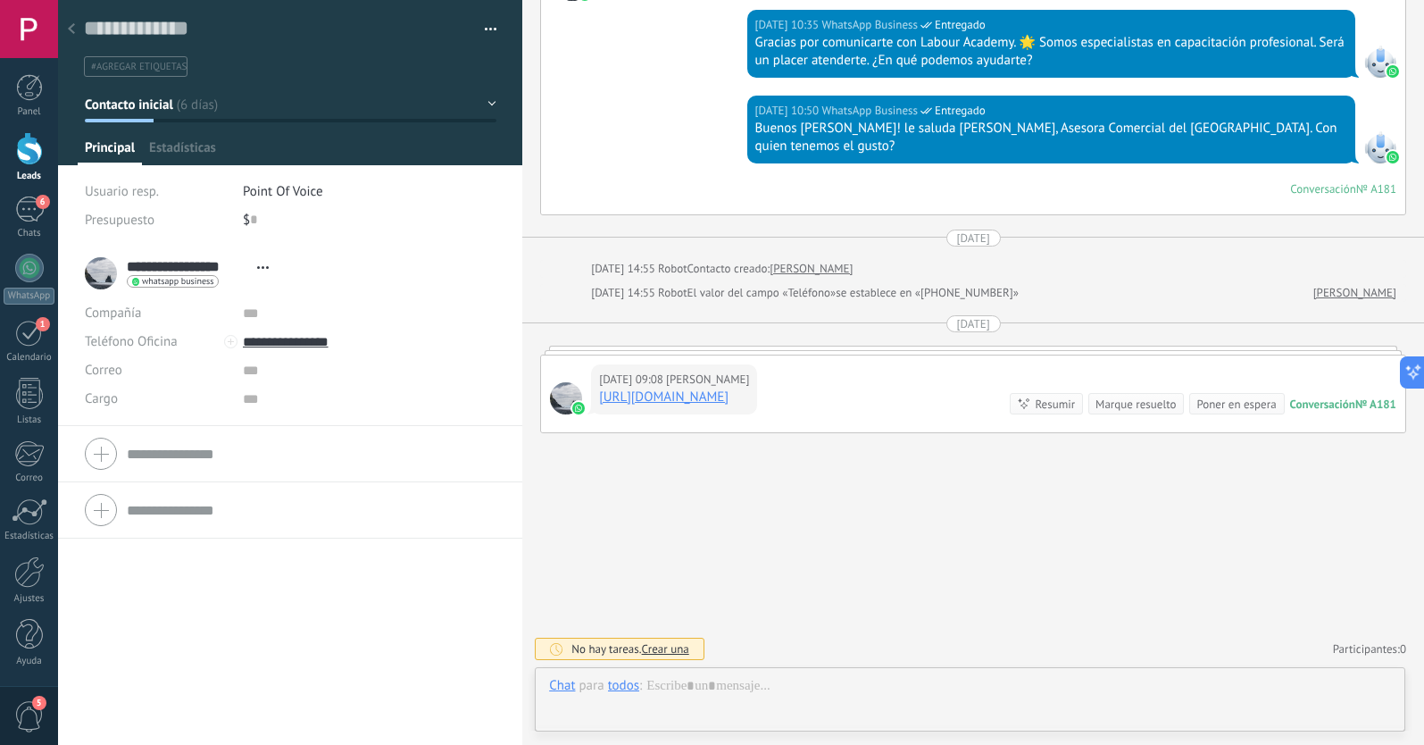
scroll to position [27, 0]
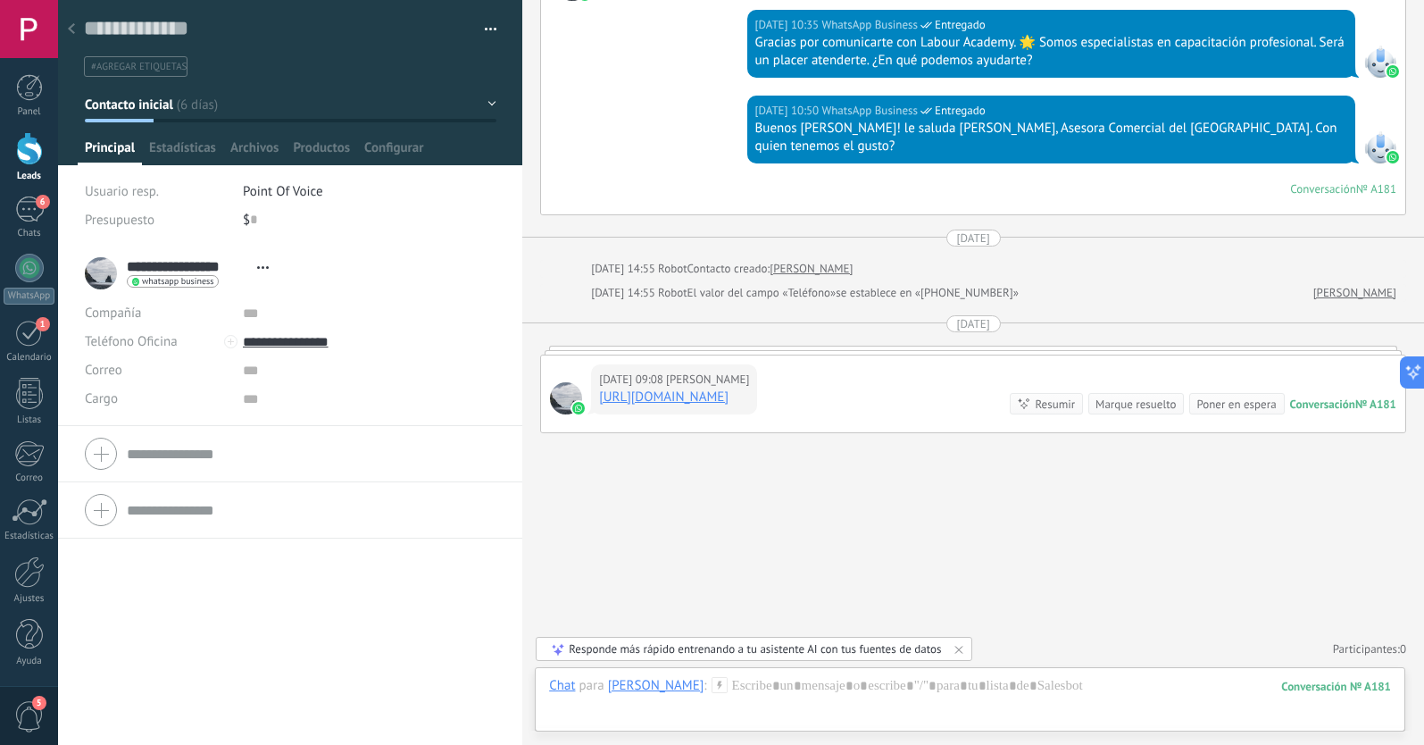
click at [123, 106] on span "Contacto inicial" at bounding box center [129, 104] width 88 height 17
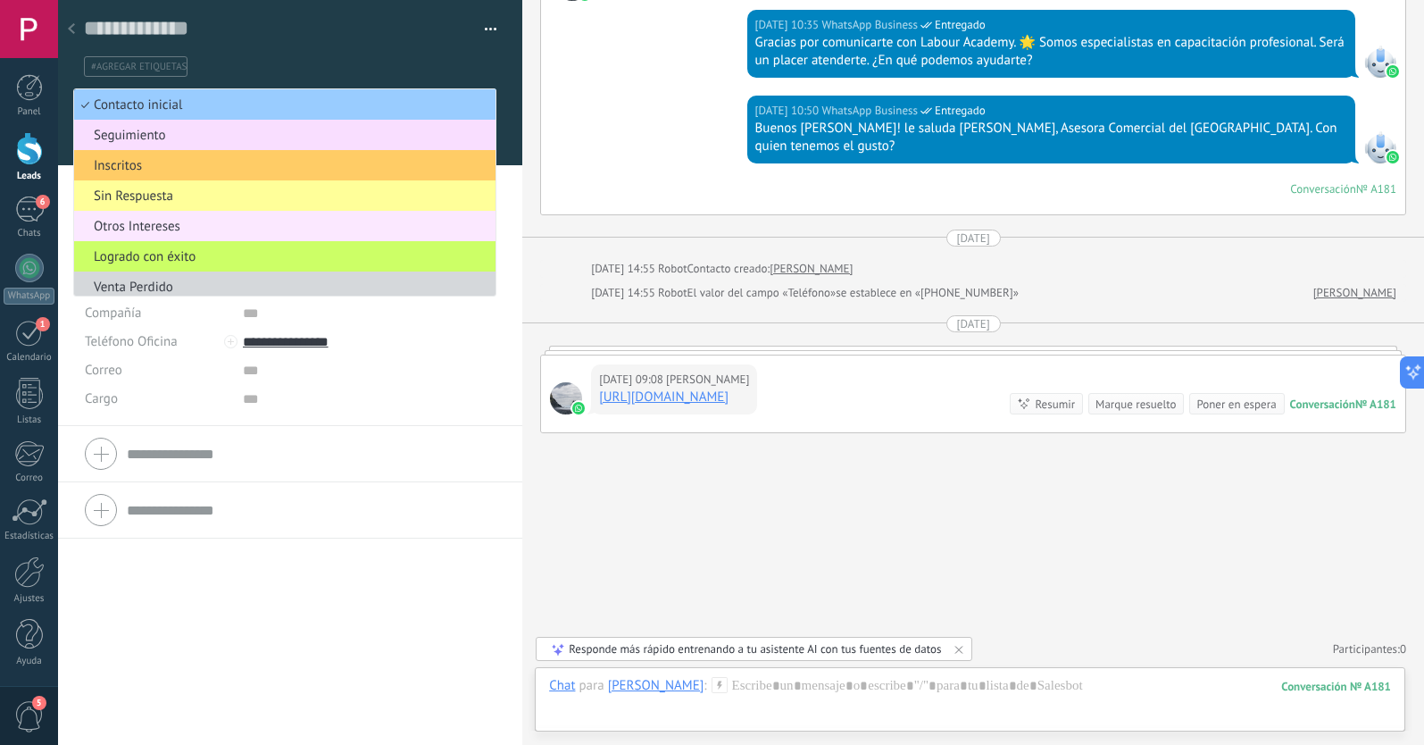
click at [169, 229] on span "Otros Intereses" at bounding box center [282, 226] width 416 height 17
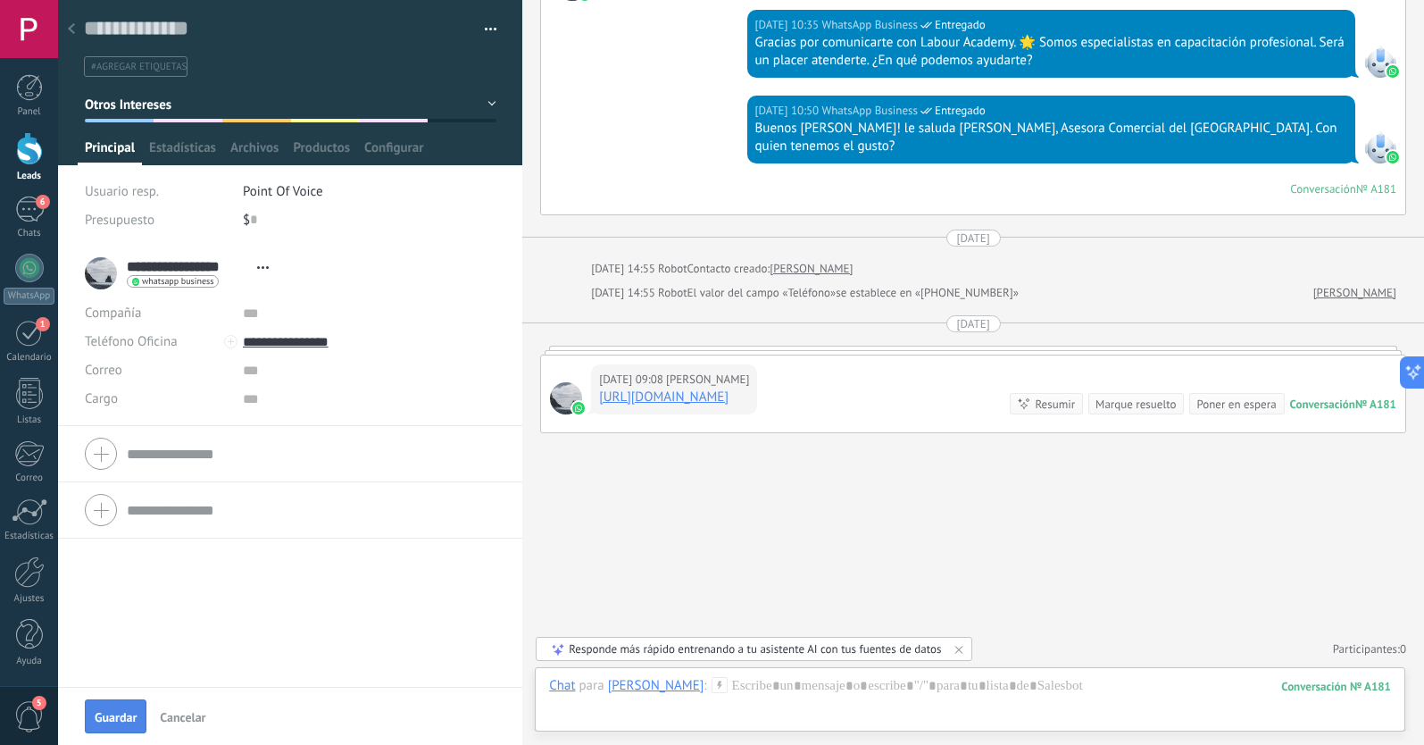
click at [118, 713] on span "Guardar" at bounding box center [116, 717] width 42 height 12
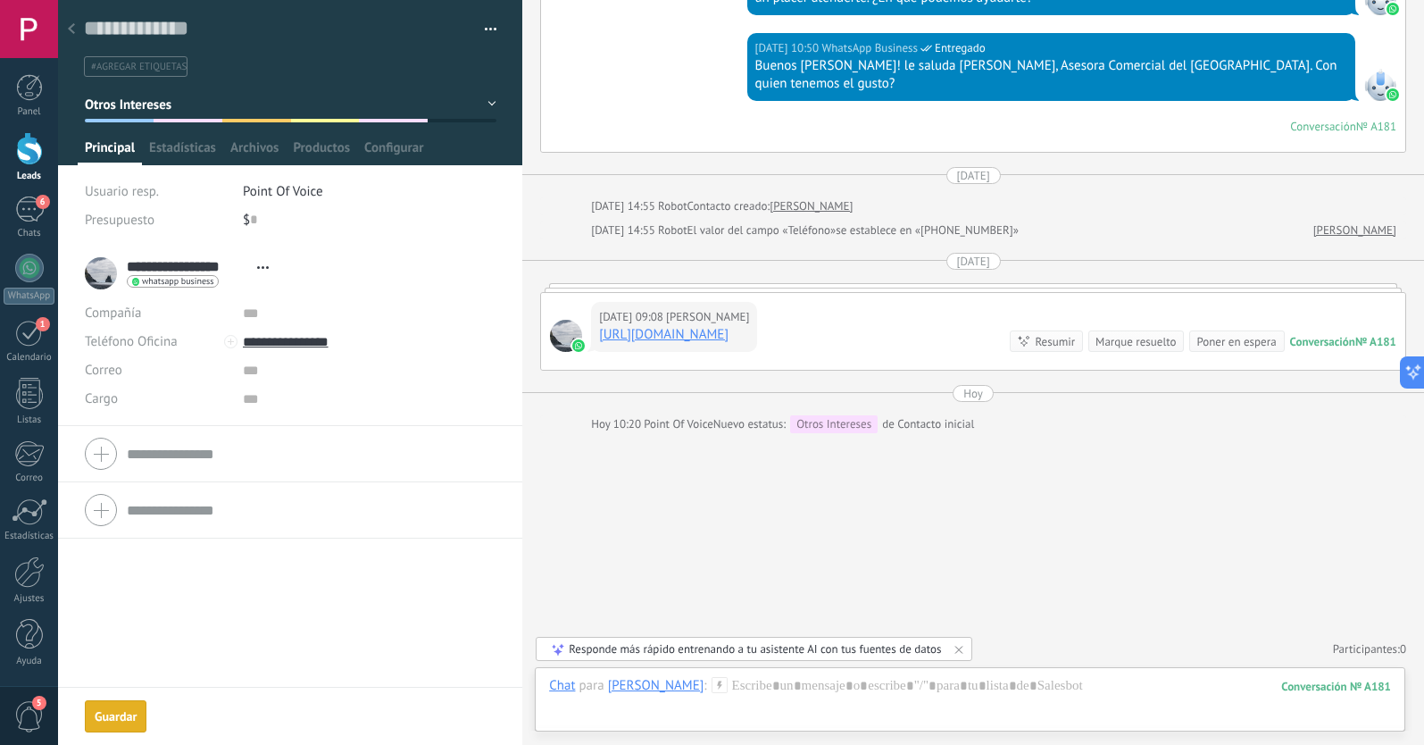
click at [74, 33] on use at bounding box center [71, 28] width 7 height 11
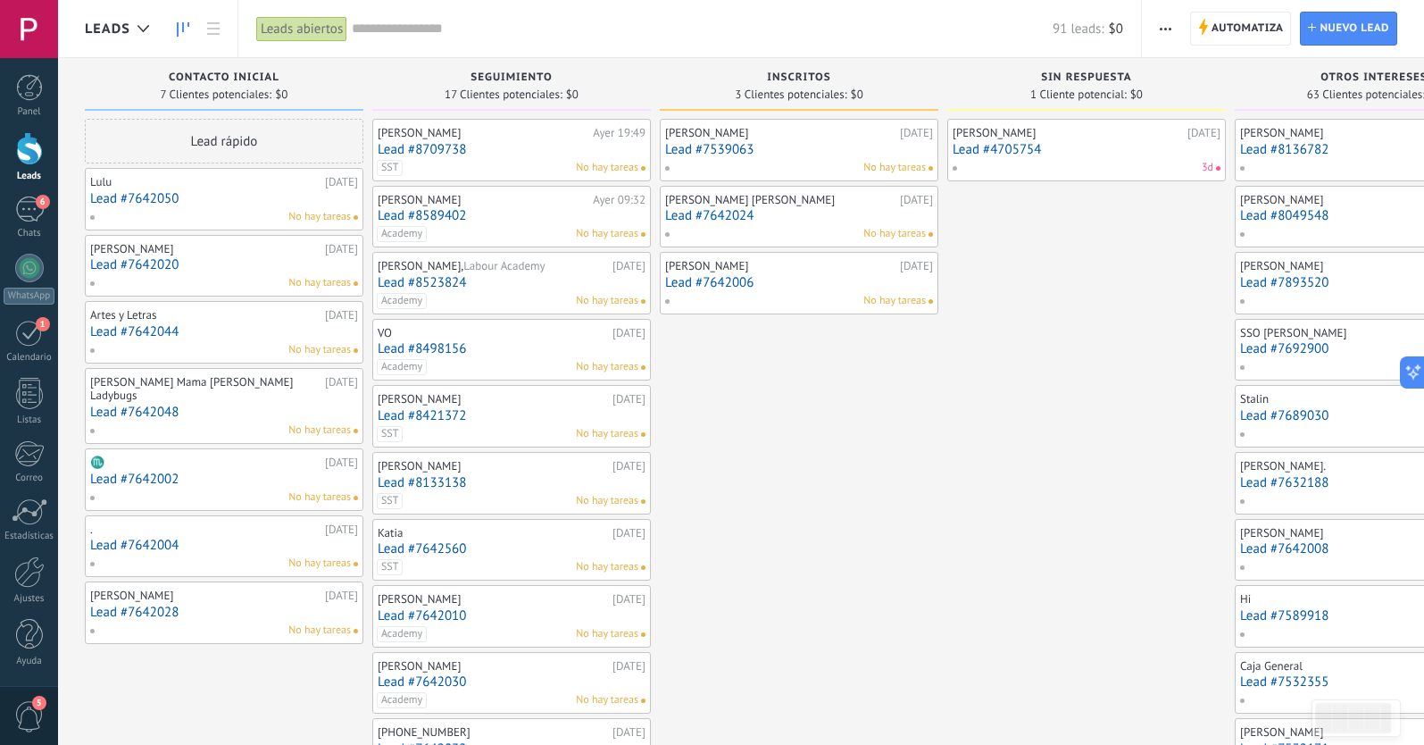
click at [215, 199] on link "Lead #7642050" at bounding box center [224, 198] width 268 height 15
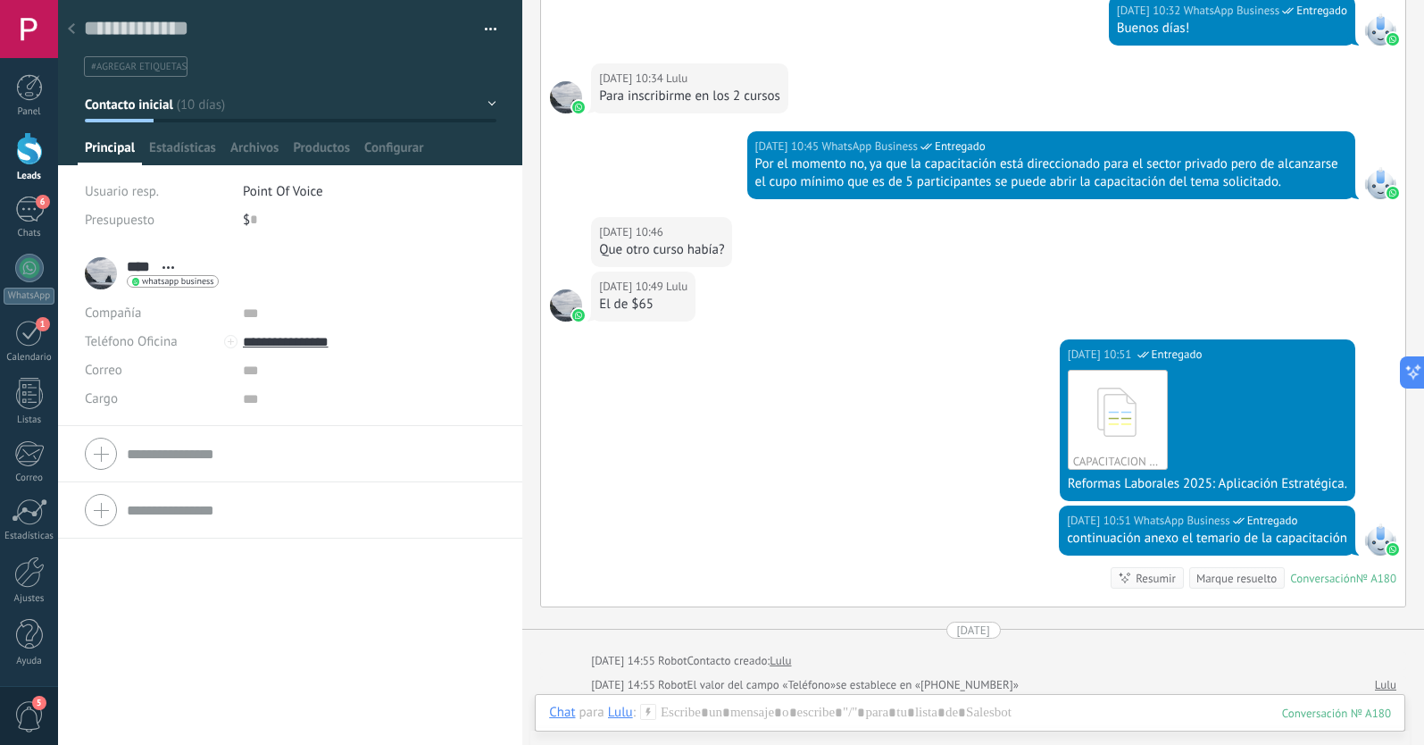
scroll to position [1025, 0]
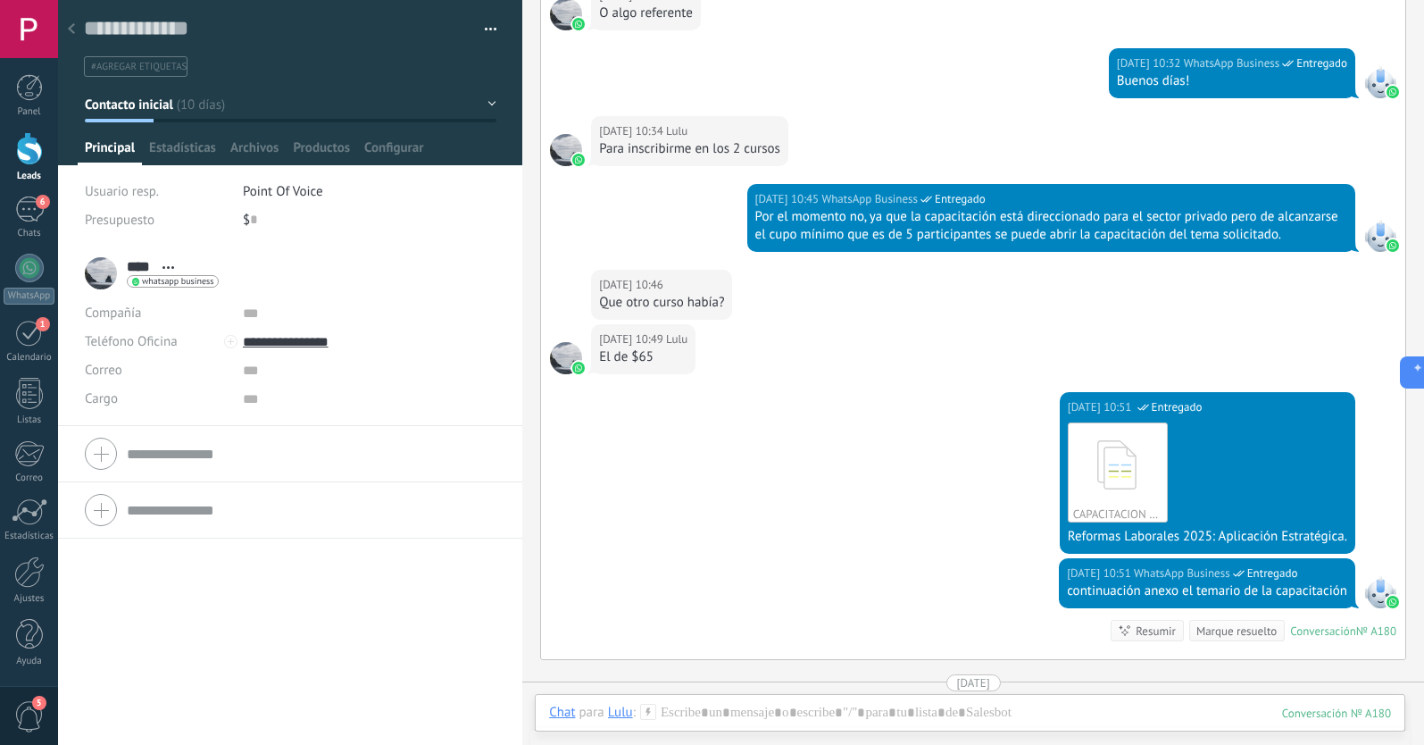
click at [154, 68] on span "#agregar etiquetas" at bounding box center [139, 67] width 96 height 12
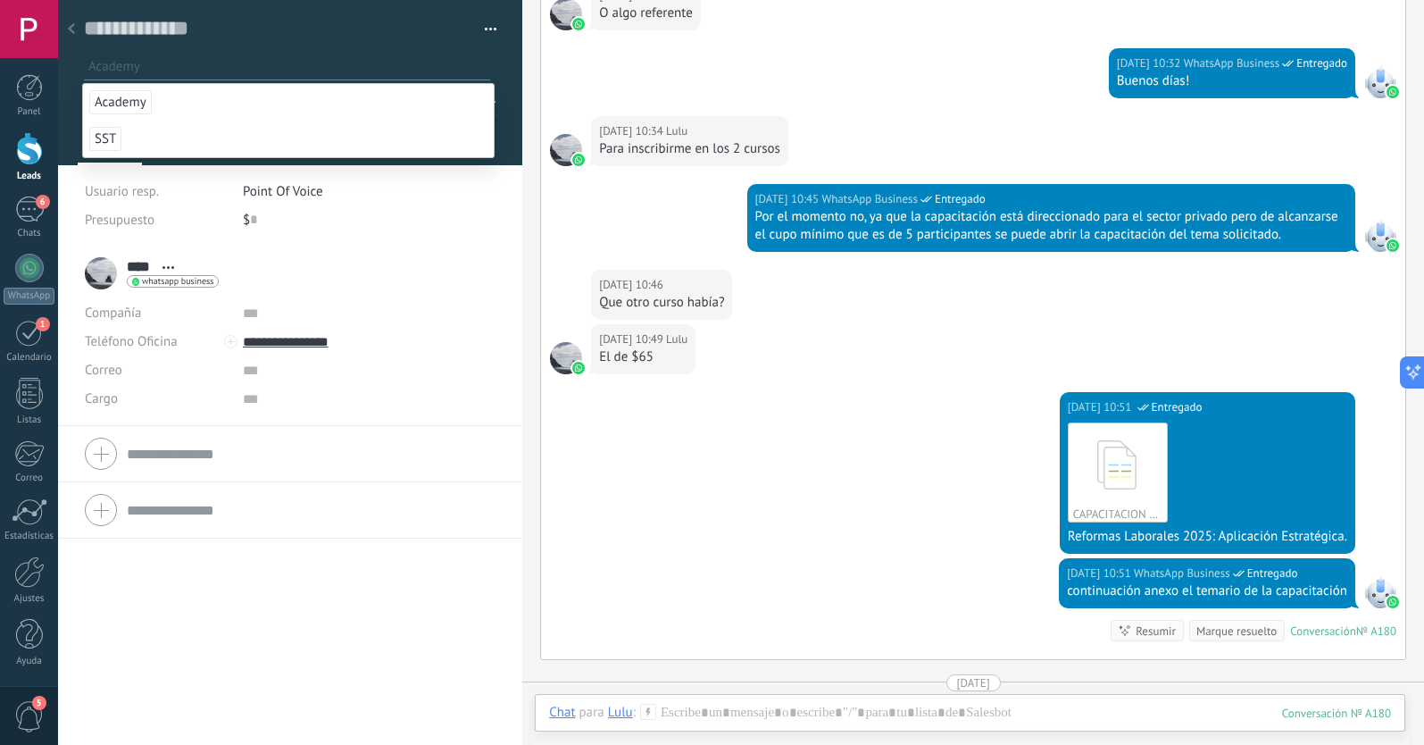
click at [108, 99] on span "Academy" at bounding box center [120, 102] width 62 height 24
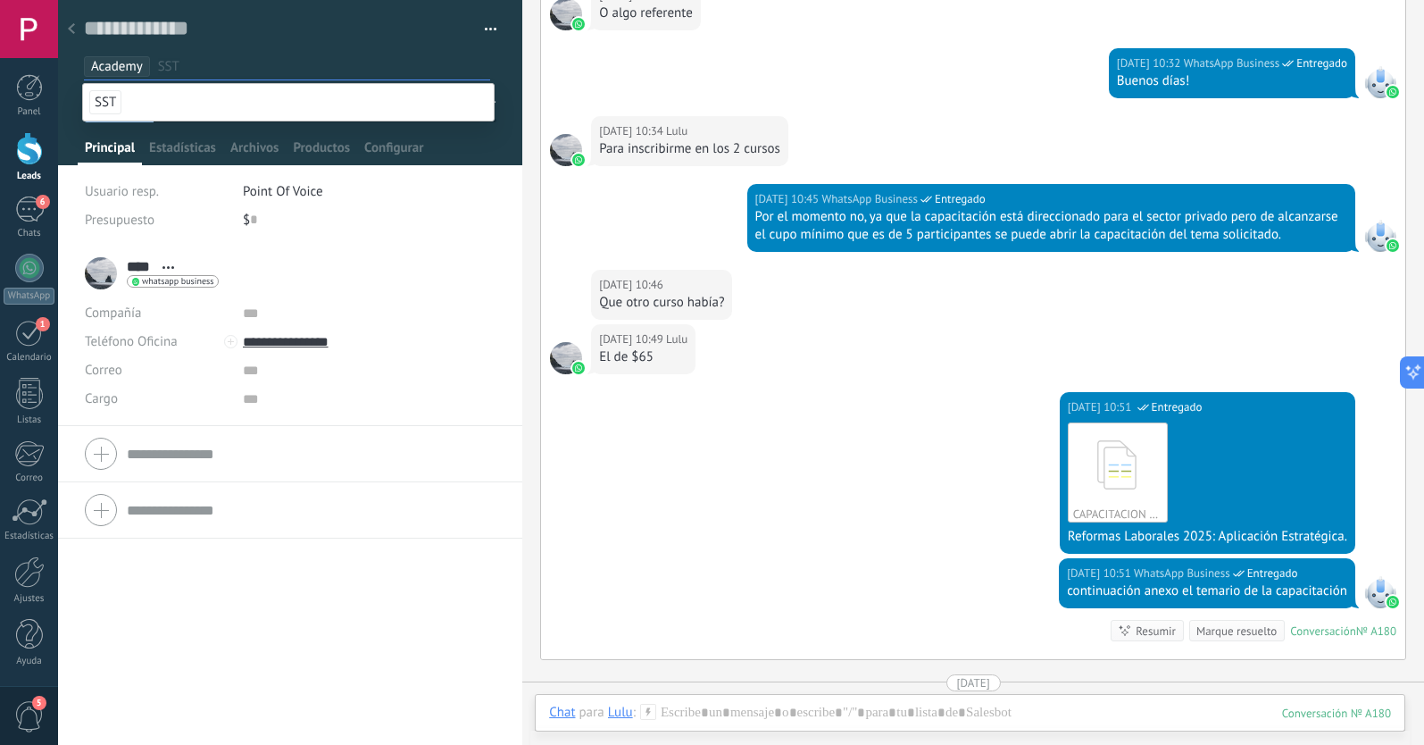
click at [192, 686] on div "**** Lulu **** [PERSON_NAME] Abrir detalle Copie el nombre" at bounding box center [290, 495] width 464 height 499
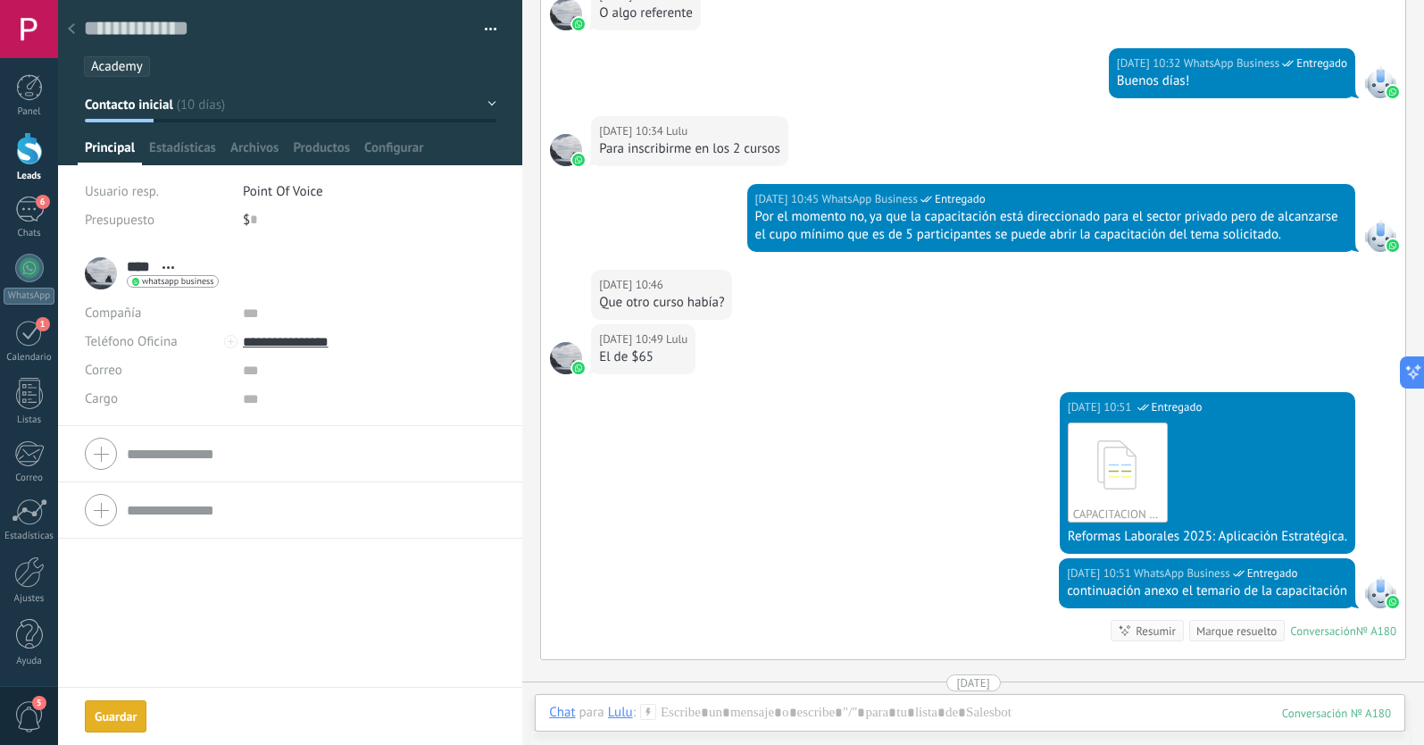
click at [179, 108] on button "Contacto inicial" at bounding box center [291, 104] width 412 height 32
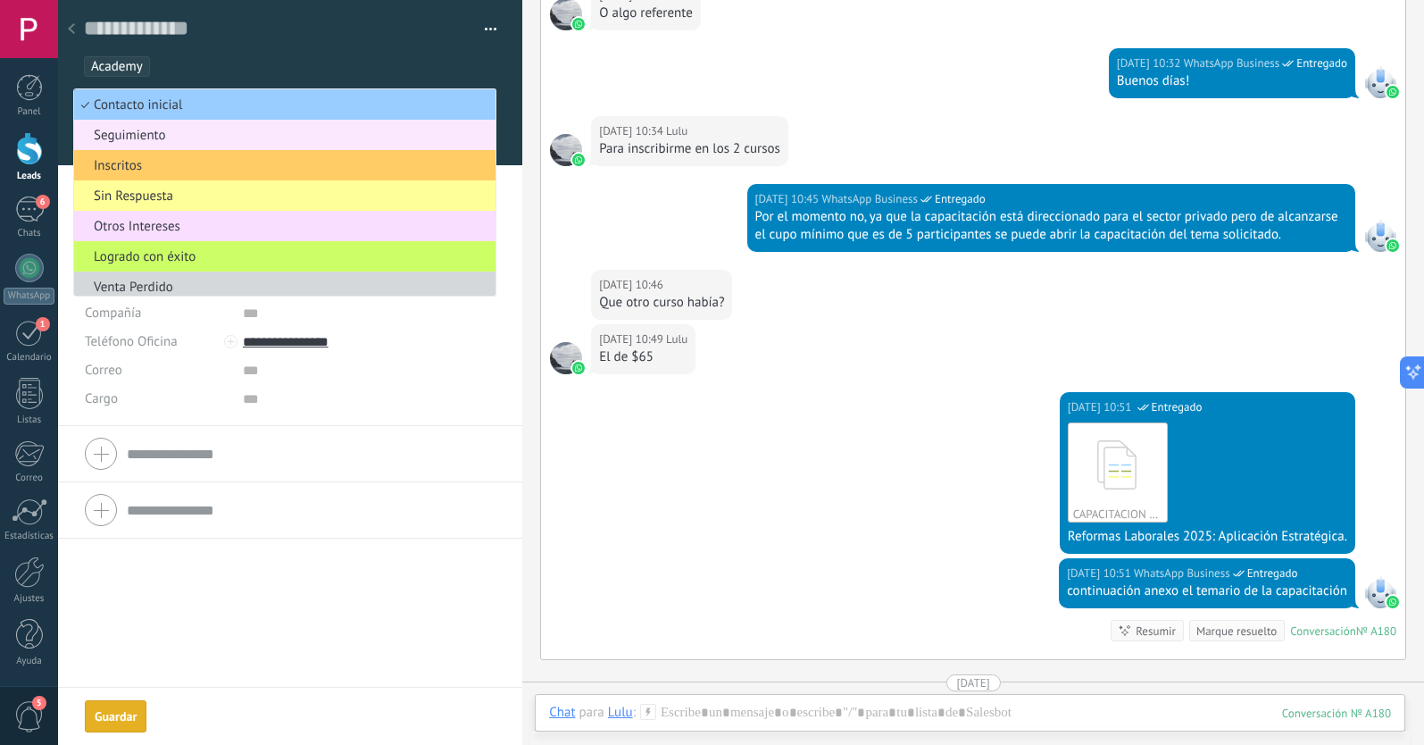
click at [142, 142] on span "Seguimiento" at bounding box center [282, 135] width 416 height 17
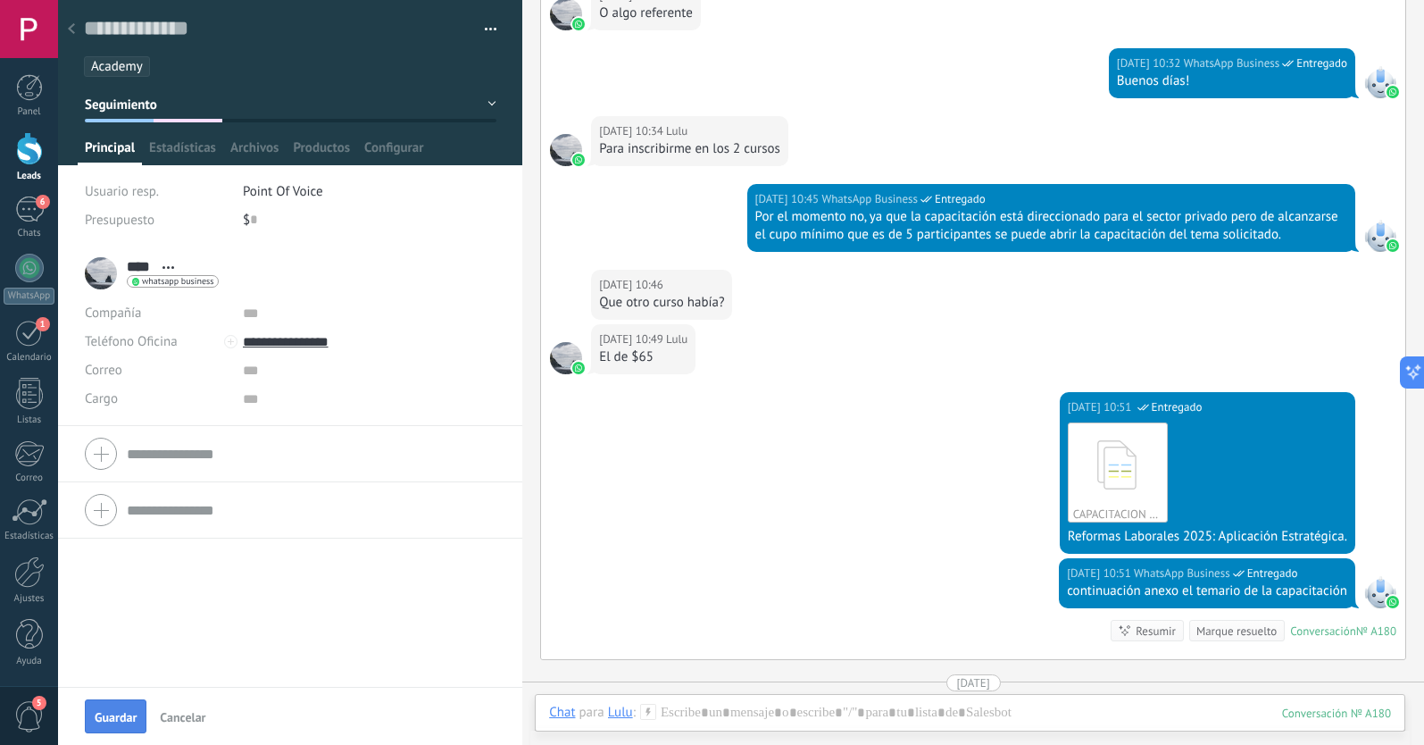
click at [116, 708] on button "Guardar" at bounding box center [116, 716] width 62 height 34
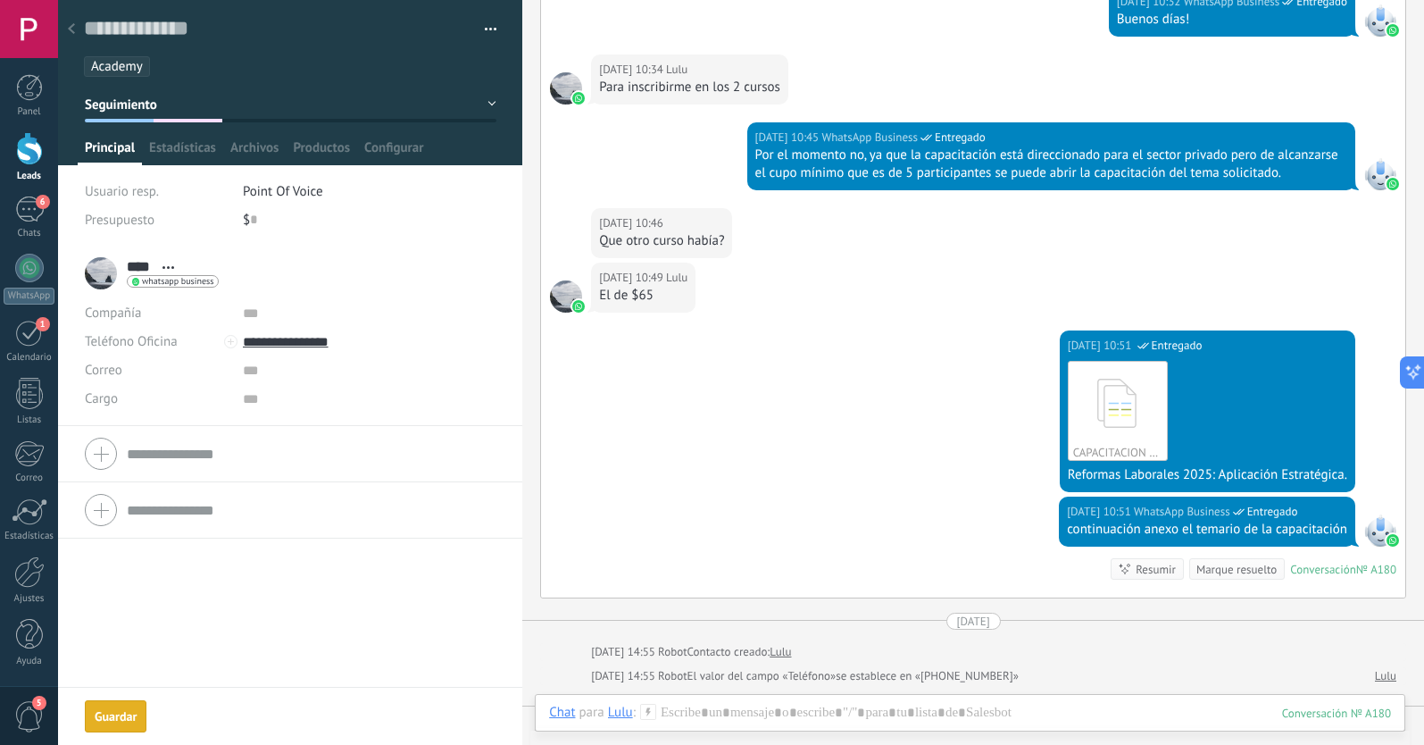
click at [74, 27] on icon at bounding box center [71, 28] width 7 height 11
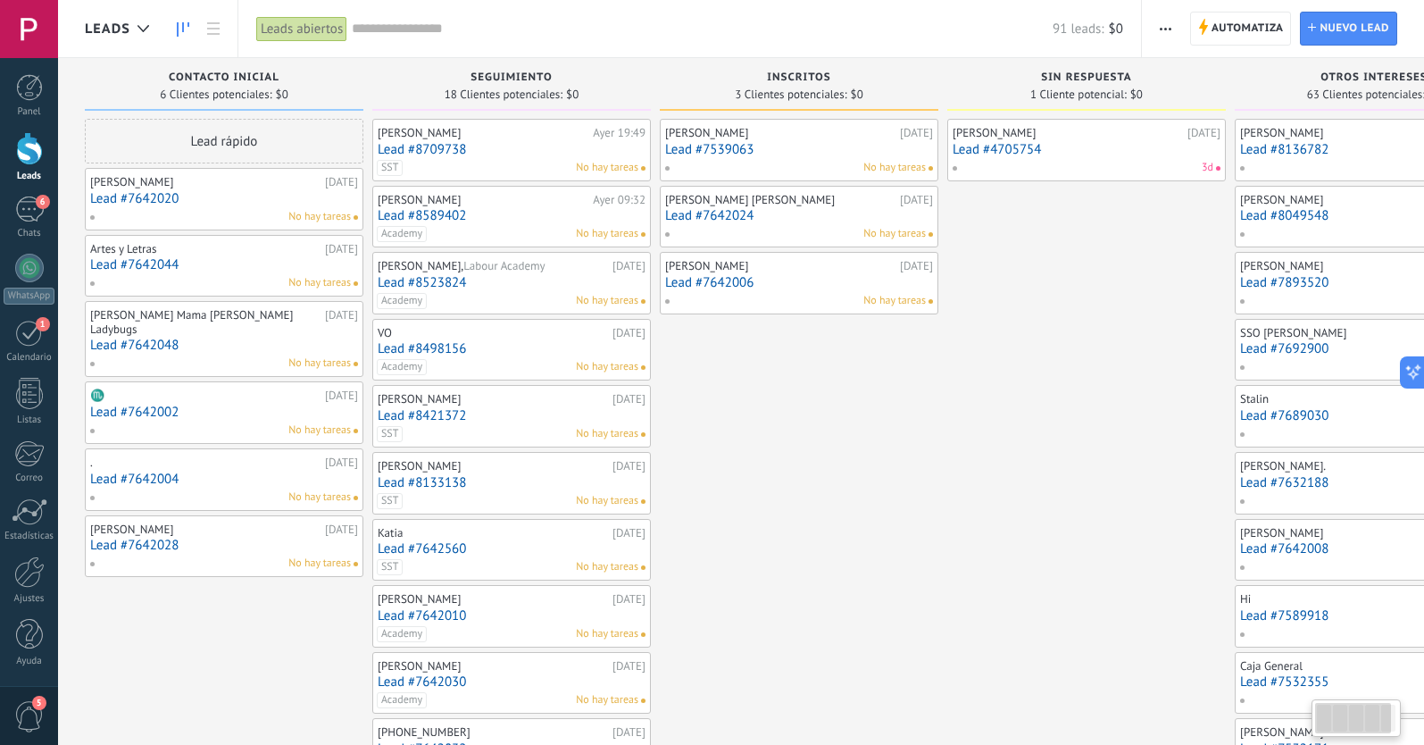
click at [213, 209] on div "No hay tareas" at bounding box center [220, 217] width 262 height 16
click at [155, 200] on link "Lead #7642020" at bounding box center [224, 198] width 268 height 15
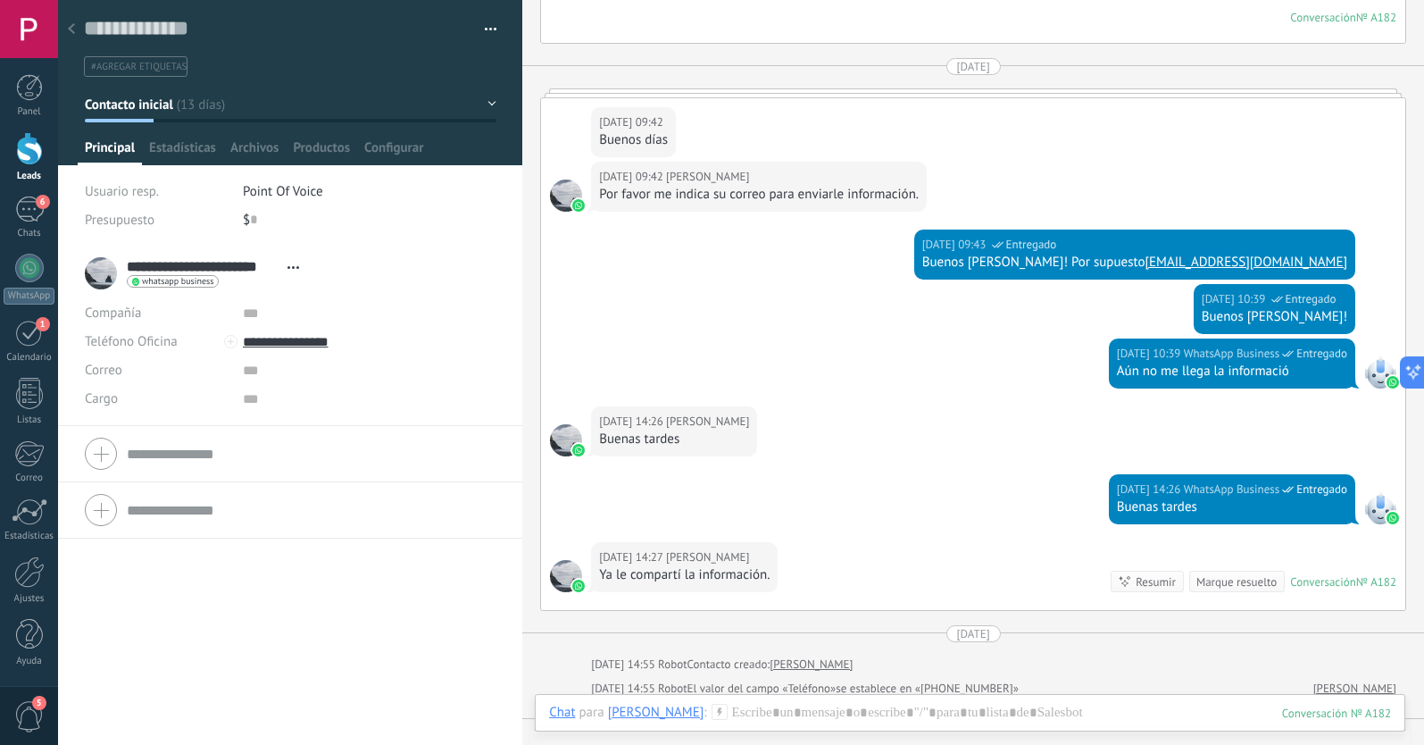
scroll to position [256, 0]
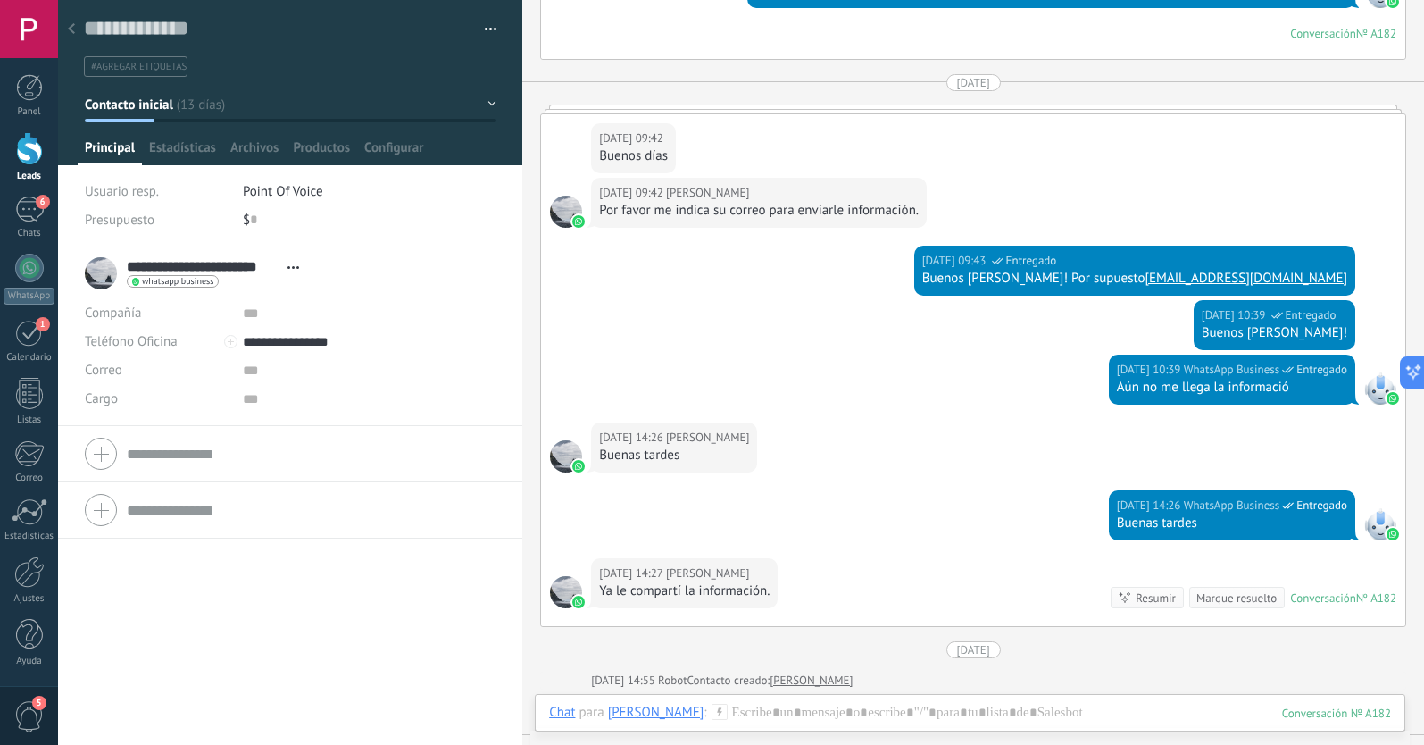
click at [148, 111] on span "Contacto inicial" at bounding box center [129, 104] width 88 height 17
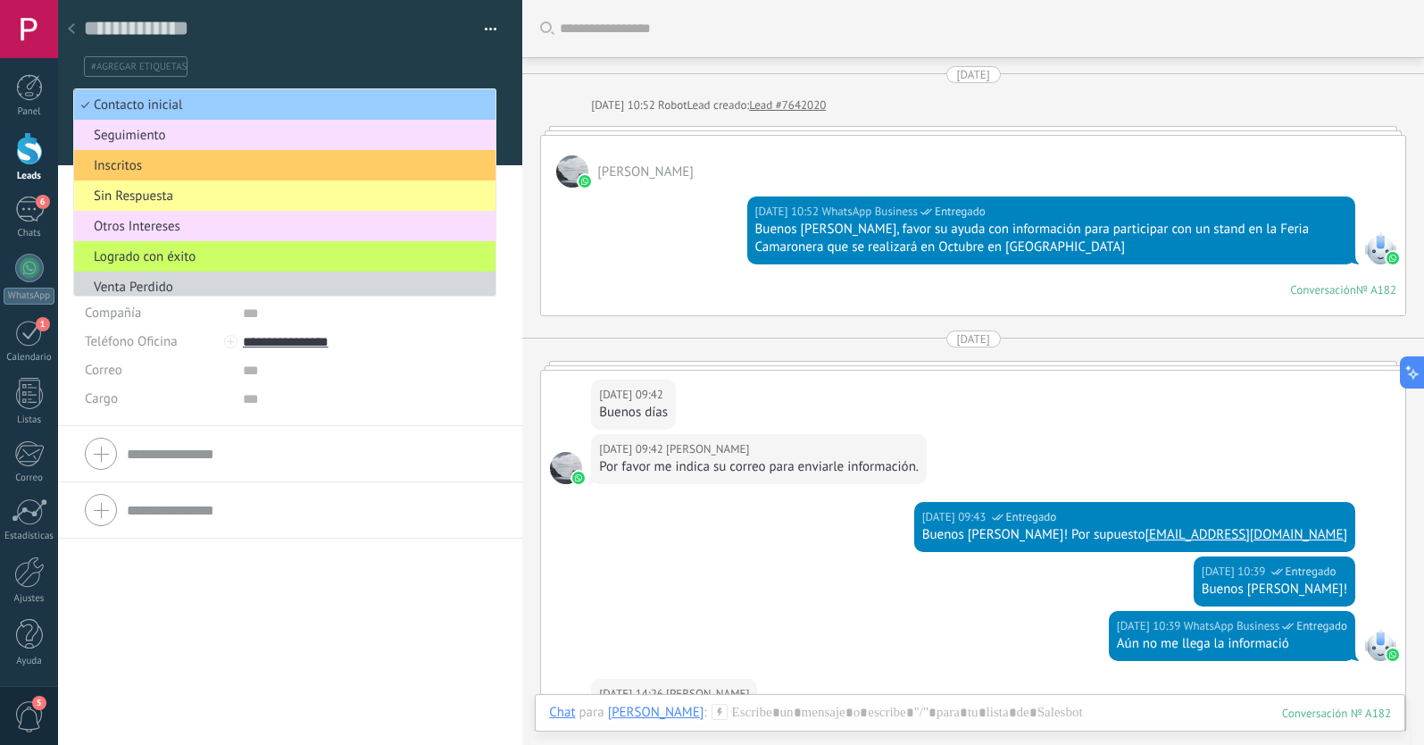
scroll to position [0, 0]
click at [130, 224] on span "Otros Intereses" at bounding box center [282, 226] width 416 height 17
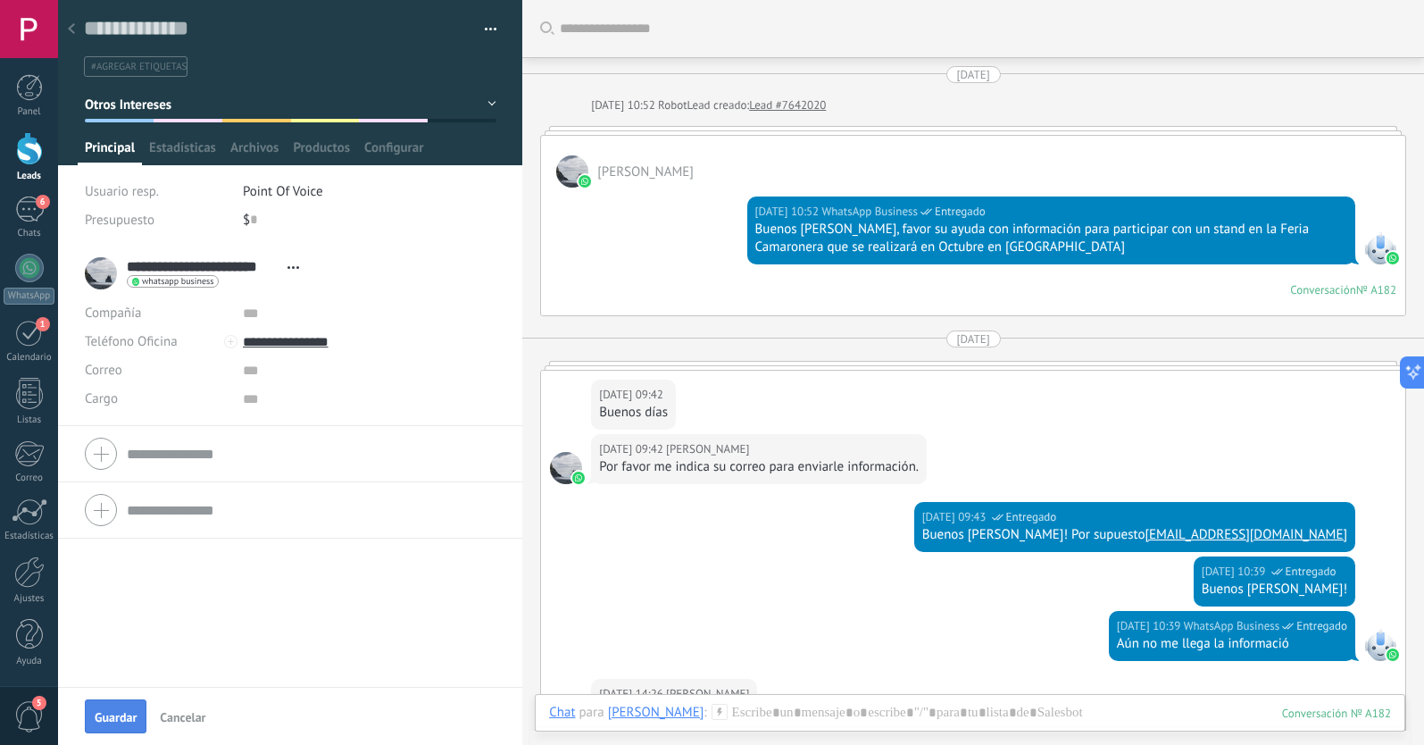
click at [121, 718] on span "Guardar" at bounding box center [116, 717] width 42 height 12
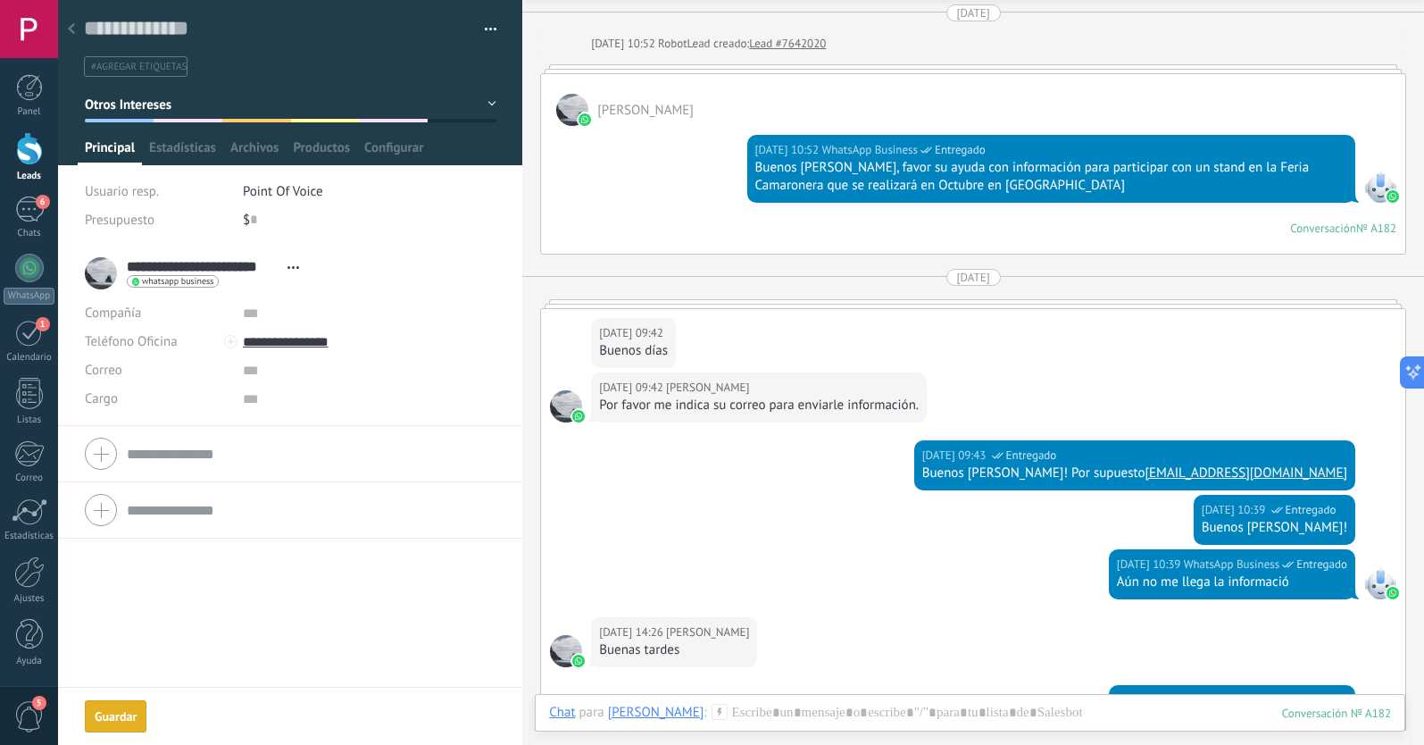
click at [72, 29] on icon at bounding box center [71, 28] width 7 height 11
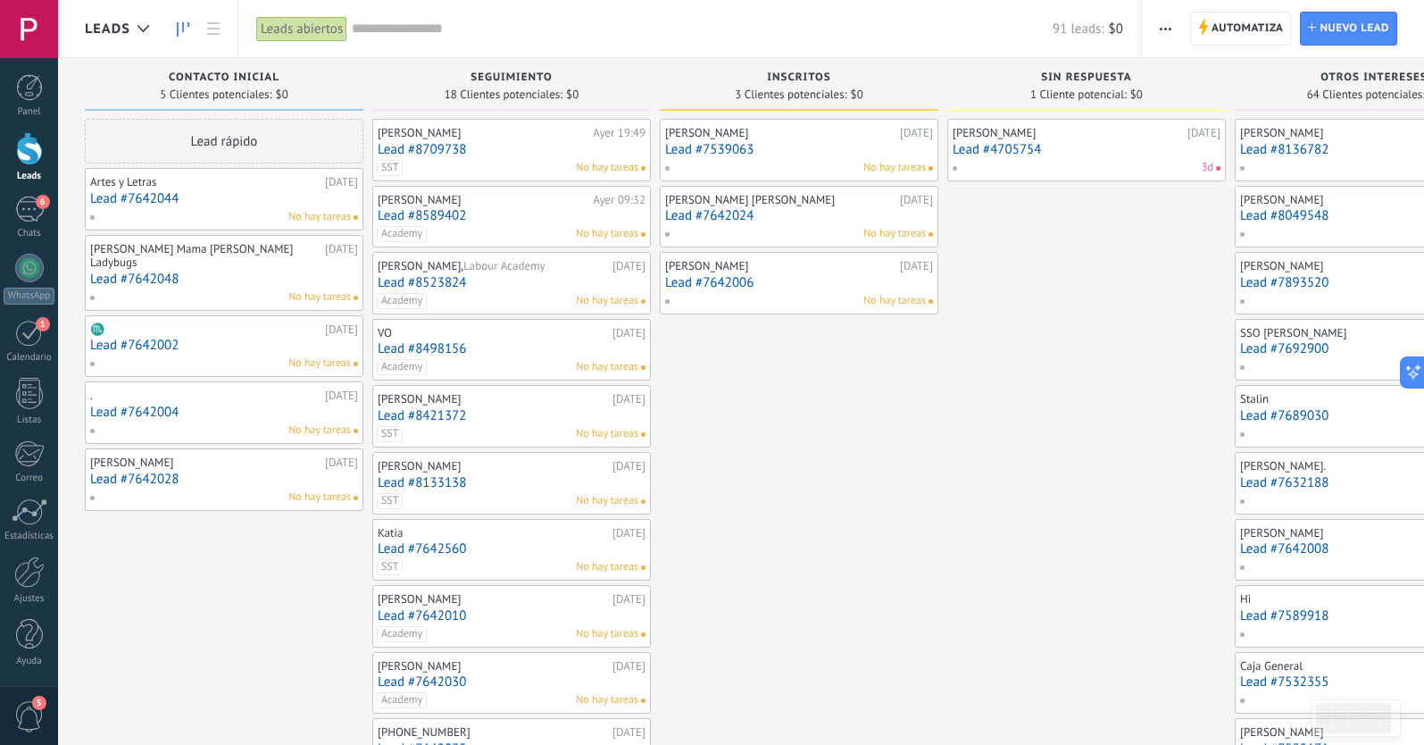
click at [208, 202] on link "Lead #7642044" at bounding box center [224, 198] width 268 height 15
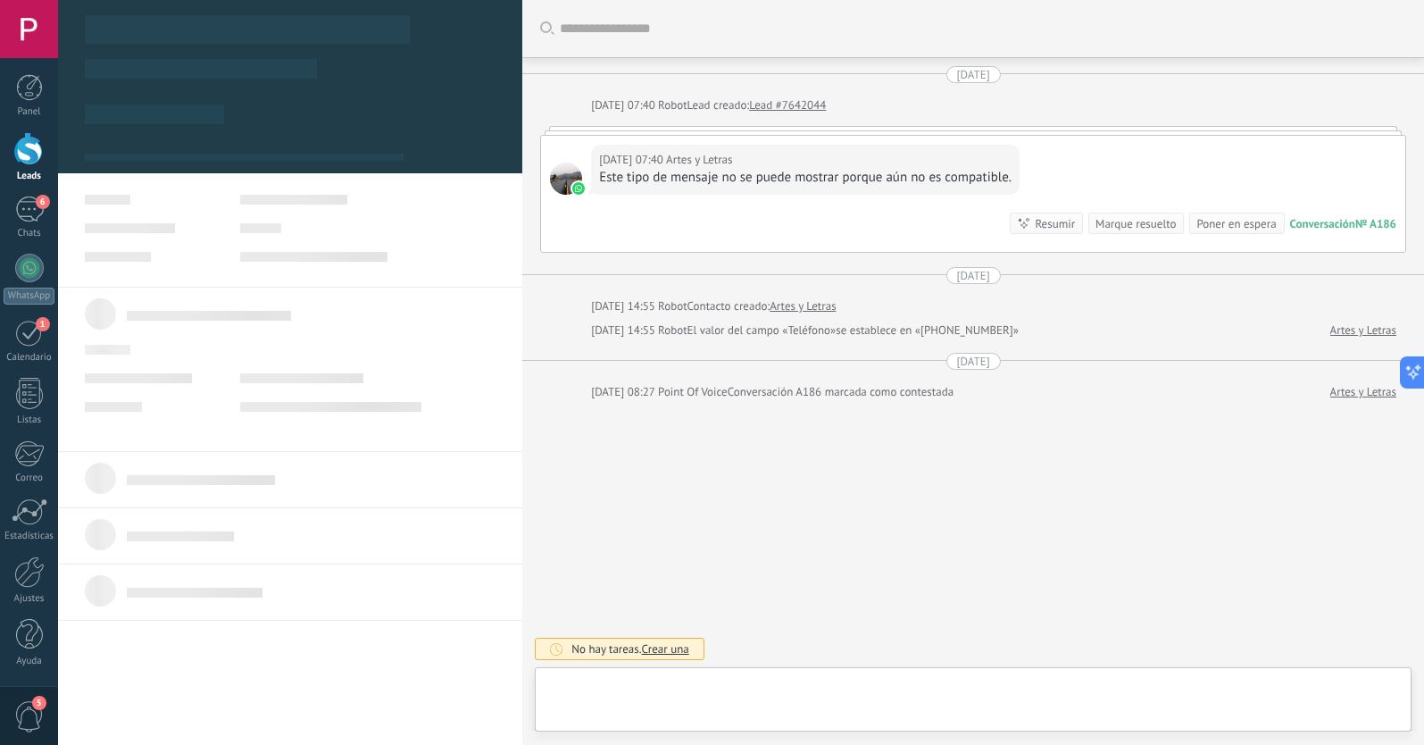
scroll to position [27, 0]
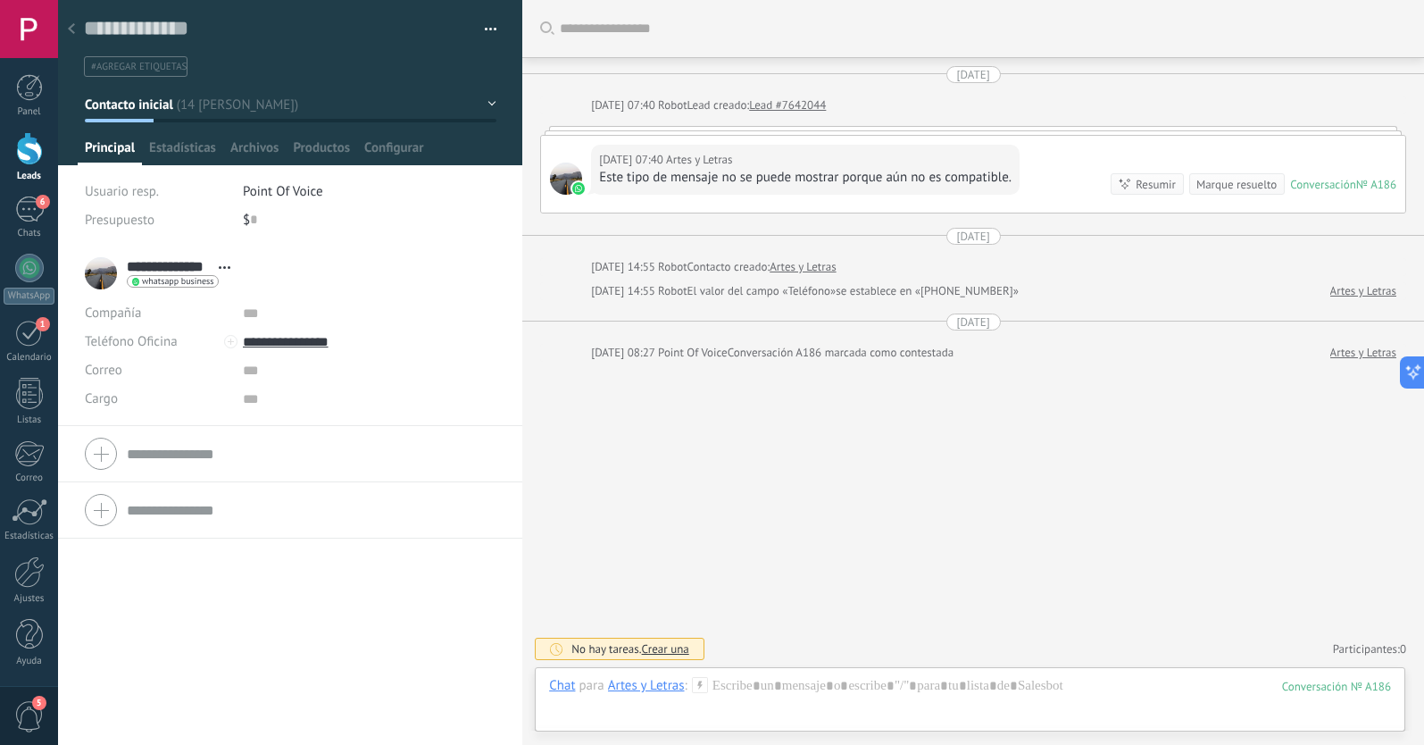
click at [144, 100] on span "Contacto inicial" at bounding box center [129, 104] width 88 height 17
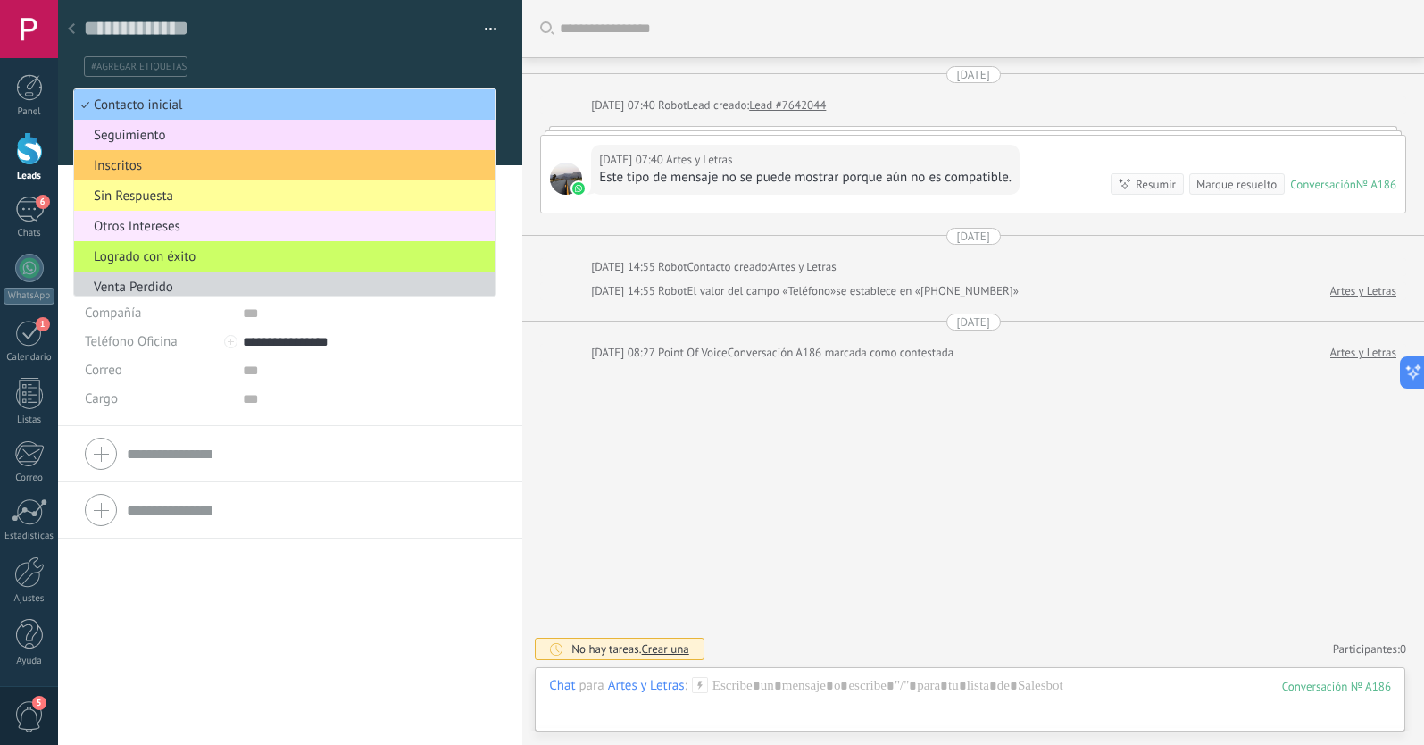
click at [154, 229] on span "Otros Intereses" at bounding box center [282, 226] width 416 height 17
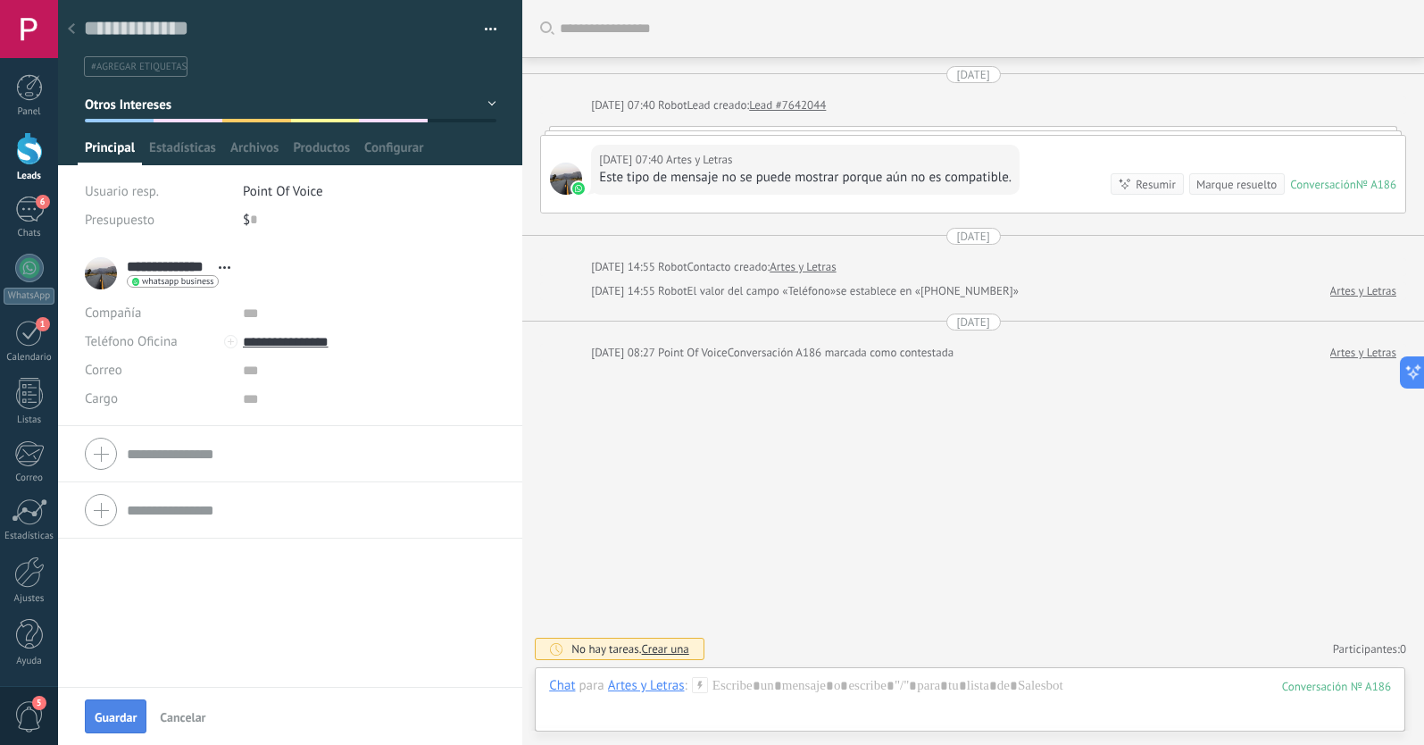
click at [112, 723] on span "Guardar" at bounding box center [116, 717] width 42 height 12
click at [75, 30] on div at bounding box center [71, 29] width 25 height 35
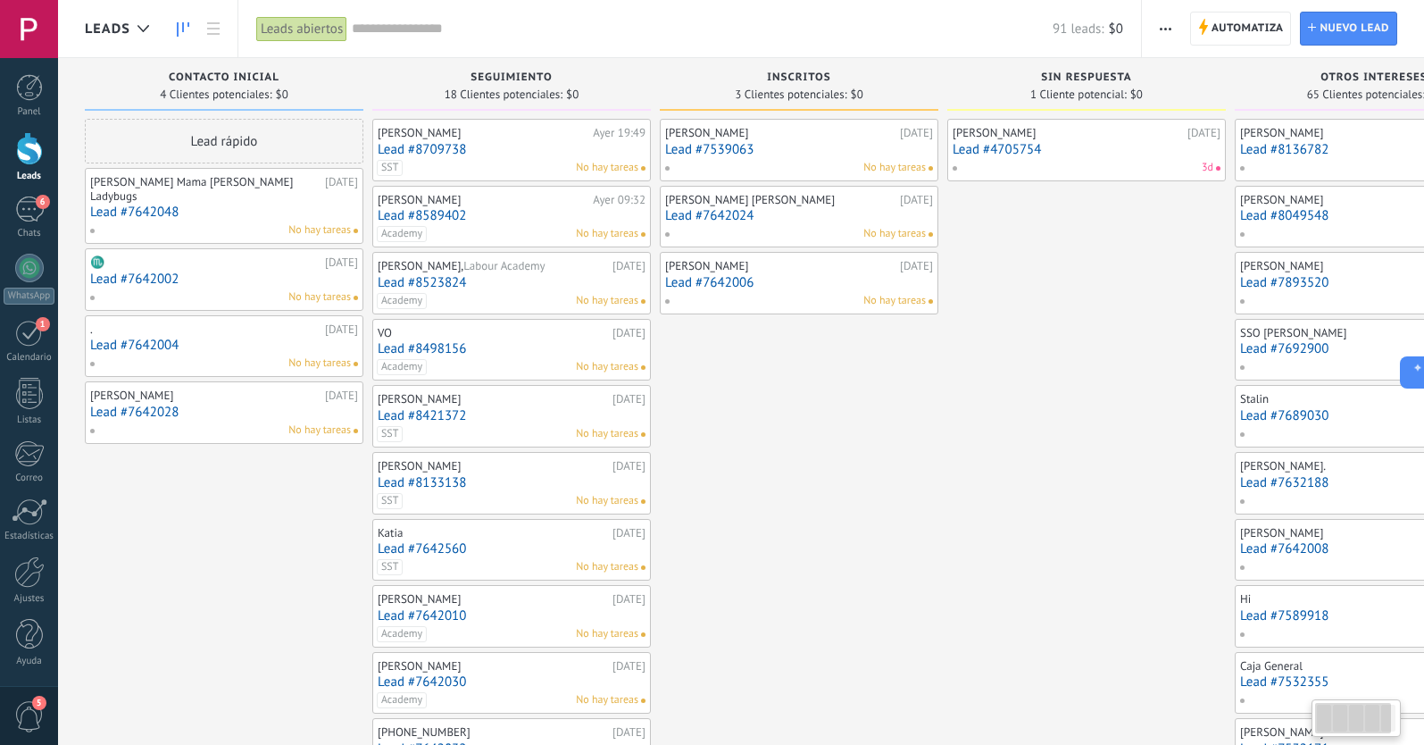
click at [222, 222] on div "No hay tareas" at bounding box center [220, 230] width 262 height 16
click at [167, 204] on link "Lead #7642048" at bounding box center [224, 211] width 268 height 15
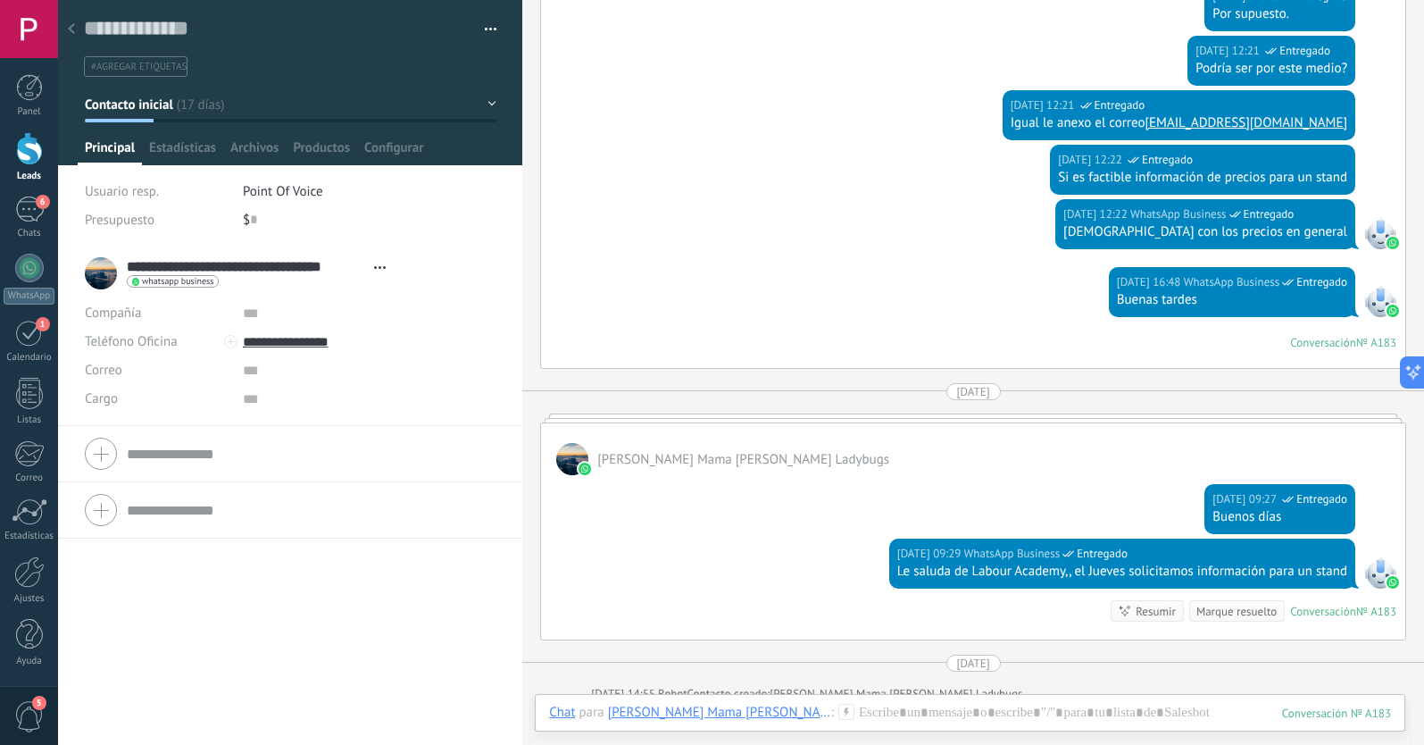
scroll to position [754, 0]
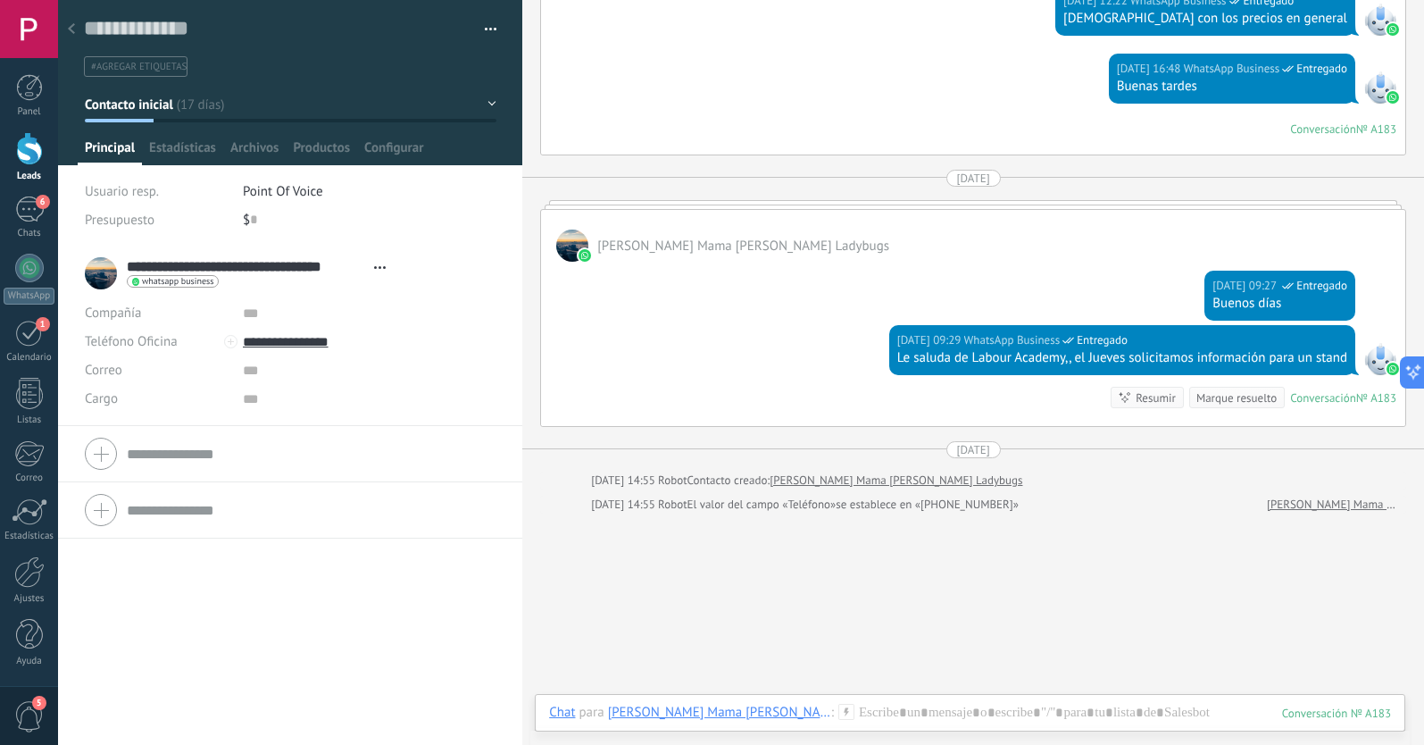
click at [179, 105] on button "Contacto inicial" at bounding box center [291, 104] width 412 height 32
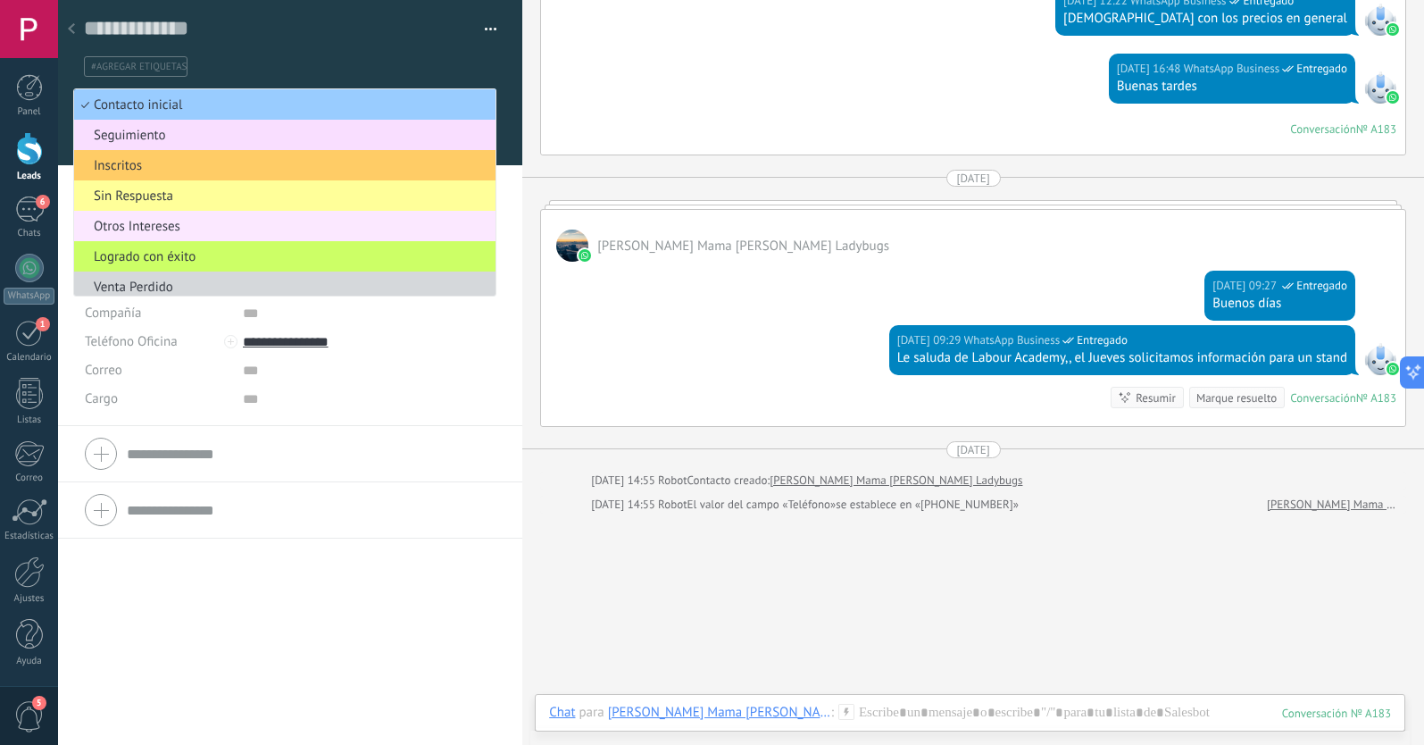
click at [172, 228] on span "Otros Intereses" at bounding box center [282, 226] width 416 height 17
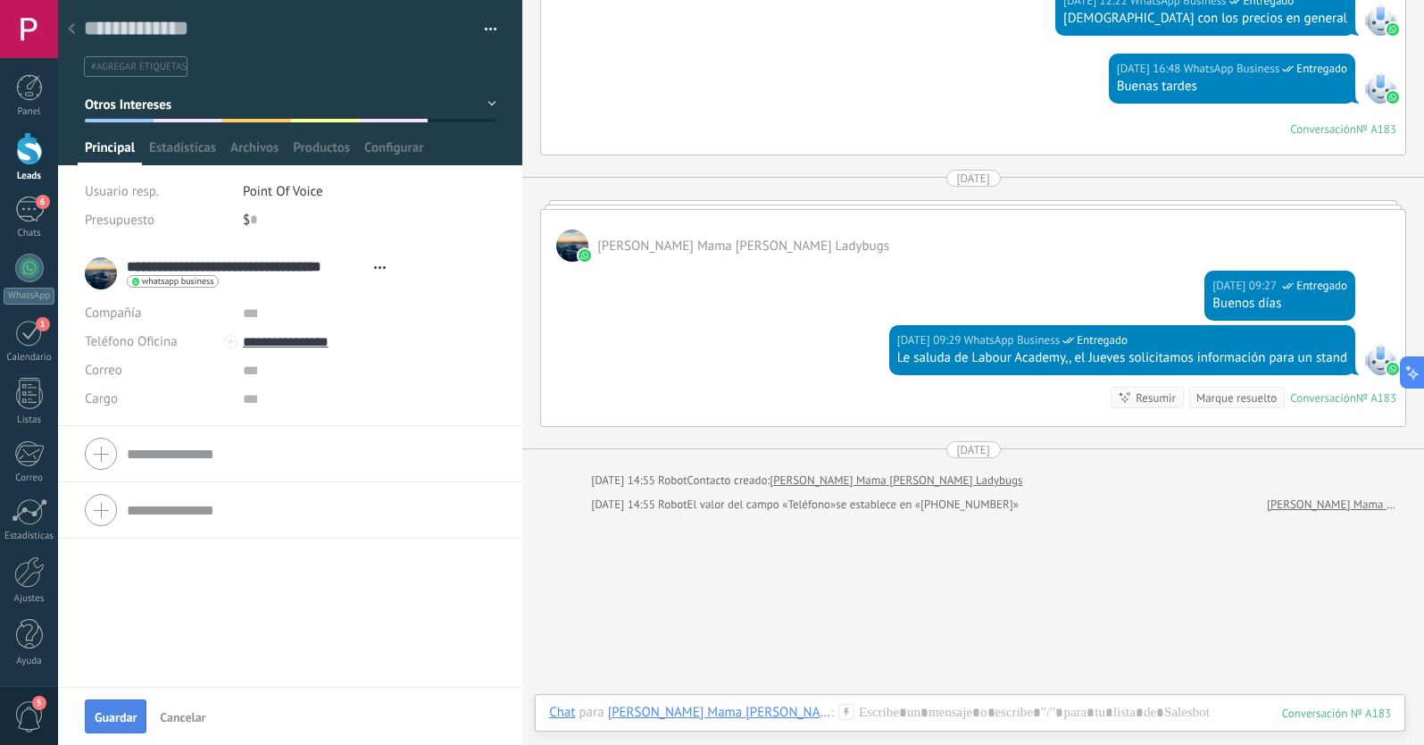
click at [129, 711] on span "Guardar" at bounding box center [116, 717] width 42 height 12
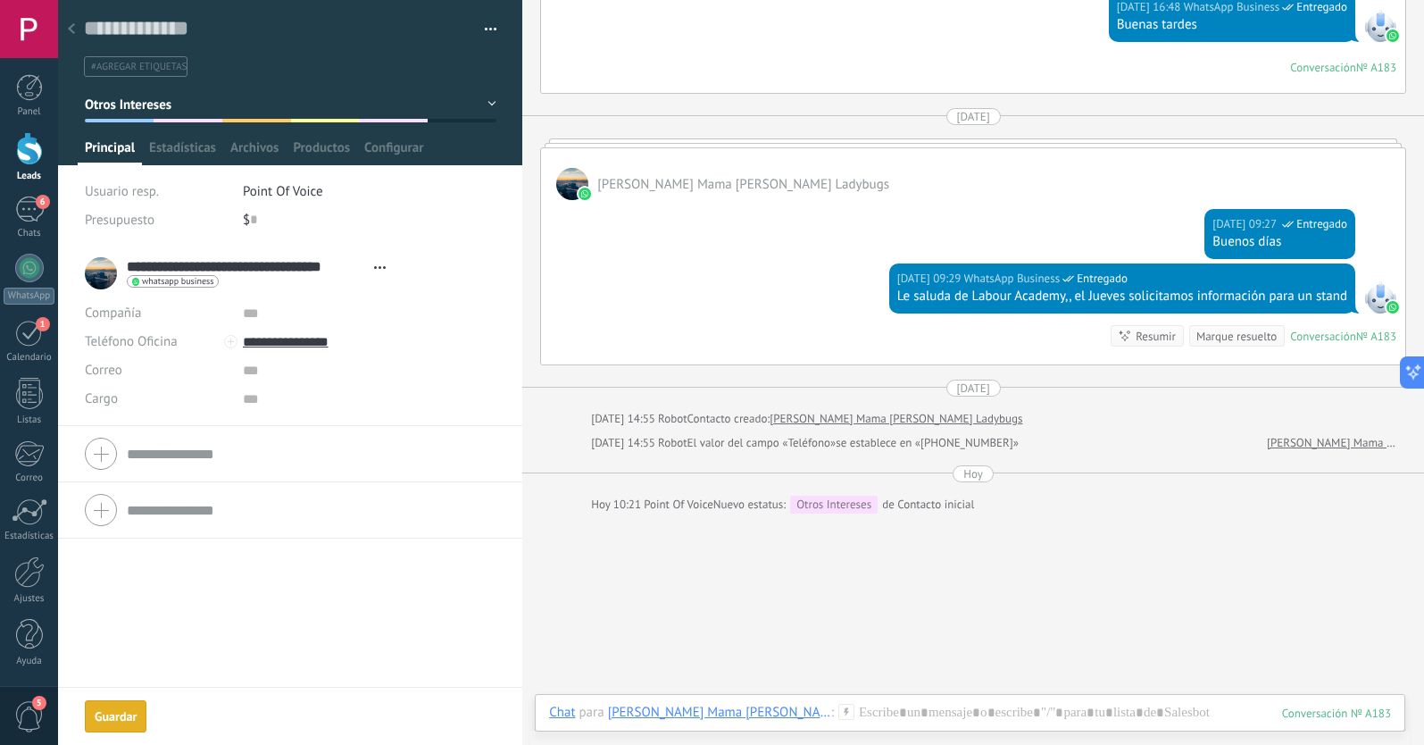
click at [71, 30] on use at bounding box center [71, 28] width 7 height 11
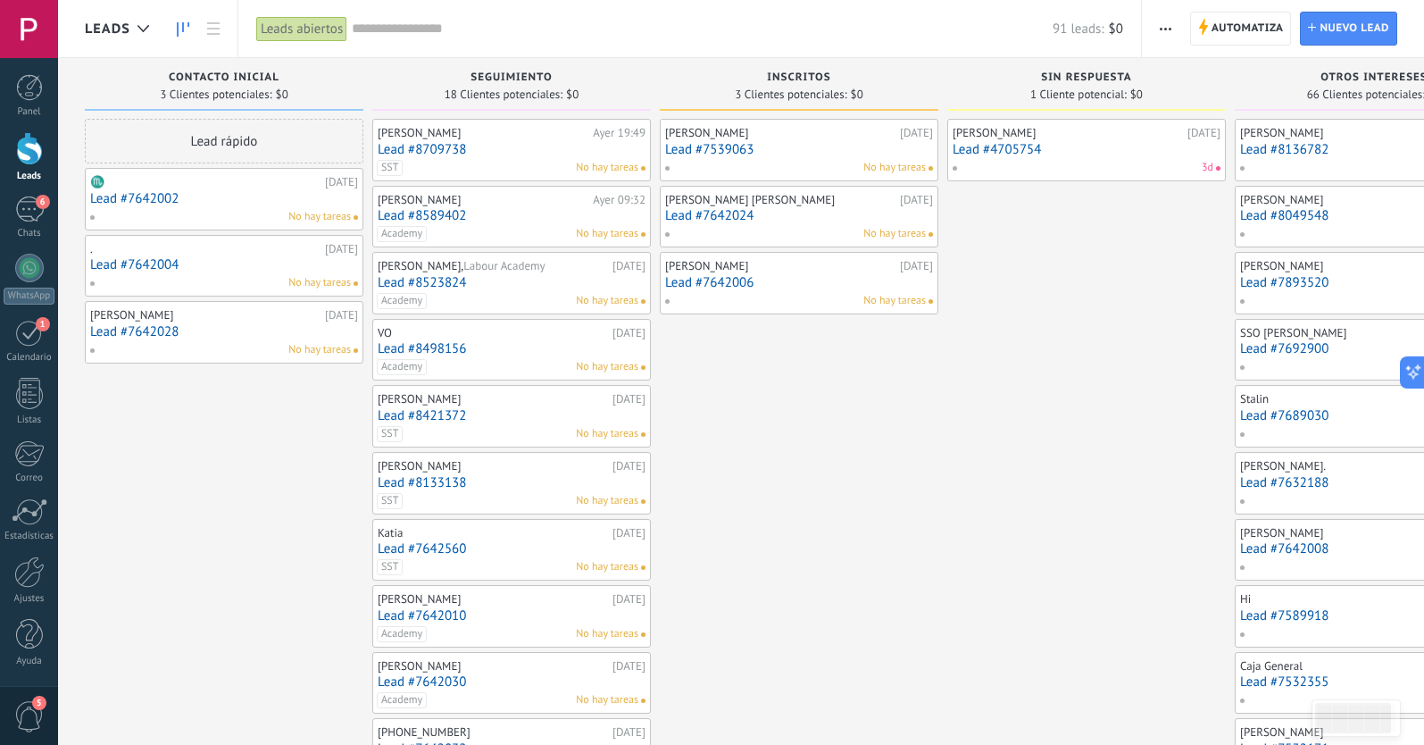
click at [229, 204] on link "Lead #7642002" at bounding box center [224, 198] width 268 height 15
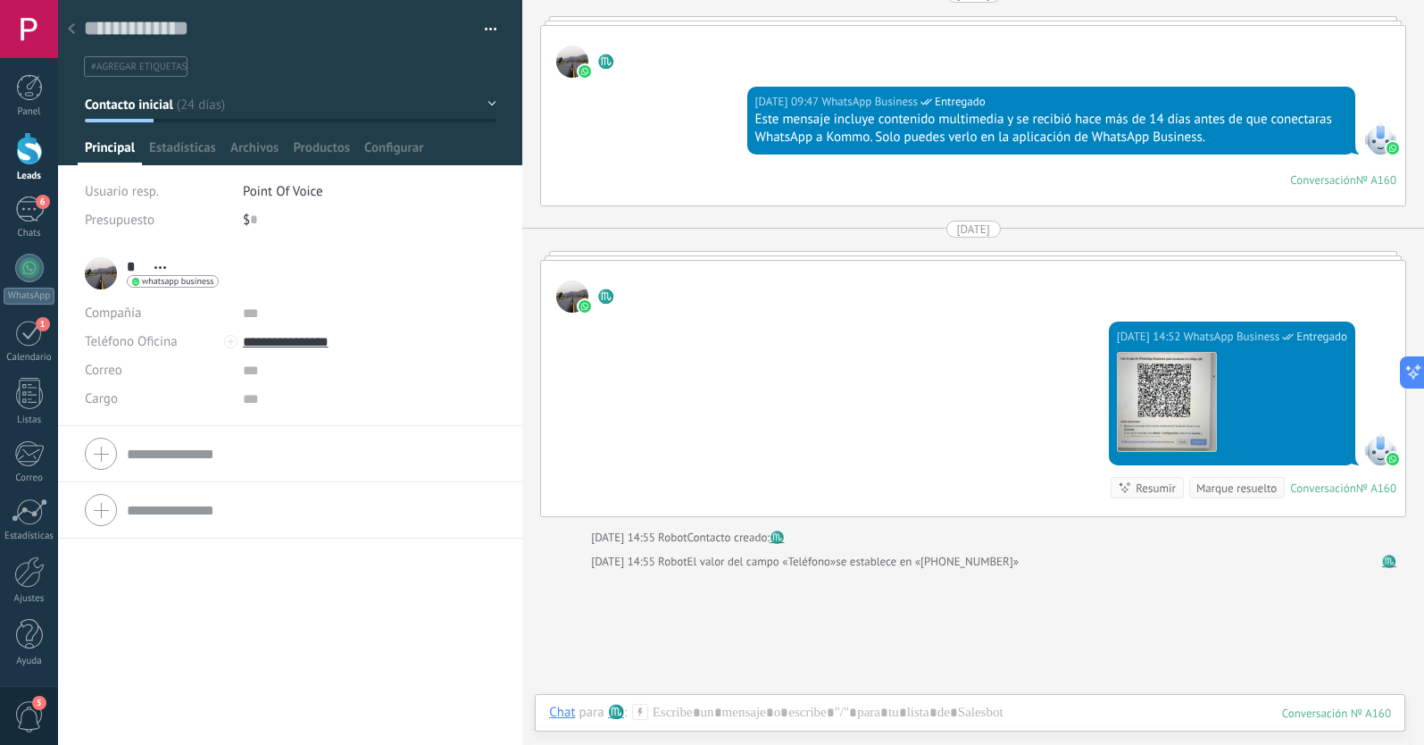
scroll to position [1011, 0]
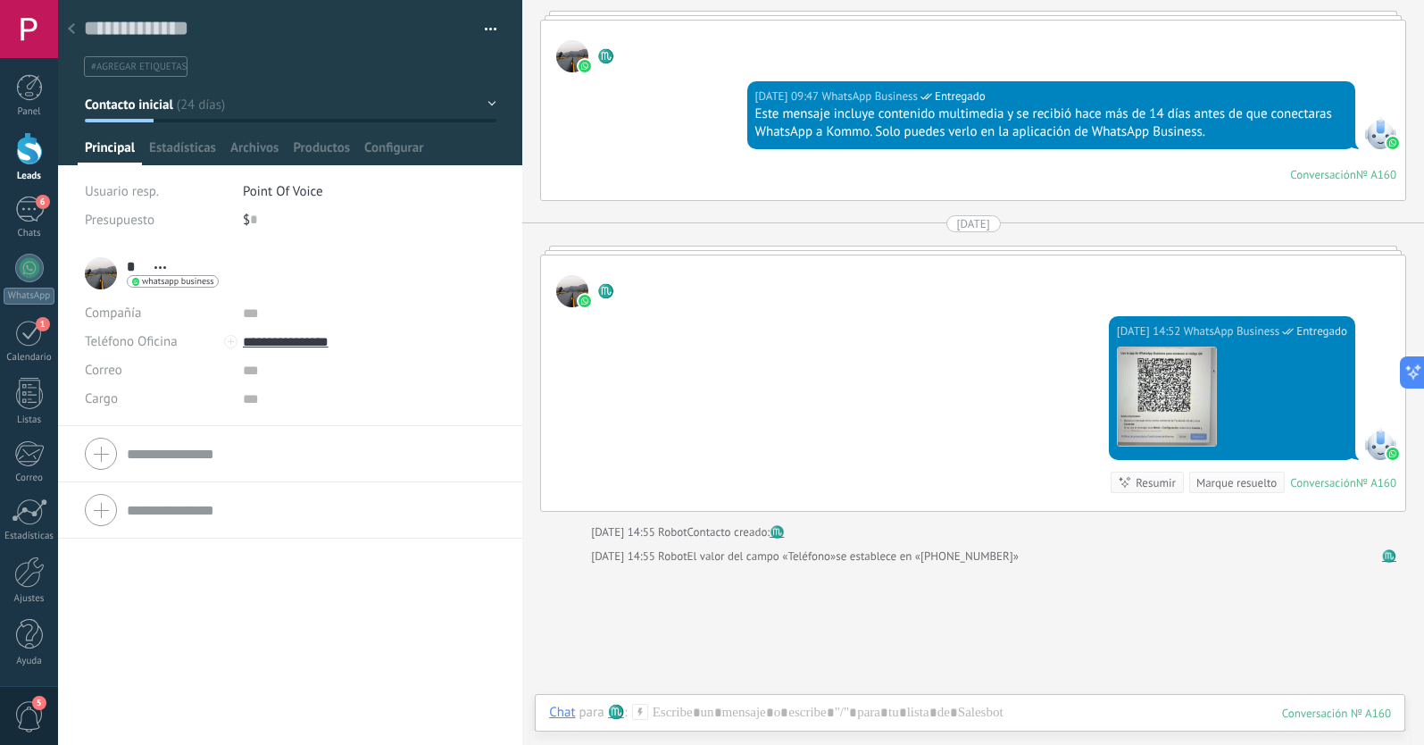
click at [123, 102] on span "Contacto inicial" at bounding box center [129, 104] width 88 height 17
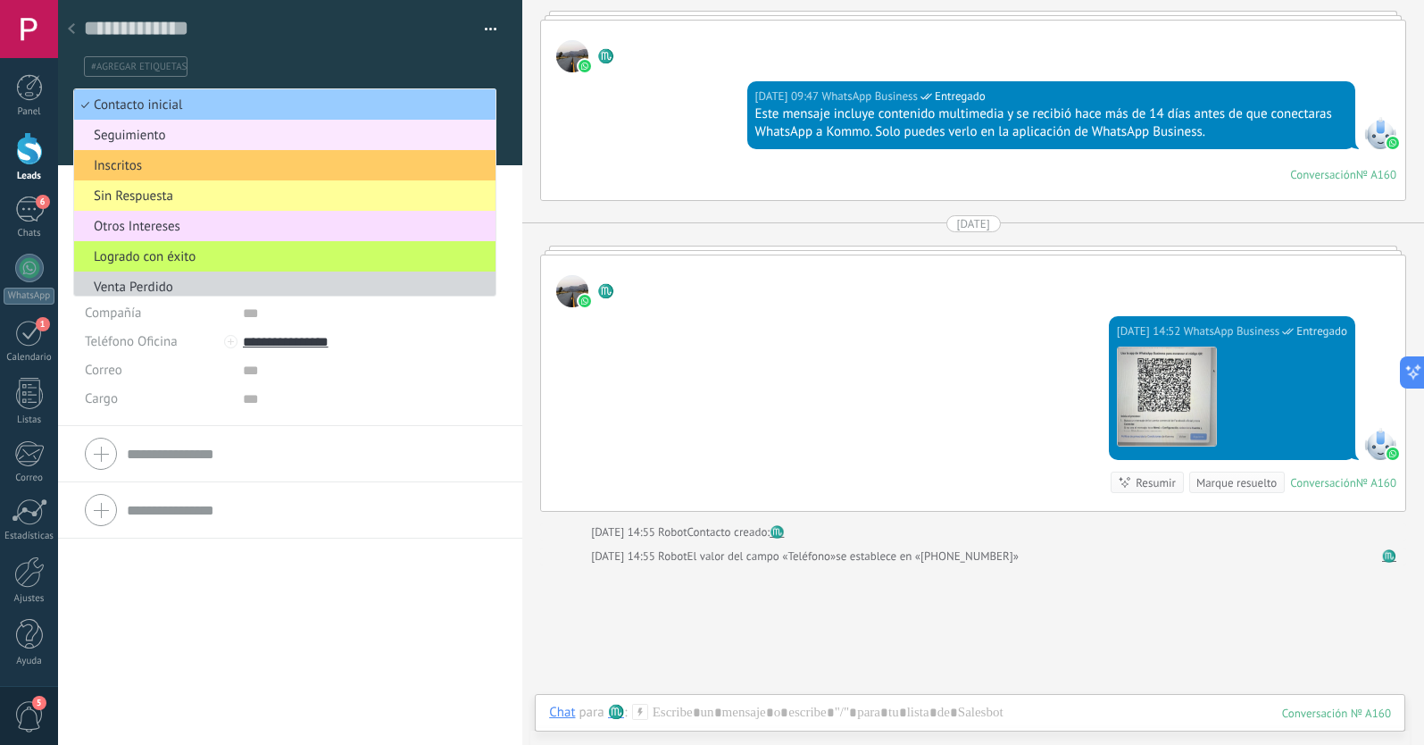
click at [150, 139] on span "Seguimiento" at bounding box center [282, 135] width 416 height 17
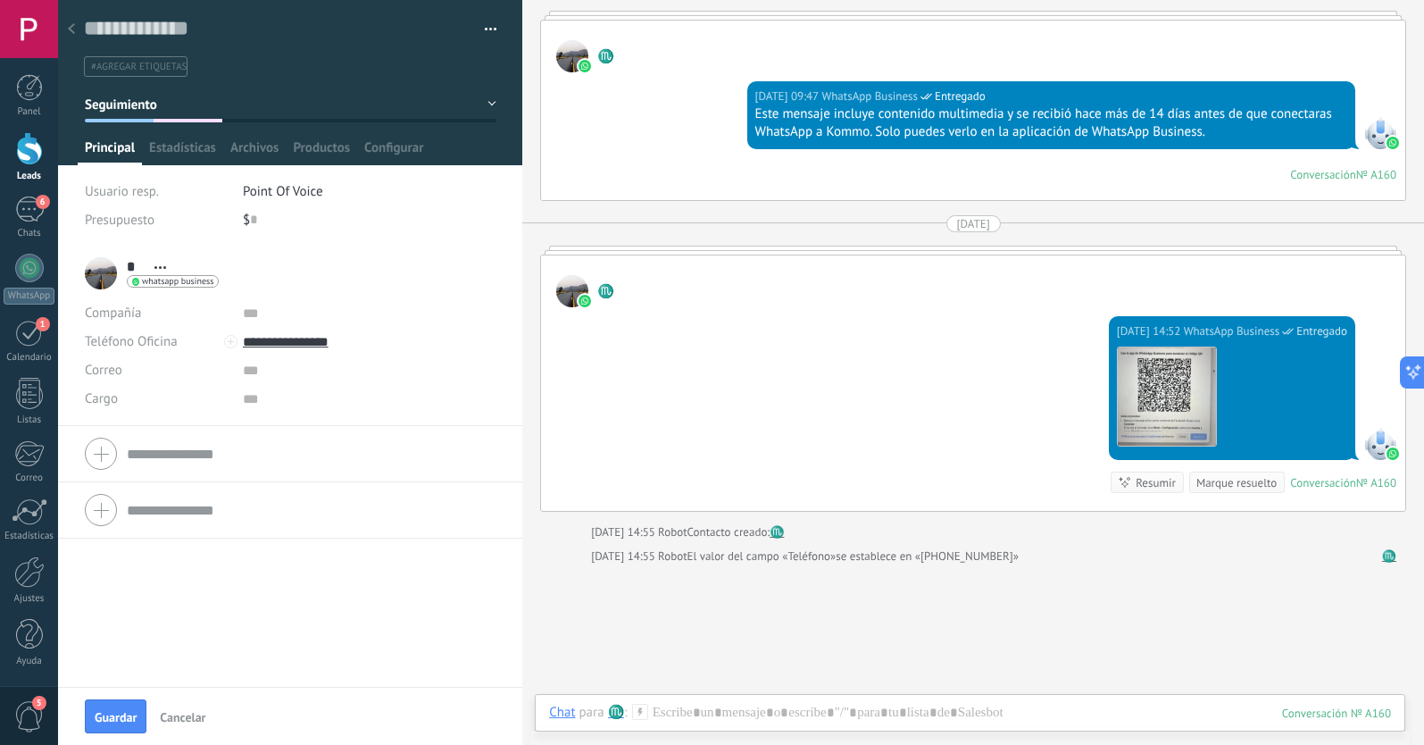
click at [131, 108] on span "Seguimiento" at bounding box center [121, 104] width 72 height 17
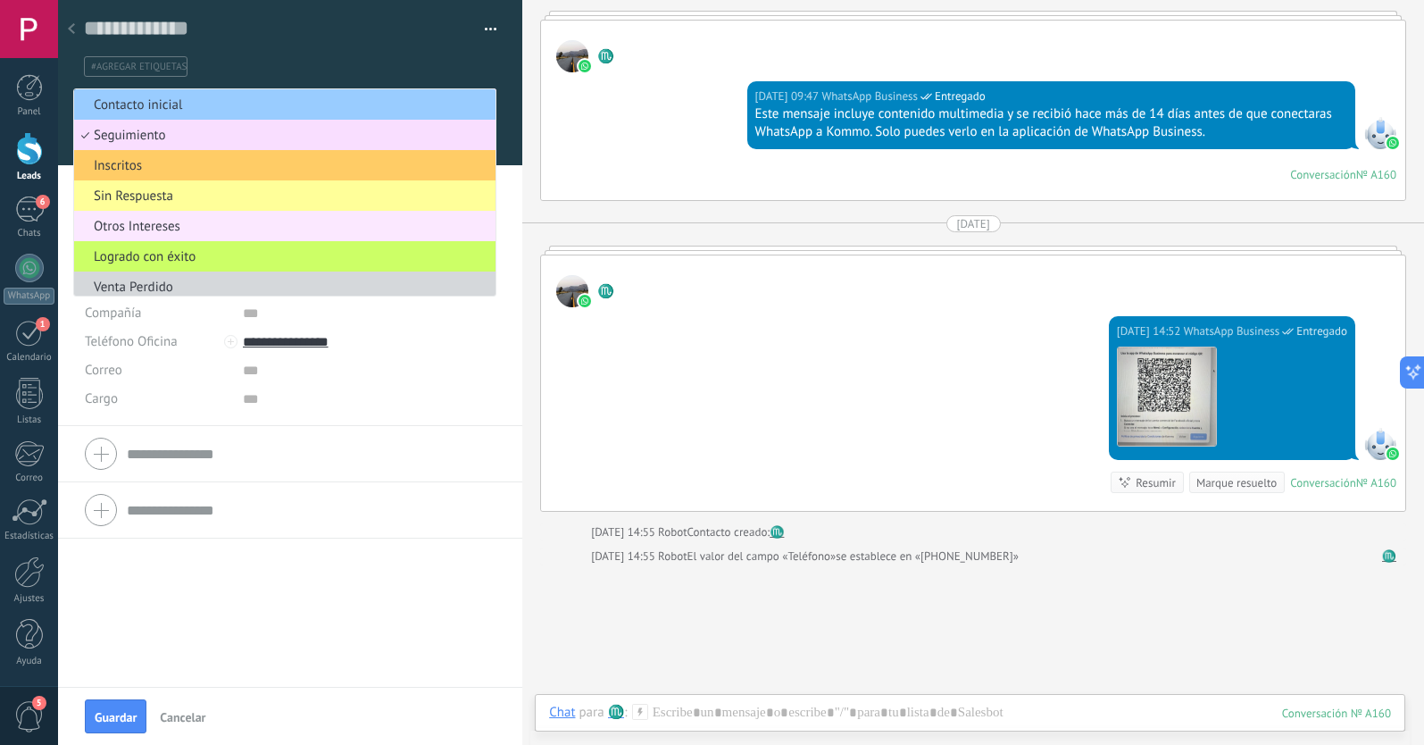
click at [154, 218] on span "Otros Intereses" at bounding box center [282, 226] width 416 height 17
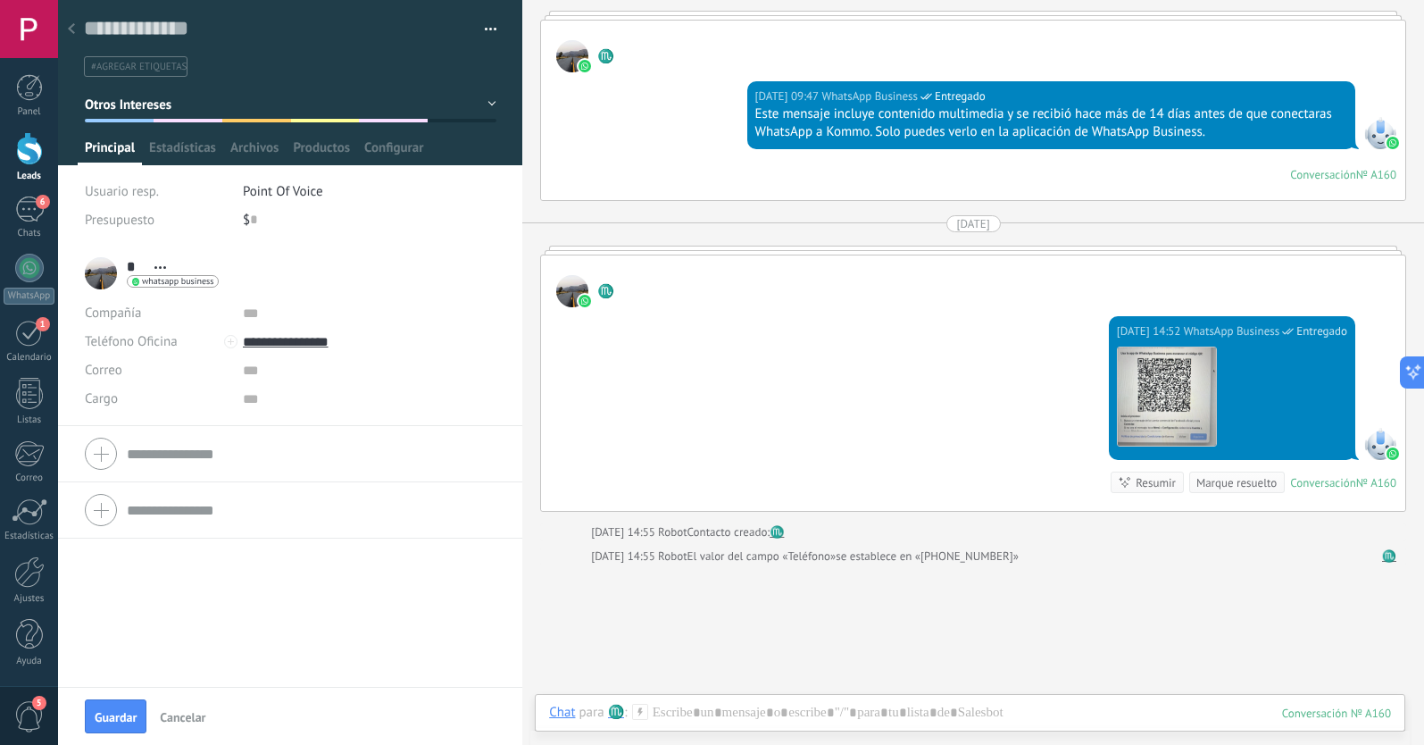
click at [131, 734] on div "Guardar Cancelar" at bounding box center [290, 716] width 464 height 58
click at [117, 712] on span "Guardar" at bounding box center [116, 717] width 42 height 12
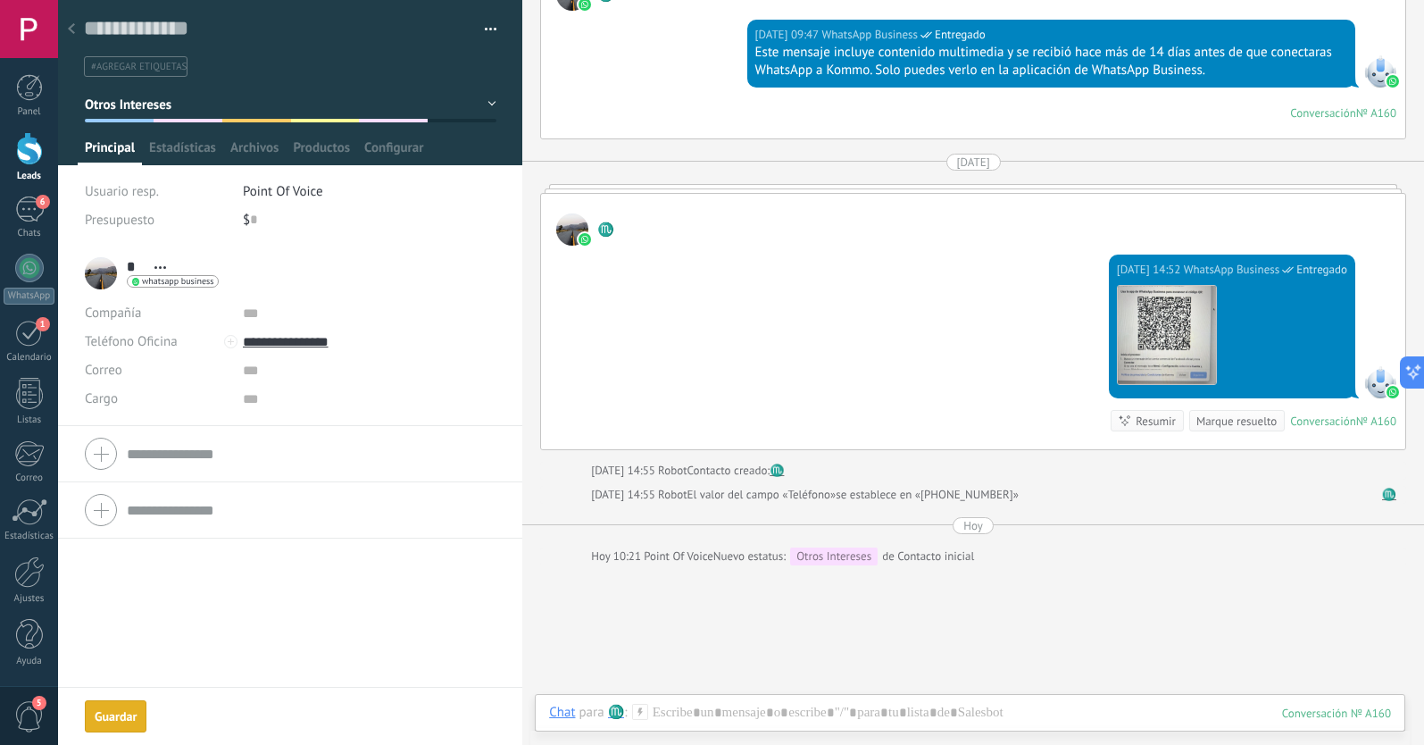
click at [75, 29] on div at bounding box center [71, 29] width 25 height 35
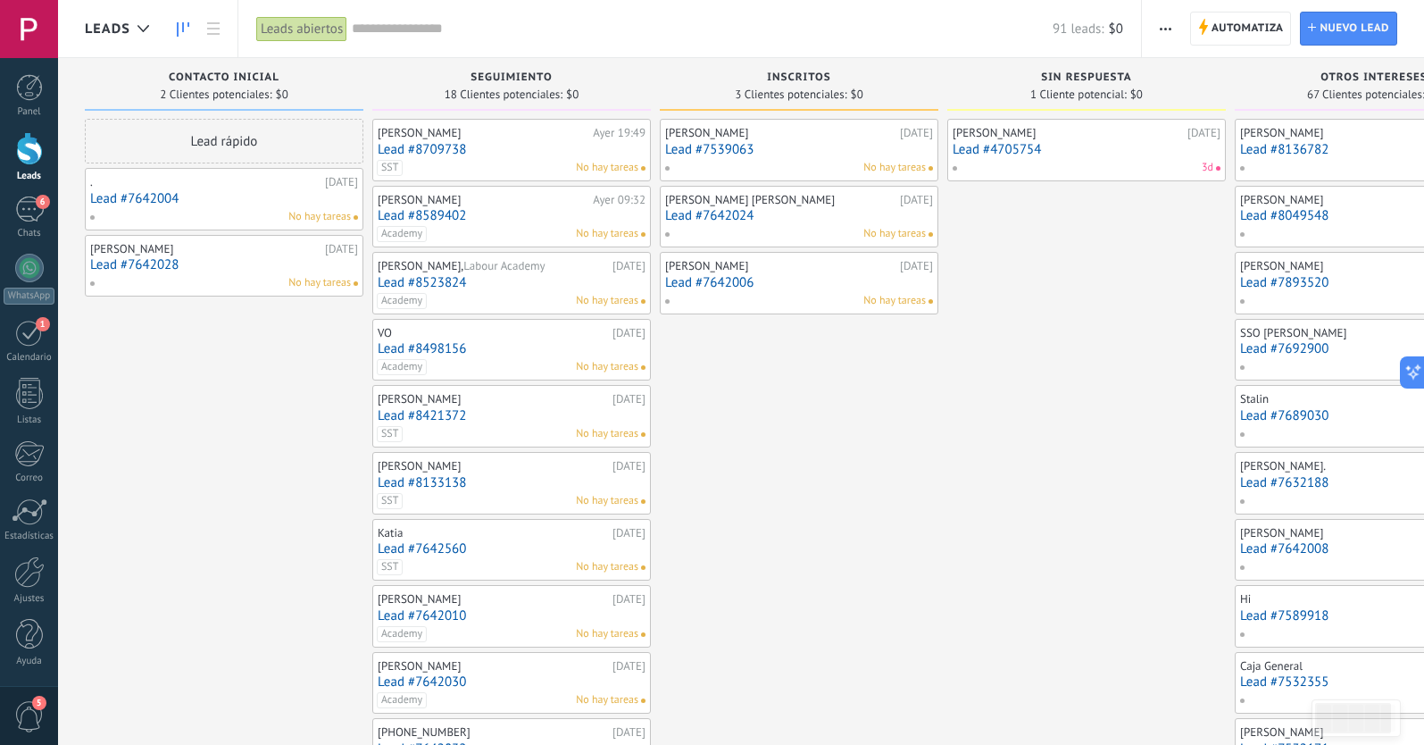
click at [217, 198] on link "Lead #7642004" at bounding box center [224, 198] width 268 height 15
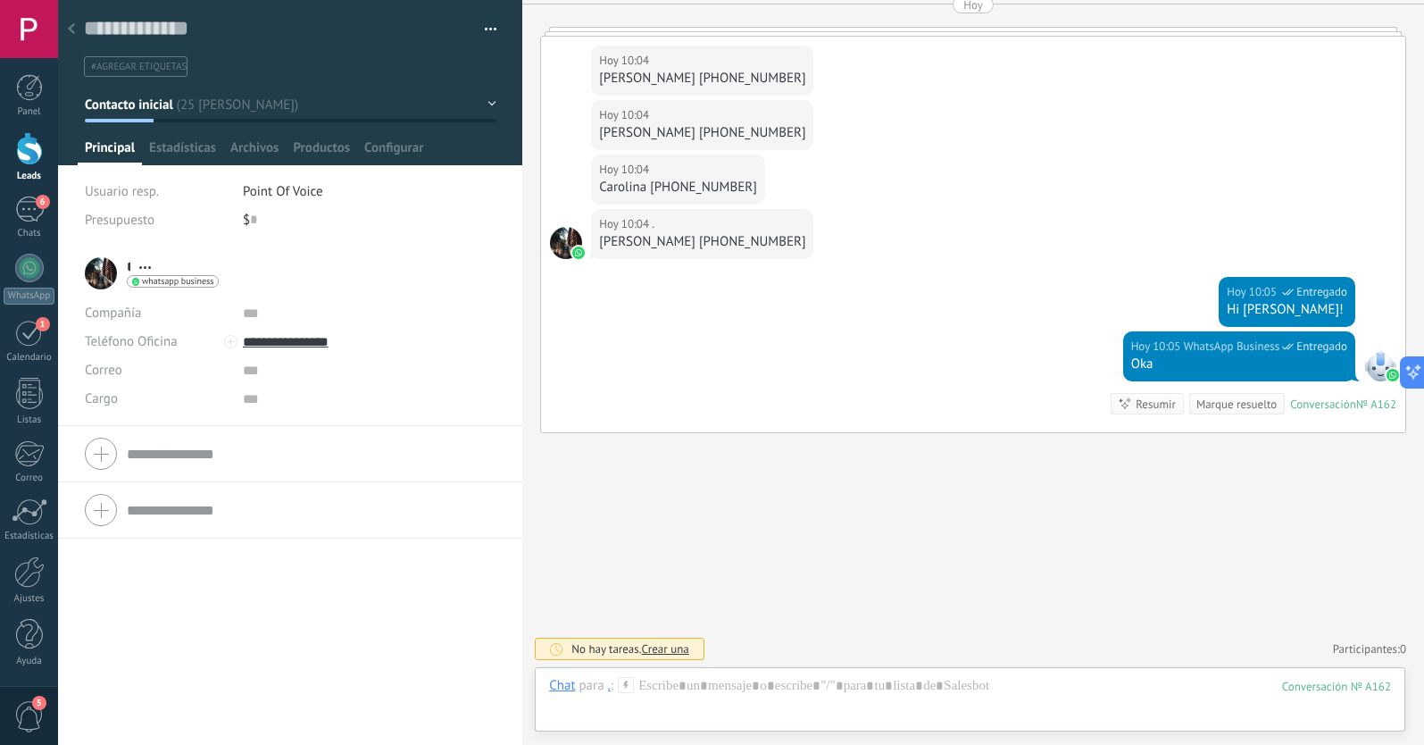
scroll to position [27, 0]
click at [106, 106] on span "Contacto inicial" at bounding box center [129, 104] width 88 height 17
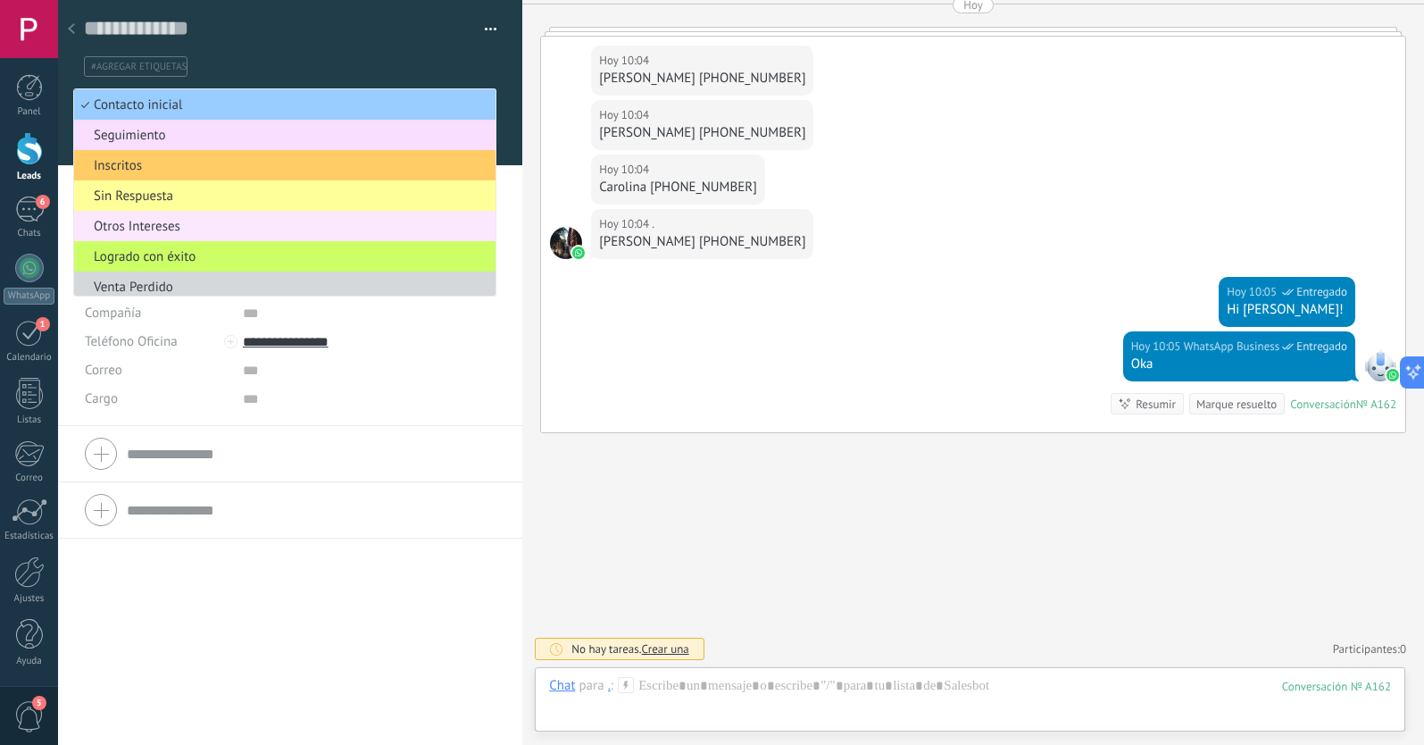
click at [118, 229] on span "Otros Intereses" at bounding box center [282, 226] width 416 height 17
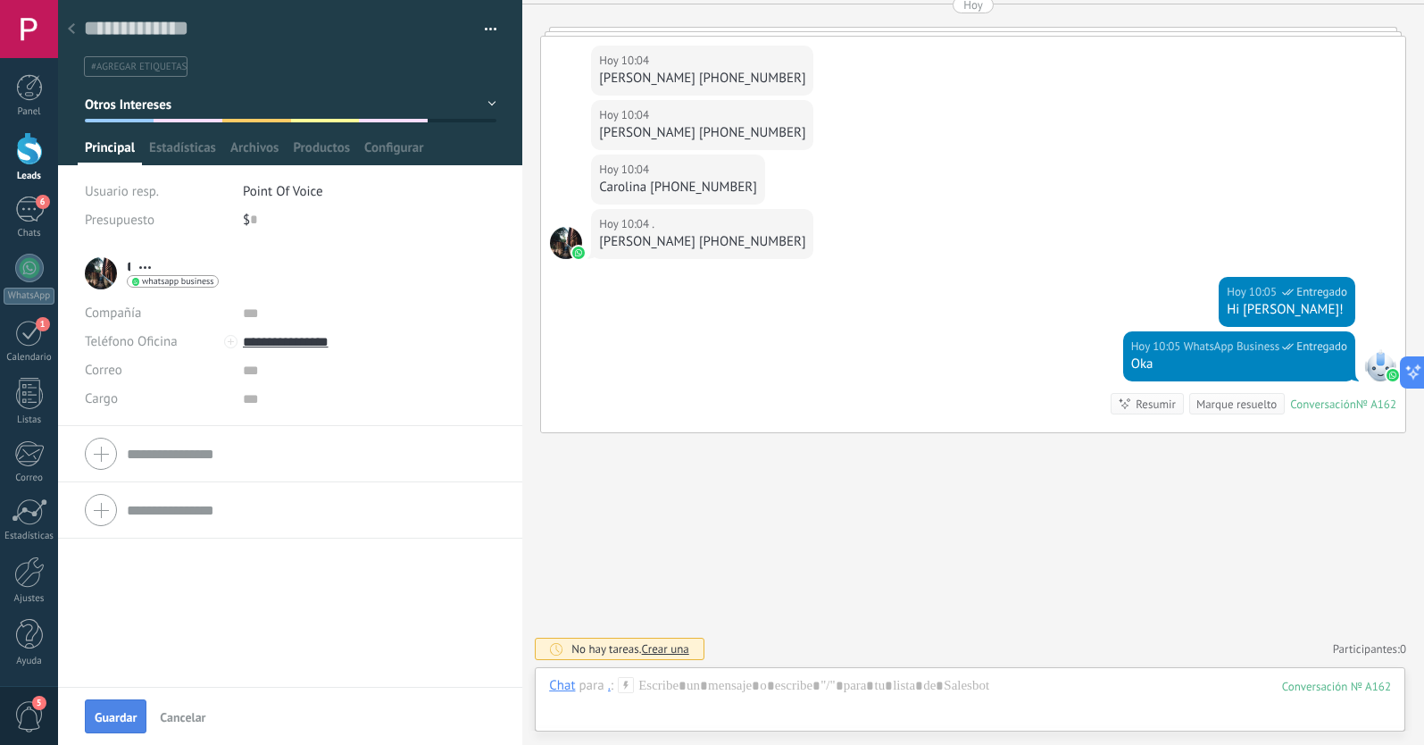
click at [112, 714] on span "Guardar" at bounding box center [116, 717] width 42 height 12
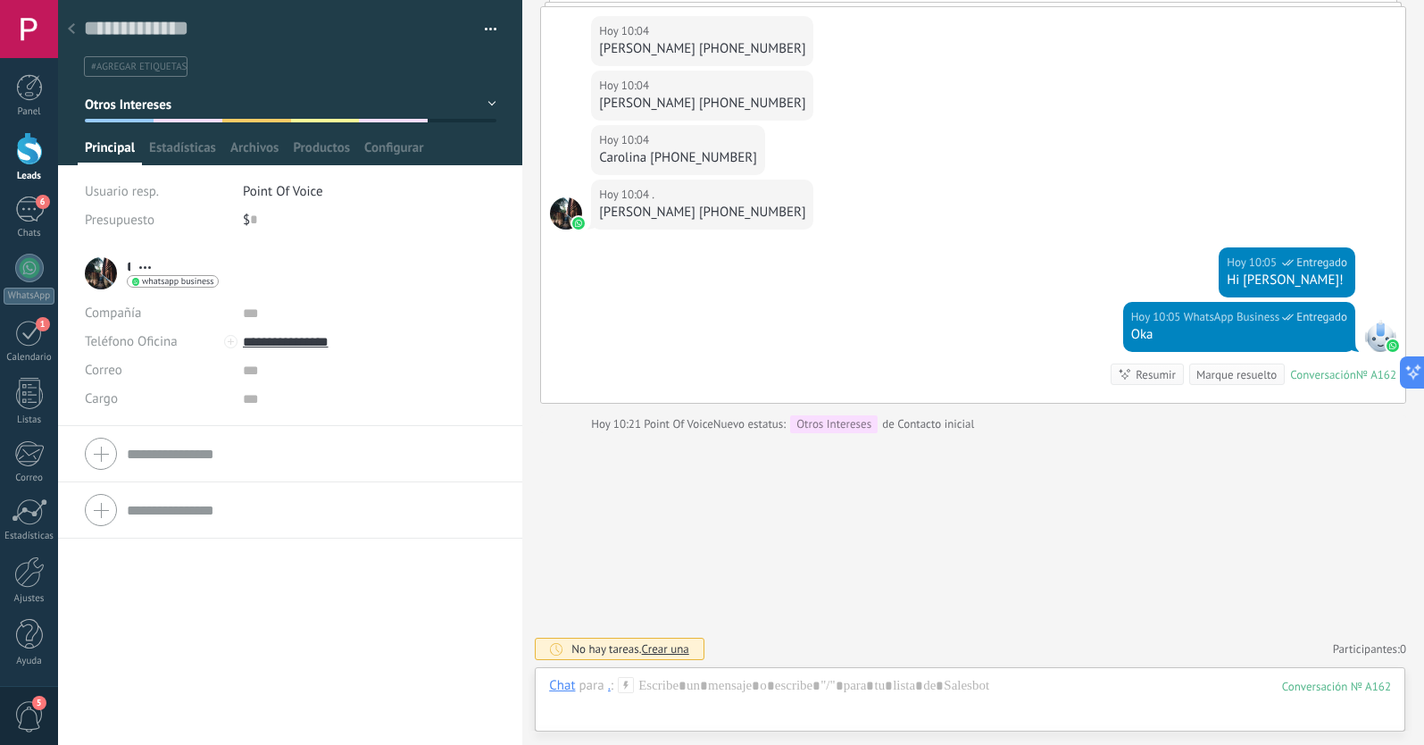
click at [73, 28] on icon at bounding box center [71, 28] width 7 height 11
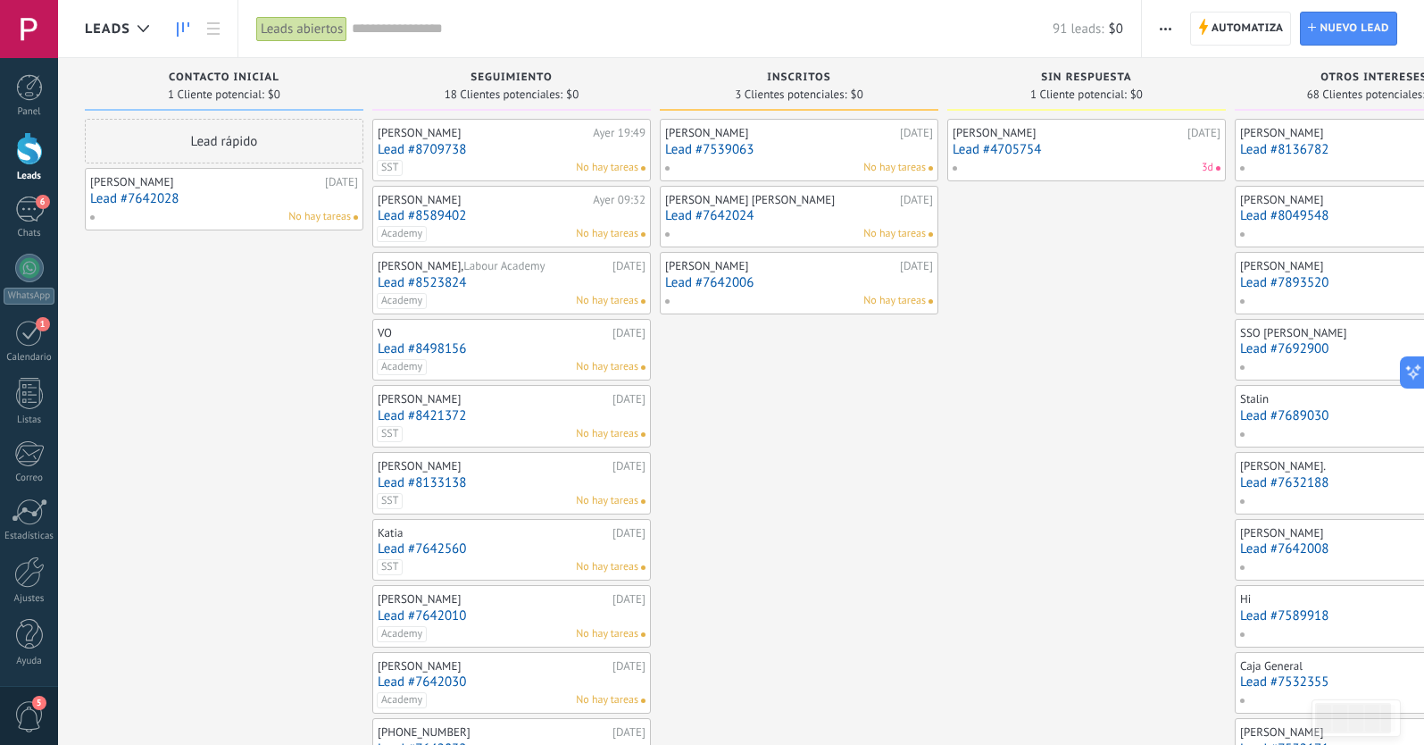
click at [212, 199] on link "Lead #7642028" at bounding box center [224, 198] width 268 height 15
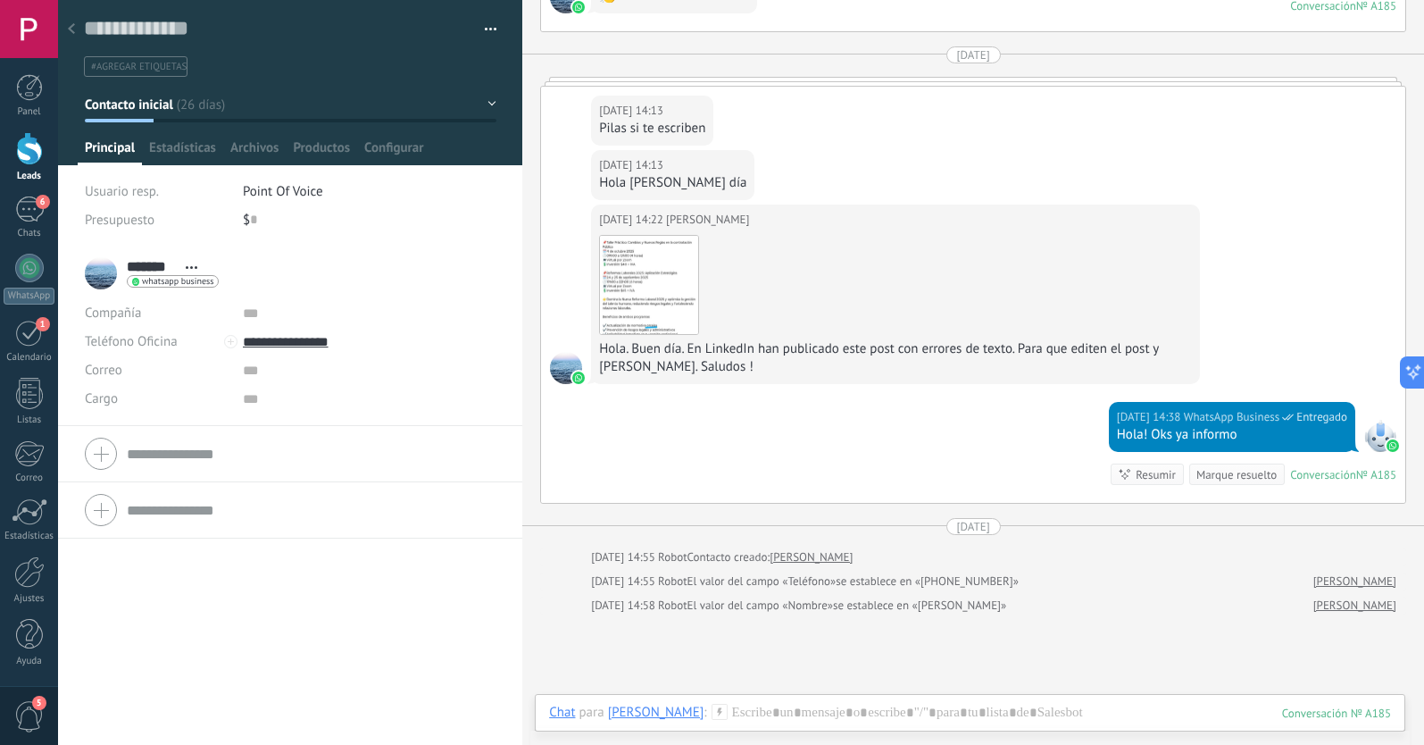
scroll to position [740, 0]
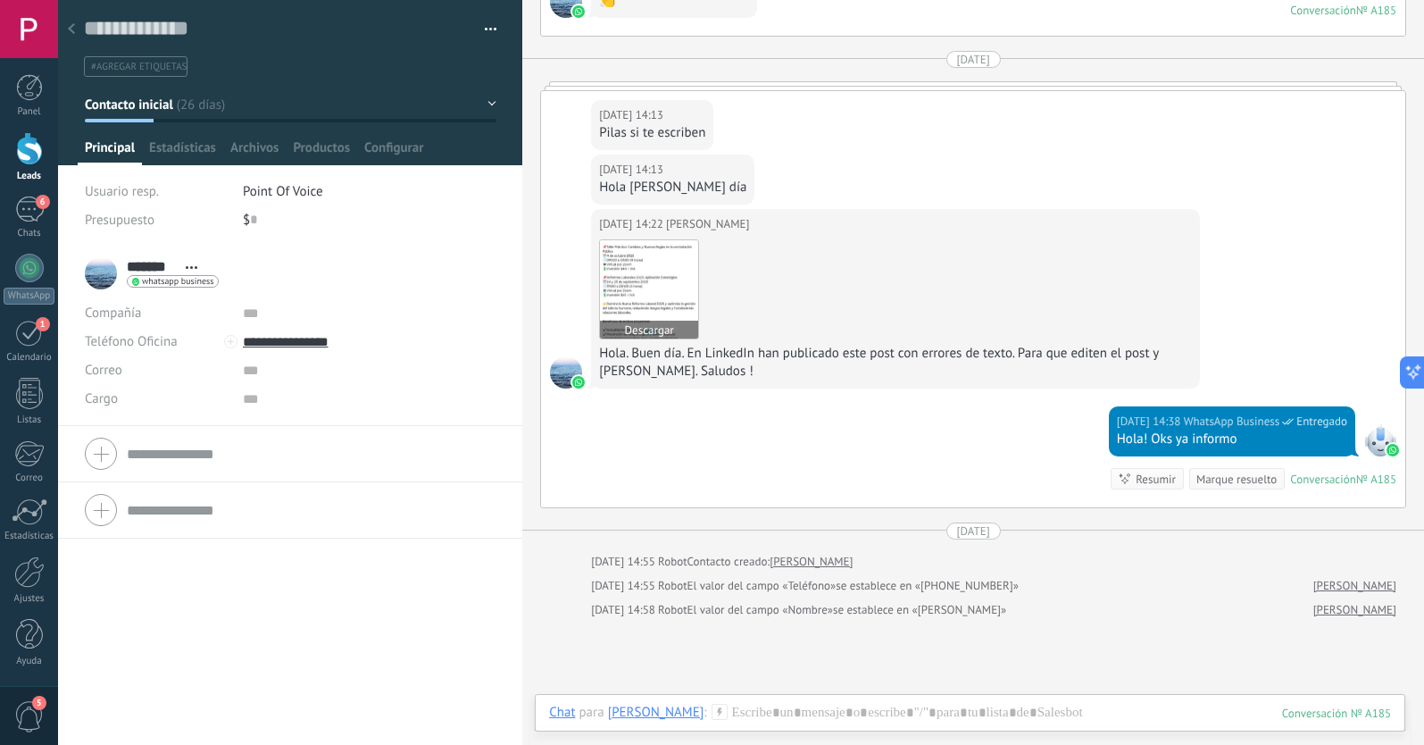
click at [637, 279] on img at bounding box center [649, 289] width 98 height 98
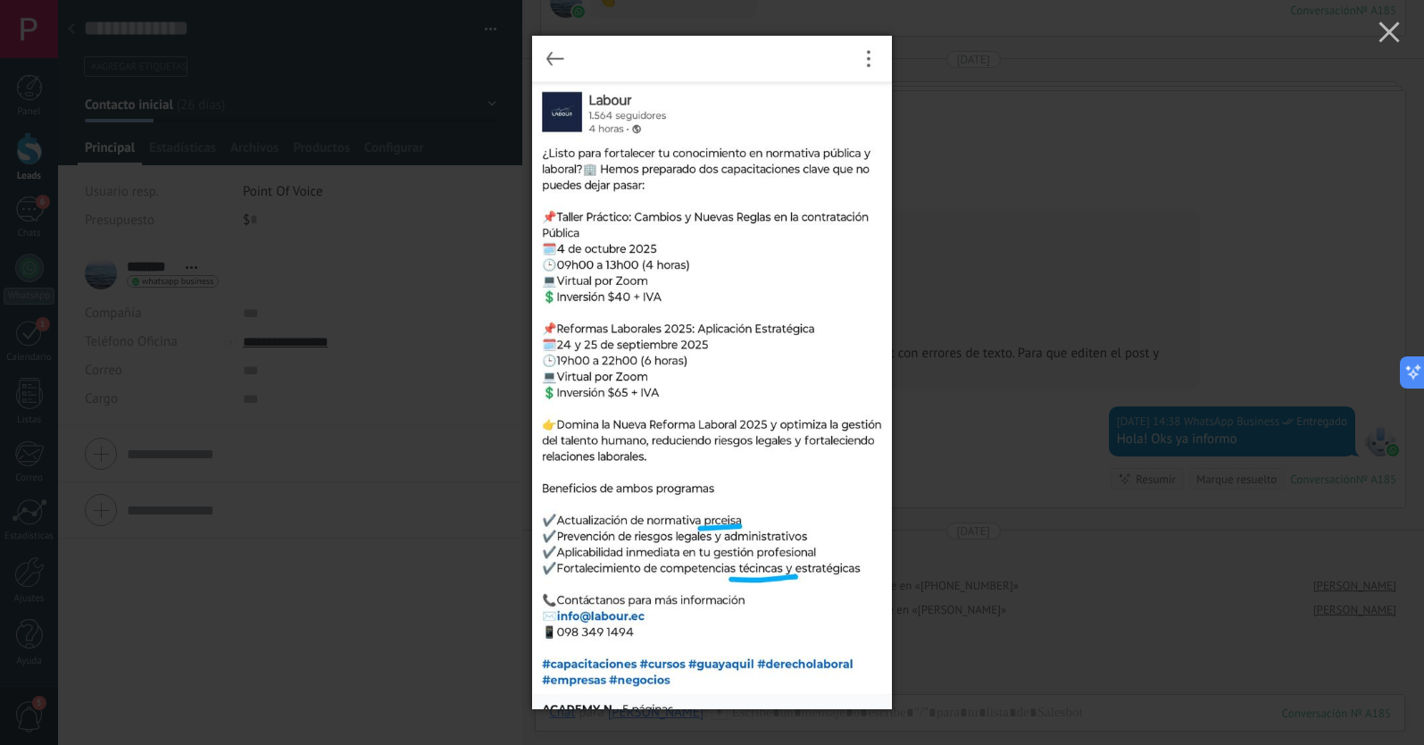
click at [997, 299] on div at bounding box center [712, 372] width 1424 height 745
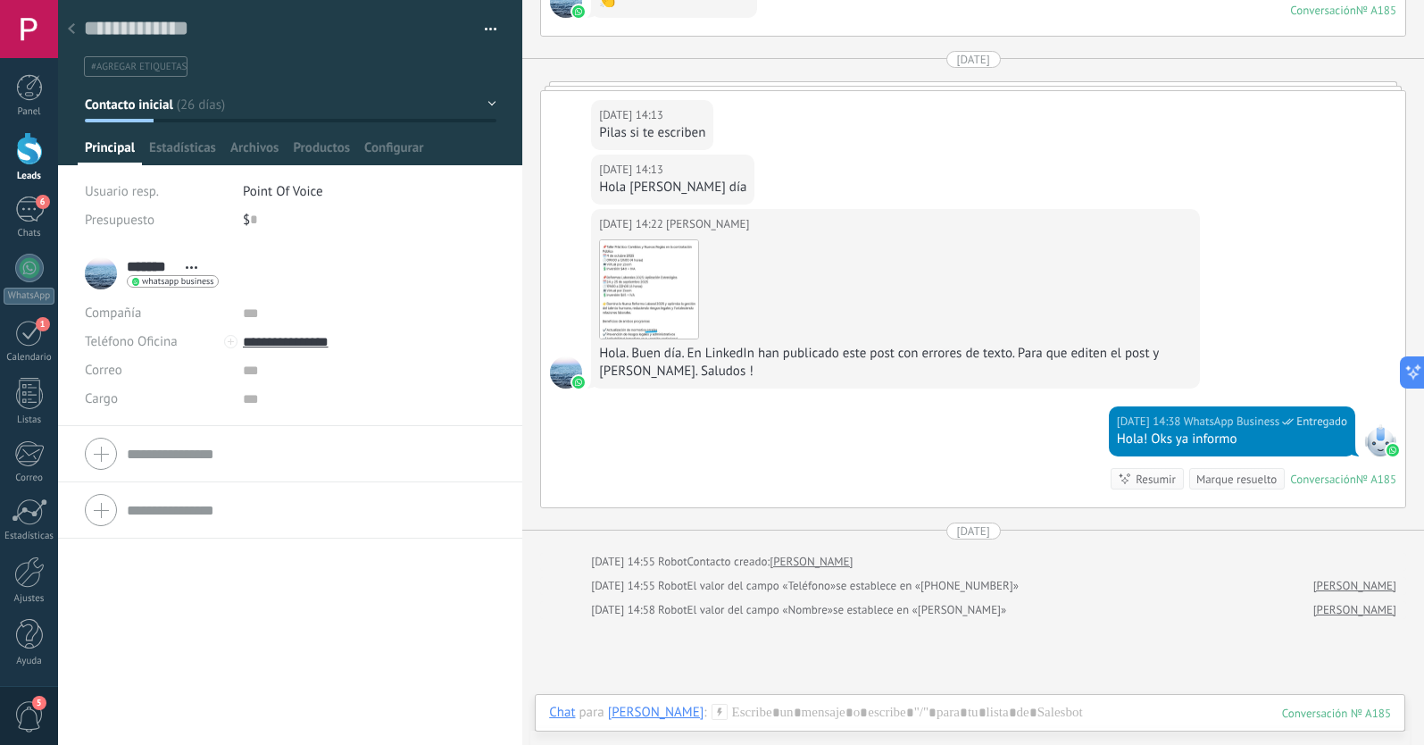
click at [146, 105] on span "Contacto inicial" at bounding box center [129, 104] width 88 height 17
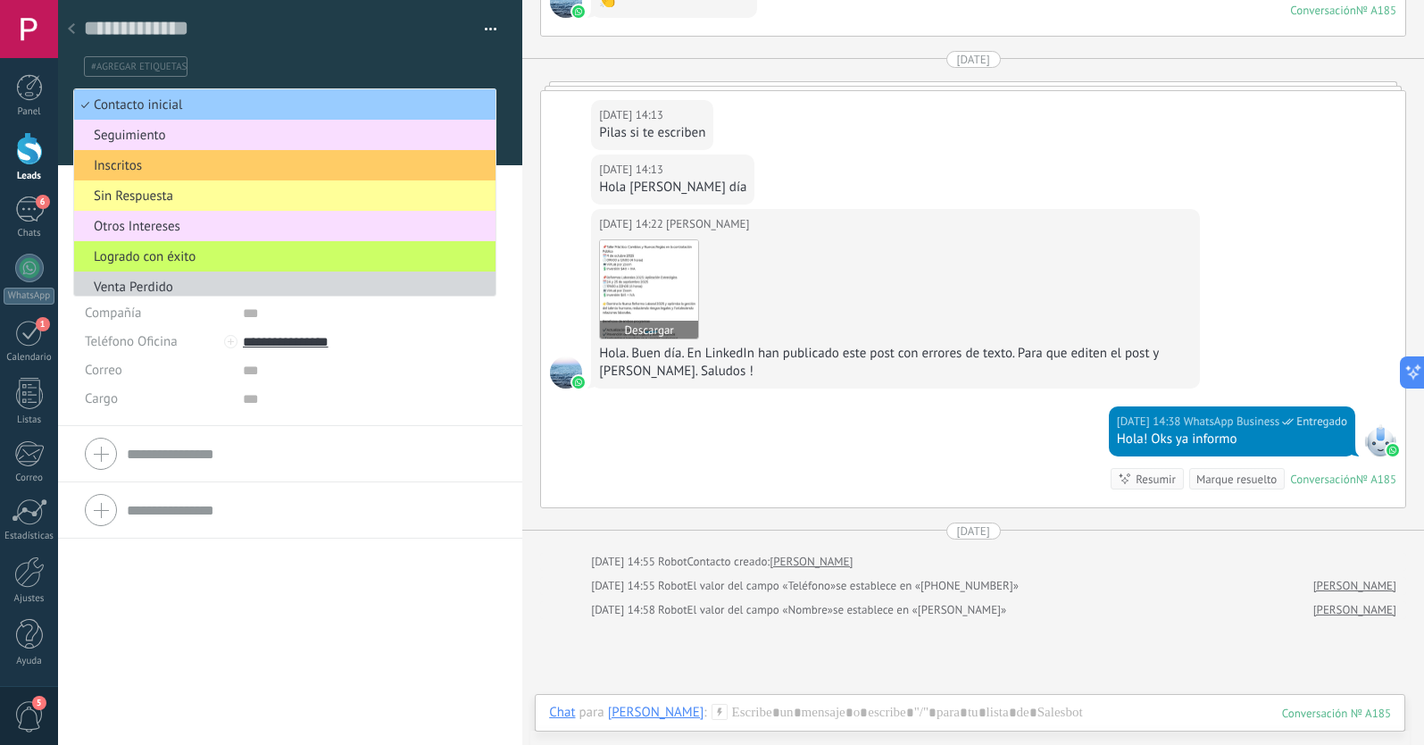
click at [664, 269] on img at bounding box center [649, 289] width 98 height 98
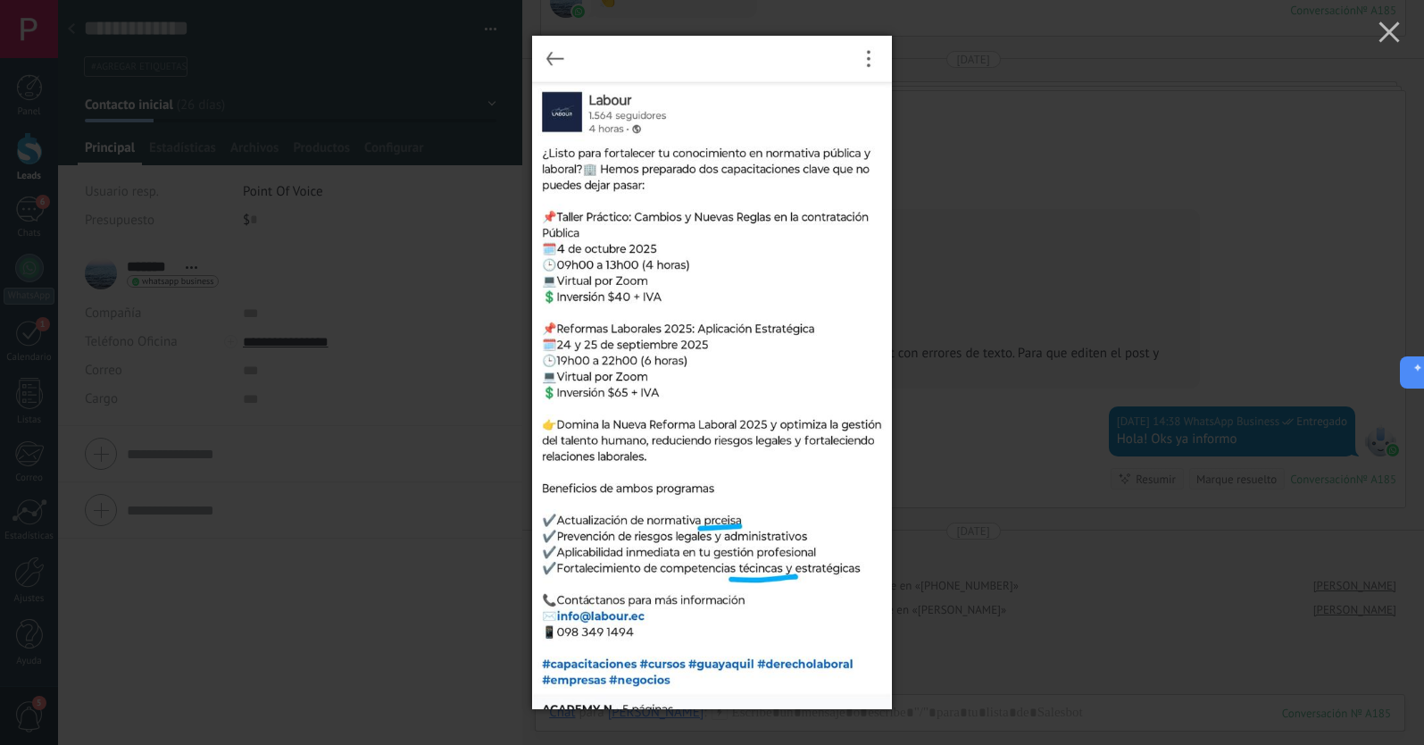
click at [984, 256] on div at bounding box center [712, 372] width 1424 height 745
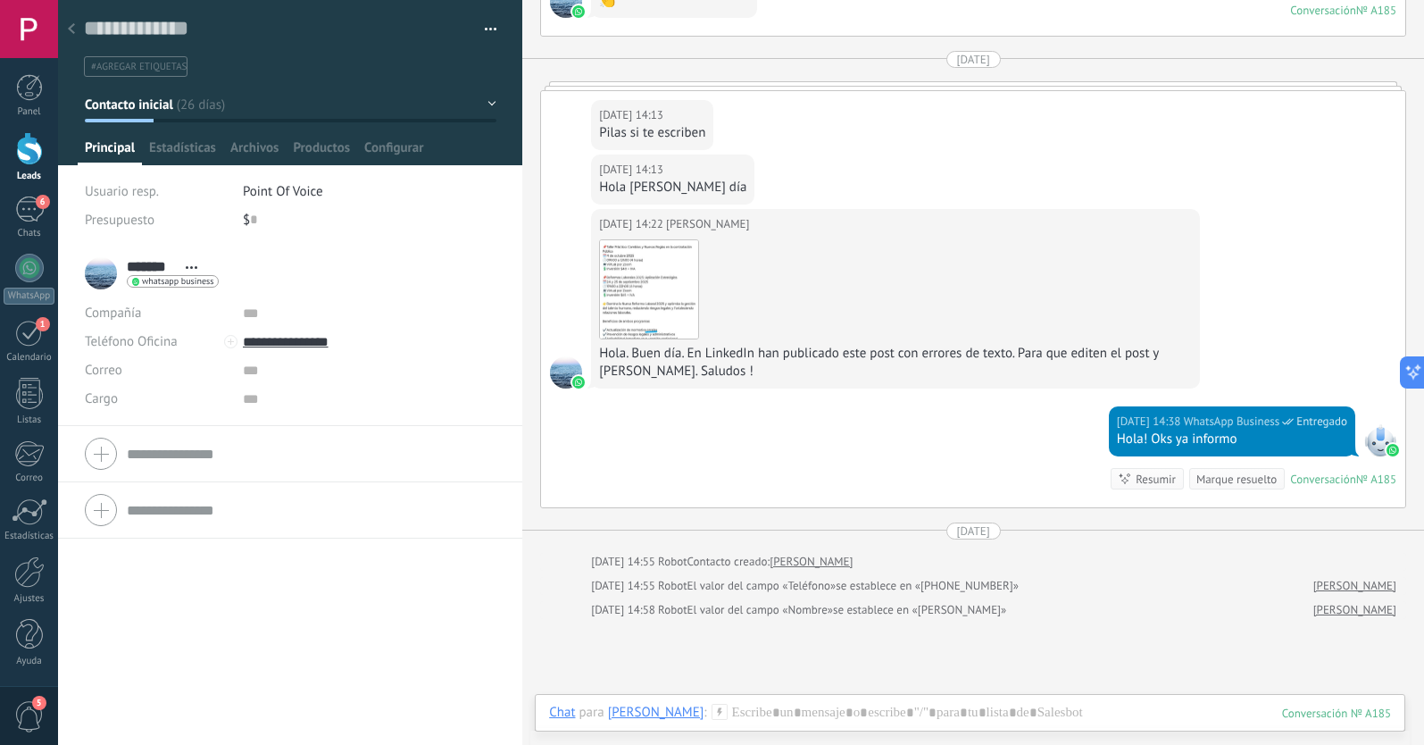
click at [114, 111] on span "Contacto inicial" at bounding box center [129, 104] width 88 height 17
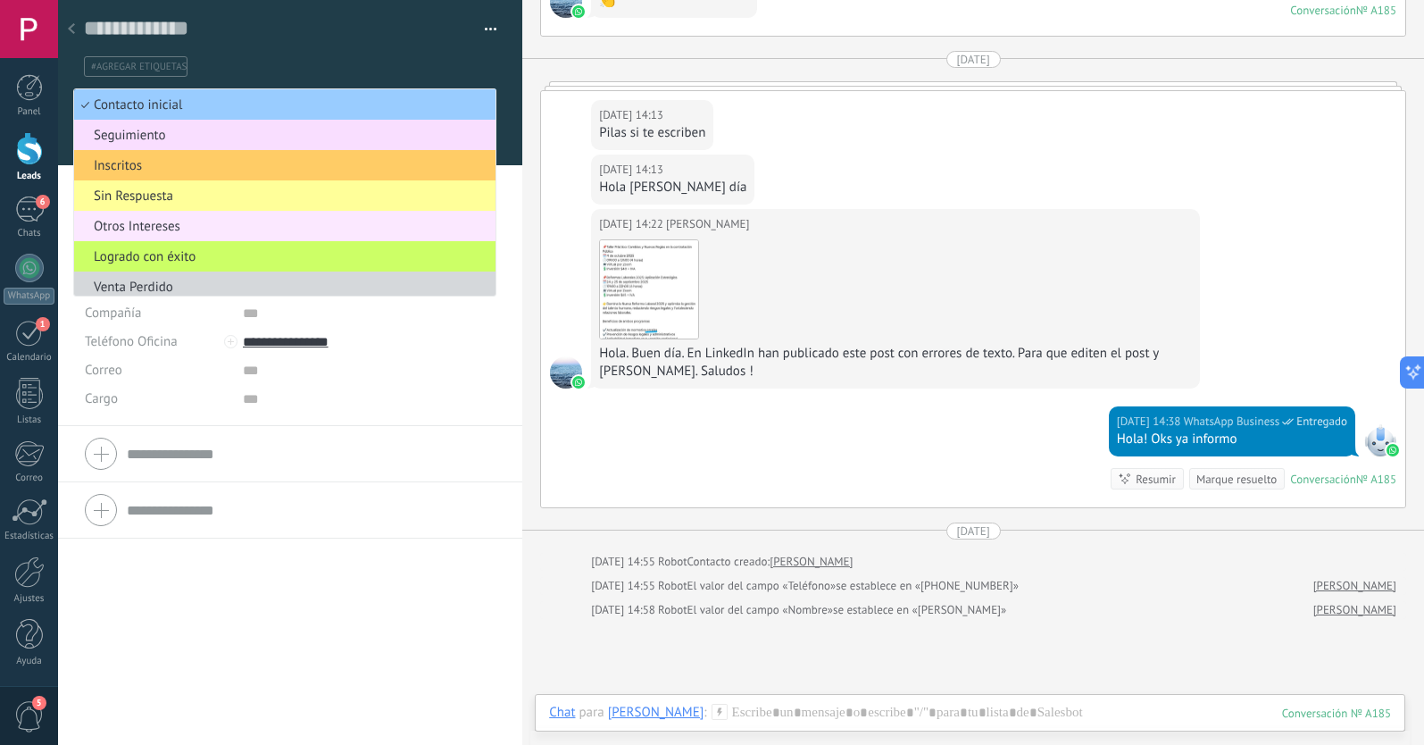
click at [146, 231] on span "Otros Intereses" at bounding box center [282, 226] width 416 height 17
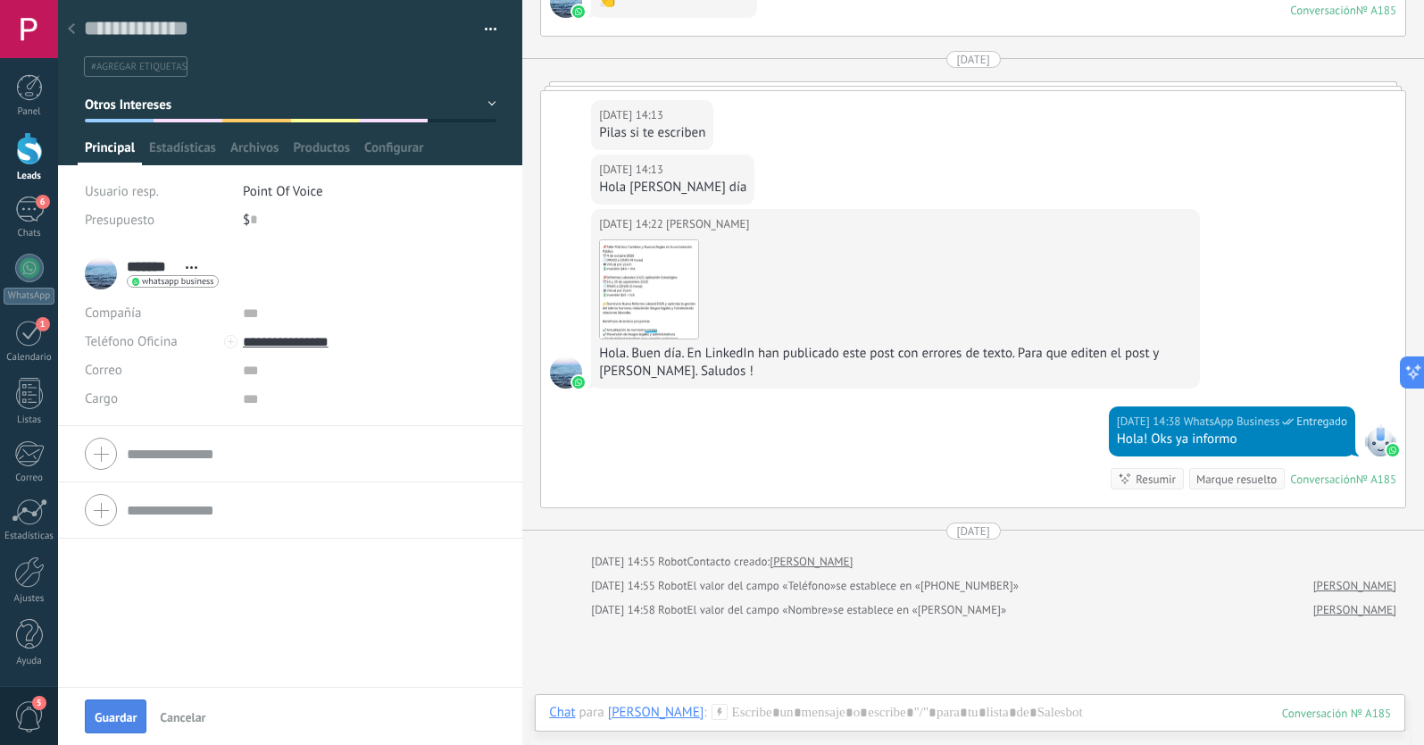
click at [119, 710] on button "Guardar" at bounding box center [116, 716] width 62 height 34
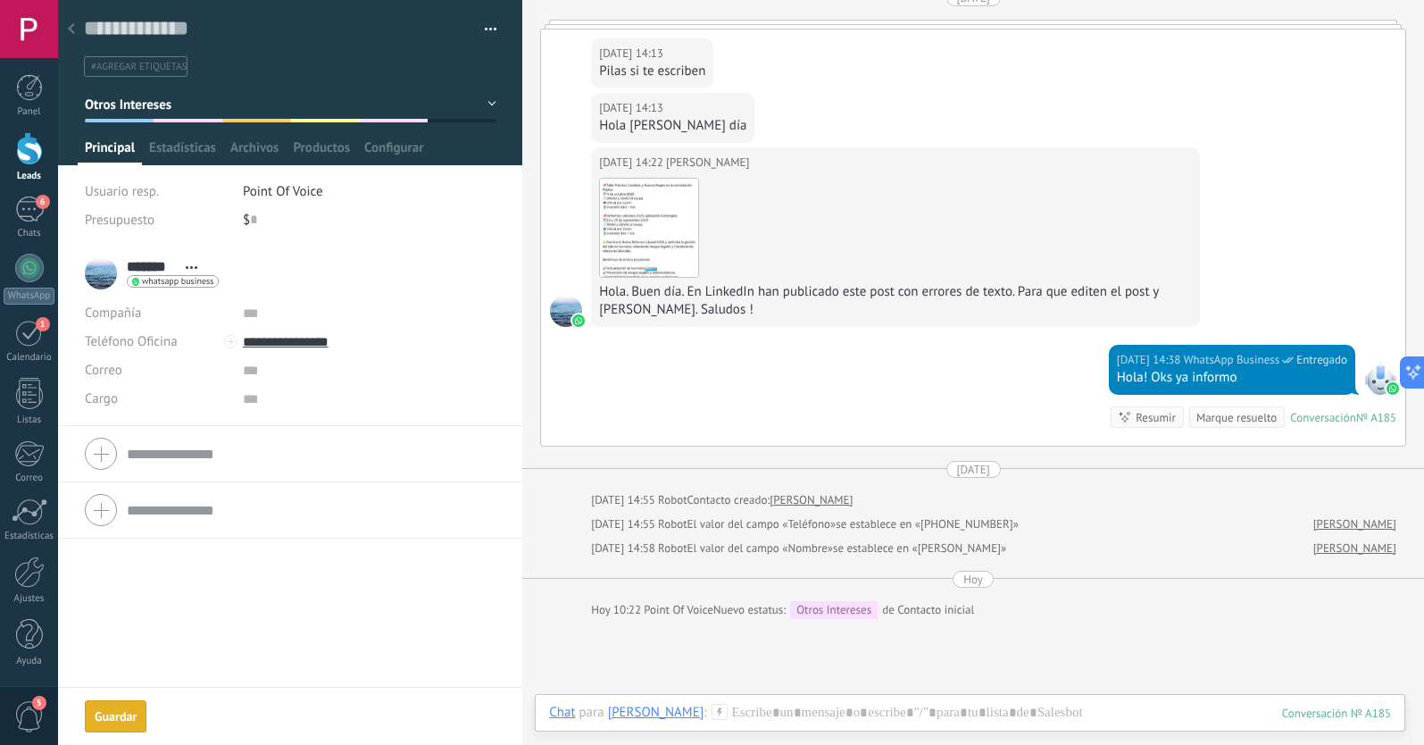
click at [74, 29] on icon at bounding box center [71, 28] width 7 height 11
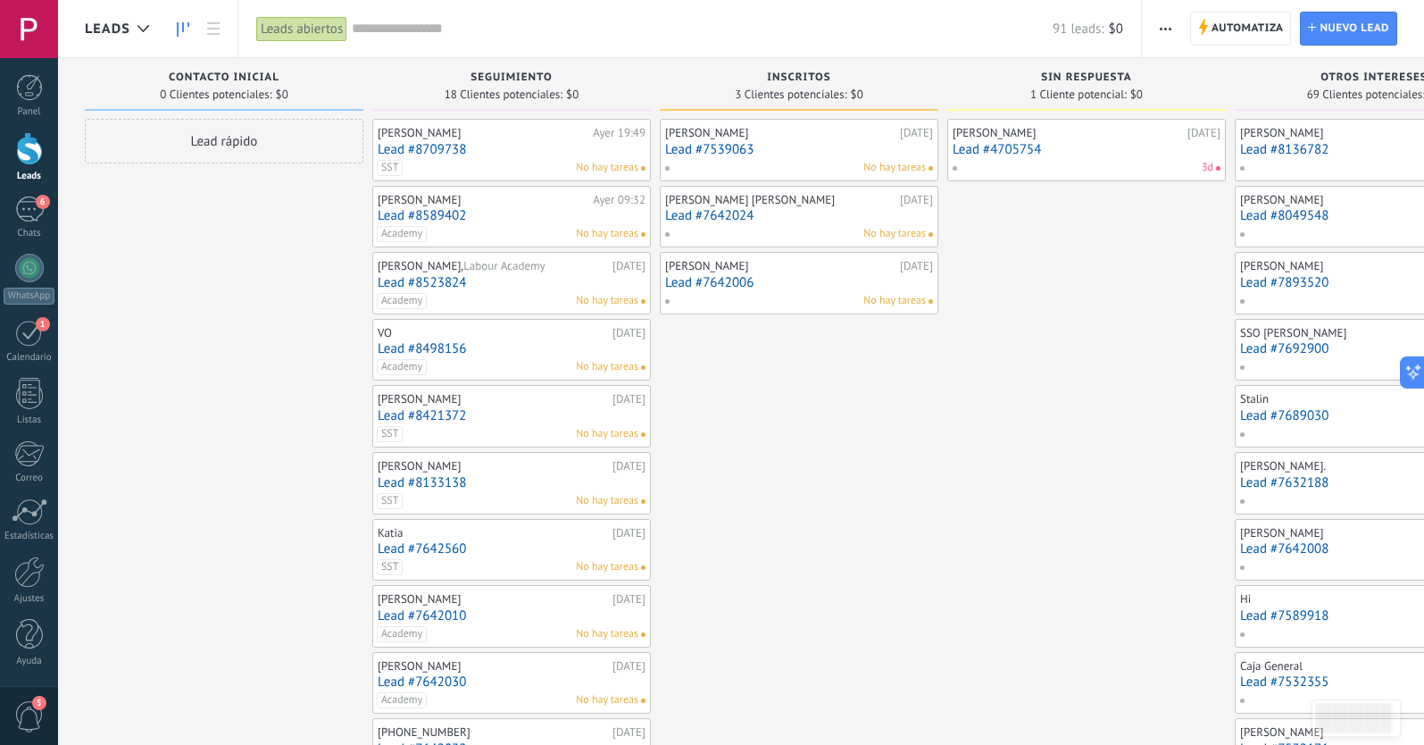
click at [774, 147] on link "Lead #7539063" at bounding box center [799, 149] width 268 height 15
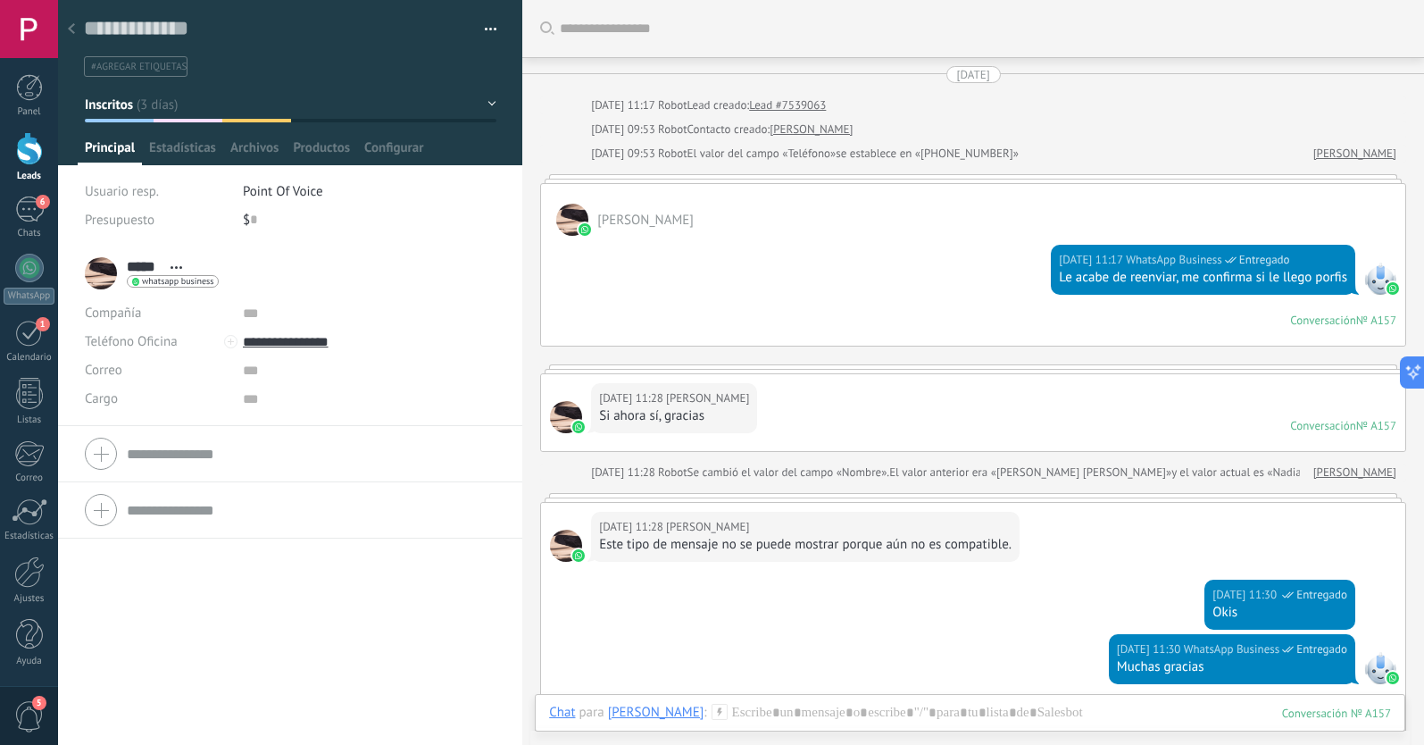
click at [71, 25] on icon at bounding box center [71, 28] width 7 height 11
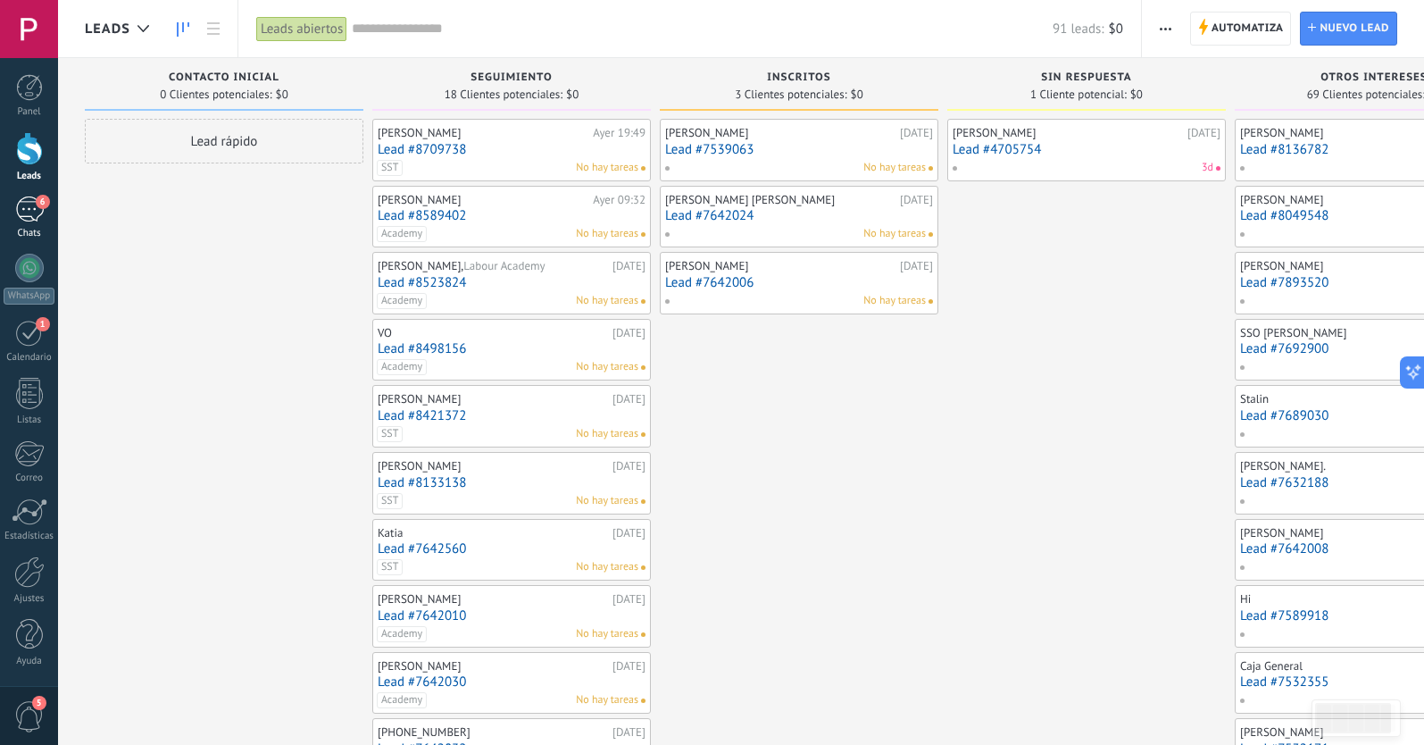
click at [31, 218] on div "6" at bounding box center [29, 209] width 29 height 26
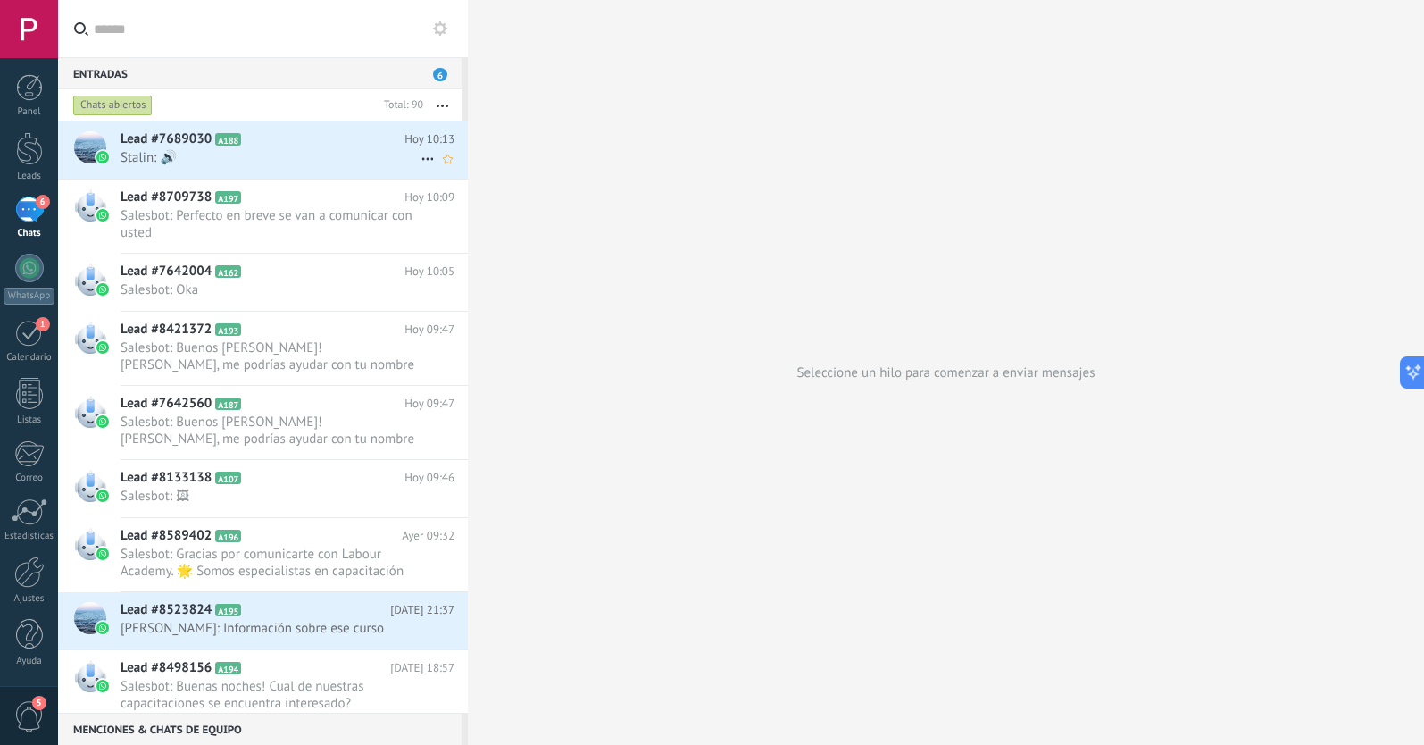
click at [294, 153] on span "Stalin: 🔊" at bounding box center [271, 157] width 300 height 17
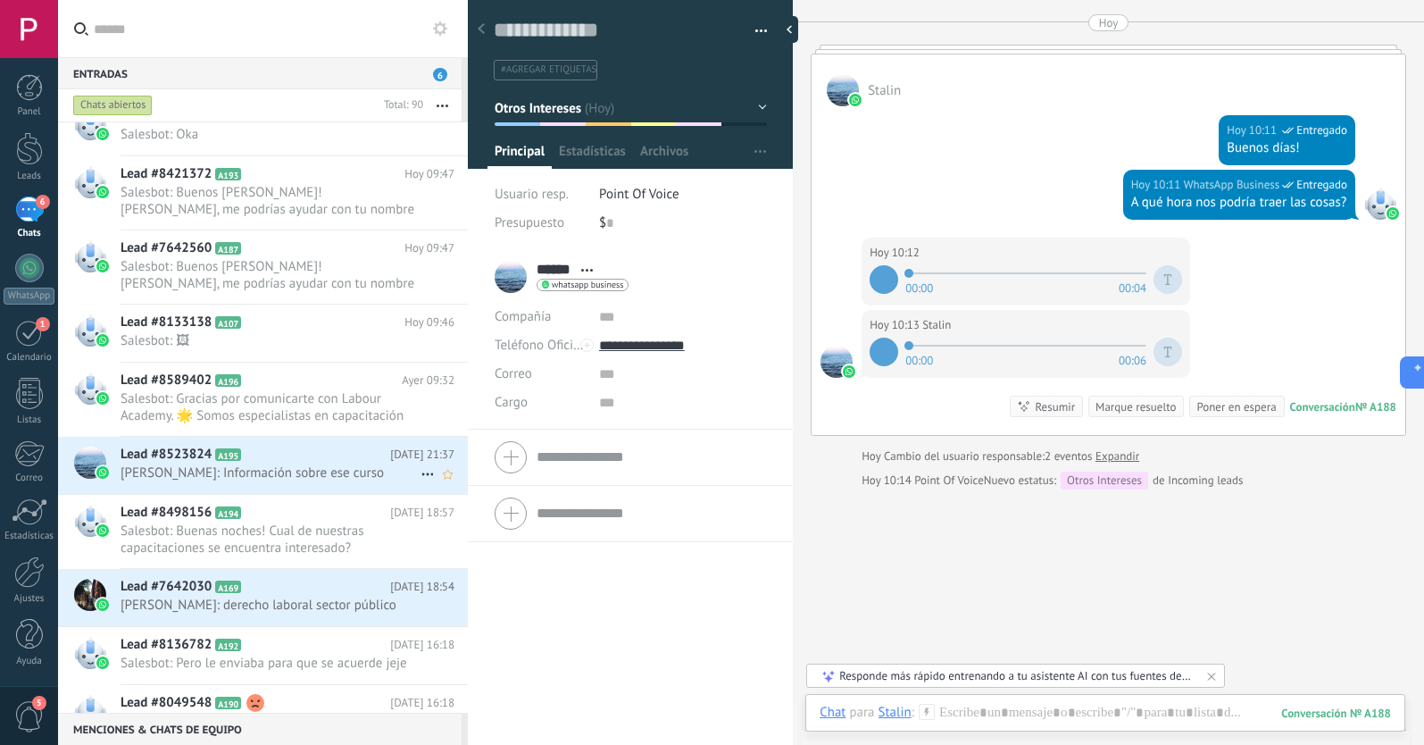
scroll to position [160, 0]
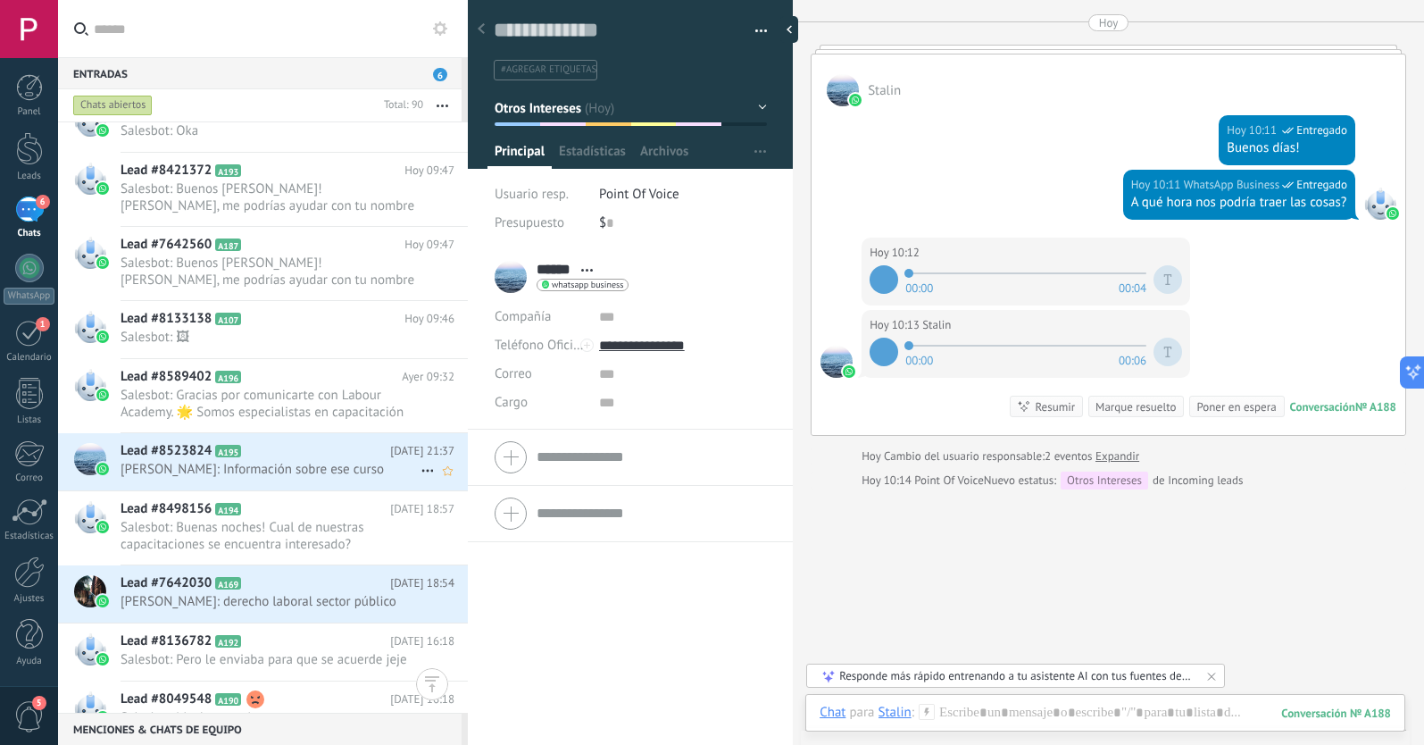
click at [270, 459] on h2 "Lead #8523824 A195" at bounding box center [256, 451] width 270 height 18
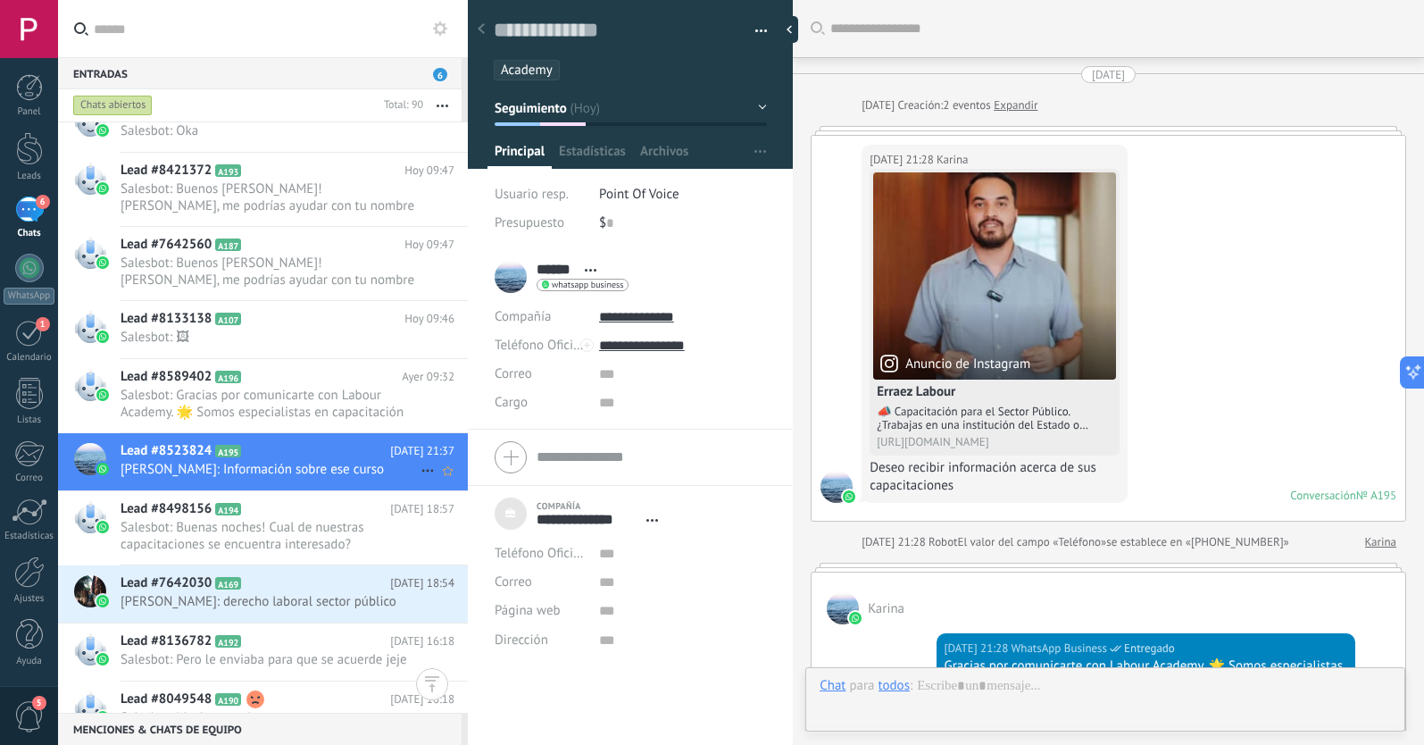
scroll to position [18, 0]
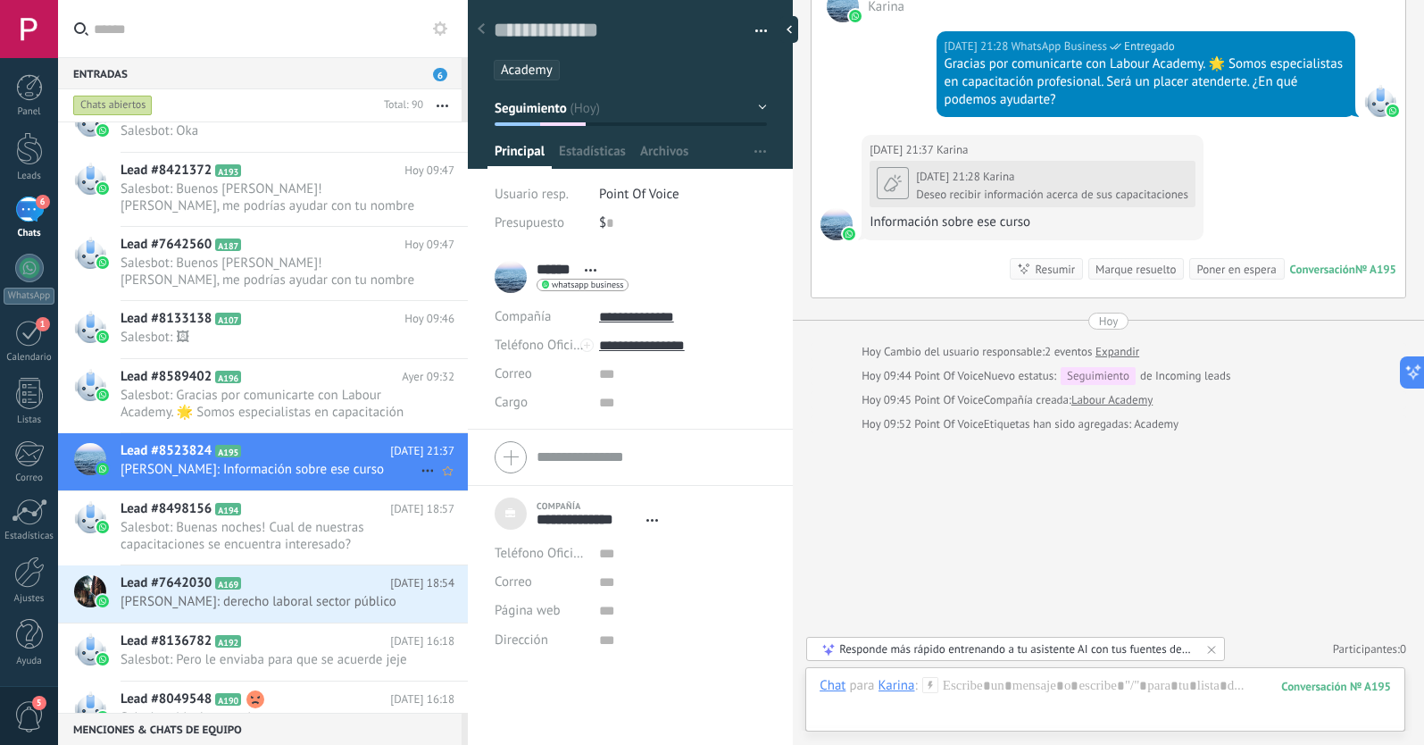
click at [419, 471] on icon at bounding box center [427, 470] width 21 height 21
click at [437, 485] on icon at bounding box center [433, 479] width 12 height 12
click at [421, 601] on icon at bounding box center [427, 602] width 21 height 21
click at [445, 612] on div "[PERSON_NAME] respondió" at bounding box center [514, 612] width 177 height 36
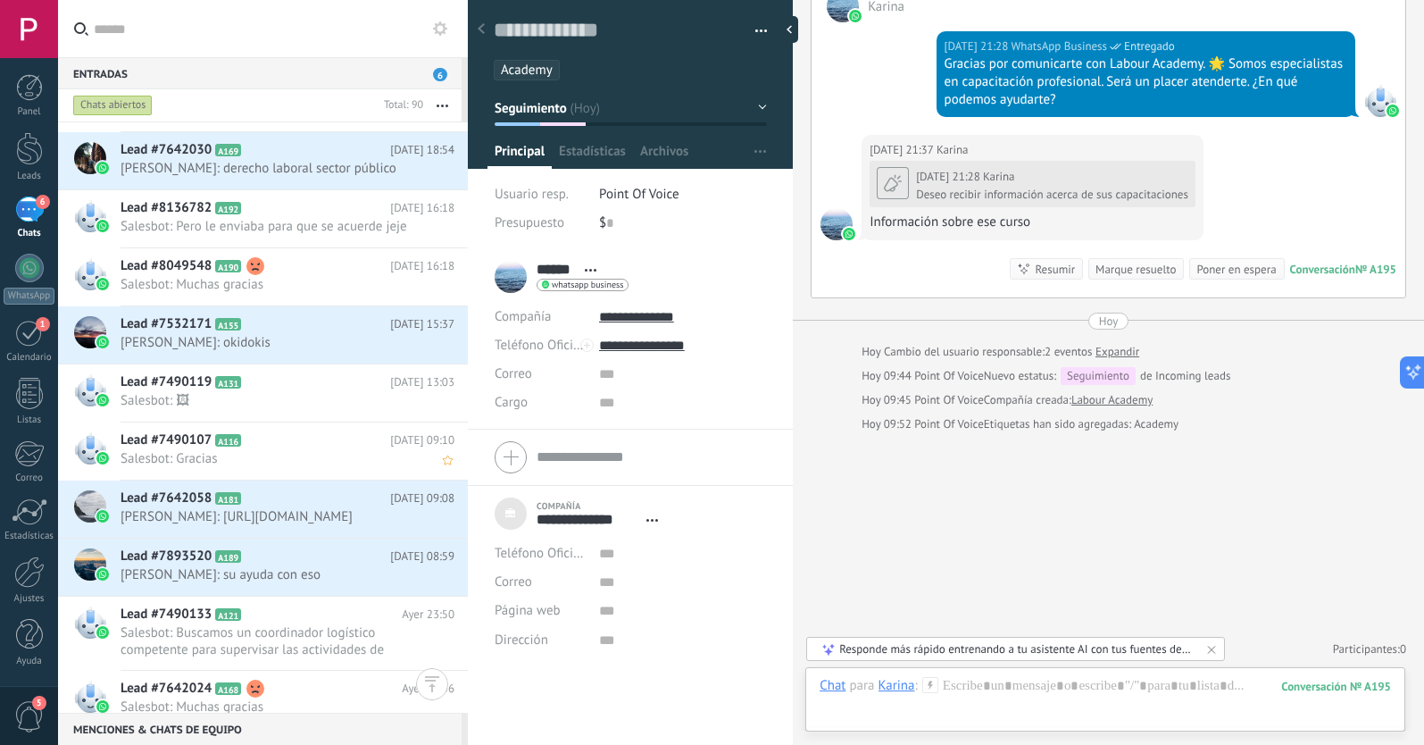
scroll to position [595, 0]
click at [417, 338] on icon at bounding box center [427, 341] width 21 height 21
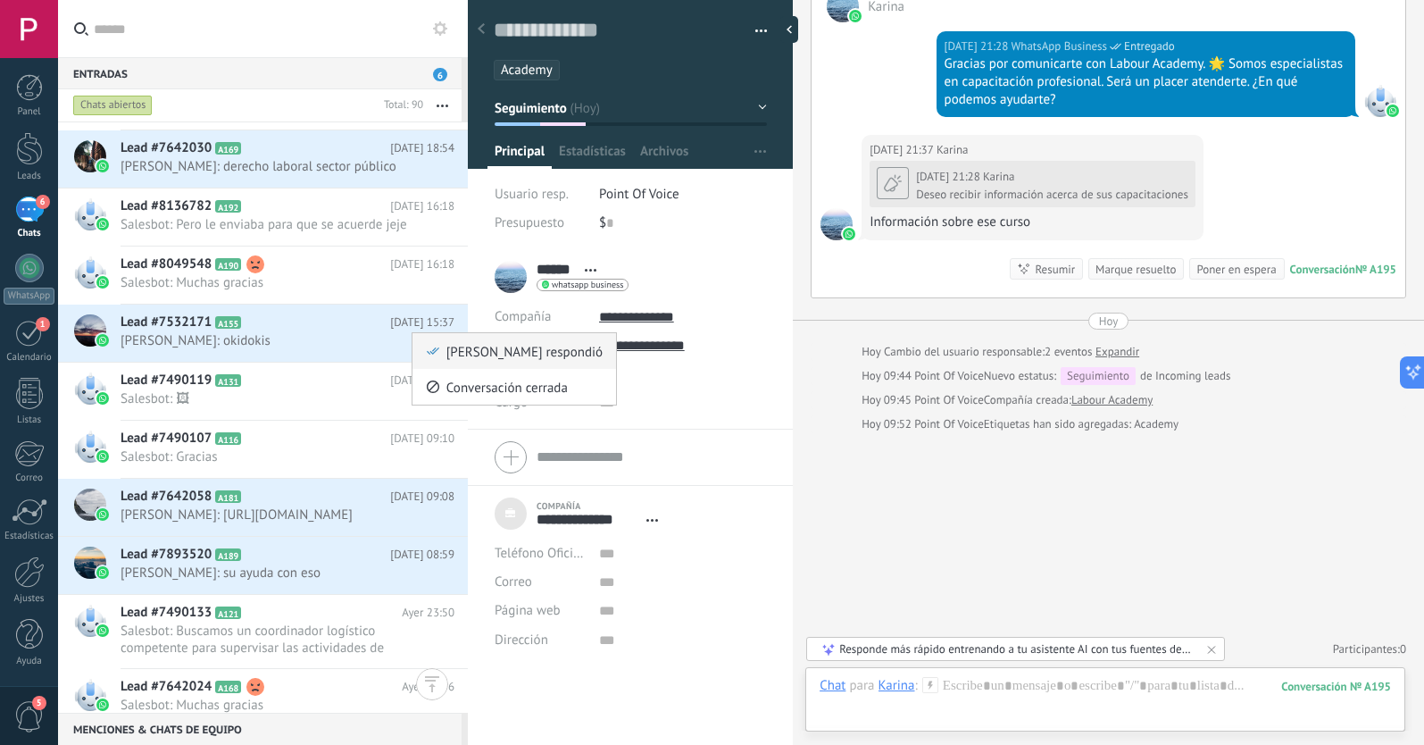
click at [432, 352] on icon at bounding box center [433, 351] width 12 height 12
click at [424, 527] on icon at bounding box center [427, 515] width 21 height 21
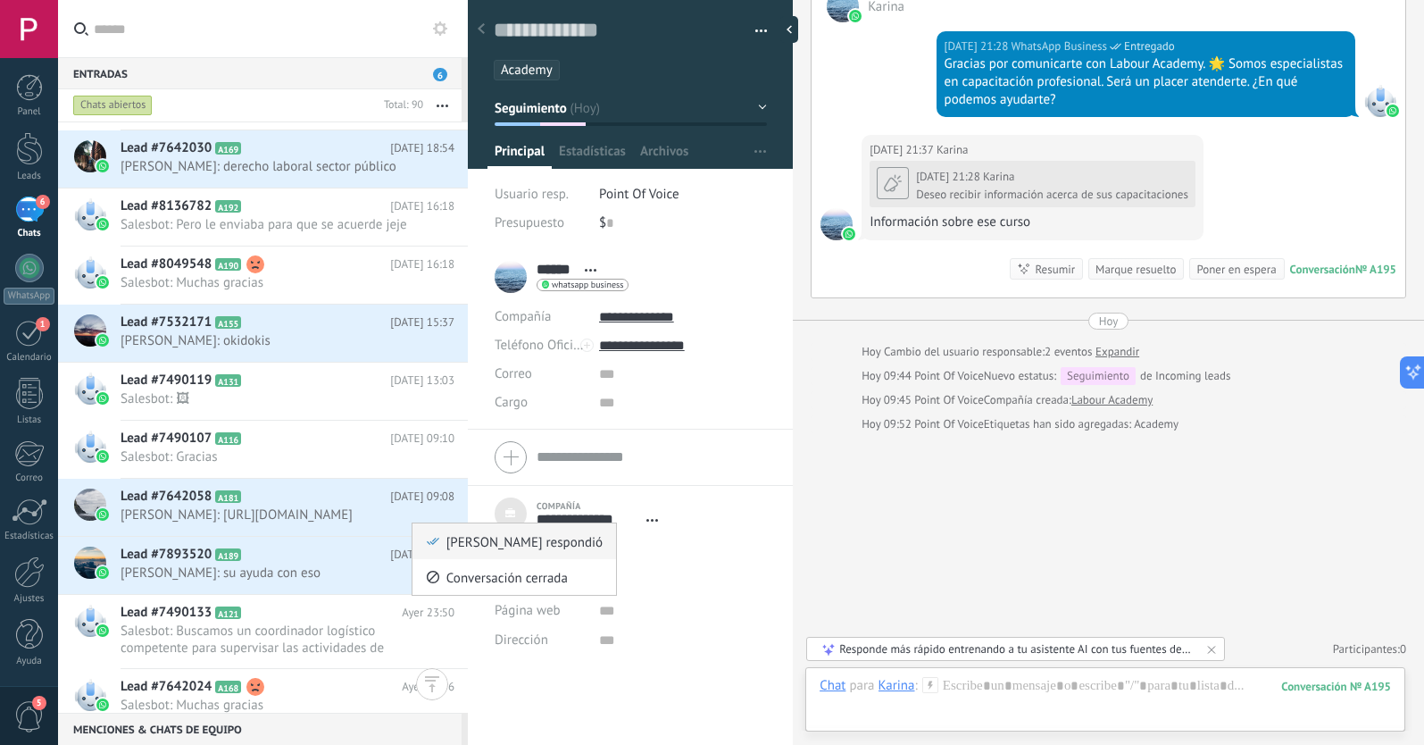
click at [440, 546] on div "[PERSON_NAME] respondió" at bounding box center [514, 541] width 177 height 36
click at [423, 585] on icon at bounding box center [427, 573] width 21 height 21
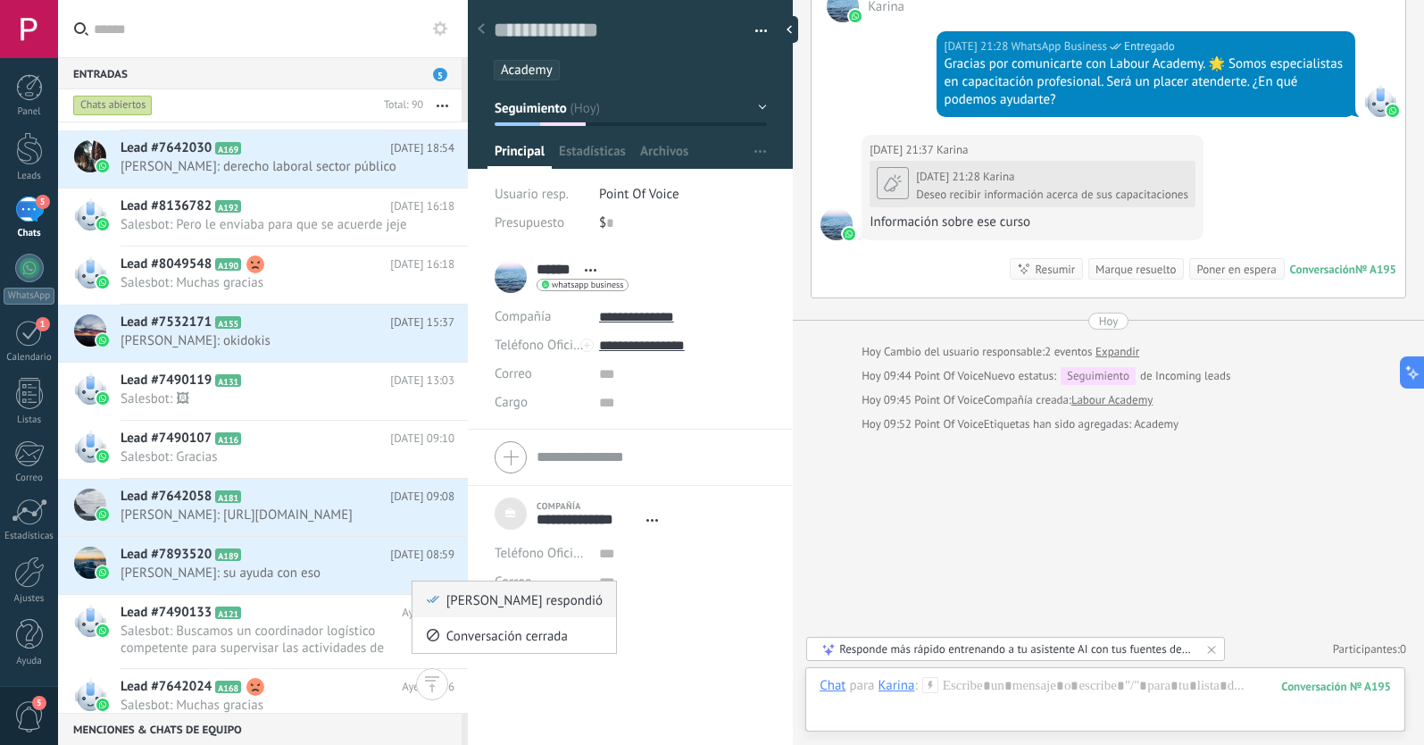
scroll to position [626, 0]
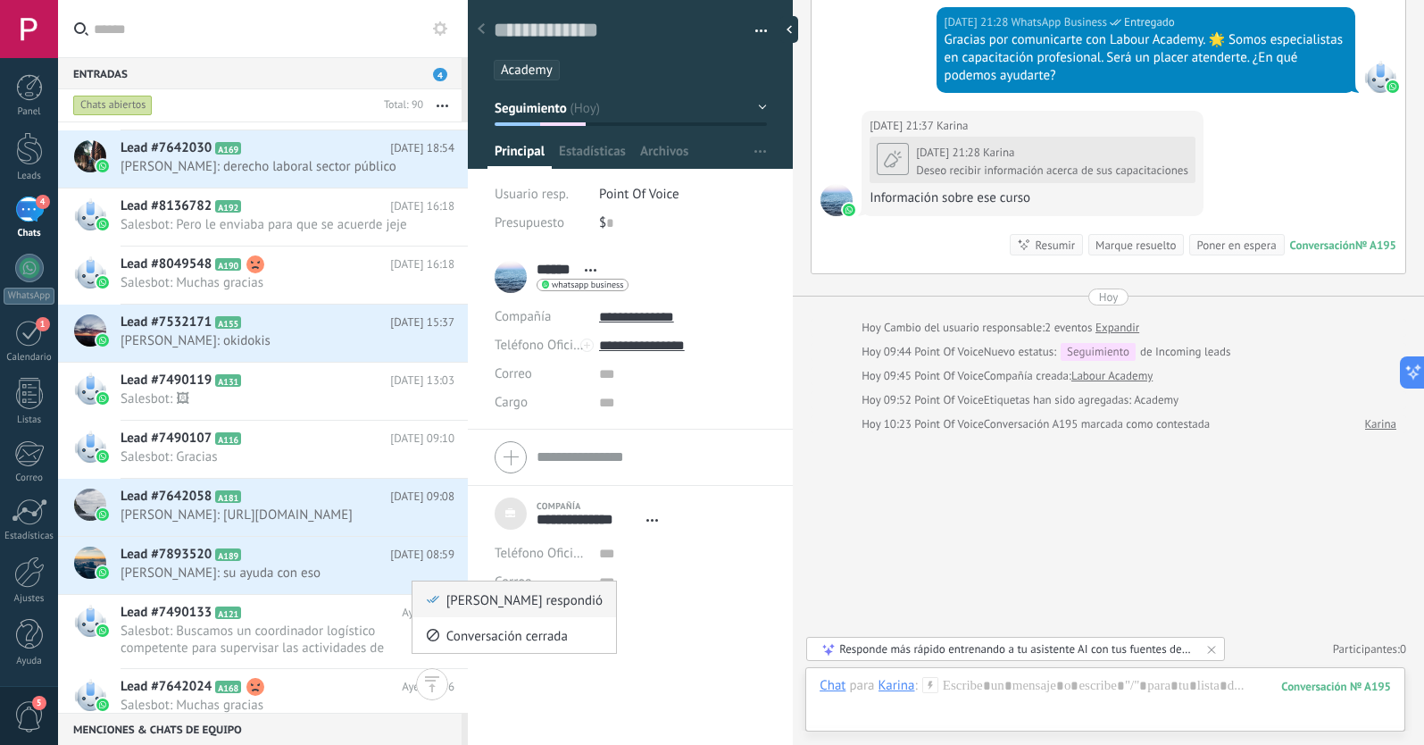
click at [435, 600] on use at bounding box center [433, 599] width 12 height 7
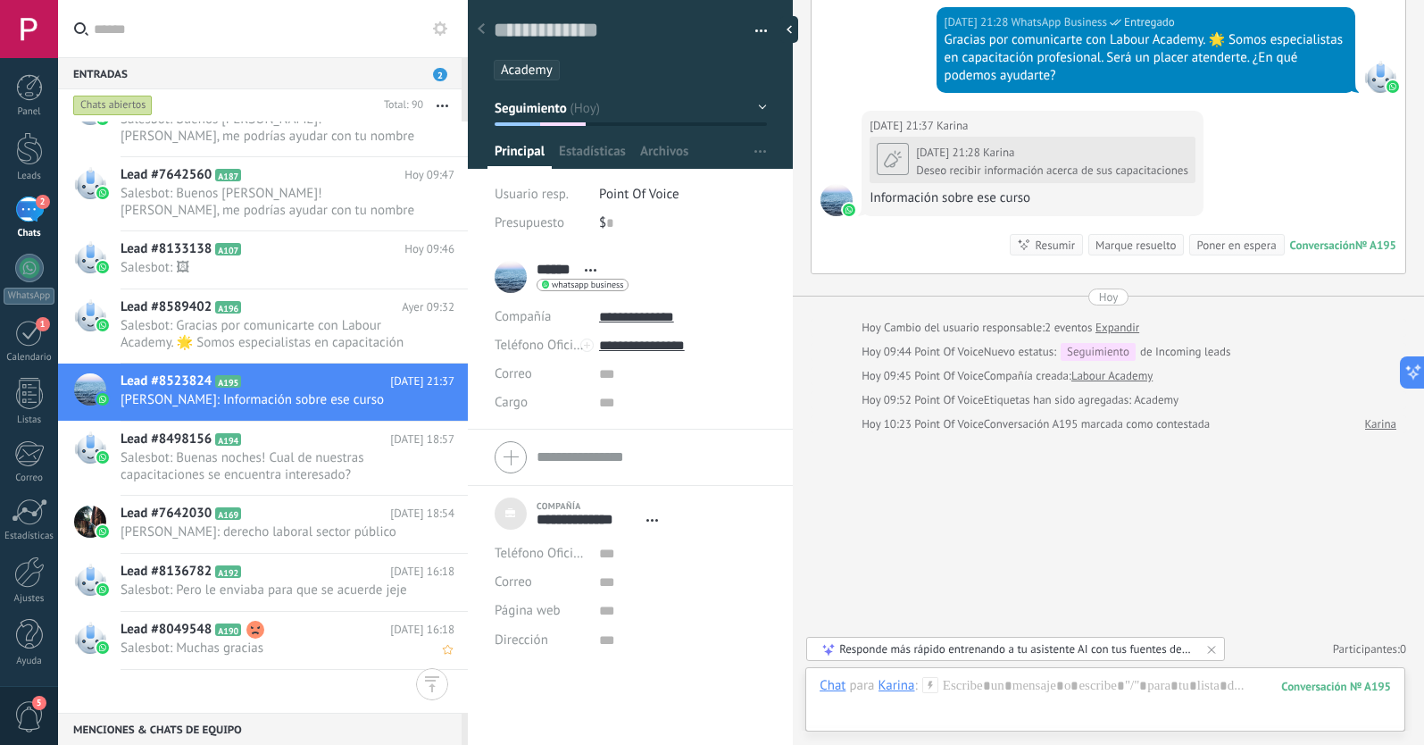
scroll to position [0, 0]
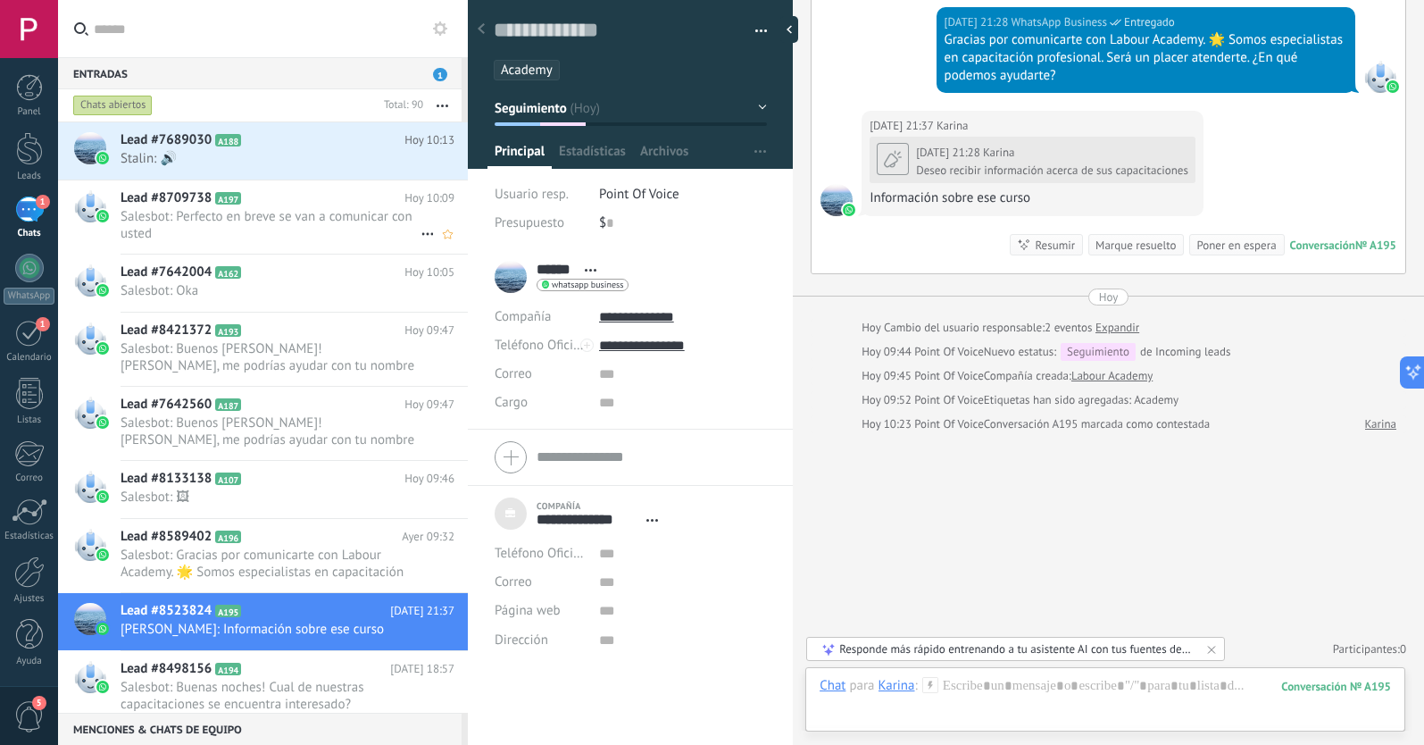
click at [292, 213] on span "Salesbot: Perfecto en breve se van a comunicar con usted" at bounding box center [271, 225] width 300 height 34
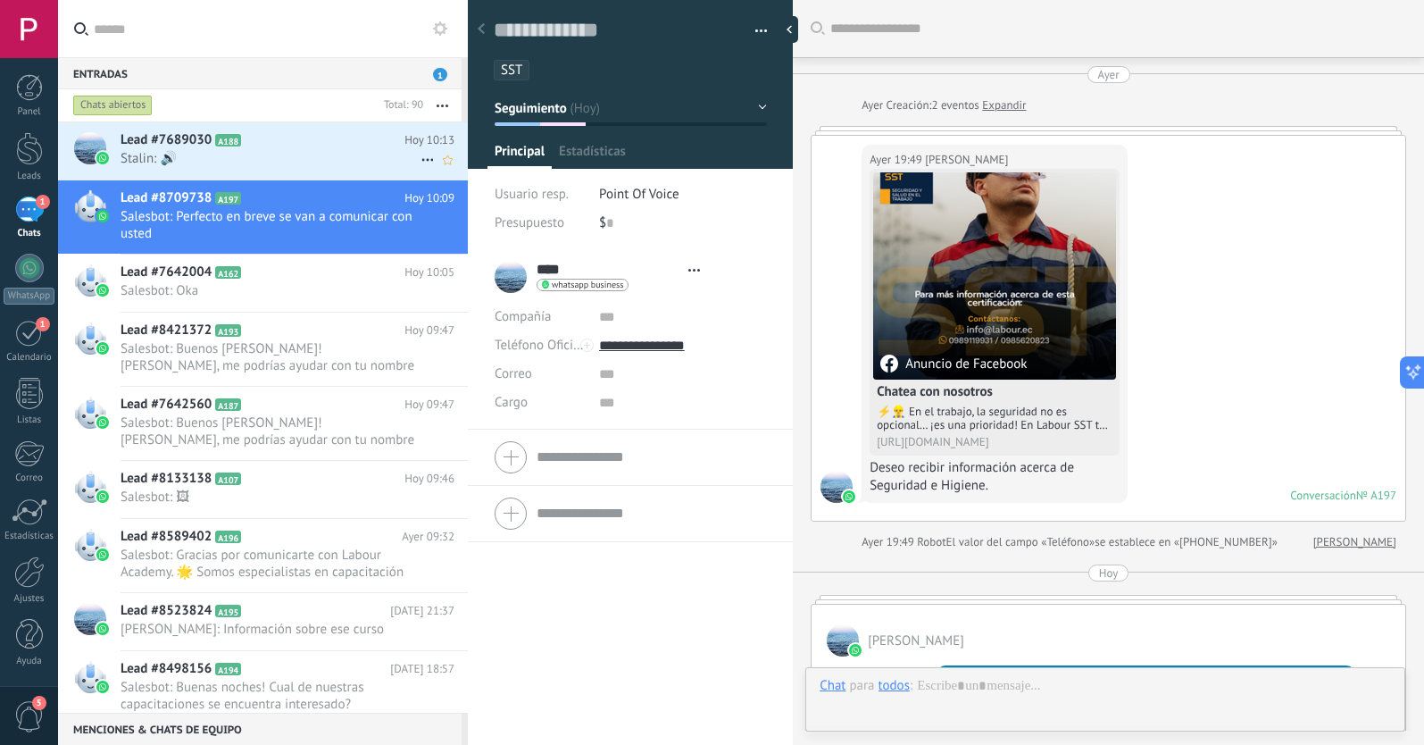
scroll to position [479, 0]
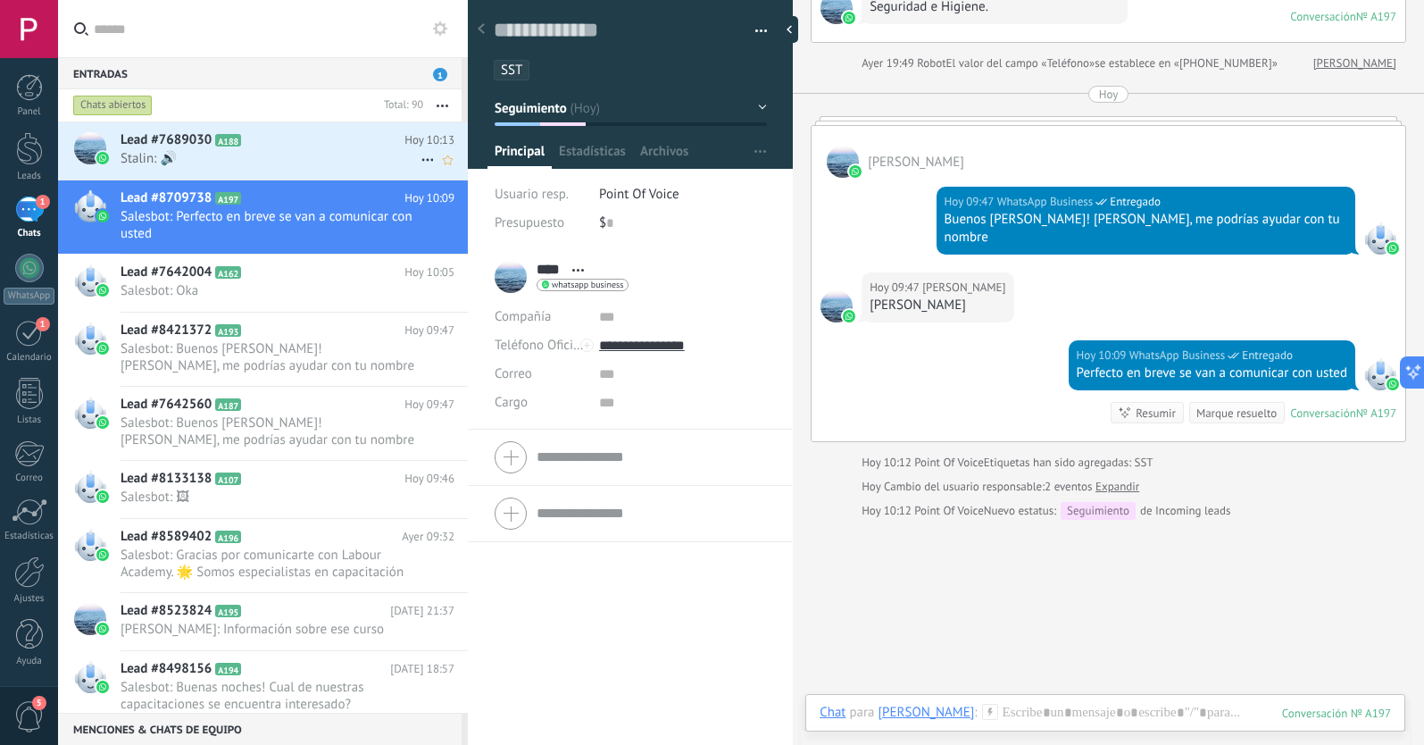
click at [256, 154] on span "Stalin: 🔊" at bounding box center [271, 158] width 300 height 17
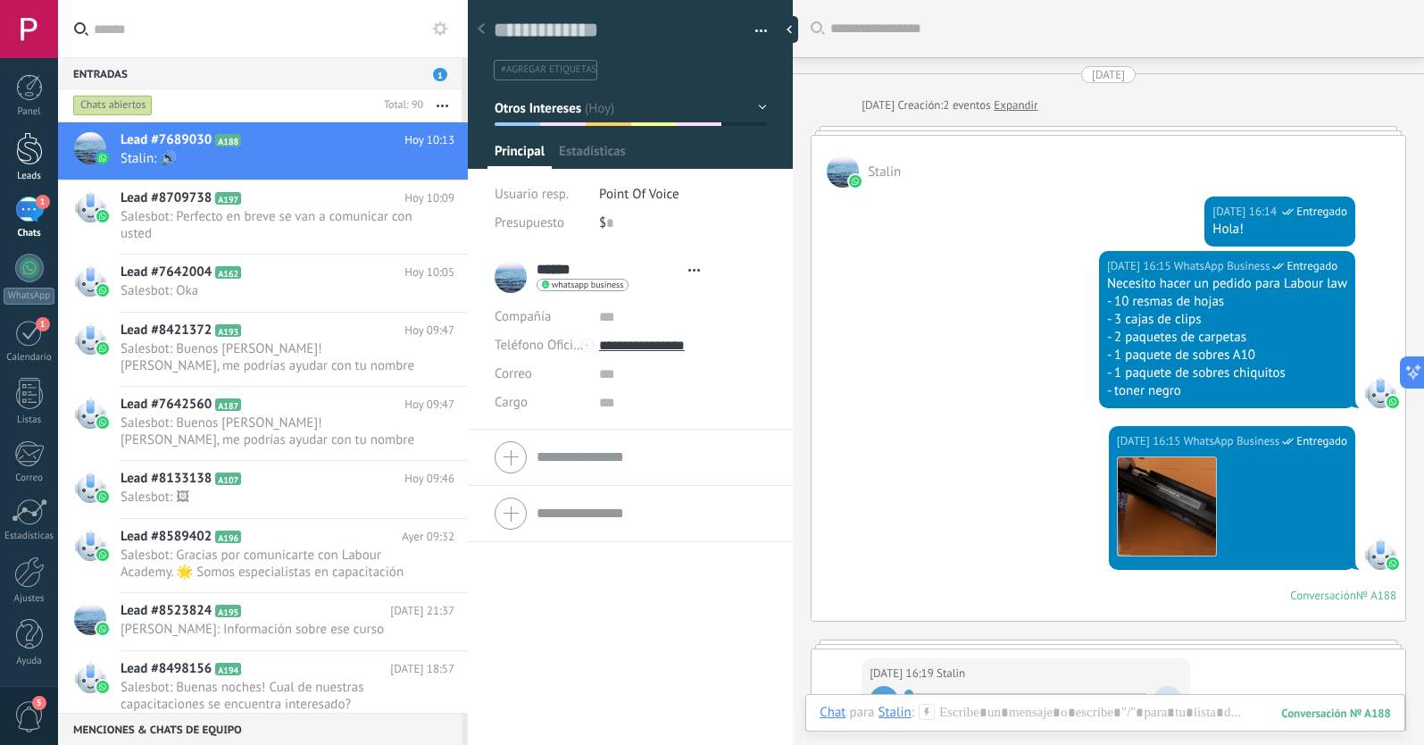
click at [35, 154] on div at bounding box center [29, 148] width 27 height 33
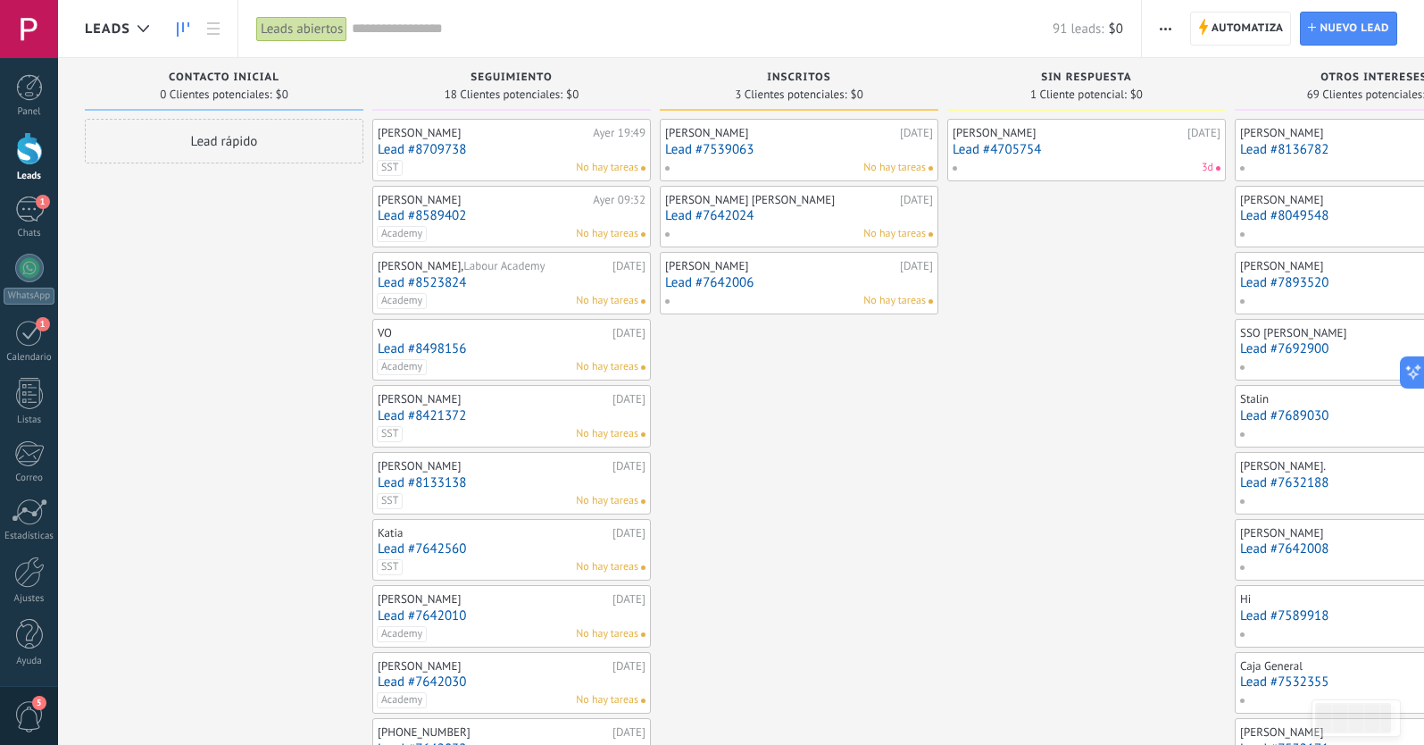
click at [519, 146] on link "Lead #8709738" at bounding box center [512, 149] width 268 height 15
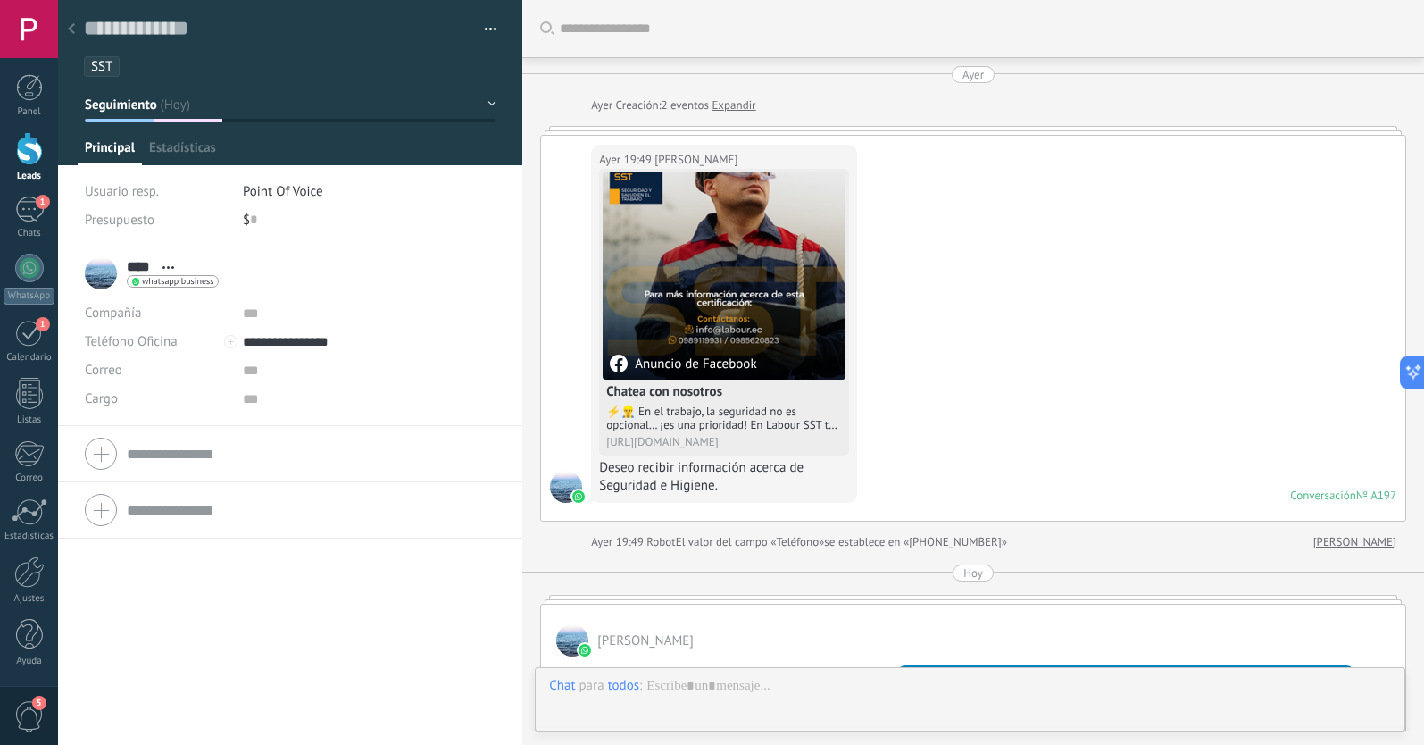
scroll to position [27, 0]
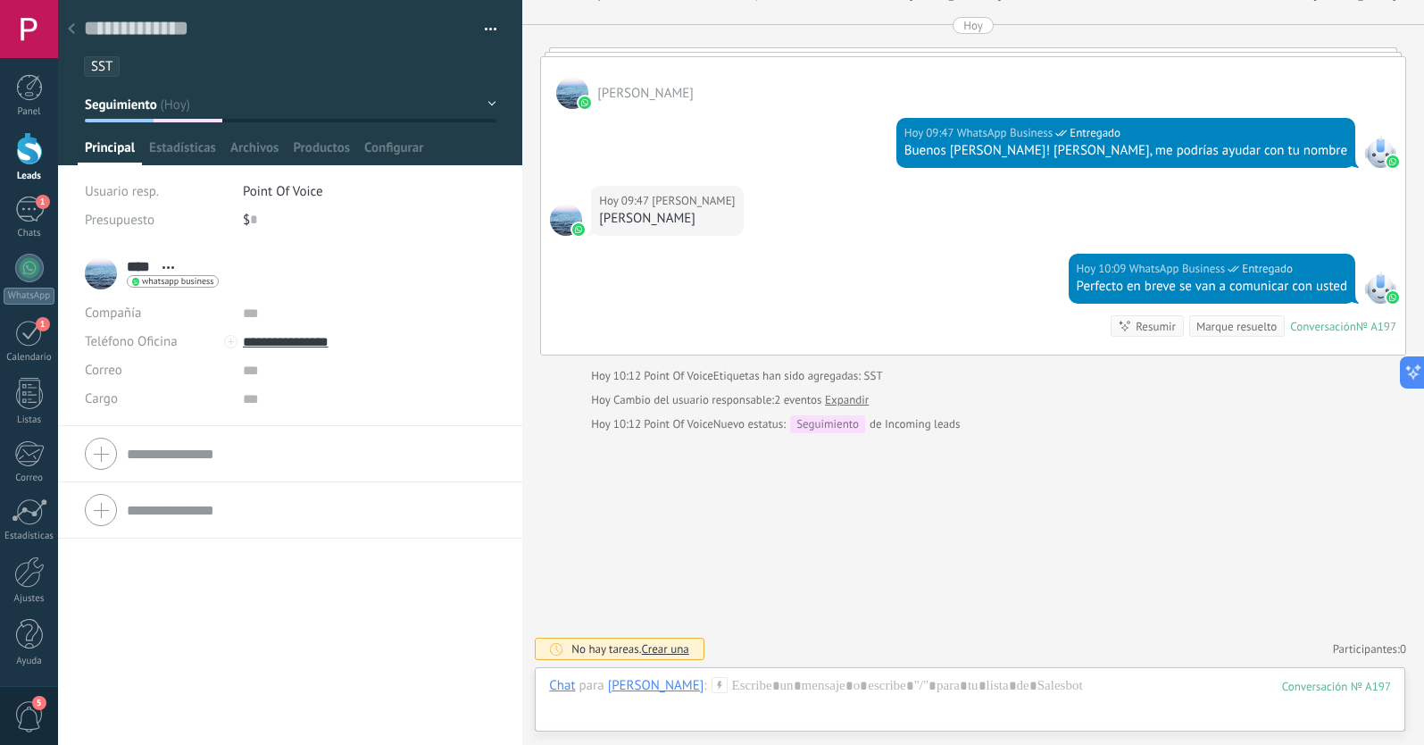
click at [71, 28] on use at bounding box center [71, 28] width 7 height 11
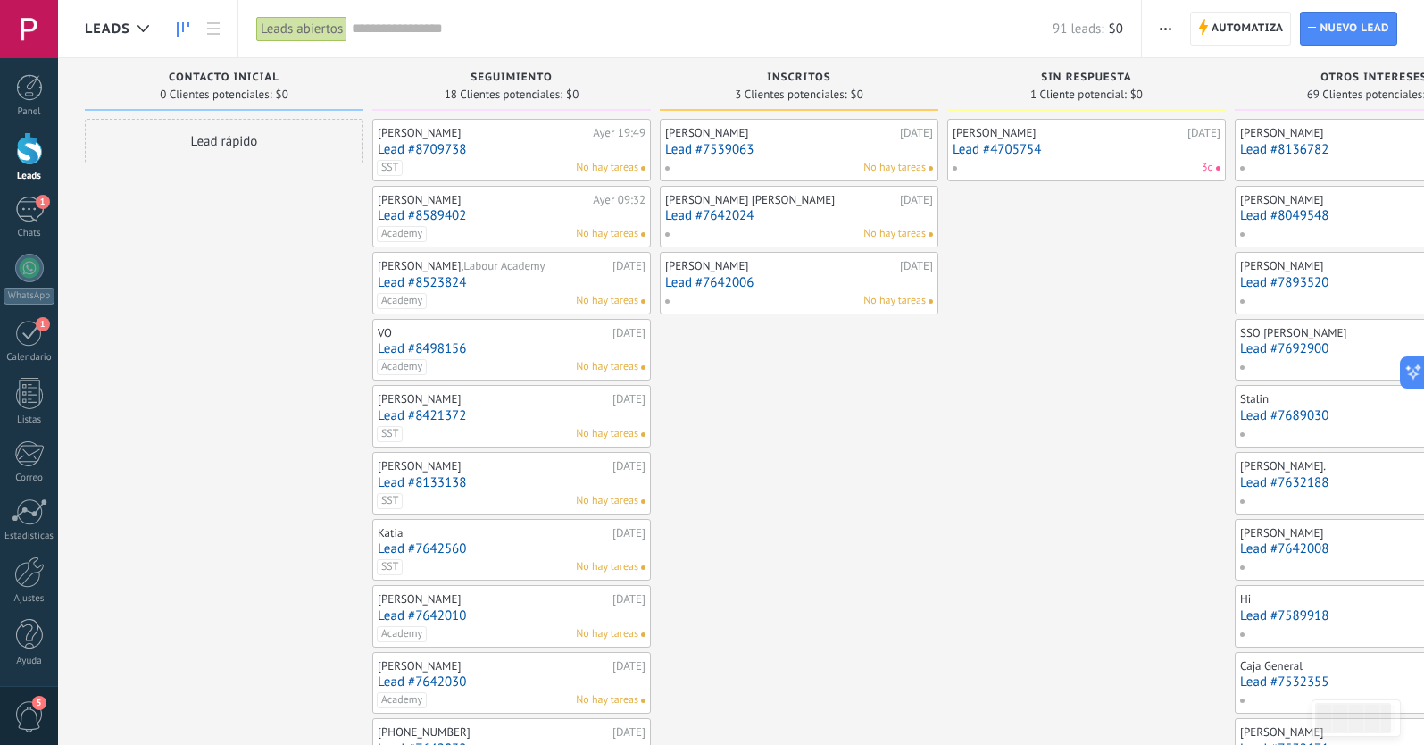
click at [504, 76] on span "Seguimiento" at bounding box center [511, 77] width 81 height 12
click at [525, 89] on span "18 Clientes potenciales:" at bounding box center [504, 94] width 118 height 11
click at [509, 157] on div "[PERSON_NAME] 19:49 Lead #8709738 SST No hay tareas" at bounding box center [512, 150] width 268 height 52
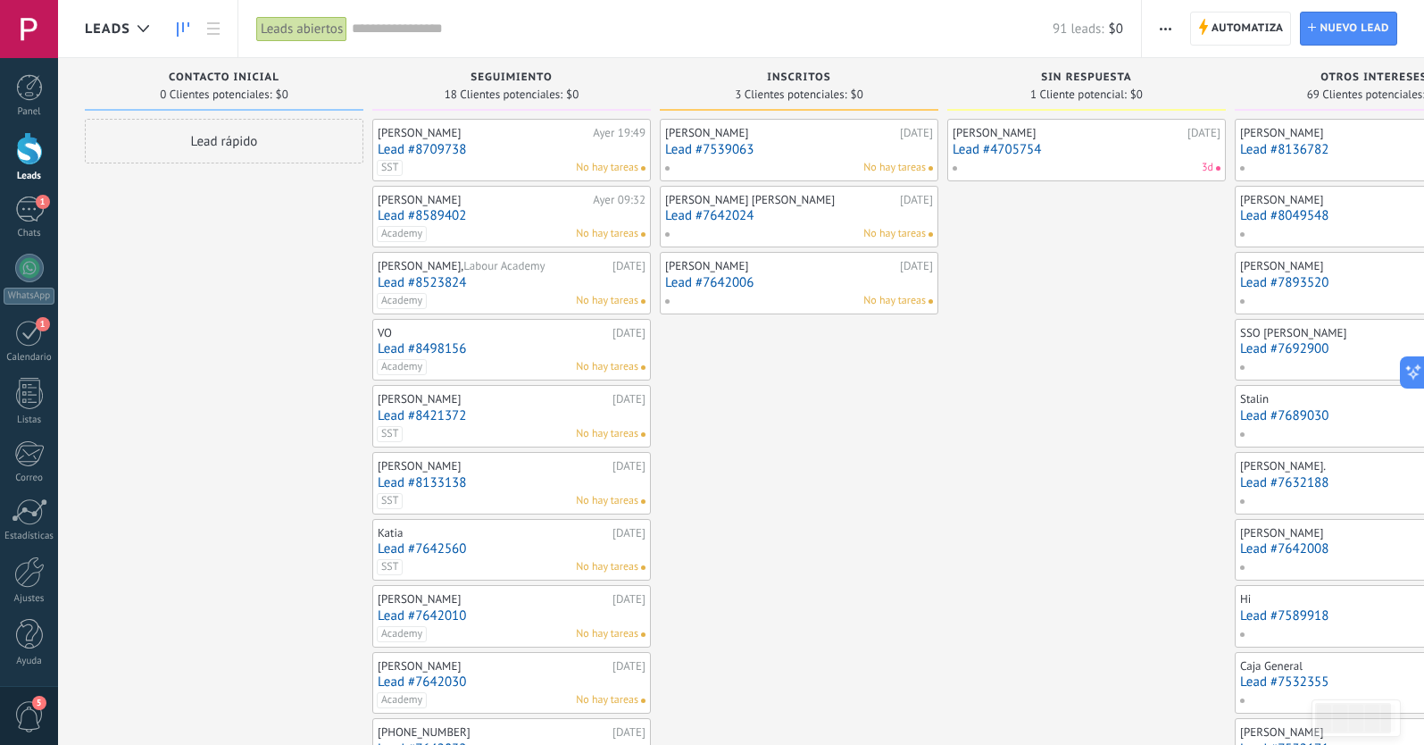
click at [419, 143] on link "Lead #8709738" at bounding box center [512, 149] width 268 height 15
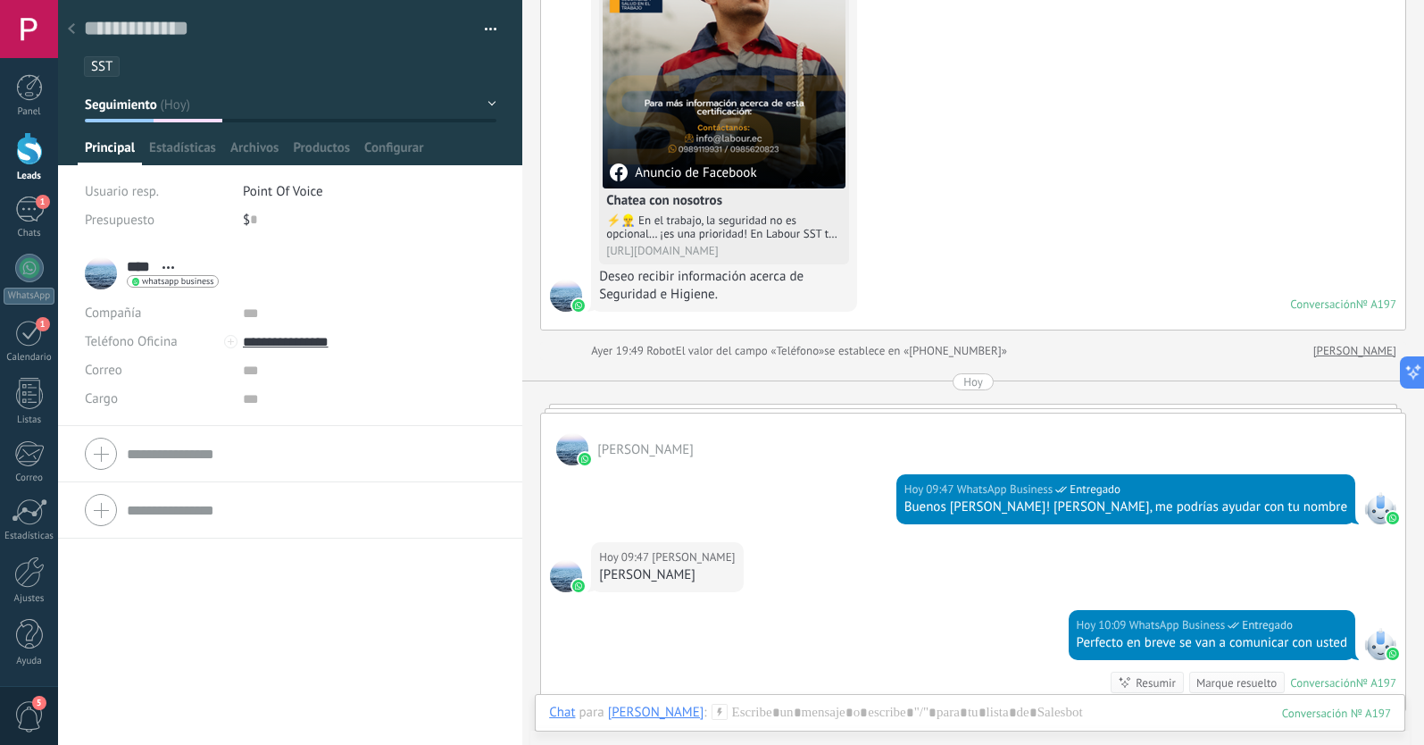
scroll to position [171, 0]
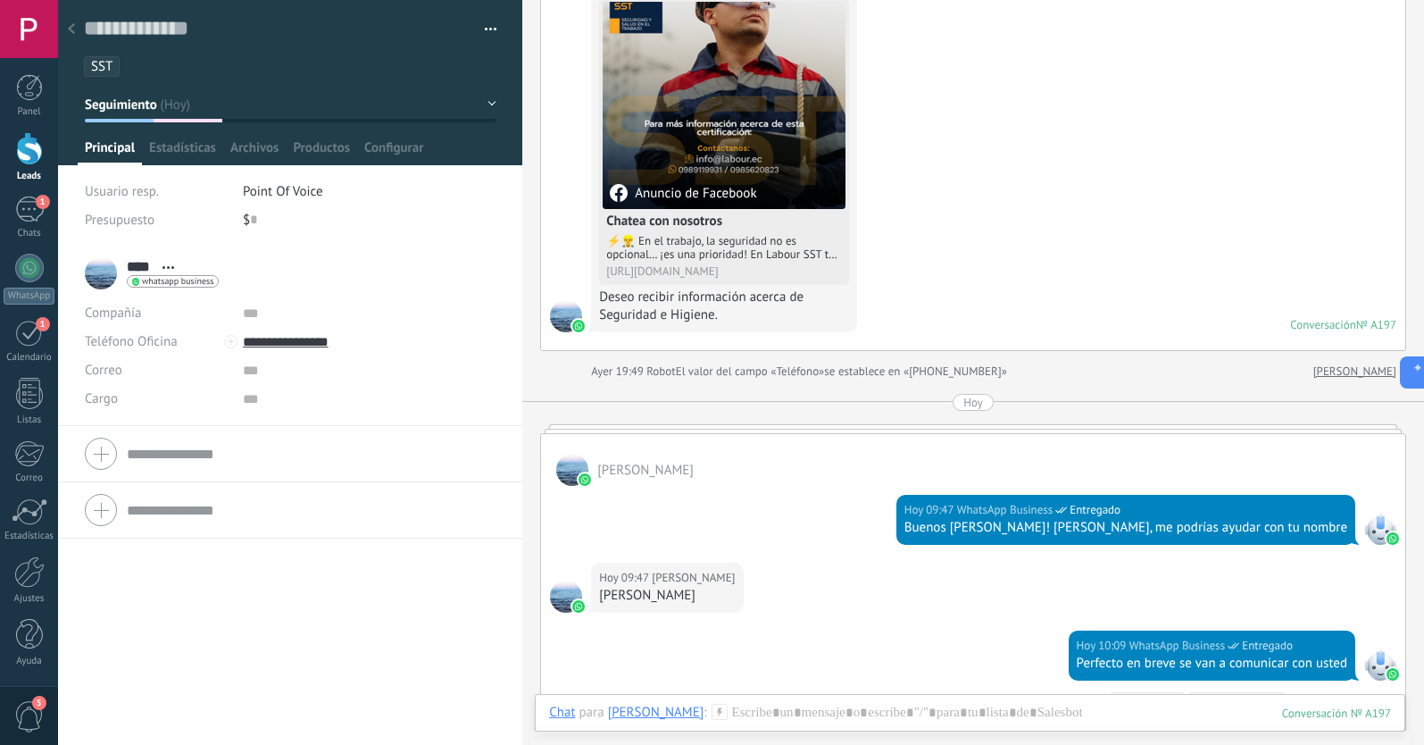
click at [1054, 506] on span "WhatsApp Business" at bounding box center [1005, 510] width 96 height 18
click at [1120, 507] on span "Entregado" at bounding box center [1095, 510] width 51 height 18
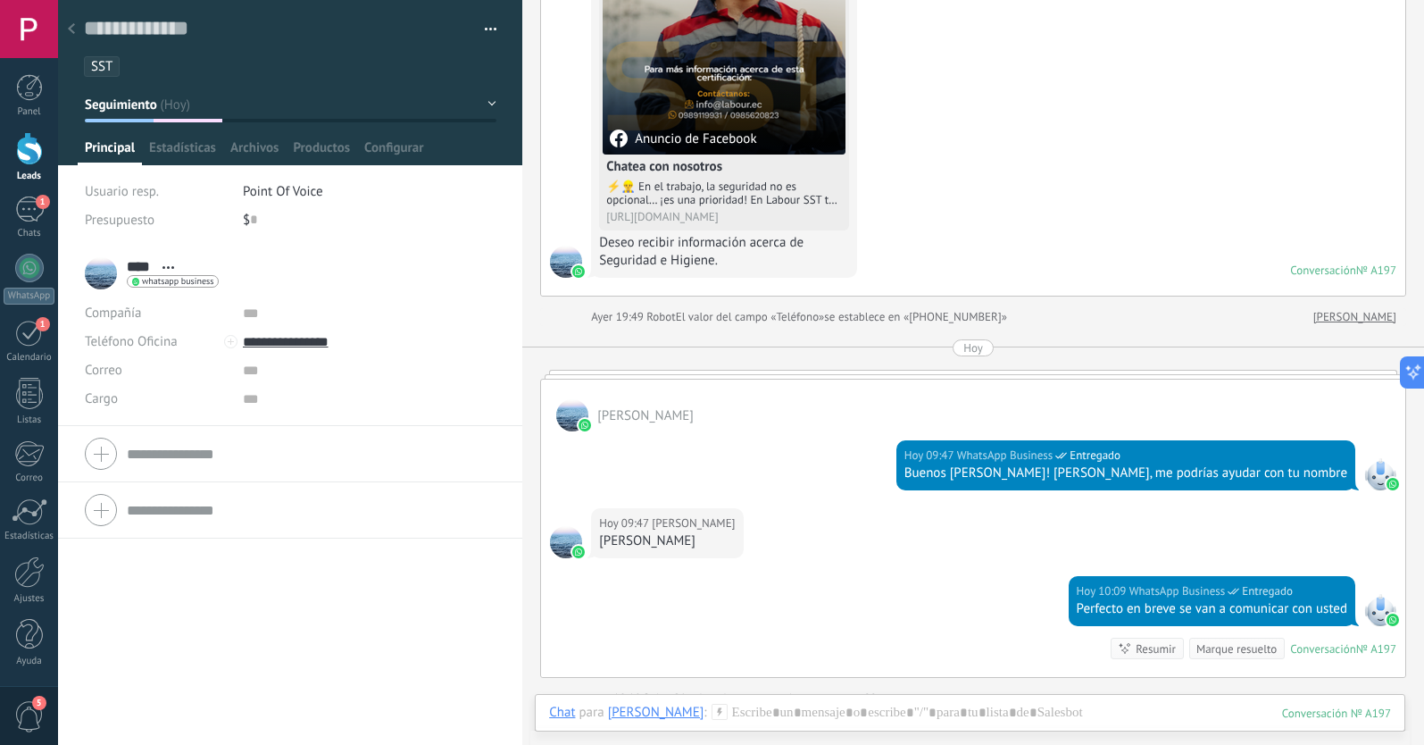
scroll to position [274, 0]
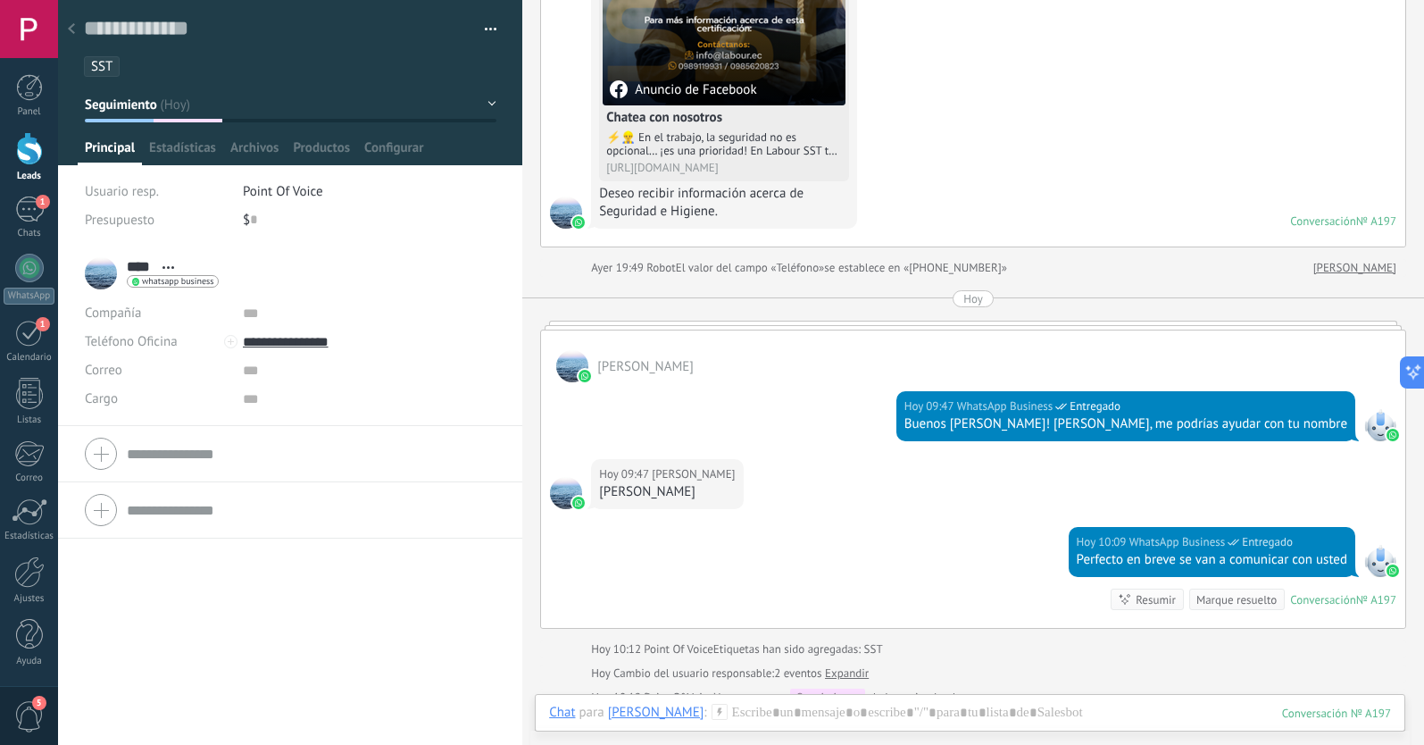
click at [1367, 432] on div at bounding box center [1380, 425] width 32 height 32
click at [1387, 436] on img at bounding box center [1393, 435] width 12 height 12
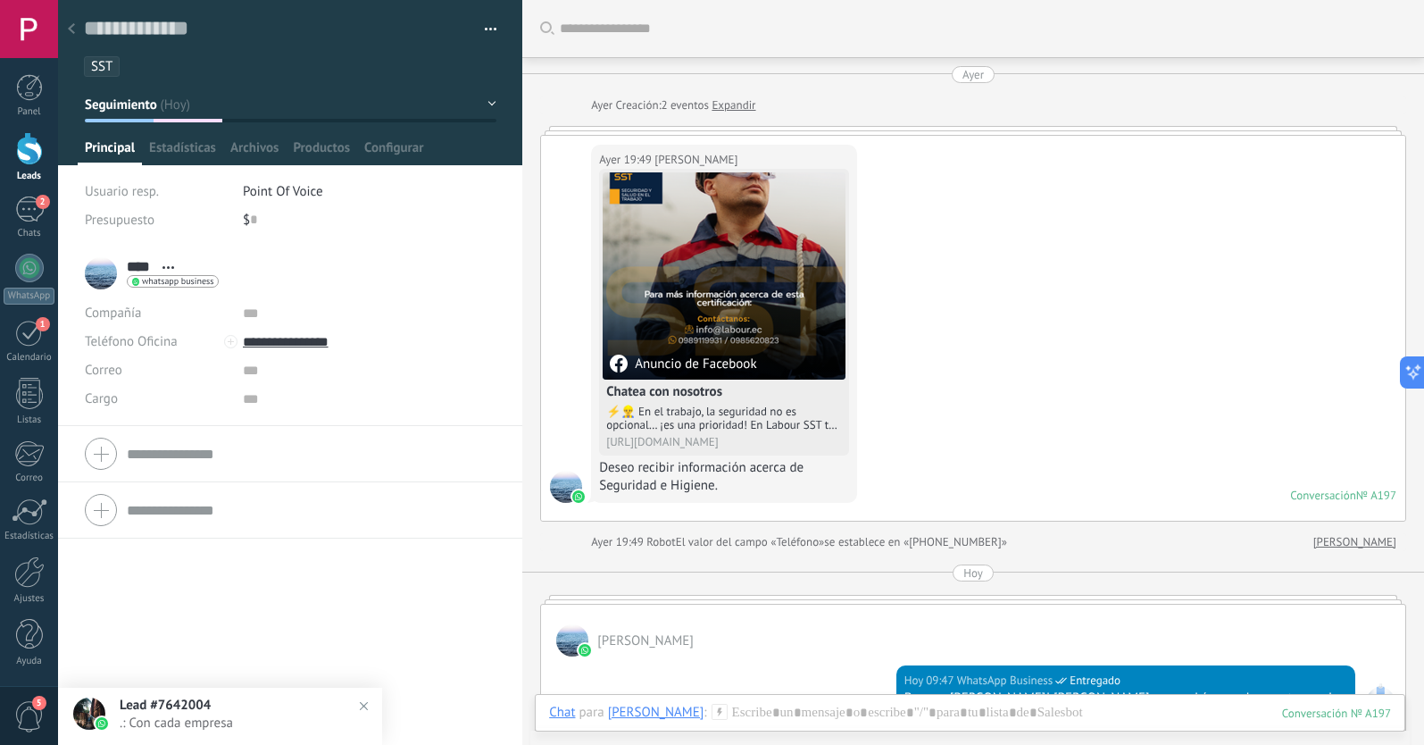
scroll to position [0, 0]
click at [737, 107] on link "Expandir" at bounding box center [734, 105] width 44 height 18
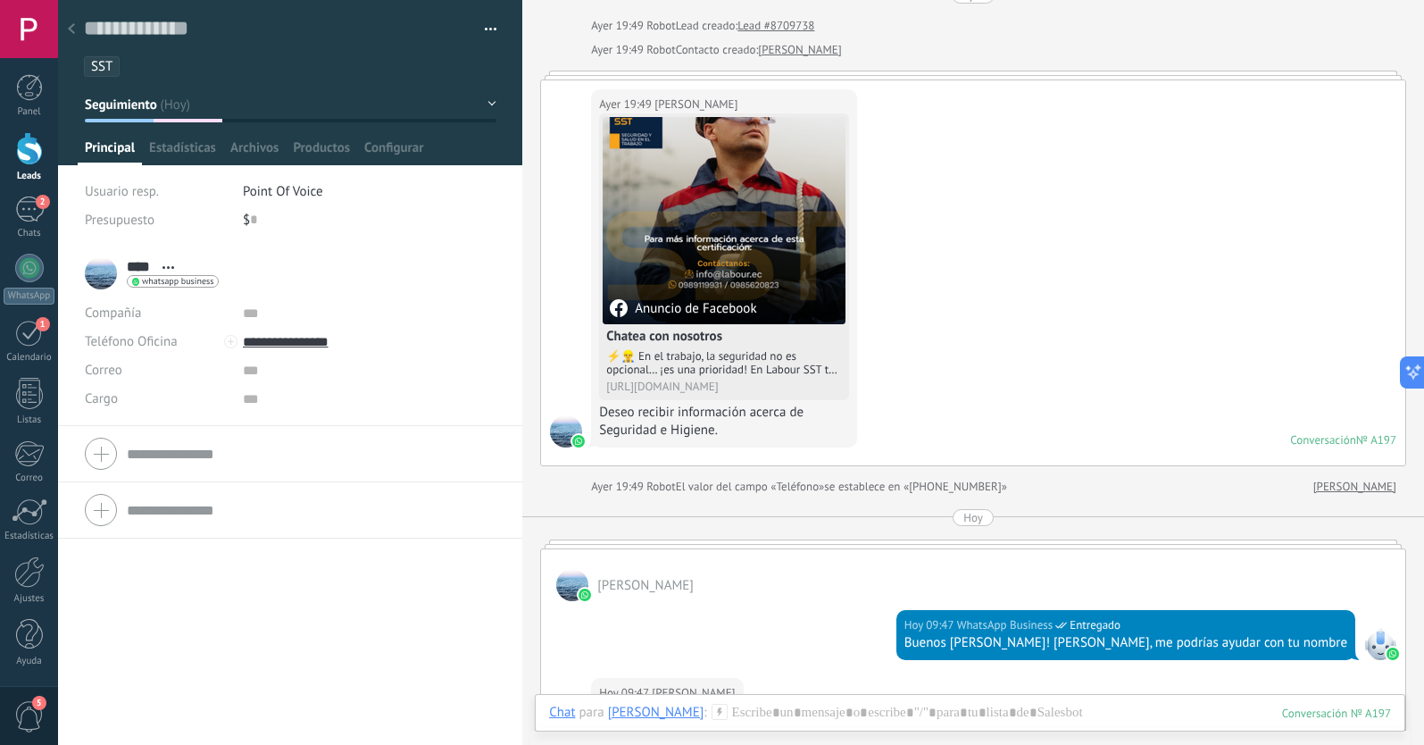
click at [797, 76] on div at bounding box center [973, 75] width 866 height 9
click at [795, 74] on div at bounding box center [973, 75] width 866 height 9
click at [822, 74] on div at bounding box center [973, 75] width 866 height 9
click at [829, 72] on div at bounding box center [973, 75] width 866 height 9
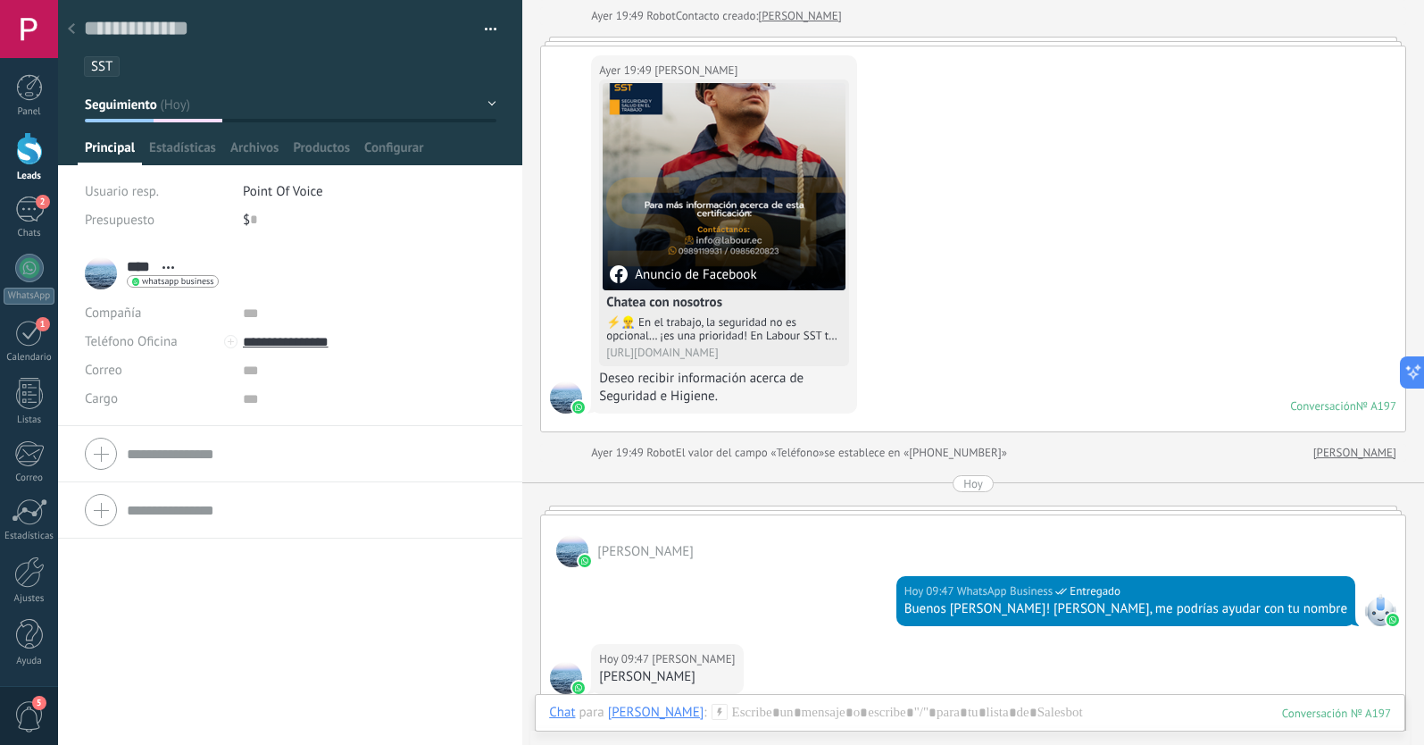
scroll to position [130, 0]
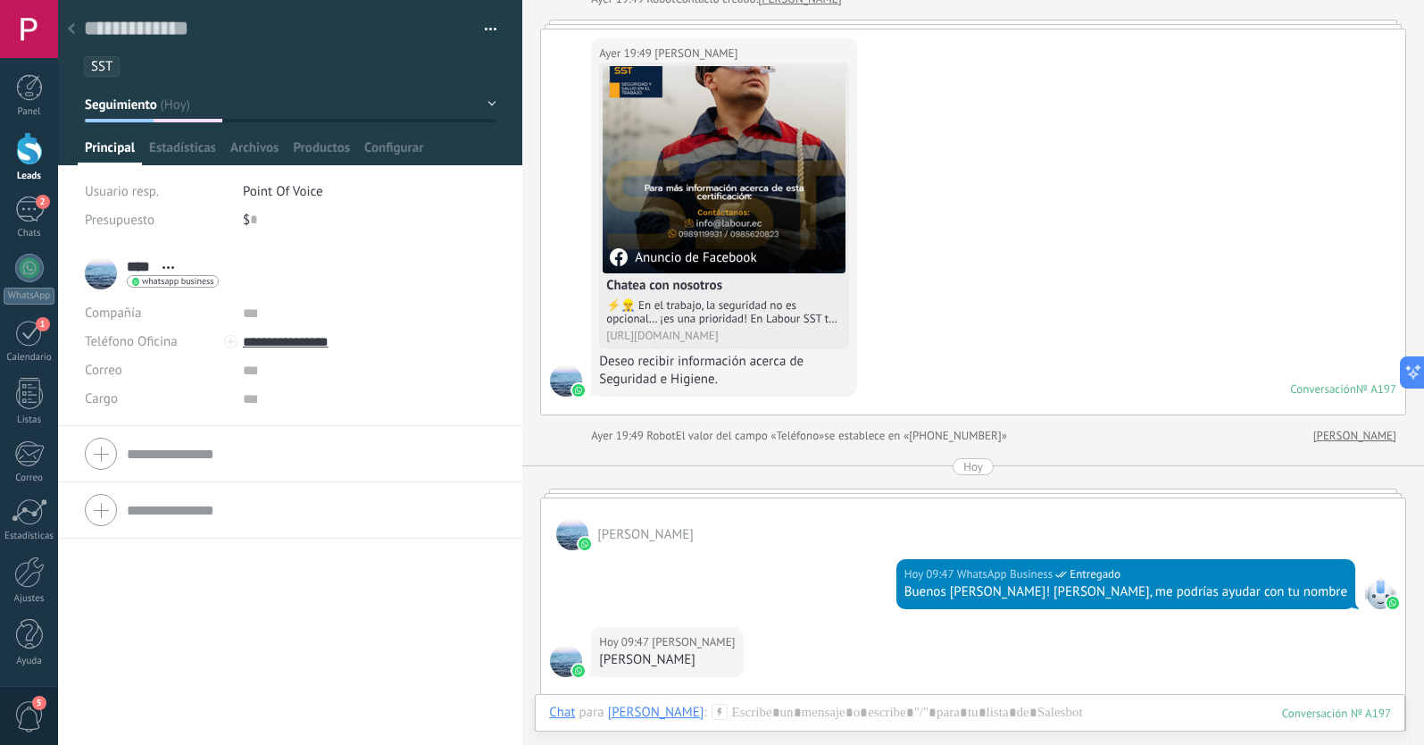
click at [71, 27] on use at bounding box center [71, 28] width 7 height 11
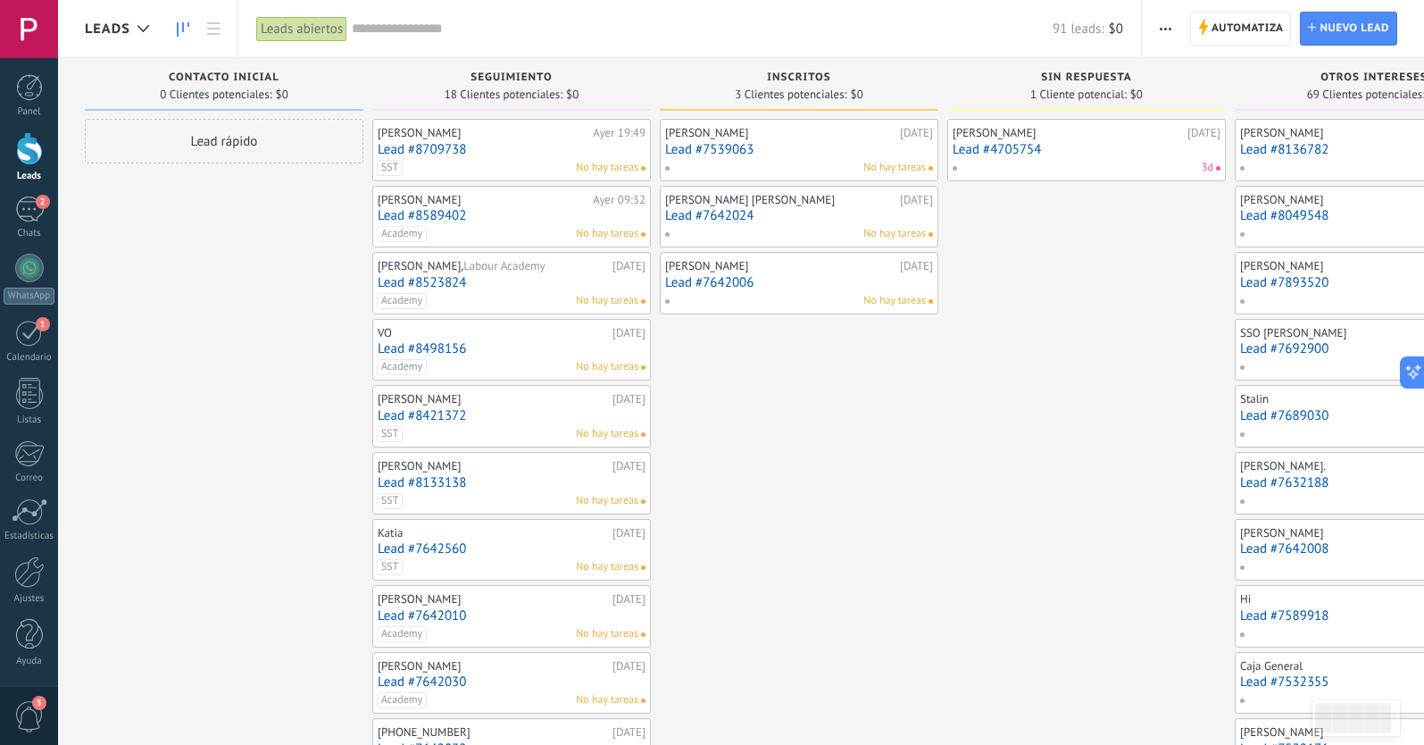
click at [516, 214] on link "Lead #8589402" at bounding box center [512, 215] width 268 height 15
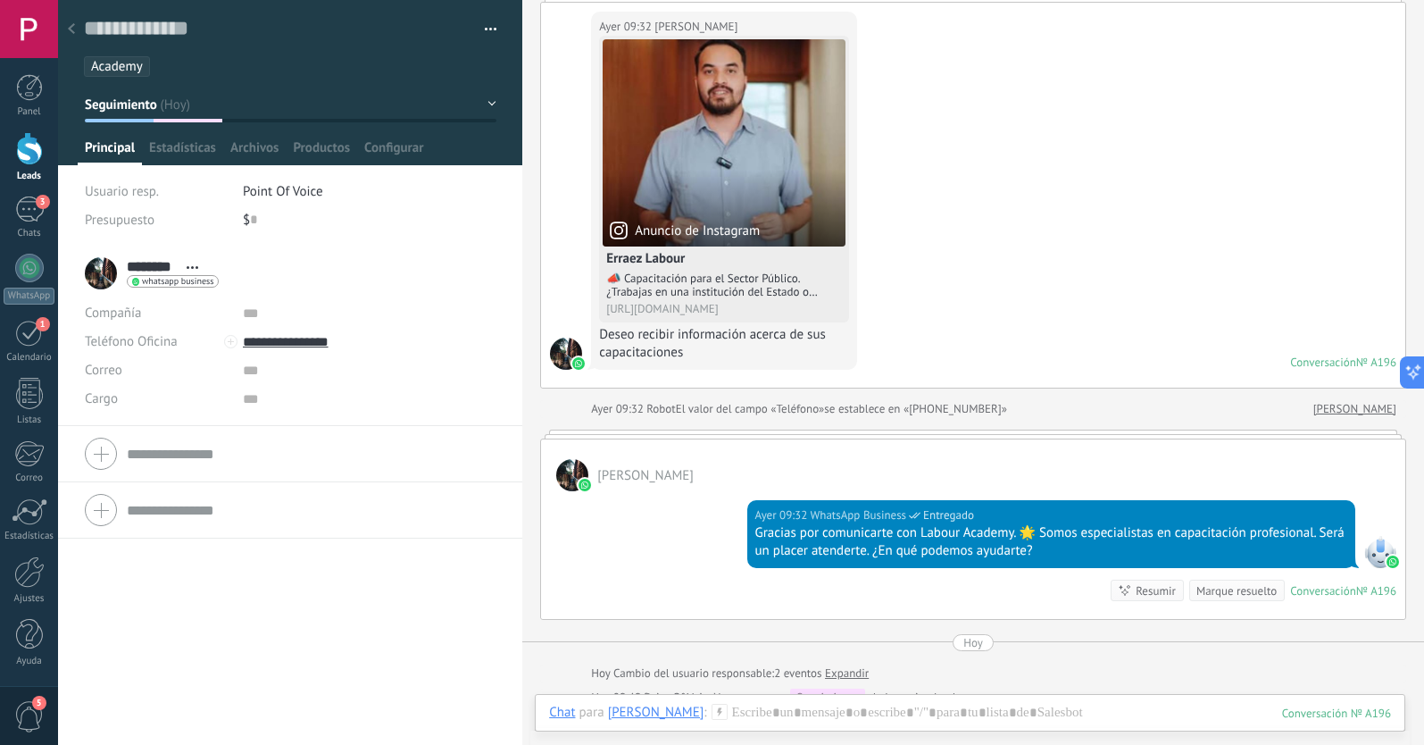
scroll to position [136, 0]
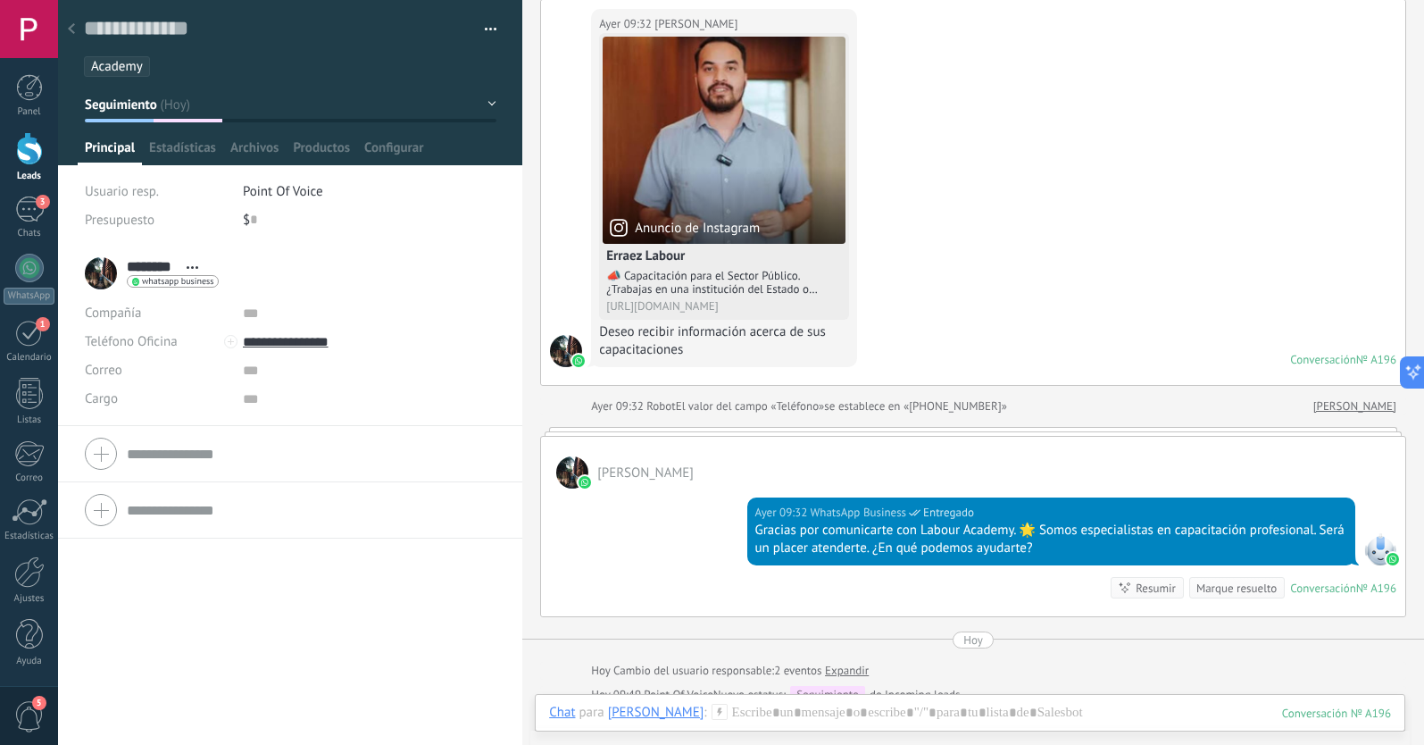
click at [193, 266] on icon at bounding box center [193, 267] width 12 height 3
click at [299, 575] on div "******** [PERSON_NAME] ******** [PERSON_NAME] Abrir detalle Copie el nombre" at bounding box center [290, 495] width 464 height 499
click at [481, 35] on button "button" at bounding box center [484, 29] width 26 height 27
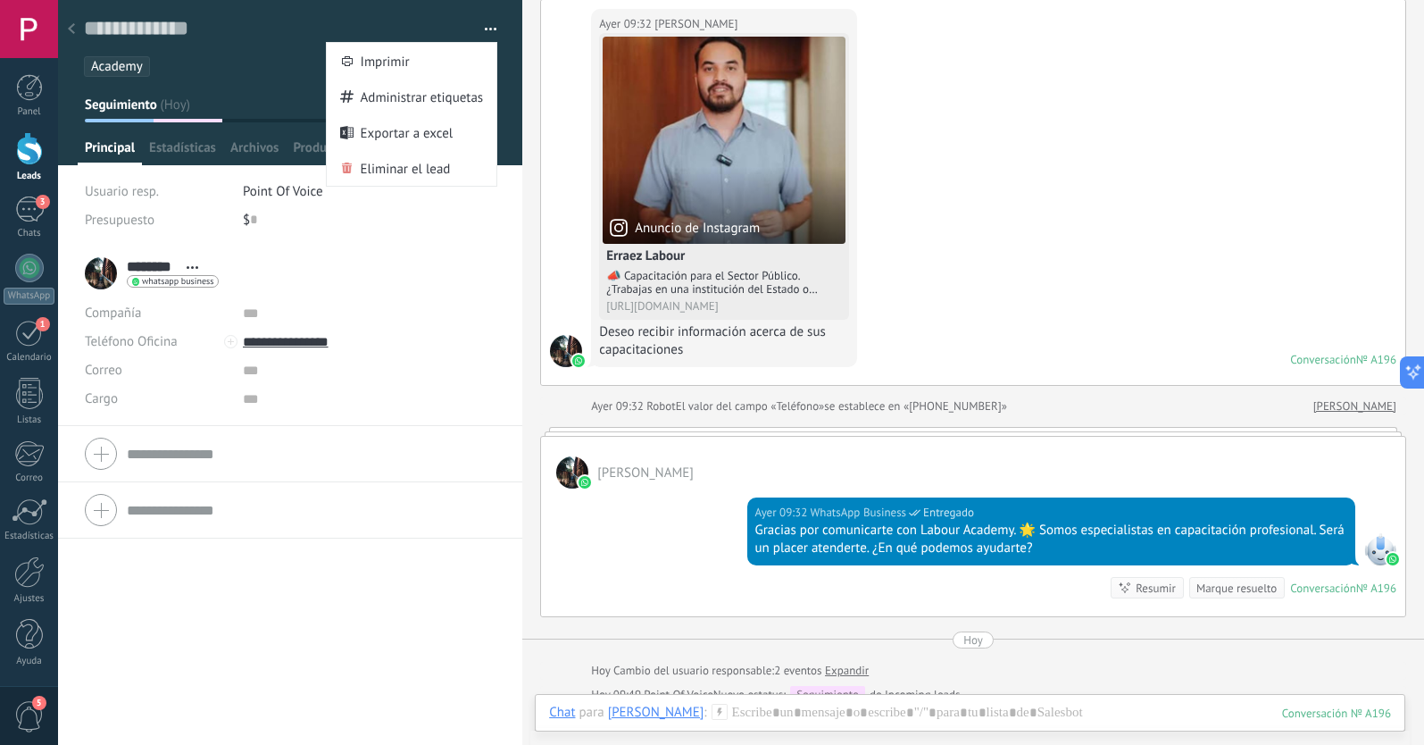
click at [76, 32] on div at bounding box center [71, 29] width 25 height 35
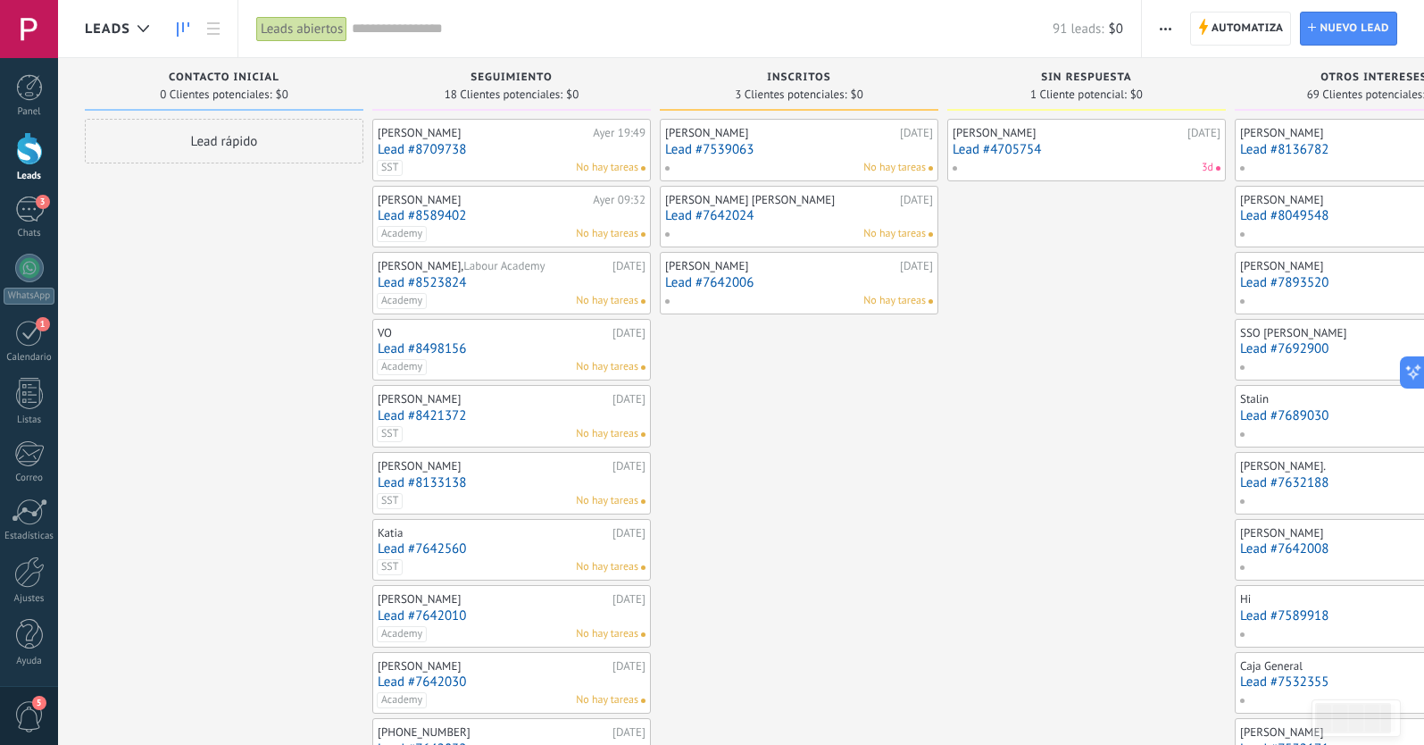
click at [527, 80] on span "Seguimiento" at bounding box center [511, 77] width 81 height 12
click at [1176, 29] on button "button" at bounding box center [1166, 29] width 26 height 34
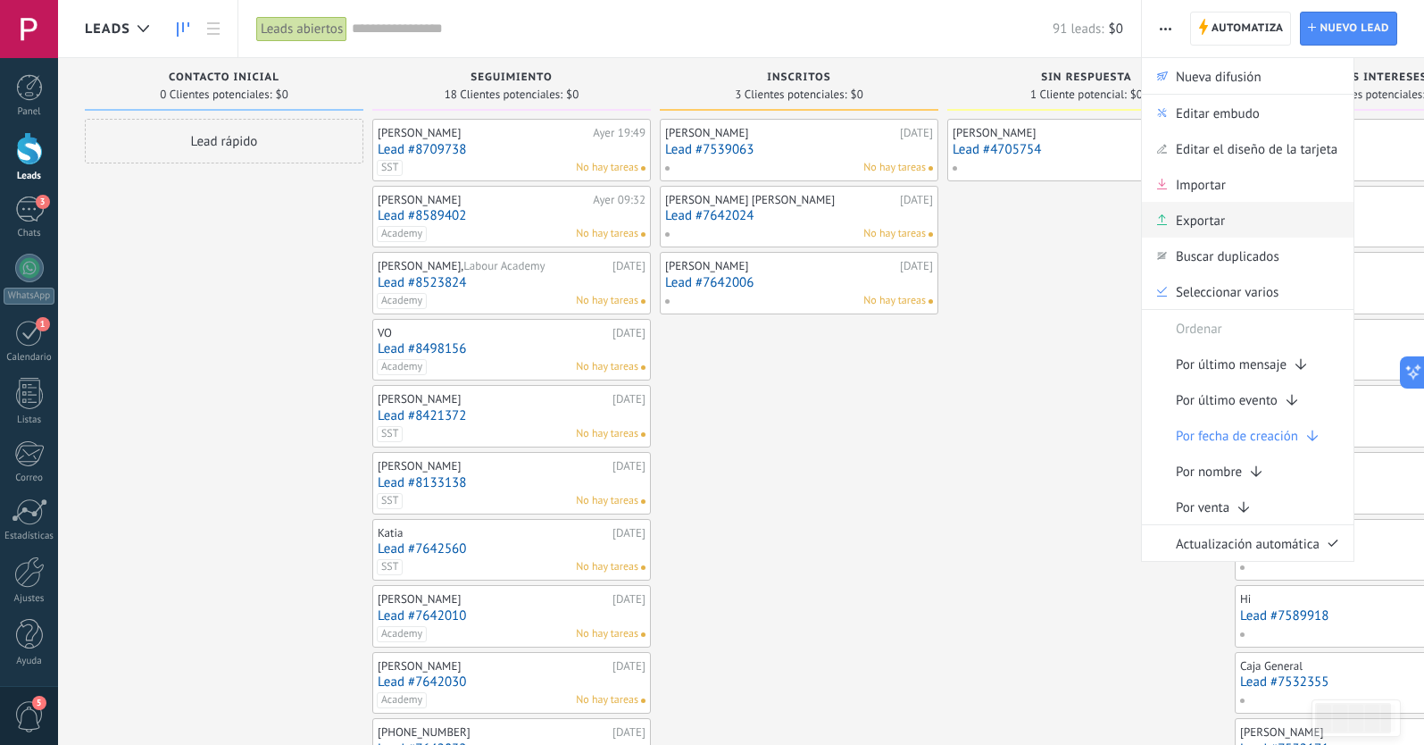
click at [1207, 219] on span "Exportar" at bounding box center [1200, 220] width 49 height 36
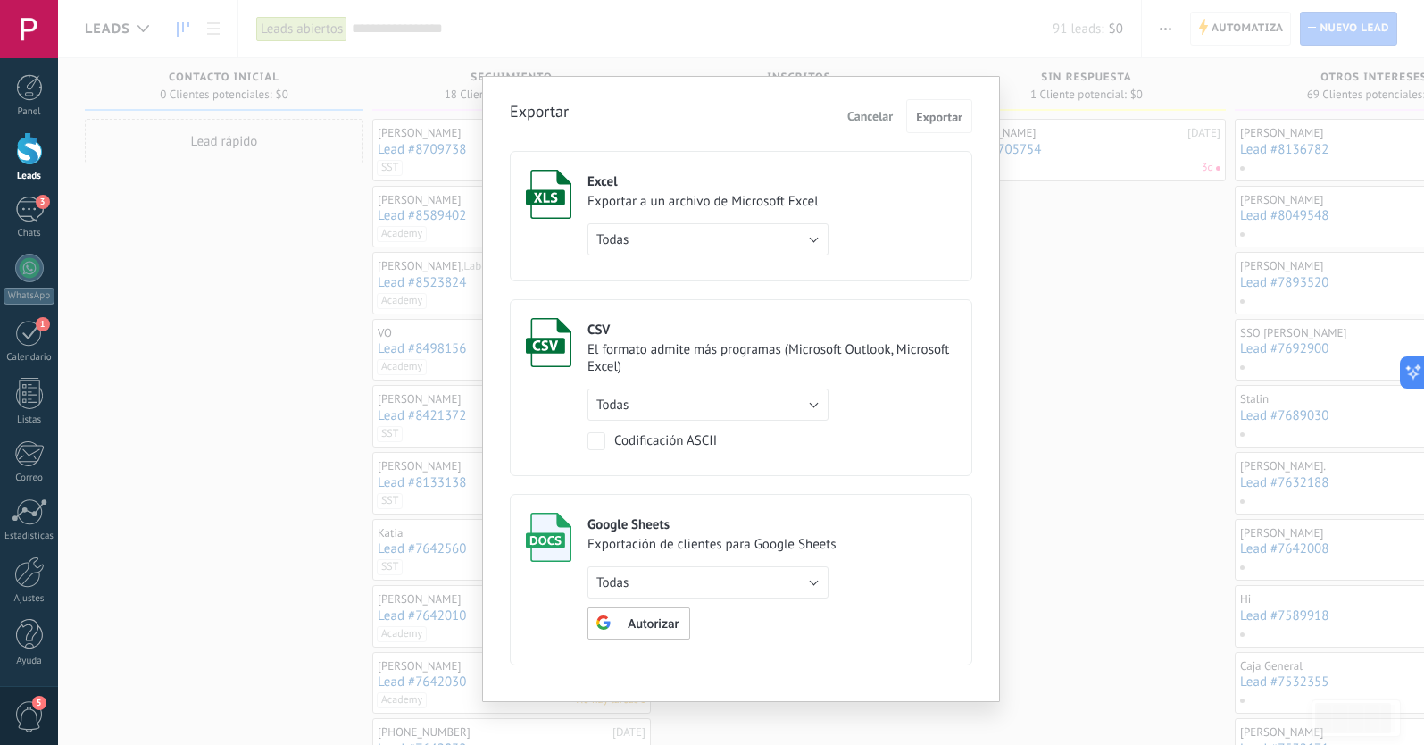
click at [812, 235] on button "Todas" at bounding box center [707, 239] width 241 height 32
click at [779, 267] on span "de filtro activo" at bounding box center [700, 270] width 246 height 17
click at [817, 236] on button "de filtro activo" at bounding box center [707, 239] width 241 height 32
click at [754, 245] on span "Todas" at bounding box center [700, 239] width 246 height 17
click at [952, 114] on span "Exportar" at bounding box center [939, 117] width 46 height 12
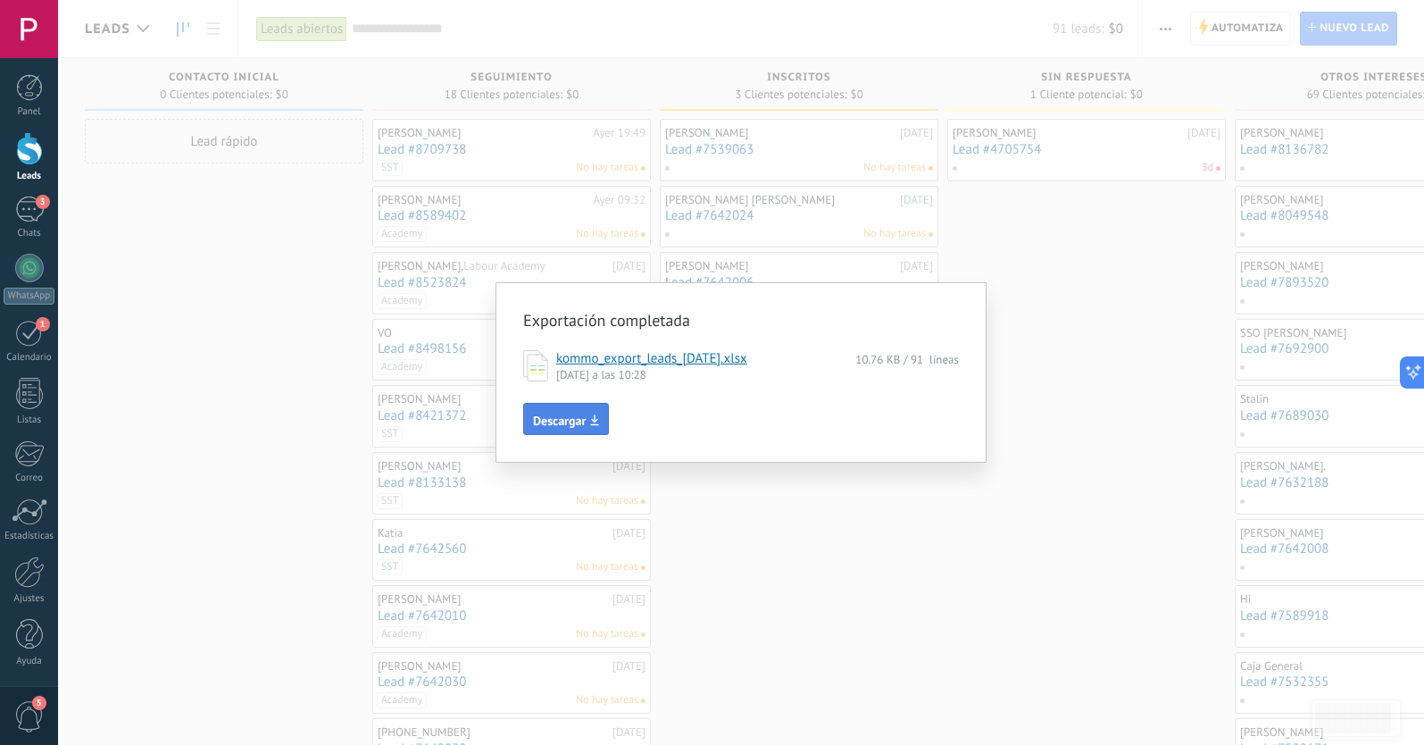
click at [587, 410] on button "Descargar" at bounding box center [566, 419] width 86 height 32
click at [784, 481] on div "Exportación completada kommo_export_leads_[DATE].xlsx 10.76 KB / 91 líneas [DAT…" at bounding box center [741, 372] width 1366 height 745
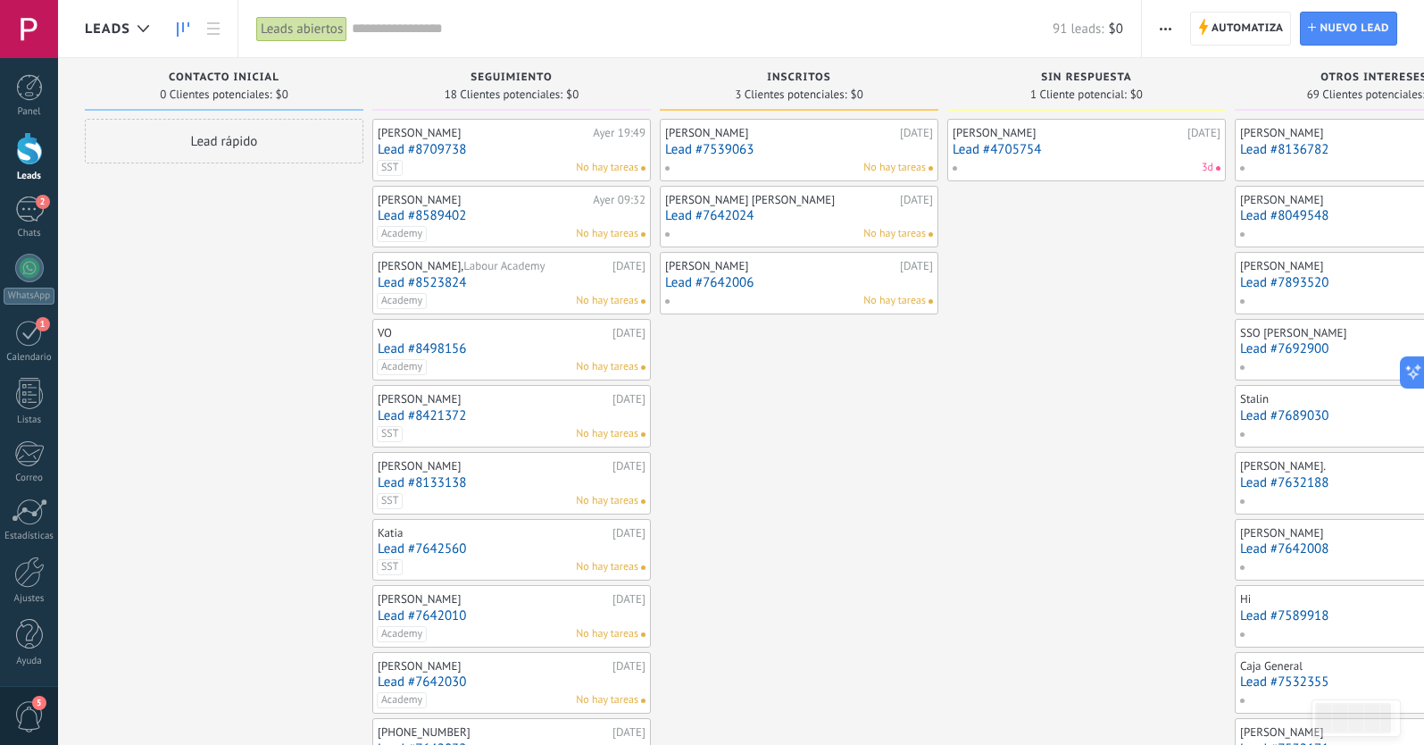
click at [771, 210] on link "Lead #7642024" at bounding box center [799, 215] width 268 height 15
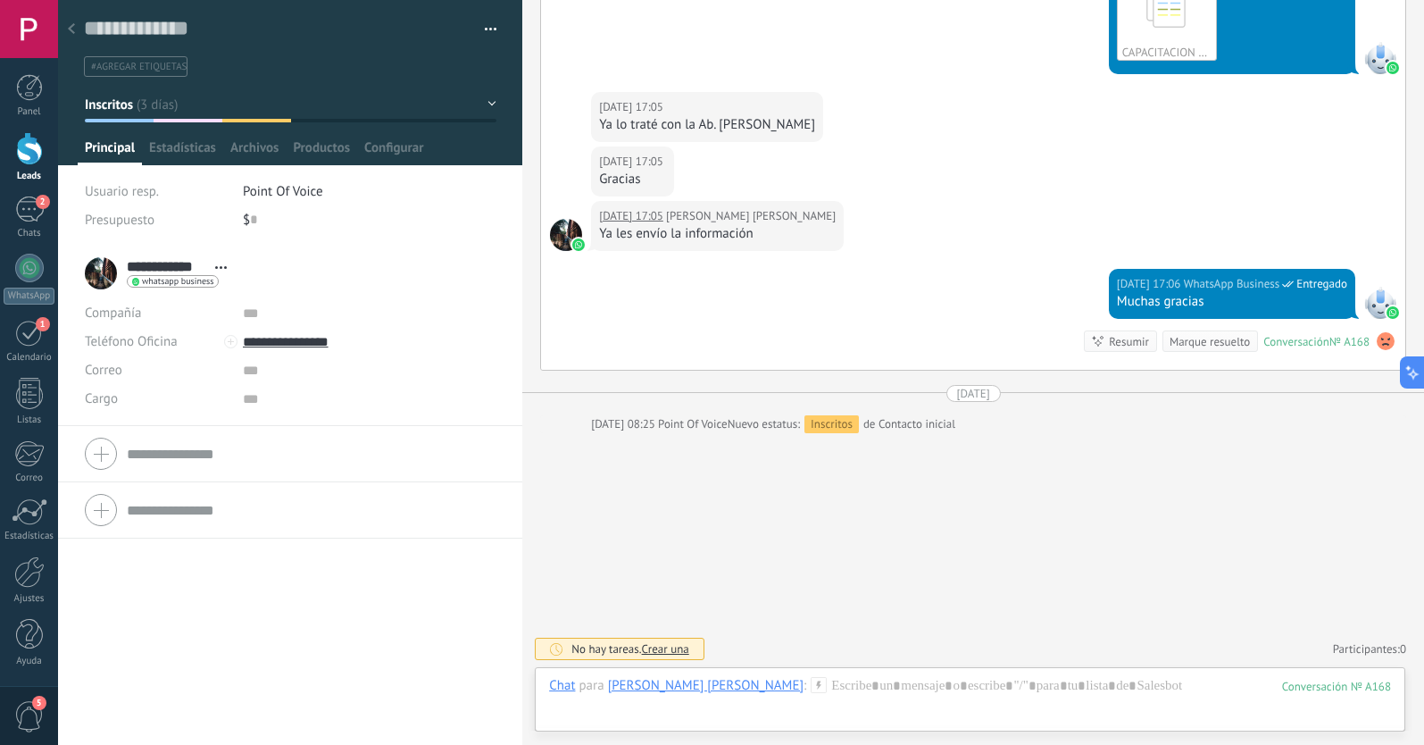
scroll to position [961, 0]
click at [73, 29] on icon at bounding box center [71, 28] width 7 height 11
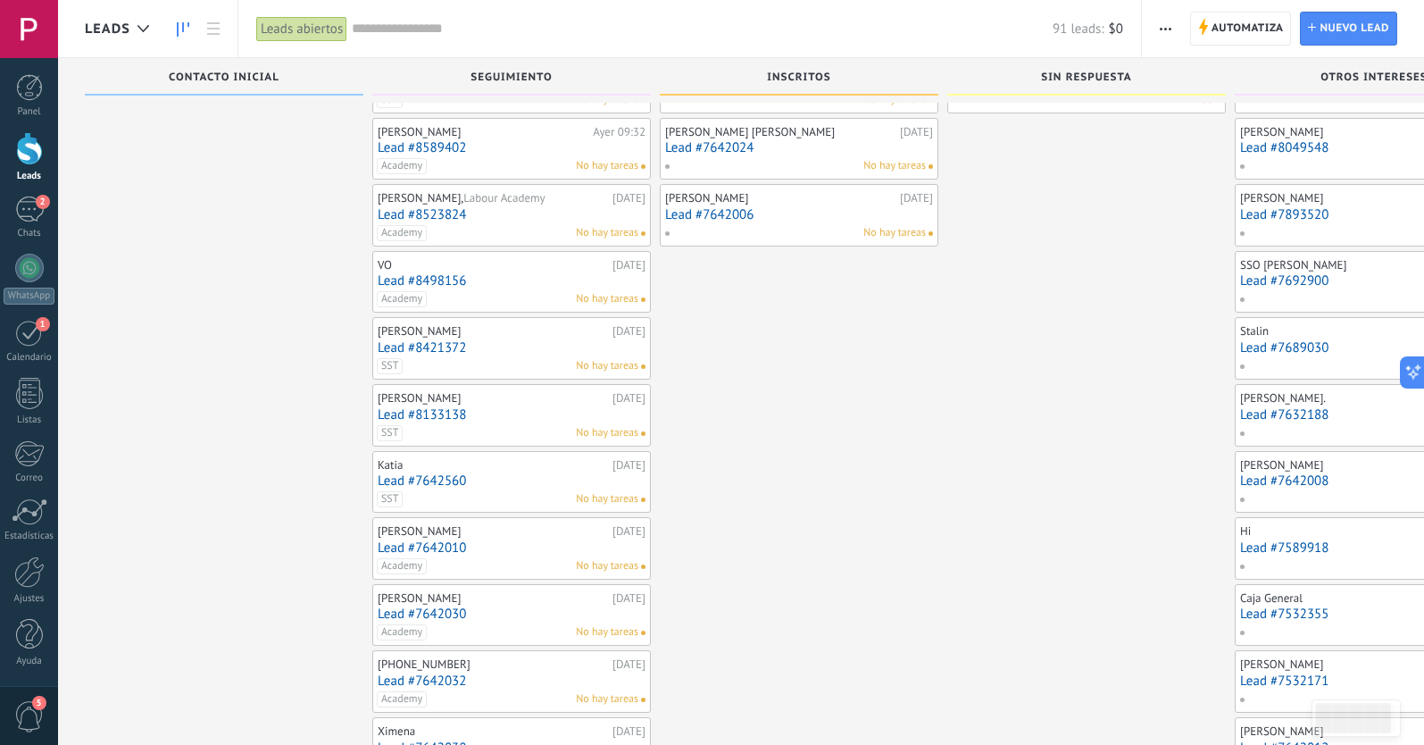
scroll to position [87, 0]
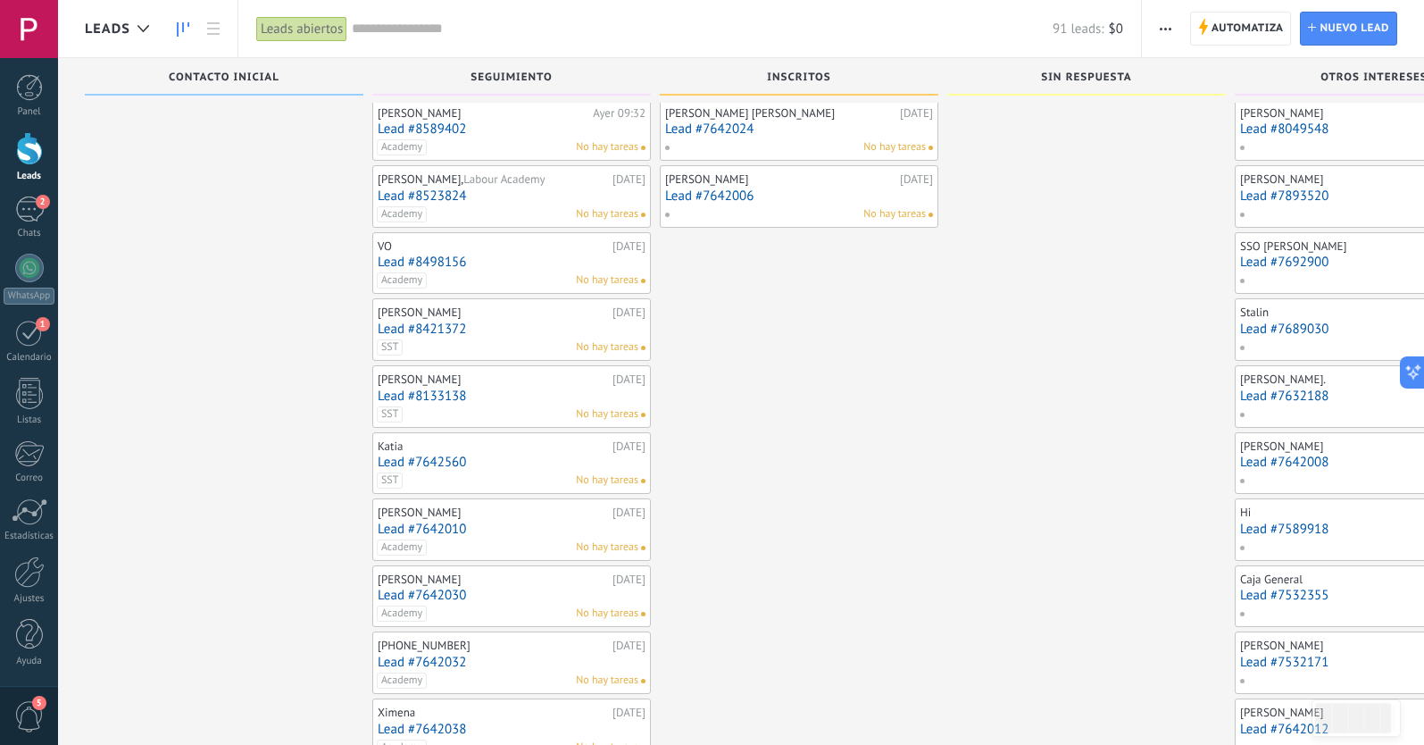
click at [504, 375] on div "[PERSON_NAME]" at bounding box center [493, 379] width 230 height 14
click at [432, 383] on div "[PERSON_NAME] [DATE] Lead #8133138 SST No hay tareas" at bounding box center [512, 397] width 268 height 52
click at [444, 393] on link "Lead #8133138" at bounding box center [512, 395] width 268 height 15
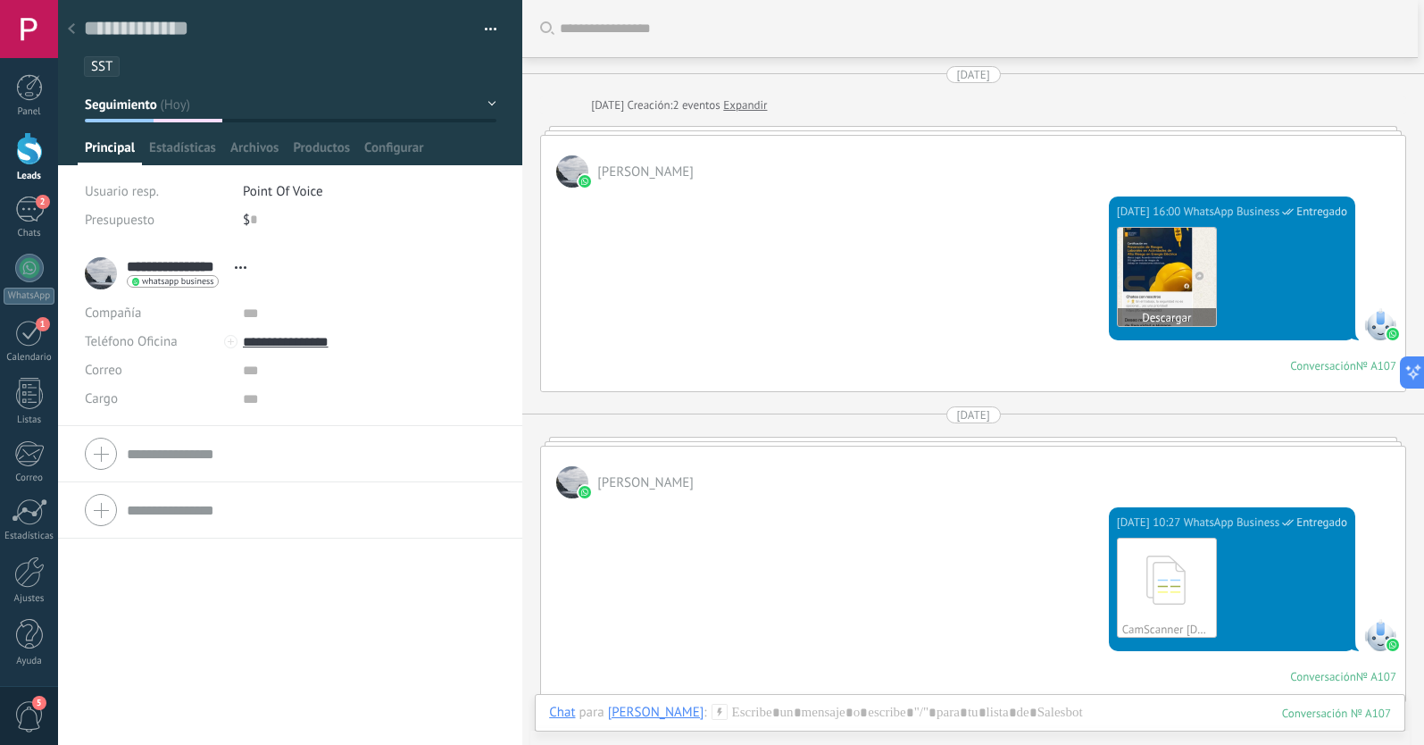
click at [1135, 279] on img at bounding box center [1167, 277] width 98 height 98
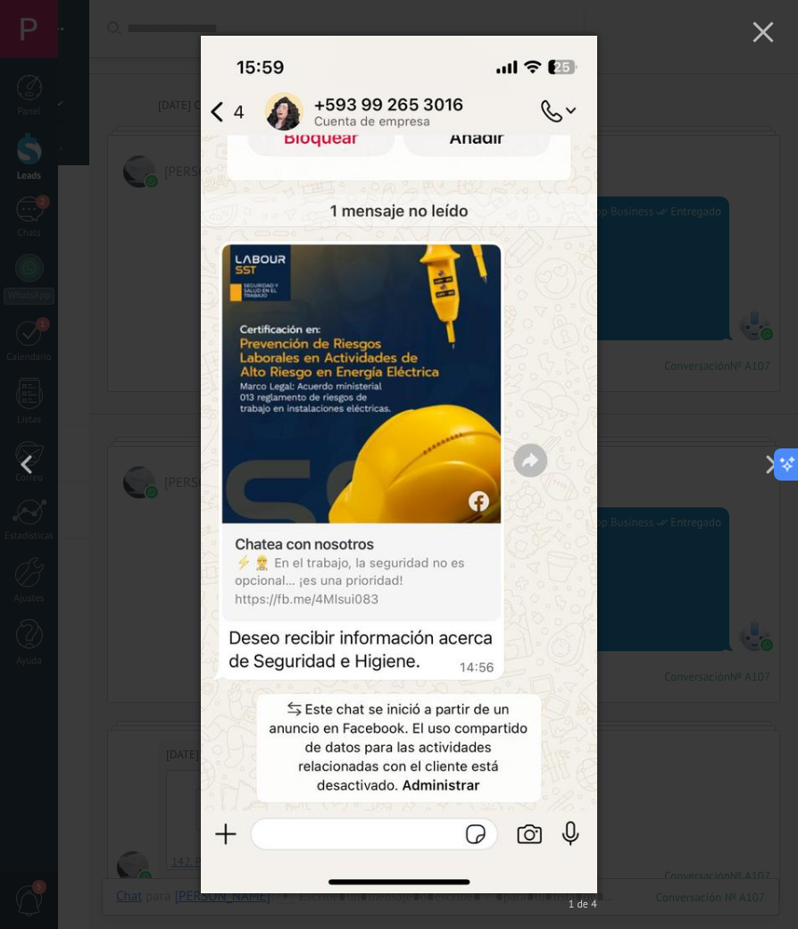
scroll to position [27, 0]
click at [760, 464] on button "button" at bounding box center [768, 465] width 61 height 74
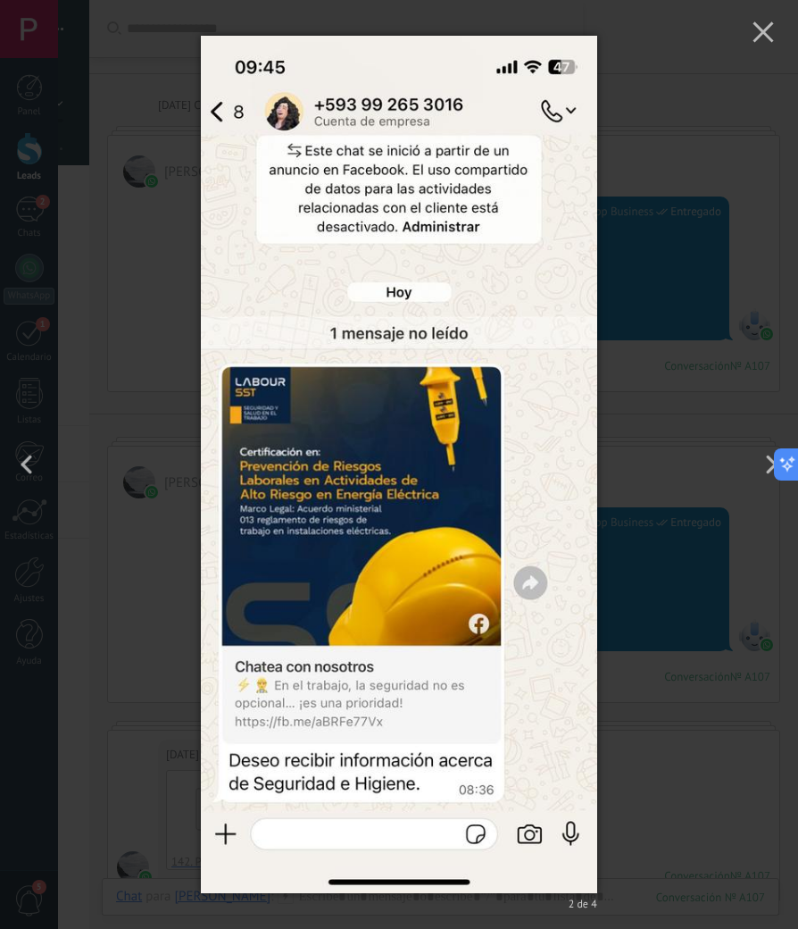
click at [712, 384] on div "2 de 4" at bounding box center [399, 464] width 798 height 929
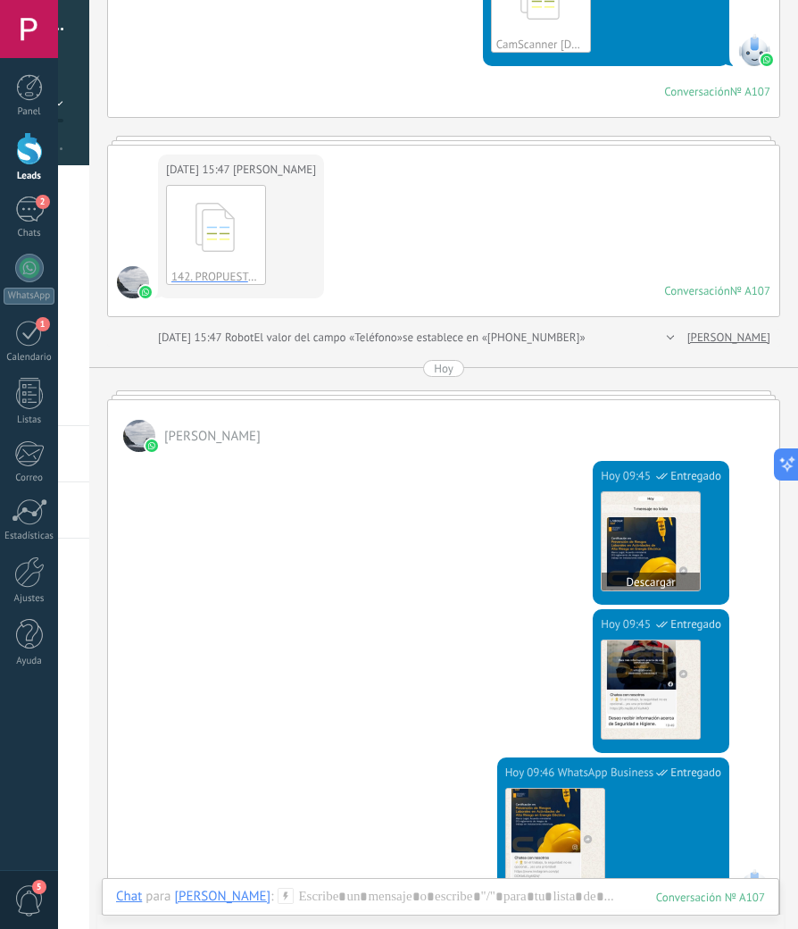
scroll to position [584, 0]
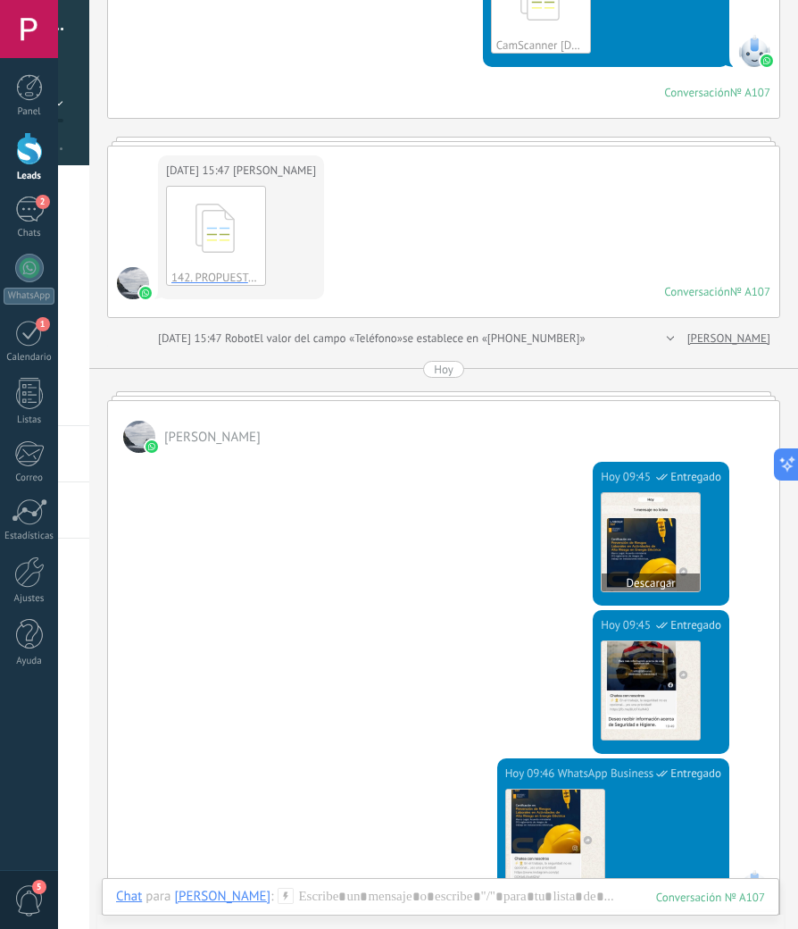
click at [699, 540] on img at bounding box center [651, 542] width 98 height 98
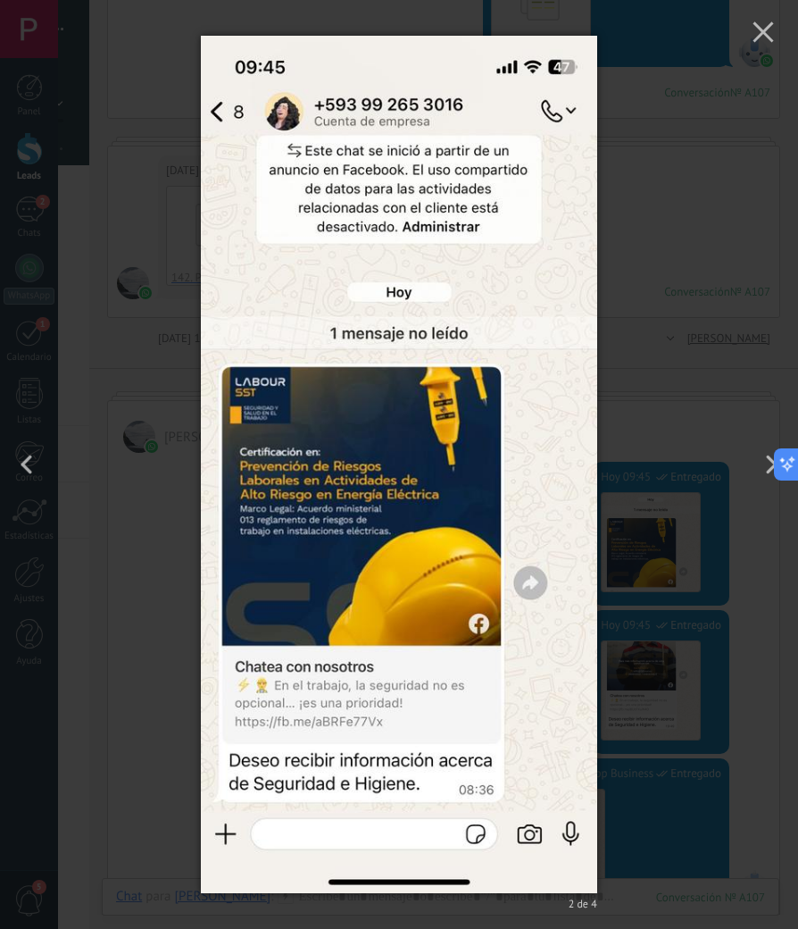
click at [659, 275] on div "2 de 4" at bounding box center [399, 464] width 798 height 929
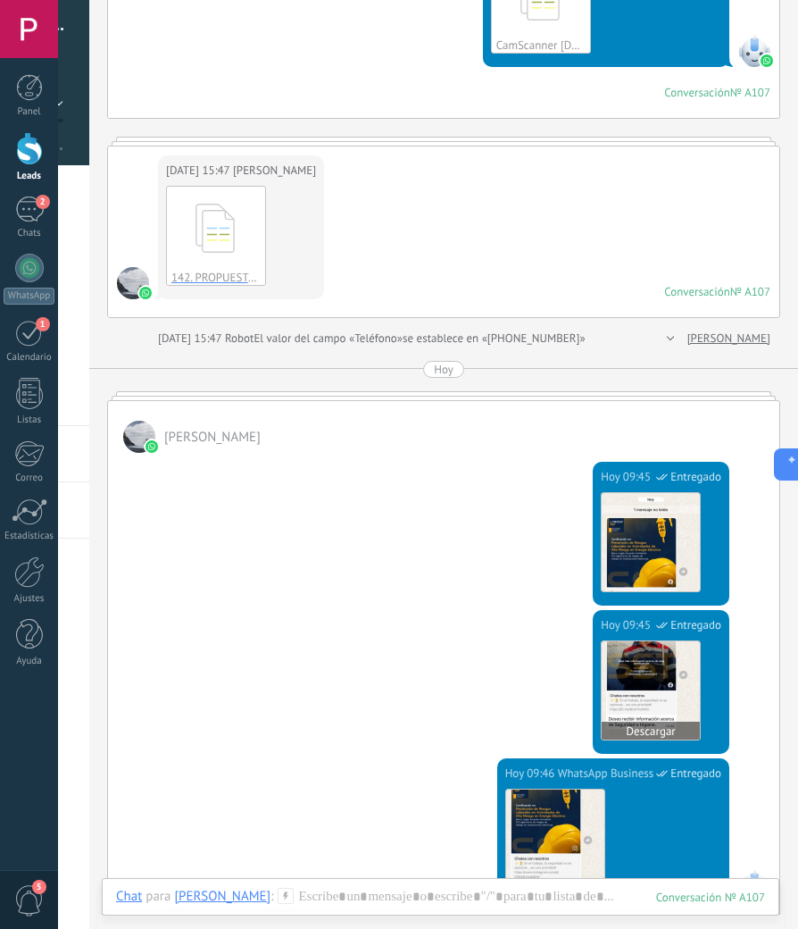
click at [700, 667] on img at bounding box center [651, 690] width 98 height 98
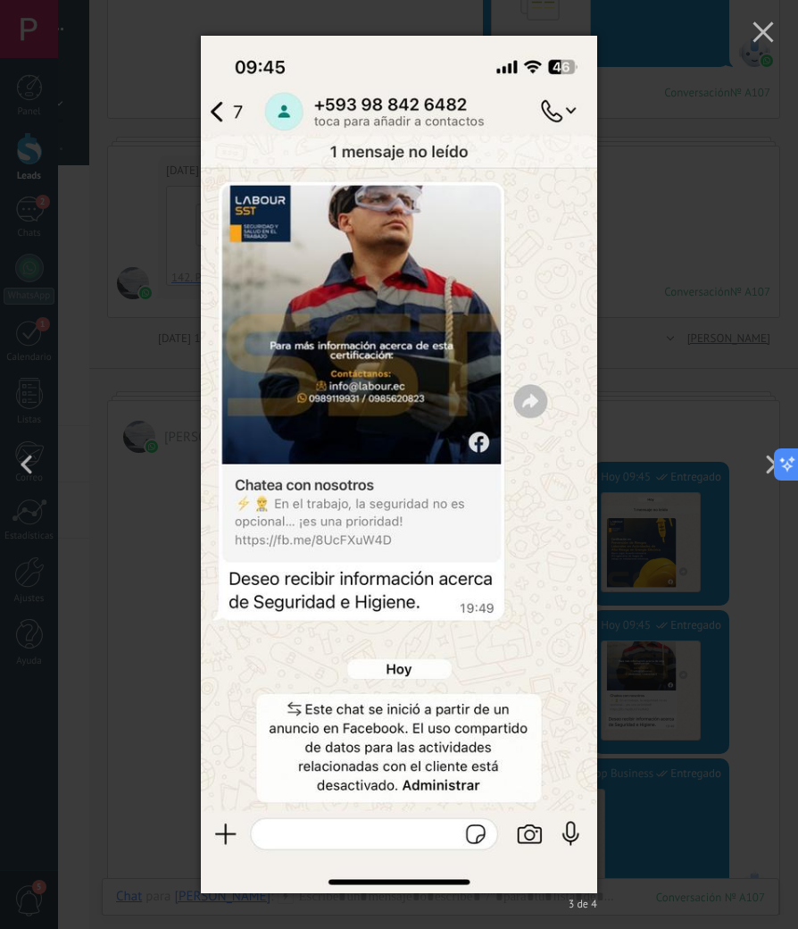
click at [679, 364] on div "3 de 4" at bounding box center [399, 464] width 798 height 929
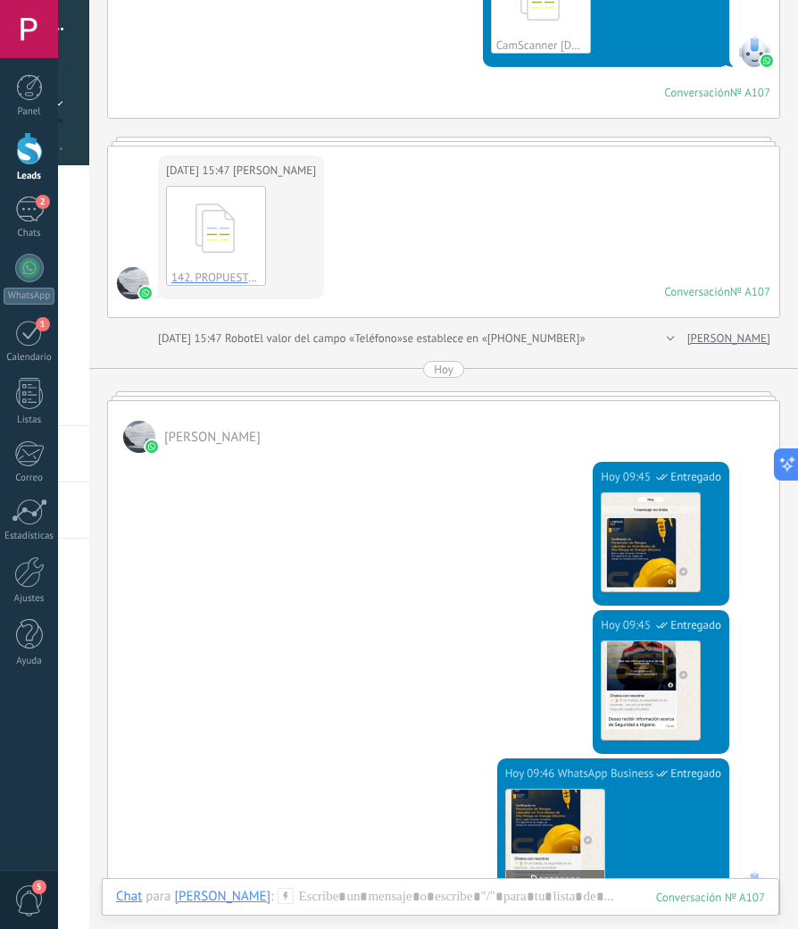
click at [604, 744] on img at bounding box center [555, 838] width 98 height 98
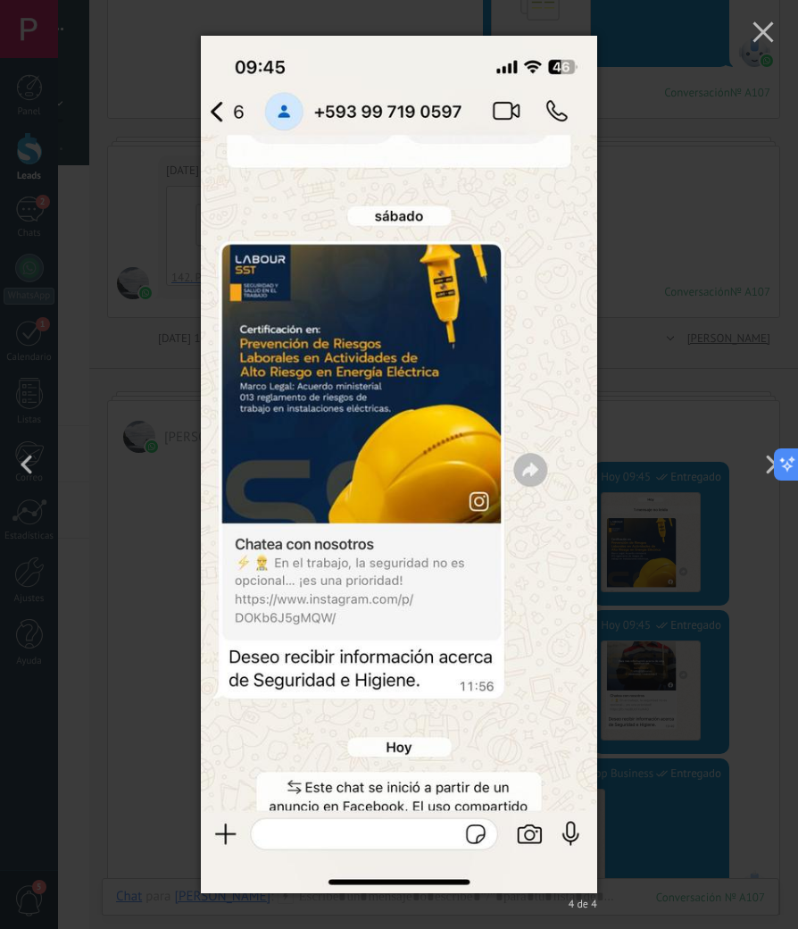
click at [660, 627] on div "4 de 4" at bounding box center [399, 464] width 798 height 929
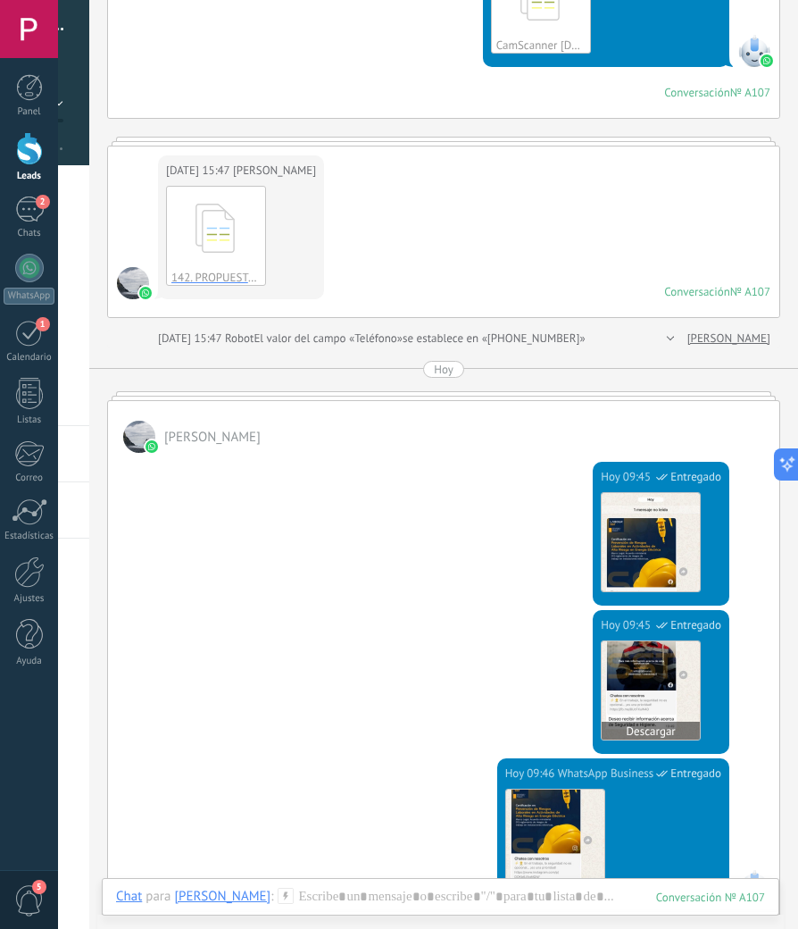
click at [685, 685] on img at bounding box center [651, 690] width 98 height 98
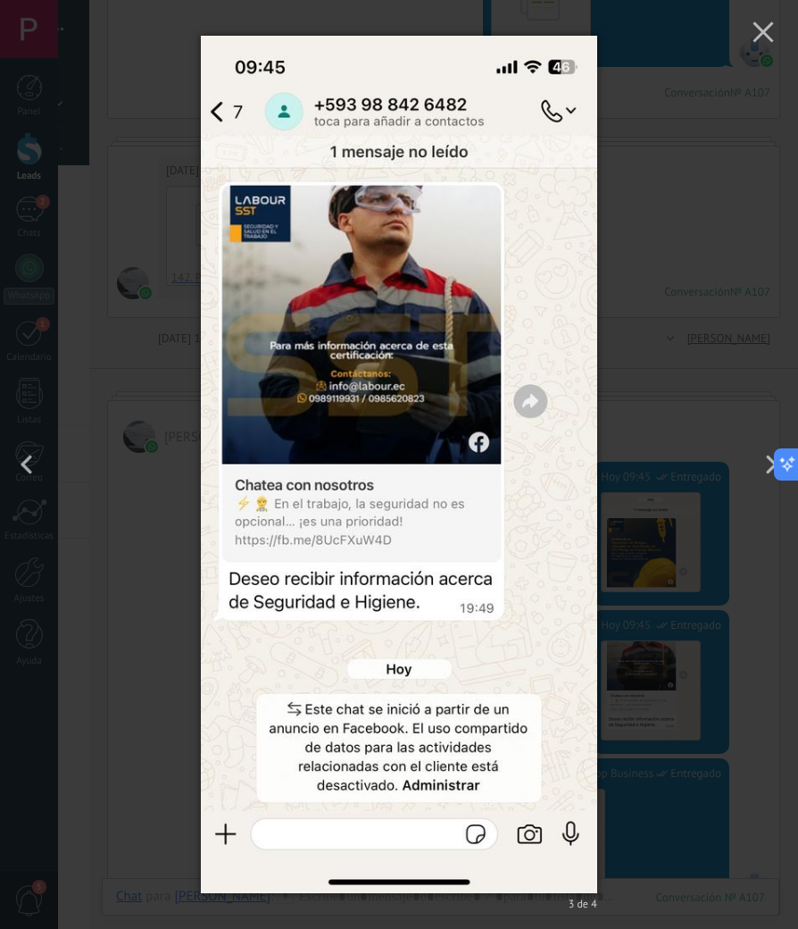
click at [662, 304] on div "3 de 4" at bounding box center [399, 464] width 798 height 929
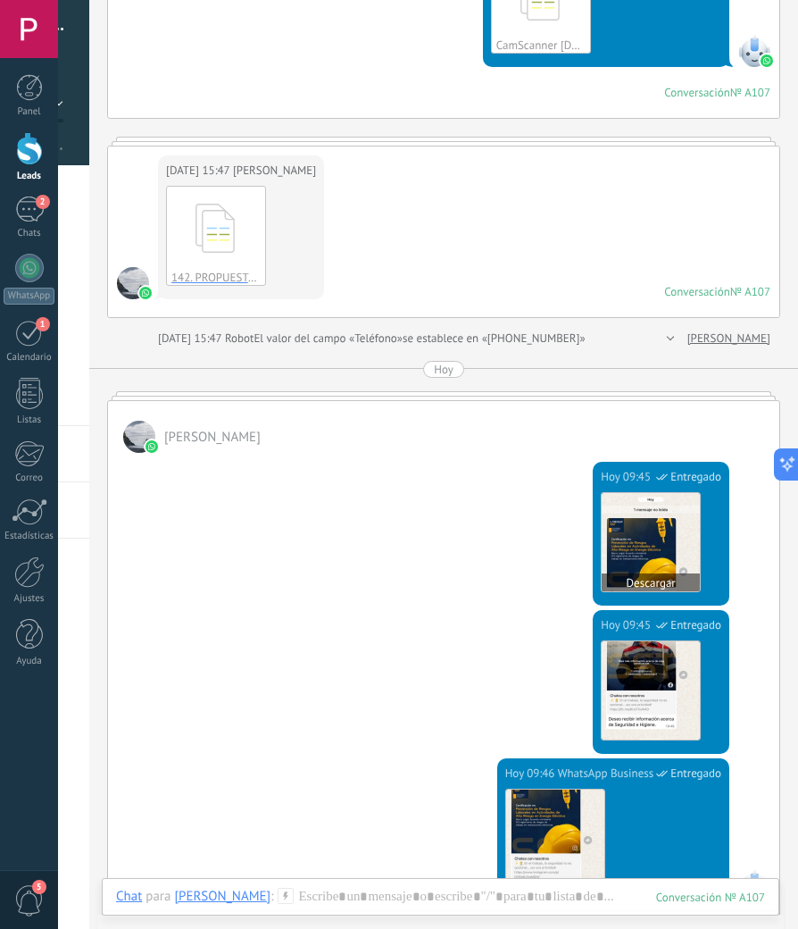
click at [688, 551] on img at bounding box center [651, 542] width 98 height 98
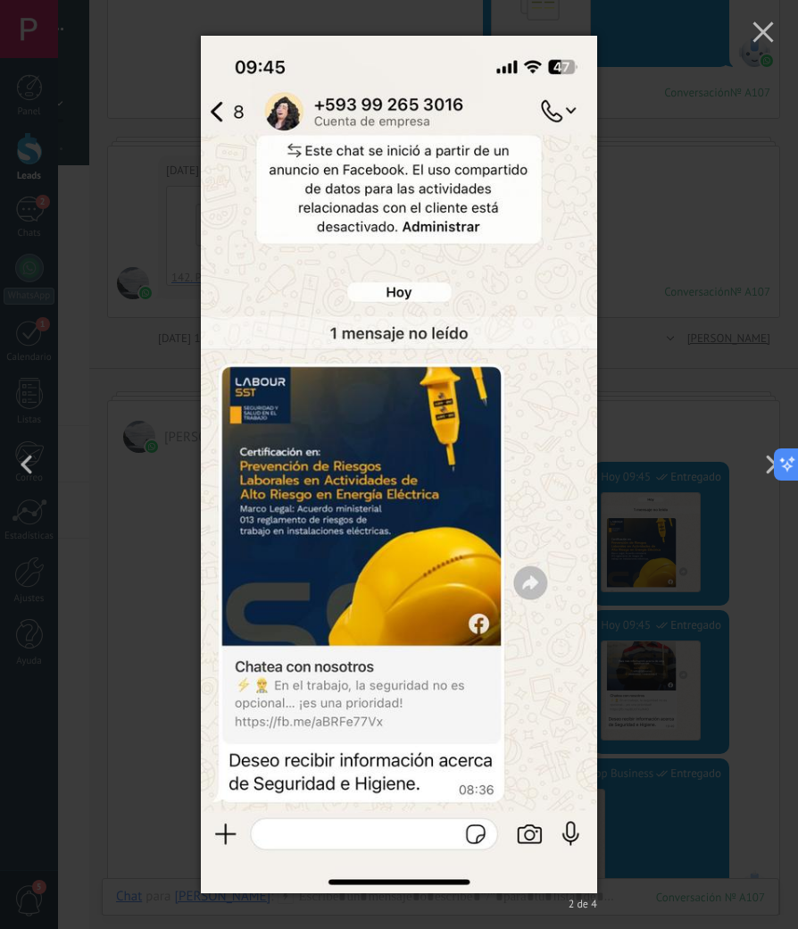
click at [675, 238] on div "2 de 4" at bounding box center [399, 464] width 798 height 929
click at [675, 238] on div "[DATE] 15:47 [PERSON_NAME] 142. PROPUESTA SST - FADESA-MANTA (ACCIDENTE DETRABA…" at bounding box center [443, 231] width 671 height 171
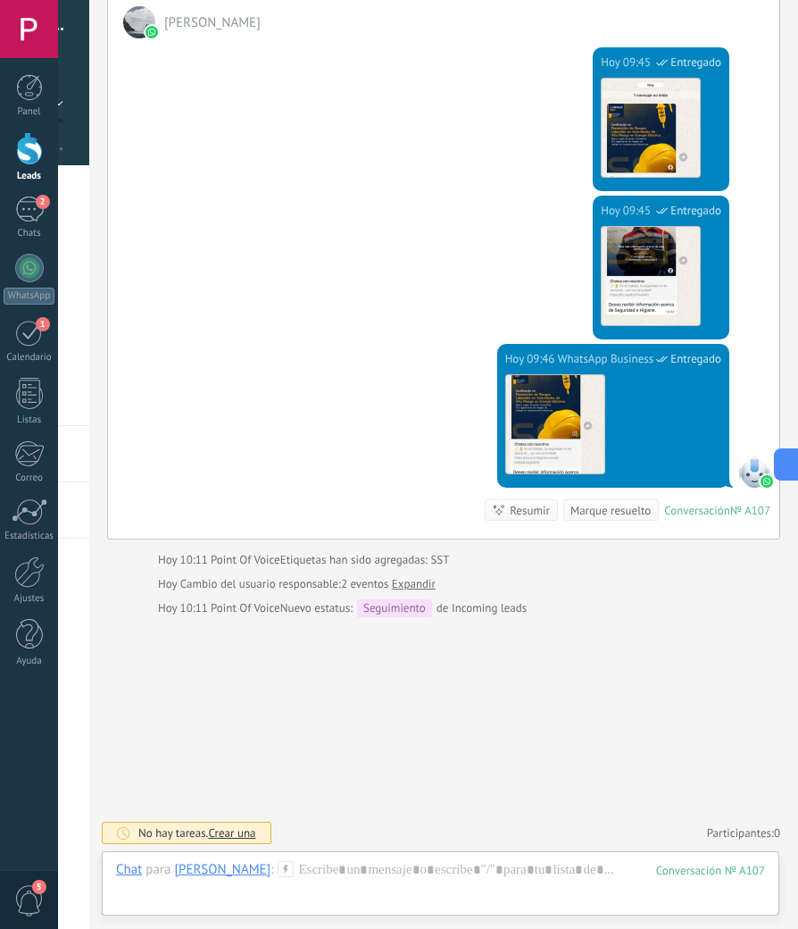
scroll to position [997, 0]
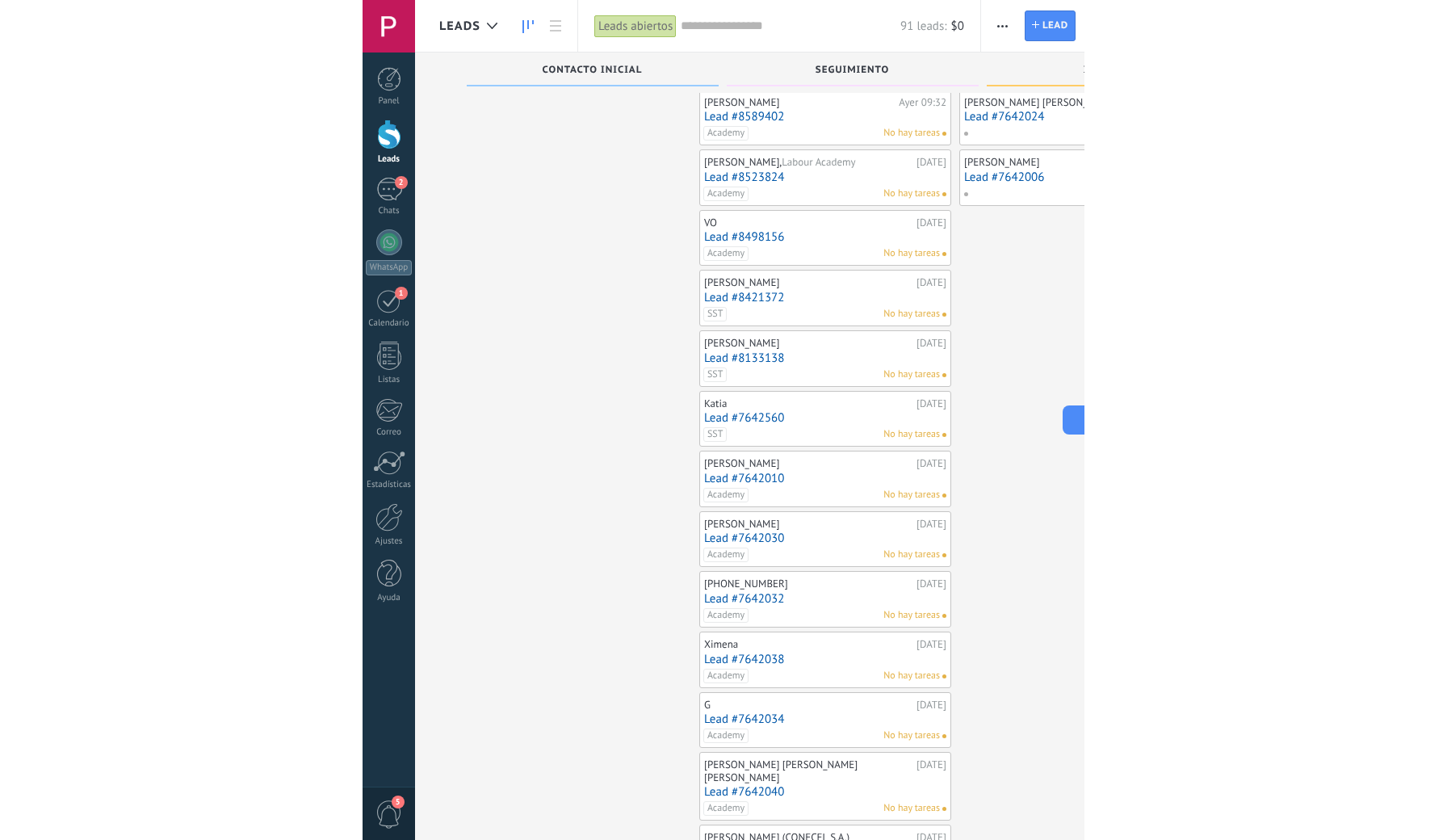
scroll to position [24, 0]
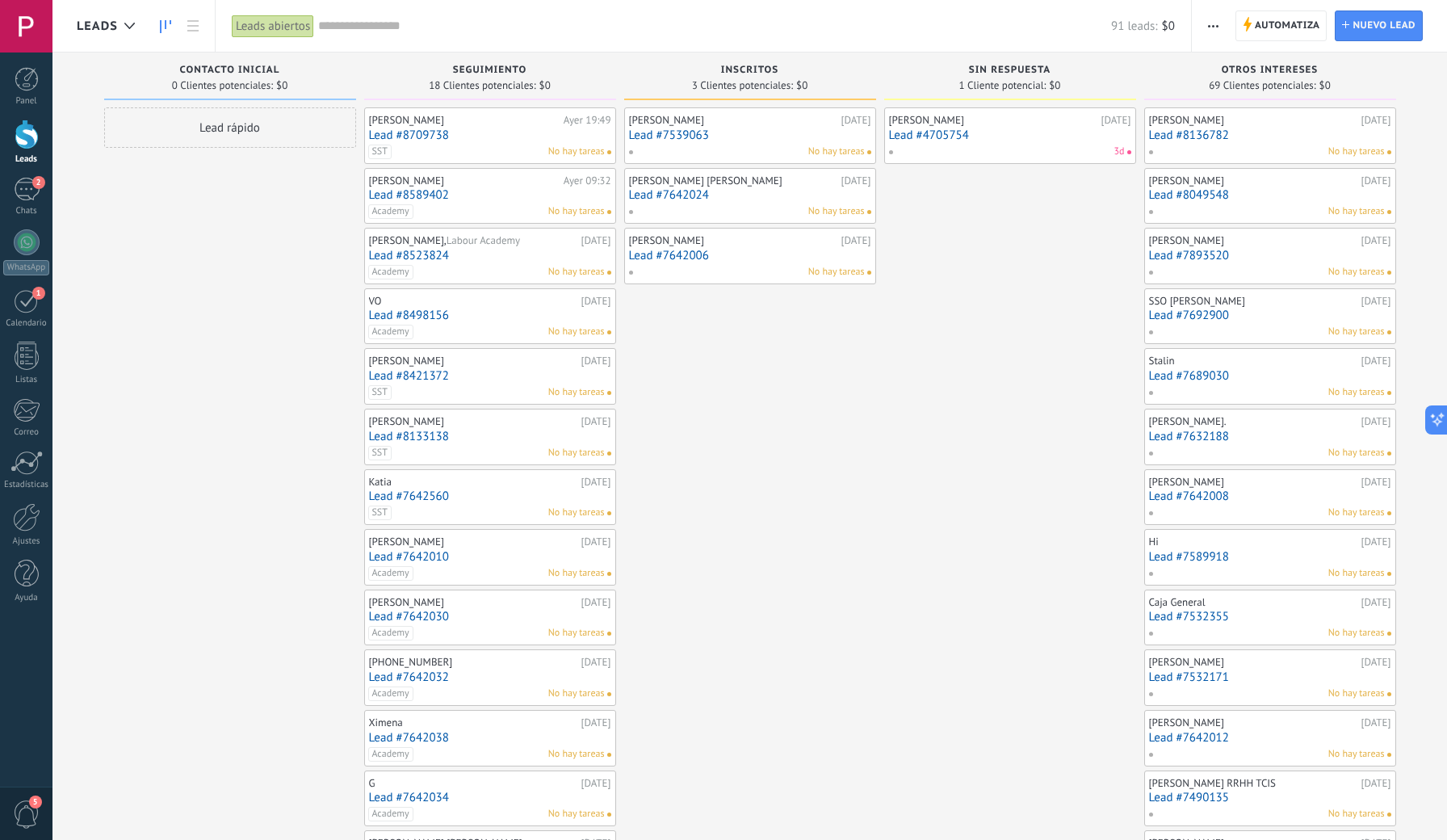
scroll to position [0, 0]
click at [1020, 135] on link "Lead #4705754" at bounding box center [1010, 135] width 242 height 14
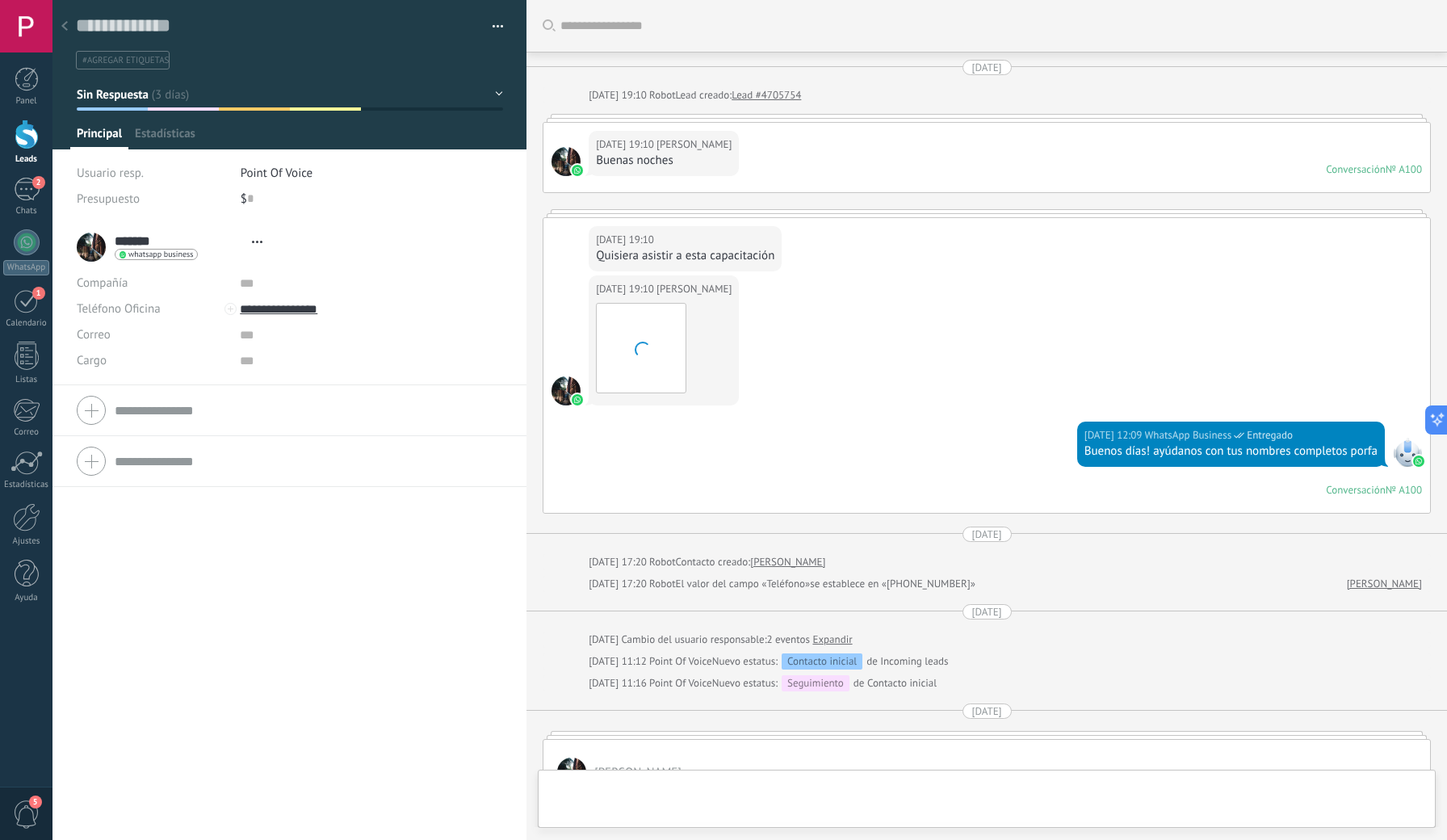
scroll to position [452, 0]
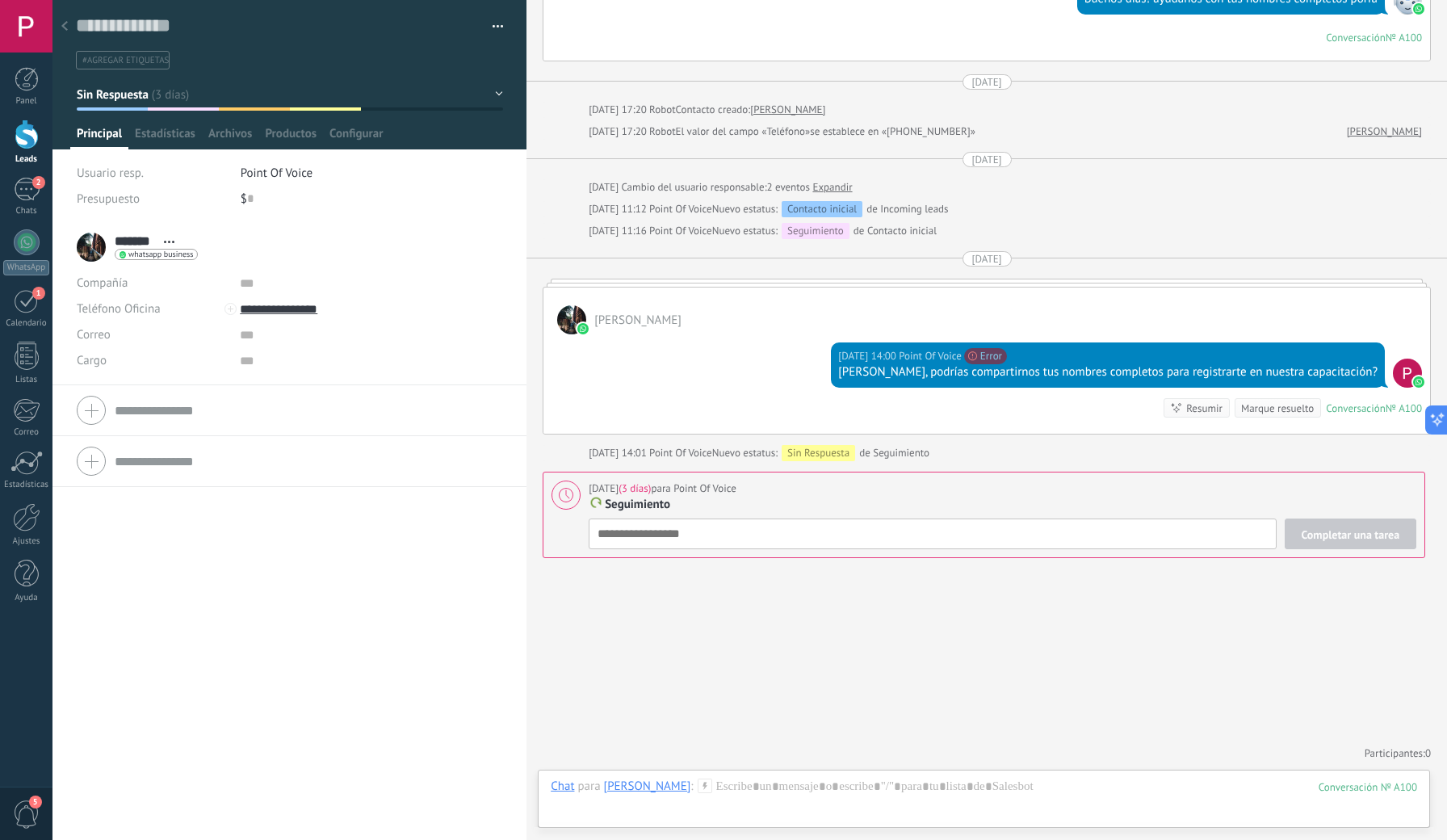
click at [567, 490] on icon at bounding box center [566, 495] width 14 height 14
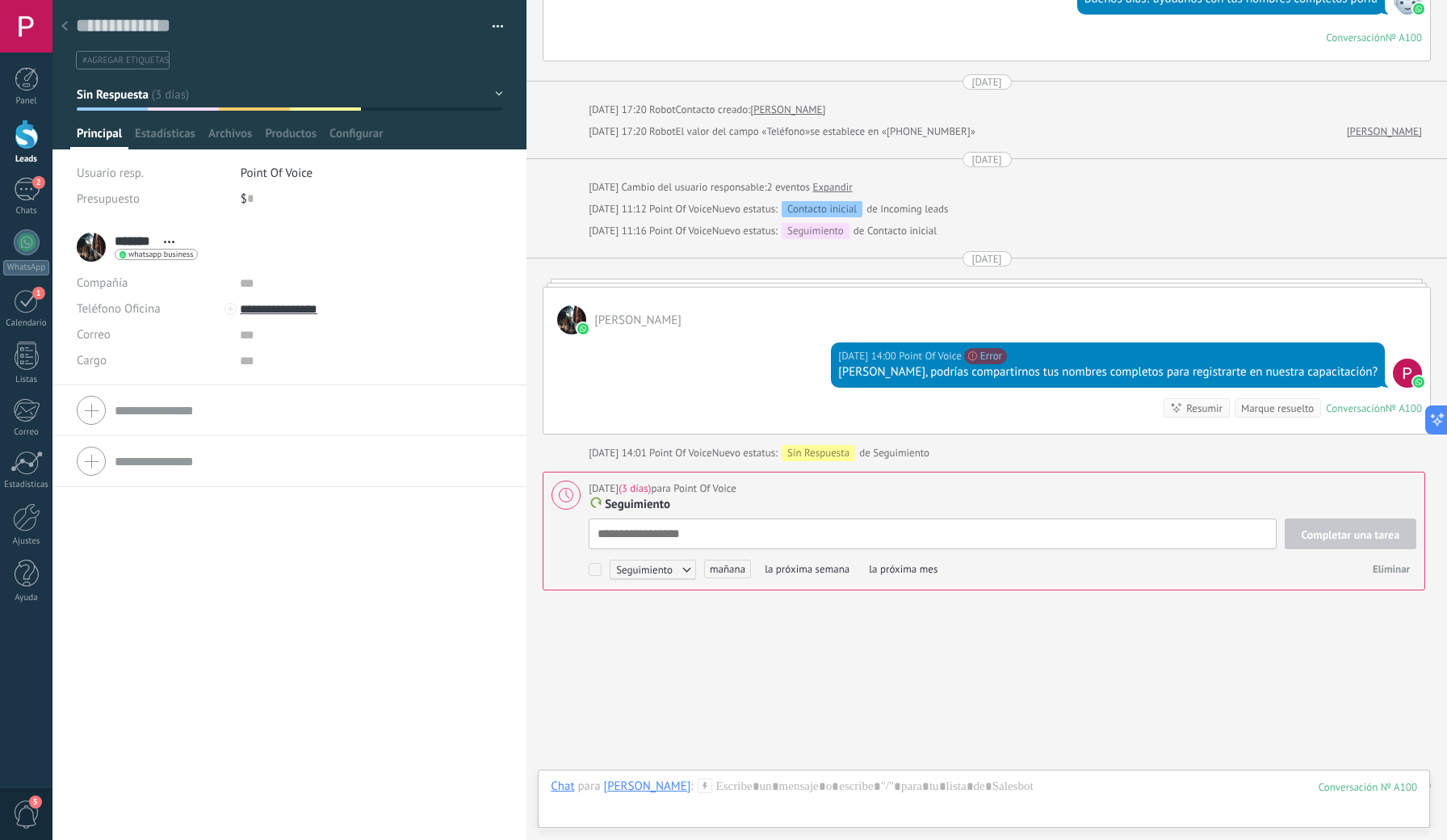
scroll to position [16, 0]
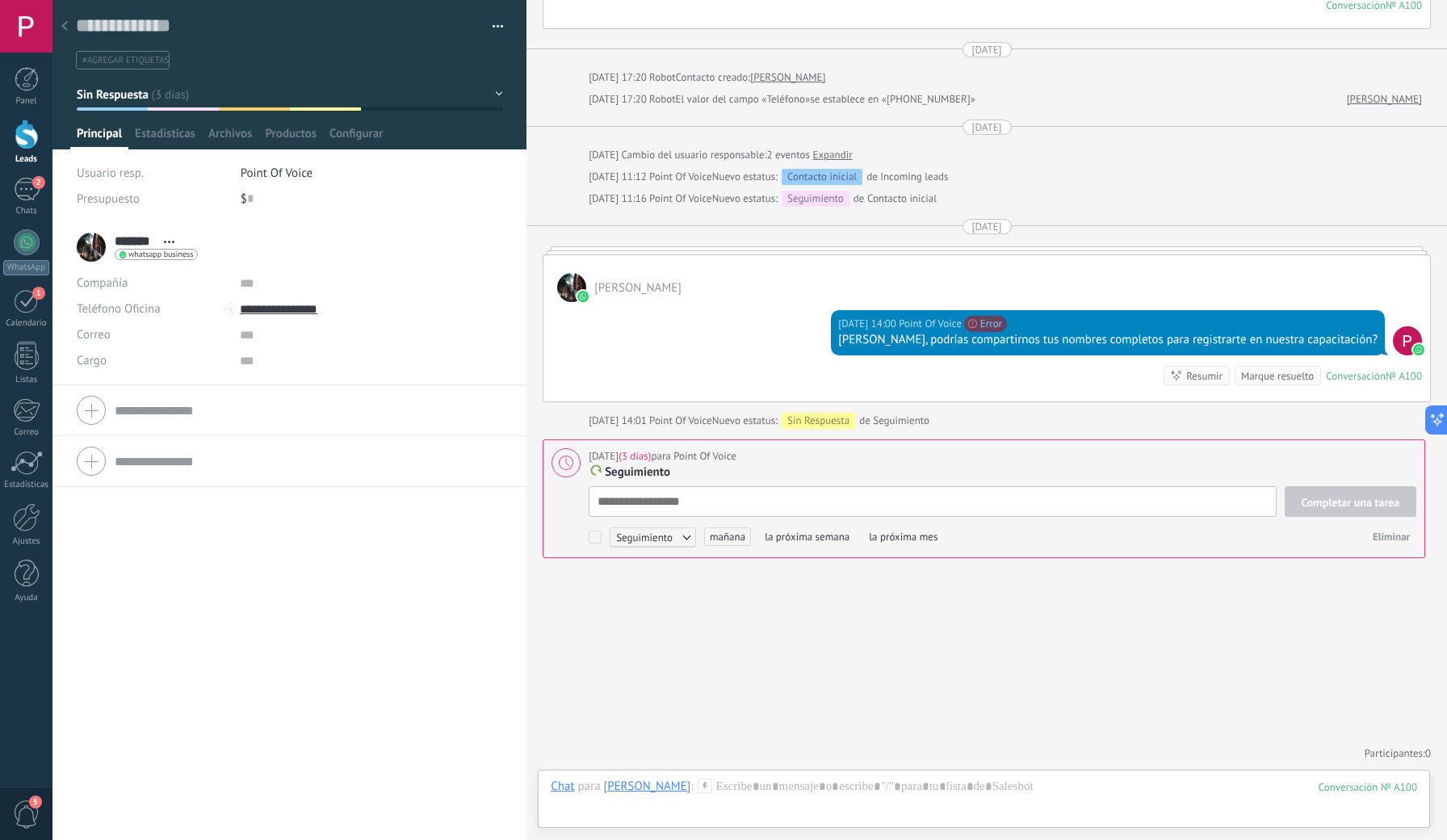
click at [751, 496] on textarea at bounding box center [932, 501] width 687 height 31
click at [1287, 536] on span "Eliminar" at bounding box center [1391, 536] width 37 height 14
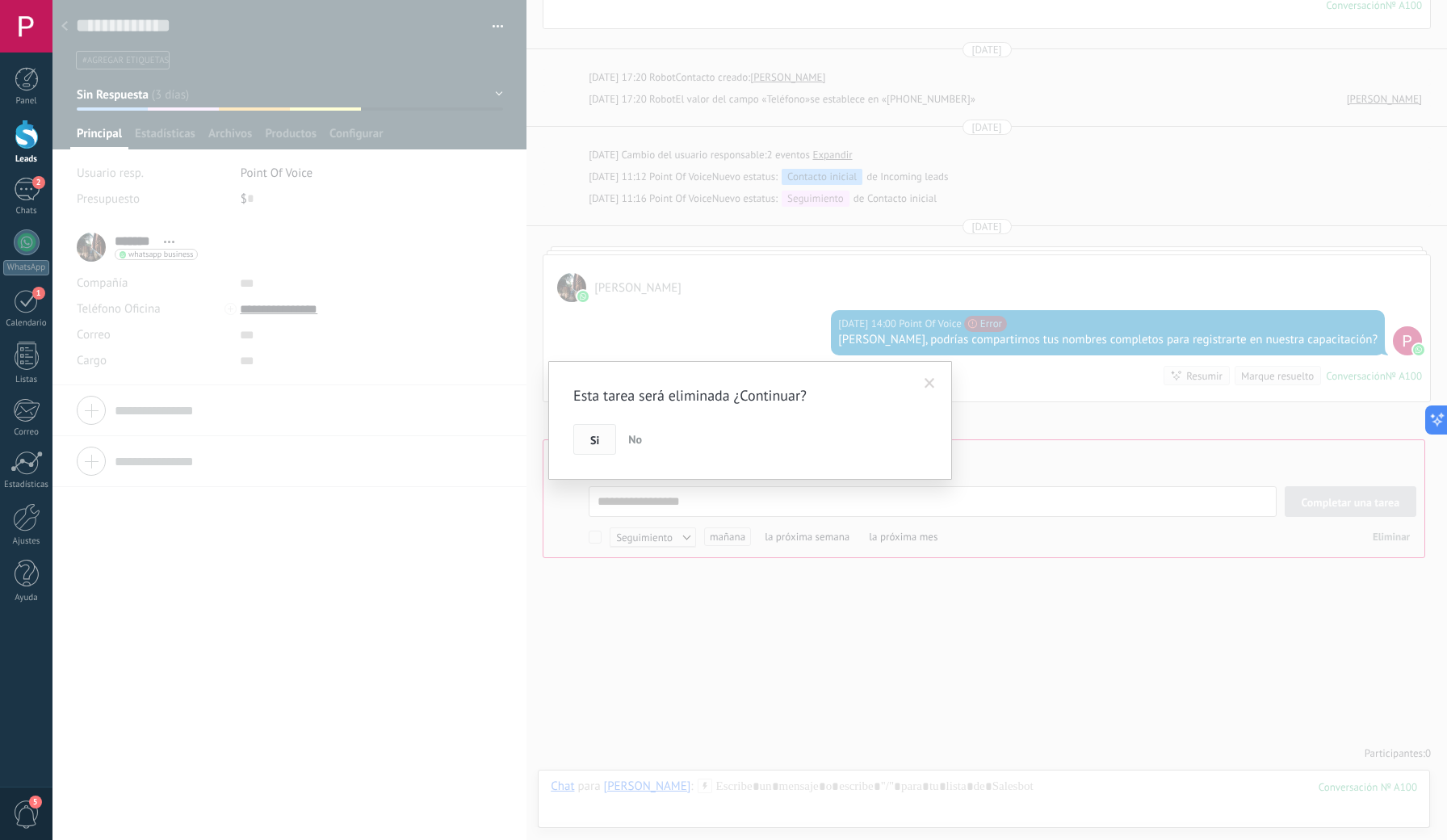
click at [599, 431] on button "Si" at bounding box center [594, 439] width 43 height 31
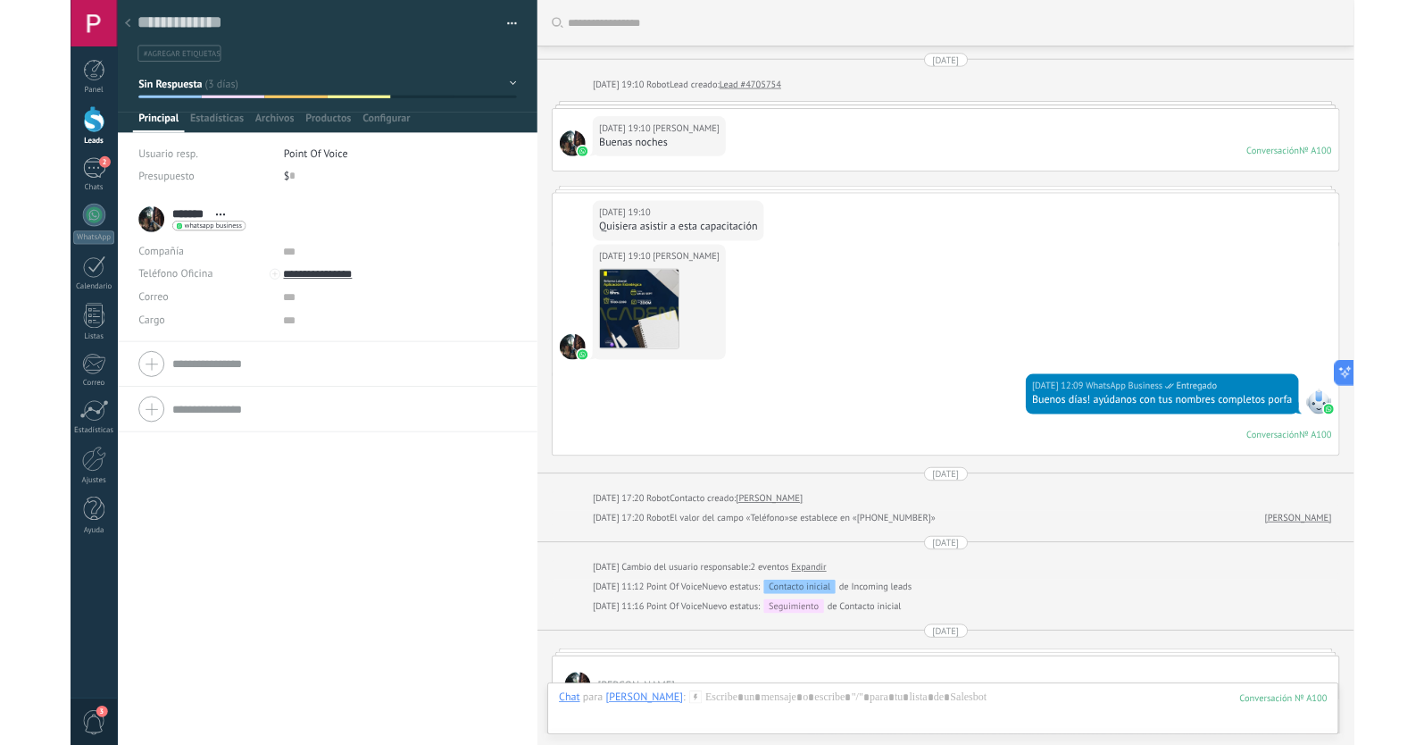
scroll to position [0, 0]
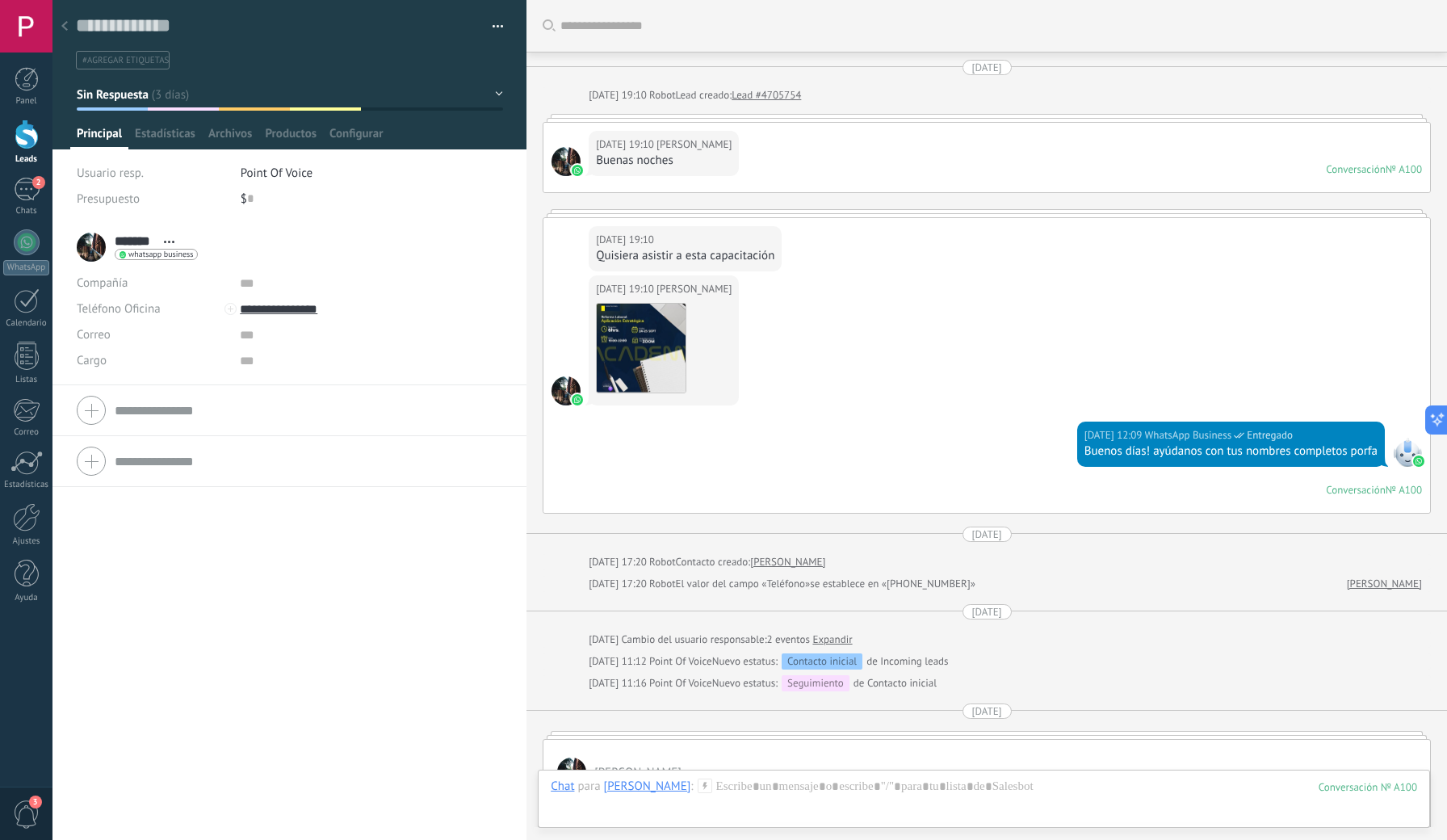
type textarea "**********"
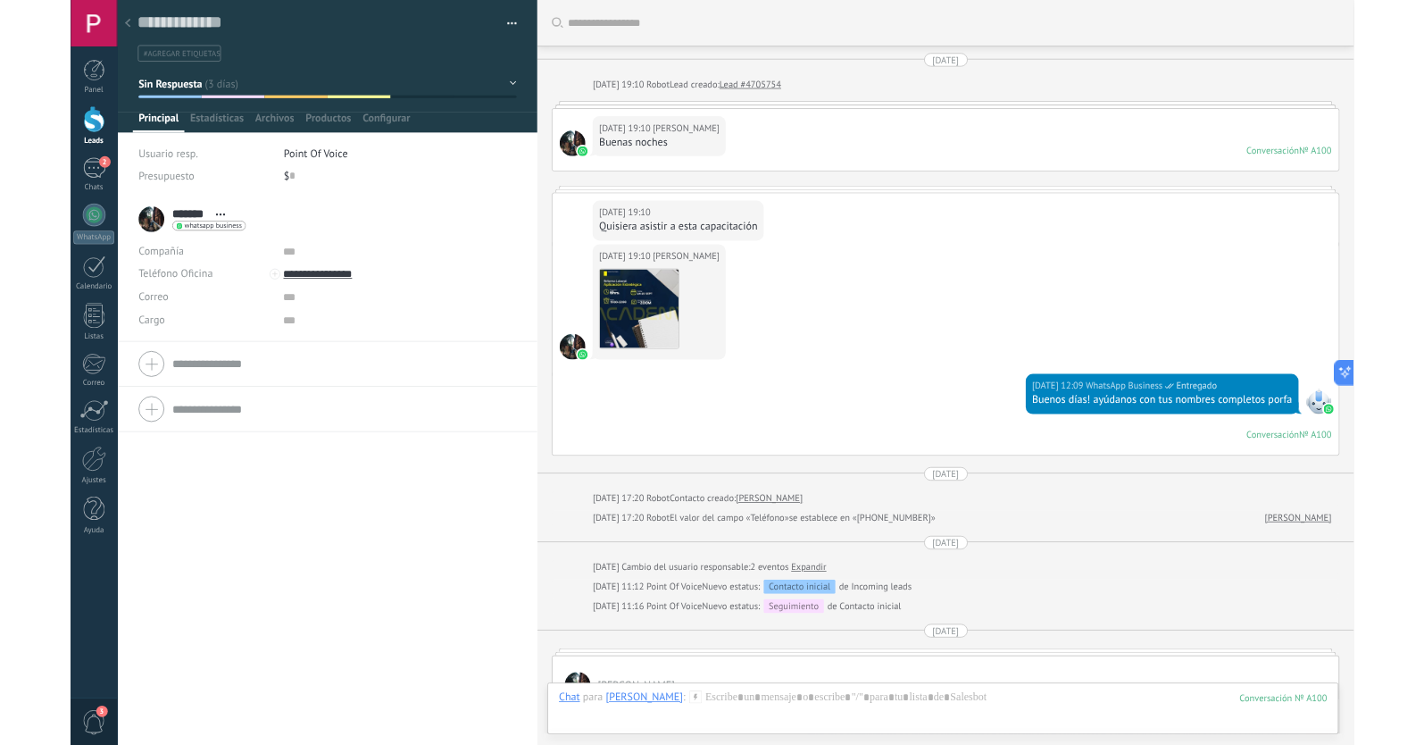
scroll to position [17, 0]
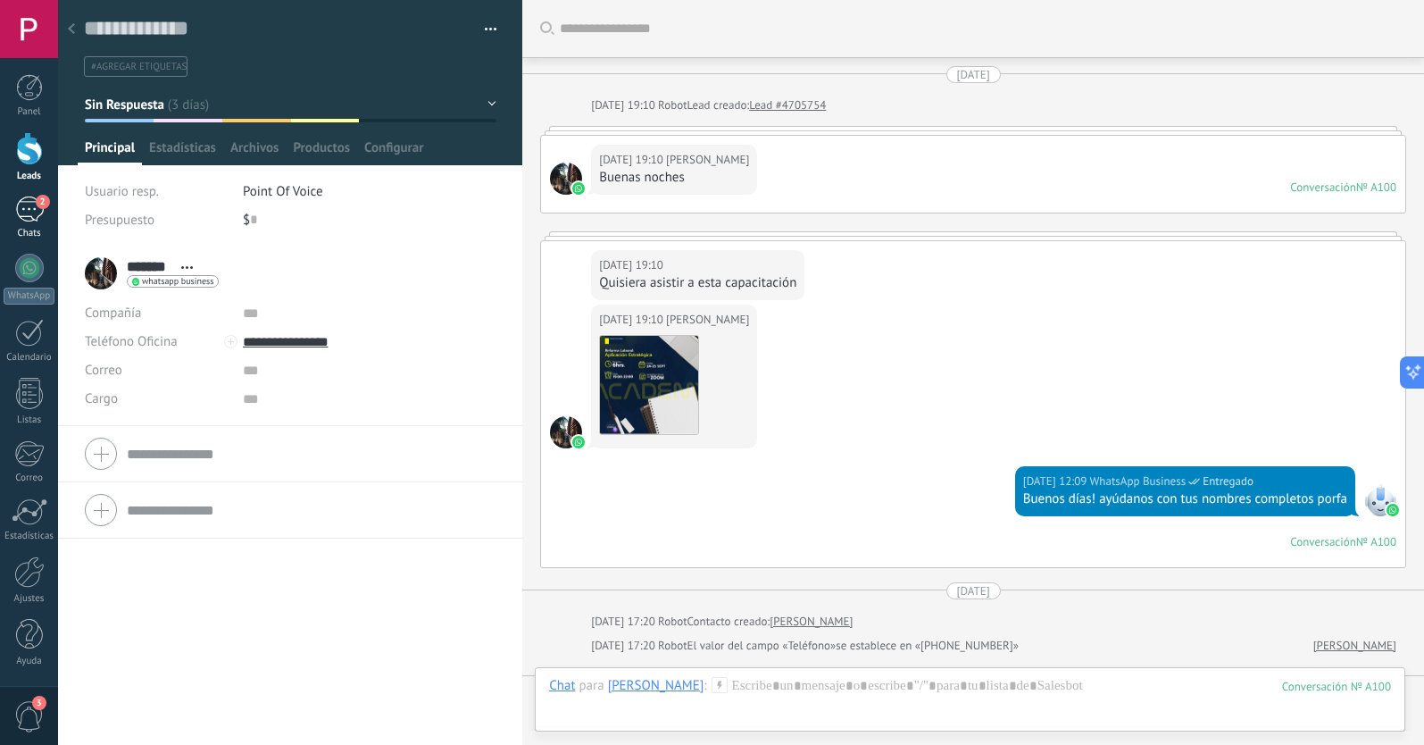
click at [37, 216] on div "2" at bounding box center [29, 209] width 29 height 26
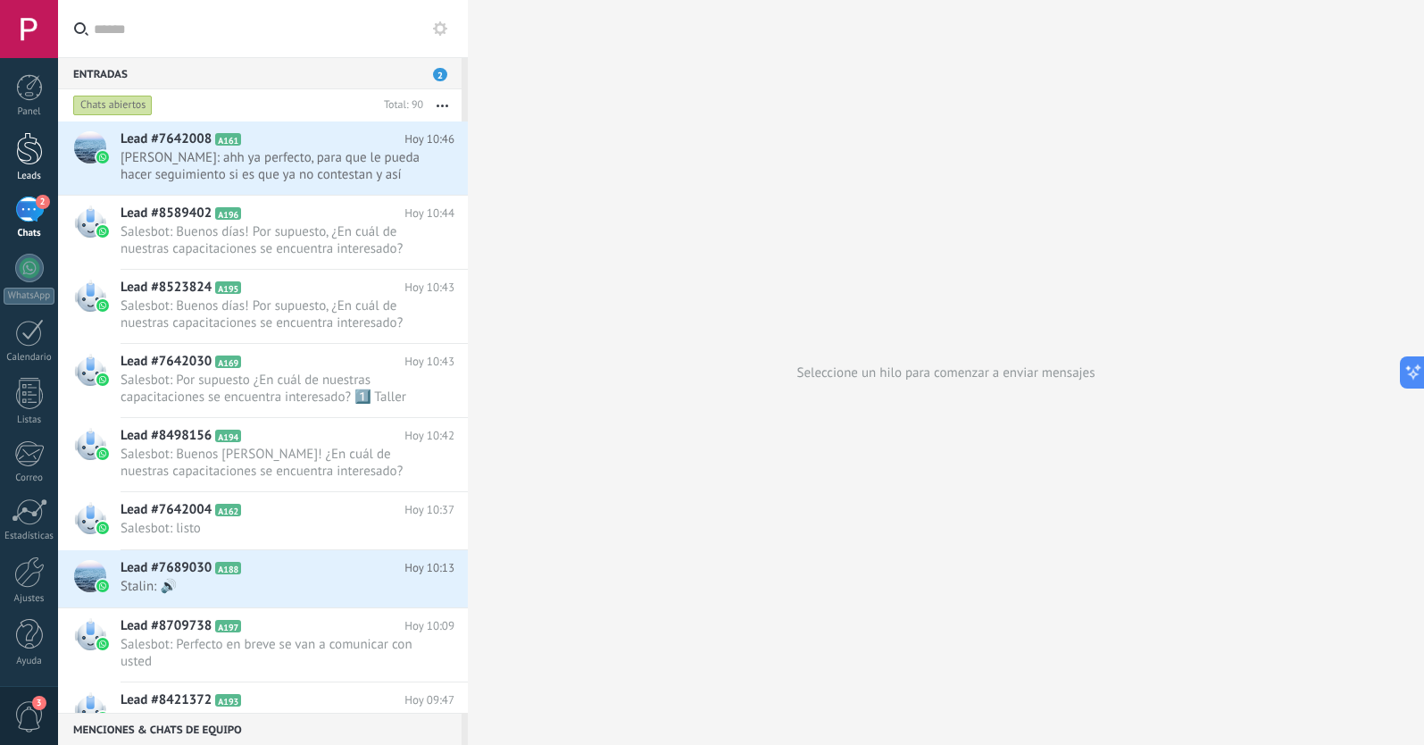
click at [35, 146] on div at bounding box center [29, 148] width 27 height 33
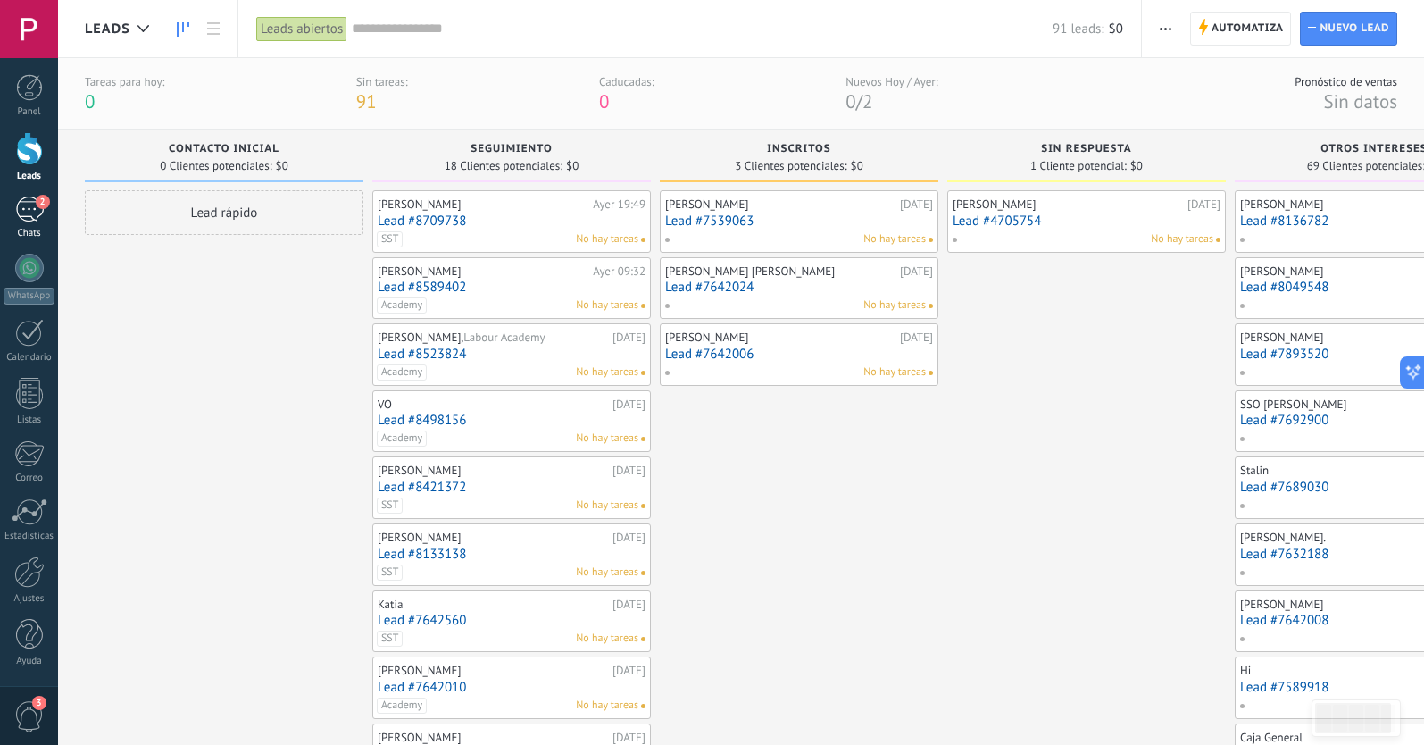
click at [39, 219] on div "2" at bounding box center [29, 209] width 29 height 26
